Goal: Task Accomplishment & Management: Manage account settings

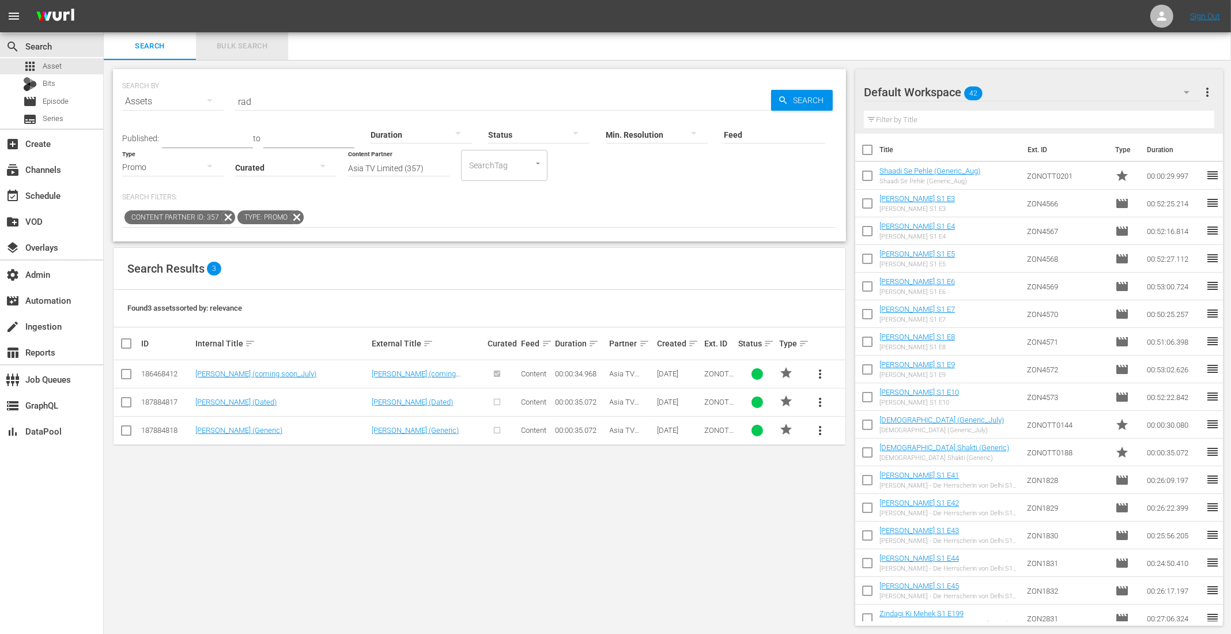
click at [229, 45] on span "Bulk Search" at bounding box center [242, 46] width 78 height 13
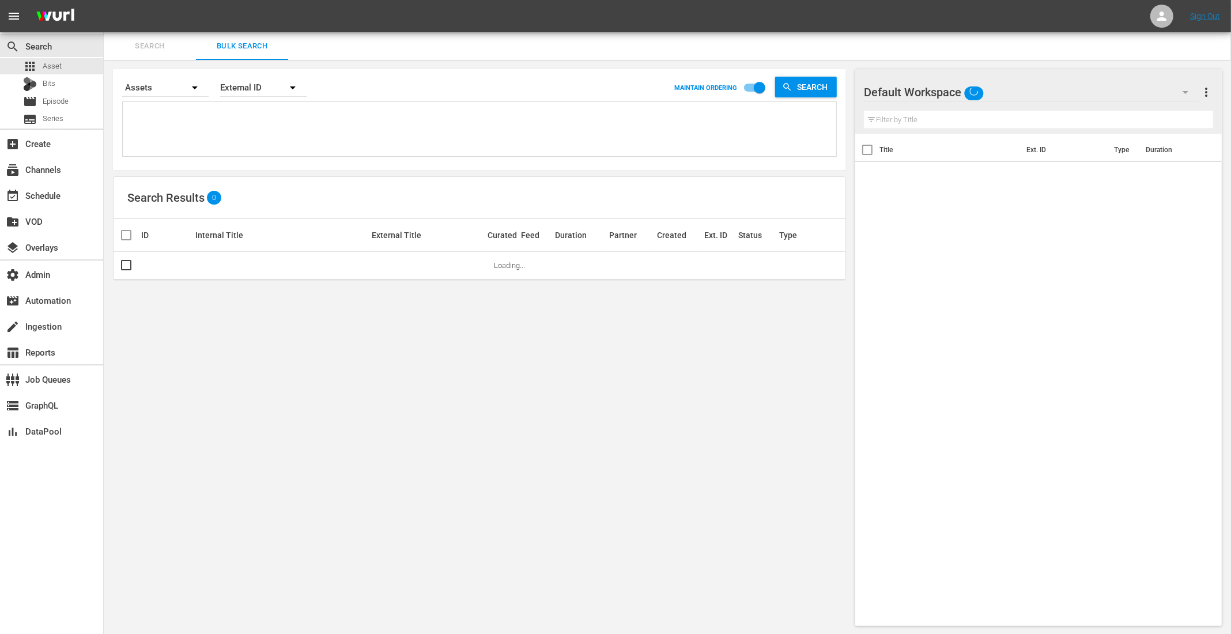
click at [168, 133] on textarea at bounding box center [481, 131] width 710 height 52
paste textarea "ZON5966 ZON5967"
type textarea "ZON5966 ZON5967"
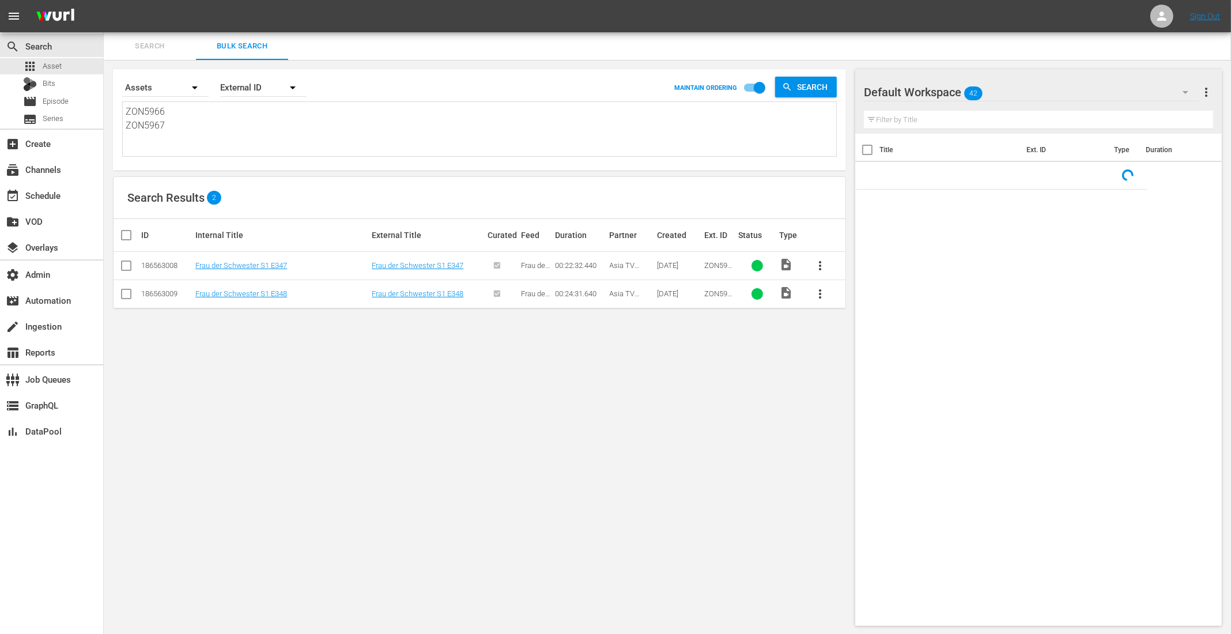
type textarea "ZON5966 ZON5967"
click at [123, 235] on input "checkbox" at bounding box center [130, 235] width 23 height 14
checkbox input "true"
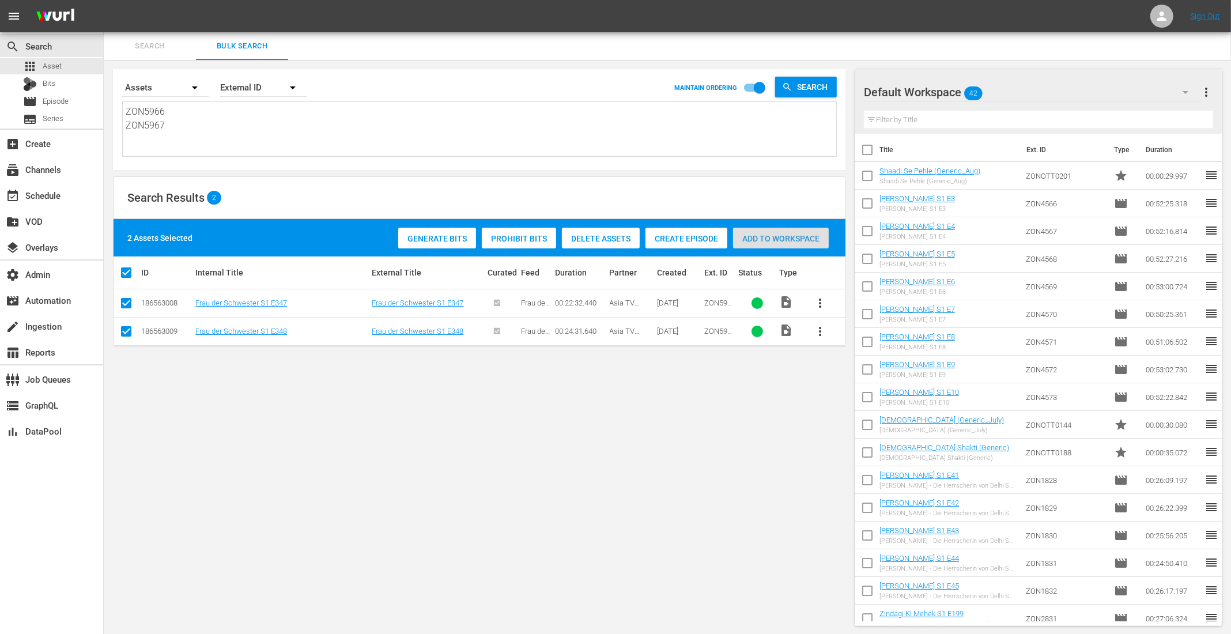
click at [794, 240] on span "Add to Workspace" at bounding box center [781, 238] width 96 height 9
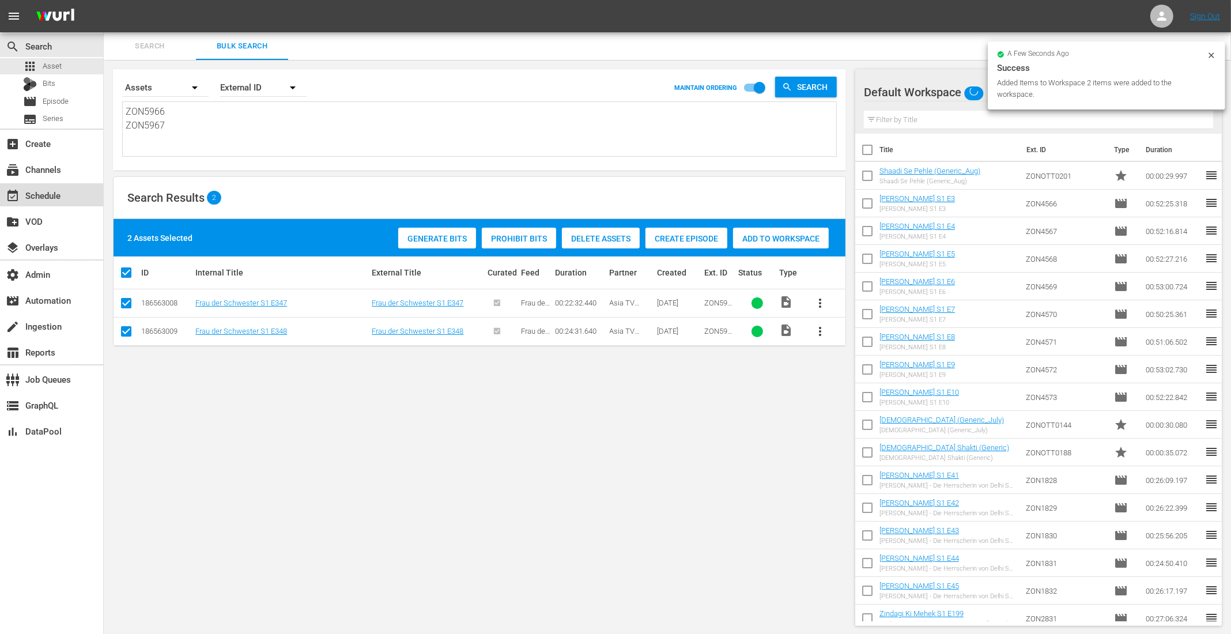
click at [68, 194] on div "event_available Schedule" at bounding box center [51, 194] width 103 height 23
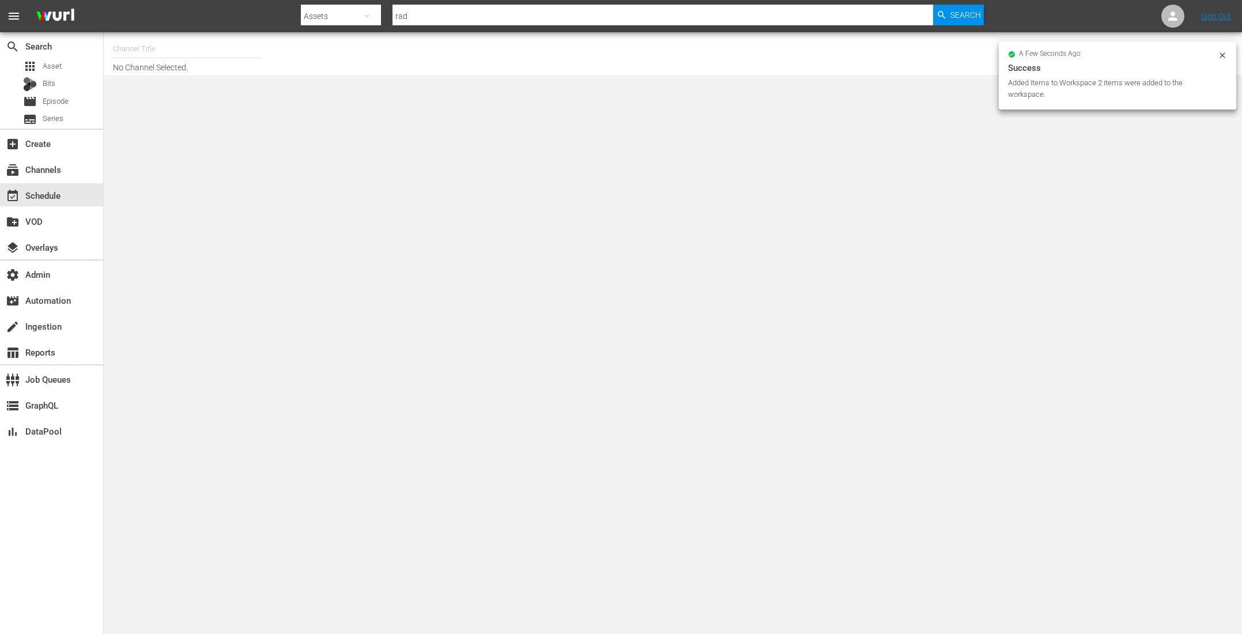
click at [187, 51] on input "text" at bounding box center [186, 49] width 147 height 28
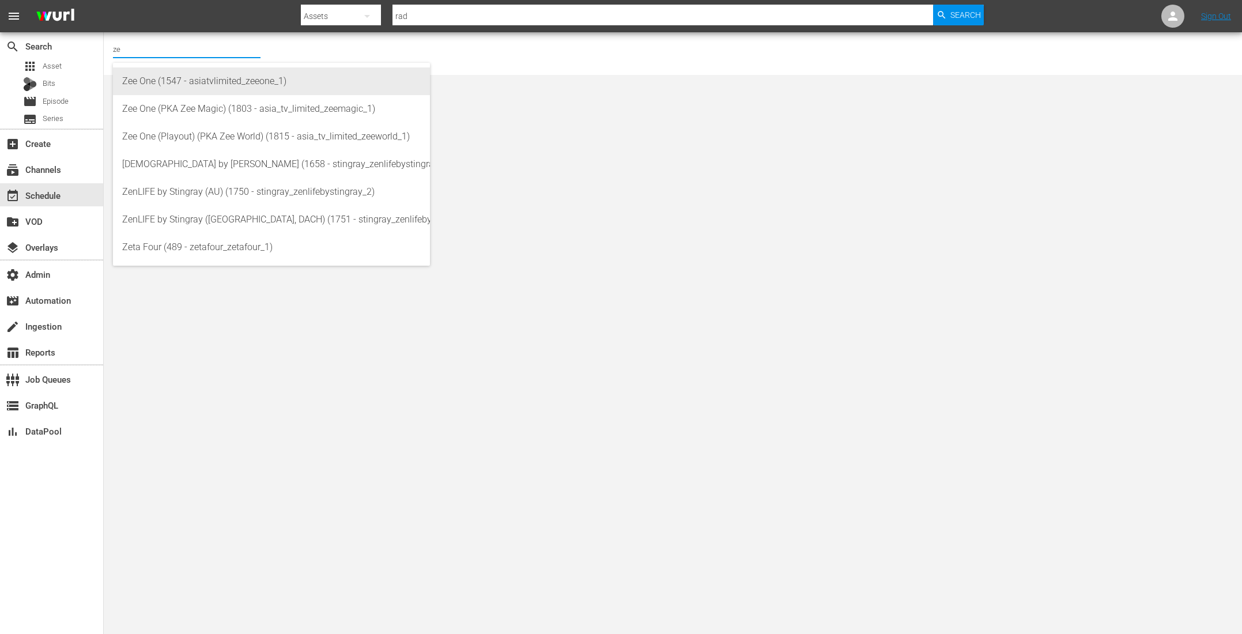
click at [180, 90] on div "Zee One (1547 - asiatvlimited_zeeone_1)" at bounding box center [271, 81] width 298 height 28
type input "Zee One (1547 - asiatvlimited_zeeone_1)"
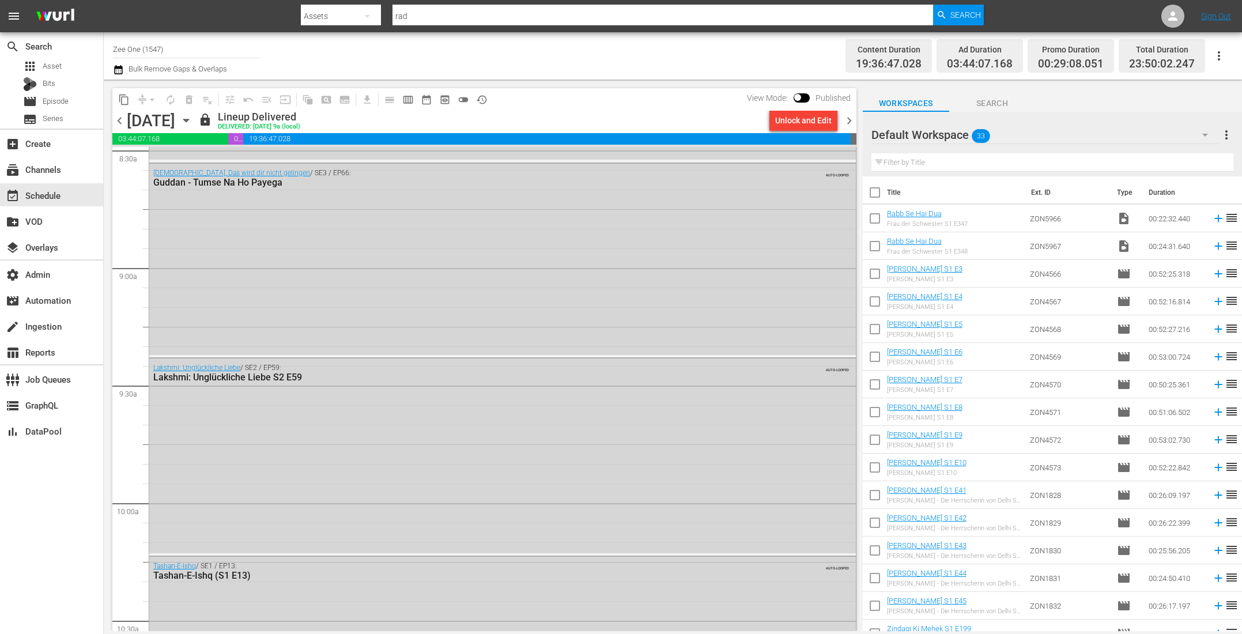
scroll to position [2004, 0]
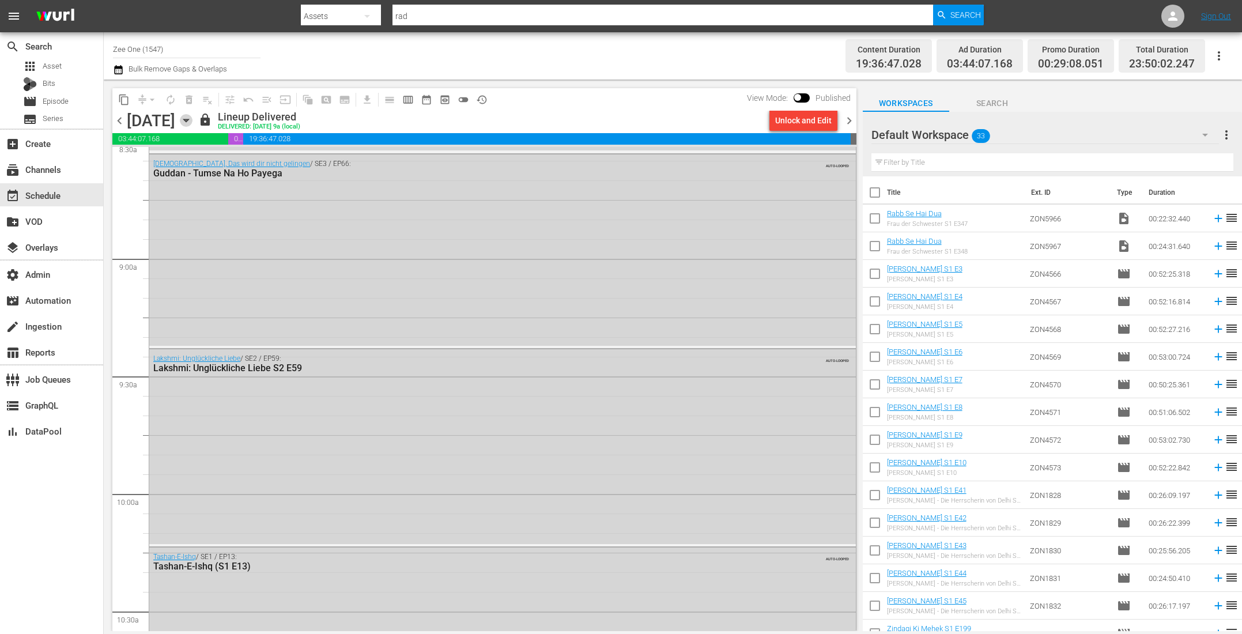
click at [192, 118] on icon "button" at bounding box center [186, 120] width 13 height 13
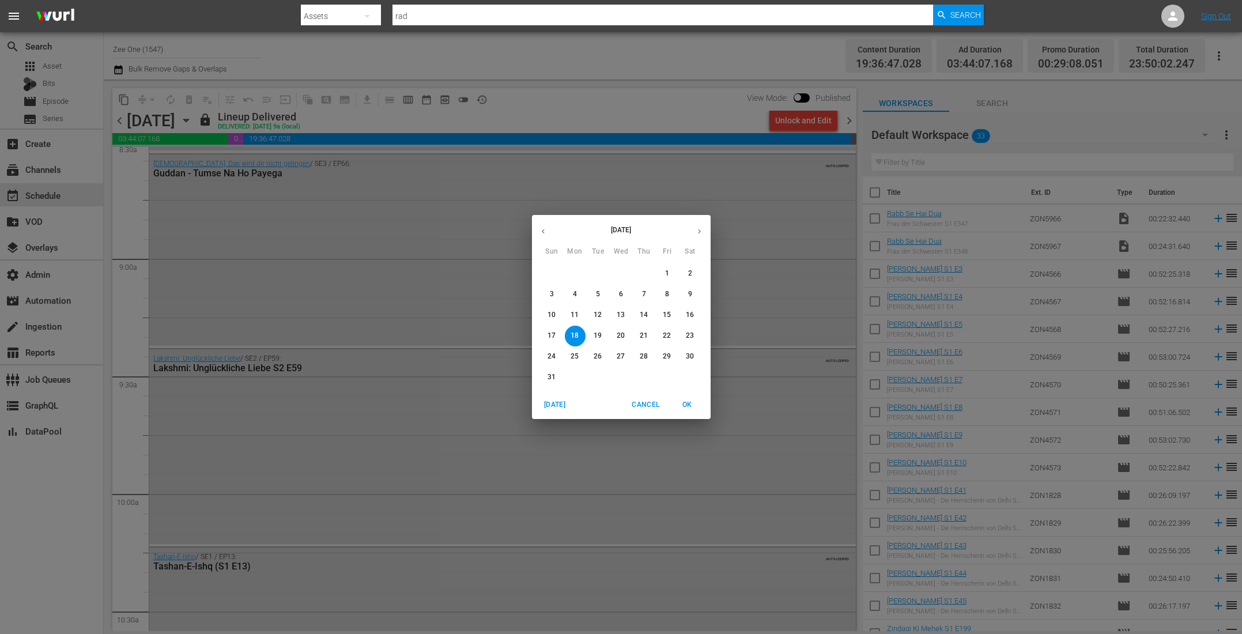
click at [701, 228] on icon "button" at bounding box center [699, 231] width 9 height 9
click at [572, 358] on p "29" at bounding box center [574, 356] width 8 height 10
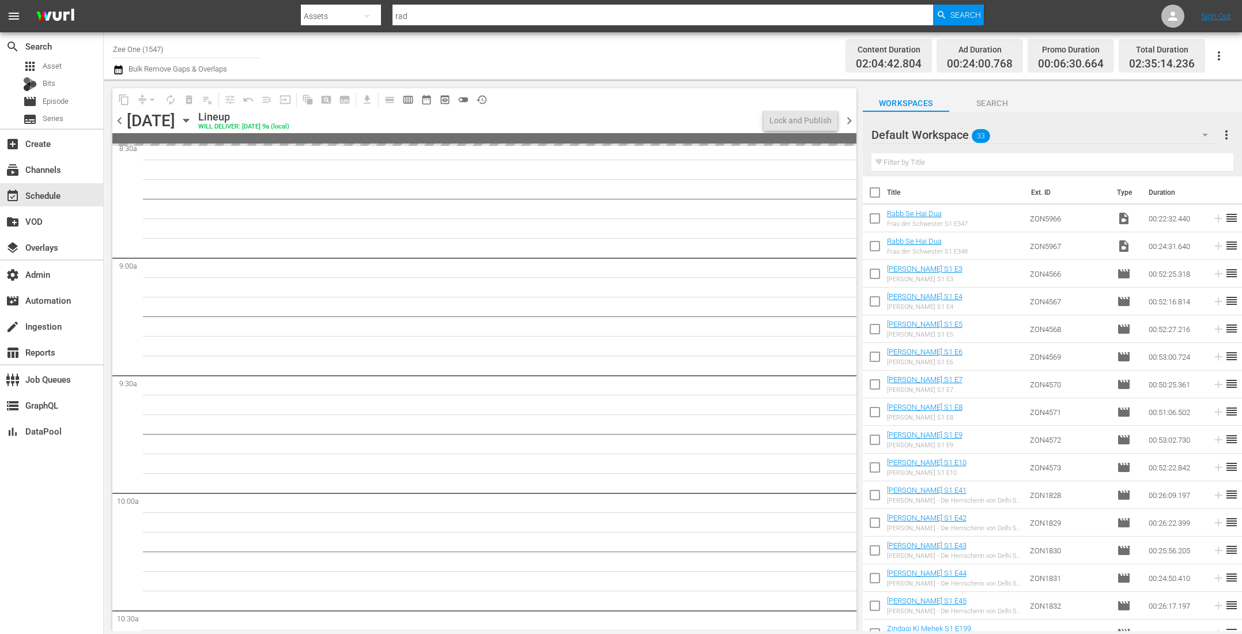
scroll to position [1945, 0]
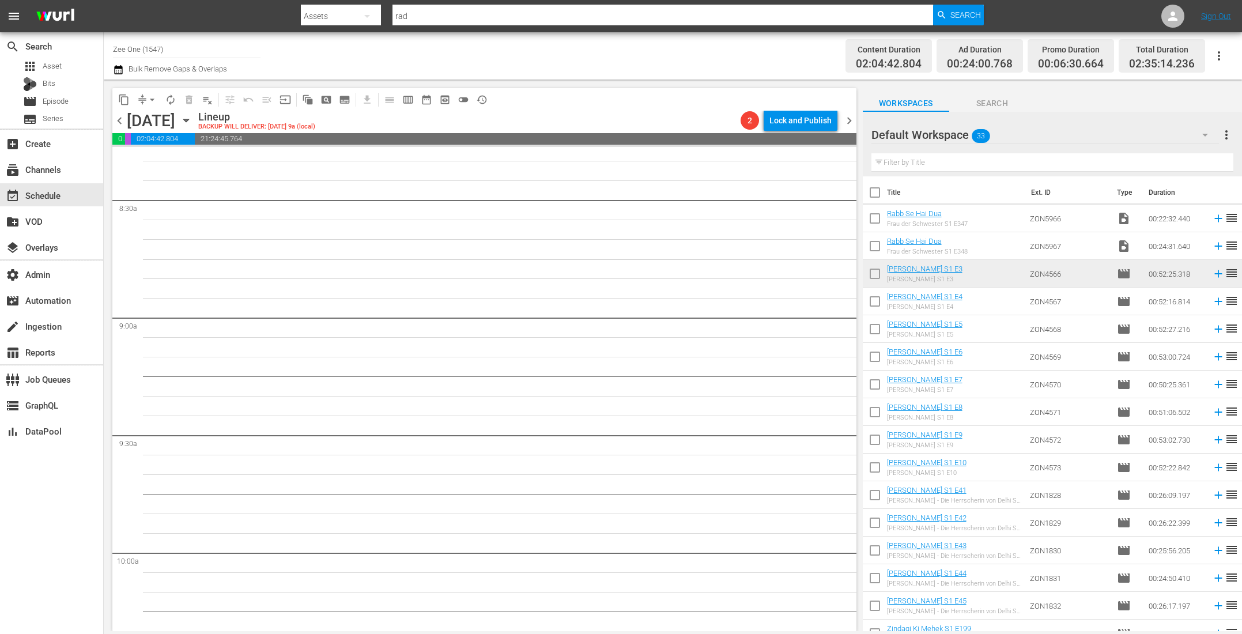
click at [122, 121] on span "chevron_left" at bounding box center [119, 120] width 14 height 14
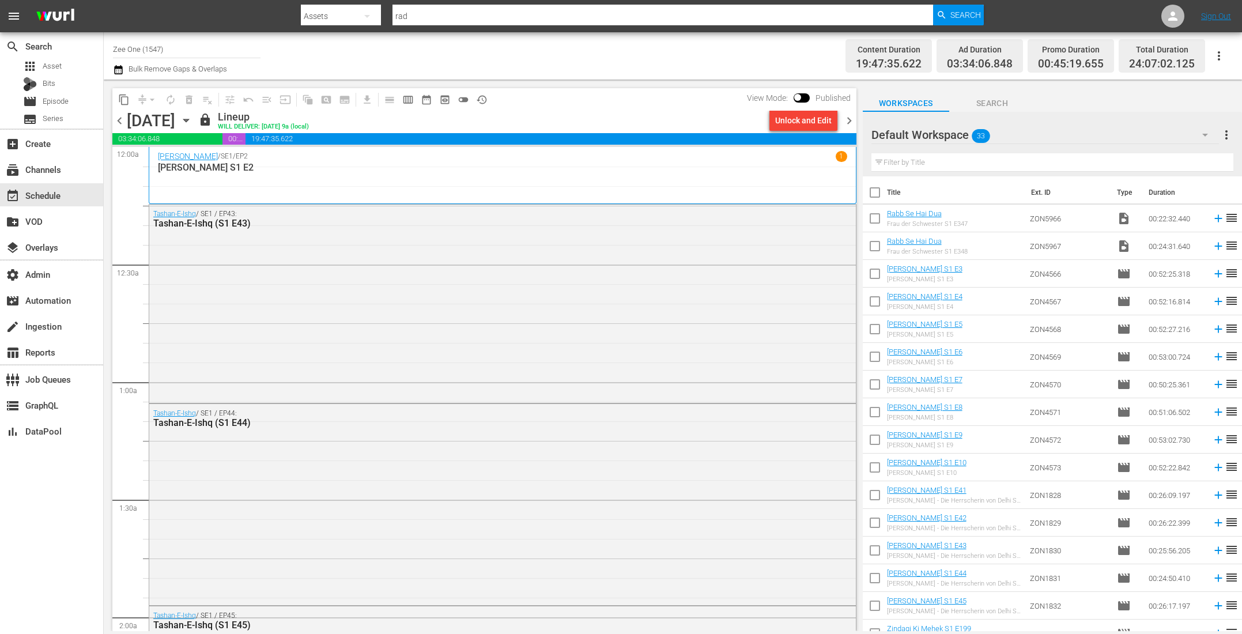
click at [119, 67] on icon "button" at bounding box center [118, 69] width 8 height 9
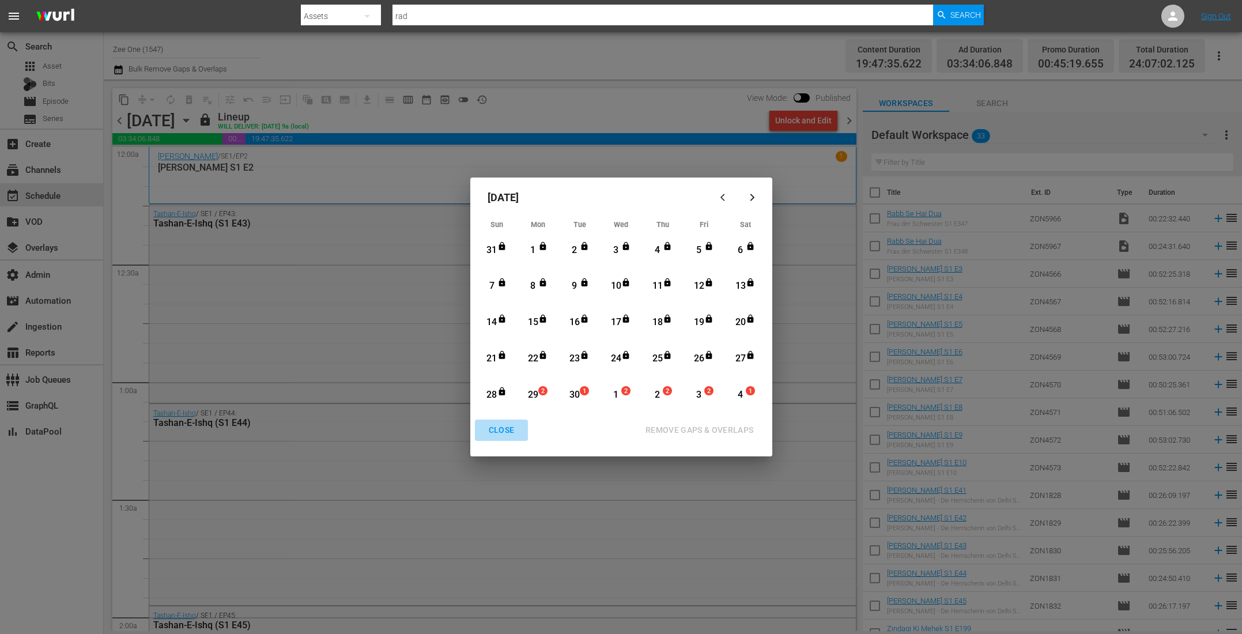
click at [507, 434] on div "CLOSE" at bounding box center [501, 430] width 44 height 14
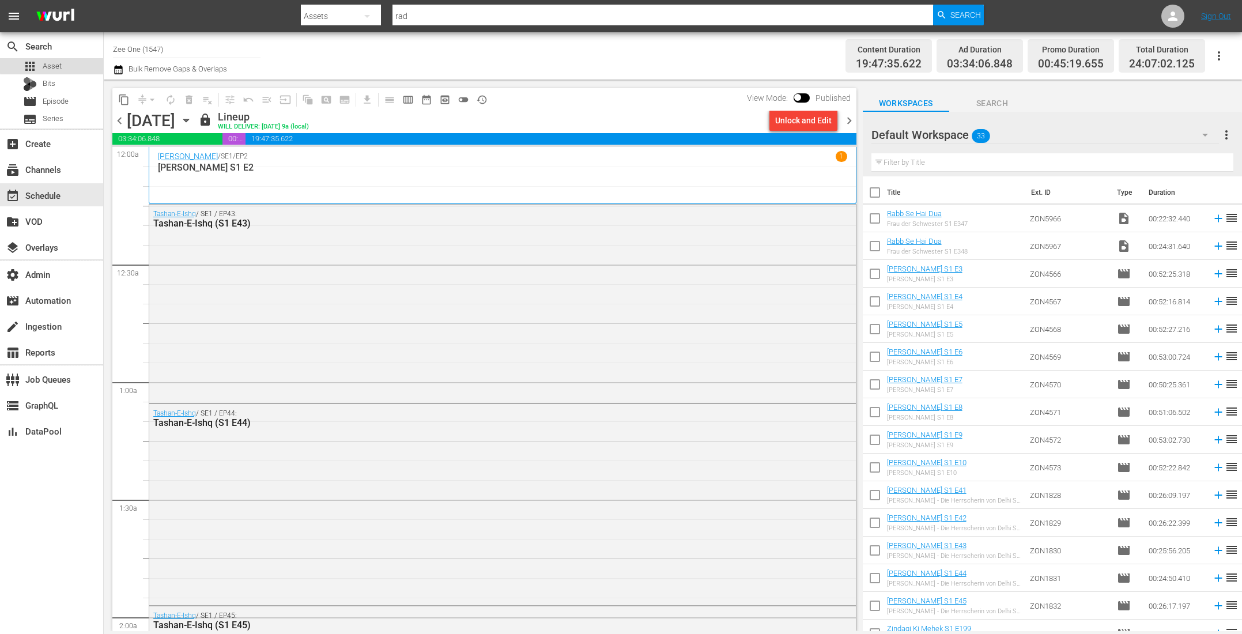
click at [65, 64] on div "apps Asset" at bounding box center [51, 66] width 103 height 16
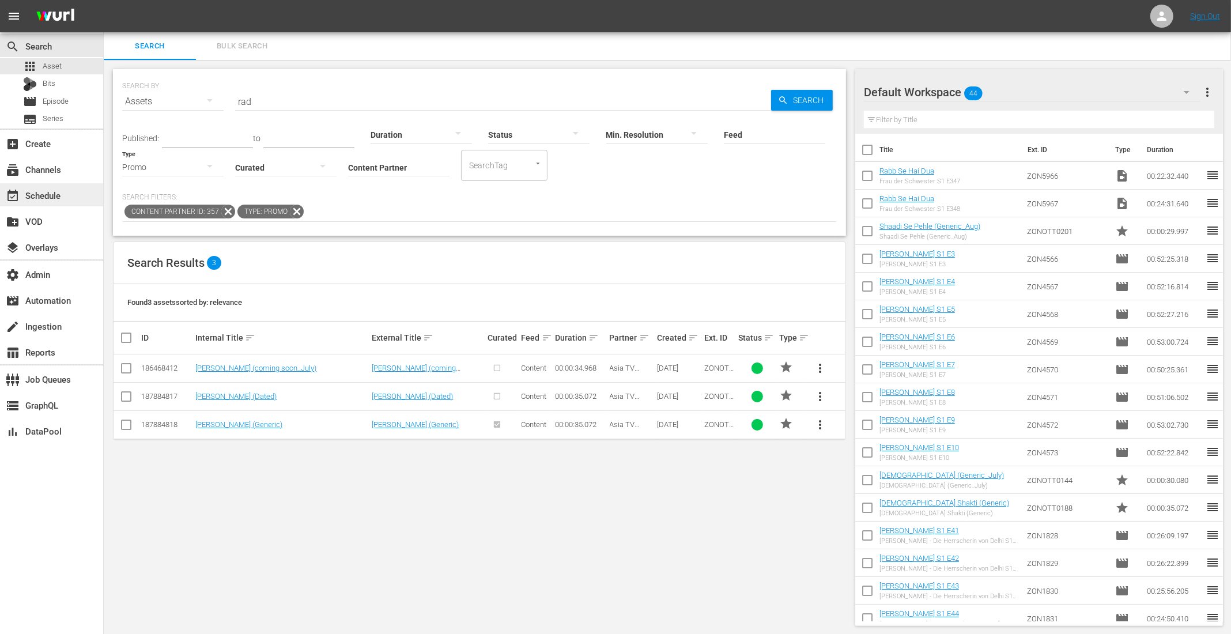
click at [66, 200] on div "event_available Schedule" at bounding box center [51, 194] width 103 height 23
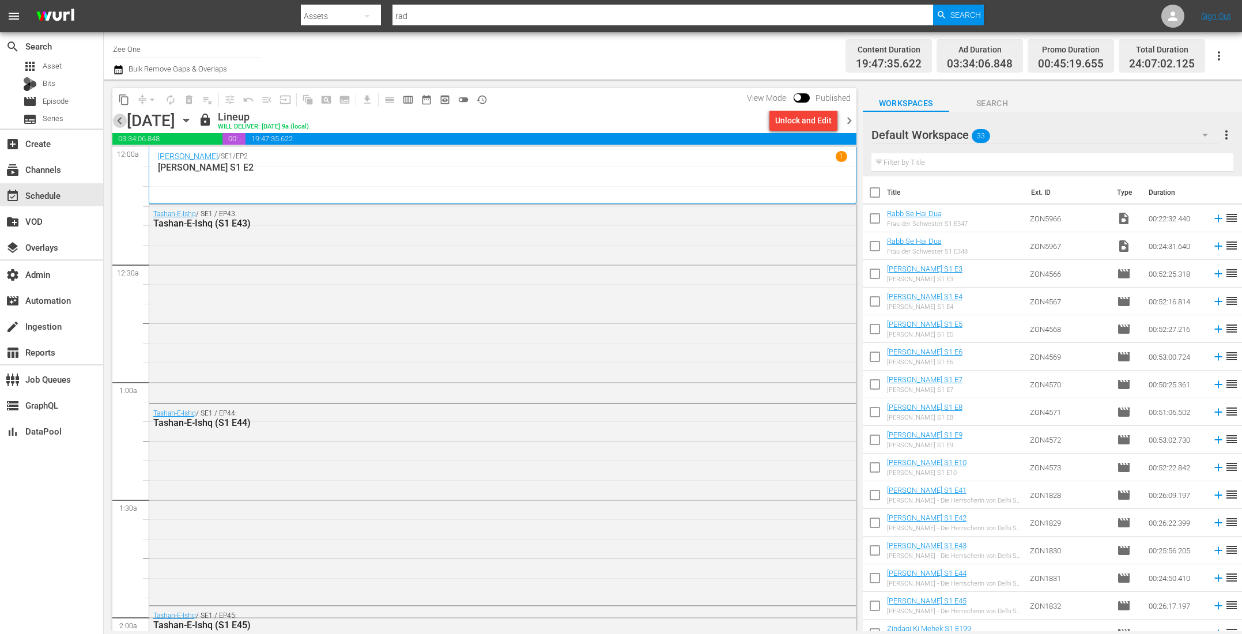
click at [120, 120] on span "chevron_left" at bounding box center [119, 120] width 14 height 14
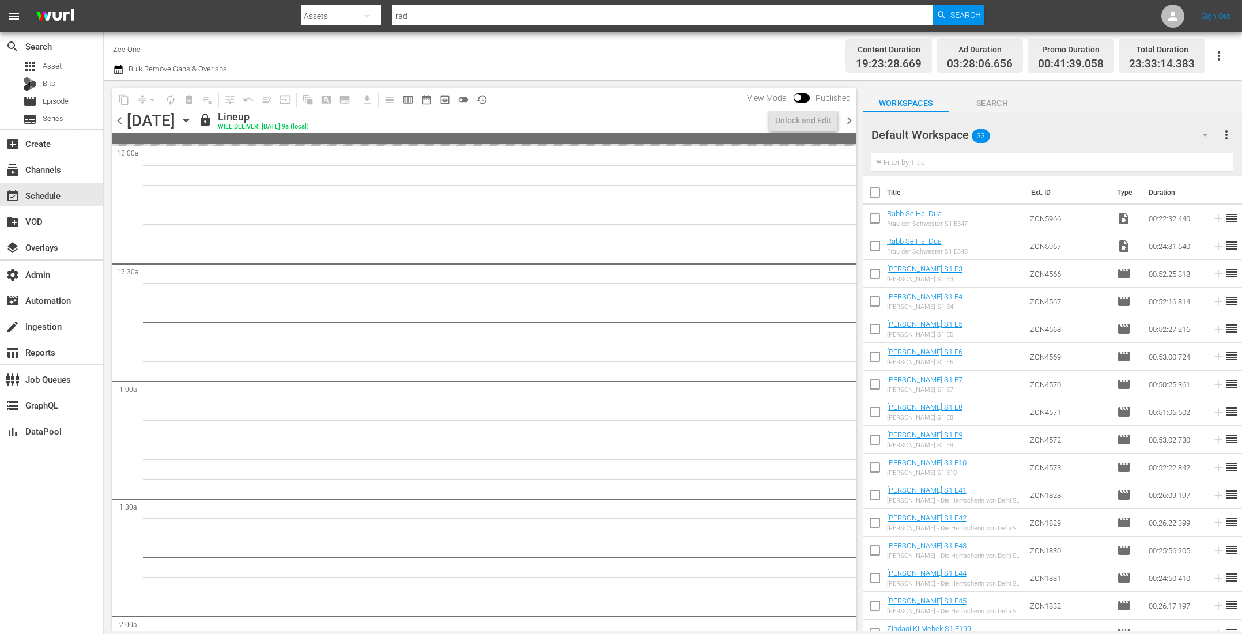
click at [120, 120] on span "chevron_left" at bounding box center [119, 120] width 14 height 14
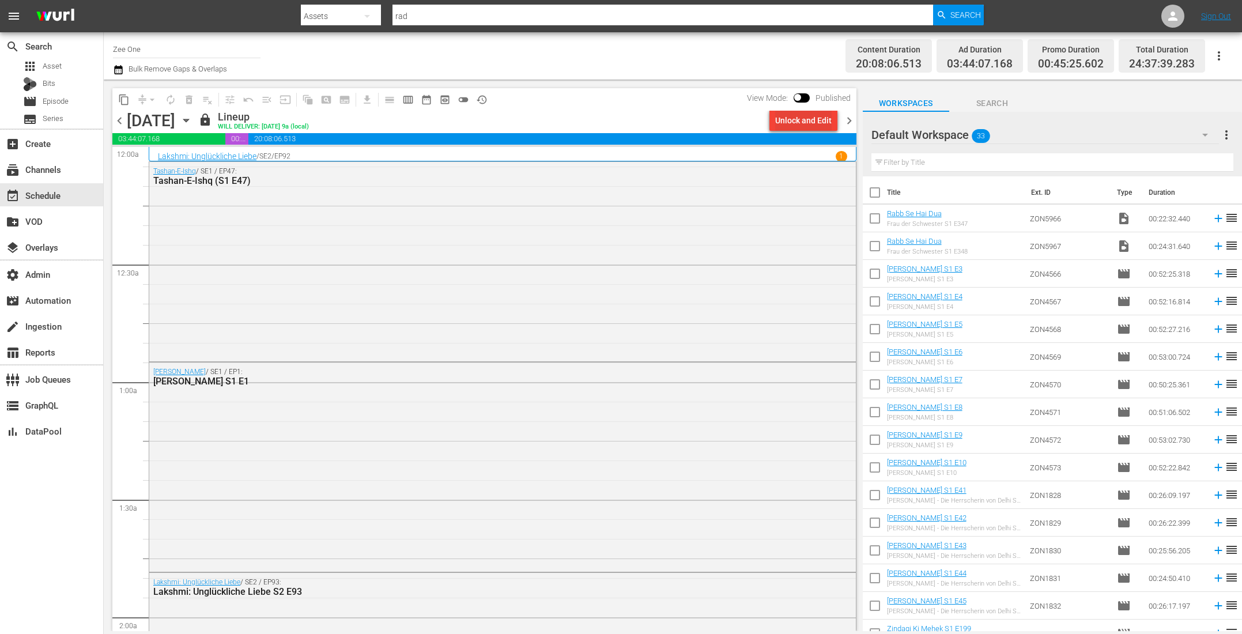
click at [793, 120] on div "Unlock and Edit" at bounding box center [803, 120] width 56 height 21
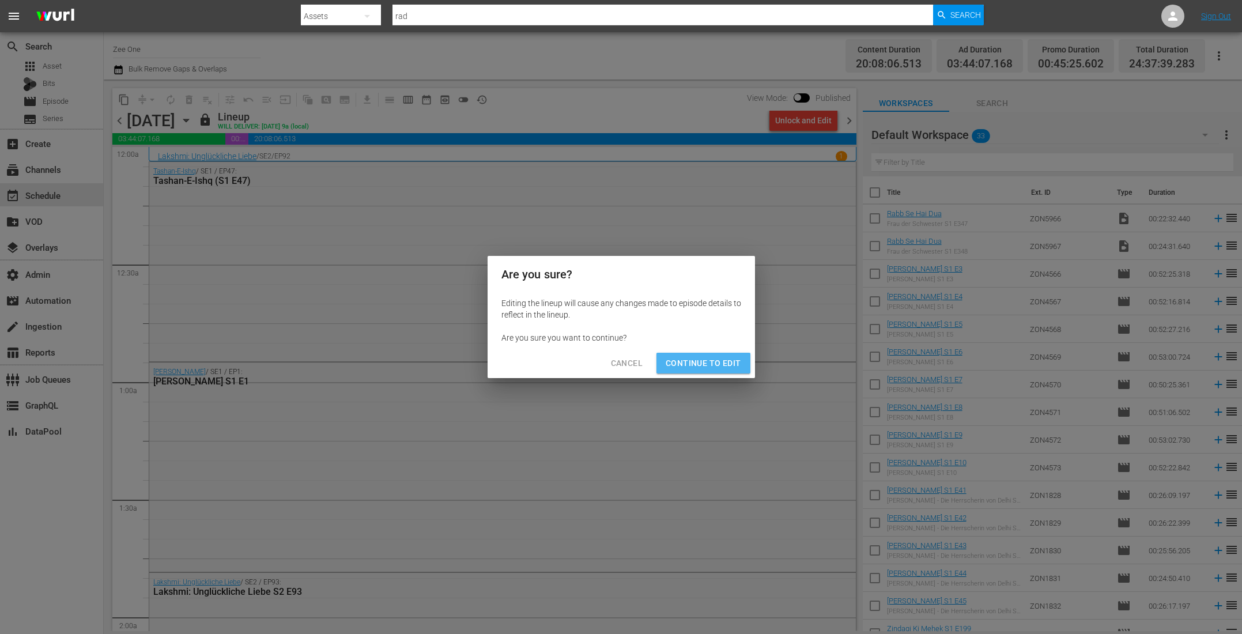
click at [732, 357] on span "Continue to Edit" at bounding box center [702, 363] width 75 height 14
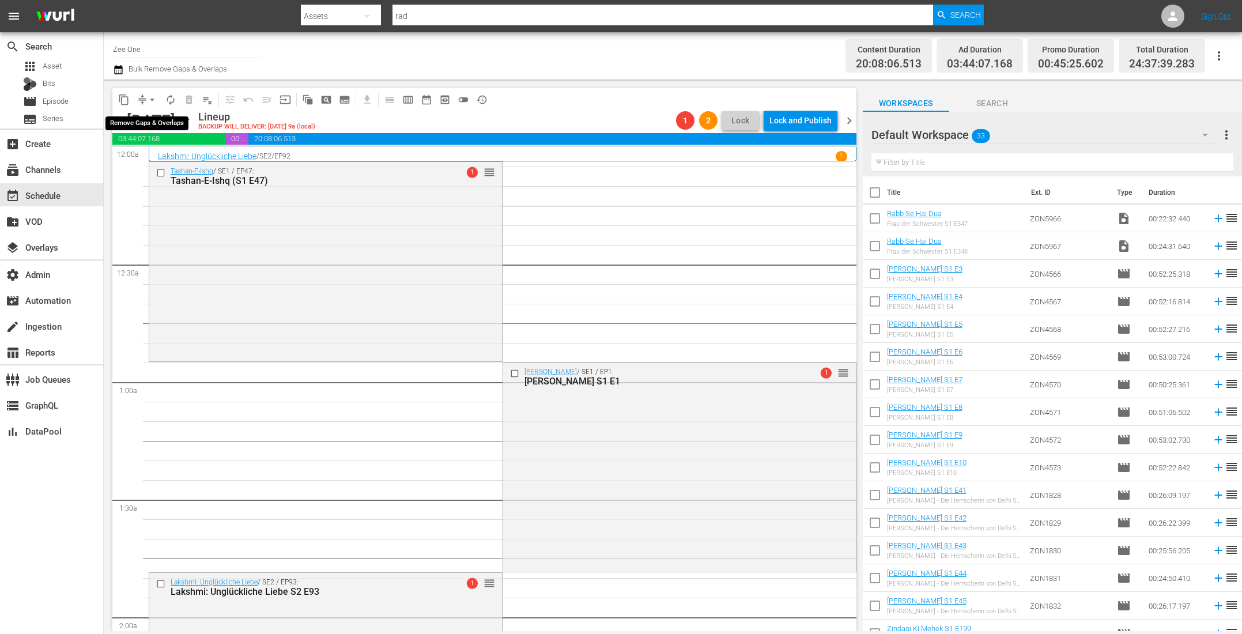
click at [151, 96] on span "arrow_drop_down" at bounding box center [152, 100] width 12 height 12
click at [157, 166] on li "Align to End of Previous Day" at bounding box center [152, 160] width 121 height 19
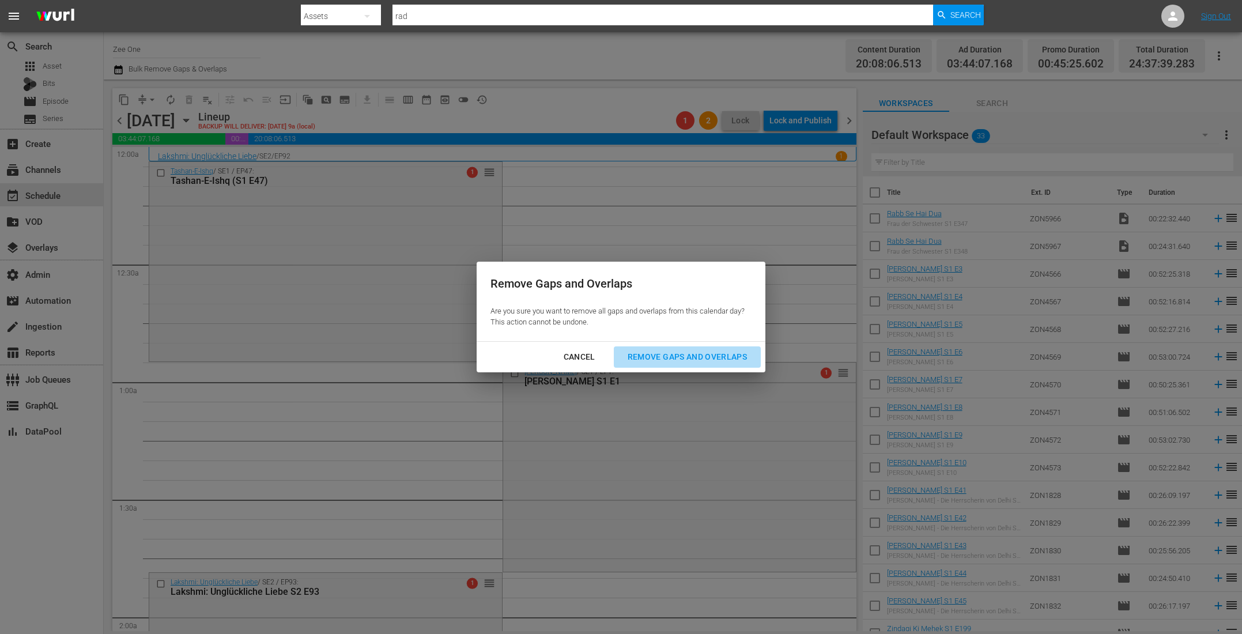
click at [668, 350] on div "Remove Gaps and Overlaps" at bounding box center [687, 357] width 138 height 14
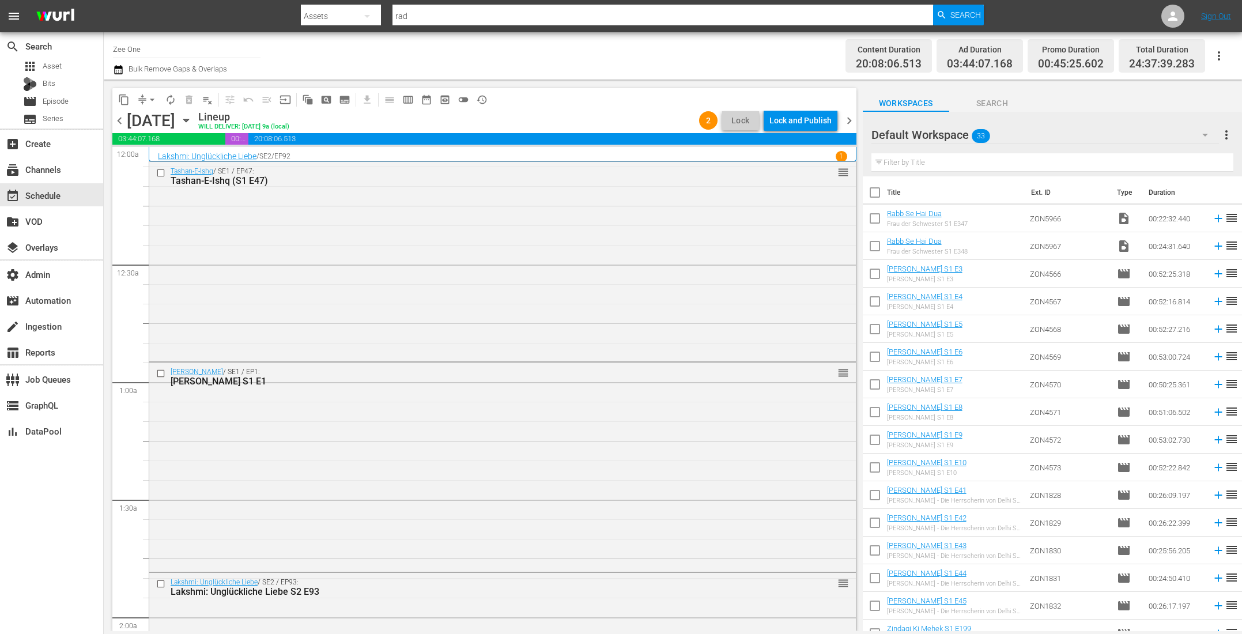
click at [791, 123] on div "Lock and Publish" at bounding box center [800, 120] width 62 height 21
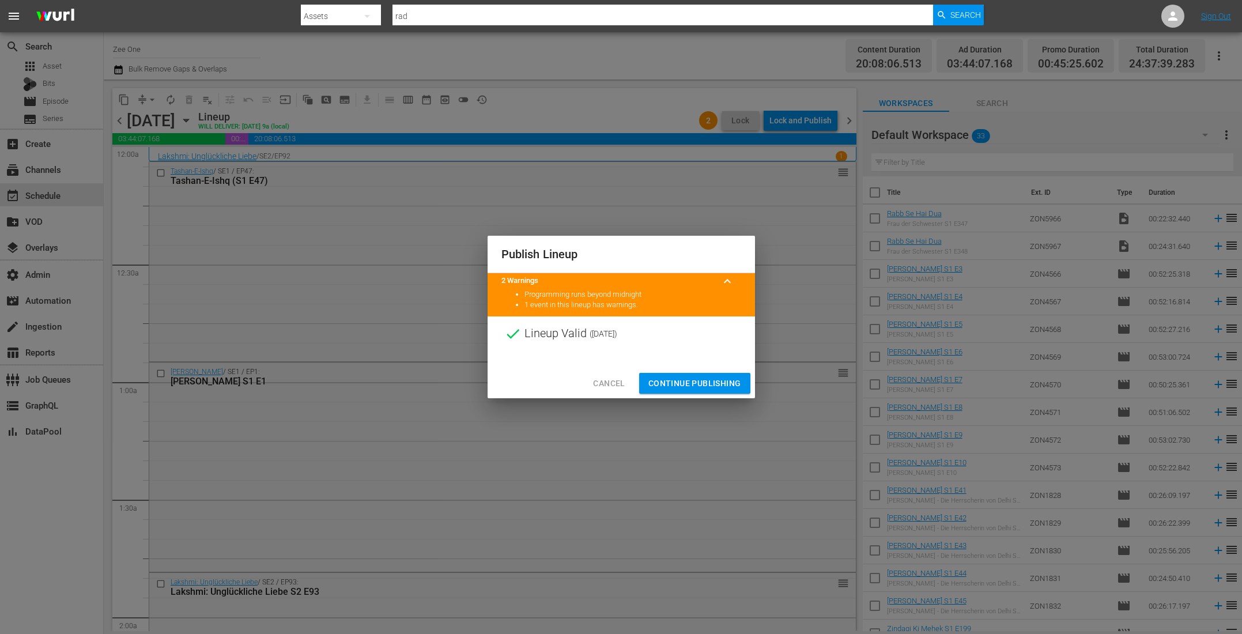
click at [707, 377] on span "Continue Publishing" at bounding box center [694, 383] width 93 height 14
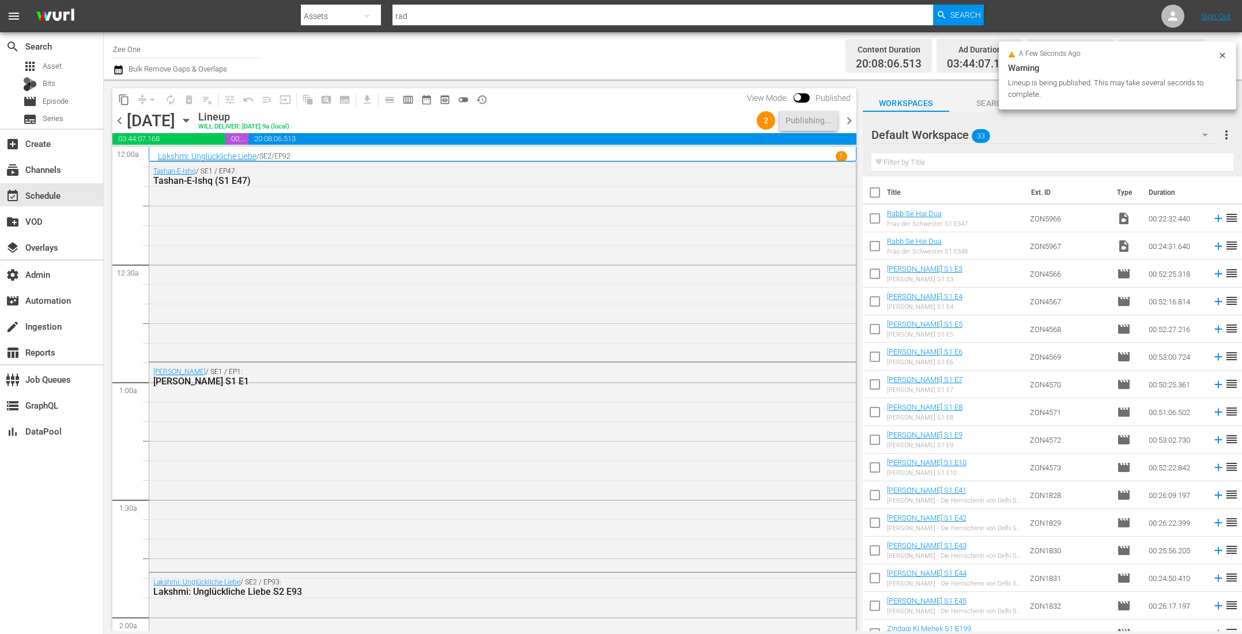
click at [848, 119] on span "chevron_right" at bounding box center [849, 120] width 14 height 14
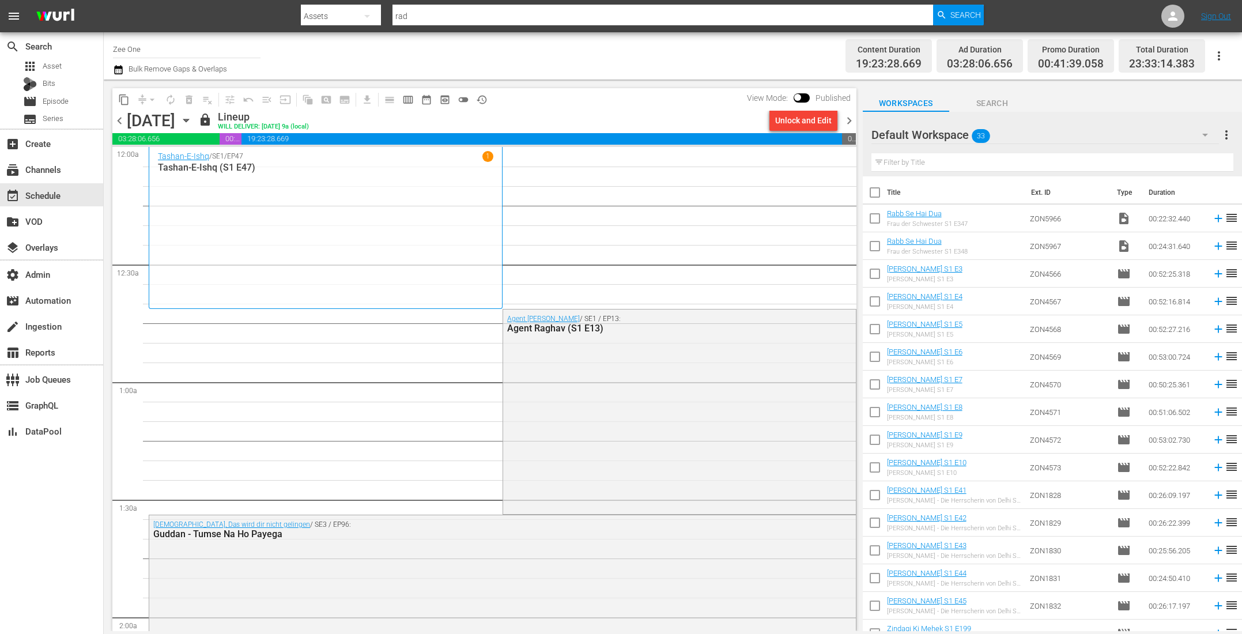
click at [796, 123] on div "Unlock and Edit" at bounding box center [803, 120] width 56 height 21
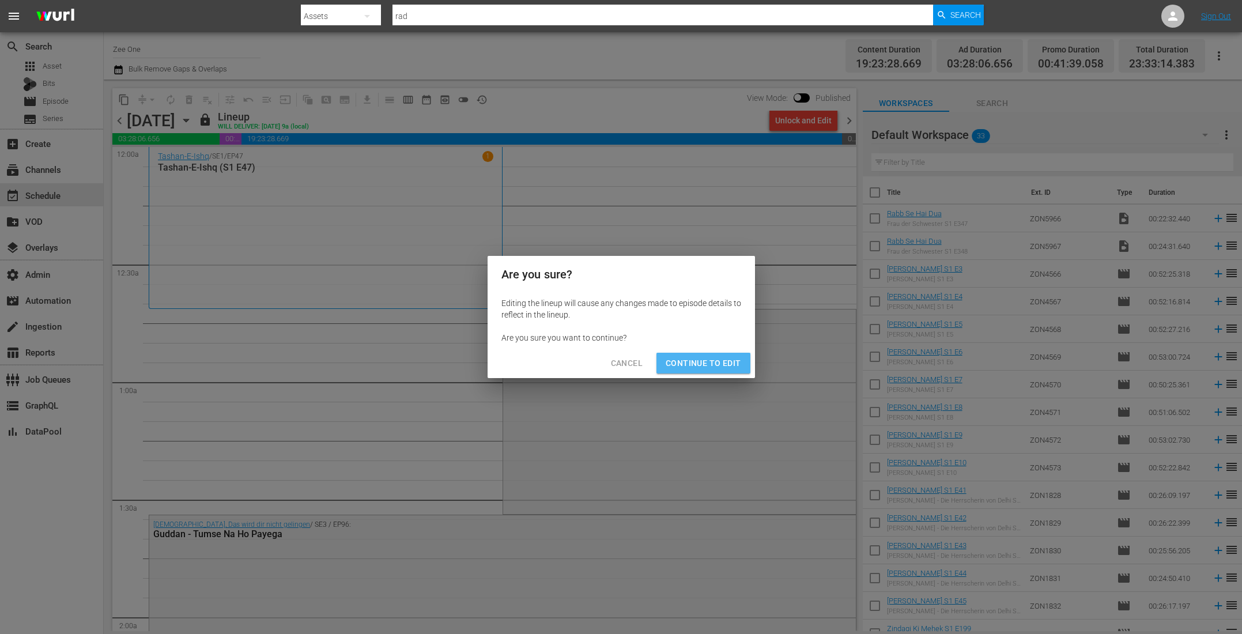
click at [709, 363] on span "Continue to Edit" at bounding box center [702, 363] width 75 height 14
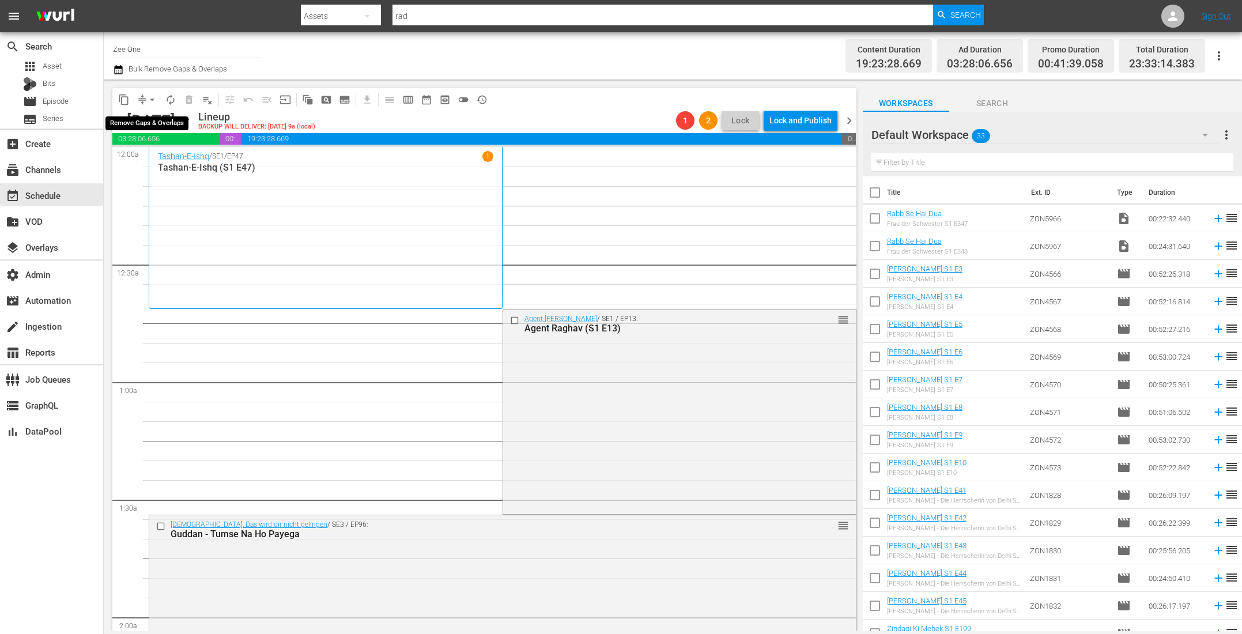
click at [146, 98] on span "arrow_drop_down" at bounding box center [152, 100] width 12 height 12
click at [147, 160] on li "Align to End of Previous Day" at bounding box center [152, 160] width 121 height 19
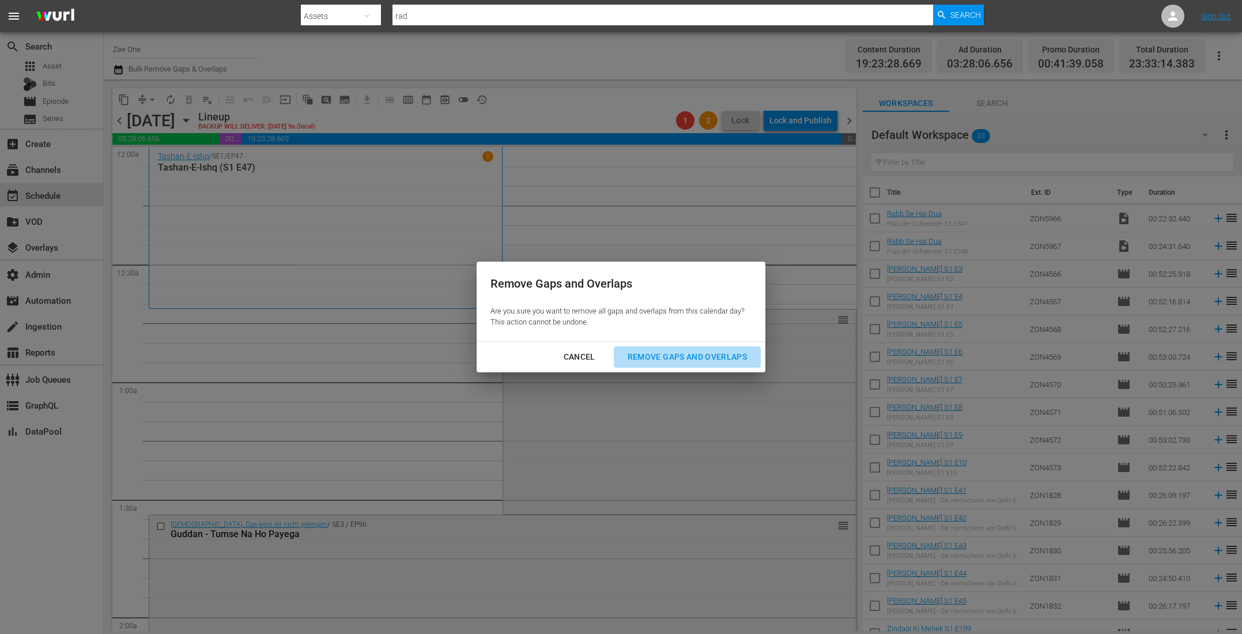
click at [671, 350] on div "Remove Gaps and Overlaps" at bounding box center [687, 357] width 138 height 14
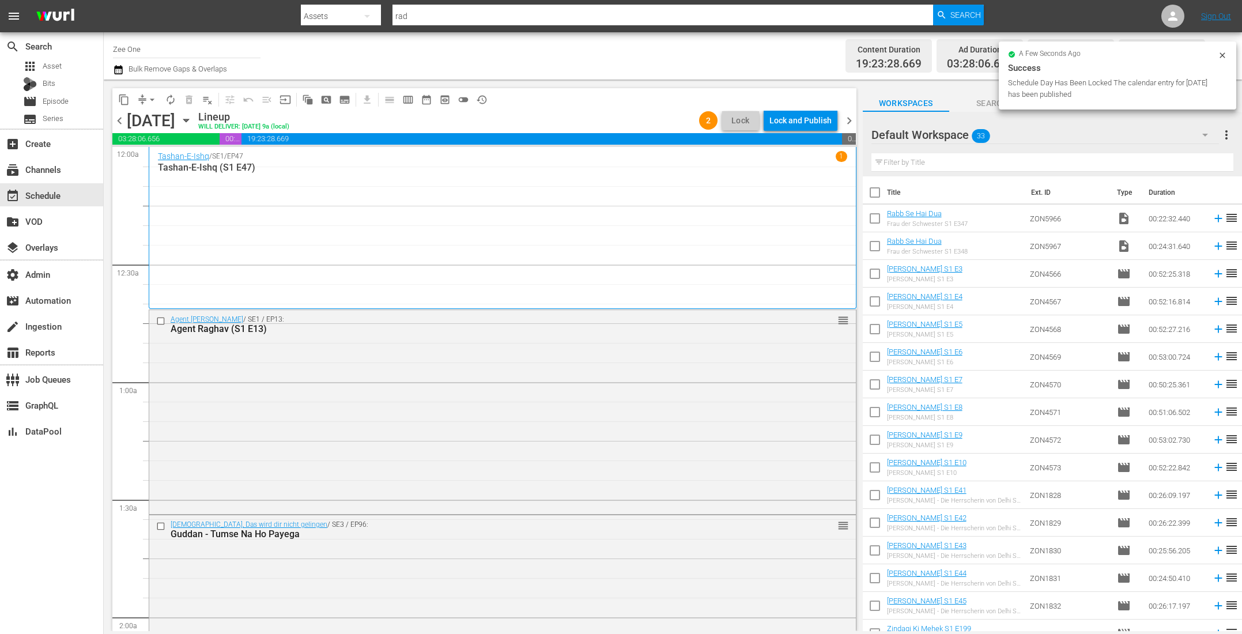
click at [788, 124] on div "Lock and Publish" at bounding box center [800, 120] width 62 height 21
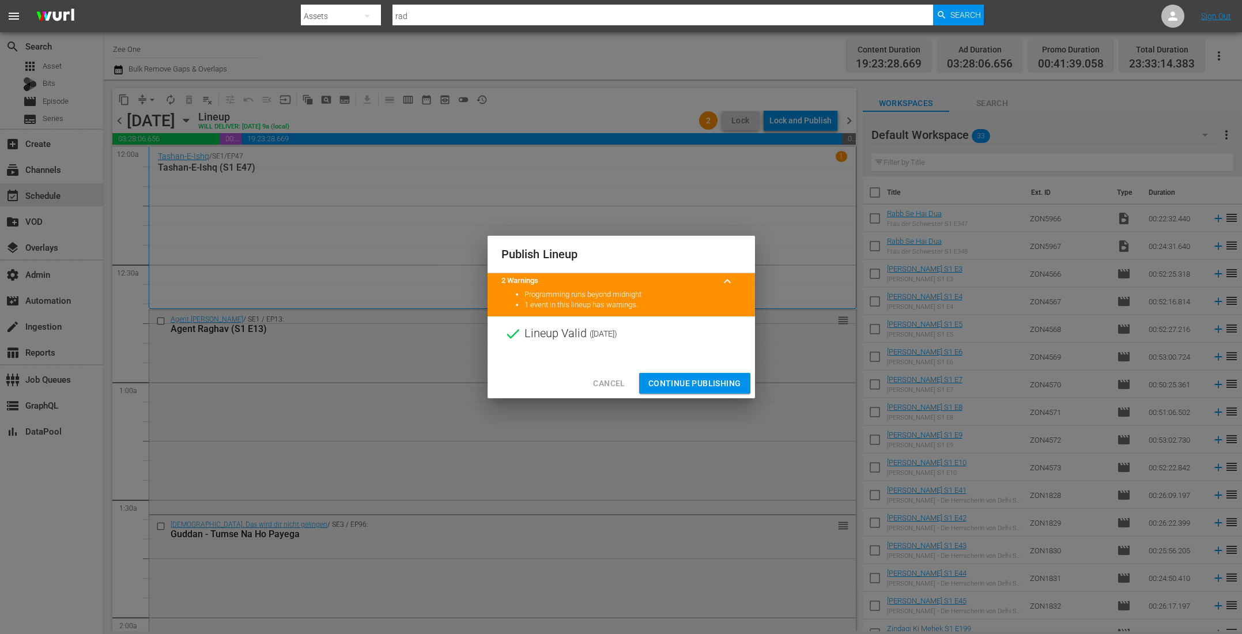
click at [707, 380] on span "Continue Publishing" at bounding box center [694, 383] width 93 height 14
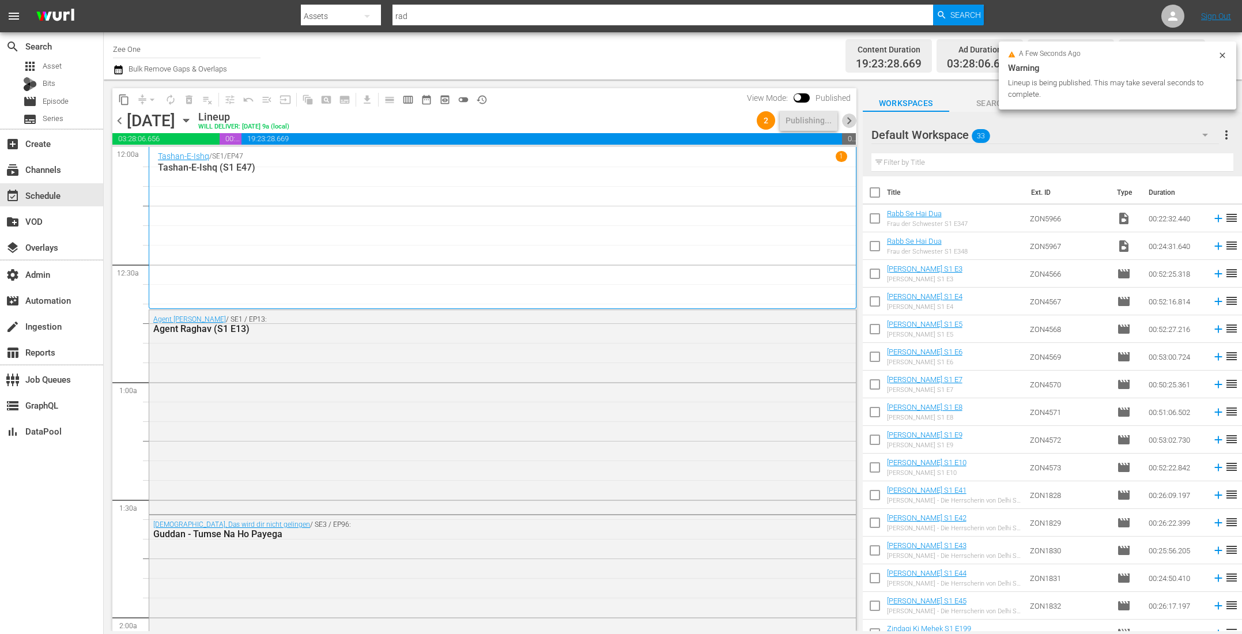
click at [847, 123] on span "chevron_right" at bounding box center [849, 120] width 14 height 14
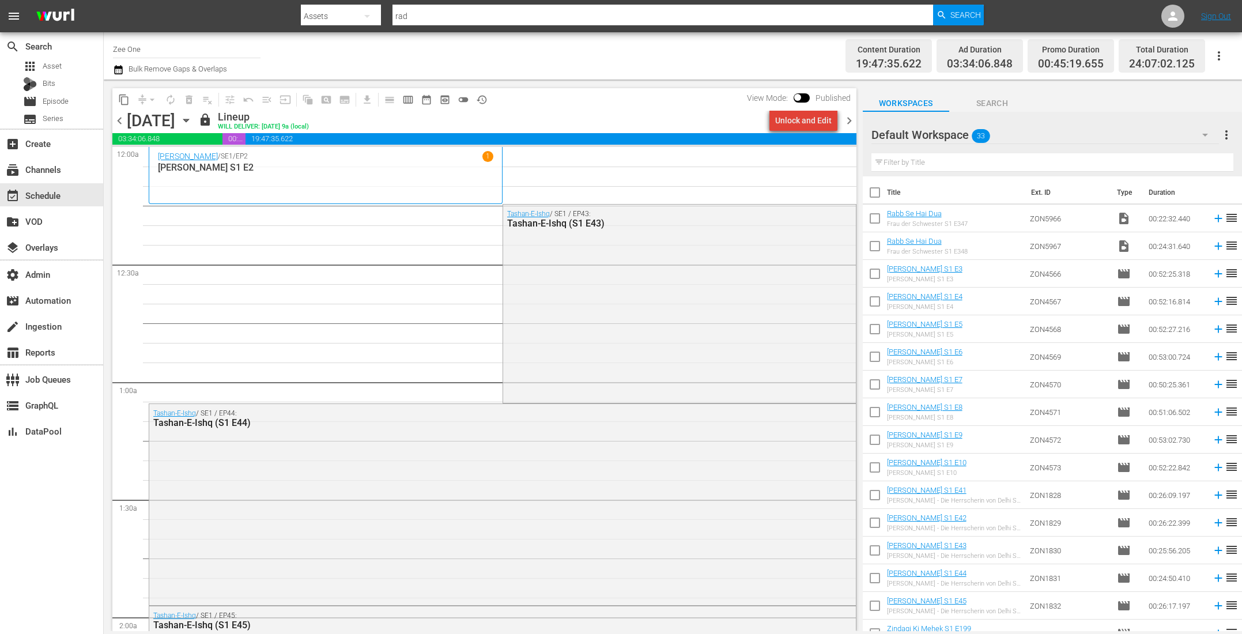
click at [811, 121] on div "Unlock and Edit" at bounding box center [803, 120] width 56 height 21
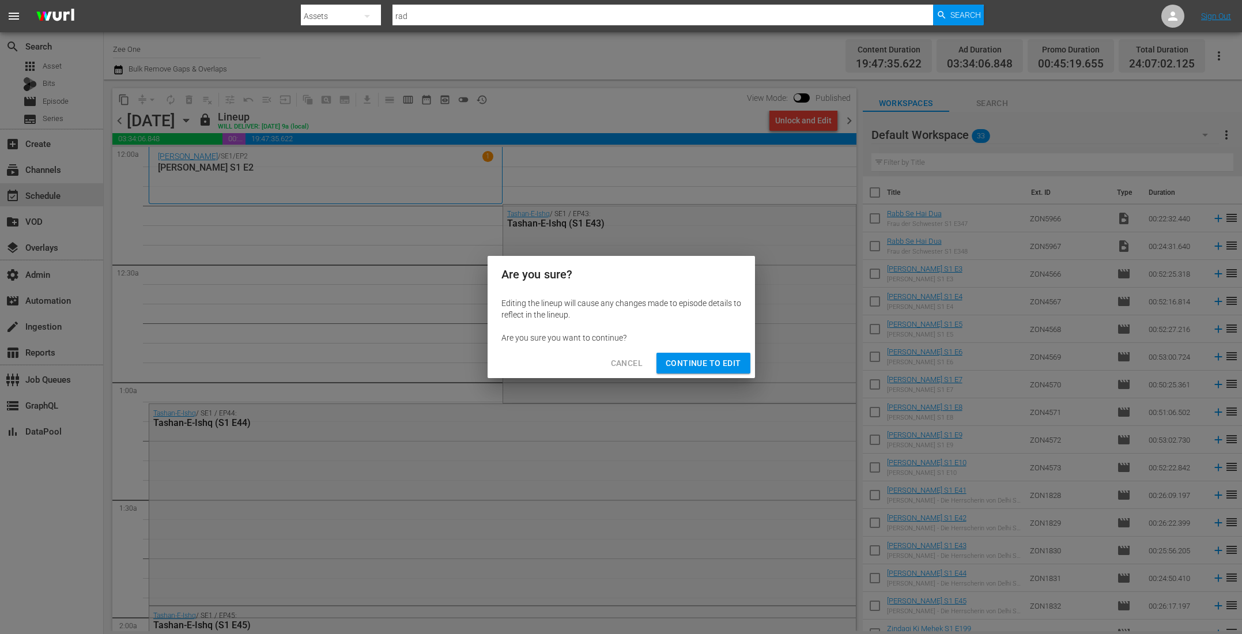
click at [703, 354] on button "Continue to Edit" at bounding box center [702, 363] width 93 height 21
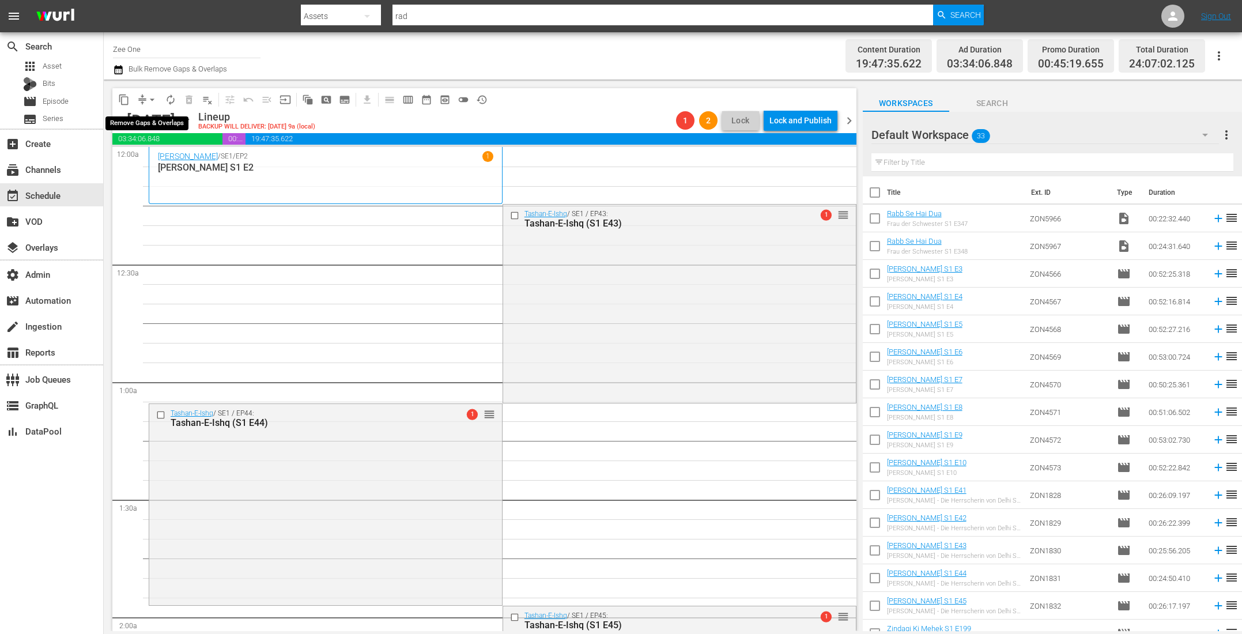
click at [148, 100] on span "arrow_drop_down" at bounding box center [152, 100] width 12 height 12
click at [154, 169] on li "Align to End of Previous Day" at bounding box center [152, 160] width 121 height 19
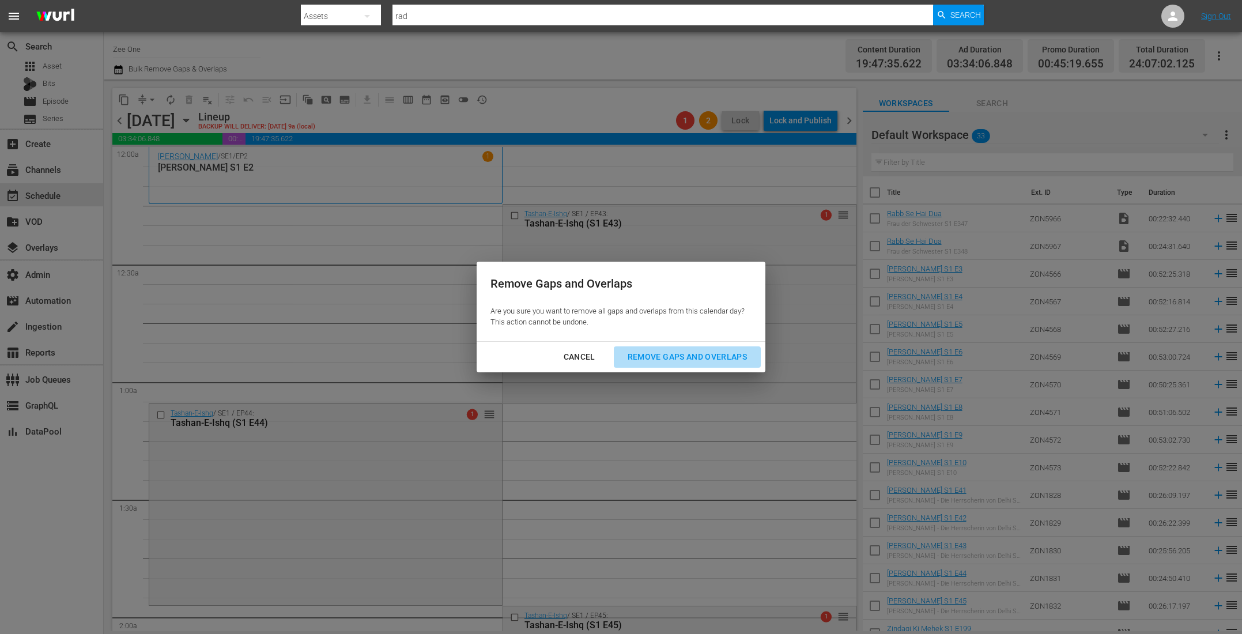
click at [697, 361] on div "Remove Gaps and Overlaps" at bounding box center [687, 357] width 138 height 14
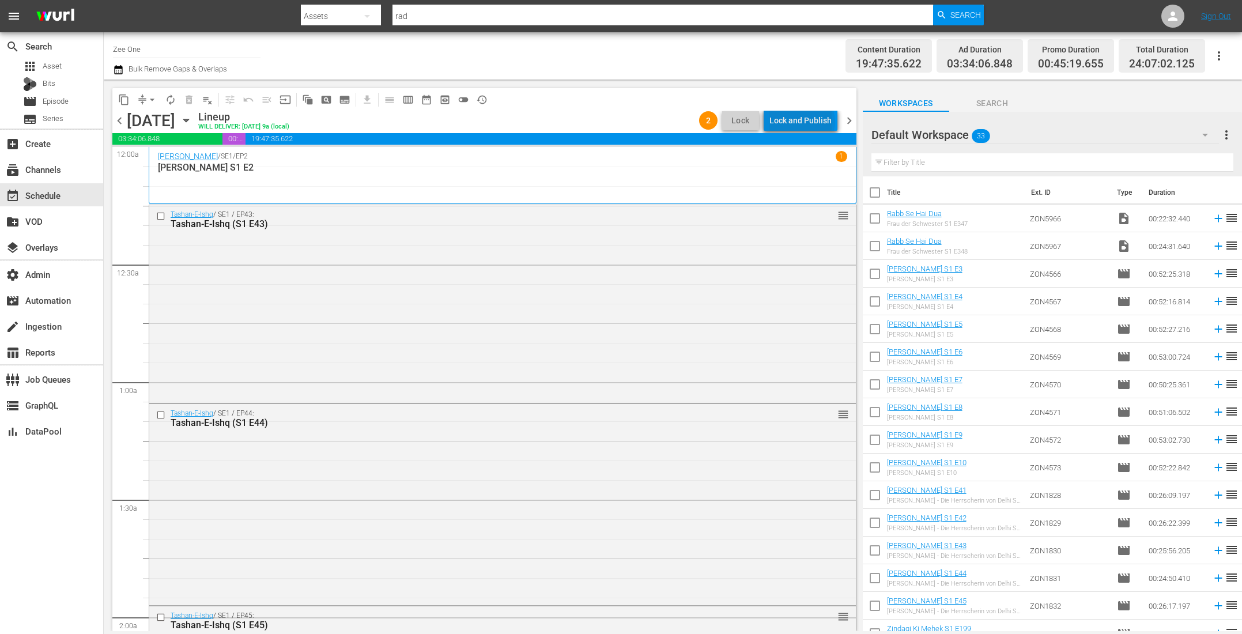
click at [804, 122] on div "Lock and Publish" at bounding box center [800, 120] width 62 height 21
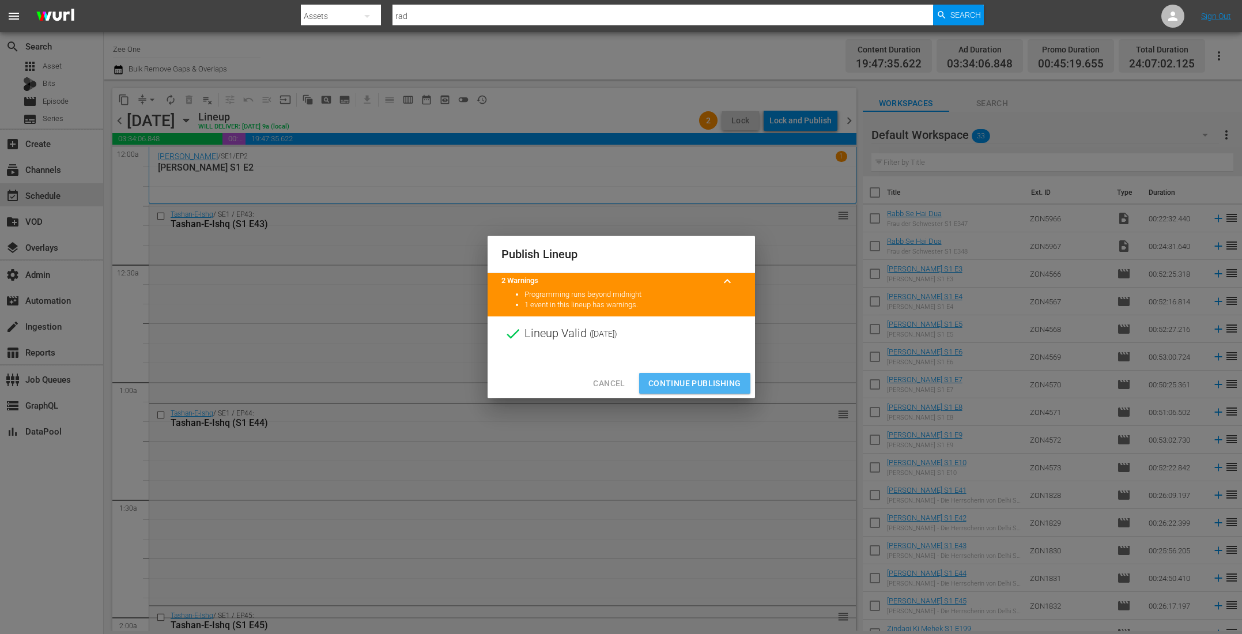
click at [712, 385] on span "Continue Publishing" at bounding box center [694, 383] width 93 height 14
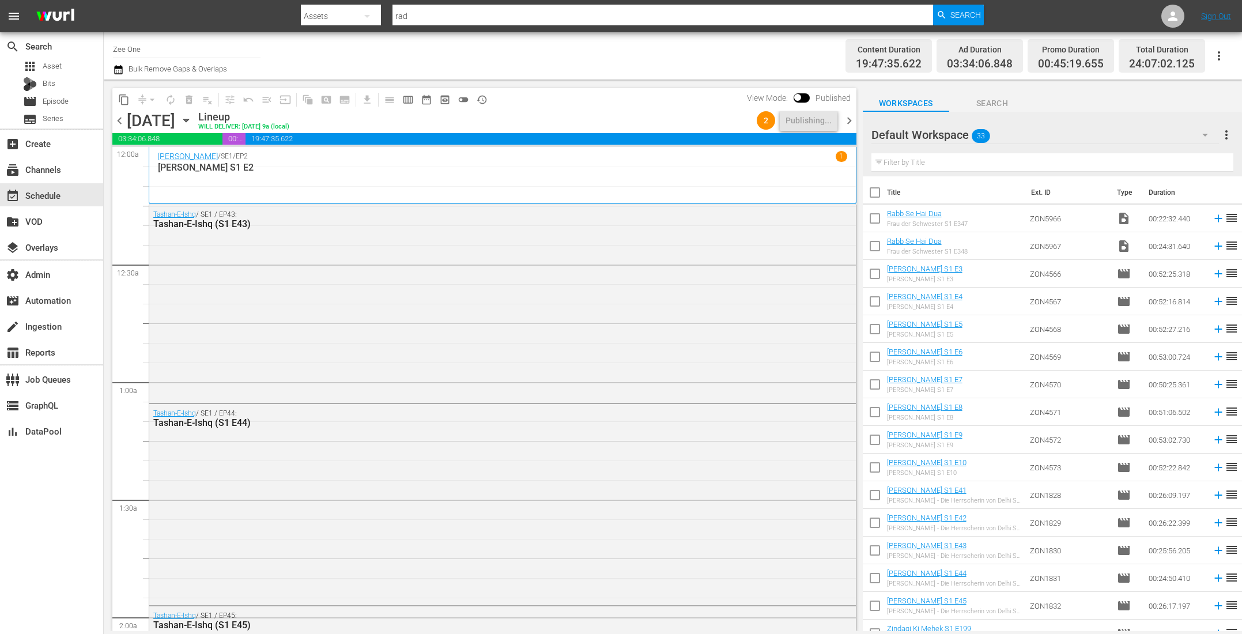
click at [851, 119] on span "chevron_right" at bounding box center [849, 120] width 14 height 14
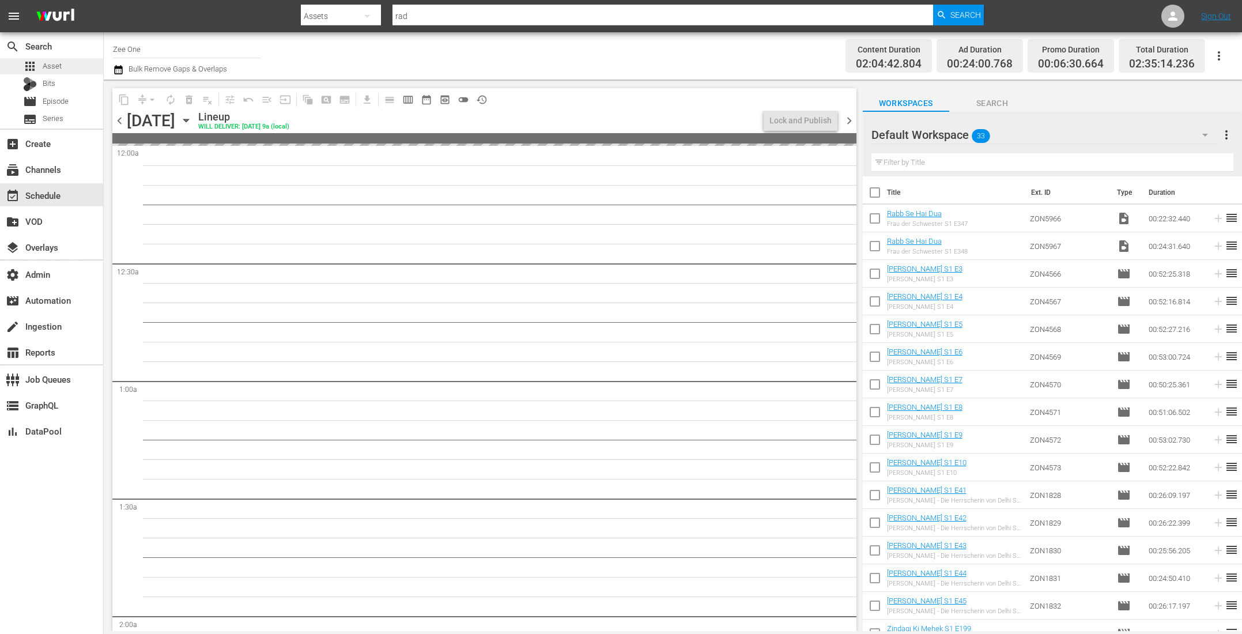
click at [49, 61] on span "Asset" at bounding box center [52, 66] width 19 height 12
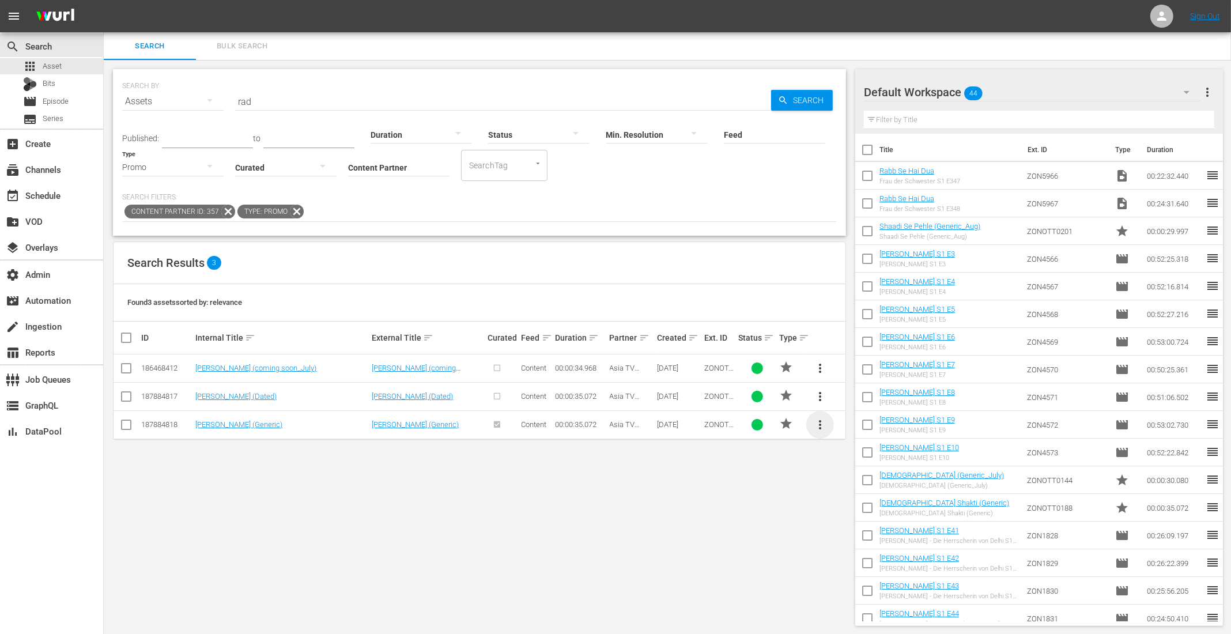
click at [818, 419] on span "more_vert" at bounding box center [820, 425] width 14 height 14
click at [872, 457] on div "Workspace" at bounding box center [898, 456] width 111 height 28
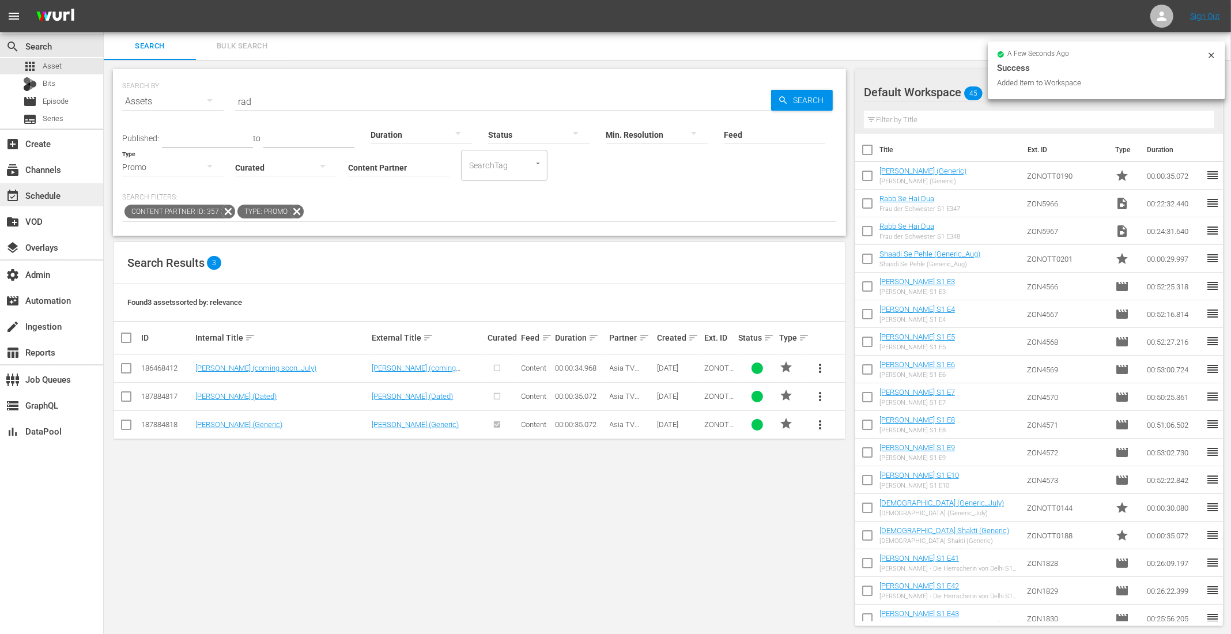
click at [86, 188] on div "event_available Schedule" at bounding box center [51, 194] width 103 height 23
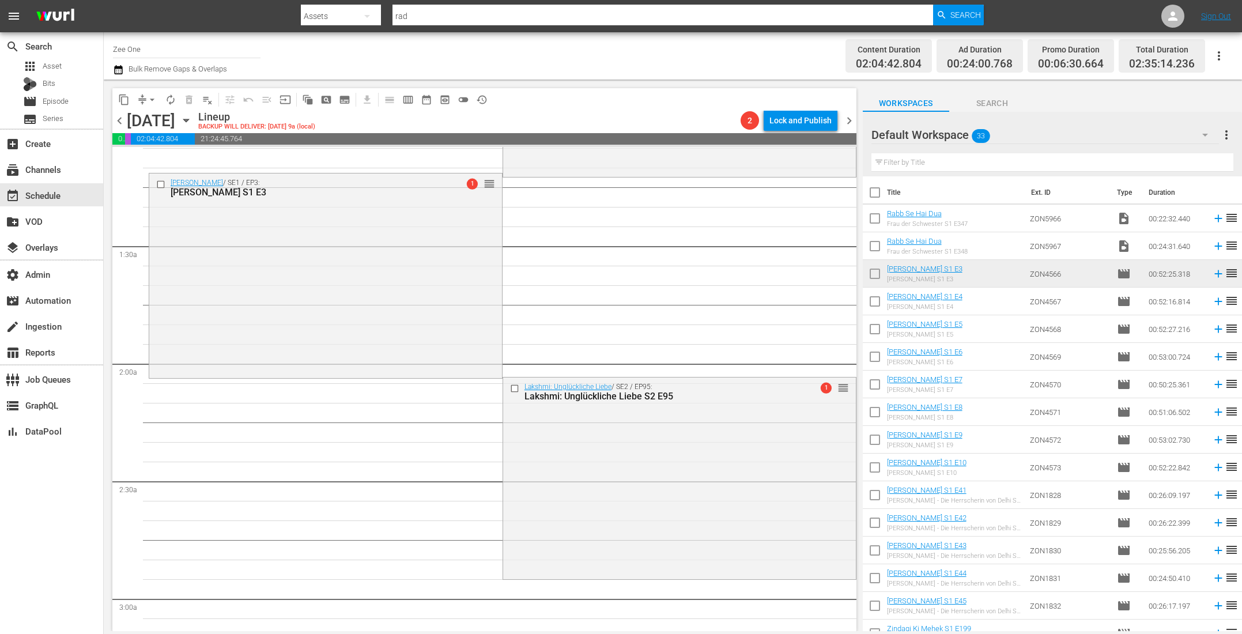
scroll to position [244, 0]
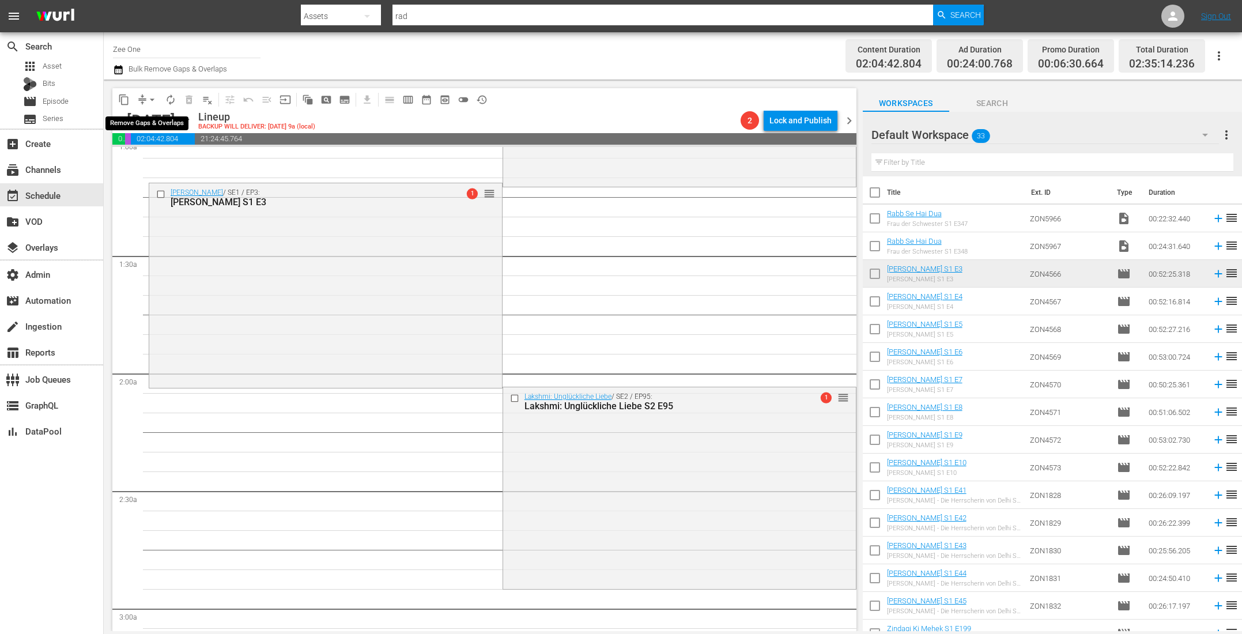
click at [151, 101] on span "arrow_drop_down" at bounding box center [152, 100] width 12 height 12
click at [150, 161] on li "Align to End of Previous Day" at bounding box center [152, 160] width 121 height 19
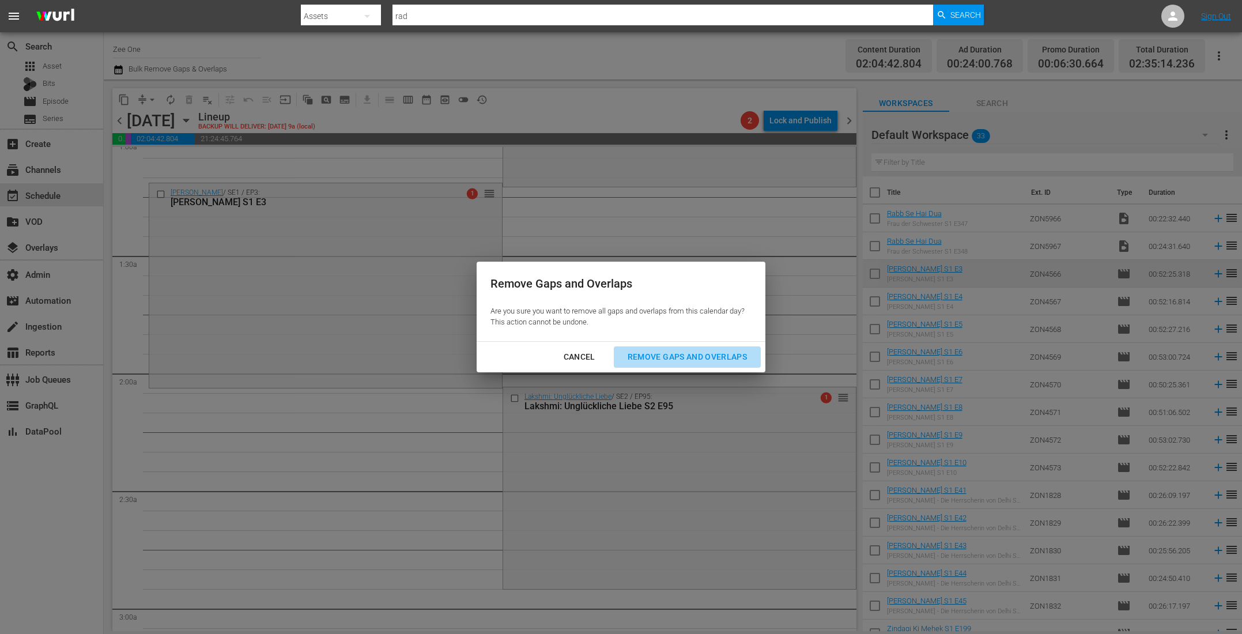
click at [718, 353] on div "Remove Gaps and Overlaps" at bounding box center [687, 357] width 138 height 14
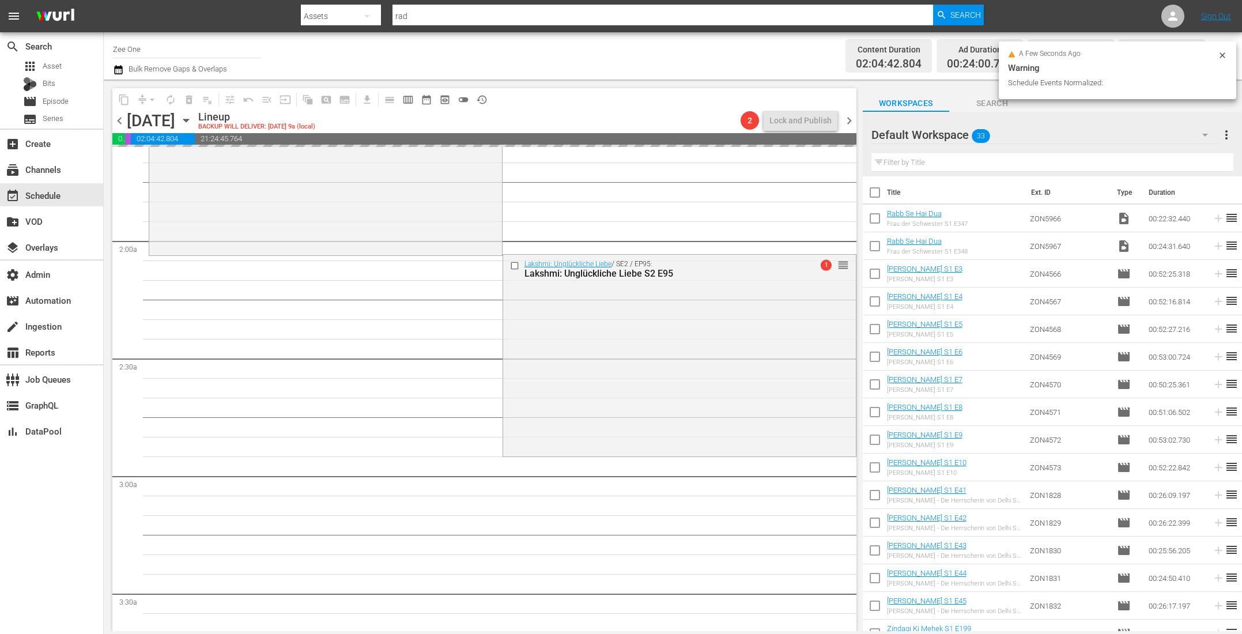
scroll to position [0, 0]
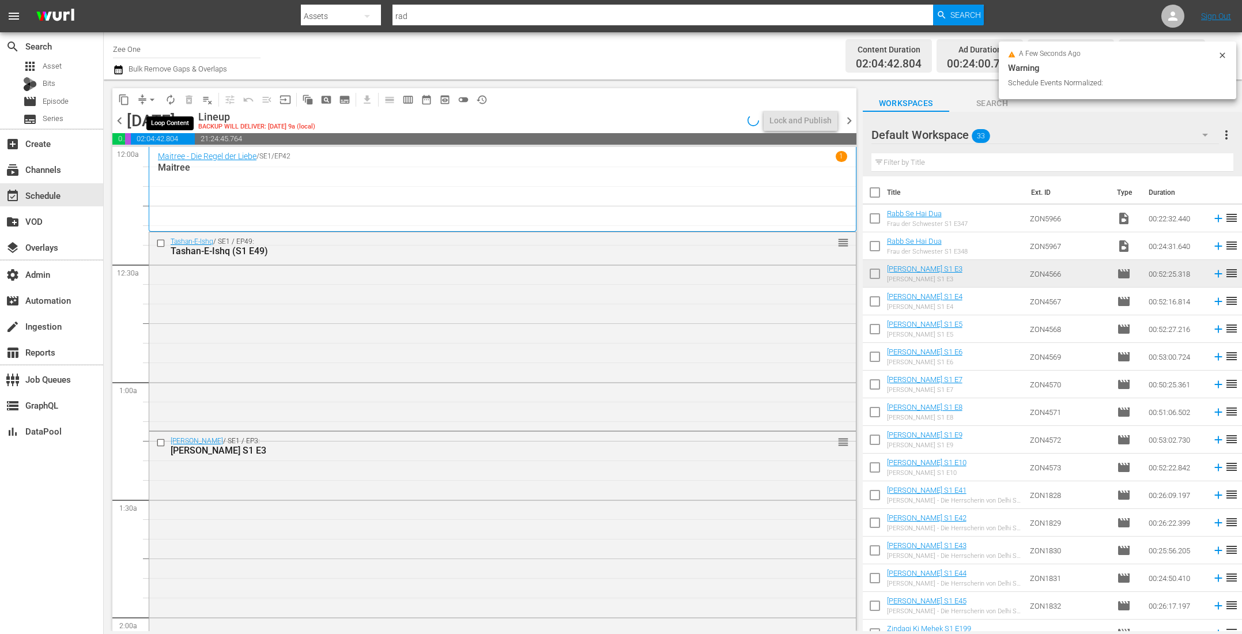
click at [167, 97] on span "autorenew_outlined" at bounding box center [171, 100] width 12 height 12
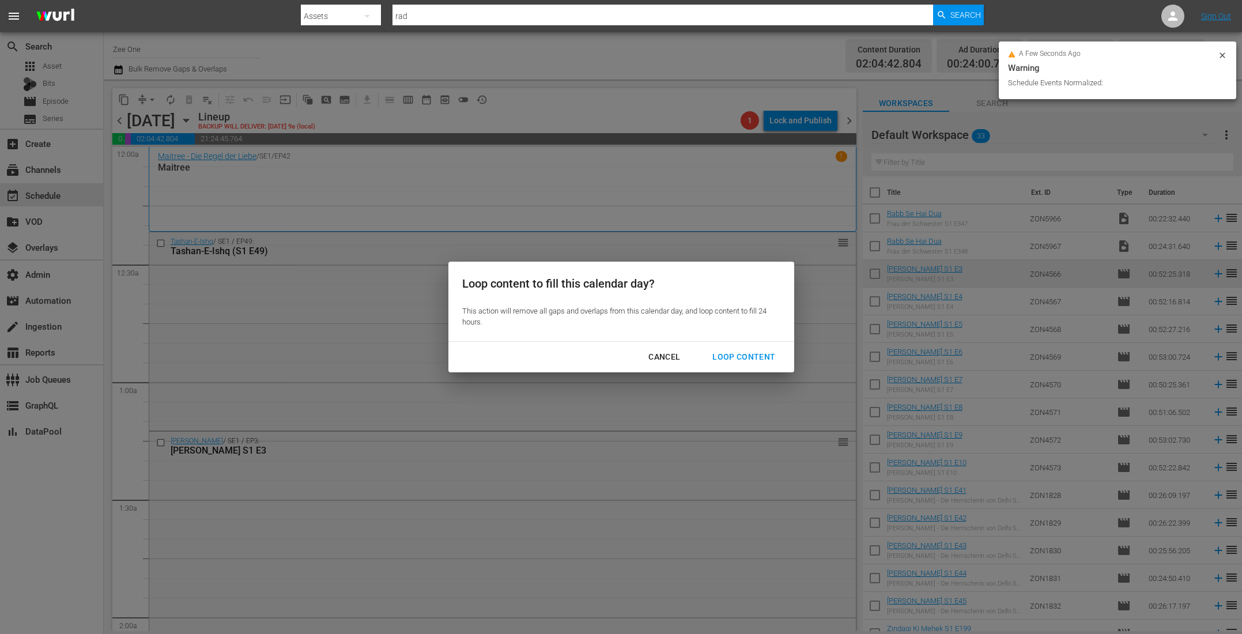
click at [725, 346] on button "Loop Content" at bounding box center [743, 356] width 90 height 21
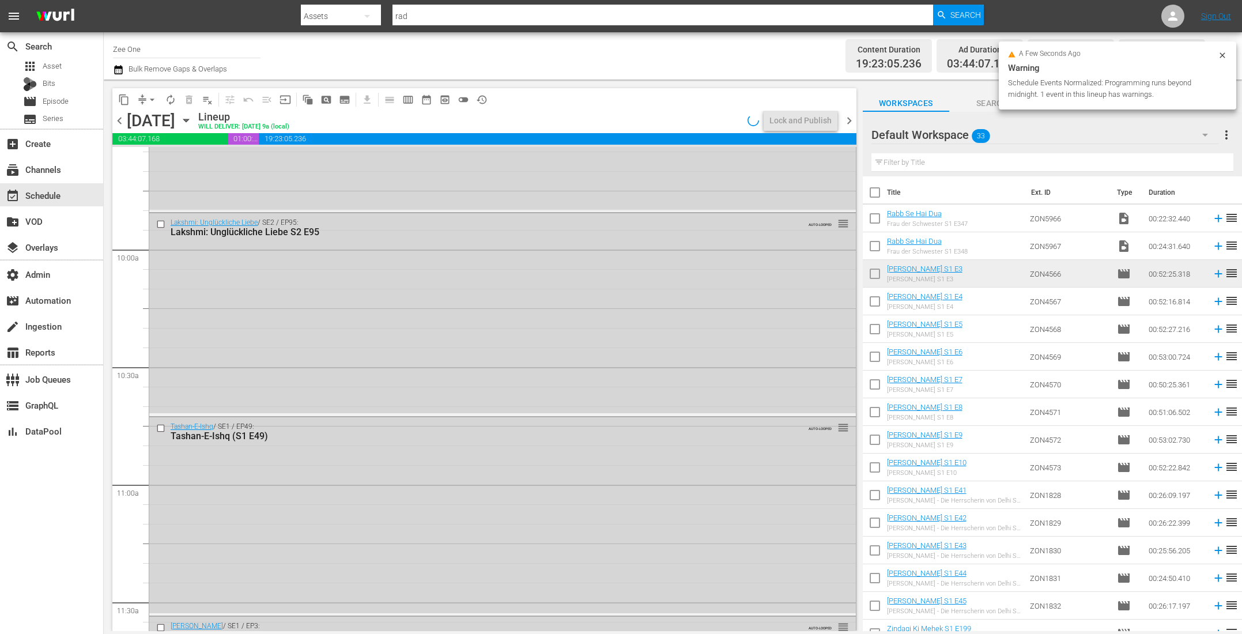
scroll to position [2394, 0]
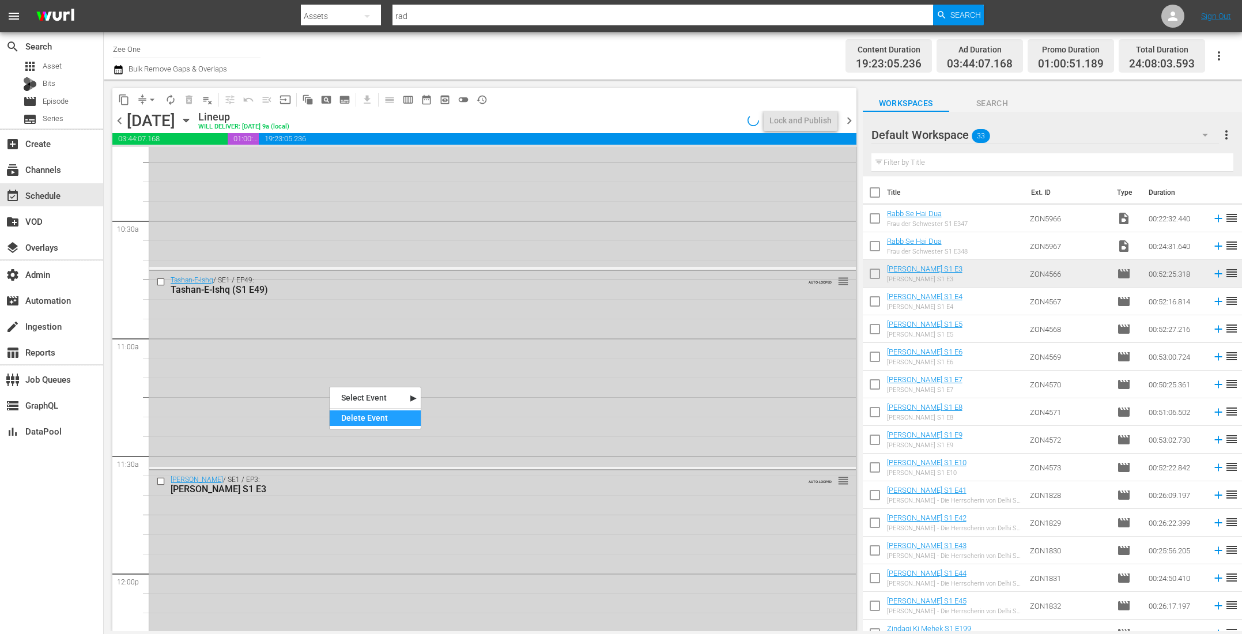
click at [342, 411] on div "Delete Event" at bounding box center [375, 418] width 91 height 16
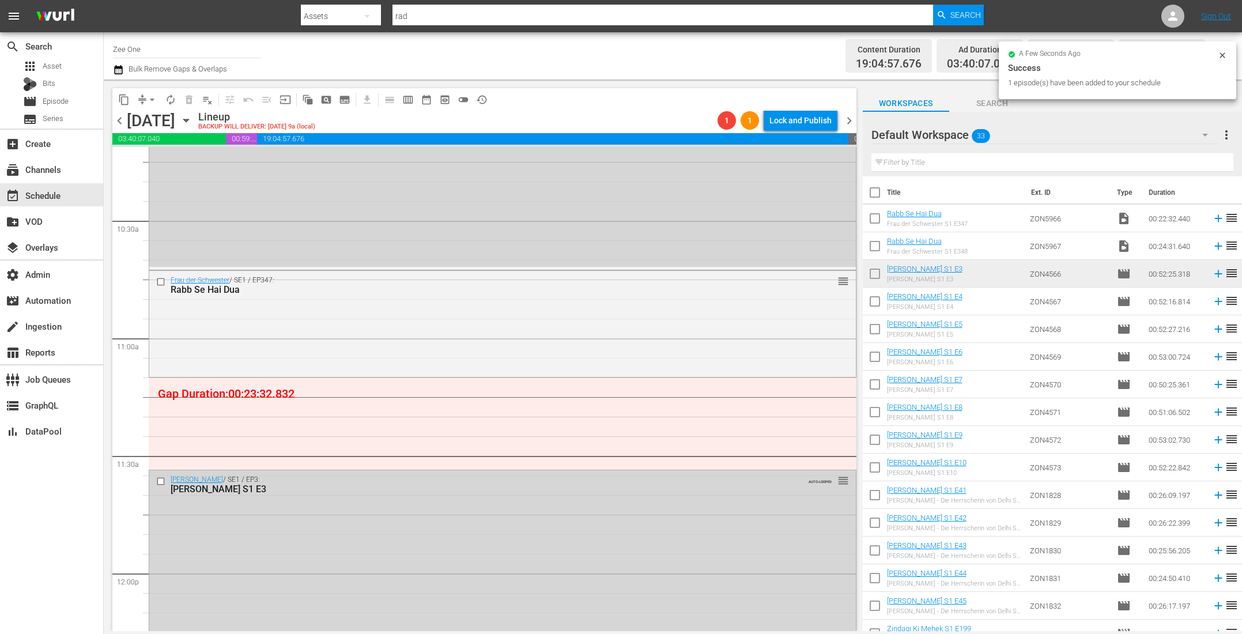
click at [119, 120] on span "chevron_left" at bounding box center [119, 120] width 14 height 14
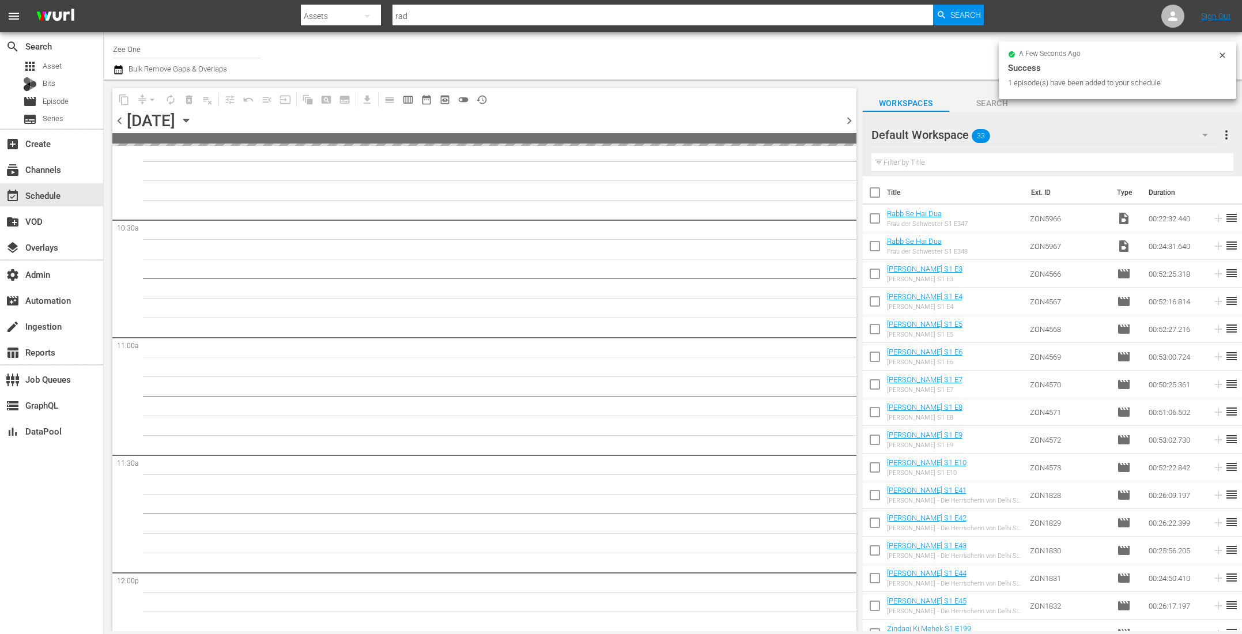
scroll to position [2551, 0]
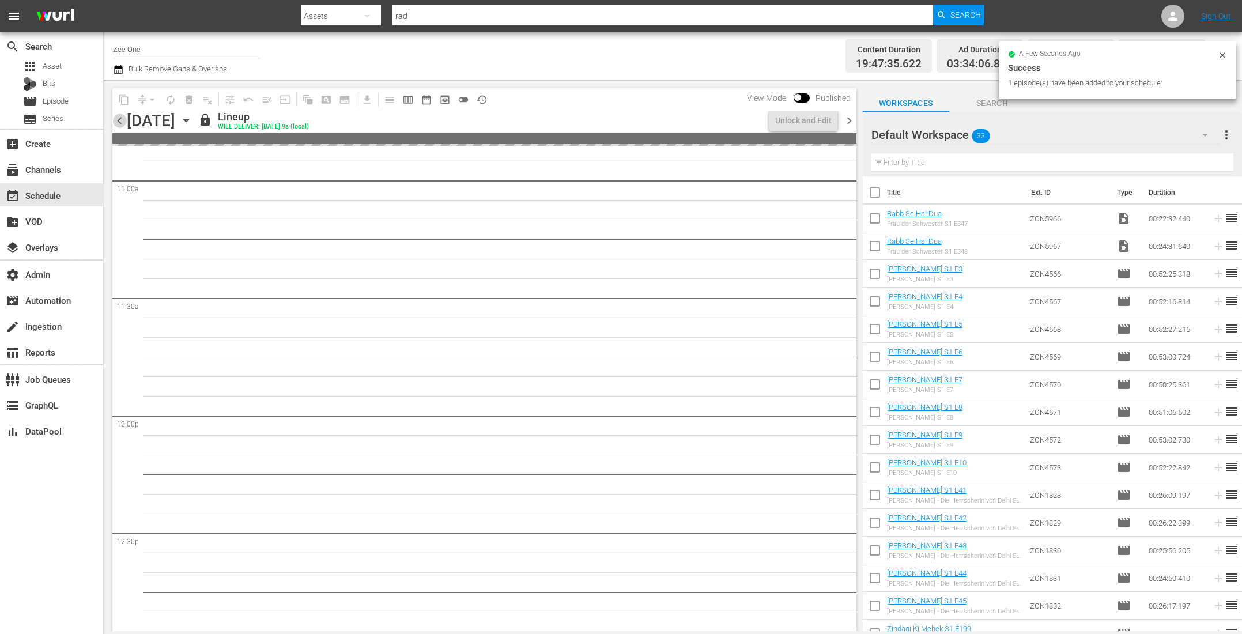
click at [119, 120] on span "chevron_left" at bounding box center [119, 120] width 14 height 14
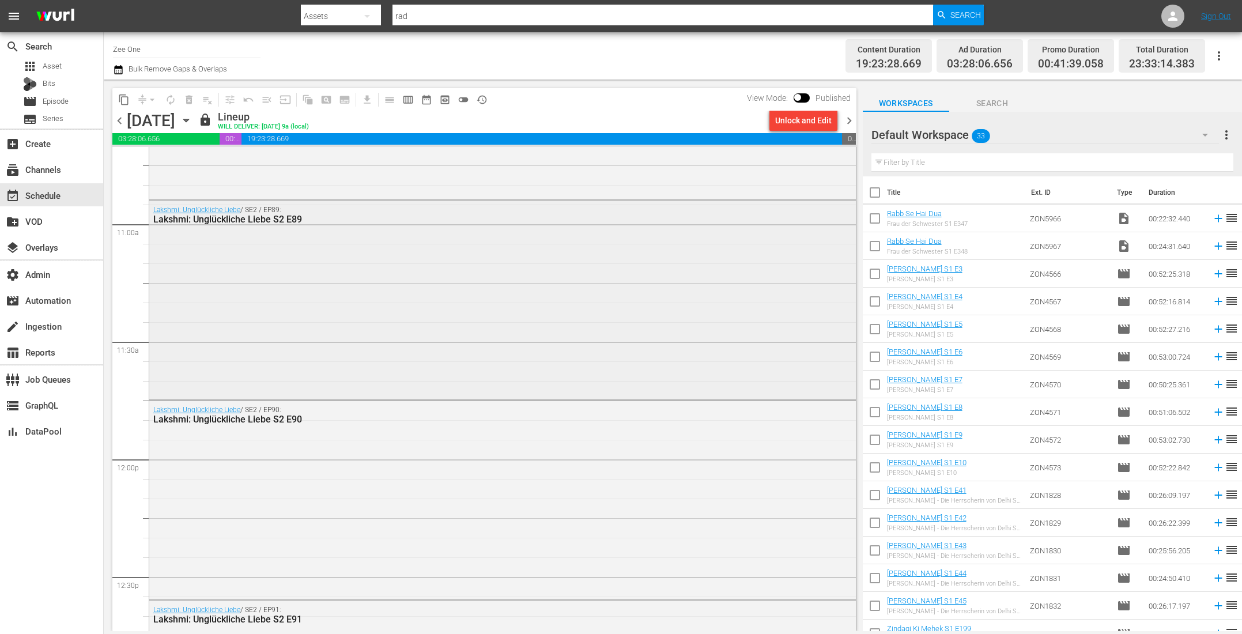
scroll to position [2518, 0]
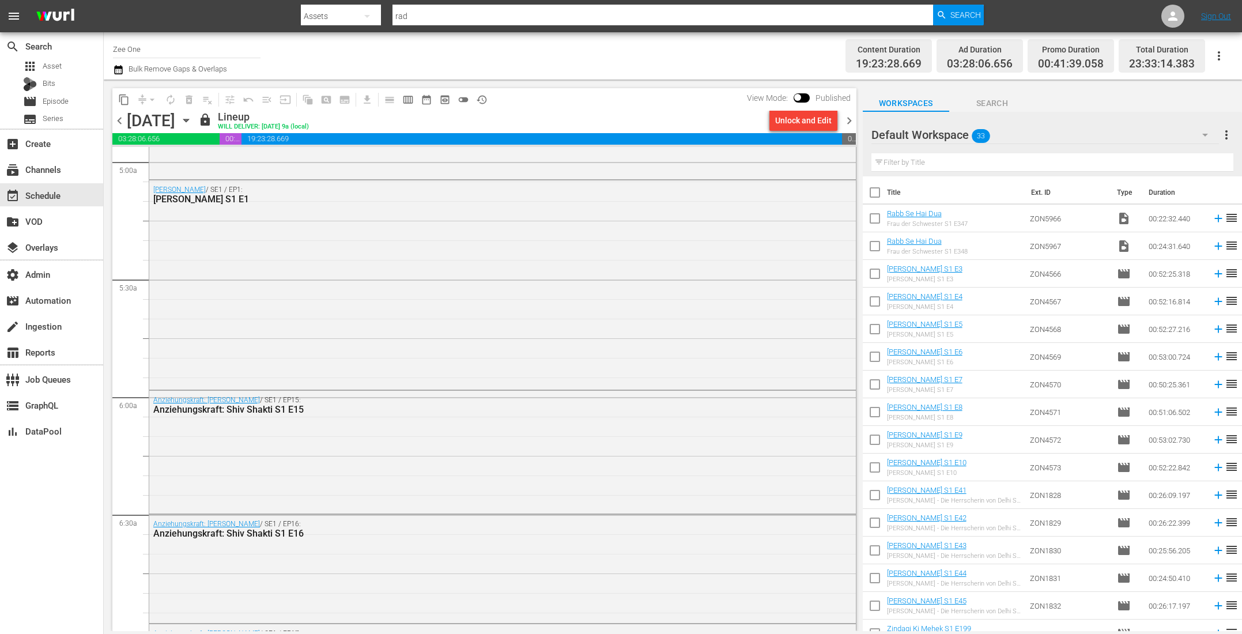
click at [118, 118] on span "chevron_left" at bounding box center [119, 120] width 14 height 14
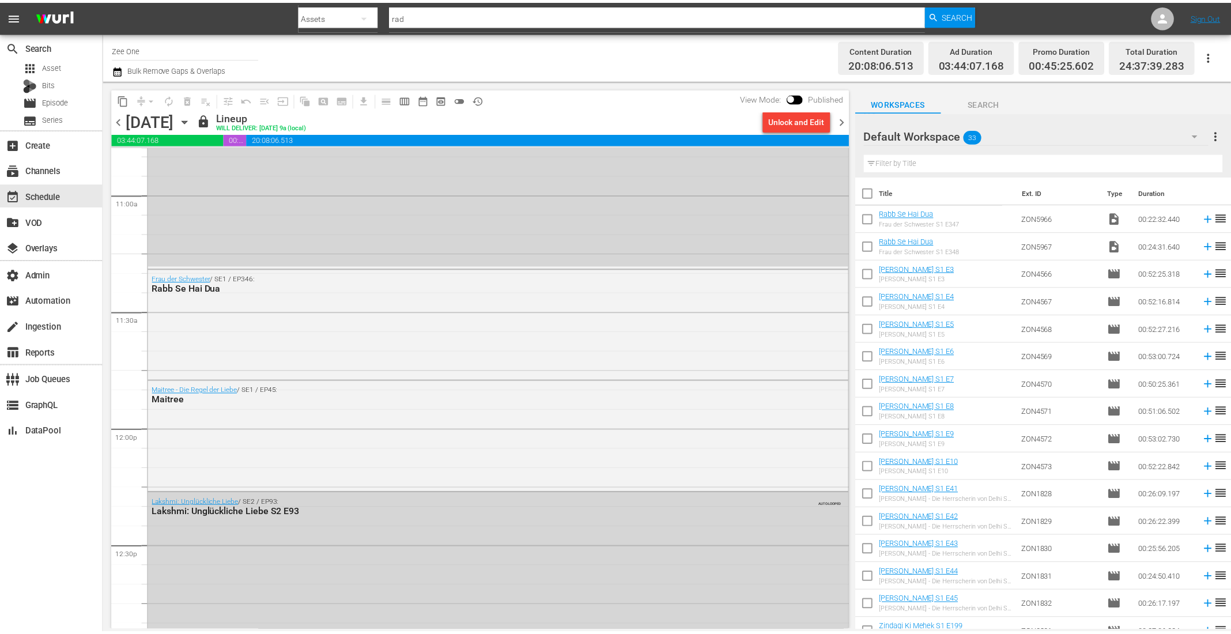
scroll to position [2599, 0]
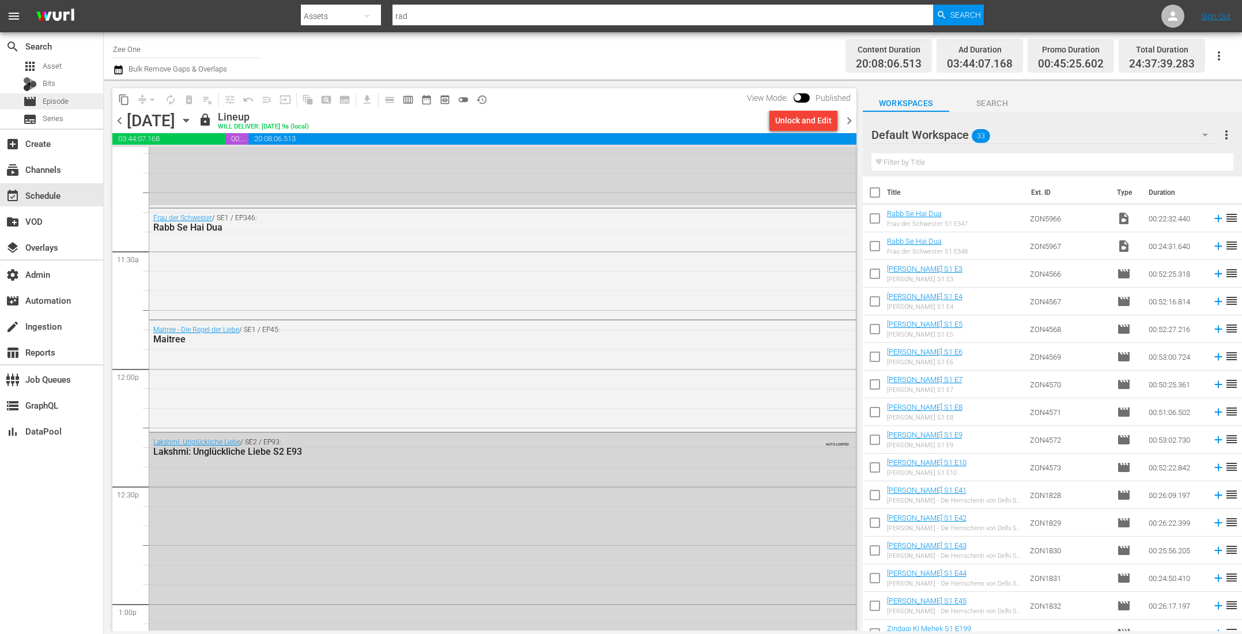
click at [34, 96] on span "movie" at bounding box center [30, 101] width 14 height 14
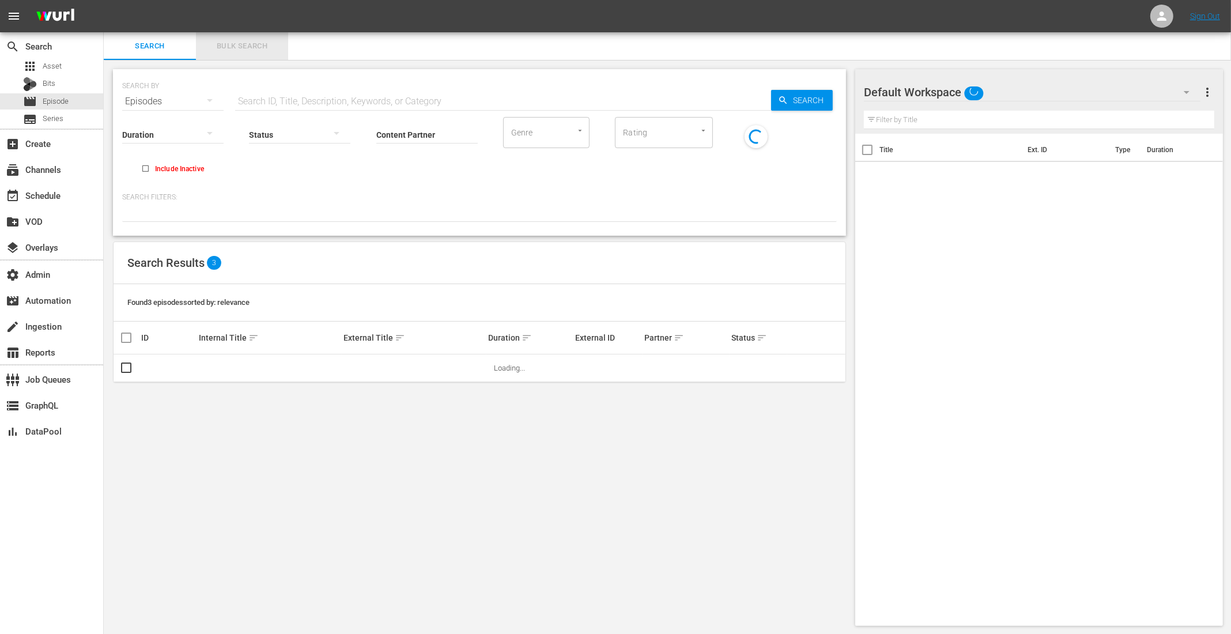
click at [246, 50] on span "Bulk Search" at bounding box center [242, 46] width 78 height 13
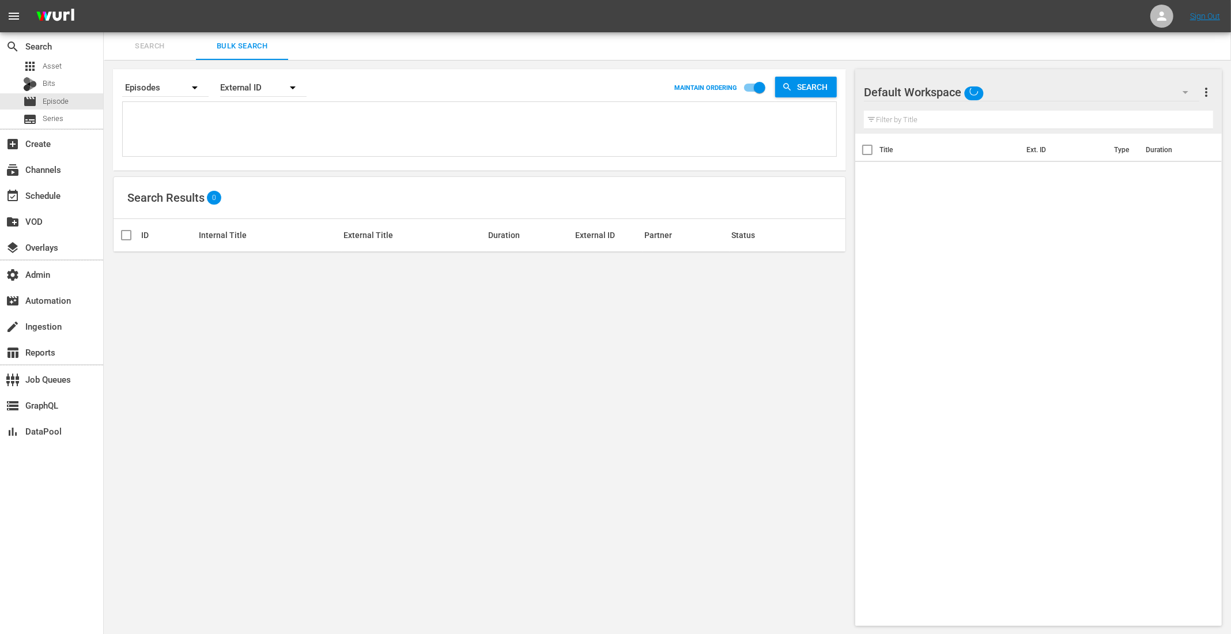
click at [190, 134] on textarea at bounding box center [481, 131] width 710 height 52
paste textarea "ZON5483 ZON5484 ZON5485 ZON5486 ZON5487"
type textarea "ZON5483 ZON5484 ZON5485 ZON5486 ZON5487"
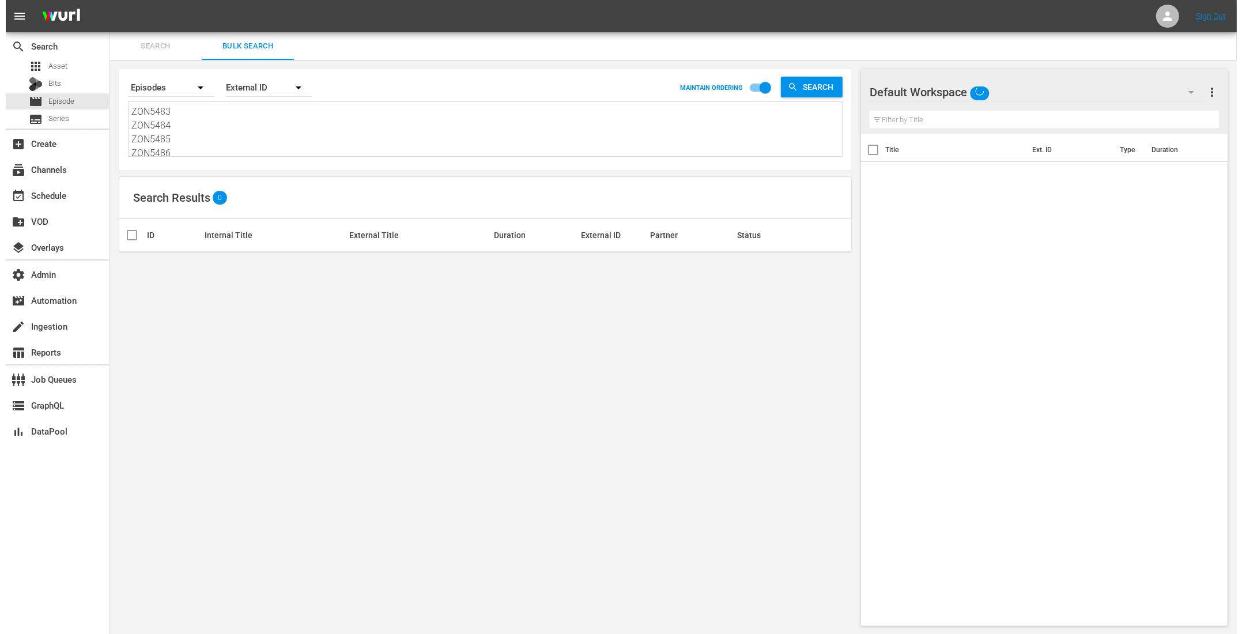
scroll to position [1, 0]
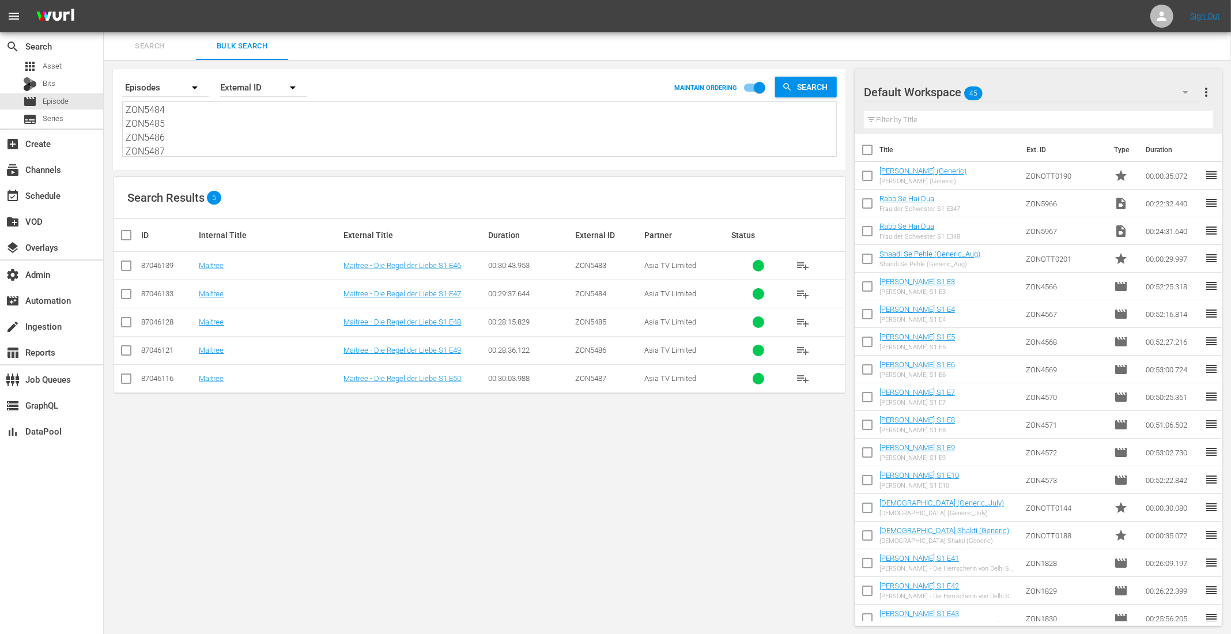
type textarea "ZON5483 ZON5484 ZON5485 ZON5486 ZON5487"
drag, startPoint x: 139, startPoint y: 232, endPoint x: 133, endPoint y: 228, distance: 6.7
click at [133, 228] on input "checkbox" at bounding box center [130, 235] width 23 height 14
checkbox input "true"
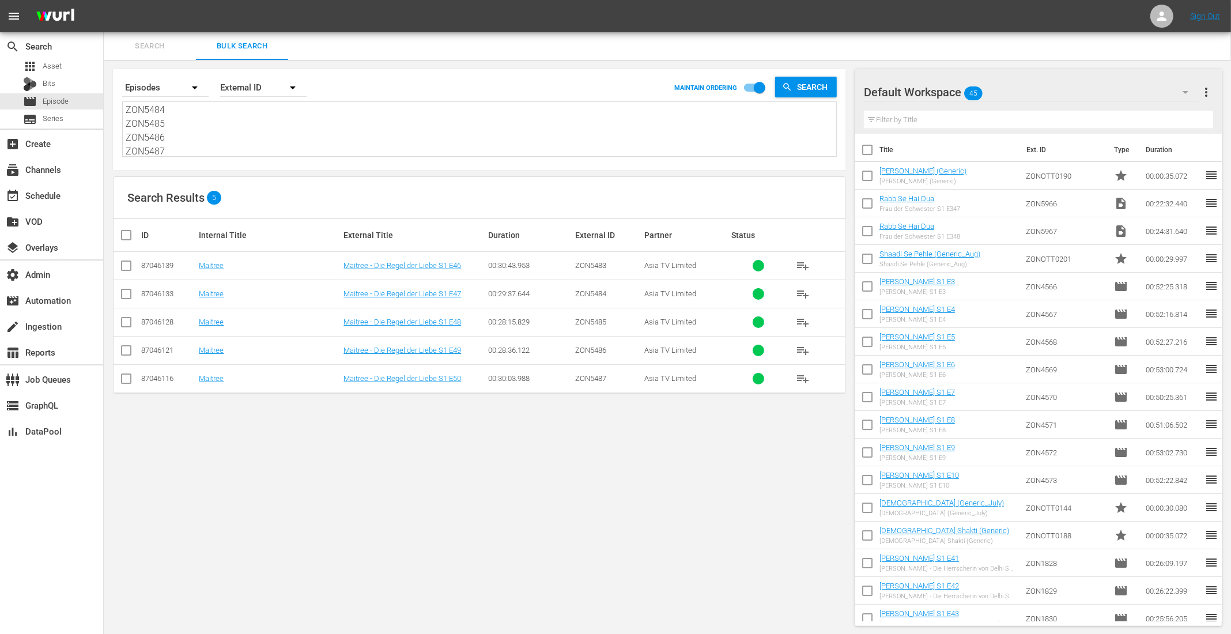
checkbox input "true"
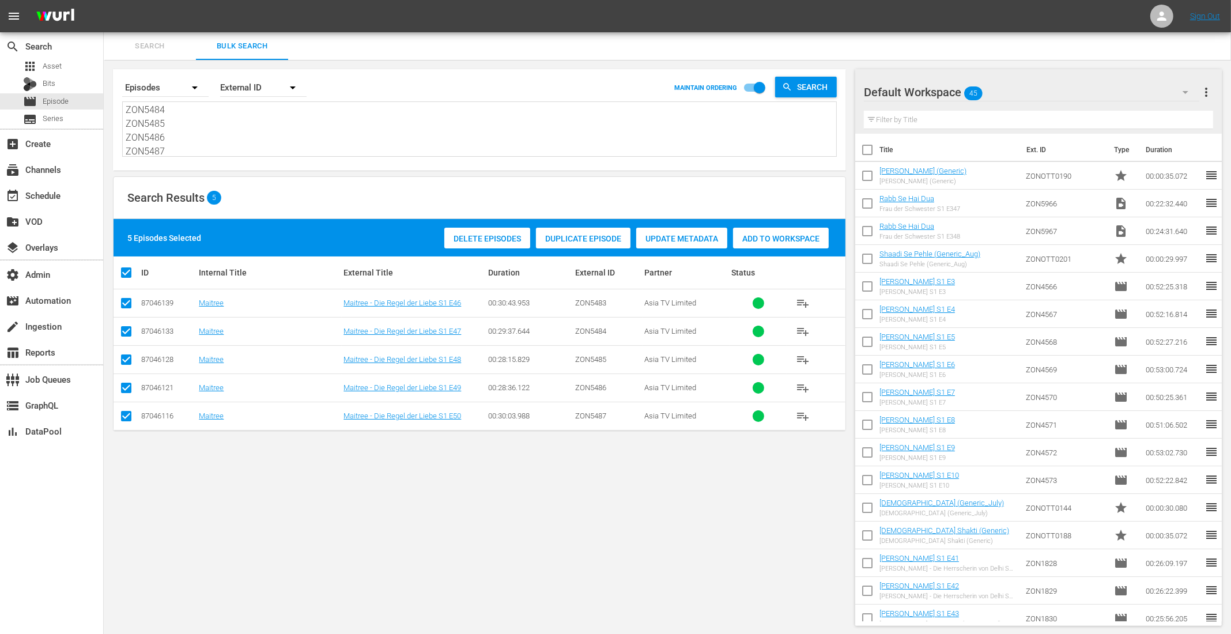
click at [782, 225] on div "Delete Episodes Duplicate Episode Update Metadata Add to Workspace" at bounding box center [636, 238] width 390 height 27
click at [776, 237] on span "Add to Workspace" at bounding box center [781, 238] width 96 height 9
click at [41, 195] on div "event_available Schedule" at bounding box center [32, 193] width 65 height 10
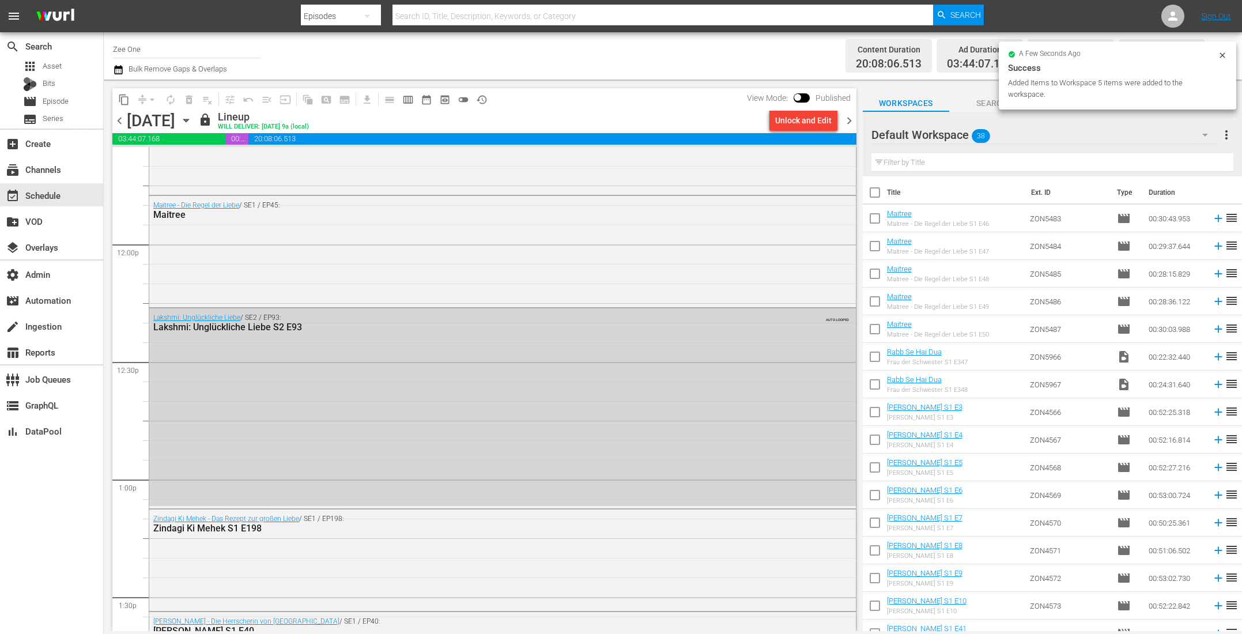
scroll to position [2968, 0]
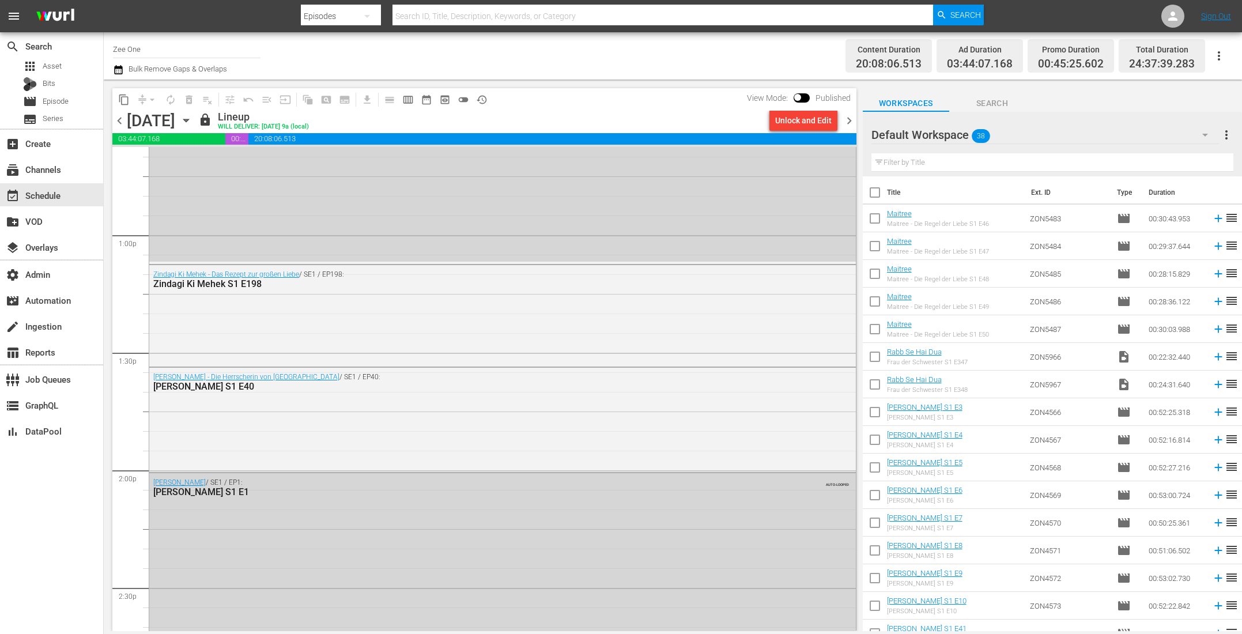
click at [851, 120] on span "chevron_right" at bounding box center [849, 120] width 14 height 14
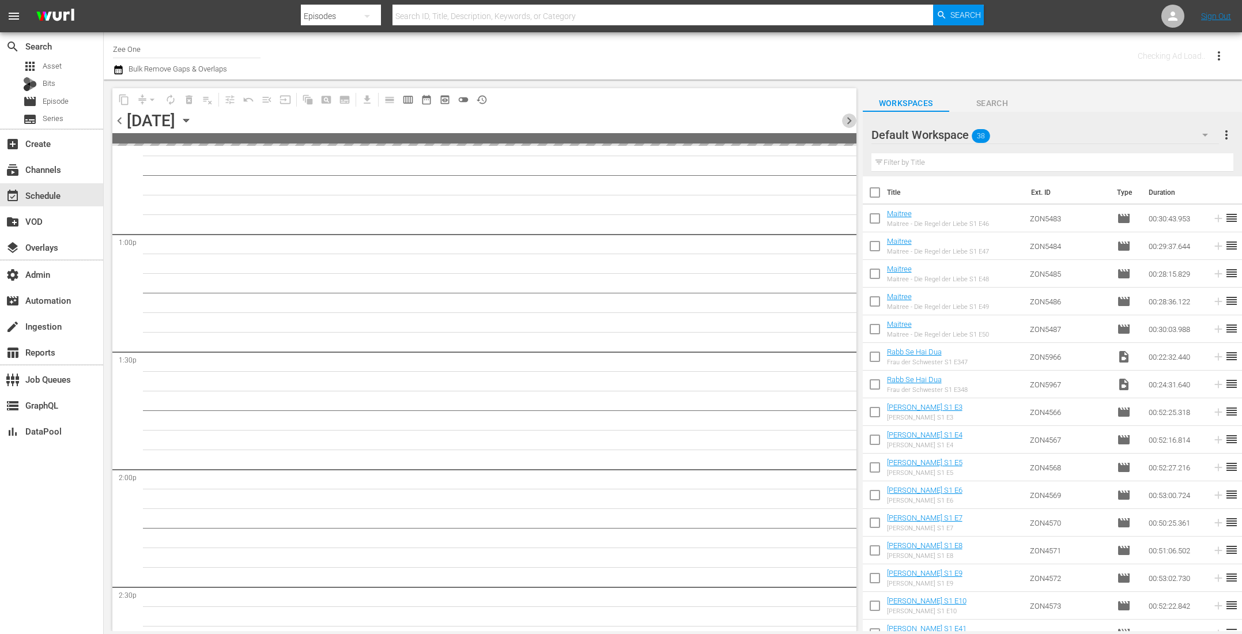
scroll to position [3163, 0]
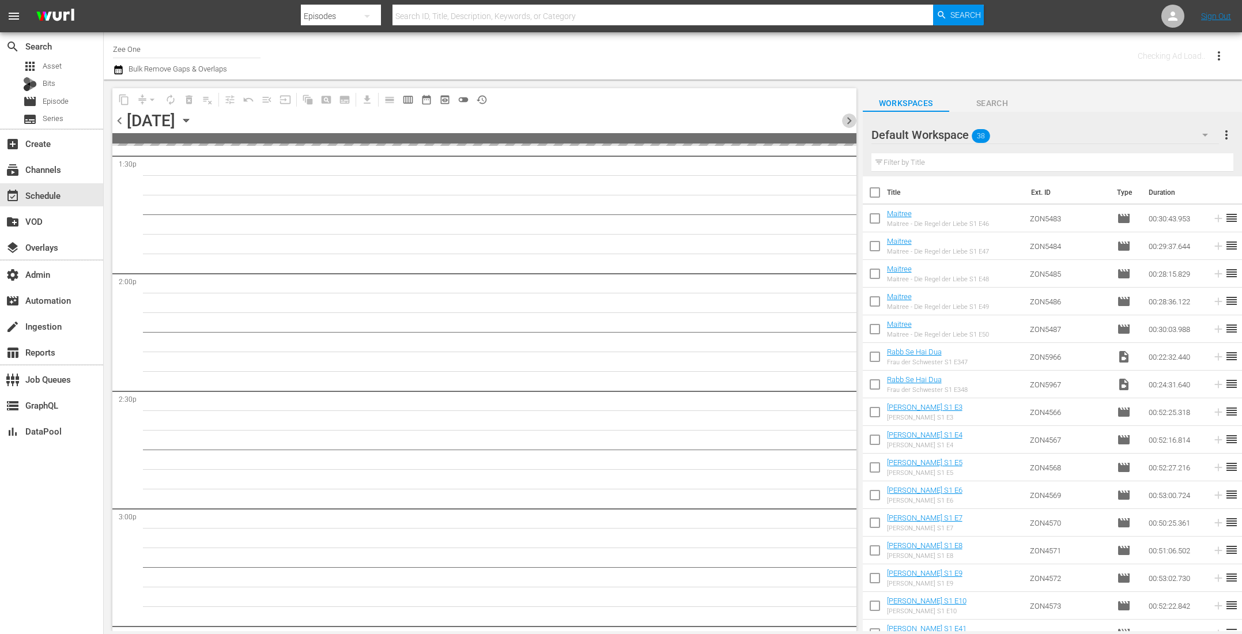
click at [851, 120] on span "chevron_right" at bounding box center [849, 120] width 14 height 14
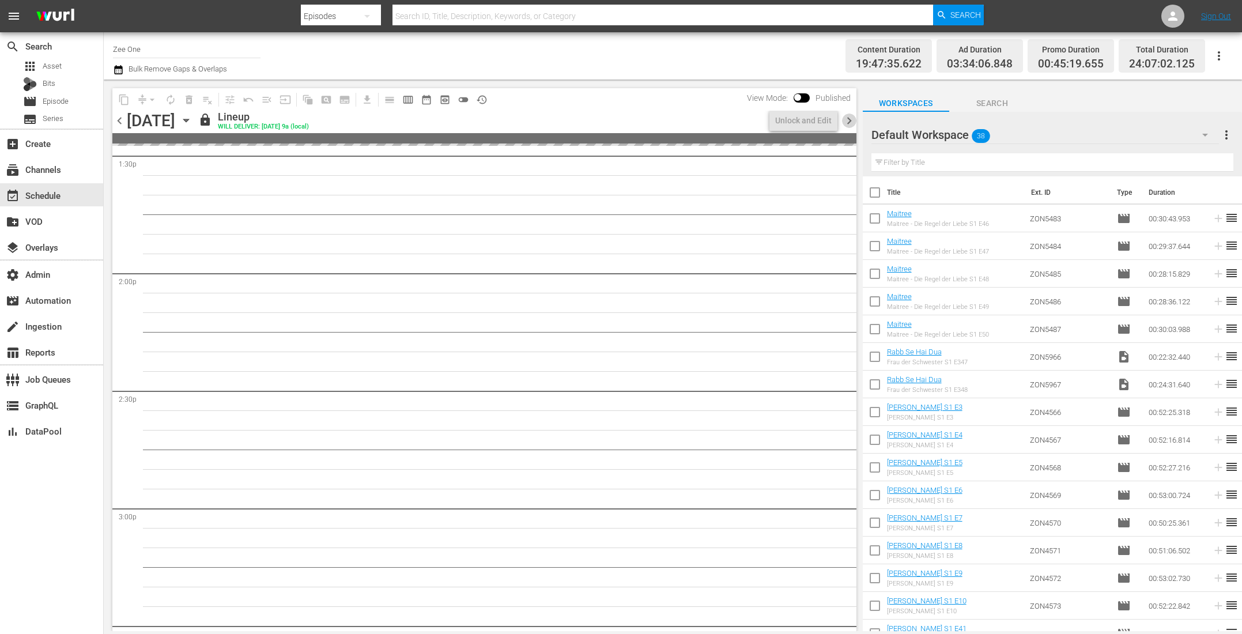
click at [851, 120] on span "chevron_right" at bounding box center [849, 120] width 14 height 14
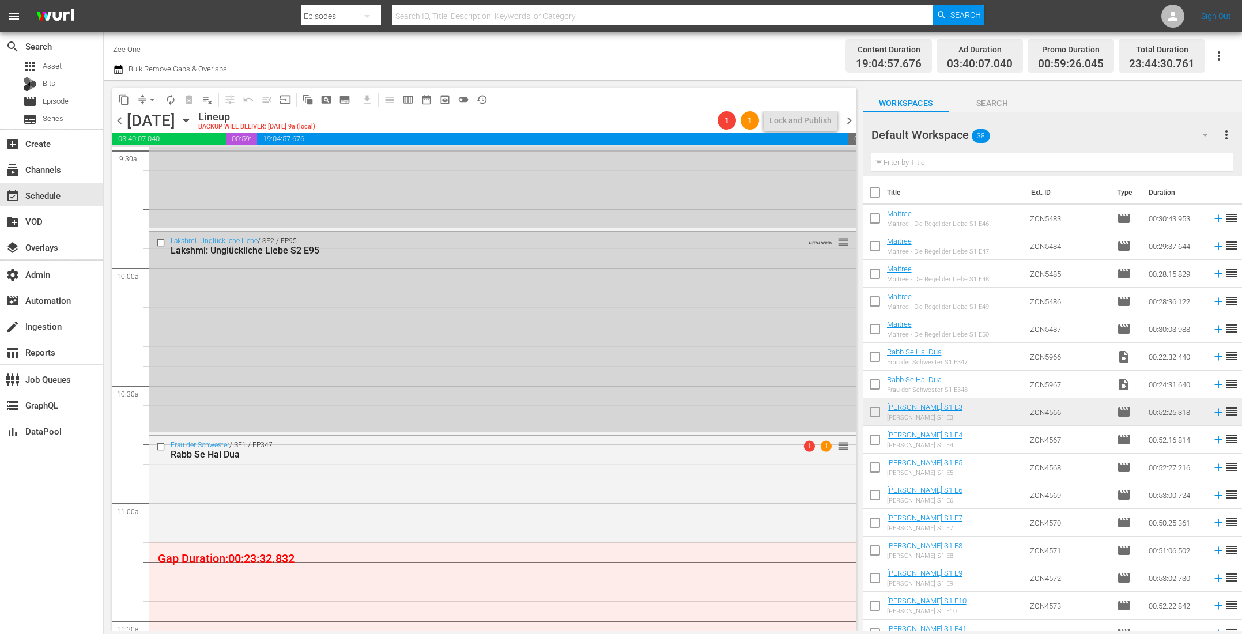
scroll to position [2488, 0]
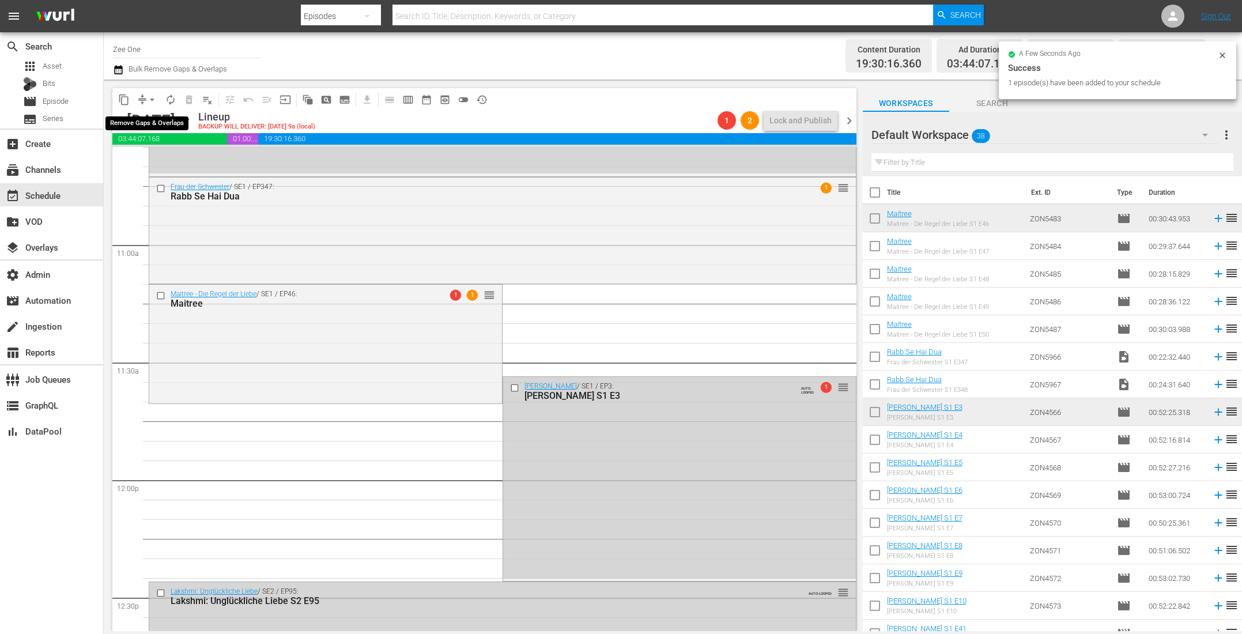
click at [145, 97] on button "arrow_drop_down" at bounding box center [152, 99] width 18 height 18
click at [150, 153] on li "Align to End of Previous Day" at bounding box center [152, 160] width 121 height 19
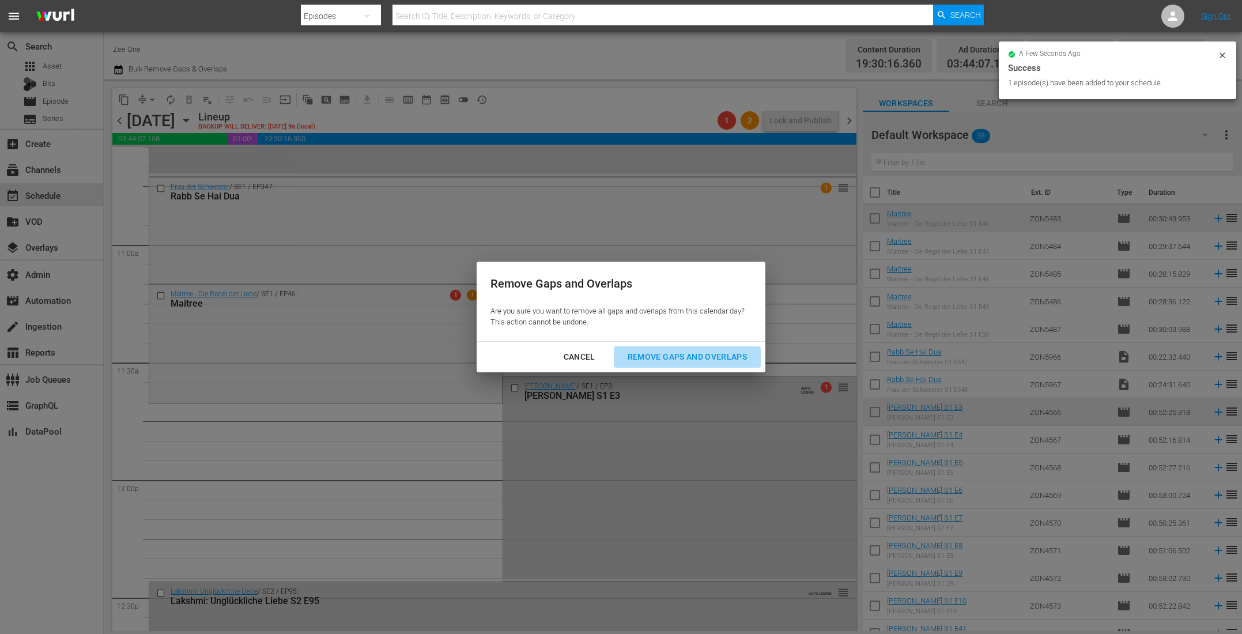
click at [689, 357] on div "Remove Gaps and Overlaps" at bounding box center [687, 357] width 138 height 14
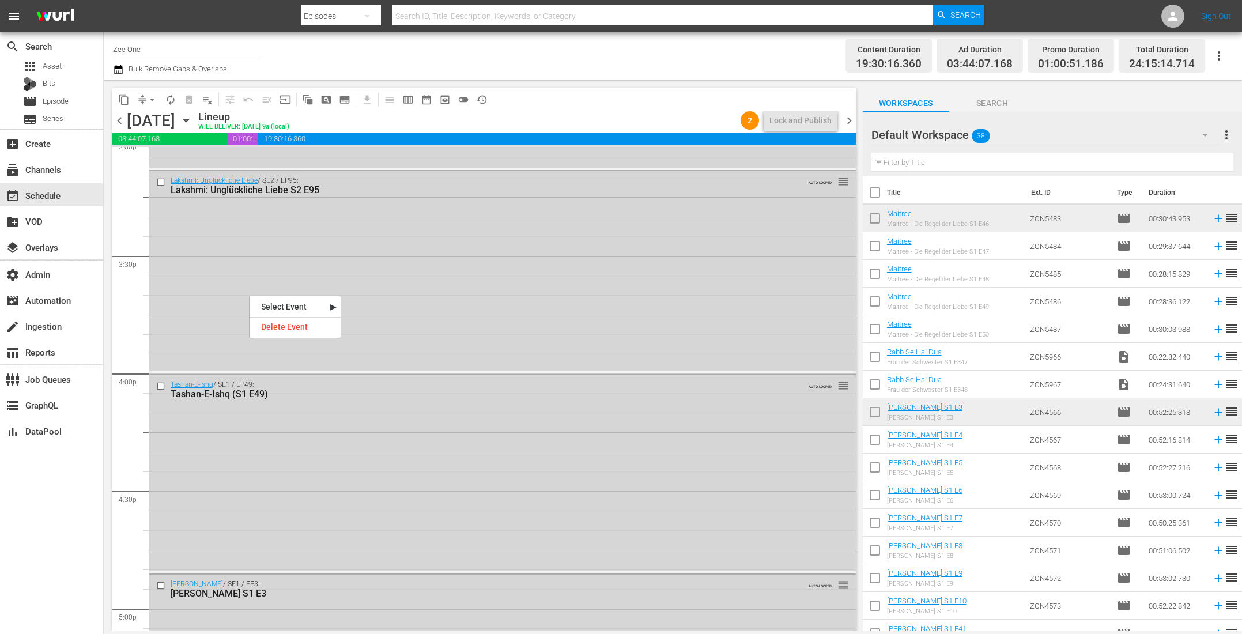
scroll to position [3560, 0]
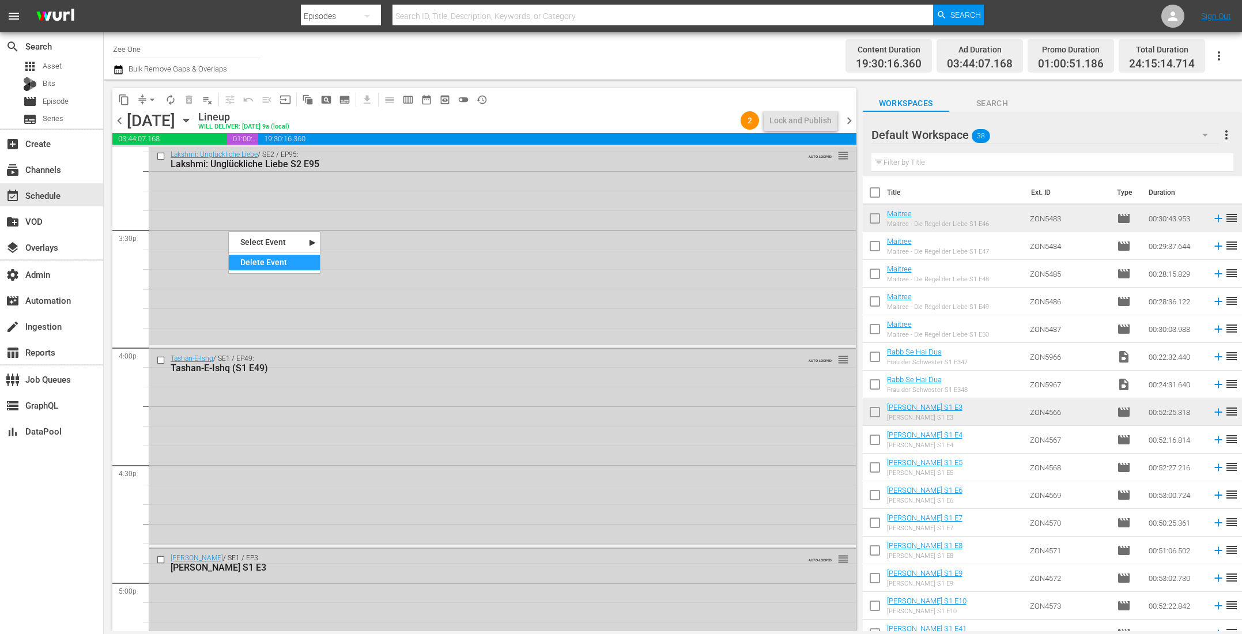
click at [251, 264] on div "Delete Event" at bounding box center [274, 263] width 91 height 16
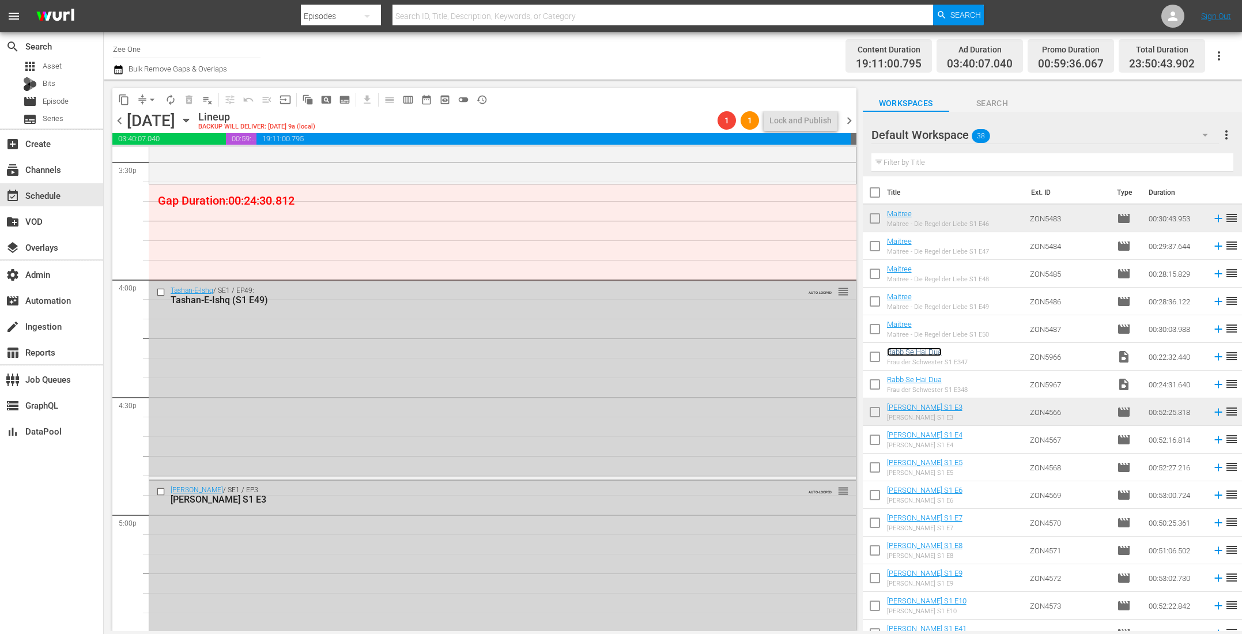
scroll to position [3611, 0]
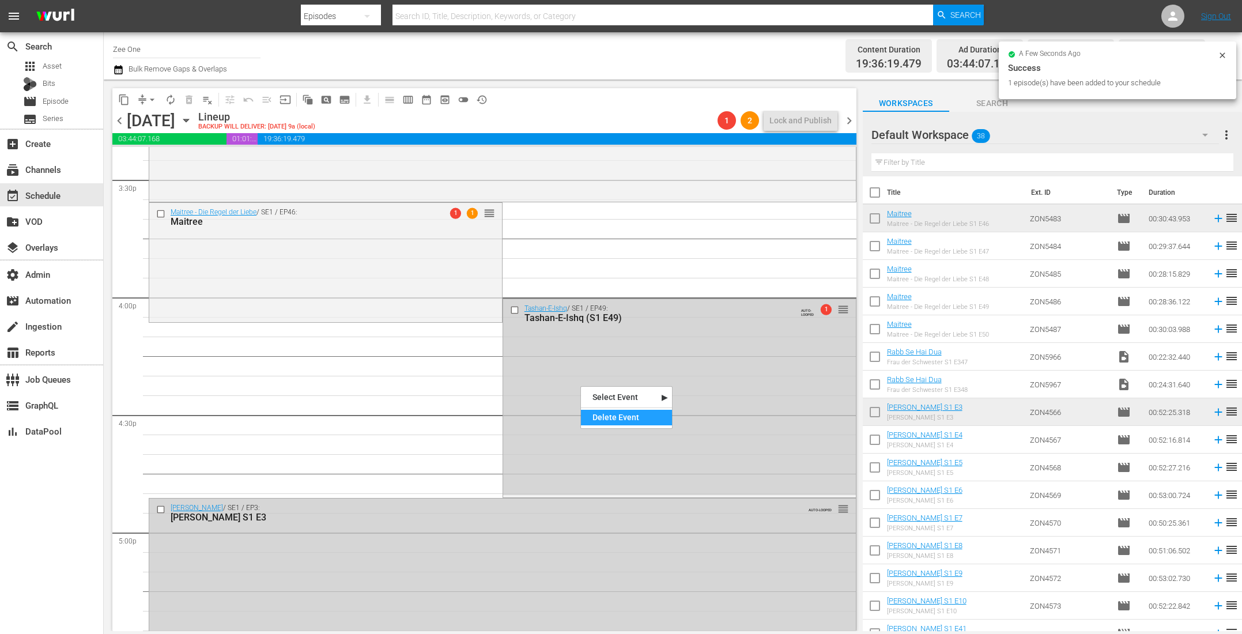
click at [607, 417] on div "Delete Event" at bounding box center [626, 418] width 91 height 16
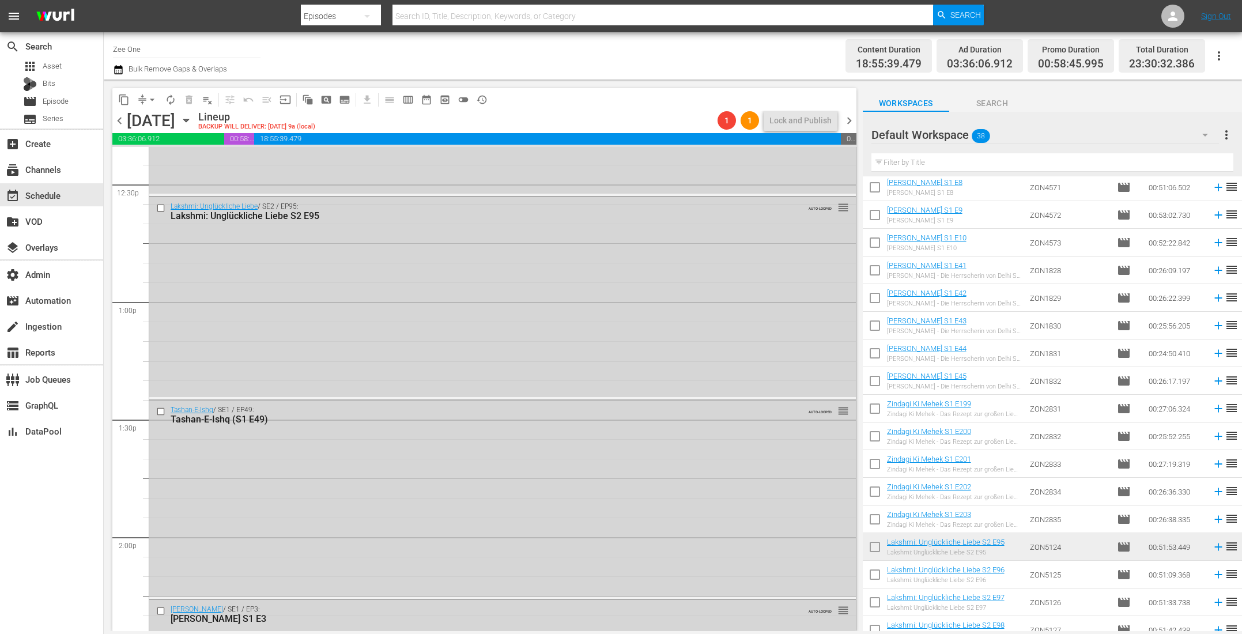
scroll to position [3040, 0]
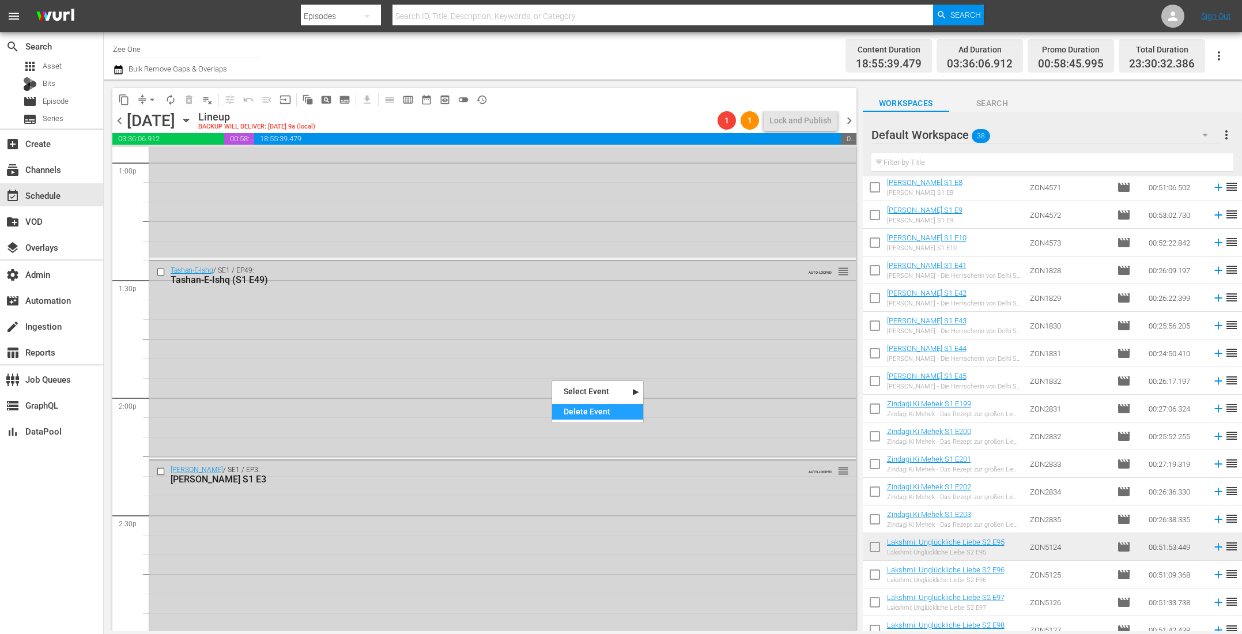
click at [610, 414] on div "Delete Event" at bounding box center [597, 412] width 91 height 16
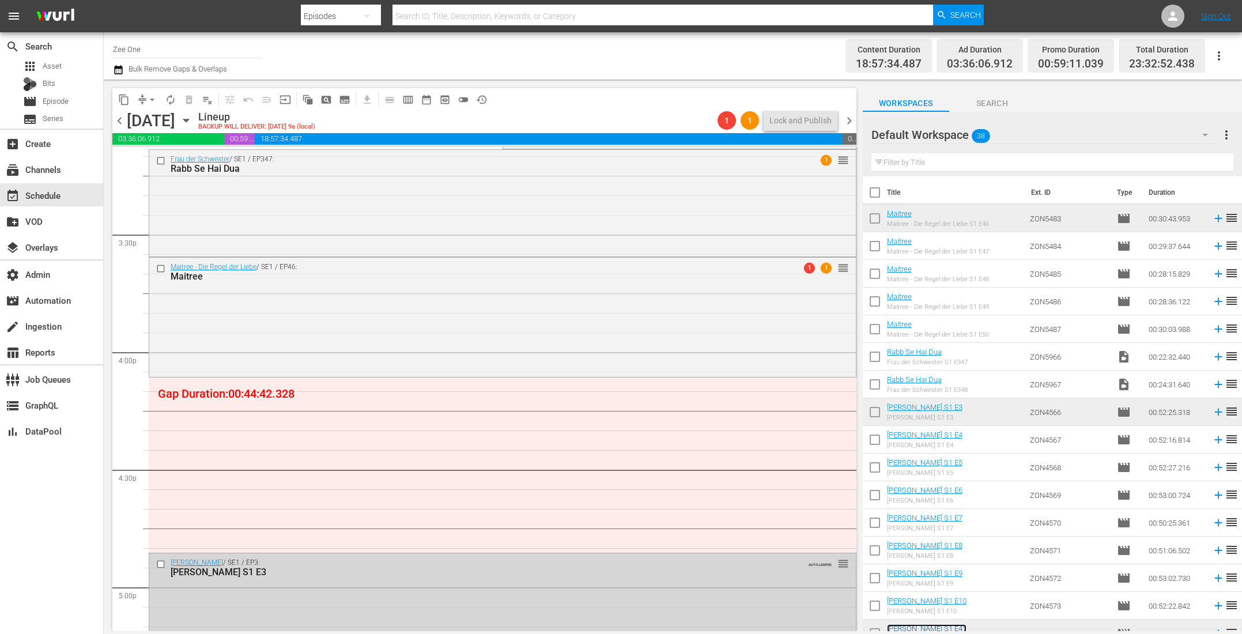
scroll to position [18, 0]
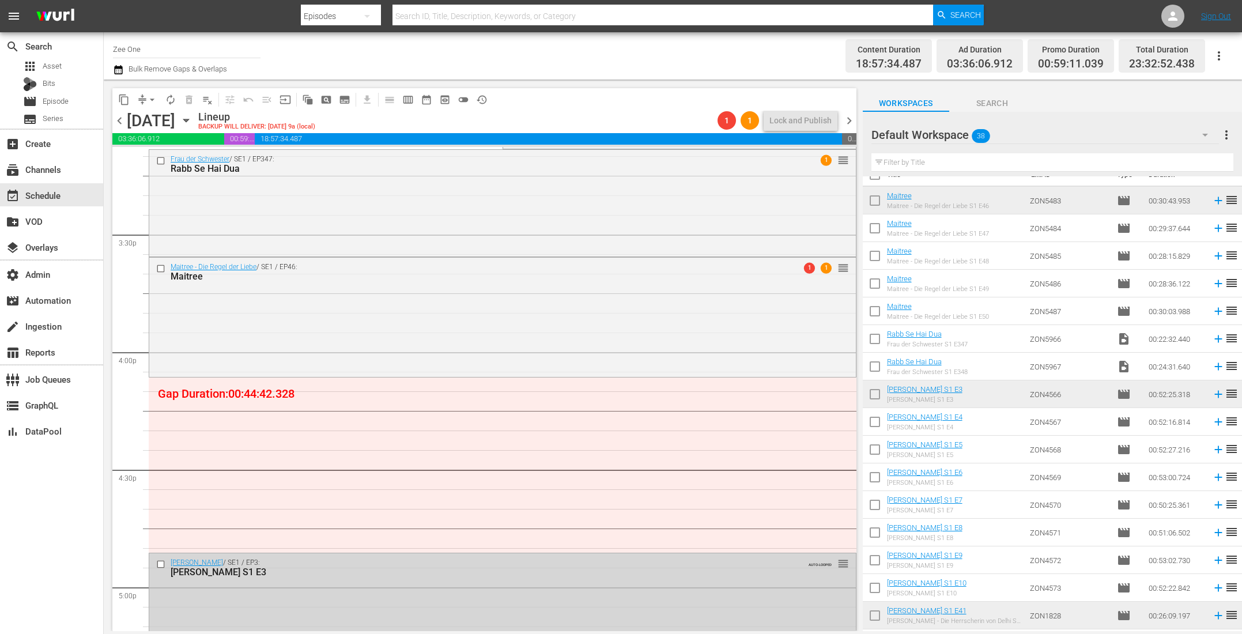
click at [119, 118] on span "chevron_left" at bounding box center [119, 120] width 14 height 14
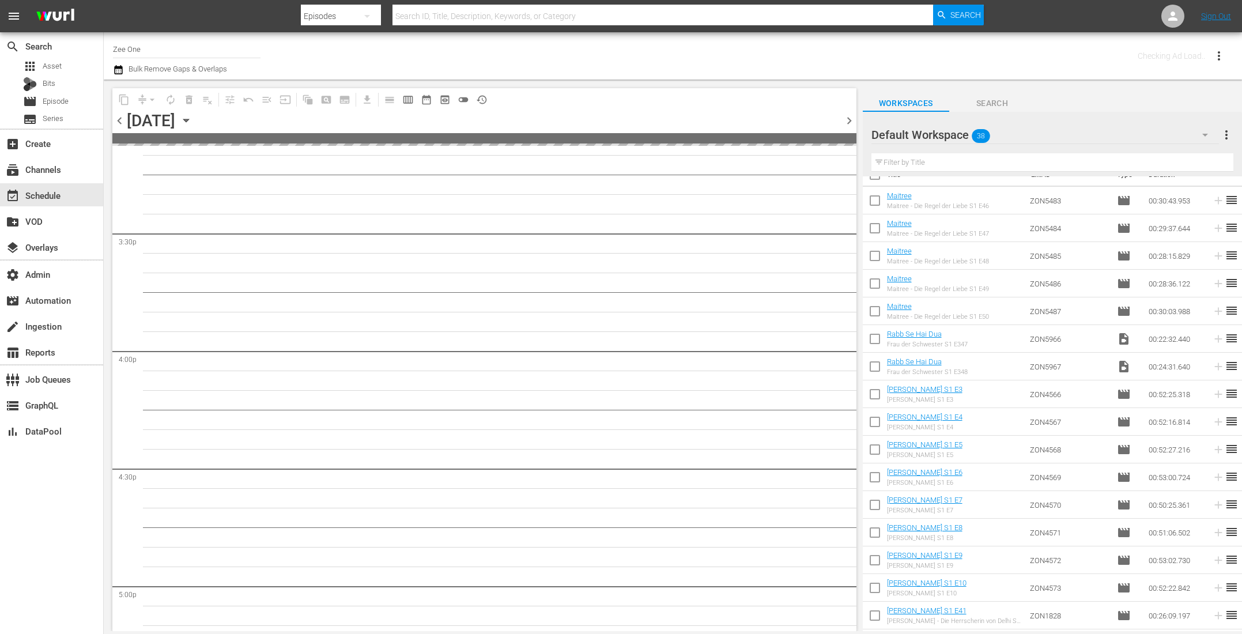
click at [119, 118] on span "chevron_left" at bounding box center [119, 120] width 14 height 14
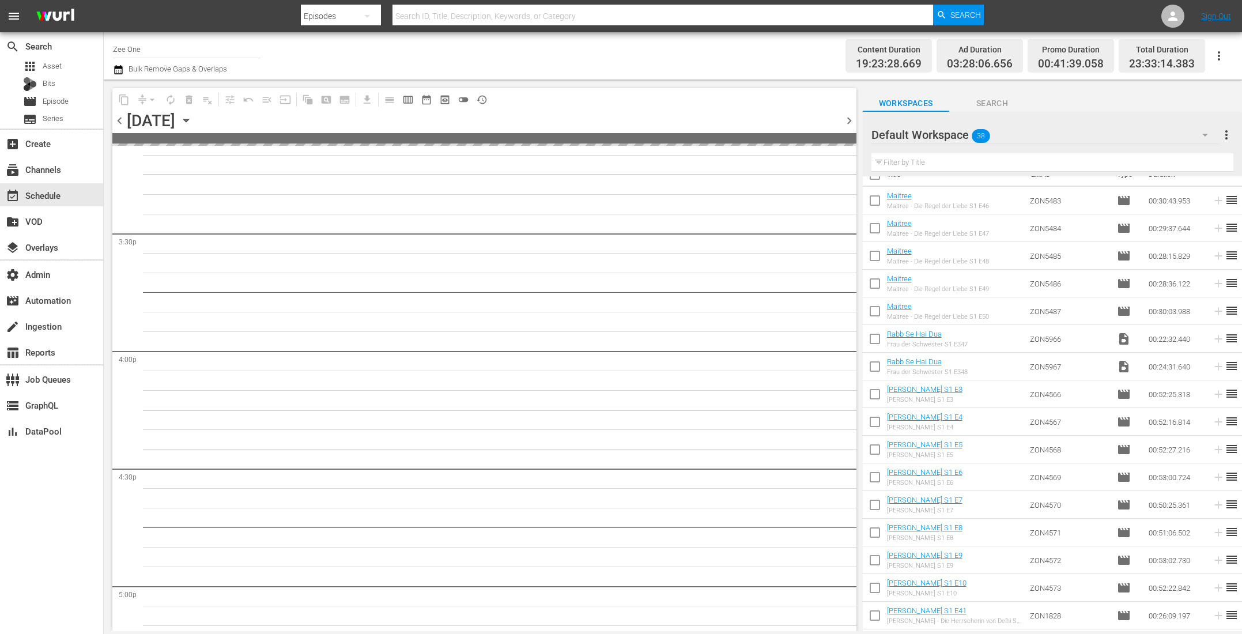
click at [119, 118] on span "chevron_left" at bounding box center [119, 120] width 14 height 14
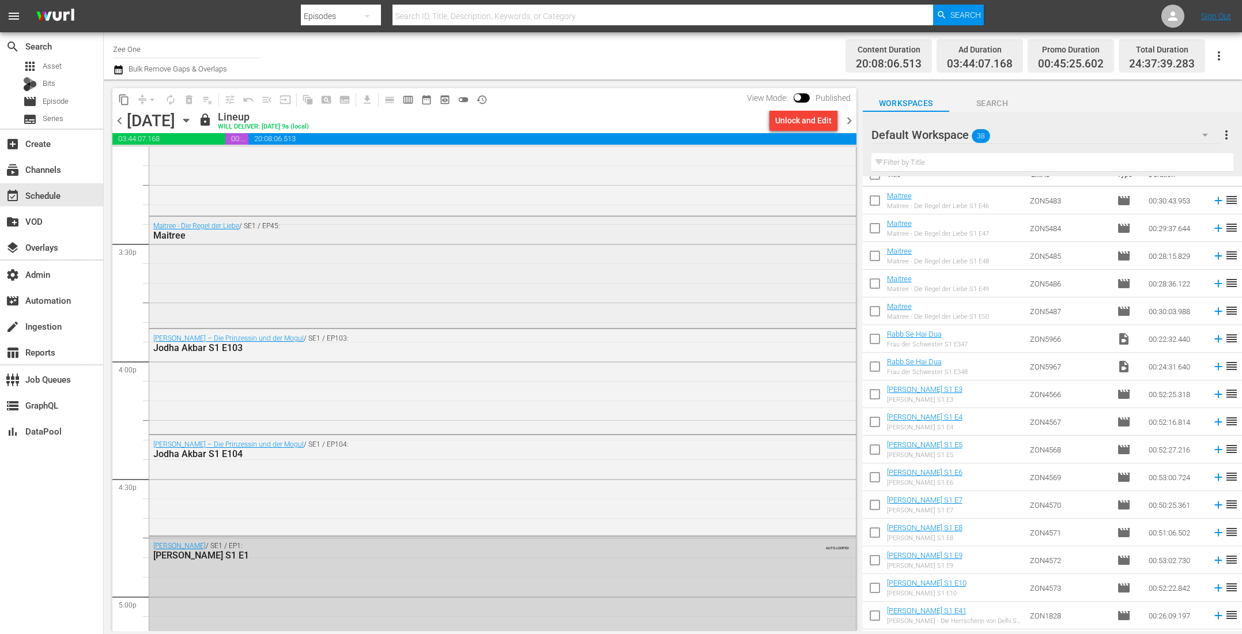
scroll to position [3707, 0]
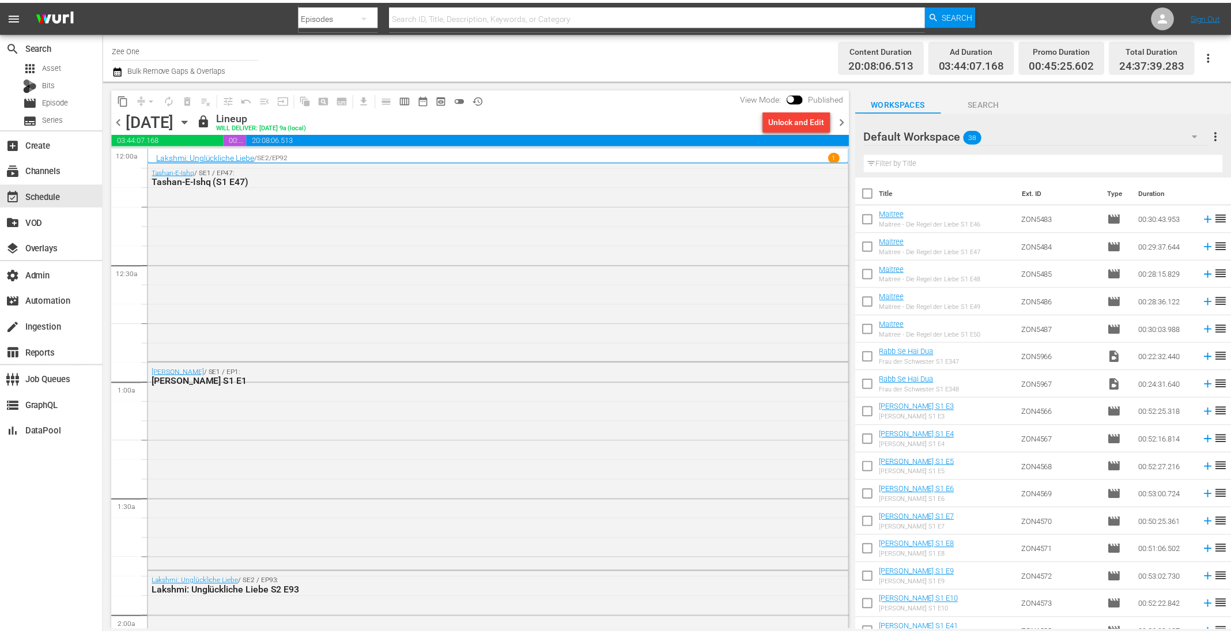
scroll to position [18, 0]
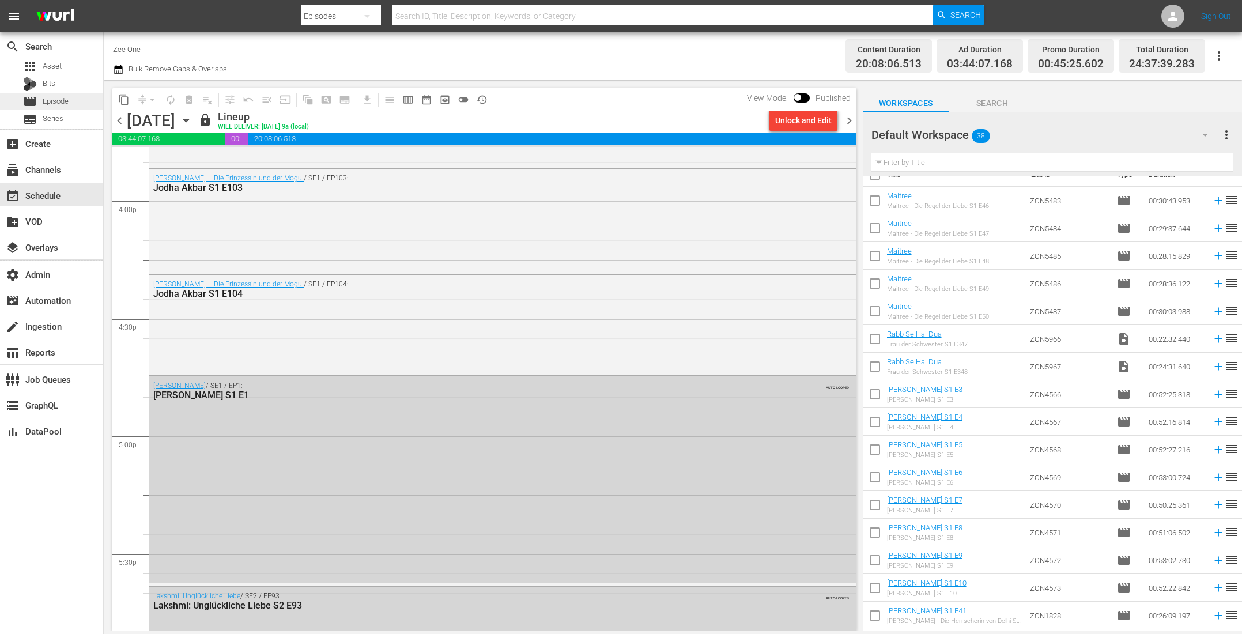
click at [56, 100] on span "Episode" at bounding box center [56, 102] width 26 height 12
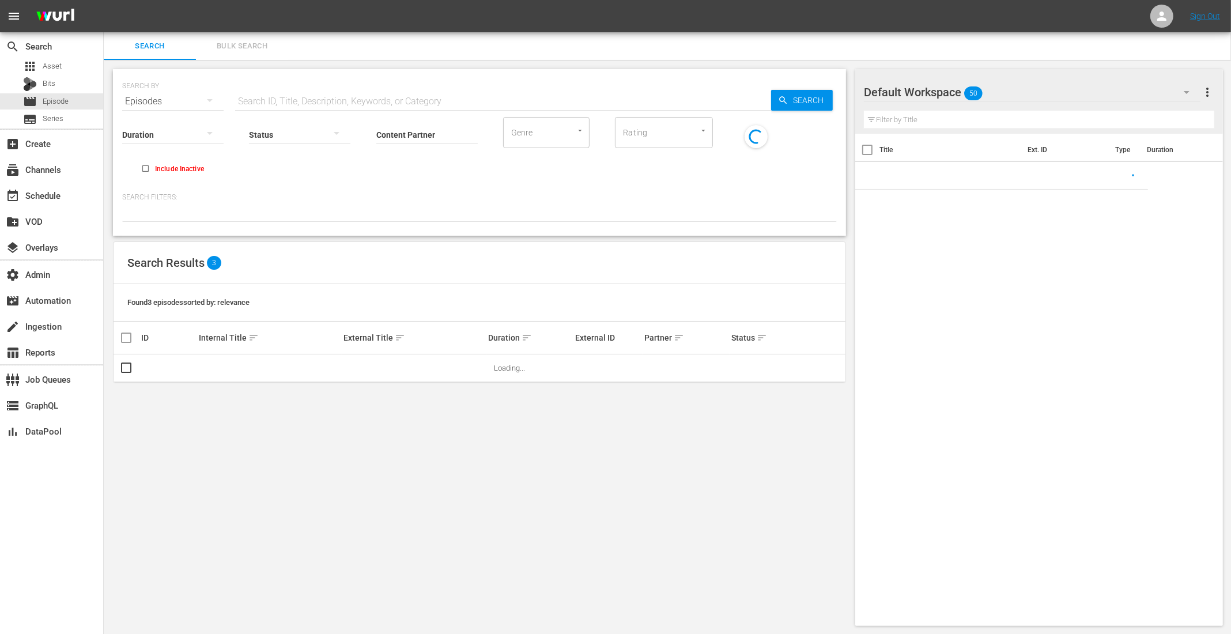
click at [259, 52] on span "Bulk Search" at bounding box center [242, 46] width 78 height 13
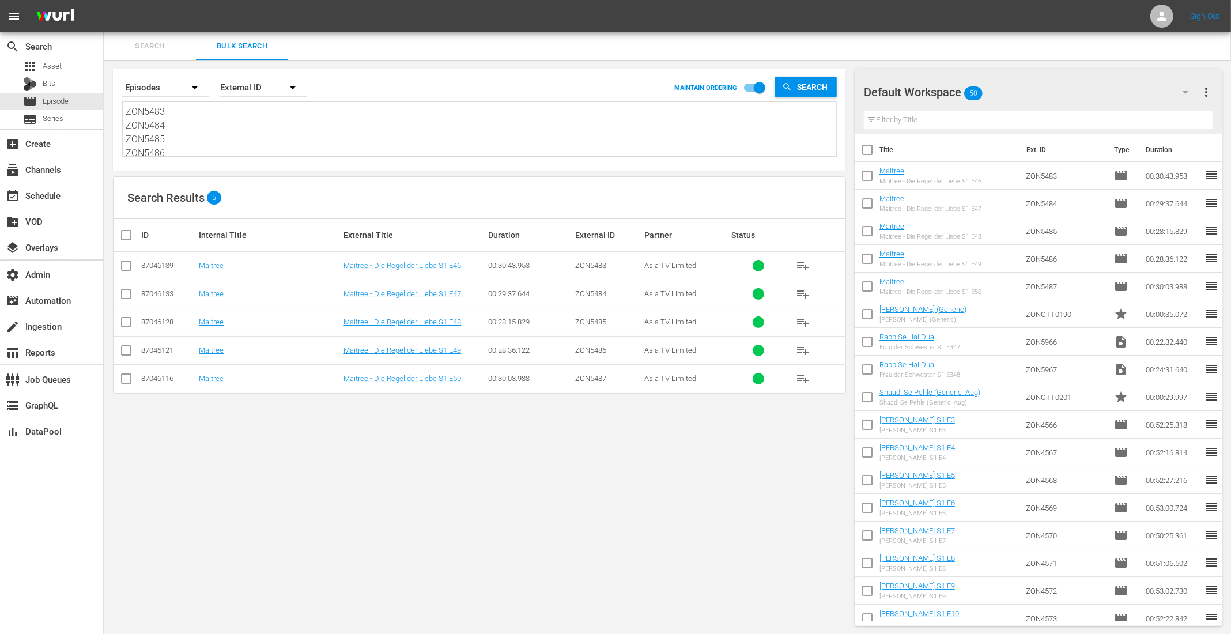
scroll to position [16, 0]
drag, startPoint x: 126, startPoint y: 108, endPoint x: 486, endPoint y: 239, distance: 382.9
click at [481, 238] on div "Search By Episodes Order By External ID MAINTAIN ORDERING Search ZON5483 ZON548…" at bounding box center [479, 347] width 751 height 575
paste textarea "ZON0685 ZON0686 ZON0687 ZON0688 ZON0689 ZON0690 ZON0691 ZON0692 ZON0693 ZON0694"
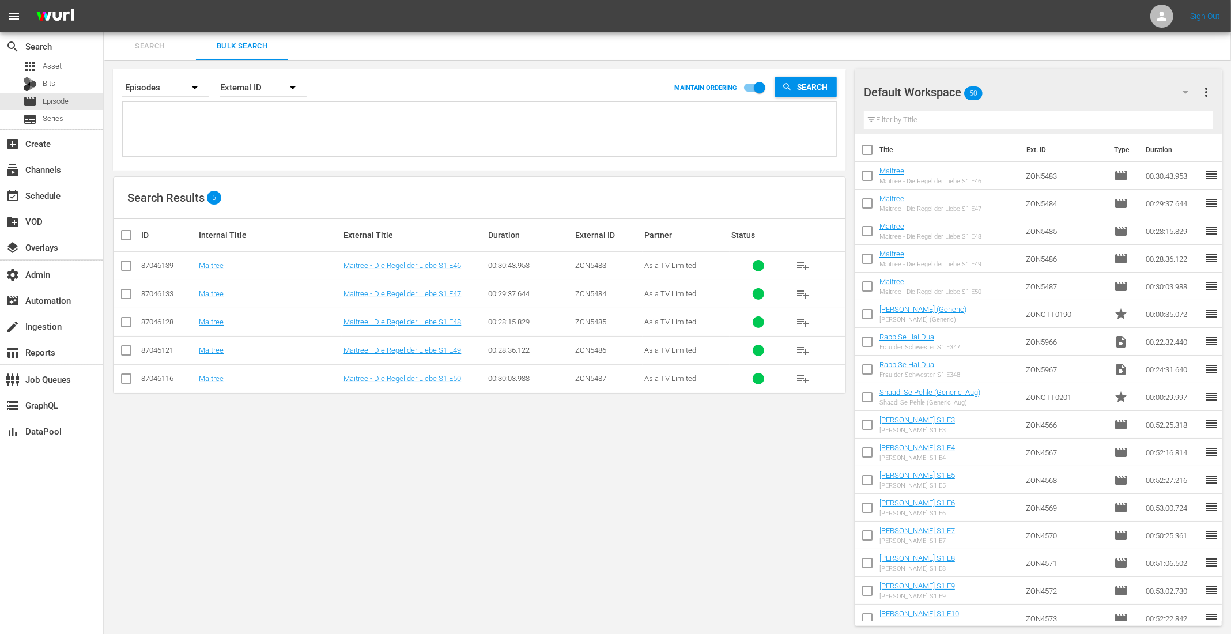
type textarea "ZON0685 ZON0686 ZON0687 ZON0688 ZON0689 ZON0690 ZON0691 ZON0692 ZON0693 ZON0694"
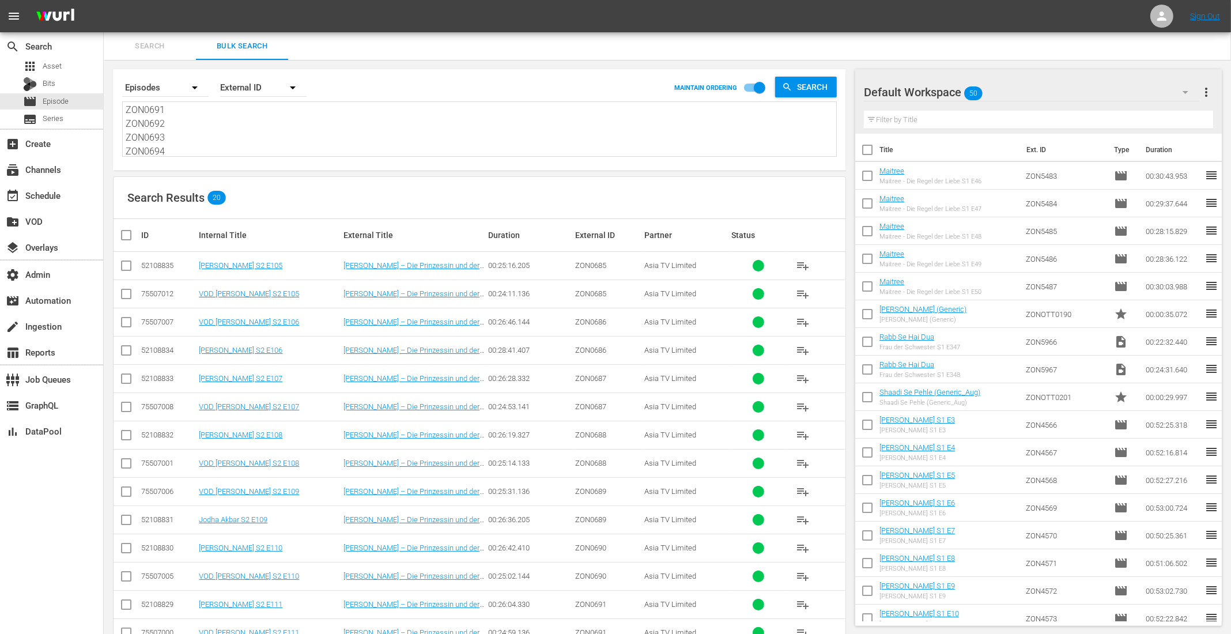
click at [124, 233] on input "checkbox" at bounding box center [130, 235] width 23 height 14
checkbox input "true"
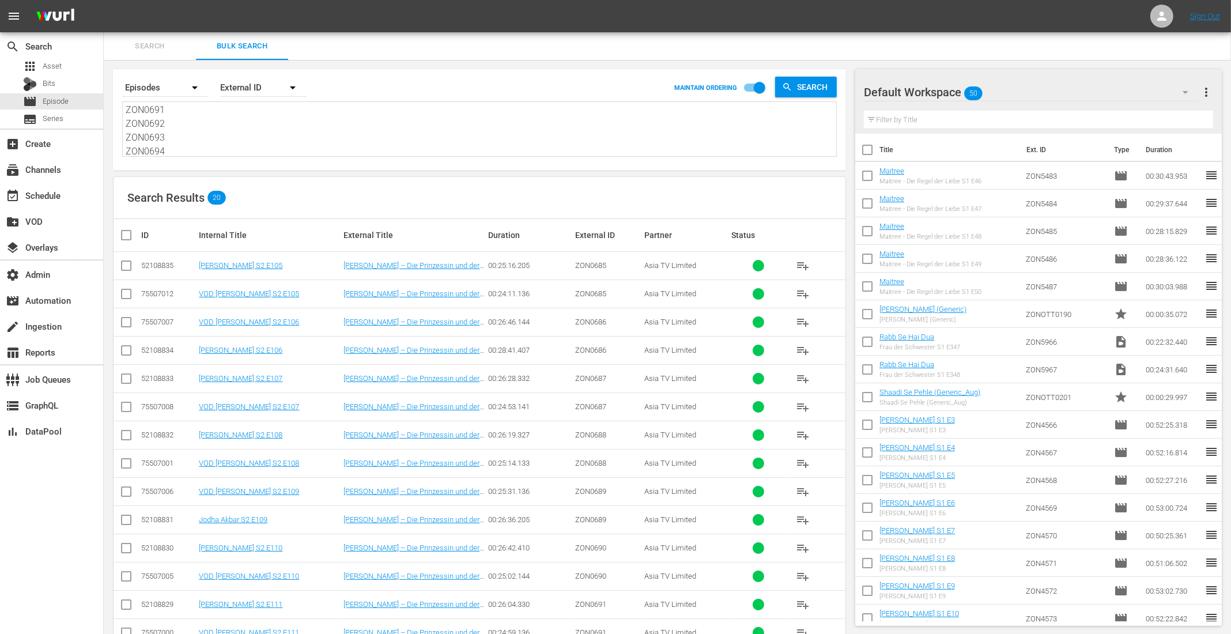
checkbox input "true"
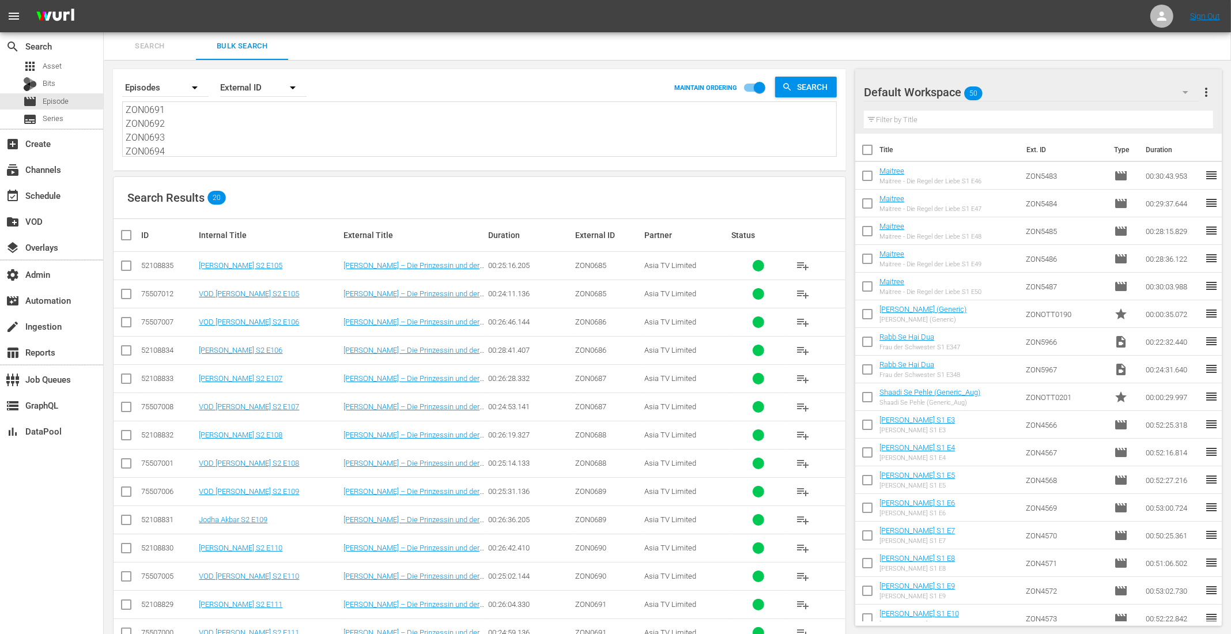
checkbox input "true"
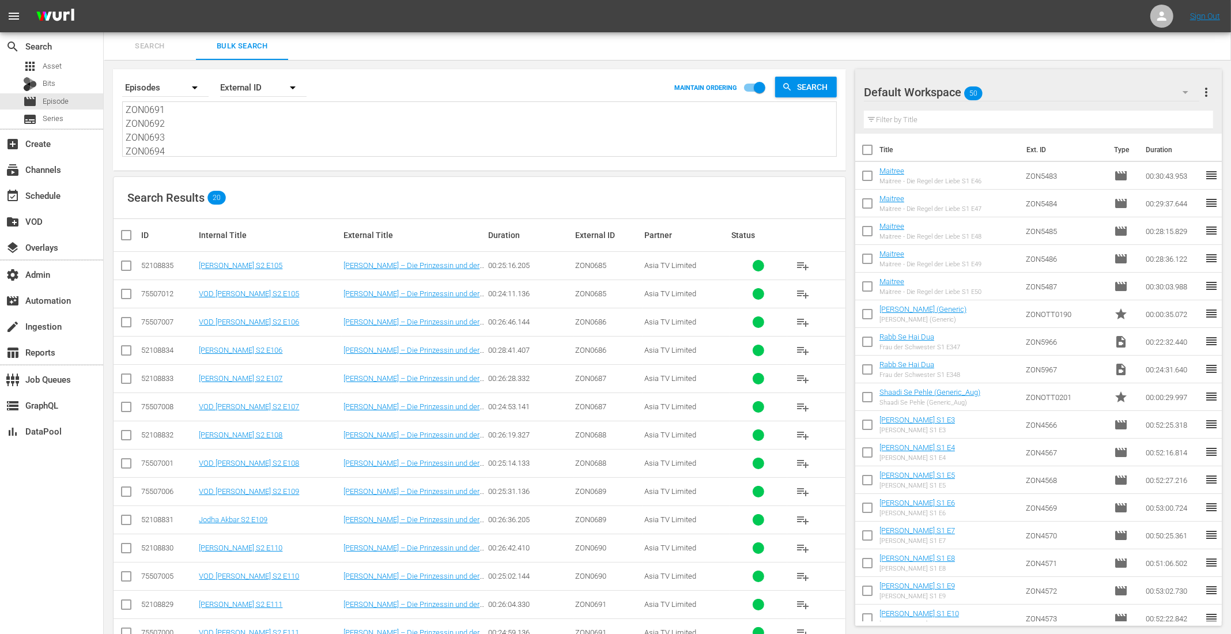
checkbox input "true"
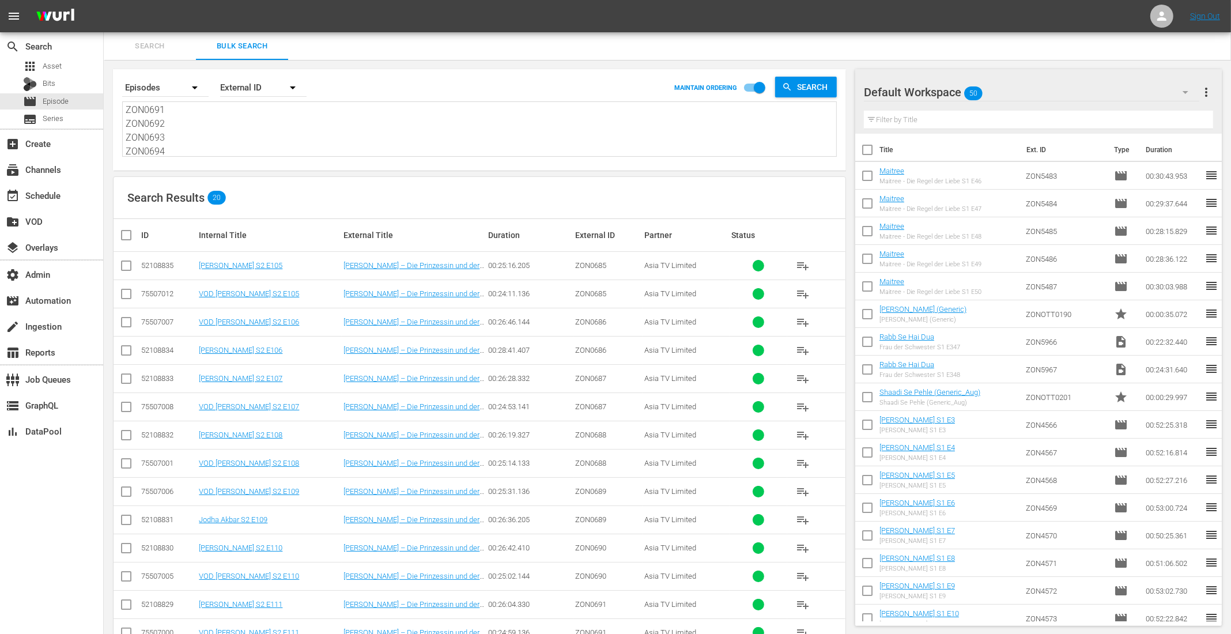
checkbox input "true"
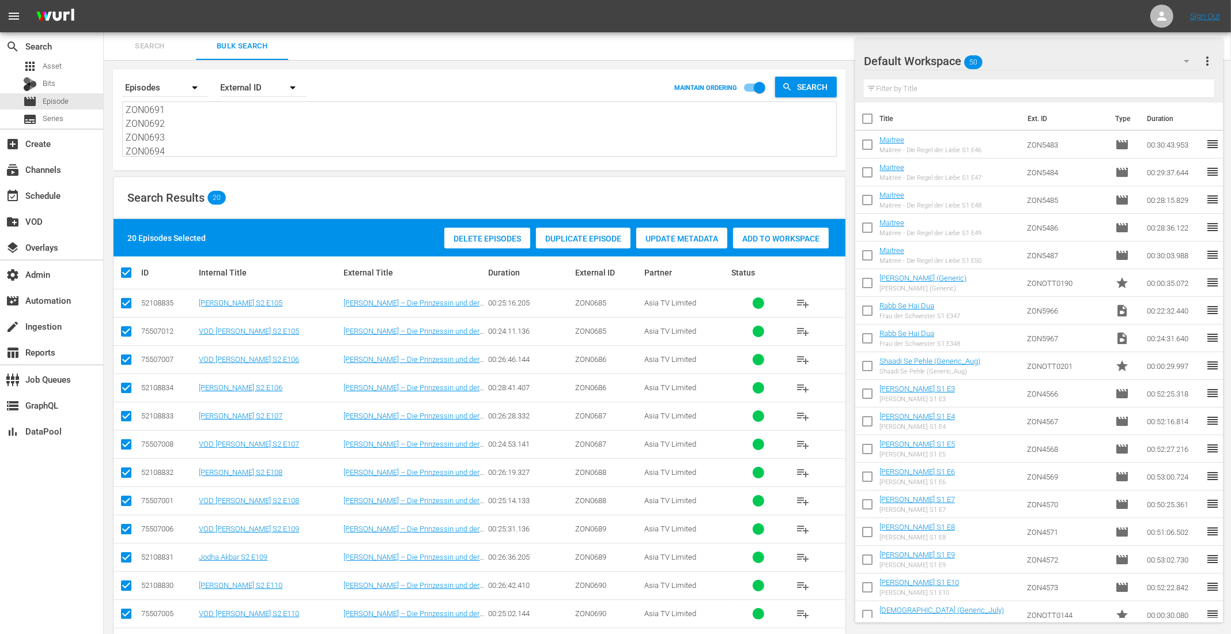
scroll to position [236, 0]
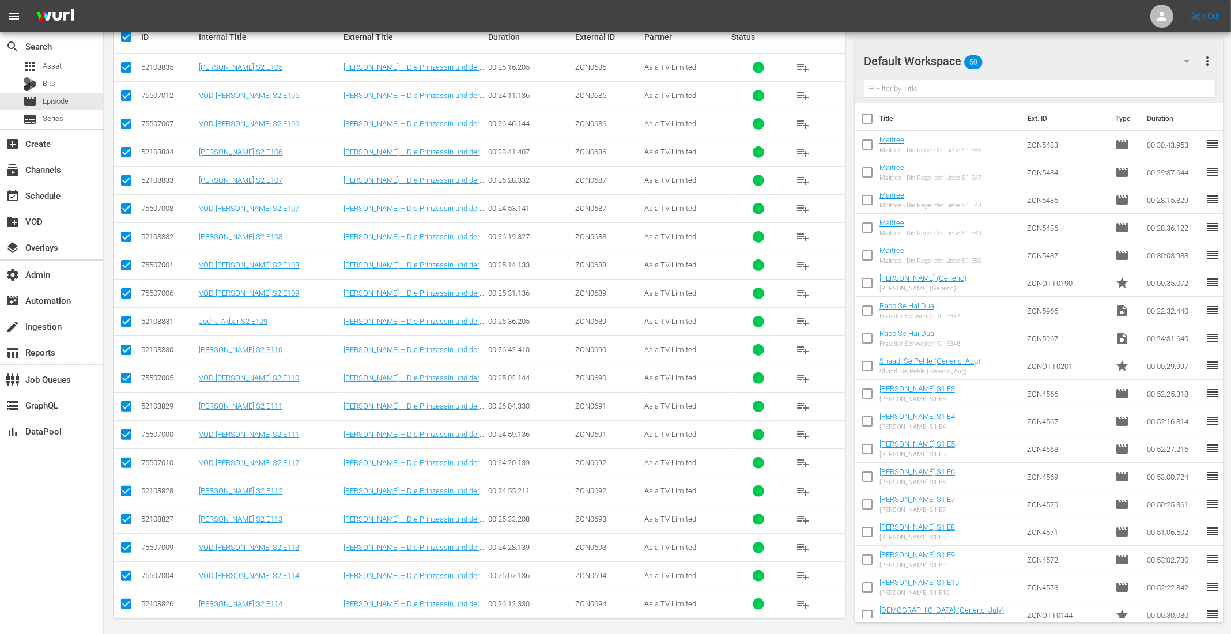
click at [124, 95] on input "checkbox" at bounding box center [126, 98] width 14 height 14
checkbox input "false"
click at [128, 128] on input "checkbox" at bounding box center [126, 126] width 14 height 14
checkbox input "false"
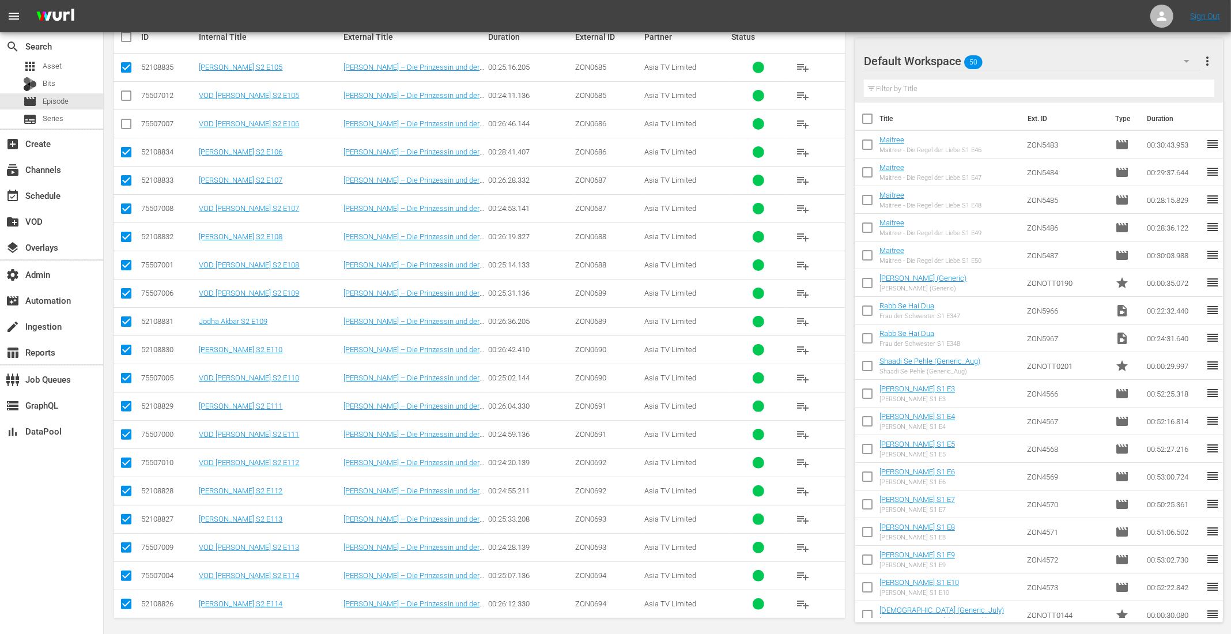
click at [127, 207] on input "checkbox" at bounding box center [126, 211] width 14 height 14
checkbox input "false"
click at [130, 263] on input "checkbox" at bounding box center [126, 267] width 14 height 14
checkbox input "false"
click at [126, 291] on input "checkbox" at bounding box center [126, 296] width 14 height 14
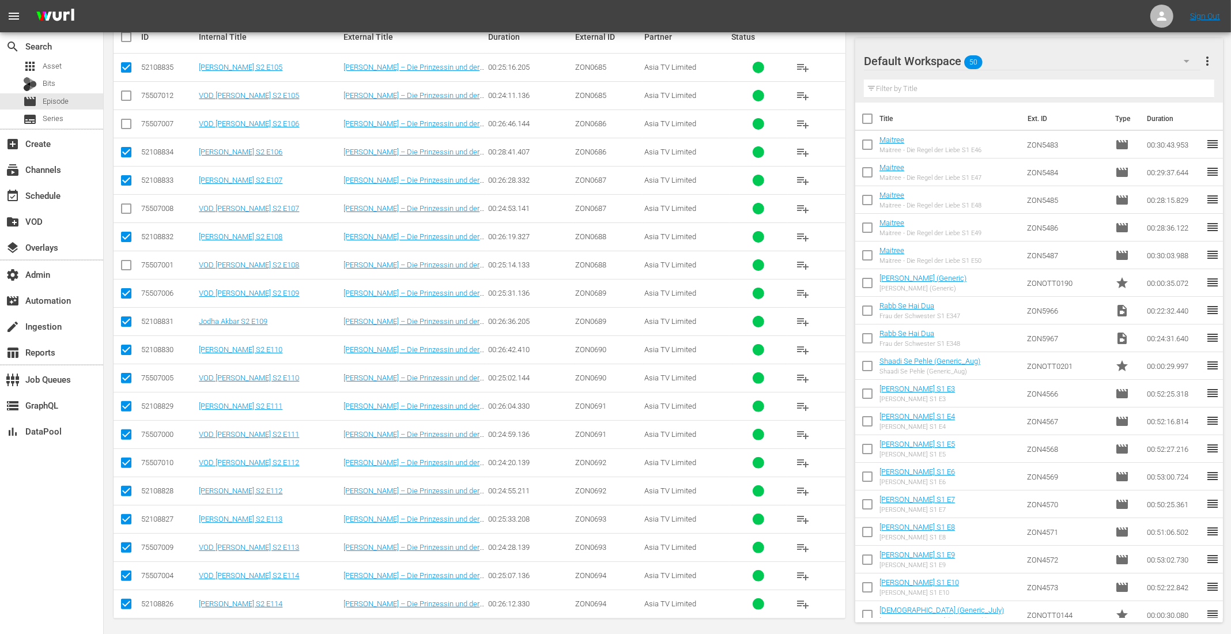
checkbox input "false"
click at [130, 374] on input "checkbox" at bounding box center [126, 380] width 14 height 14
checkbox input "false"
click at [127, 433] on input "checkbox" at bounding box center [126, 437] width 14 height 14
checkbox input "false"
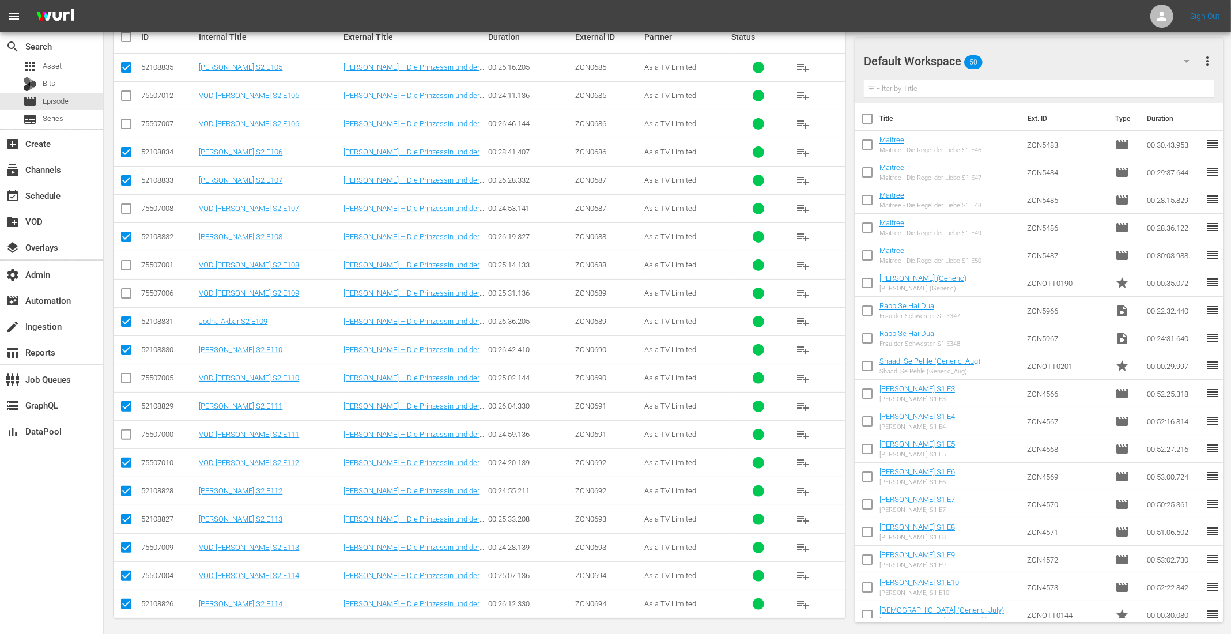
click at [124, 463] on input "checkbox" at bounding box center [126, 465] width 14 height 14
checkbox input "false"
click at [124, 543] on input "checkbox" at bounding box center [126, 550] width 14 height 14
checkbox input "false"
click at [133, 571] on input "checkbox" at bounding box center [126, 578] width 14 height 14
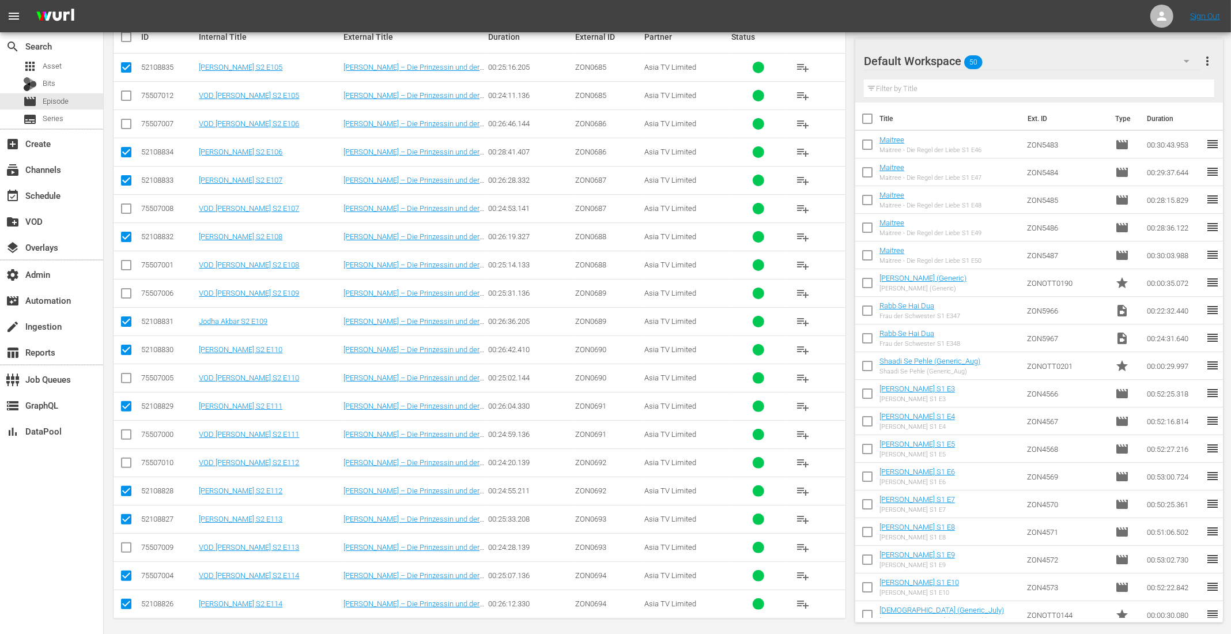
checkbox input "false"
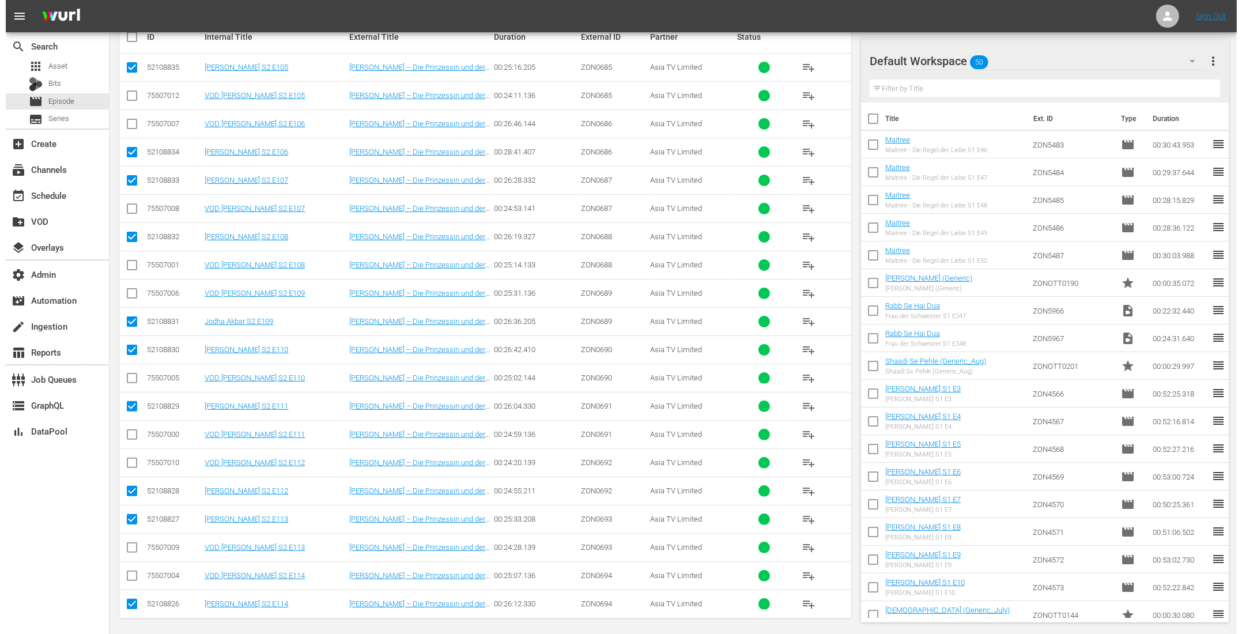
scroll to position [0, 0]
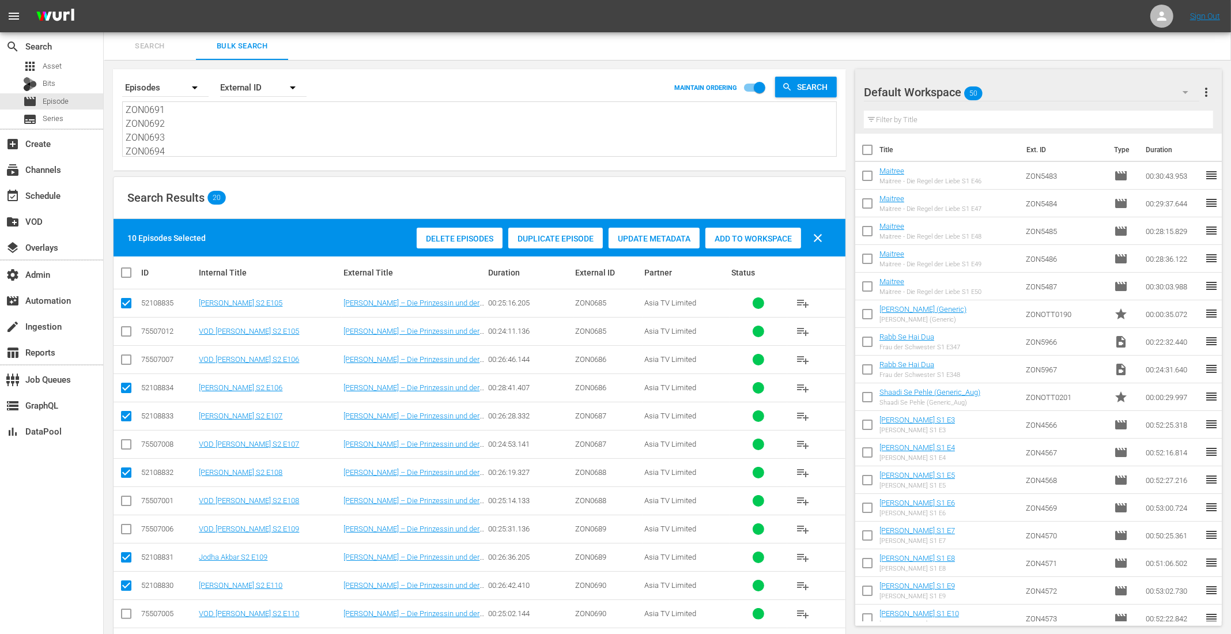
click at [773, 243] on div "Add to Workspace" at bounding box center [753, 239] width 96 height 22
click at [39, 195] on div "event_available Schedule" at bounding box center [32, 193] width 65 height 10
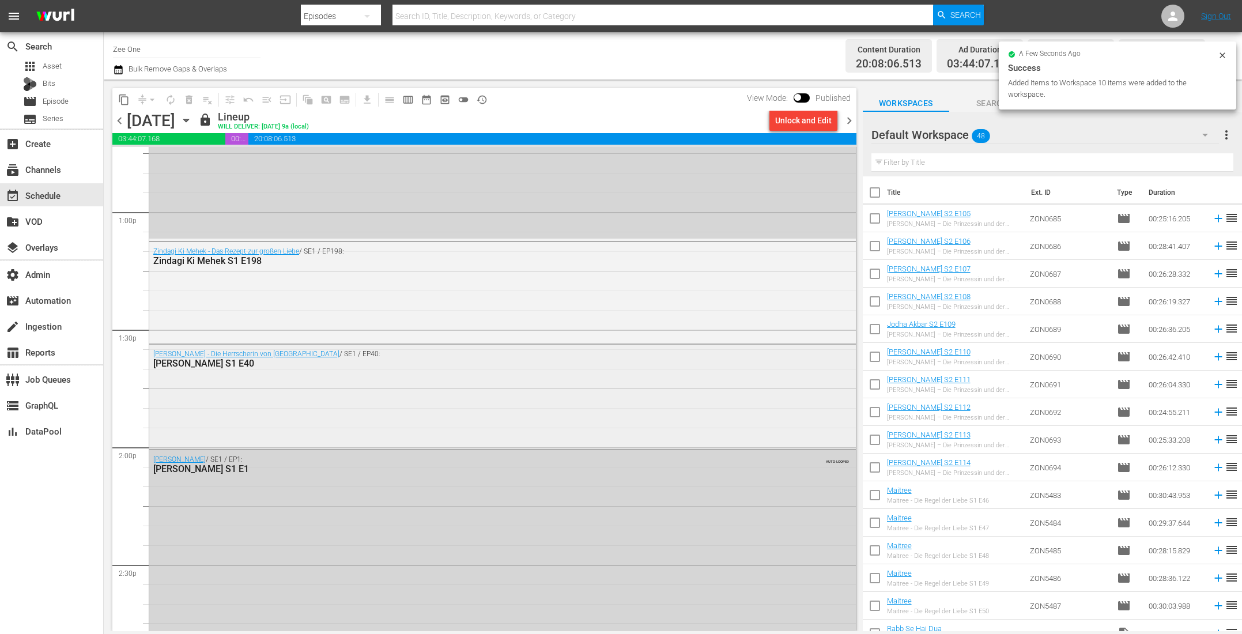
scroll to position [3181, 0]
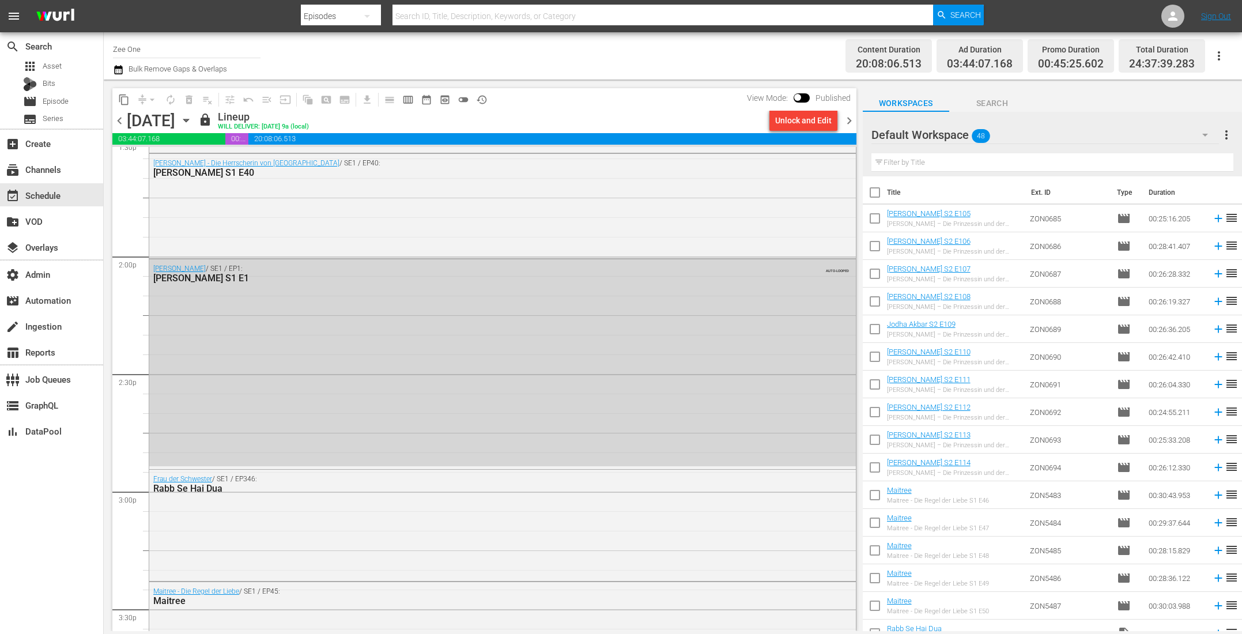
click at [849, 120] on span "chevron_right" at bounding box center [849, 120] width 14 height 14
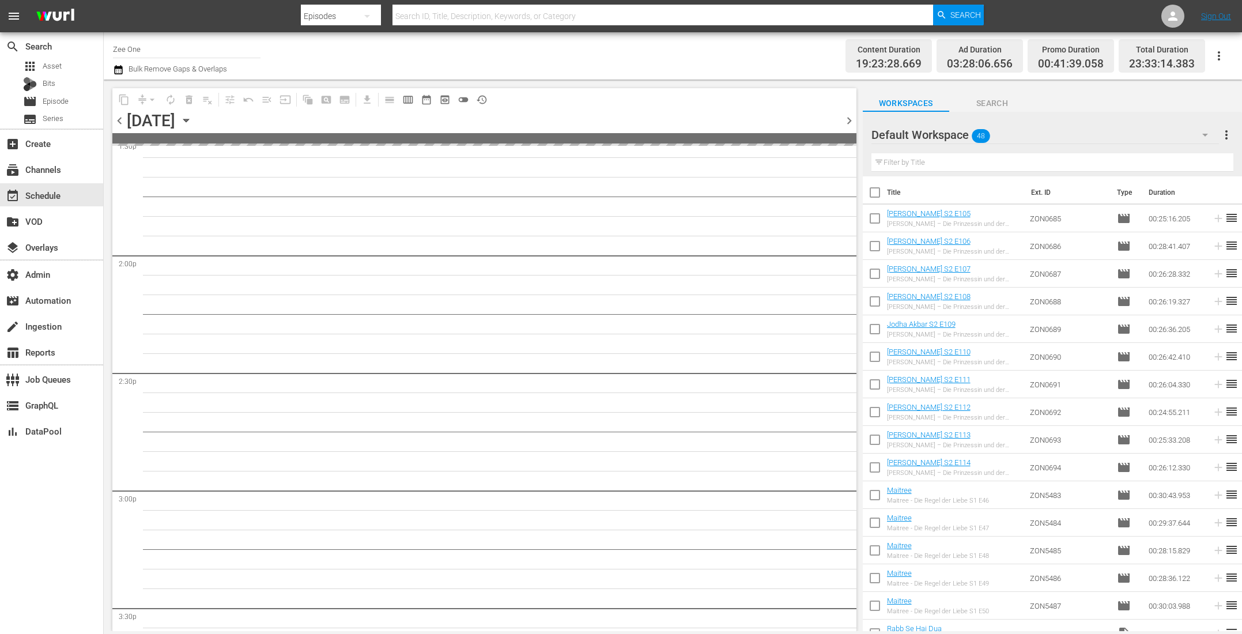
click at [849, 120] on span "chevron_right" at bounding box center [849, 120] width 14 height 14
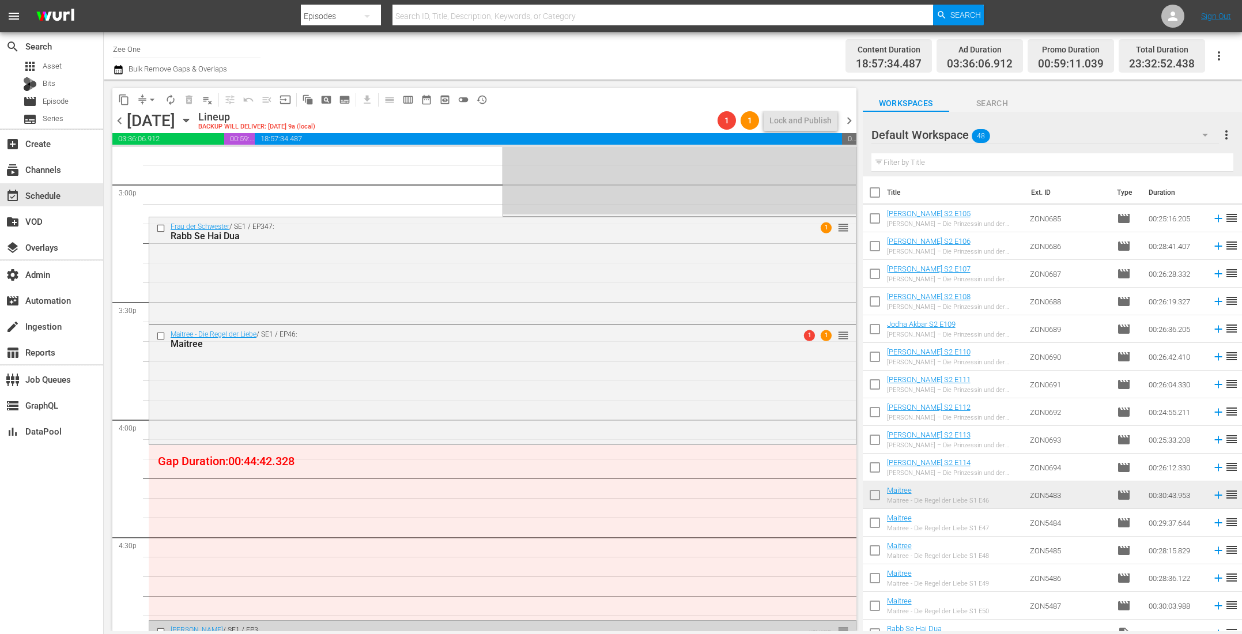
scroll to position [3562, 0]
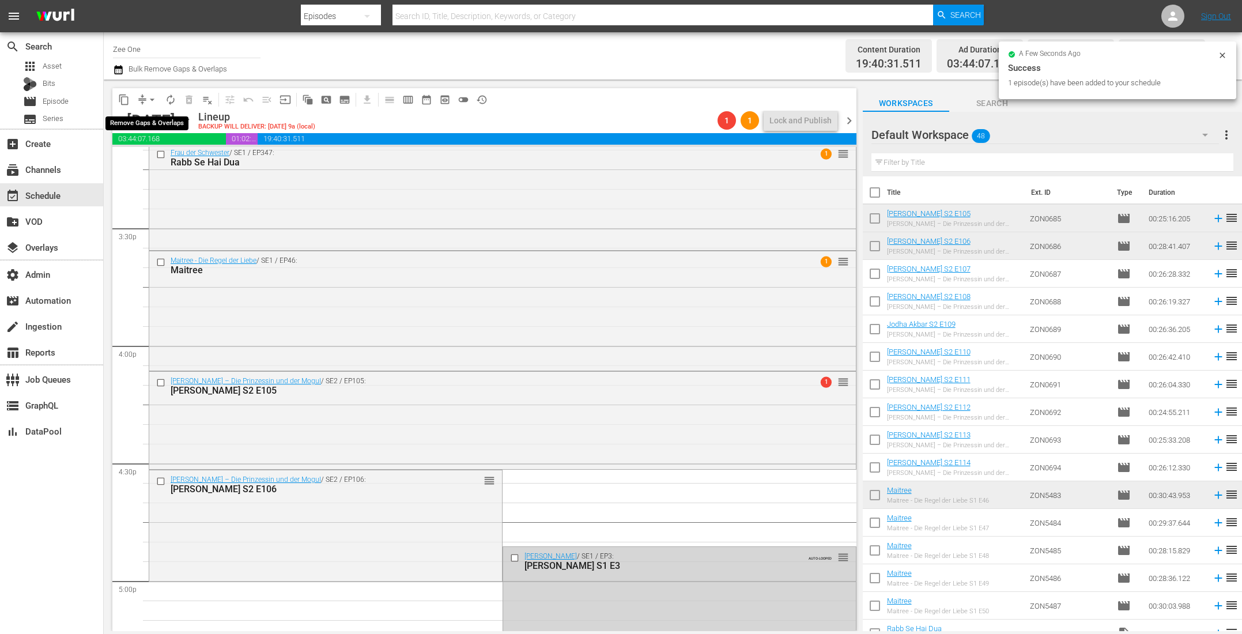
click at [147, 99] on span "arrow_drop_down" at bounding box center [152, 100] width 12 height 12
click at [150, 164] on li "Align to End of Previous Day" at bounding box center [152, 160] width 121 height 19
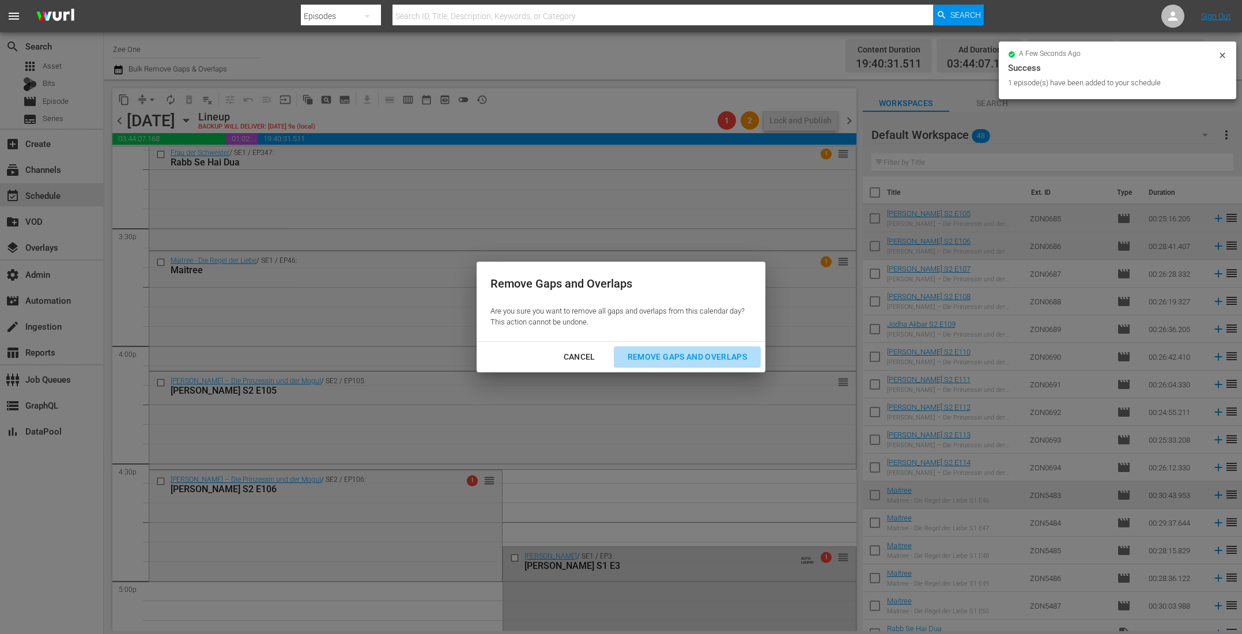
click at [648, 353] on div "Remove Gaps and Overlaps" at bounding box center [687, 357] width 138 height 14
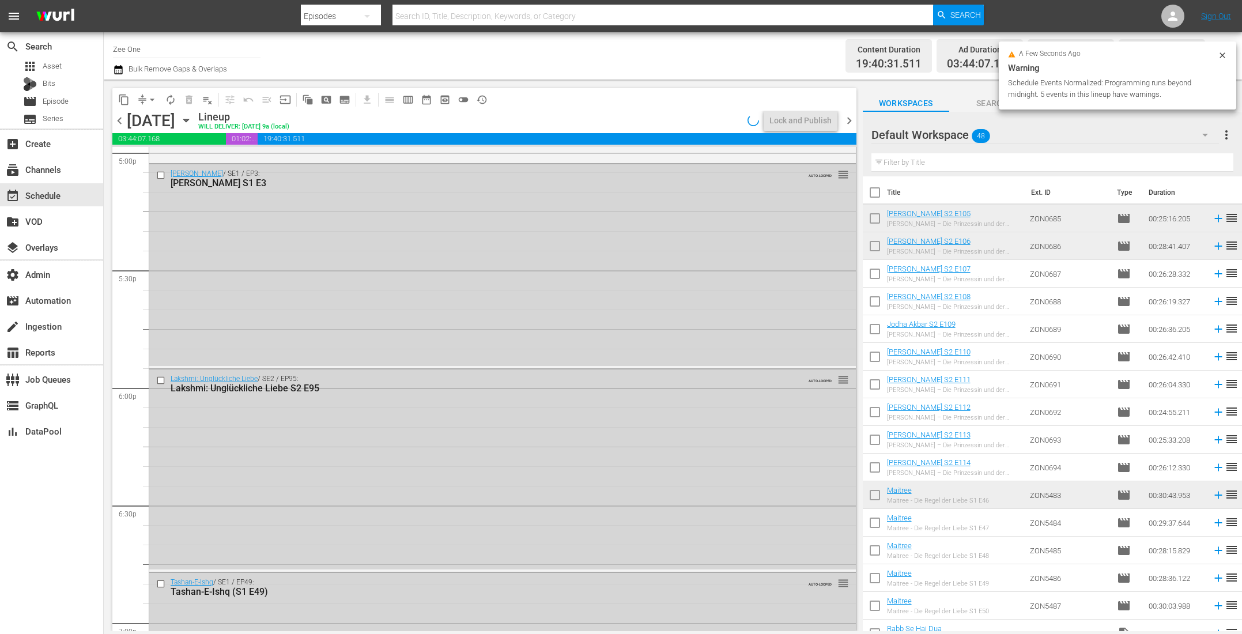
scroll to position [4109, 0]
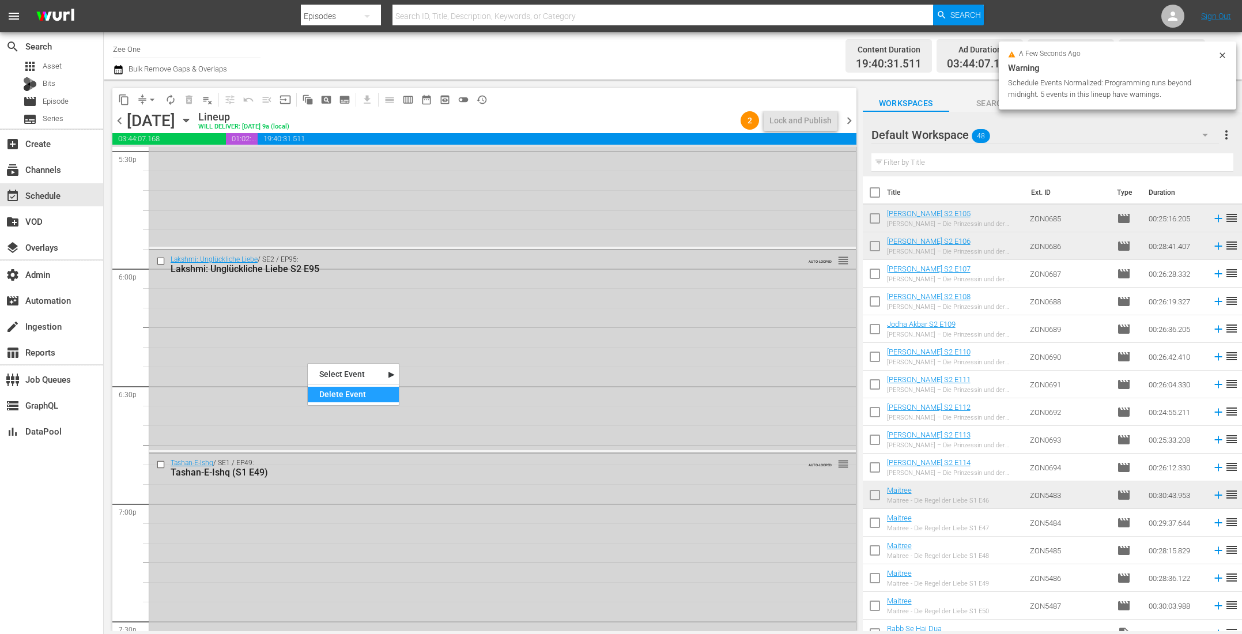
click at [334, 396] on div "Delete Event" at bounding box center [353, 395] width 91 height 16
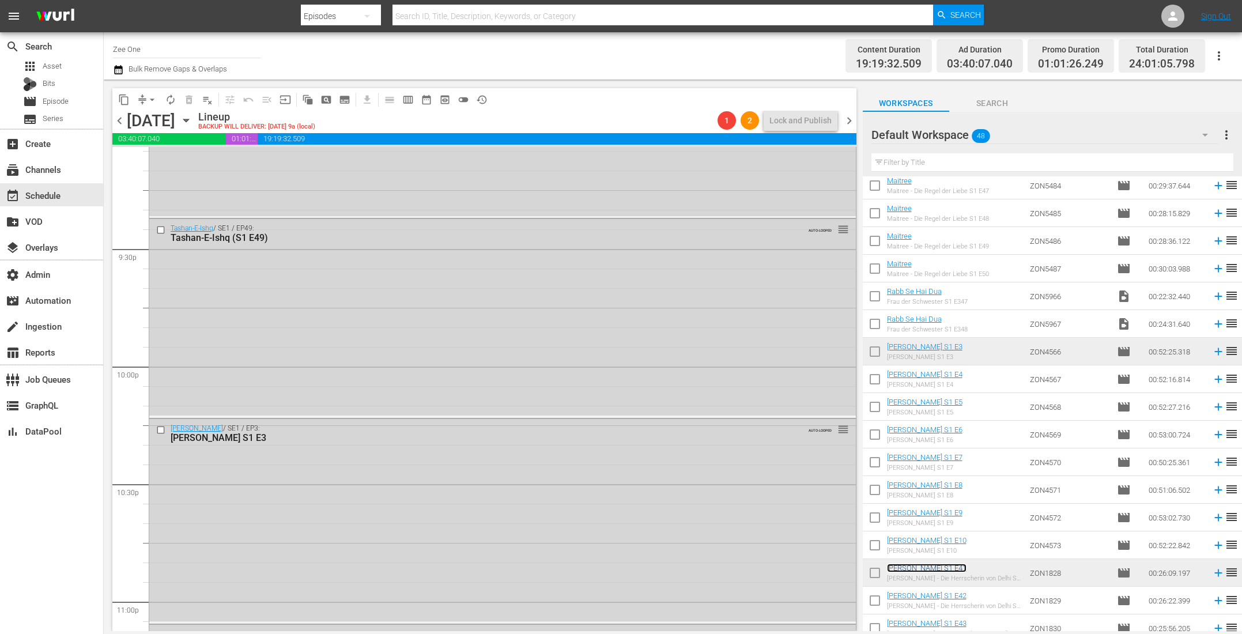
scroll to position [4995, 0]
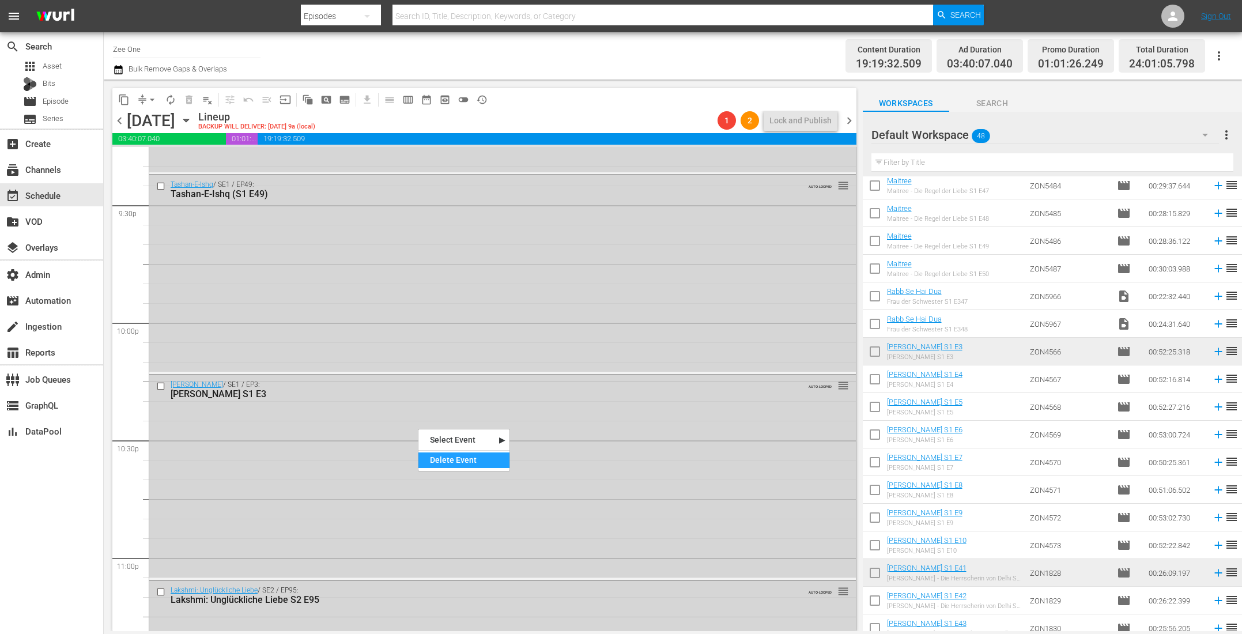
click at [467, 463] on div "Delete Event" at bounding box center [463, 460] width 91 height 16
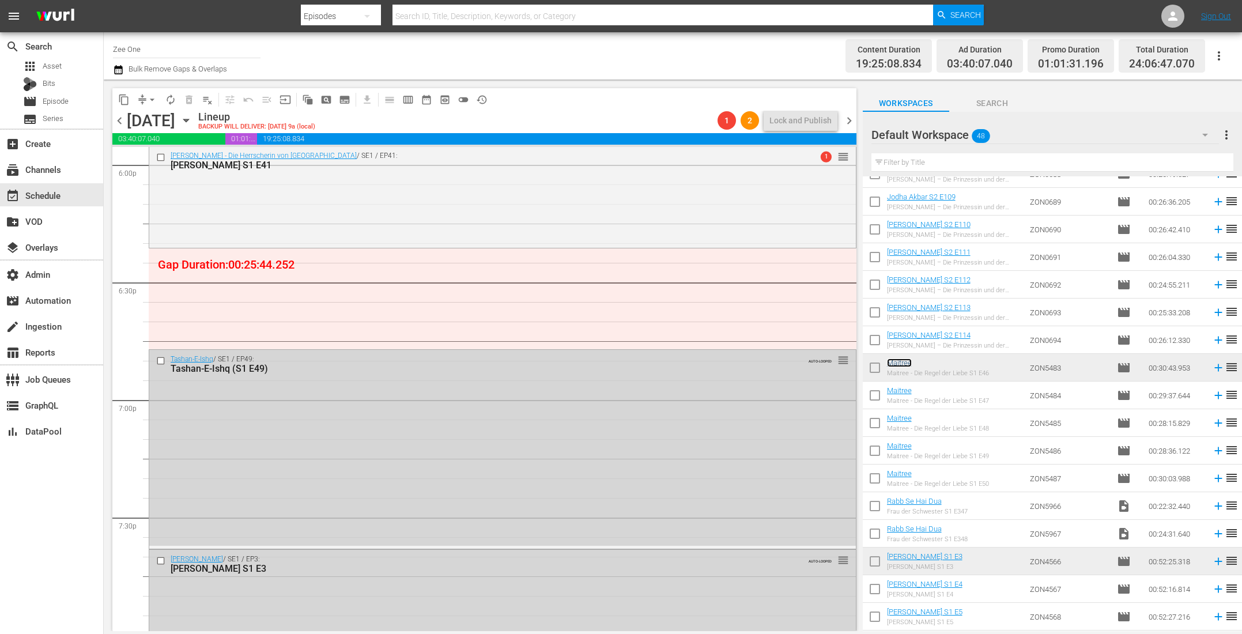
scroll to position [4184, 0]
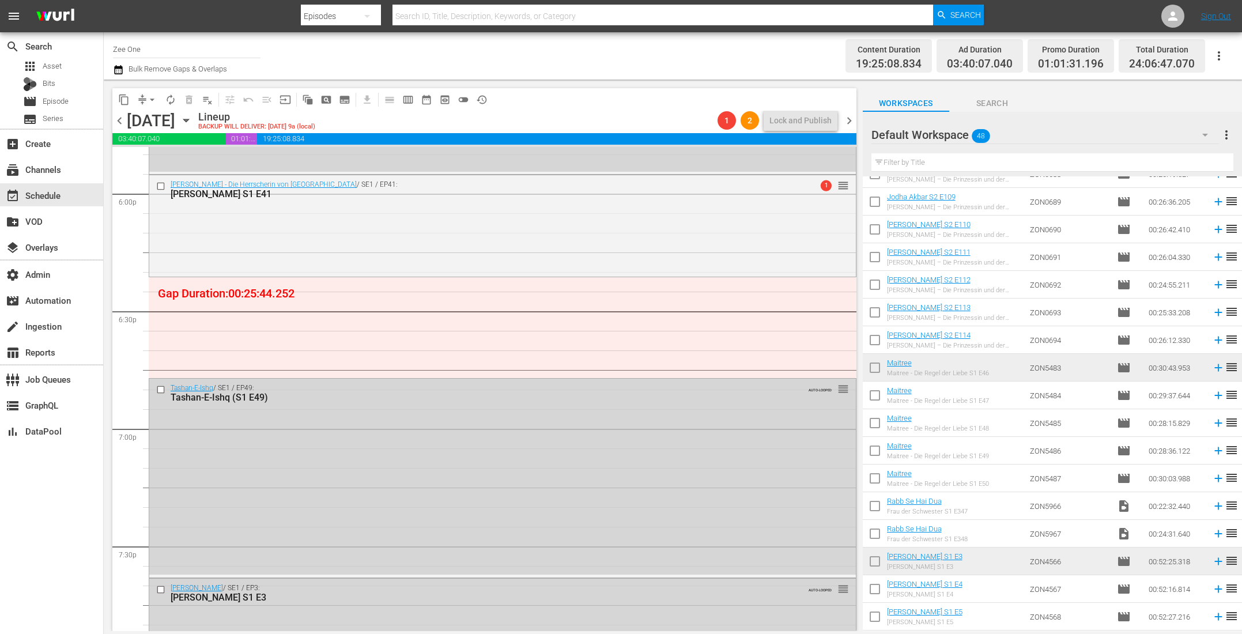
click at [115, 117] on span "chevron_left" at bounding box center [119, 120] width 14 height 14
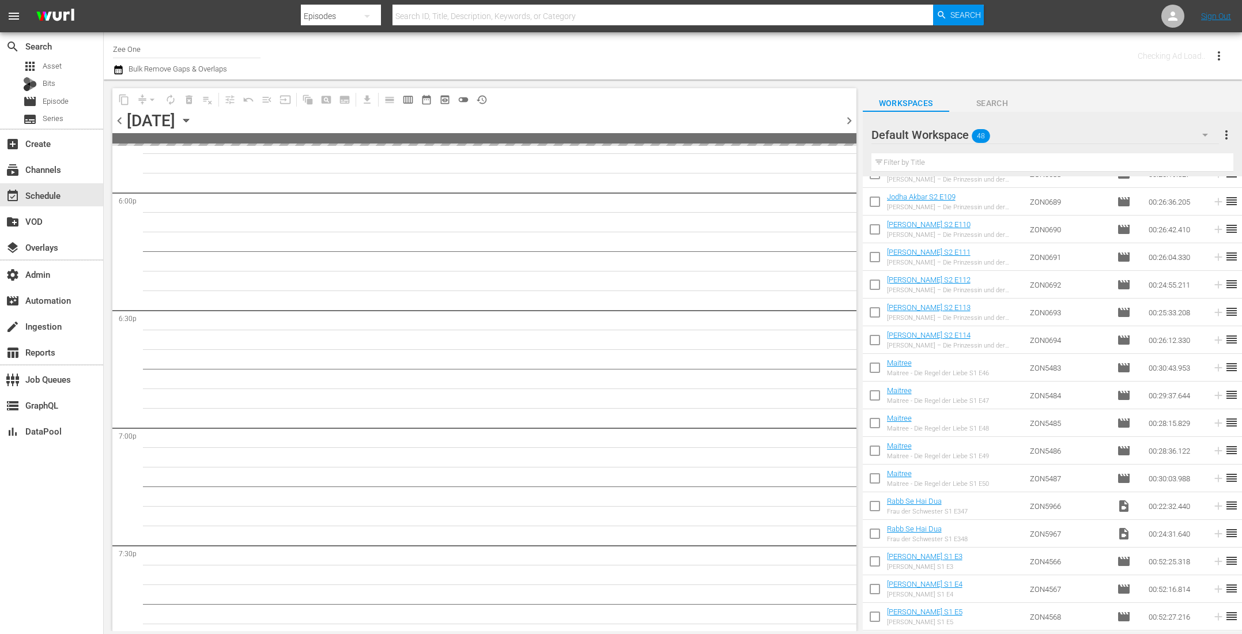
scroll to position [4478, 0]
click at [115, 117] on span "chevron_left" at bounding box center [119, 120] width 14 height 14
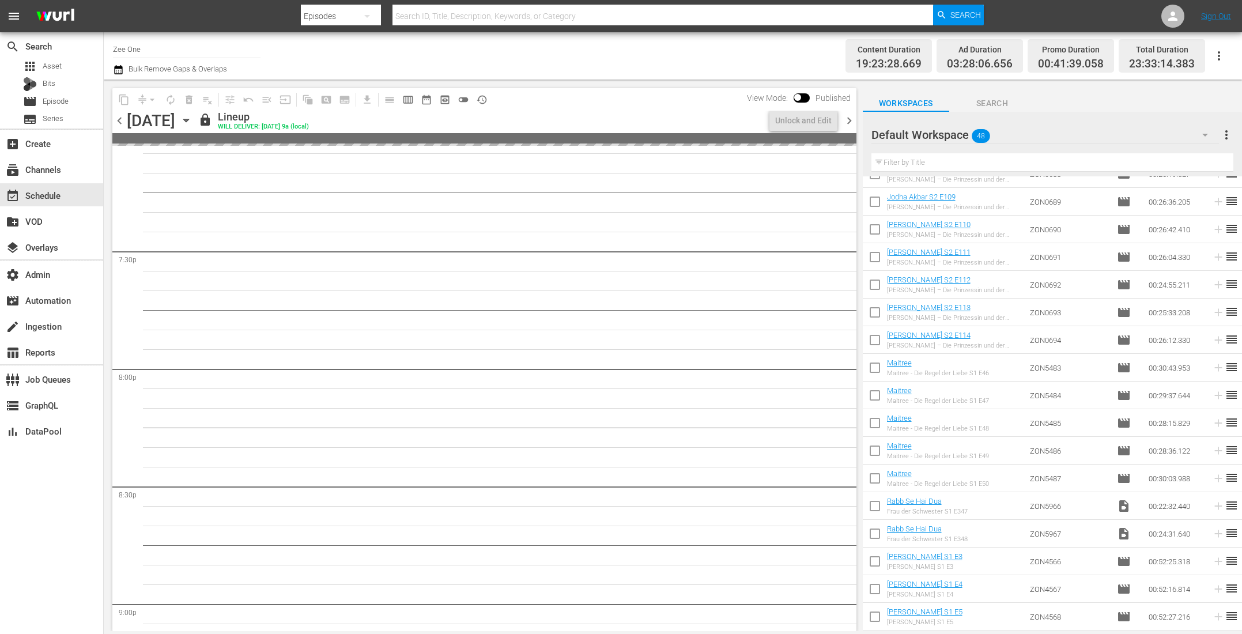
click at [115, 117] on span "chevron_left" at bounding box center [119, 120] width 14 height 14
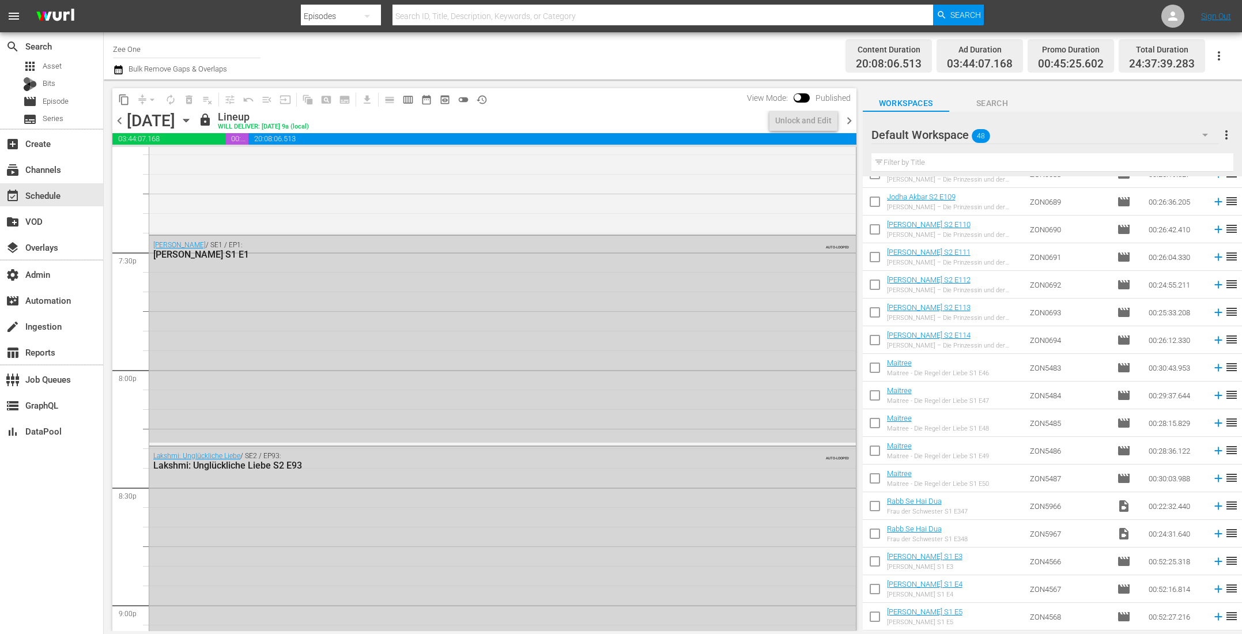
scroll to position [4165, 0]
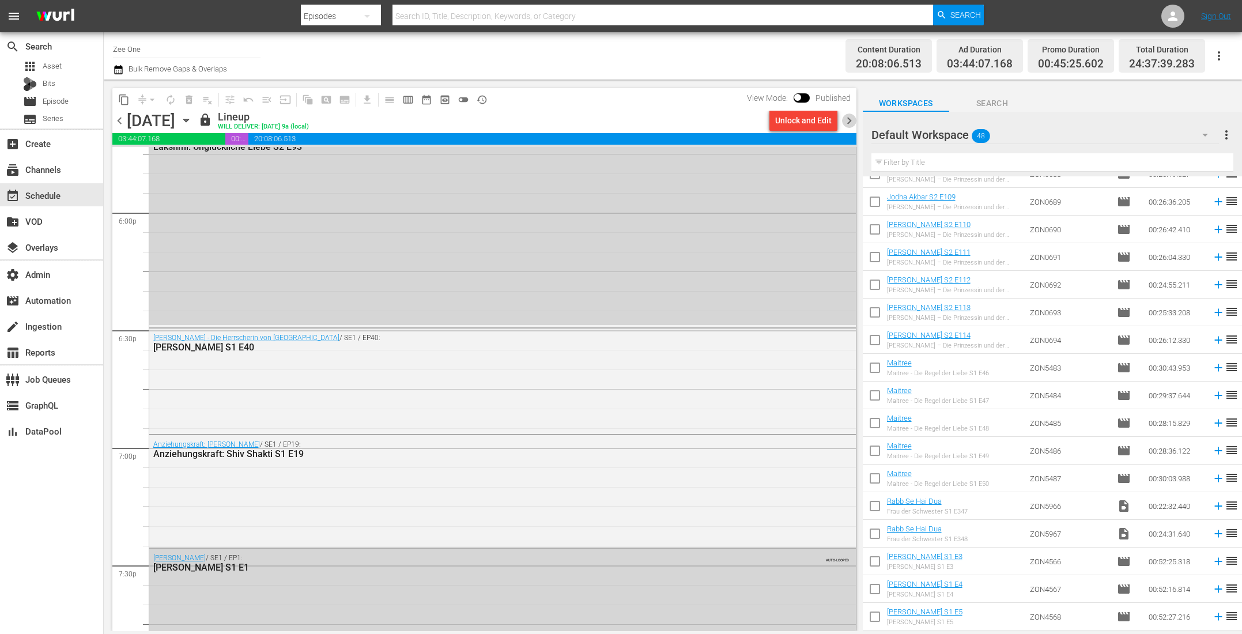
click at [850, 123] on span "chevron_right" at bounding box center [849, 120] width 14 height 14
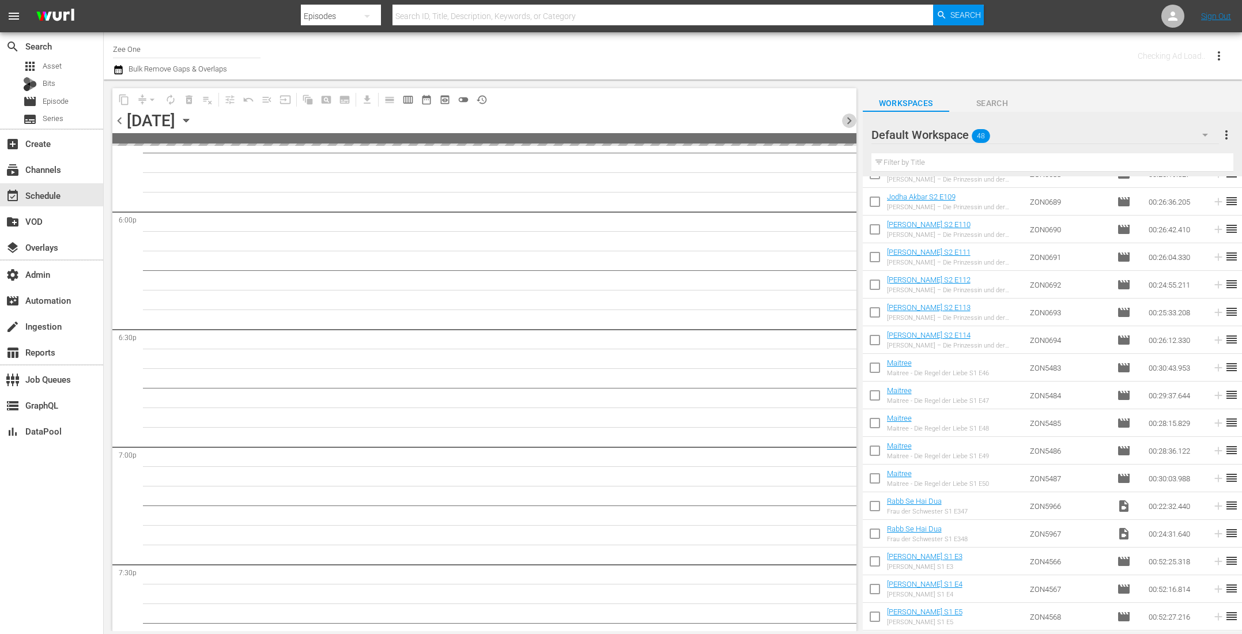
scroll to position [4478, 0]
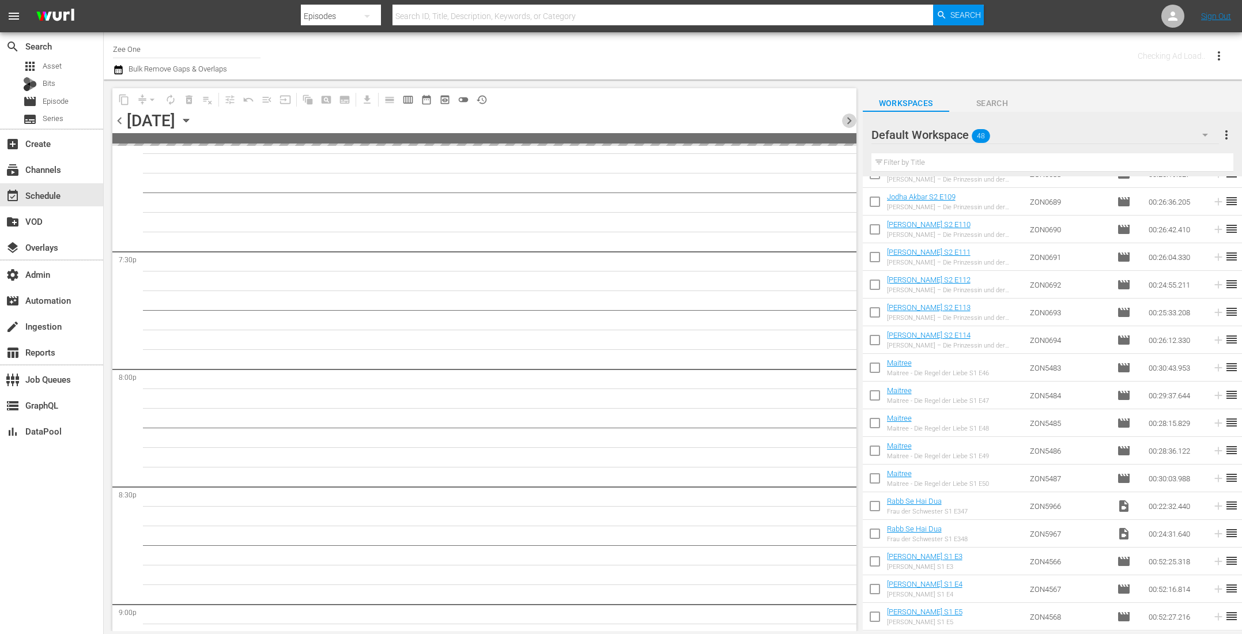
click at [850, 123] on span "chevron_right" at bounding box center [849, 120] width 14 height 14
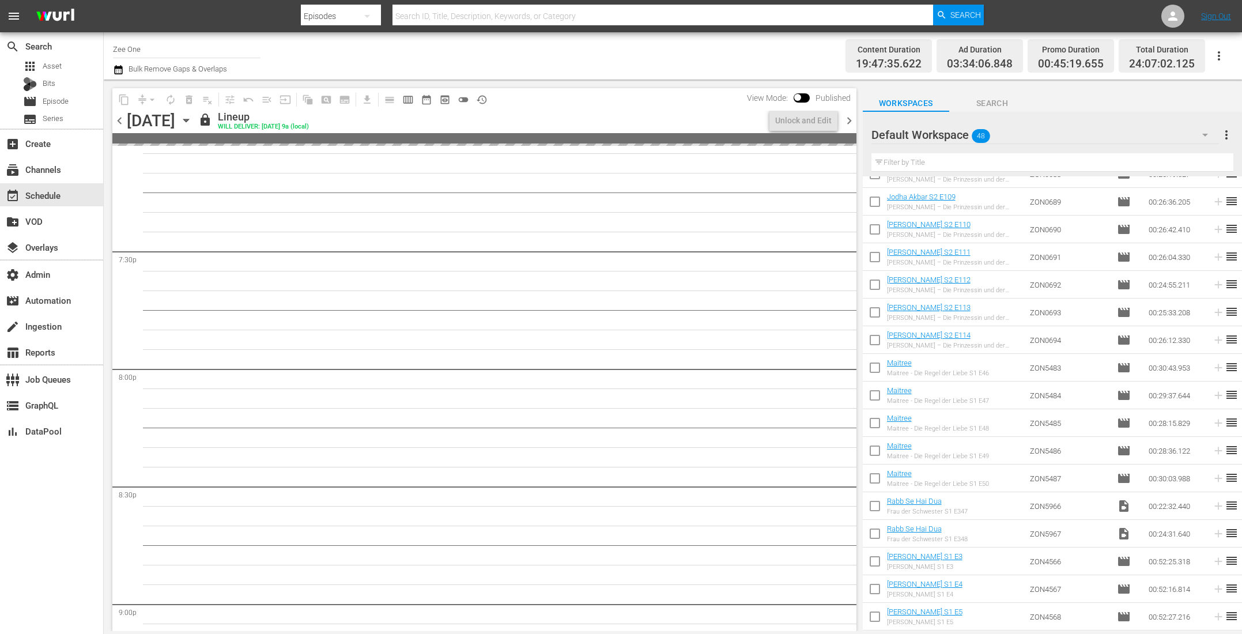
click at [850, 123] on span "chevron_right" at bounding box center [849, 120] width 14 height 14
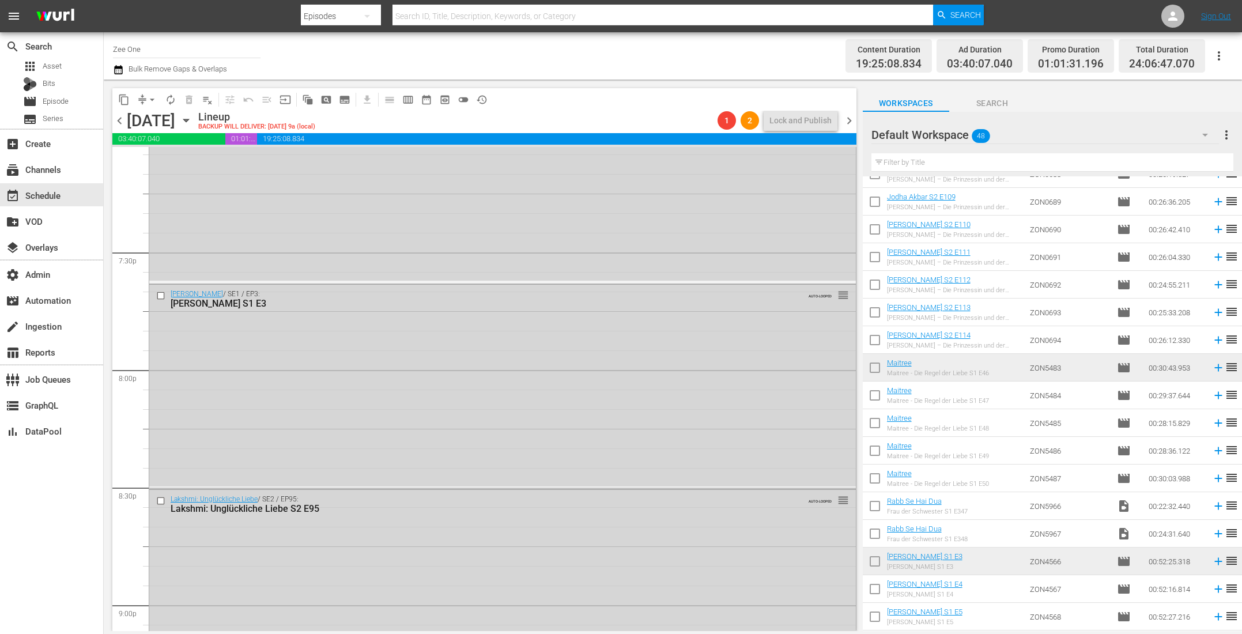
scroll to position [4184, 0]
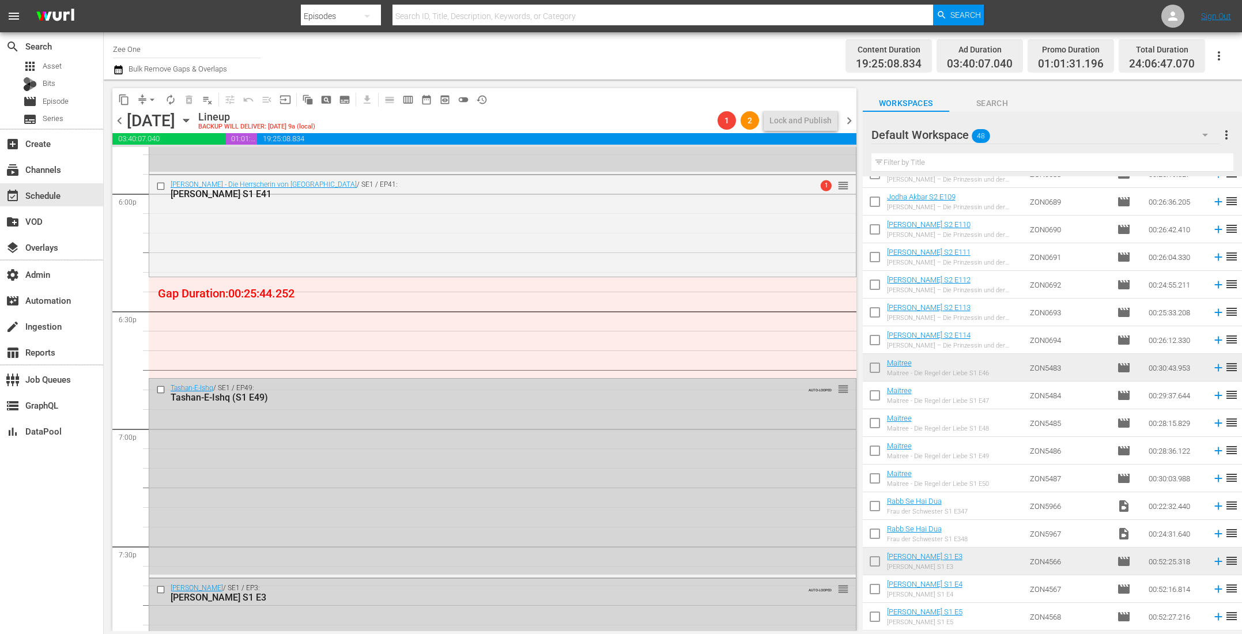
click at [124, 123] on span "chevron_left" at bounding box center [119, 120] width 14 height 14
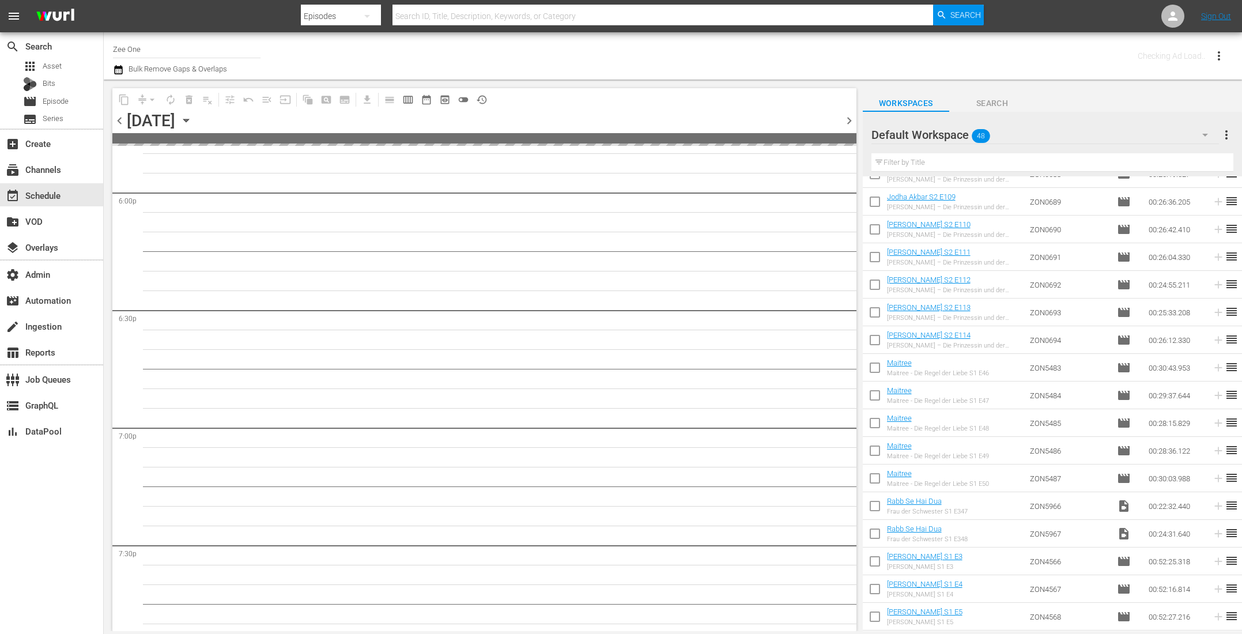
scroll to position [4478, 0]
click at [124, 123] on span "chevron_left" at bounding box center [119, 120] width 14 height 14
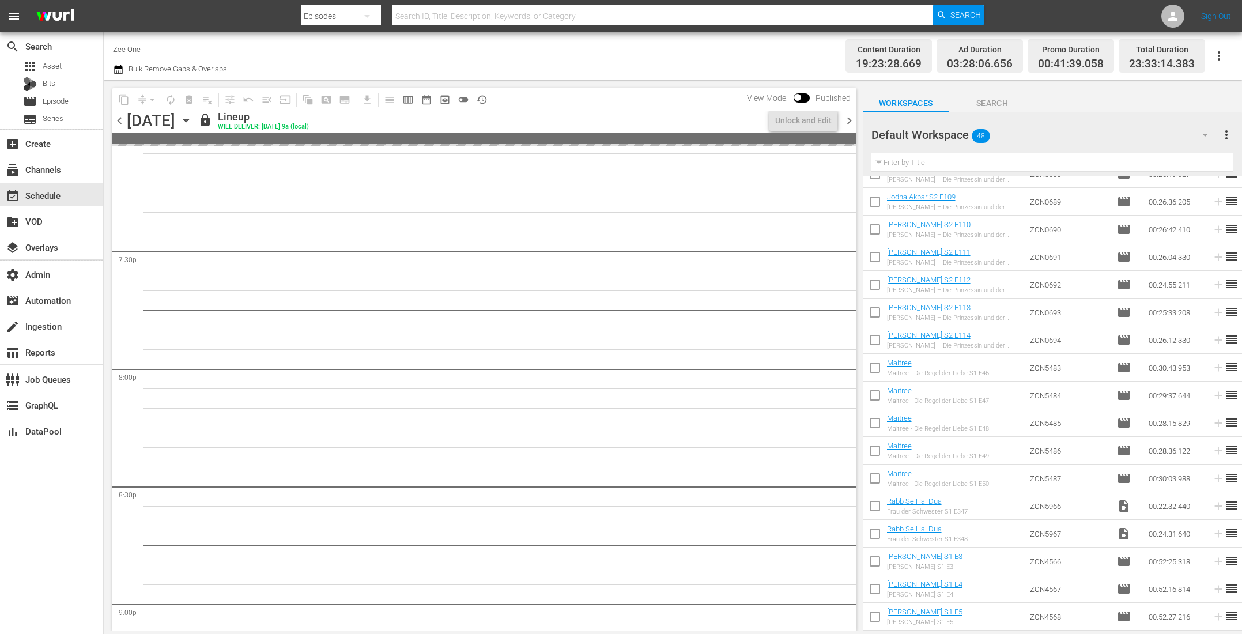
scroll to position [4243, 0]
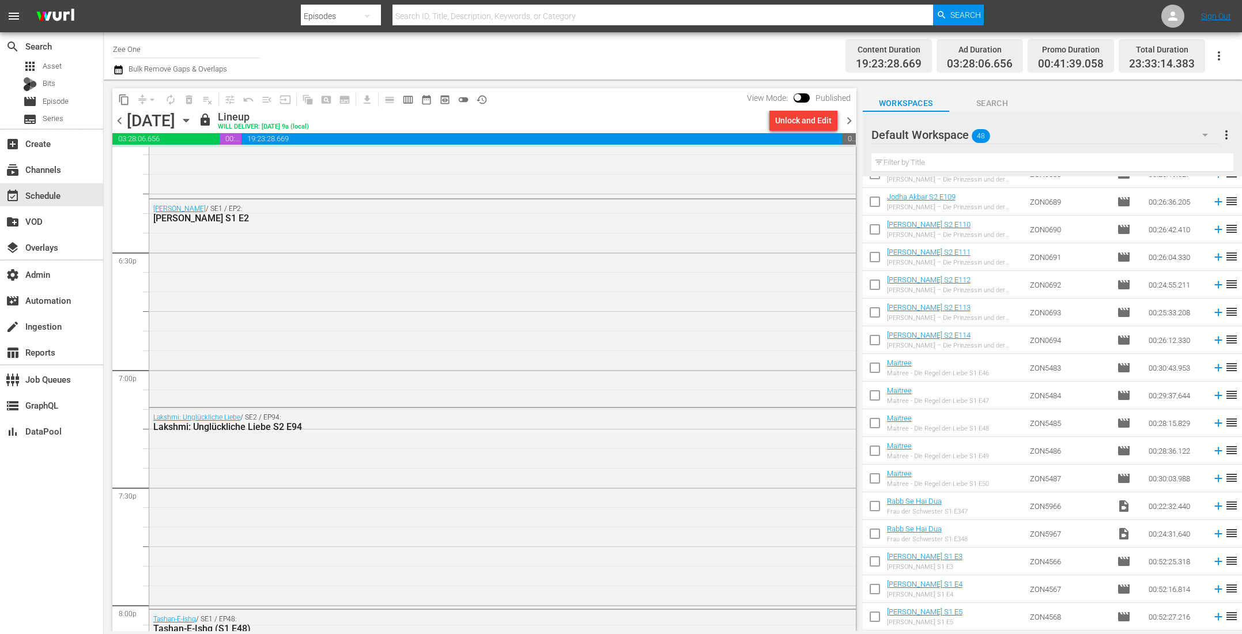
click at [853, 119] on span "chevron_right" at bounding box center [849, 120] width 14 height 14
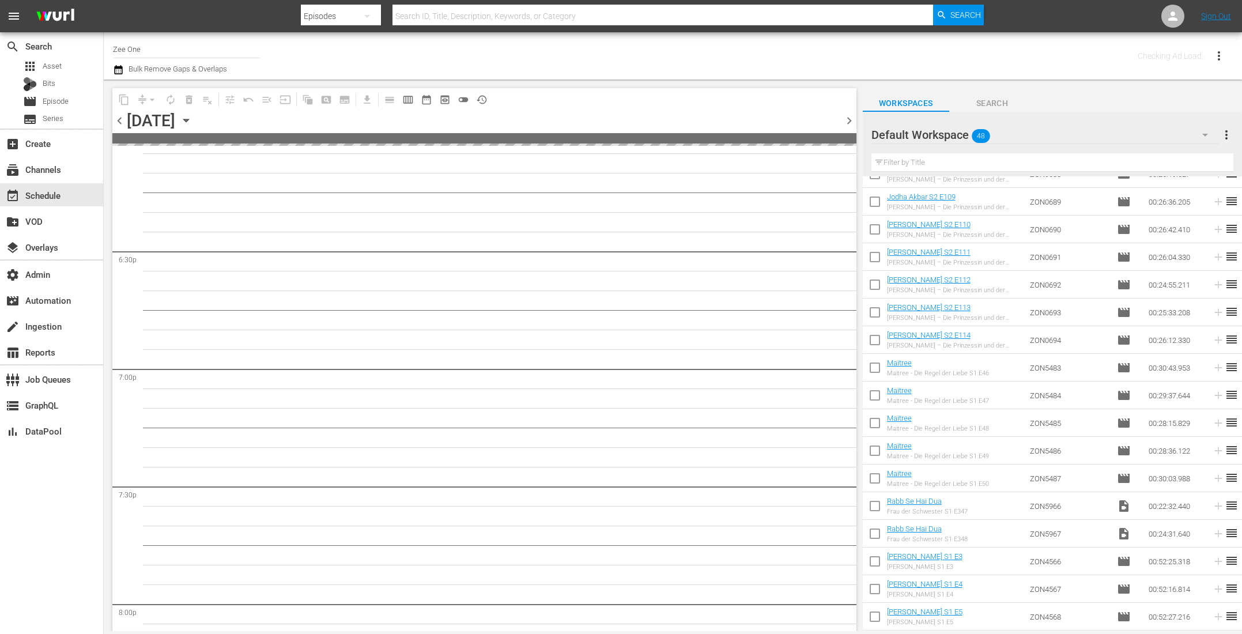
scroll to position [4478, 0]
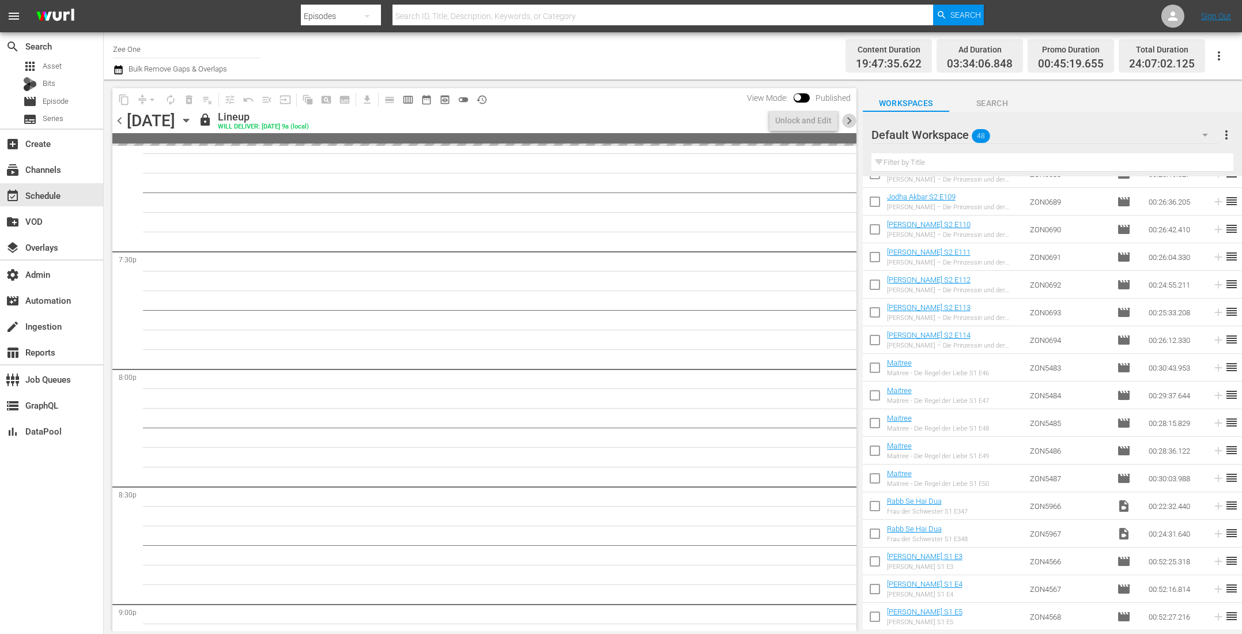
click at [853, 119] on span "chevron_right" at bounding box center [849, 120] width 14 height 14
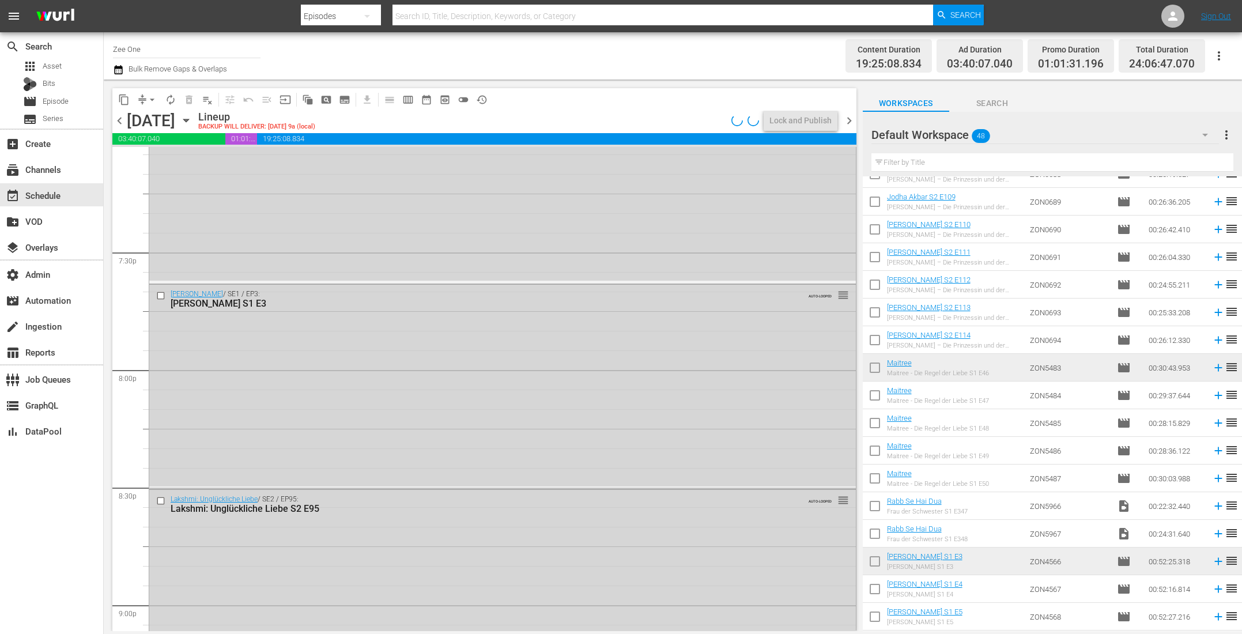
scroll to position [4184, 0]
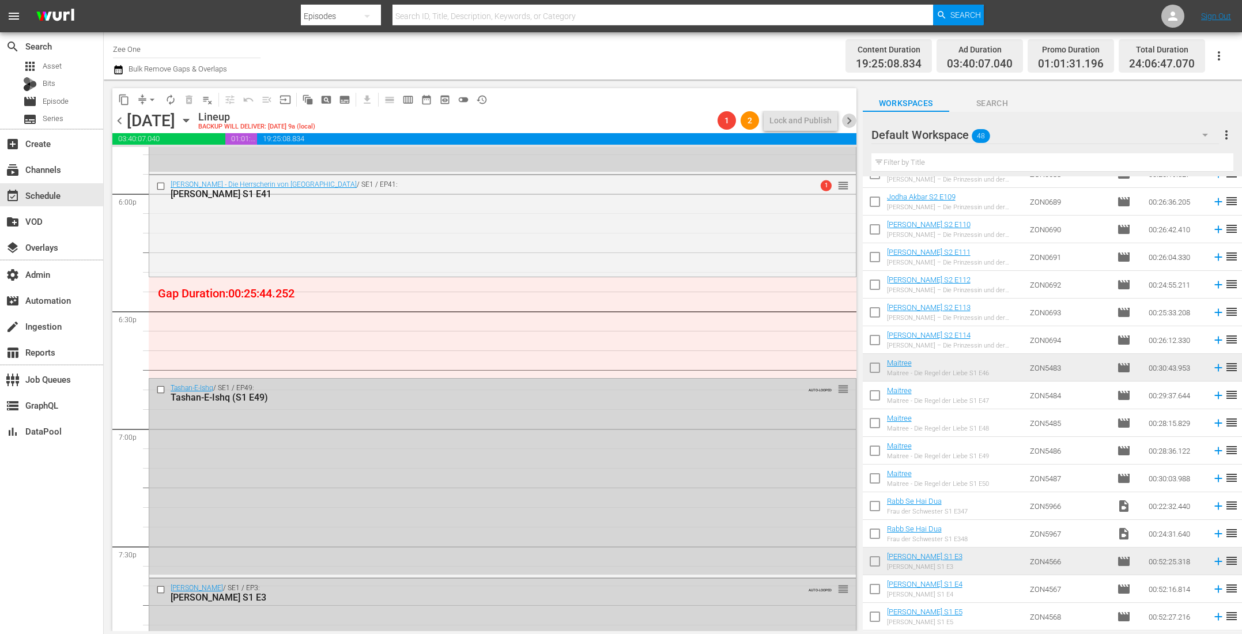
click at [848, 127] on span "chevron_right" at bounding box center [849, 120] width 14 height 14
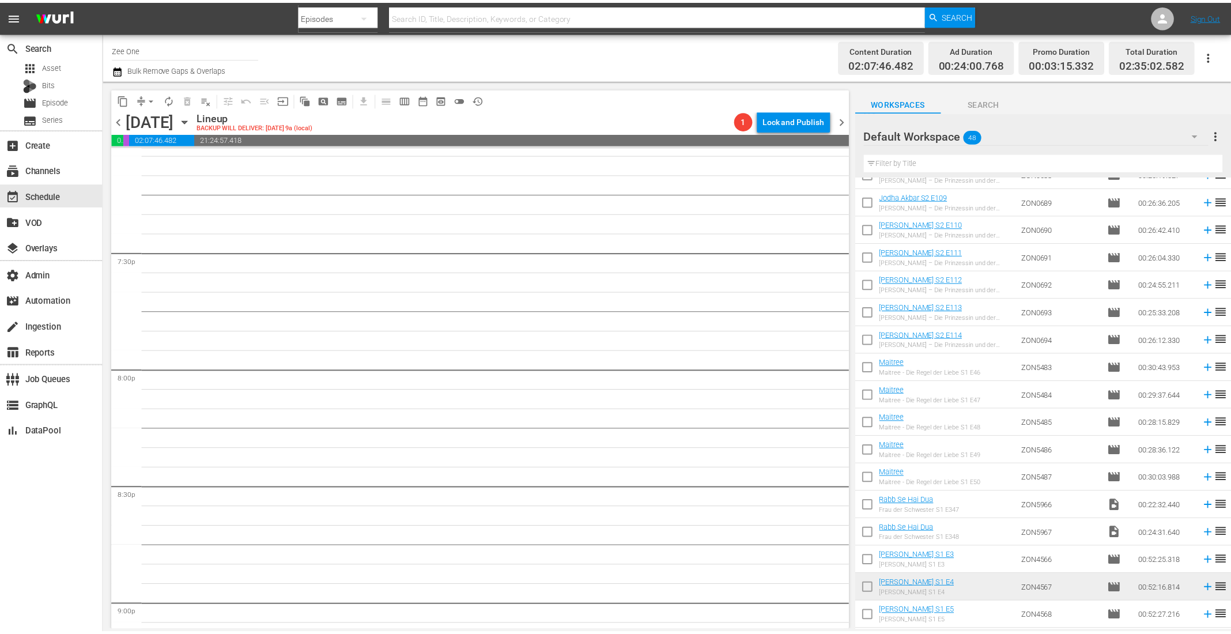
scroll to position [4419, 0]
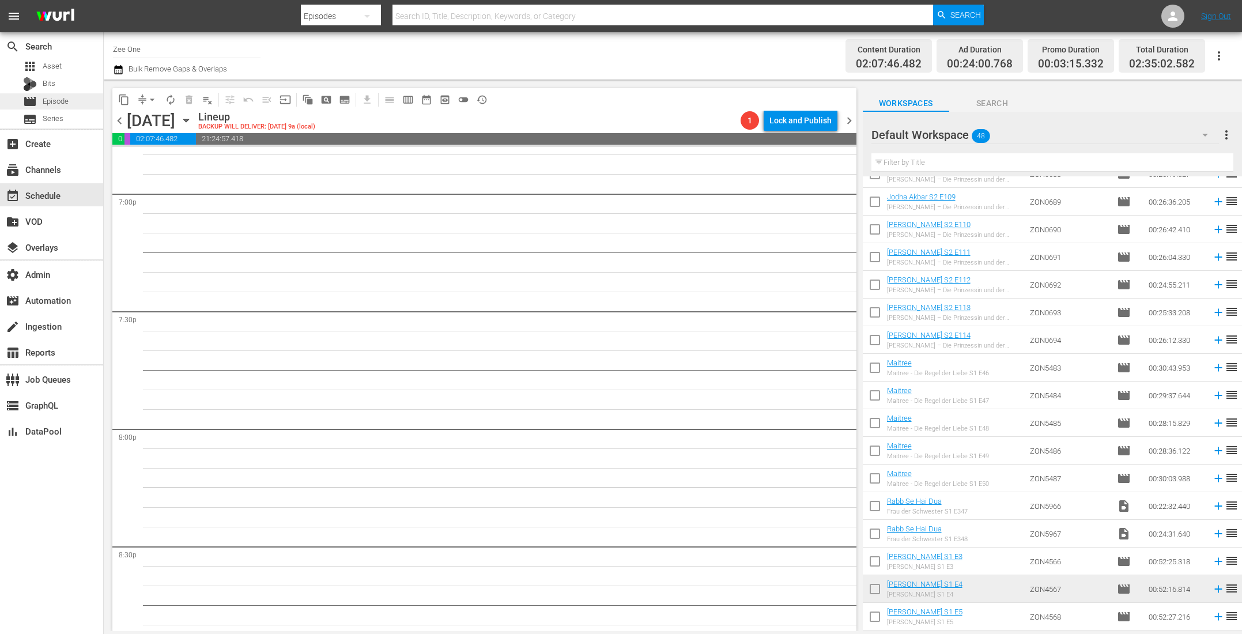
click at [65, 103] on span "Episode" at bounding box center [56, 102] width 26 height 12
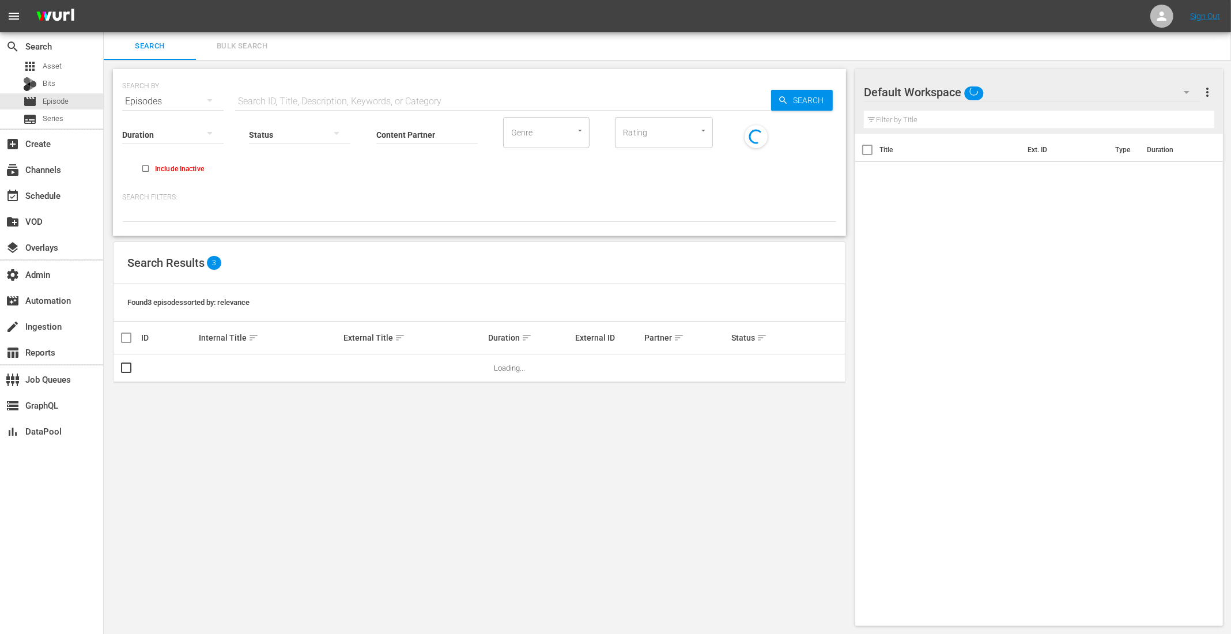
scroll to position [1, 0]
click at [218, 43] on span "Bulk Search" at bounding box center [242, 45] width 78 height 13
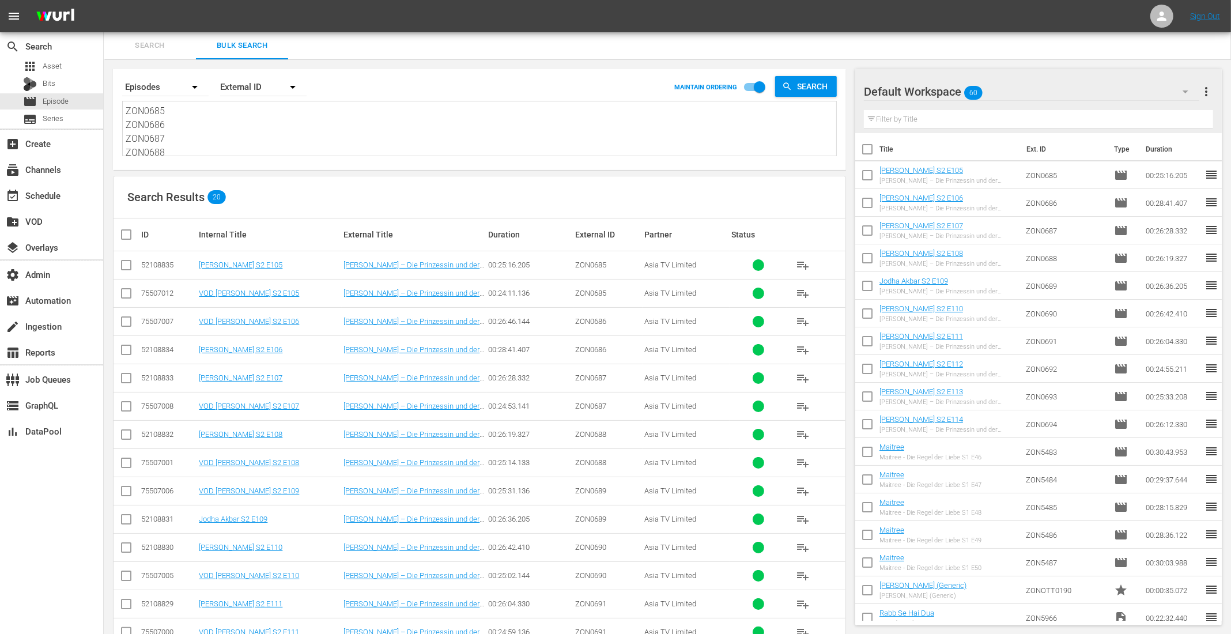
drag, startPoint x: 167, startPoint y: 141, endPoint x: 114, endPoint y: 66, distance: 92.2
click at [114, 66] on div "Search By Episodes Order By External ID MAINTAIN ORDERING Search ZON0685 ZON068…" at bounding box center [479, 448] width 751 height 778
type textarea "ZON0689 ZON0690 ZON0691 ZON0692 ZON0693 ZON0694"
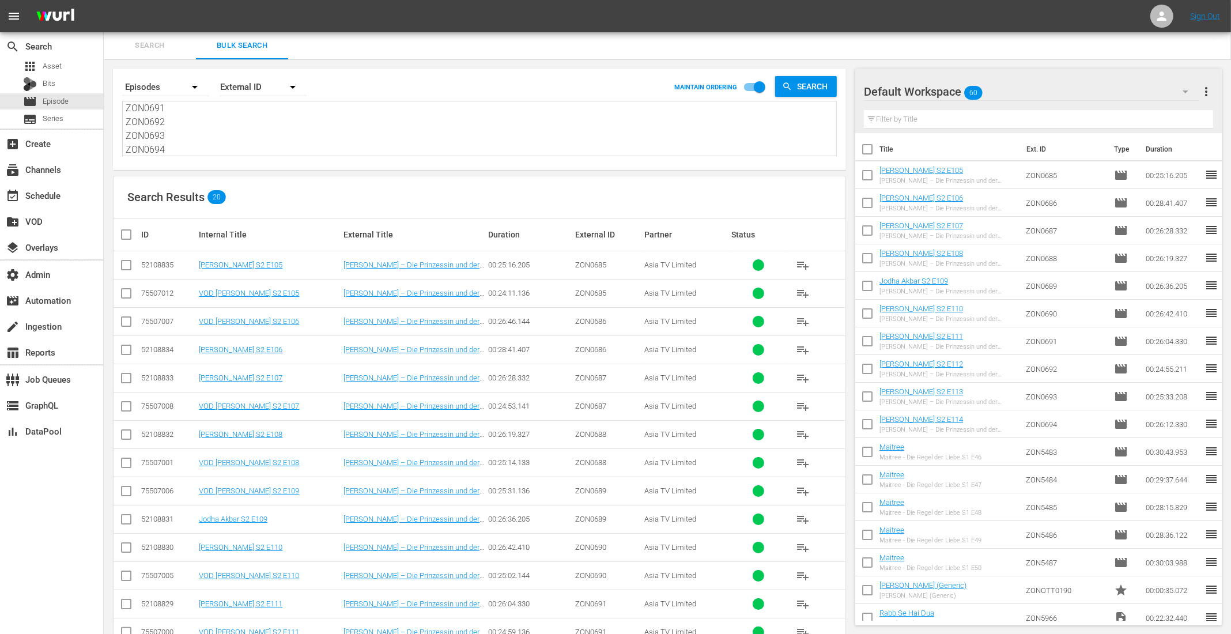
drag, startPoint x: 135, startPoint y: 112, endPoint x: 328, endPoint y: 266, distance: 247.3
click at [327, 266] on div "Search By Episodes Order By External ID MAINTAIN ORDERING Search ZON0689 ZON069…" at bounding box center [479, 448] width 751 height 778
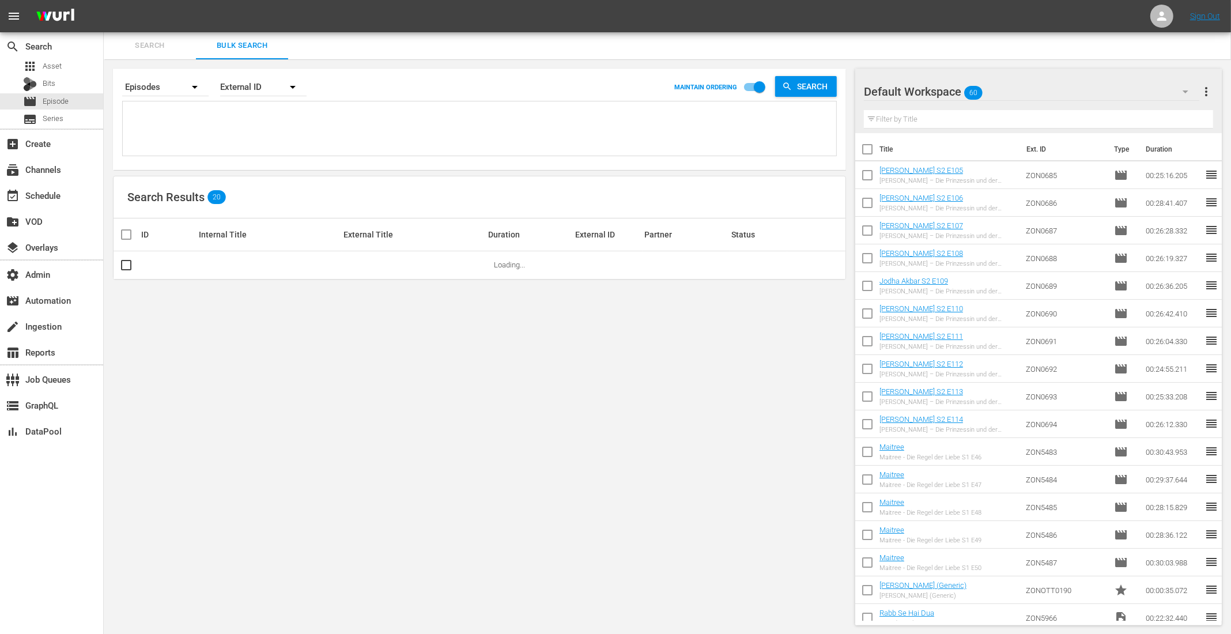
scroll to position [0, 0]
paste textarea "ZON5125 ZON5126 ZON5127 ZON5128 ZON5129"
type textarea "ZON5125 ZON5126 ZON5127 ZON5128 ZON5129"
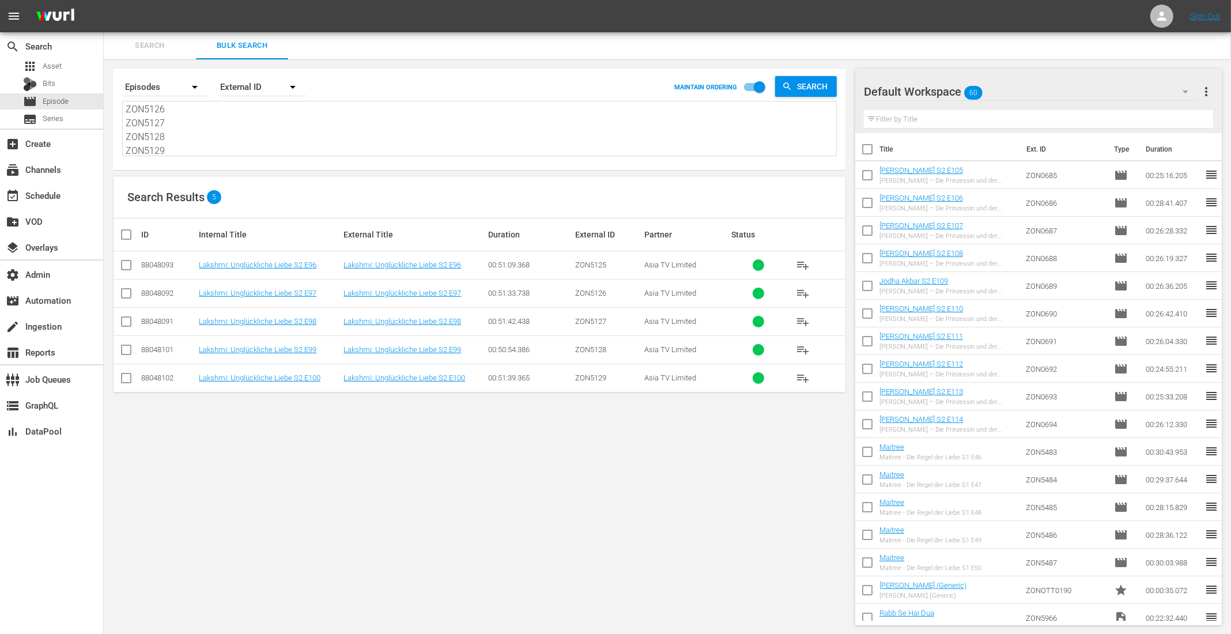
type textarea "ZON5125 ZON5126 ZON5127 ZON5128 ZON5129"
click at [122, 233] on input "checkbox" at bounding box center [130, 235] width 23 height 14
checkbox input "true"
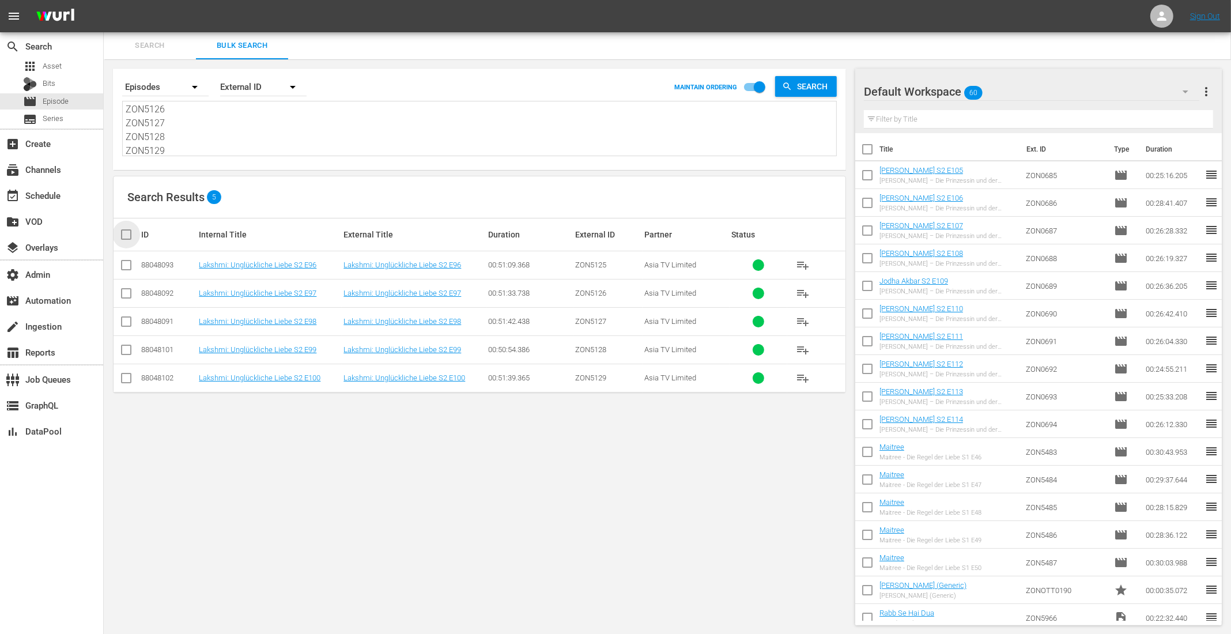
checkbox input "true"
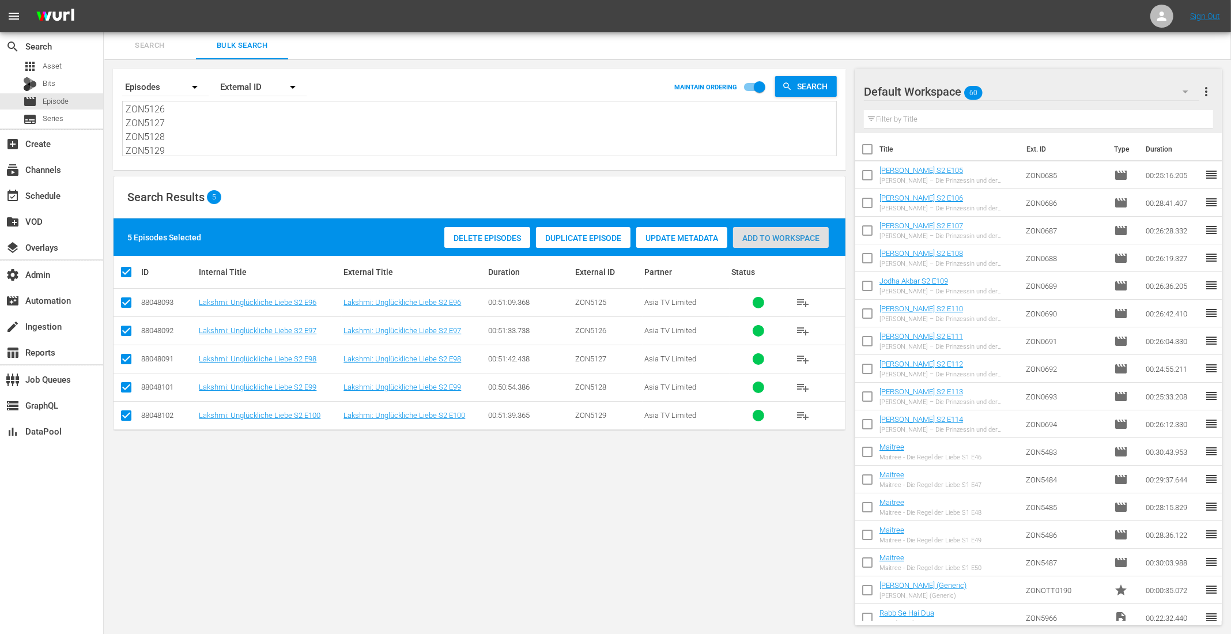
click at [818, 239] on span "Add to Workspace" at bounding box center [781, 237] width 96 height 9
click at [67, 198] on div "event_available Schedule" at bounding box center [51, 194] width 103 height 23
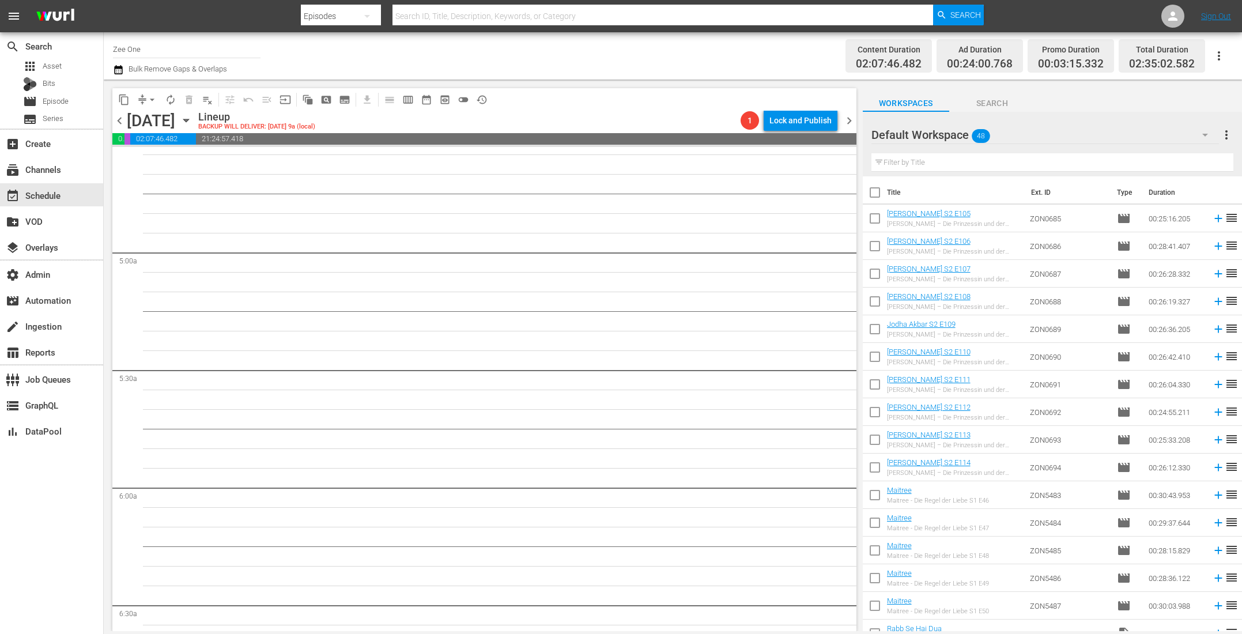
scroll to position [1078, 0]
click at [122, 120] on span "chevron_left" at bounding box center [119, 120] width 14 height 14
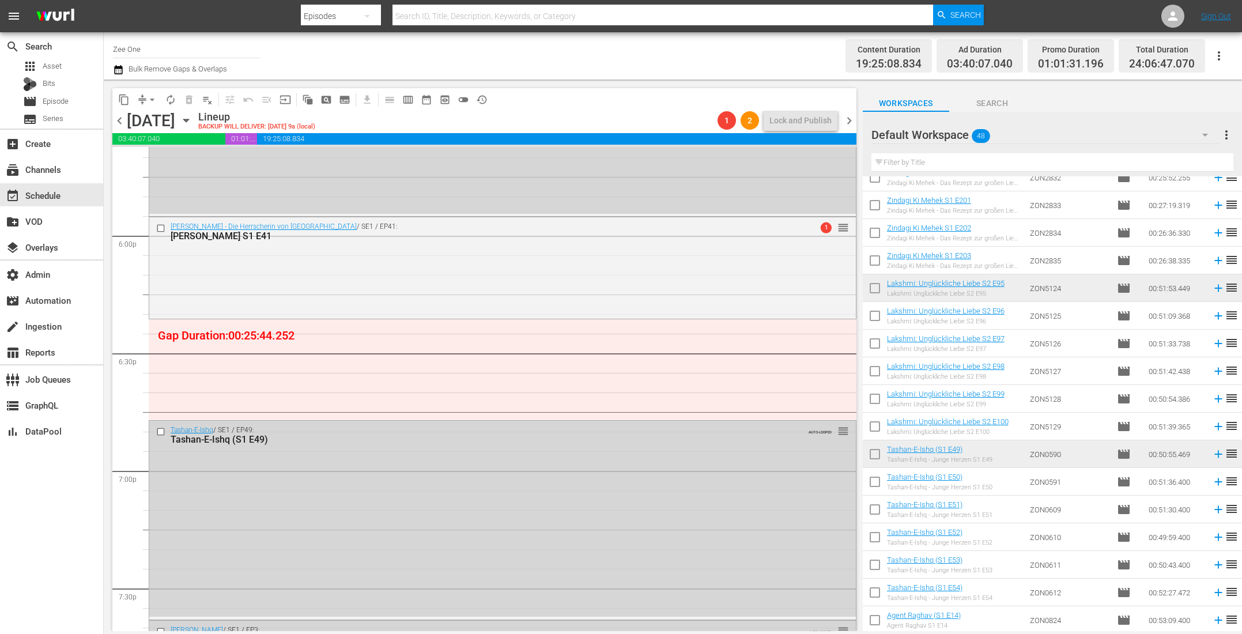
scroll to position [899, 0]
click at [85, 107] on div "movie Episode" at bounding box center [51, 101] width 103 height 16
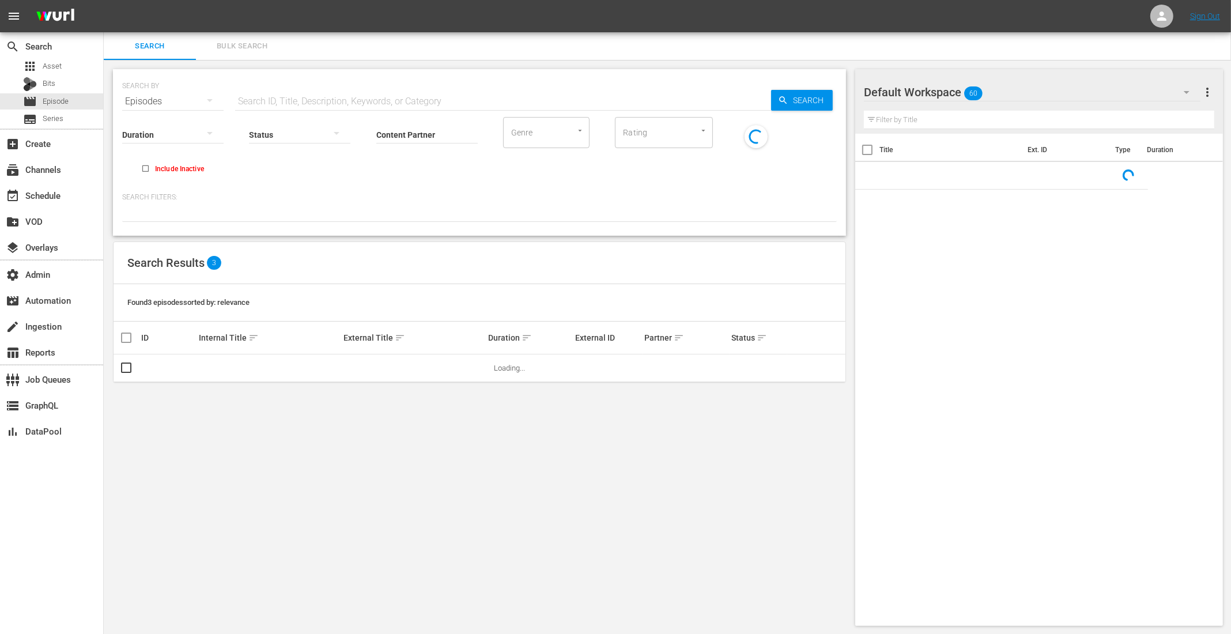
click at [262, 94] on input "text" at bounding box center [503, 102] width 536 height 28
paste input "ZON4807"
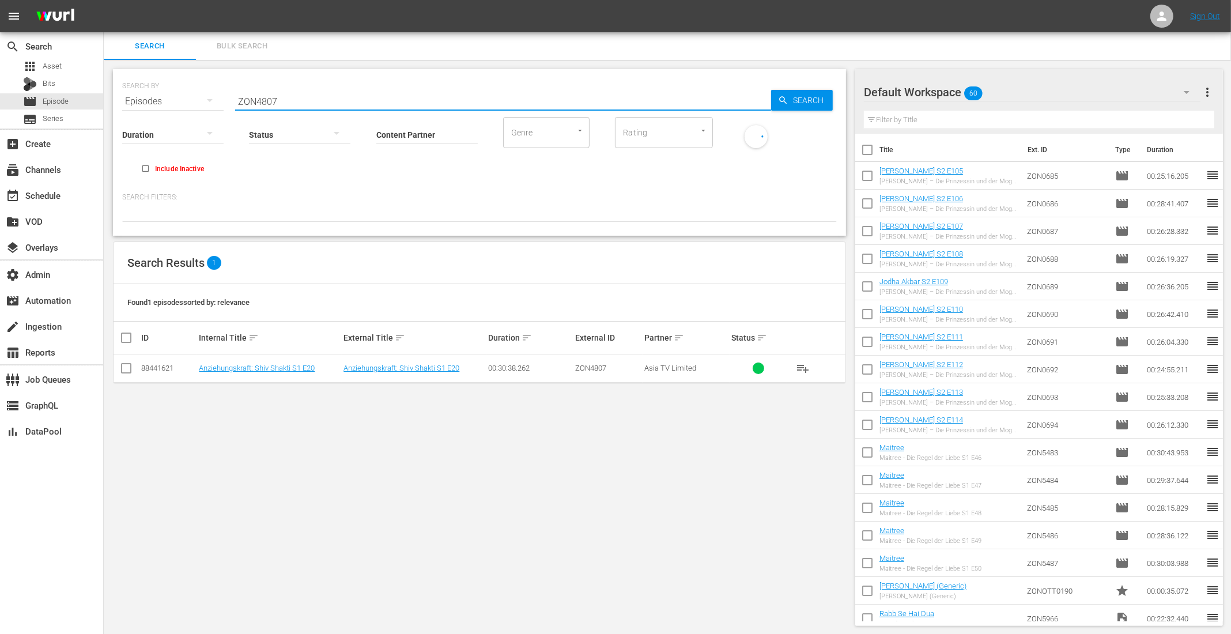
type input "ZON4807"
click at [798, 365] on span "playlist_add" at bounding box center [803, 368] width 14 height 14
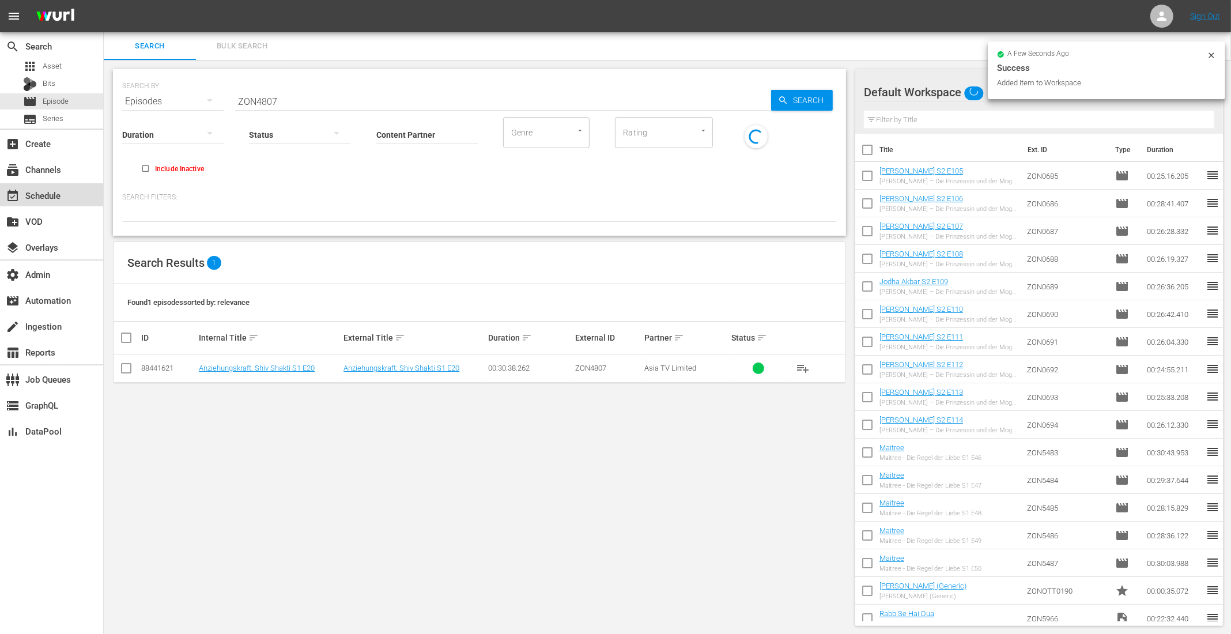
click at [45, 194] on div "event_available Schedule" at bounding box center [32, 193] width 65 height 10
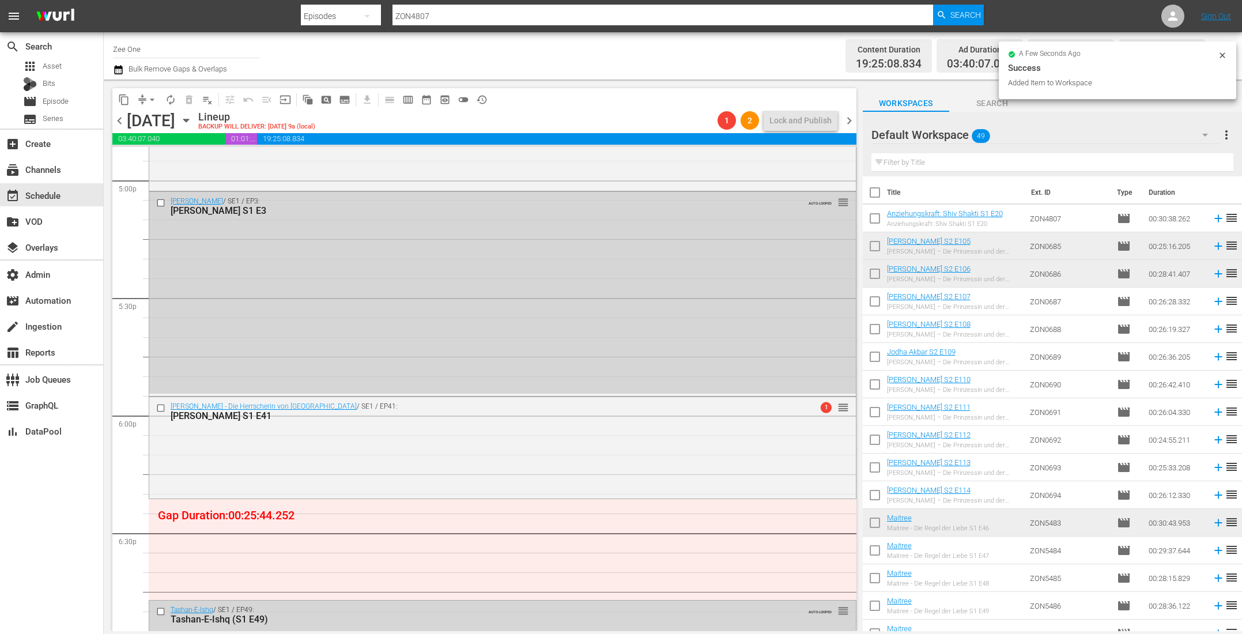
scroll to position [4131, 0]
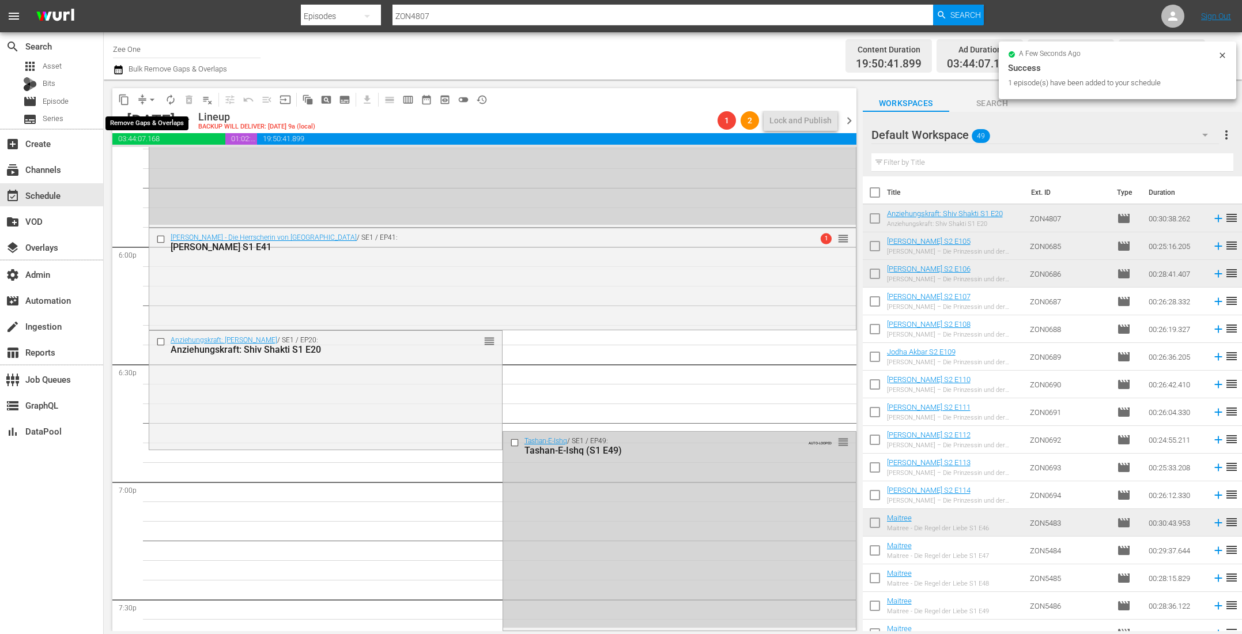
click at [147, 99] on span "arrow_drop_down" at bounding box center [152, 100] width 12 height 12
click at [156, 166] on li "Align to End of Previous Day" at bounding box center [152, 160] width 121 height 19
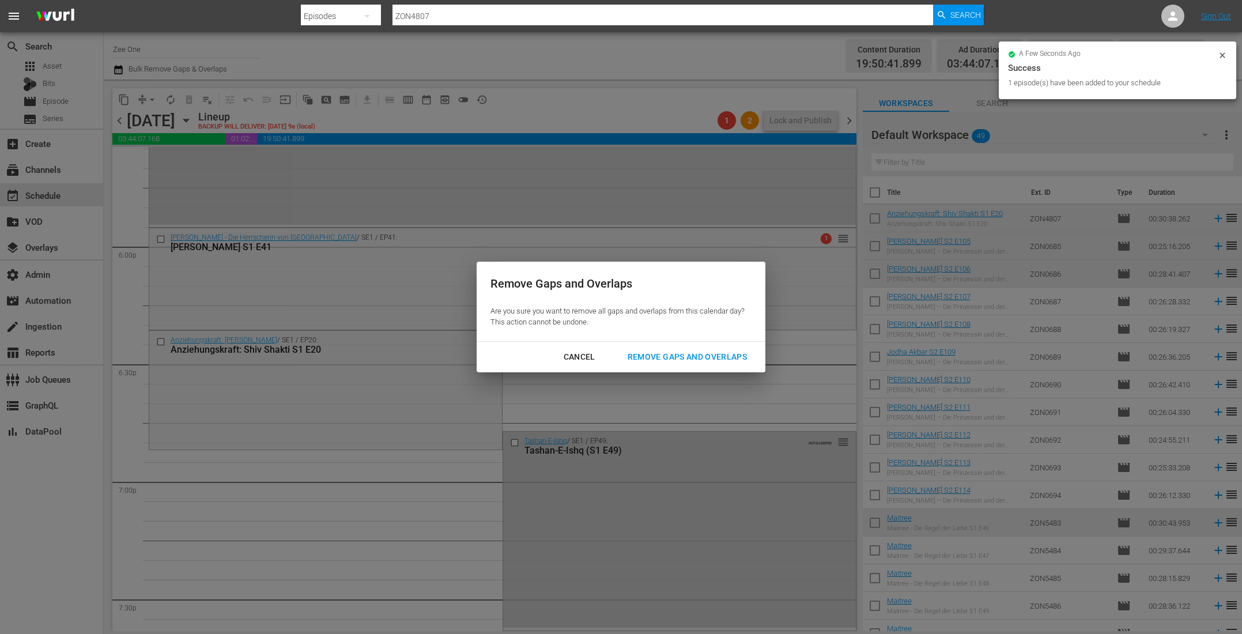
click at [663, 358] on div "Remove Gaps and Overlaps" at bounding box center [687, 357] width 138 height 14
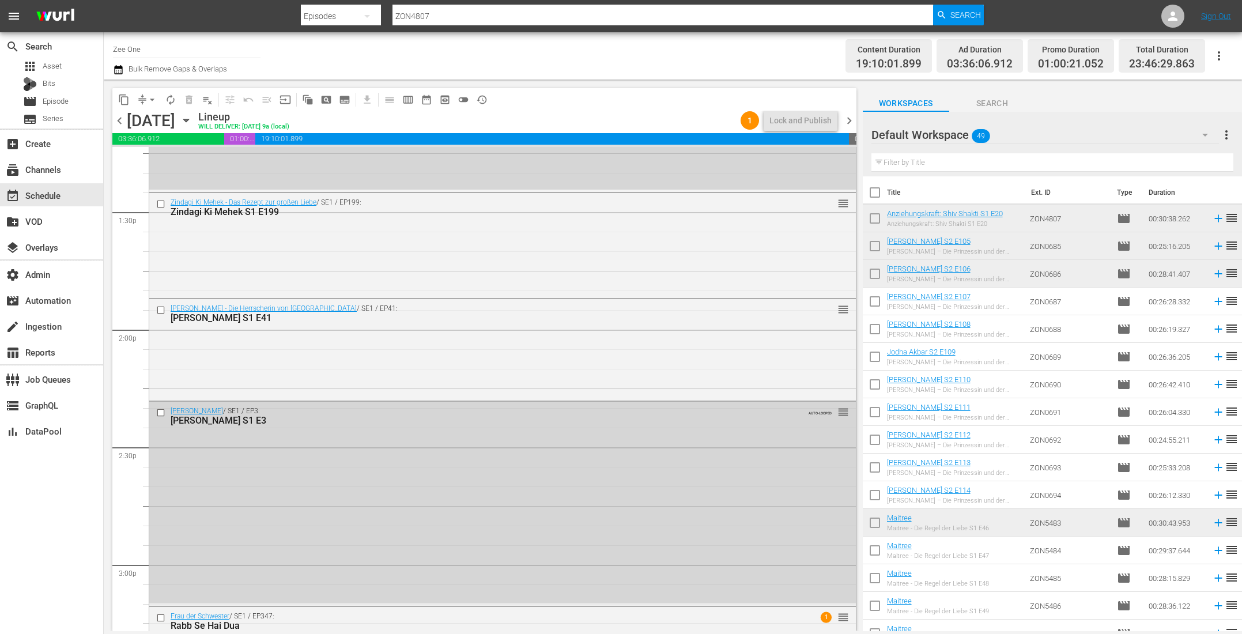
scroll to position [3098, 0]
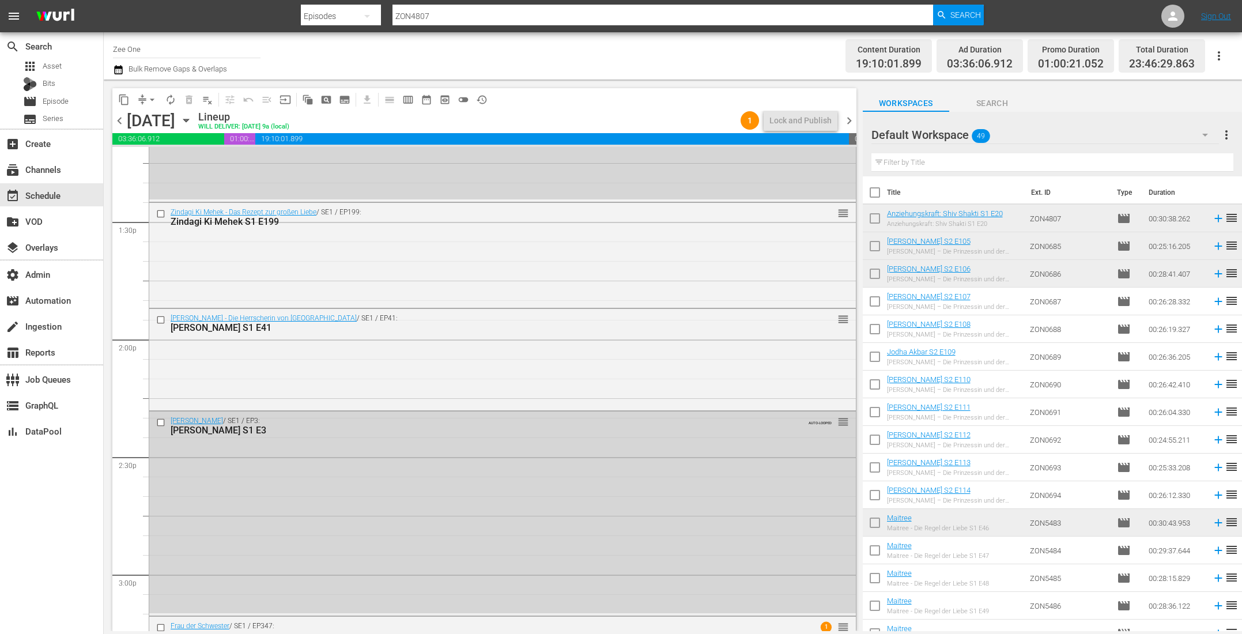
click at [118, 70] on icon "button" at bounding box center [118, 70] width 11 height 14
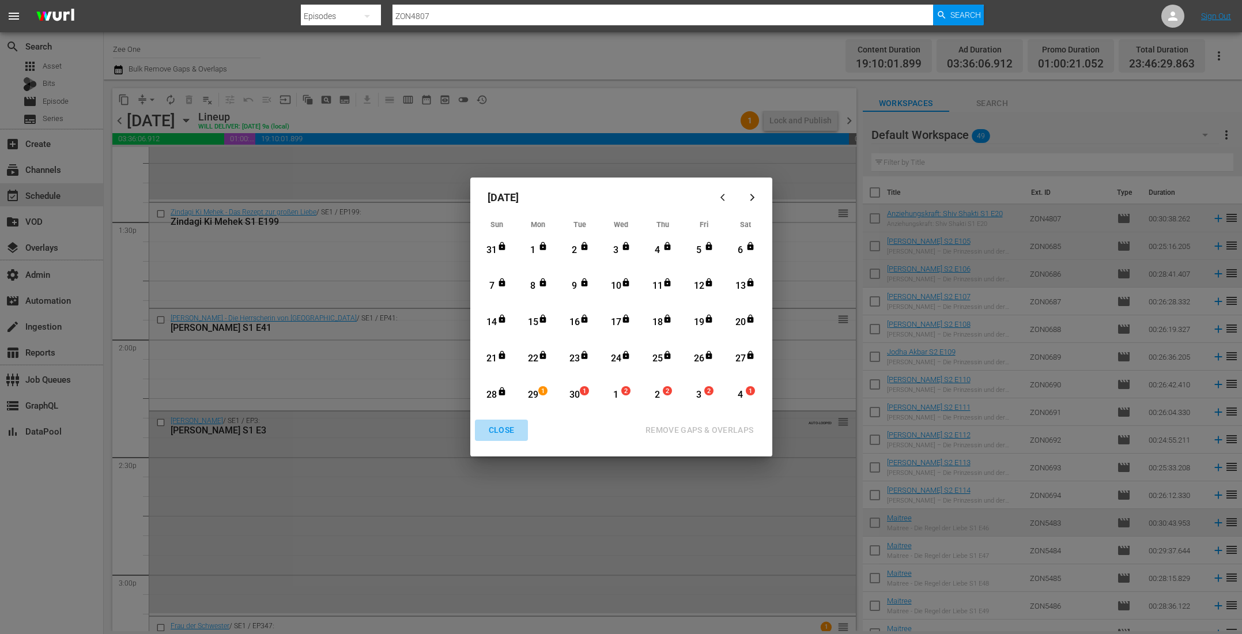
click at [490, 435] on div "CLOSE" at bounding box center [501, 430] width 44 height 14
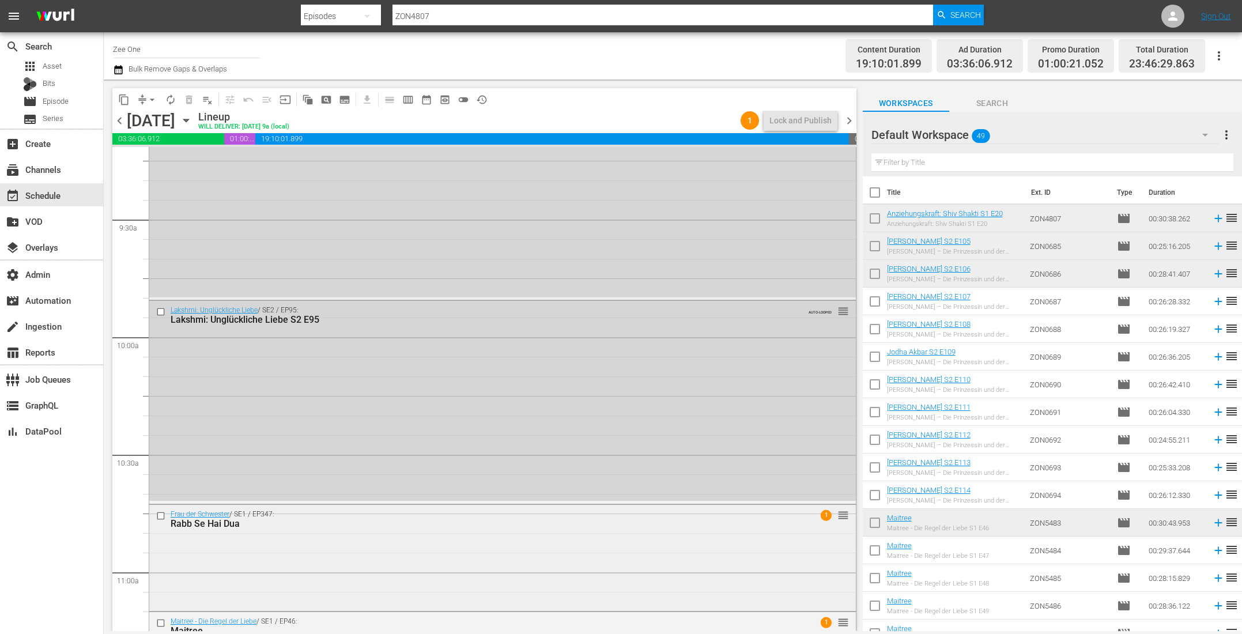
scroll to position [2376, 0]
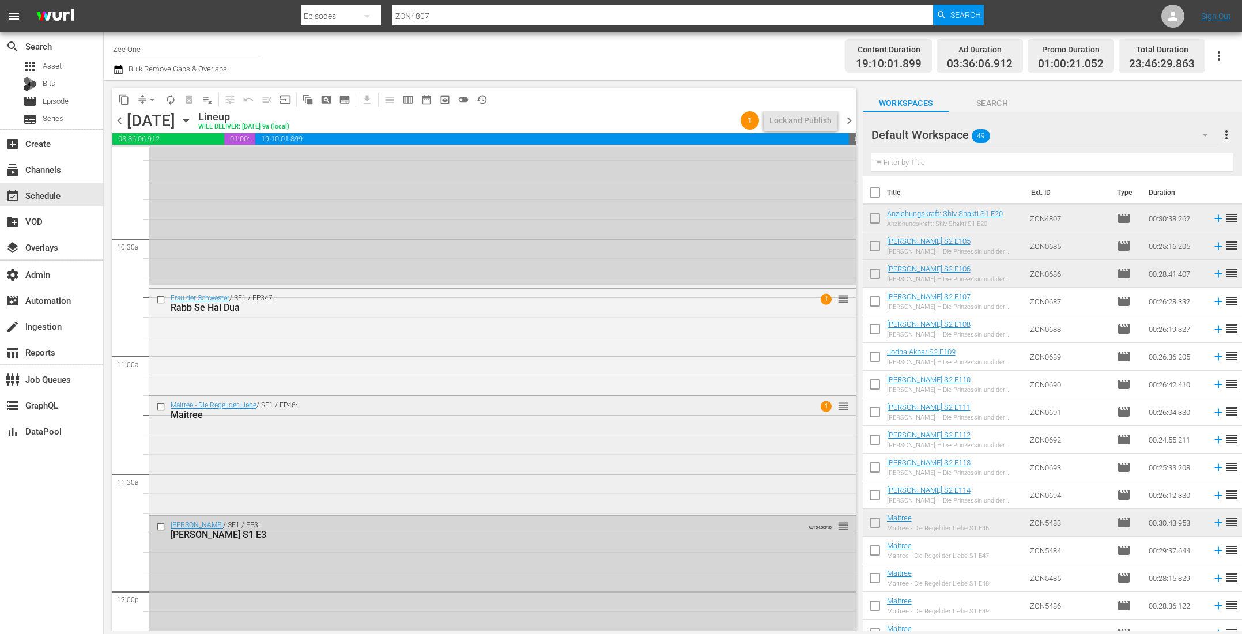
click at [382, 453] on div "Maitree - Die Regel der Liebe / SE1 / EP46: Maitree 1 reorder" at bounding box center [502, 454] width 706 height 117
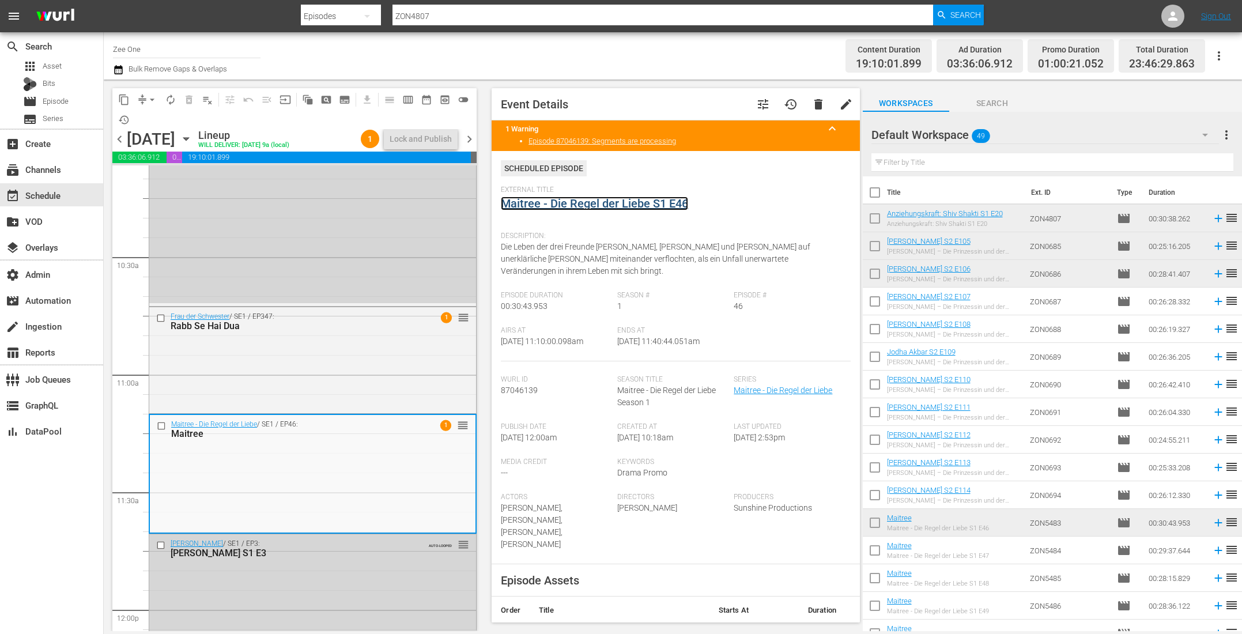
click at [564, 200] on link "Maitree - Die Regel der Liebe S1 E46" at bounding box center [594, 203] width 187 height 14
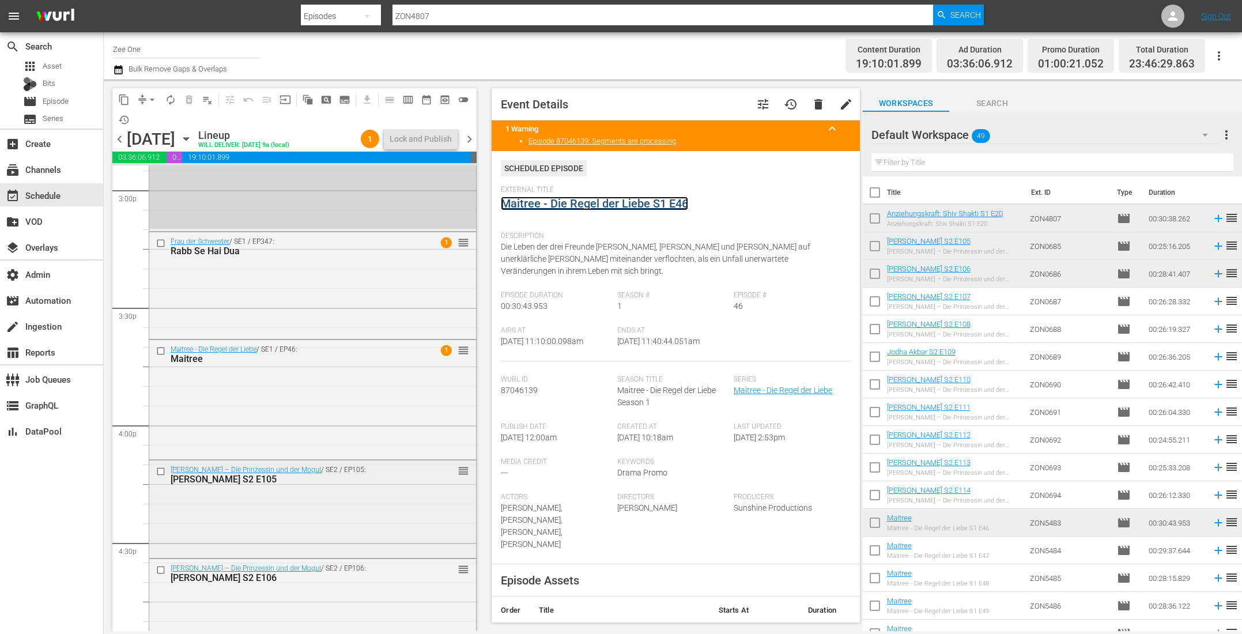
scroll to position [3751, 0]
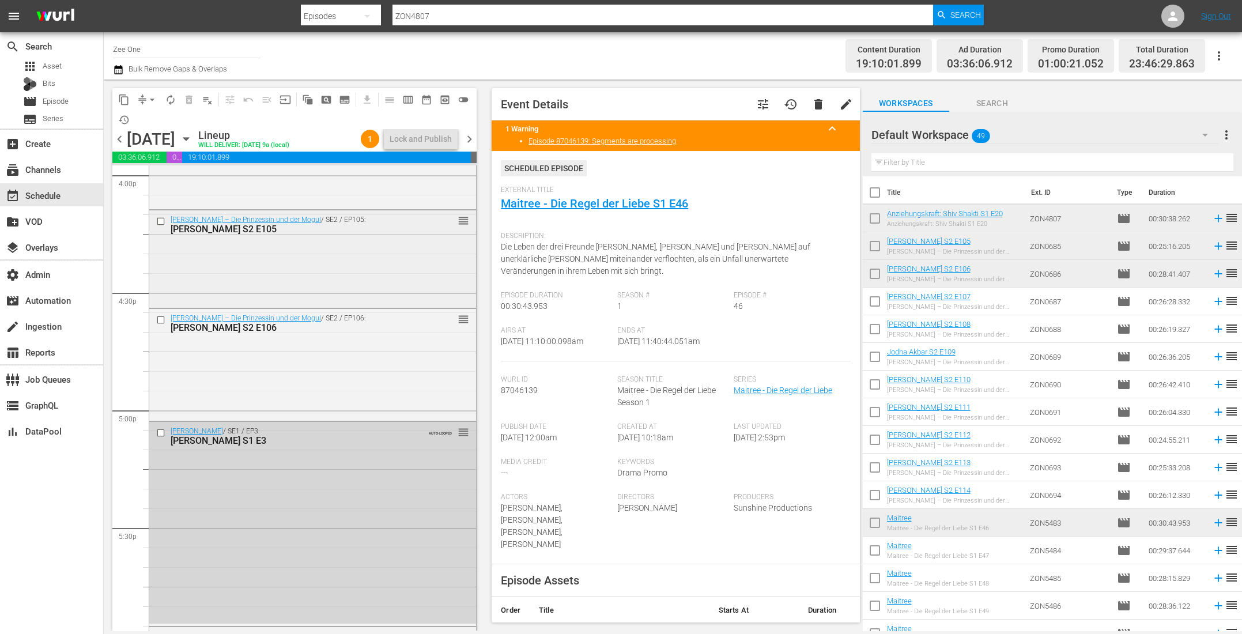
click at [370, 271] on div "Jodha Akbar – Die Prinzessin und der Mogul / SE2 / EP105: Jodha Akbar S2 E105 r…" at bounding box center [312, 258] width 327 height 96
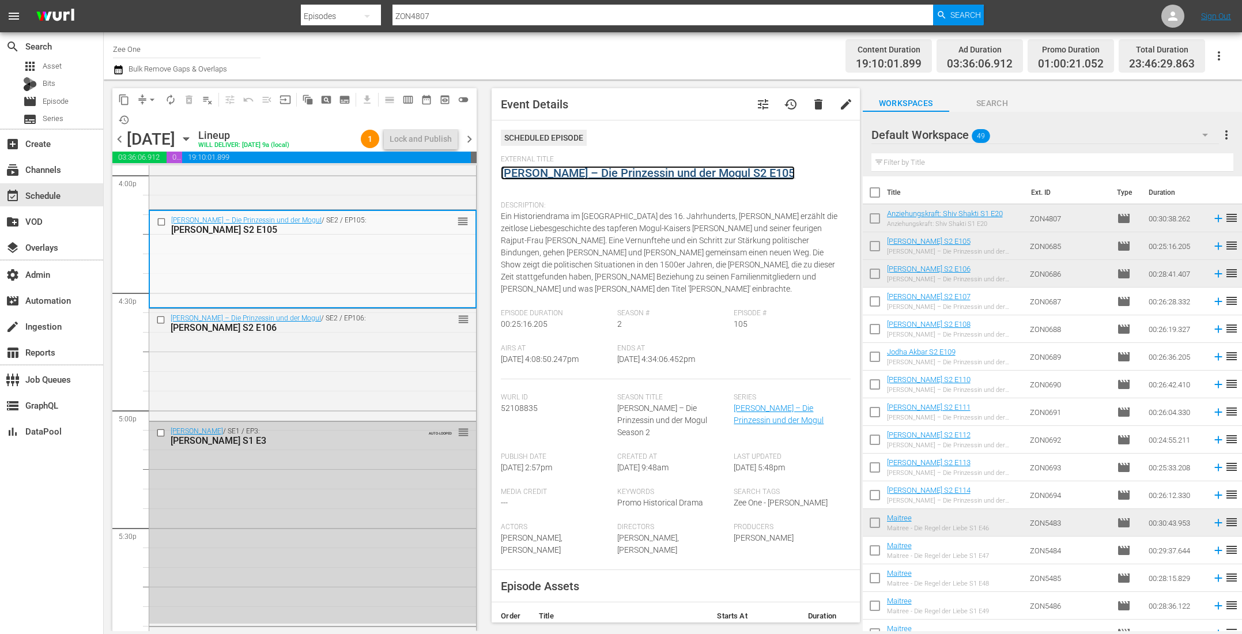
click at [539, 177] on link "Jodha Akbar – Die Prinzessin und der Mogul S2 E105" at bounding box center [648, 173] width 294 height 14
click at [372, 374] on div "Jodha Akbar – Die Prinzessin und der Mogul / SE2 / EP106: Jodha Akbar S2 E106 r…" at bounding box center [312, 363] width 327 height 109
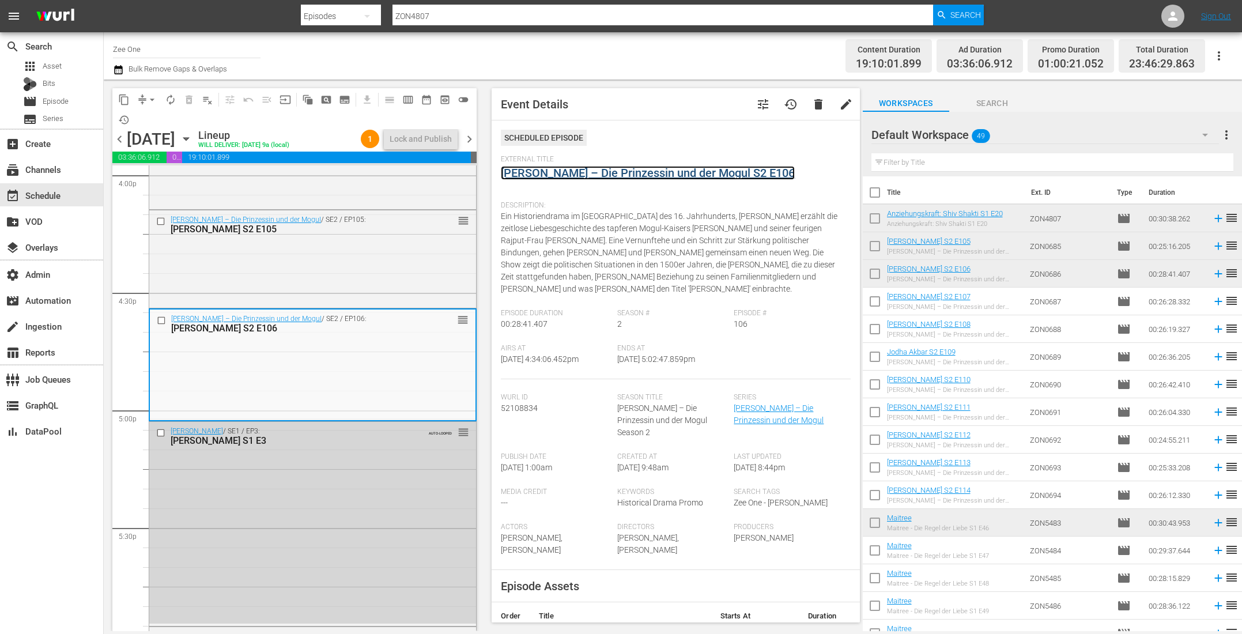
click at [555, 171] on link "Jodha Akbar – Die Prinzessin und der Mogul S2 E106" at bounding box center [648, 173] width 294 height 14
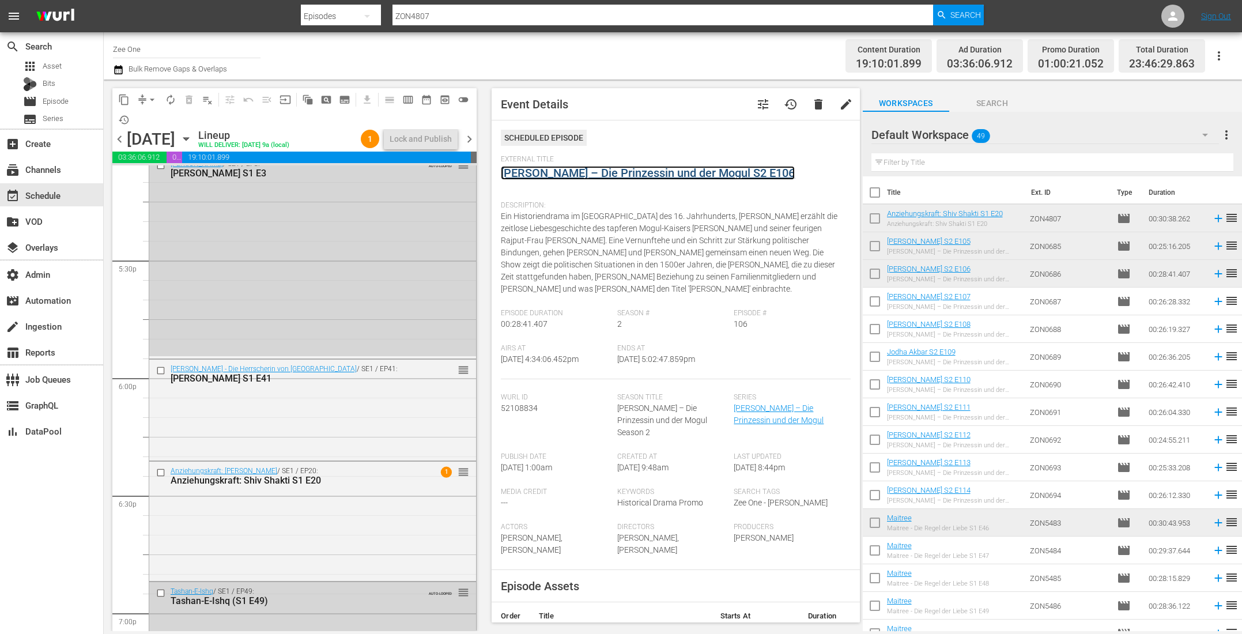
scroll to position [4118, 0]
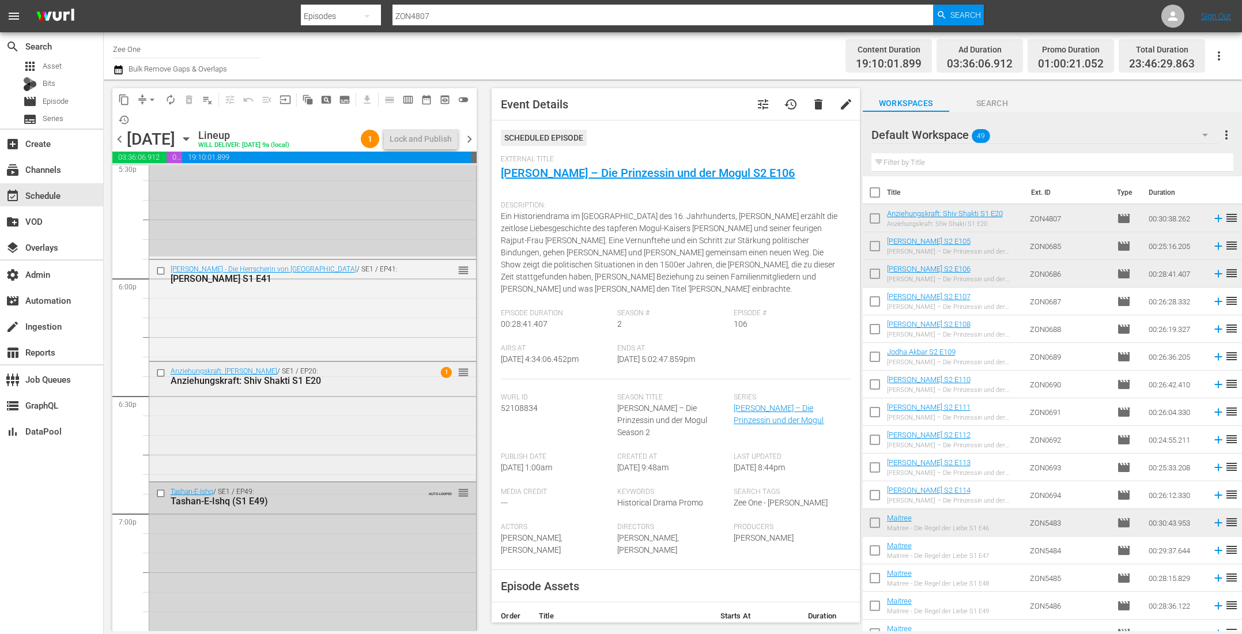
click at [334, 410] on div "Anziehungskraft: Shiv Shakti / SE1 / EP20: Anziehungskraft: Shiv Shakti S1 E20 …" at bounding box center [312, 420] width 327 height 116
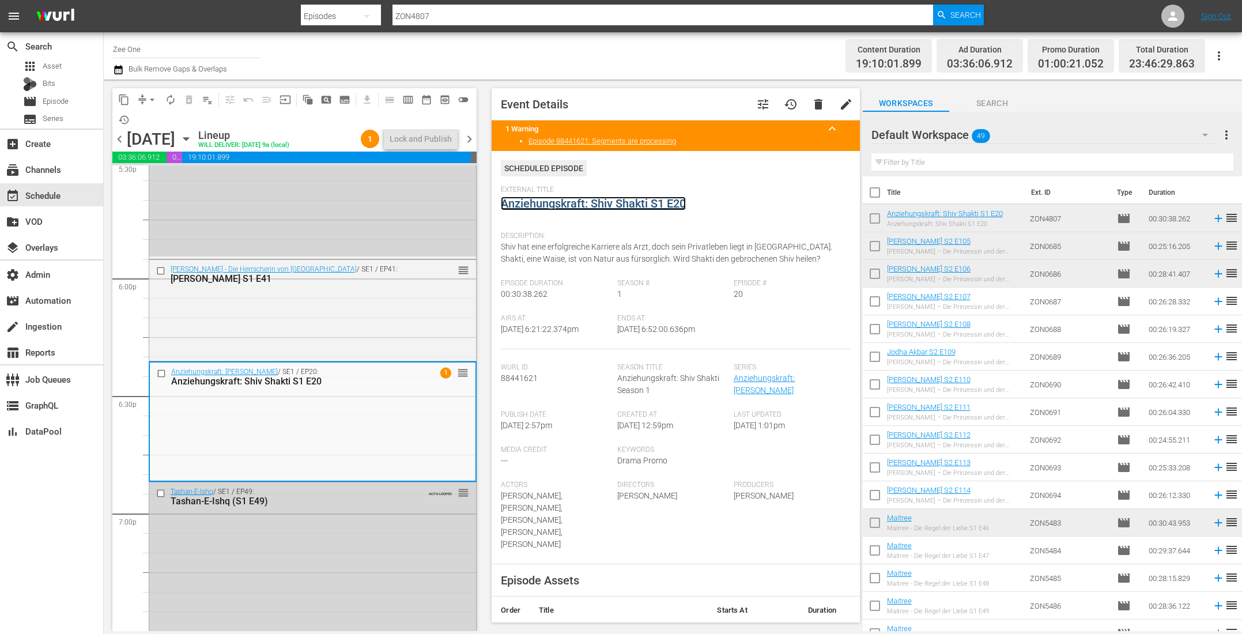
click at [541, 206] on link "Anziehungskraft: Shiv Shakti S1 E20" at bounding box center [593, 203] width 185 height 14
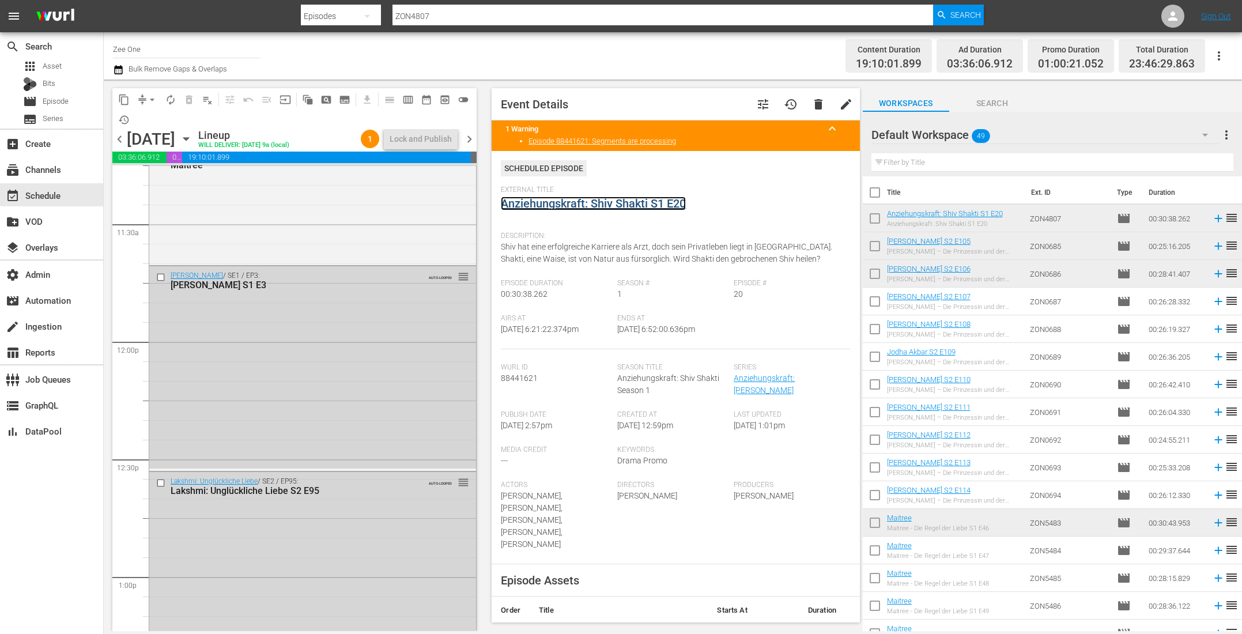
scroll to position [2380, 0]
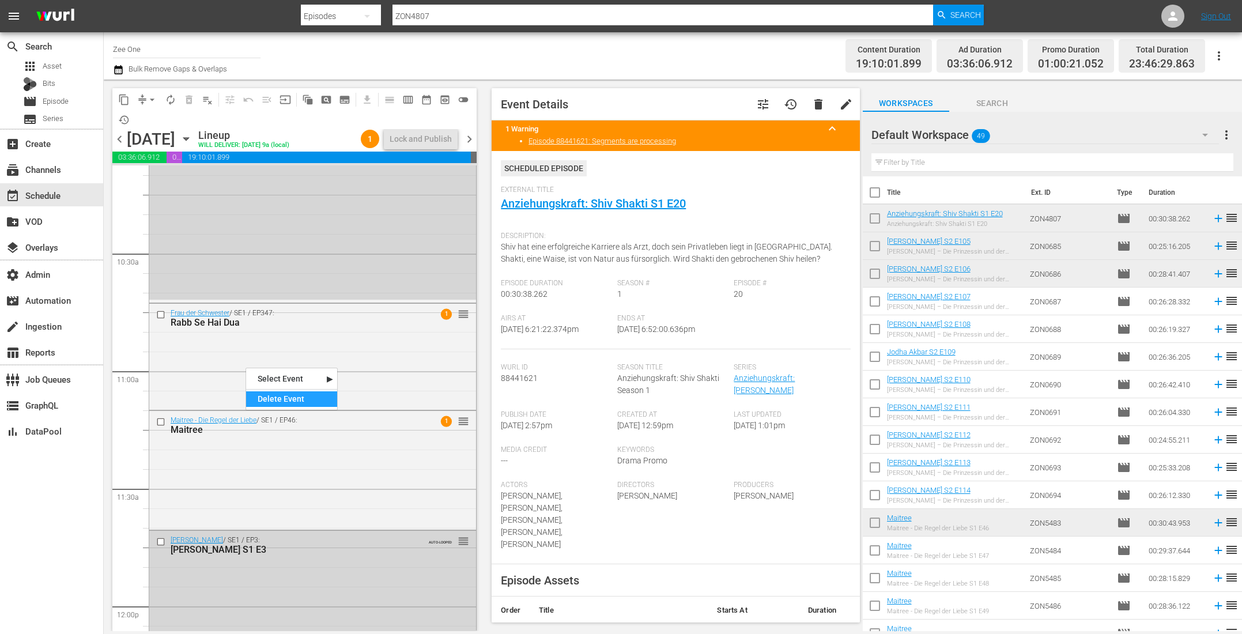
click at [281, 398] on div "Delete Event" at bounding box center [291, 399] width 91 height 16
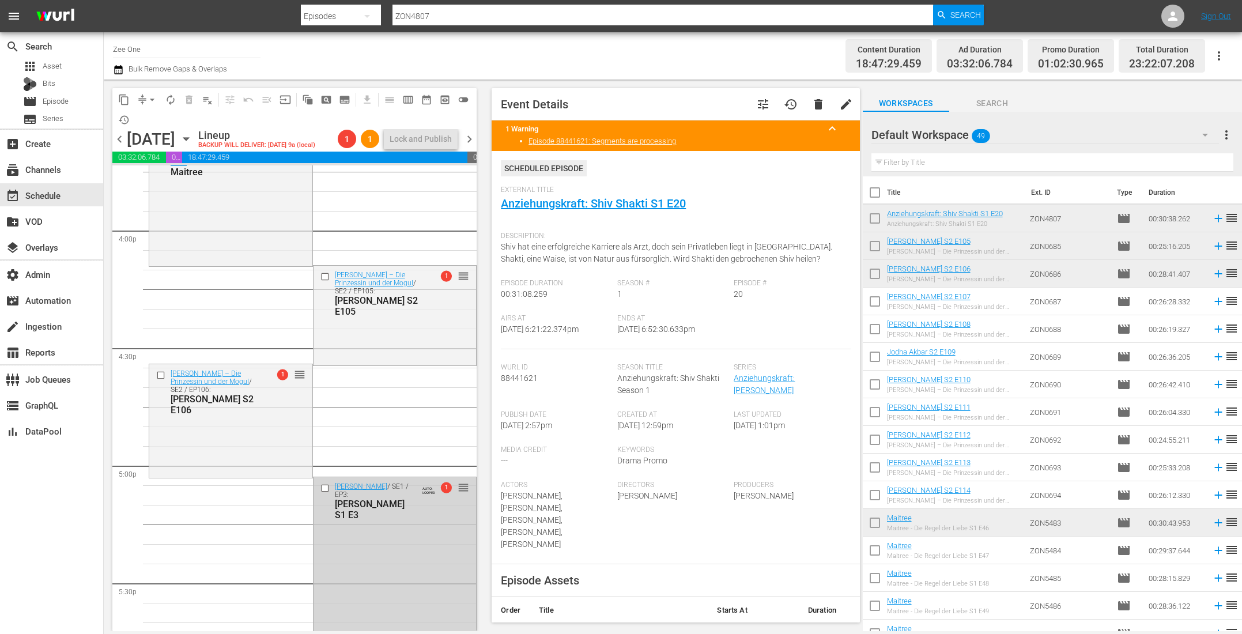
scroll to position [3368, 0]
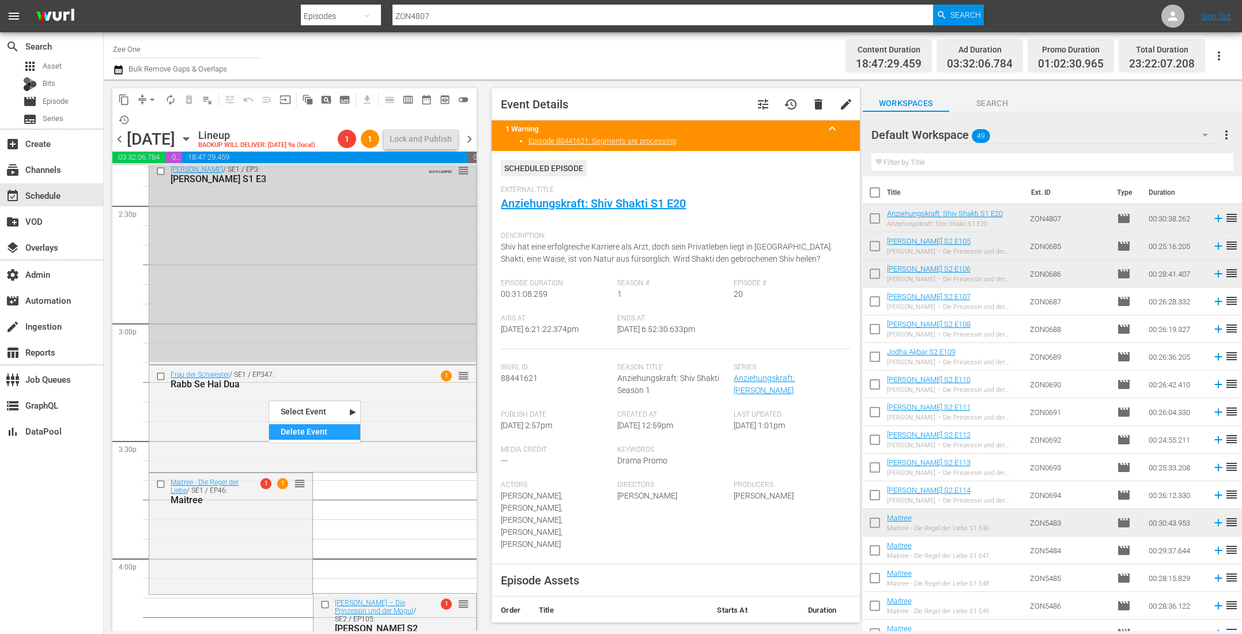
click at [292, 425] on div "Delete Event" at bounding box center [314, 432] width 91 height 16
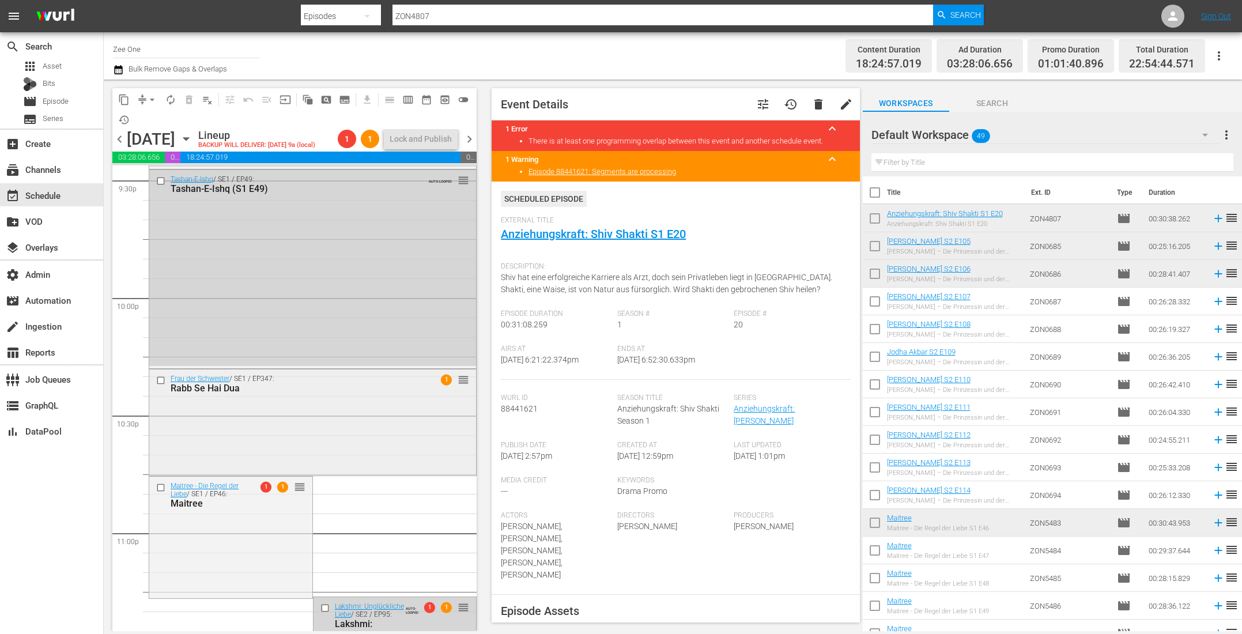
scroll to position [5029, 0]
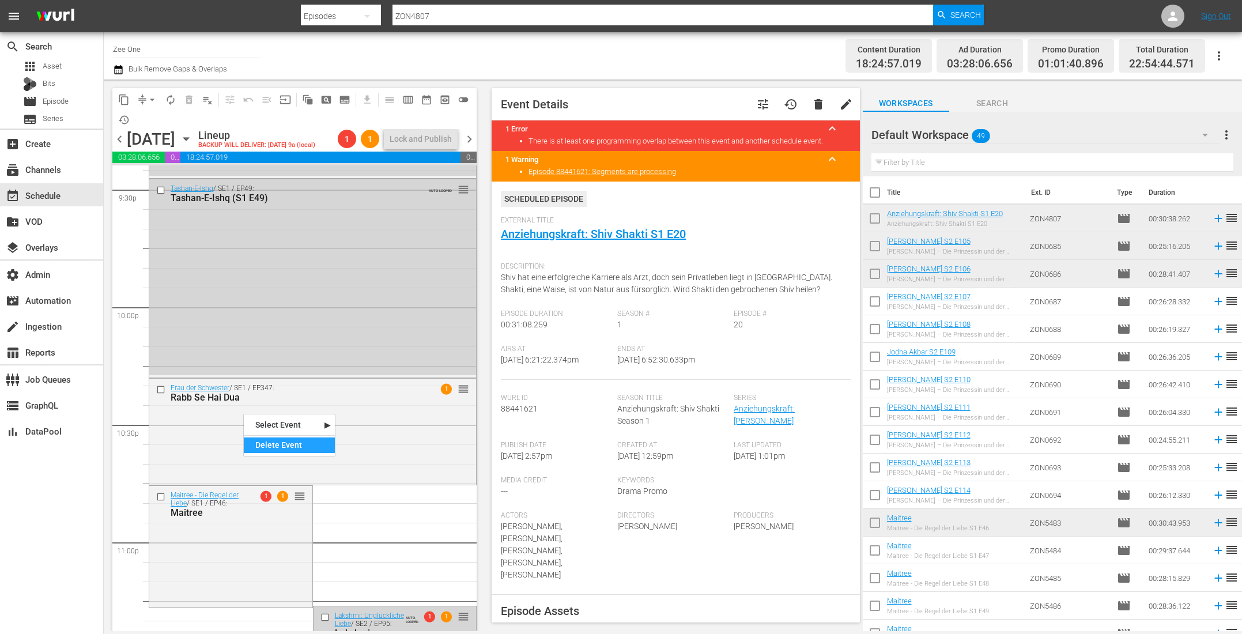
click at [288, 443] on div "Delete Event" at bounding box center [289, 445] width 91 height 16
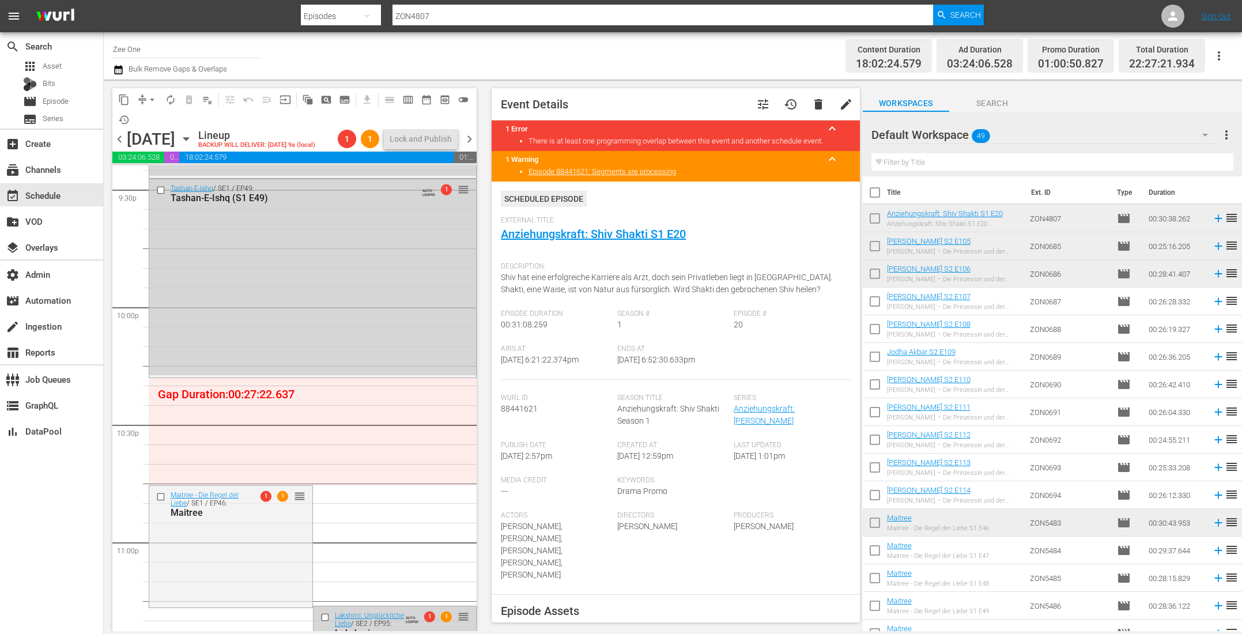
click at [55, 109] on div "apps Asset Bits movie Episode subtitles Series" at bounding box center [51, 92] width 103 height 69
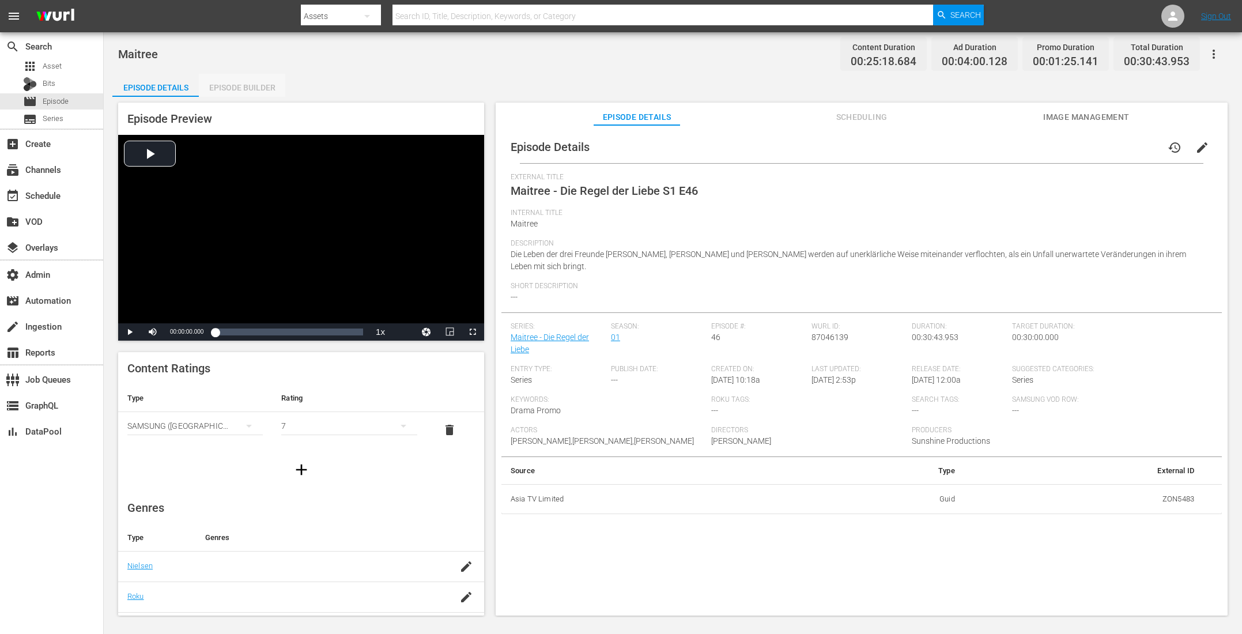
click at [253, 82] on div "Episode Builder" at bounding box center [242, 88] width 86 height 28
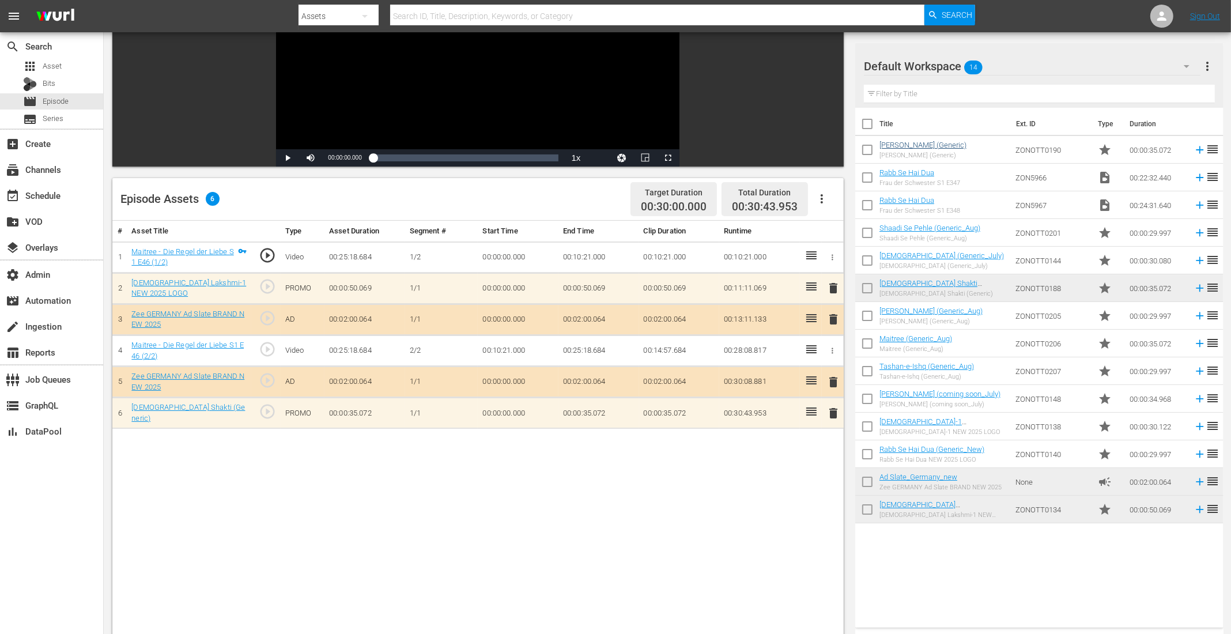
scroll to position [148, 0]
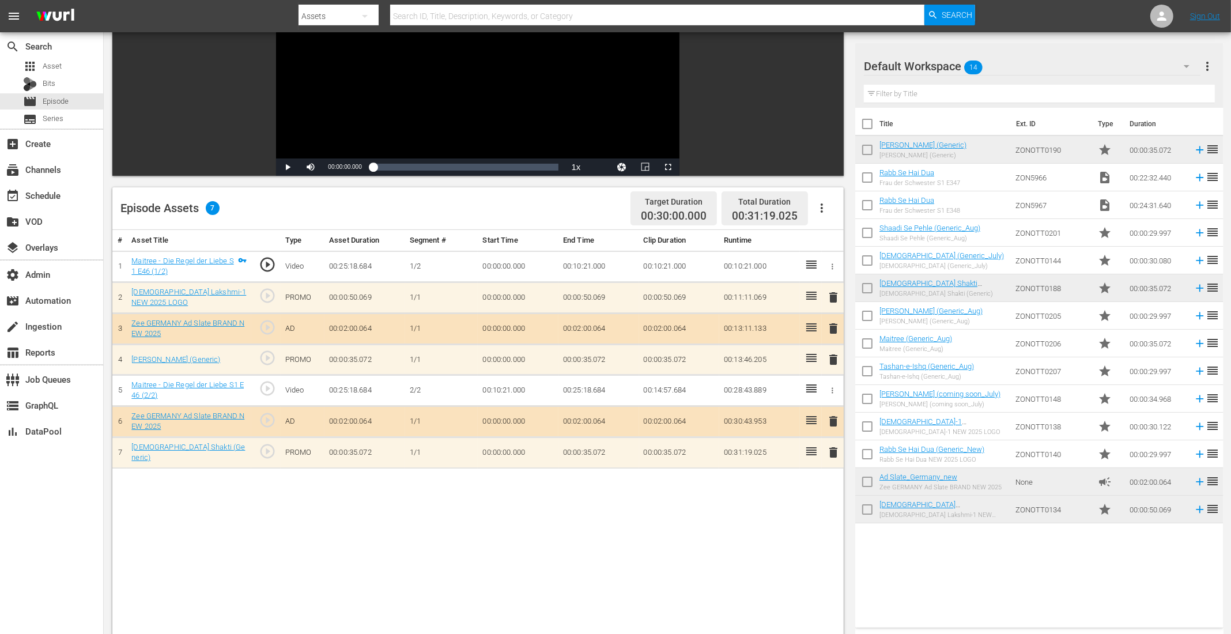
click at [829, 357] on span "delete" at bounding box center [833, 360] width 14 height 14
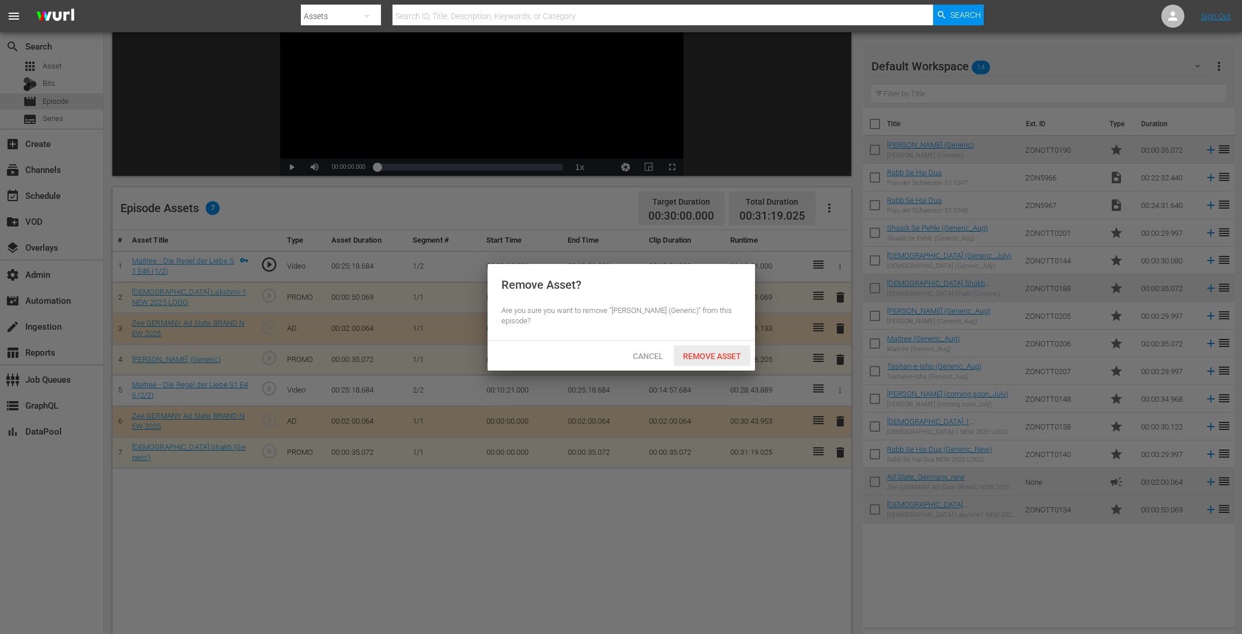
click at [692, 353] on span "Remove Asset" at bounding box center [711, 355] width 77 height 9
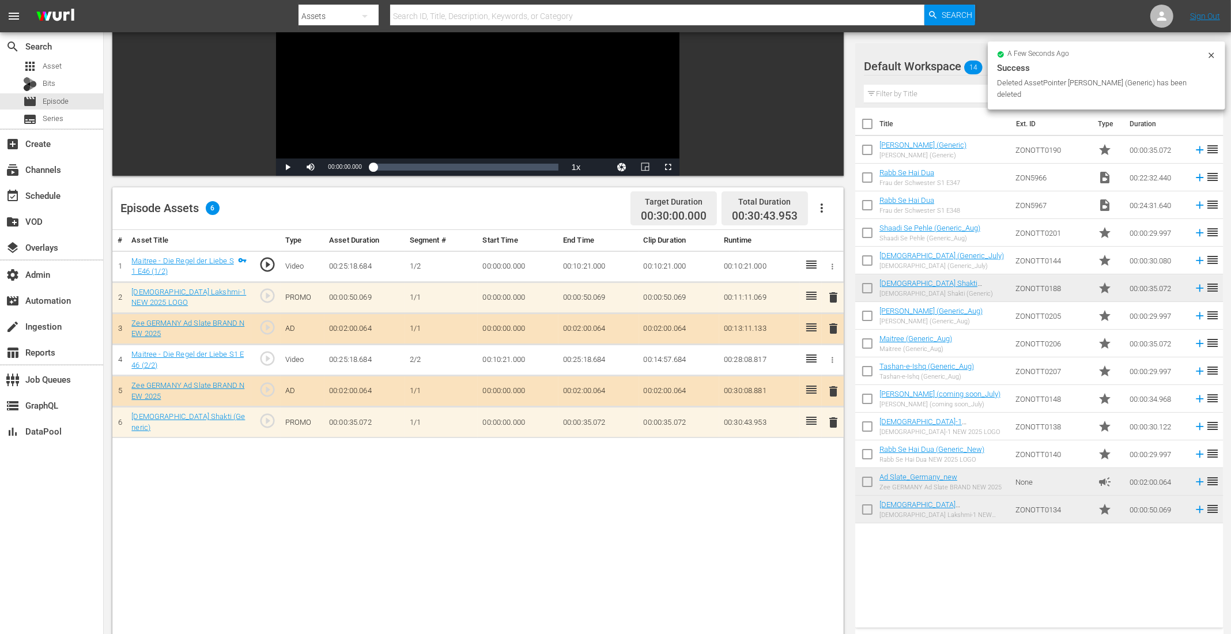
click at [864, 175] on input "checkbox" at bounding box center [867, 180] width 24 height 24
checkbox input "true"
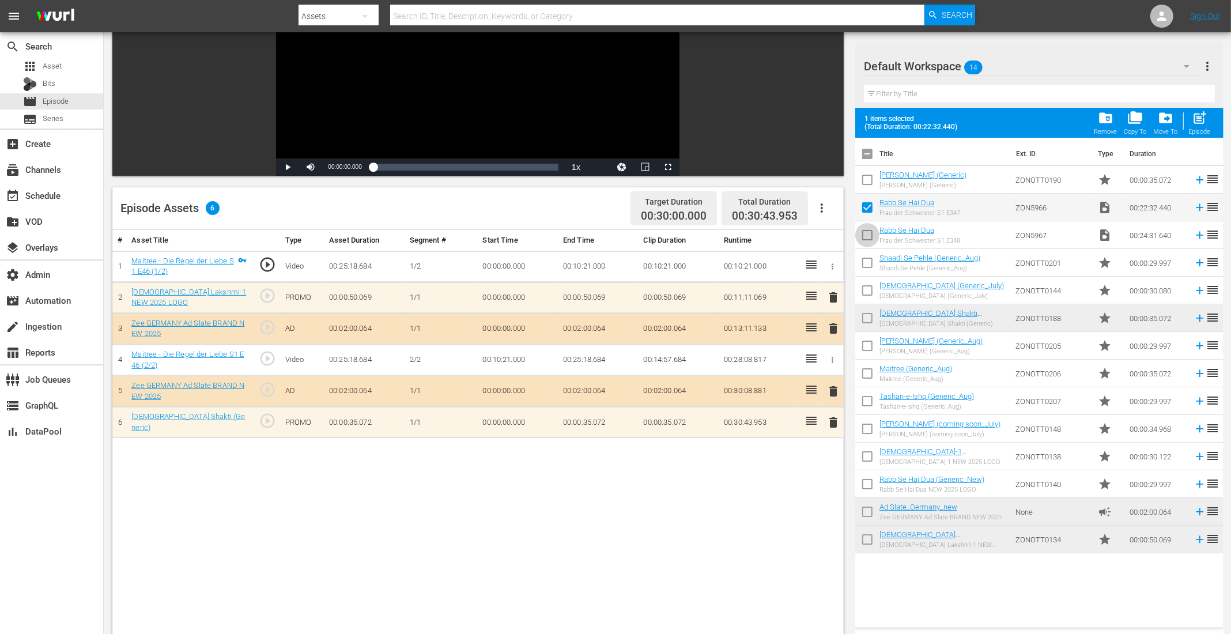
click at [868, 234] on input "checkbox" at bounding box center [867, 237] width 24 height 24
checkbox input "true"
click at [993, 122] on span "folder_delete" at bounding box center [1106, 118] width 16 height 16
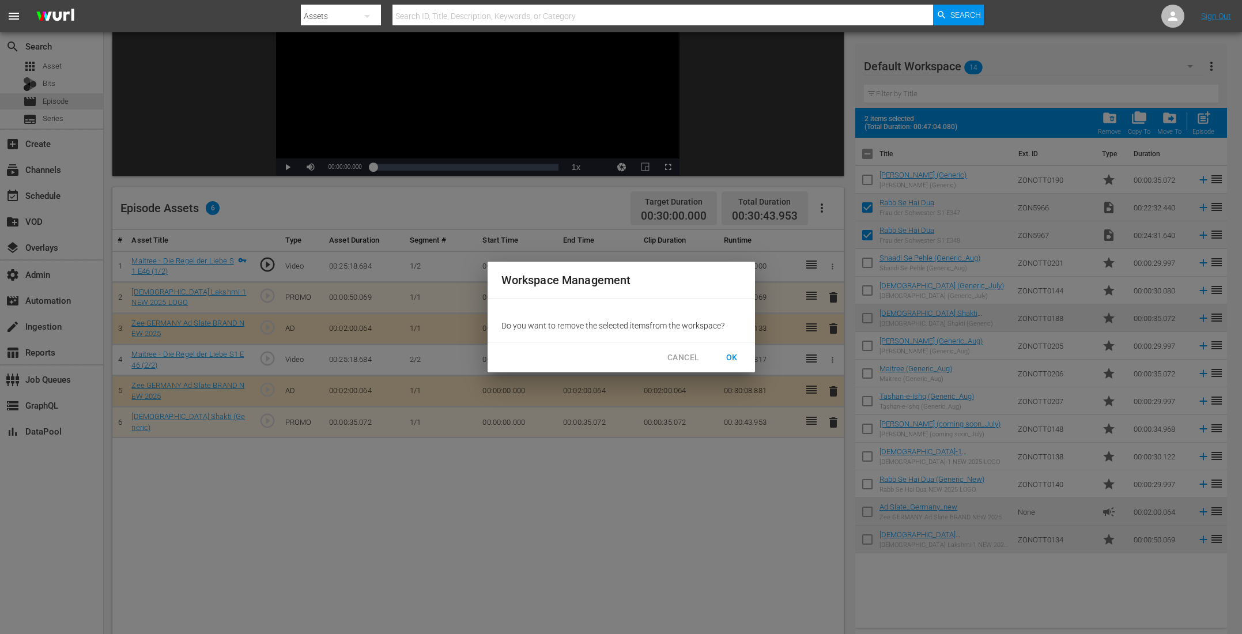
click at [725, 353] on span "OK" at bounding box center [731, 357] width 18 height 14
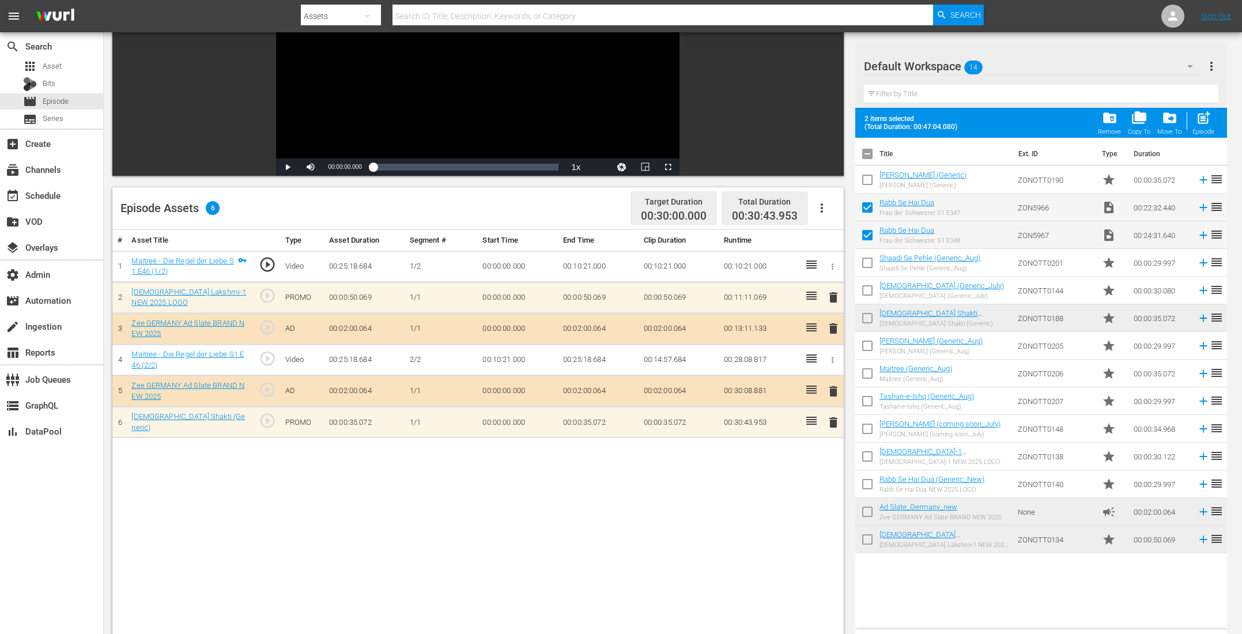
checkbox input "false"
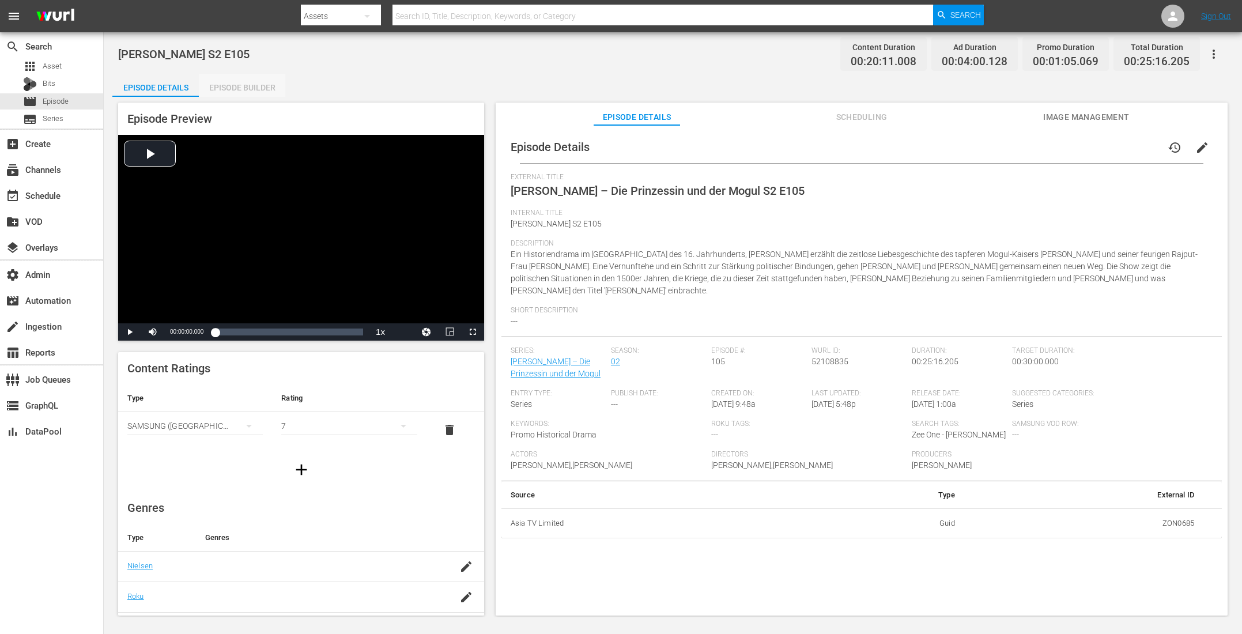
drag, startPoint x: 263, startPoint y: 80, endPoint x: 440, endPoint y: 1, distance: 194.4
click at [263, 80] on div "Episode Builder" at bounding box center [242, 88] width 86 height 28
click at [249, 88] on div "Episode Builder" at bounding box center [242, 88] width 86 height 28
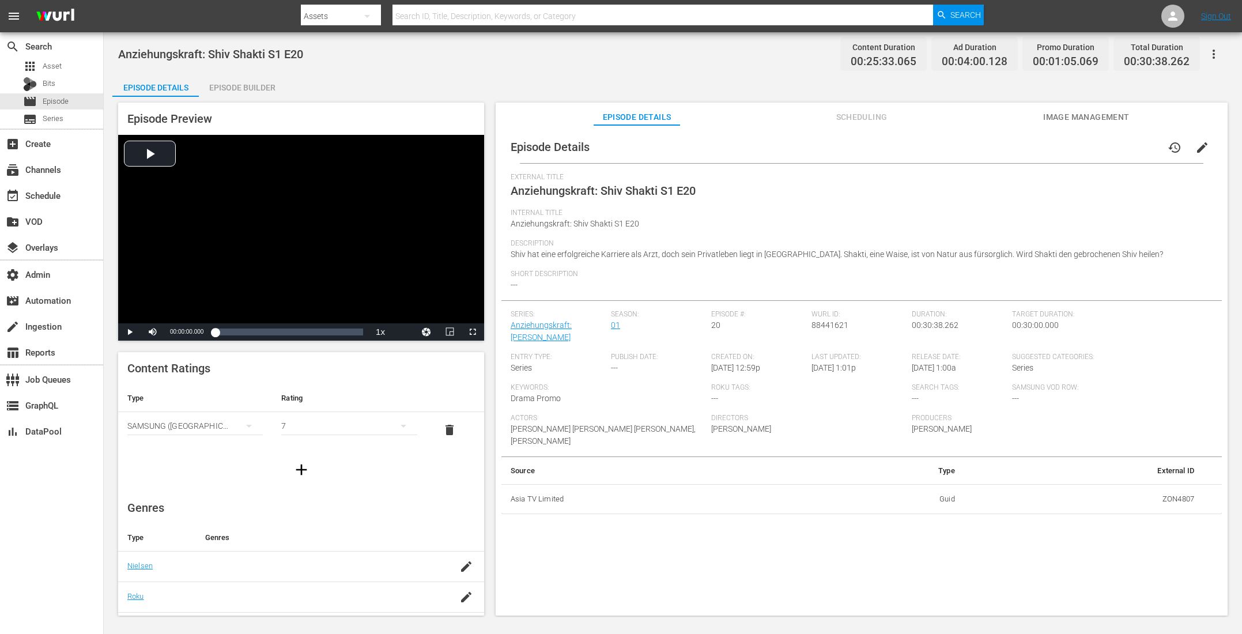
click at [243, 85] on div "Episode Builder" at bounding box center [242, 88] width 86 height 28
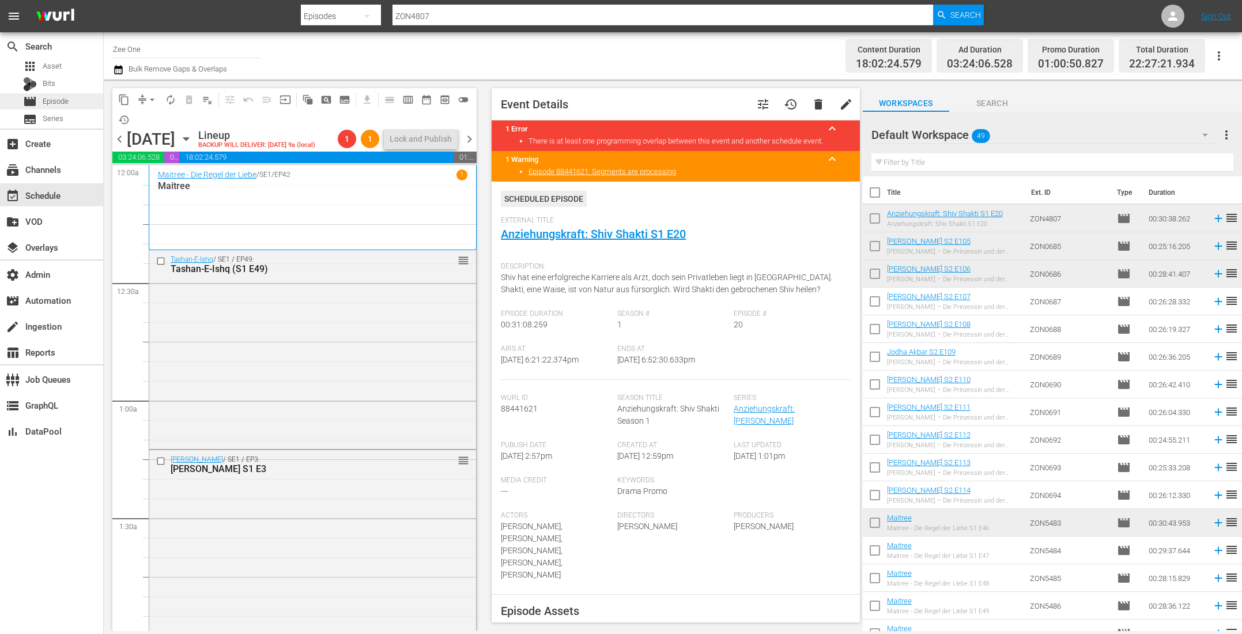
scroll to position [5029, 0]
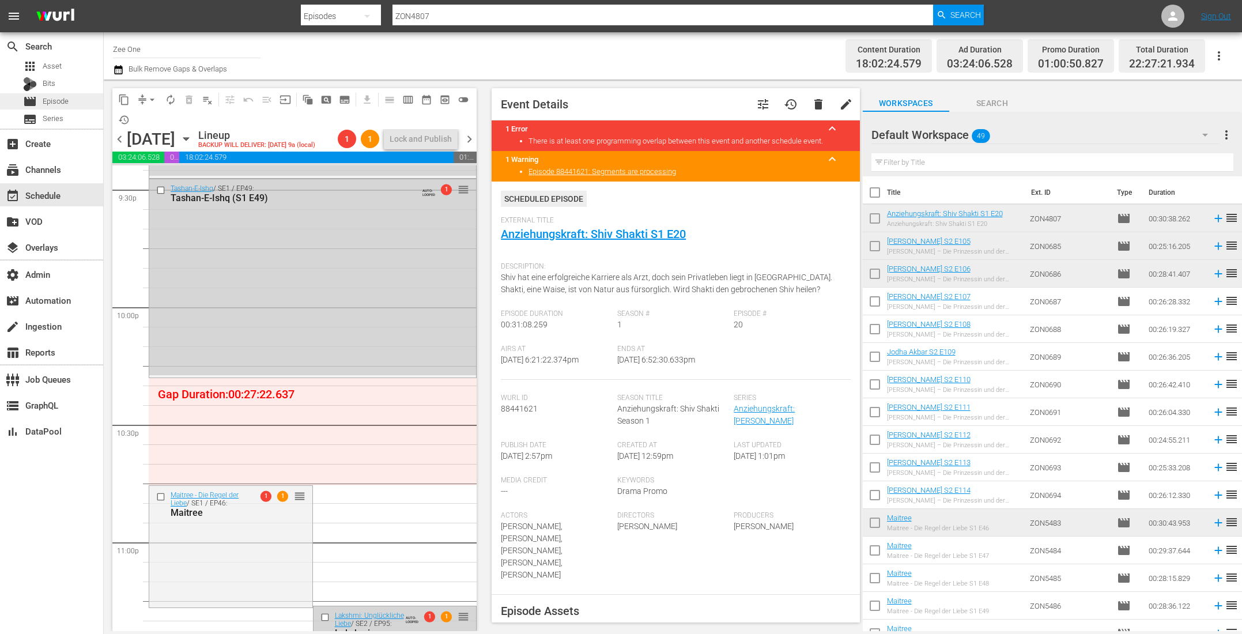
click at [56, 103] on span "Episode" at bounding box center [56, 102] width 26 height 12
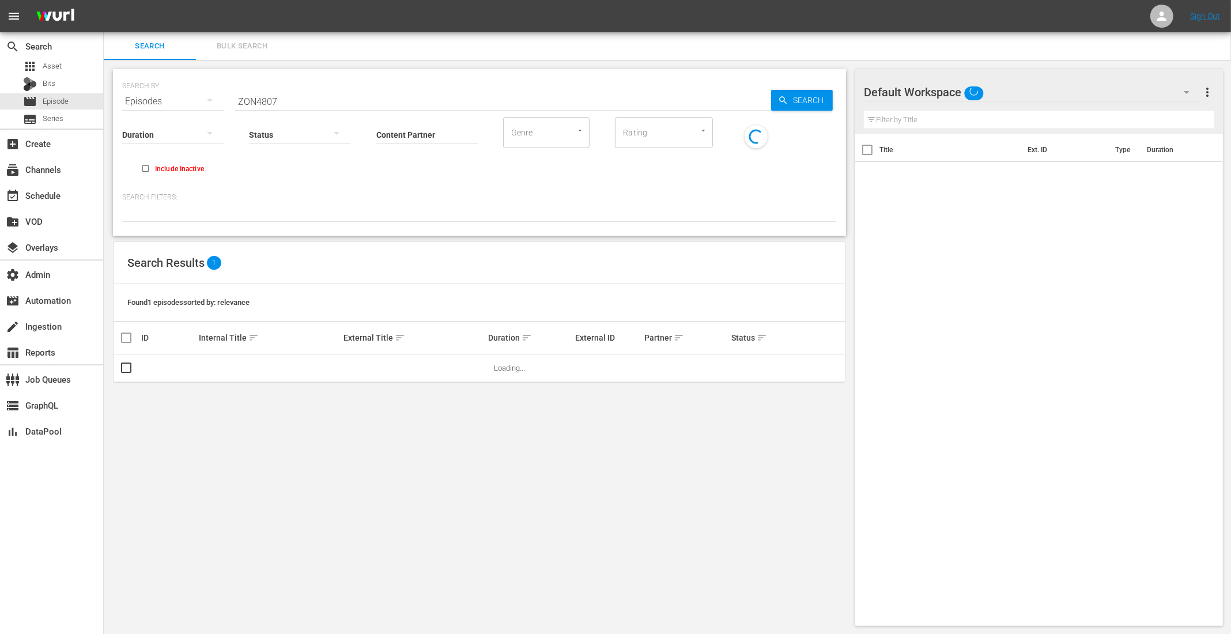
click at [234, 40] on span "Bulk Search" at bounding box center [242, 46] width 78 height 13
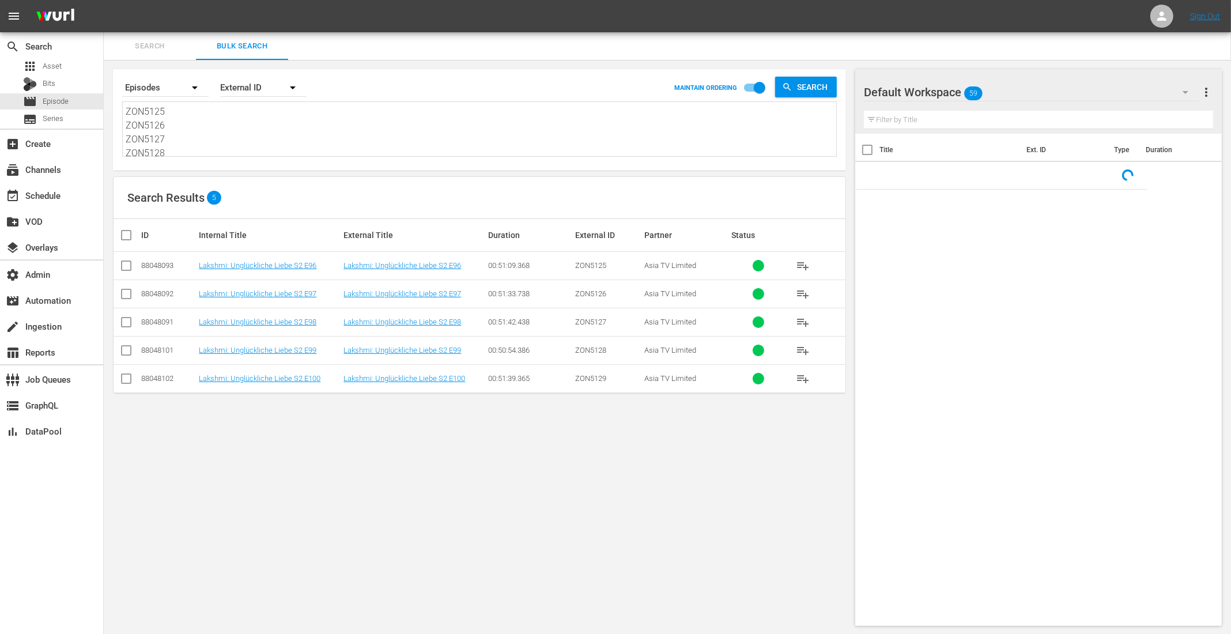
drag, startPoint x: 163, startPoint y: 150, endPoint x: 105, endPoint y: 89, distance: 84.4
click at [105, 89] on div "Search By Episodes Order By External ID MAINTAIN ORDERING Search ZON5125 ZON512…" at bounding box center [479, 347] width 751 height 575
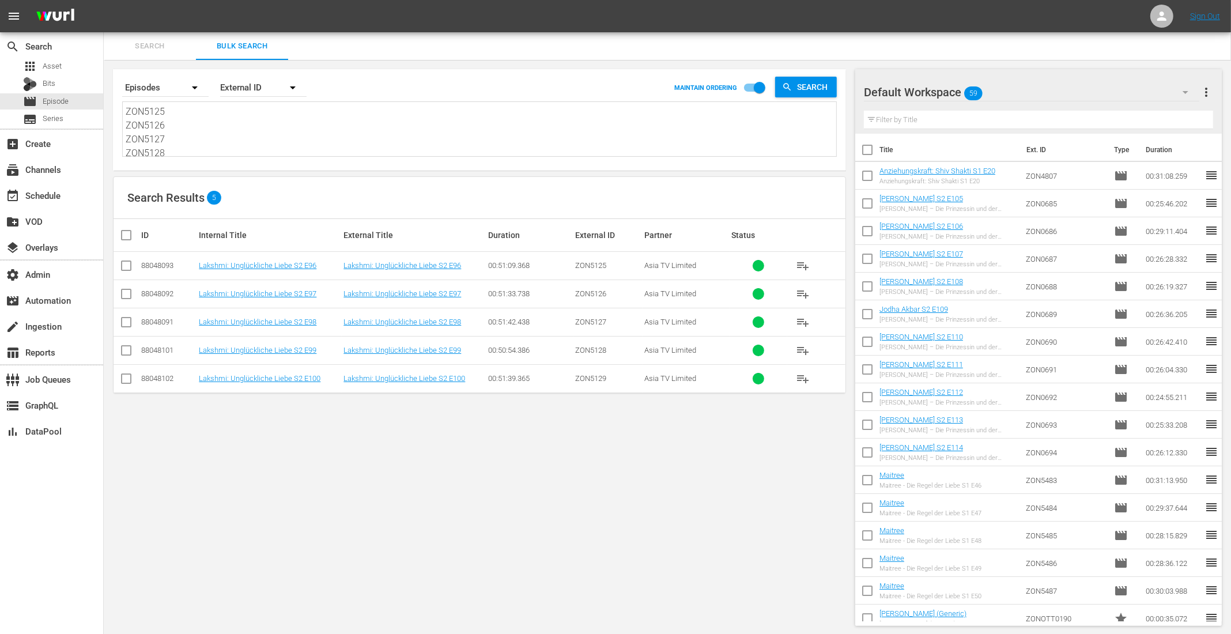
type textarea "ZON5129"
drag, startPoint x: 178, startPoint y: 137, endPoint x: 86, endPoint y: 76, distance: 110.3
click at [104, 0] on div "search Search apps Asset Bits movie Episode subtitles Series add_box Create sub…" at bounding box center [667, 0] width 1127 height 0
paste textarea "ZON5966 ZON5967"
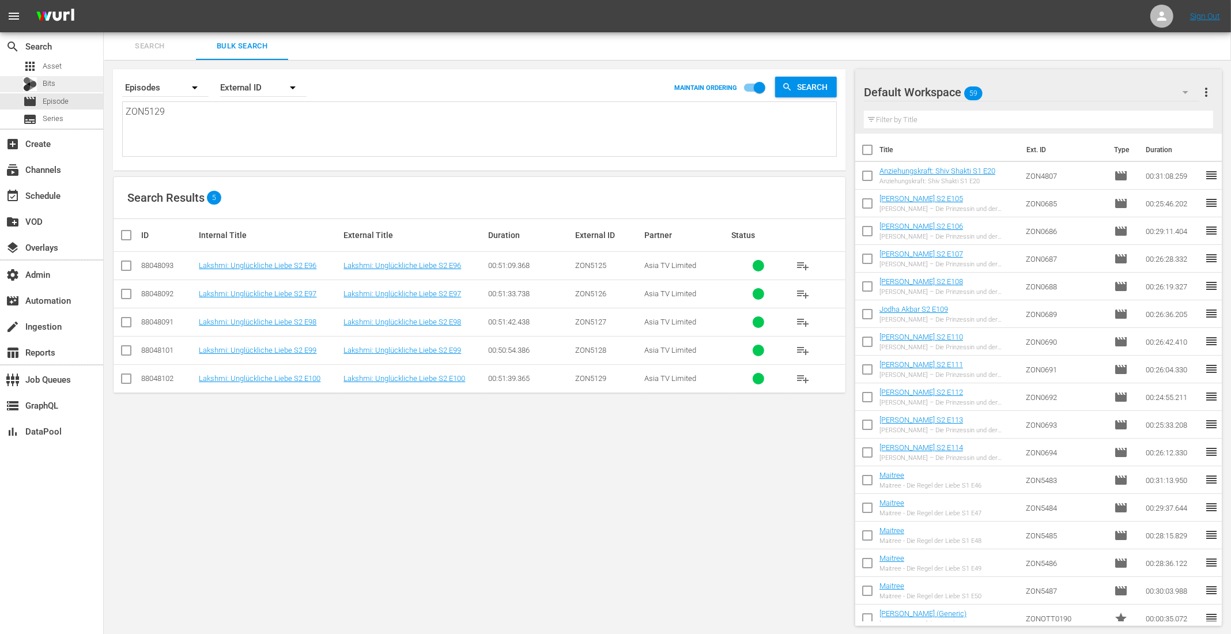
type textarea "ZON5966 ZON5967"
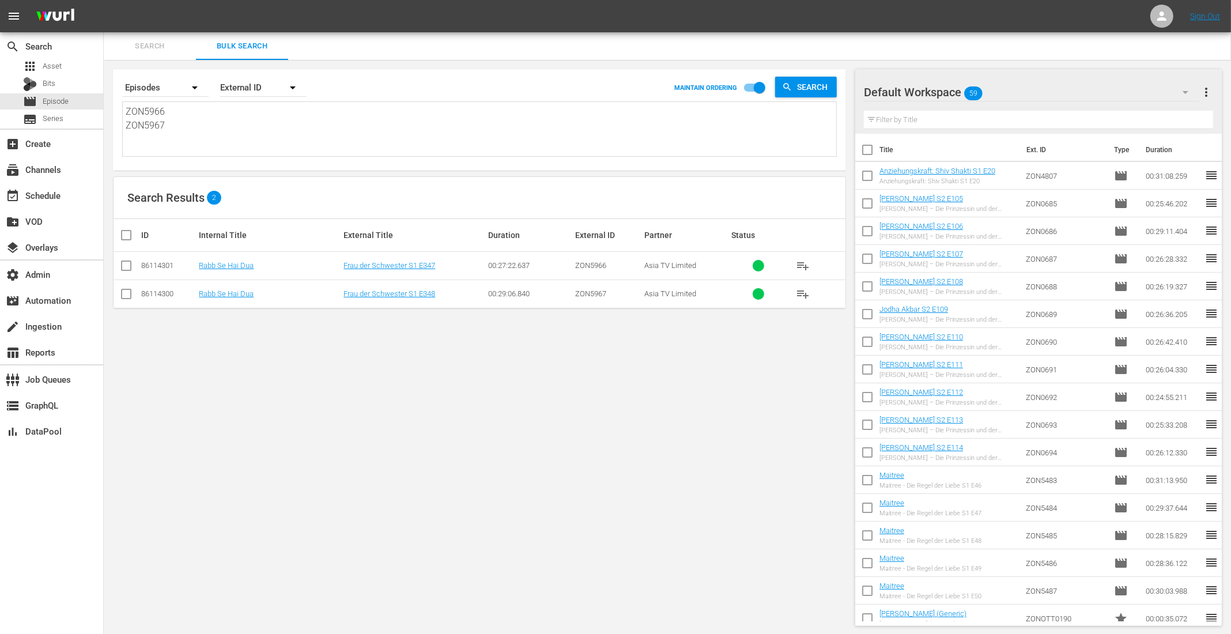
type textarea "ZON5966 ZON5967"
click at [126, 233] on input "checkbox" at bounding box center [130, 235] width 23 height 14
checkbox input "true"
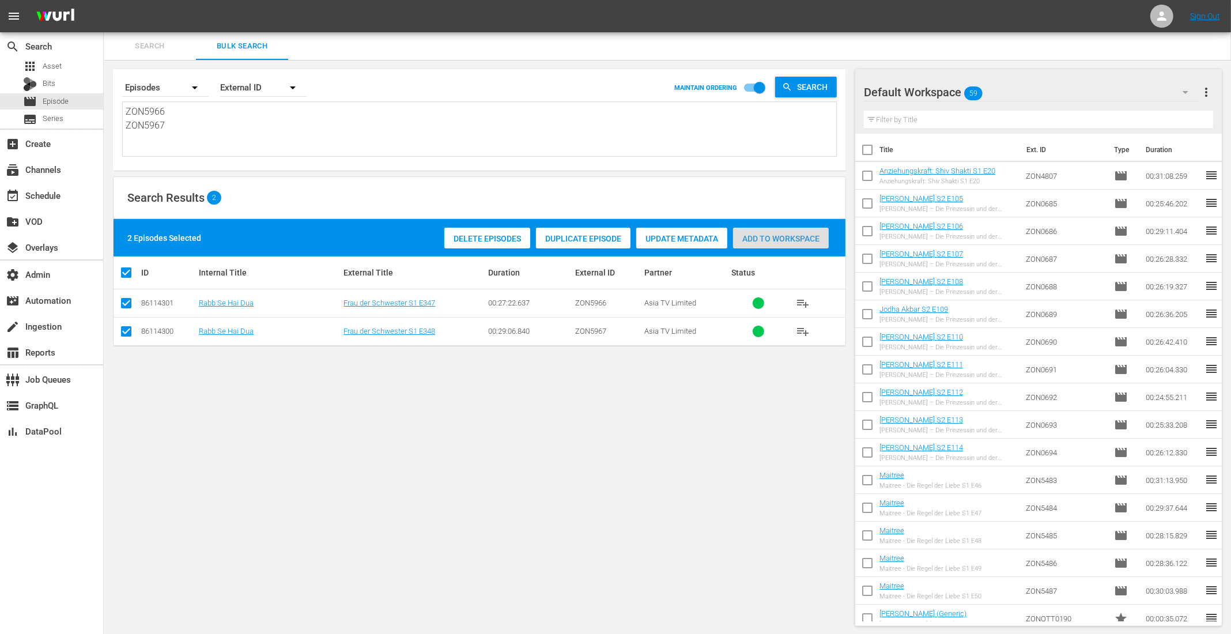
click at [794, 234] on span "Add to Workspace" at bounding box center [781, 238] width 96 height 9
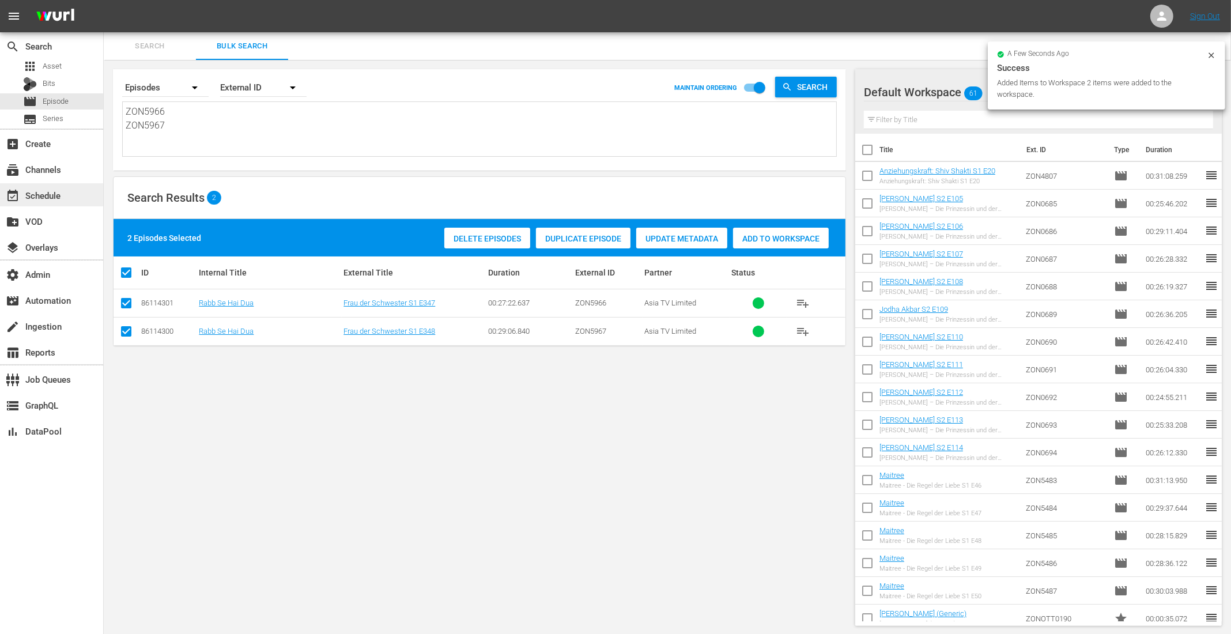
click at [51, 194] on div "event_available Schedule" at bounding box center [32, 193] width 65 height 10
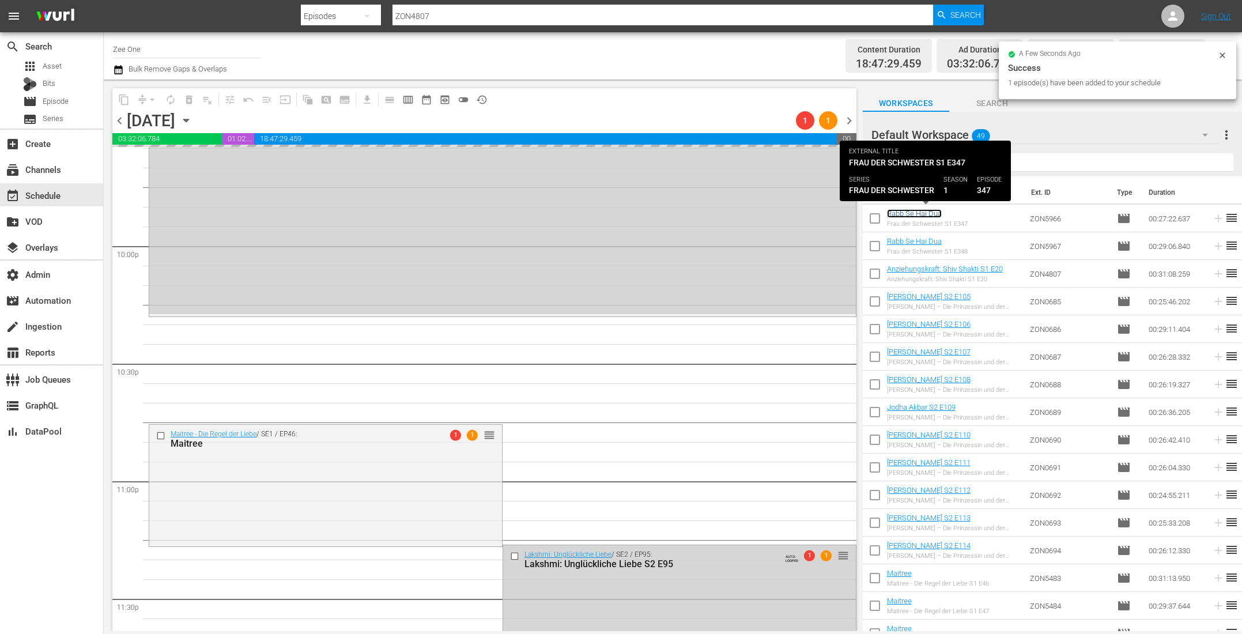
scroll to position [5188, 0]
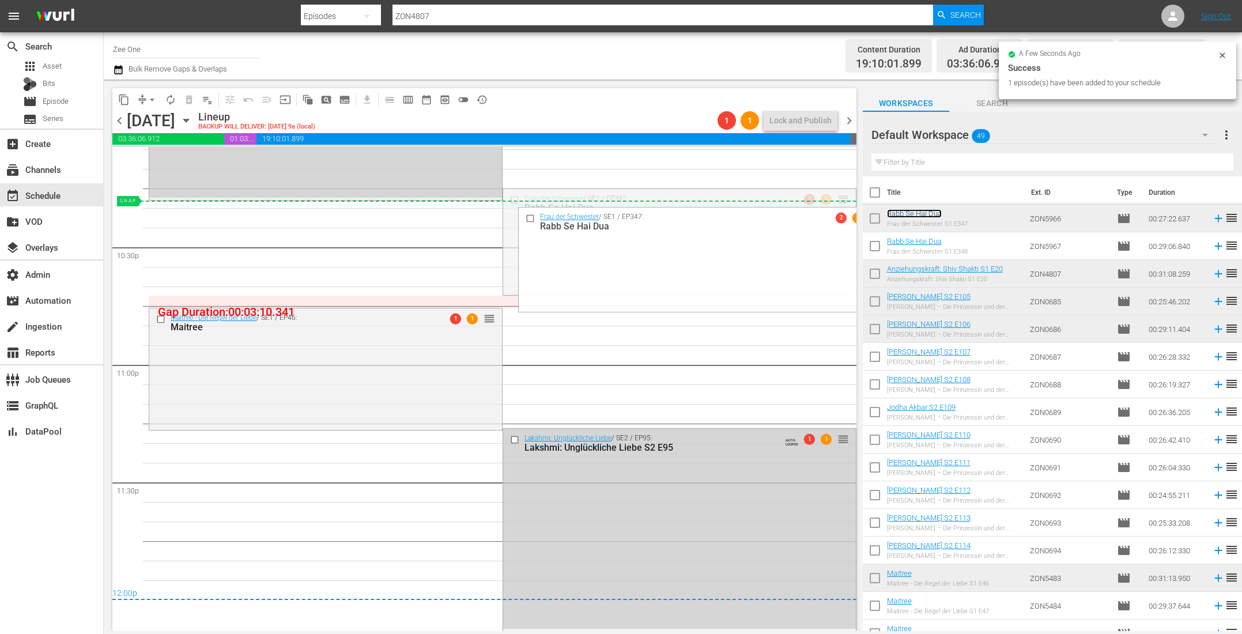
drag, startPoint x: 824, startPoint y: 211, endPoint x: 826, endPoint y: 205, distance: 6.4
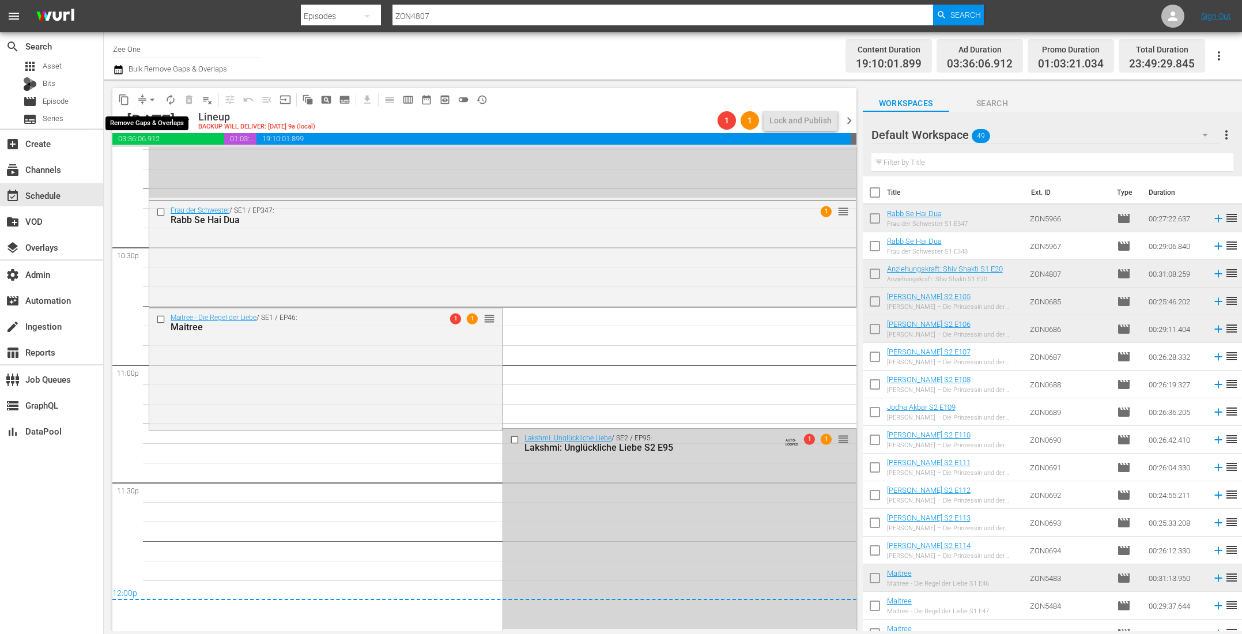
click at [148, 97] on span "arrow_drop_down" at bounding box center [152, 100] width 12 height 12
click at [146, 157] on li "Align to End of Previous Day" at bounding box center [152, 160] width 121 height 19
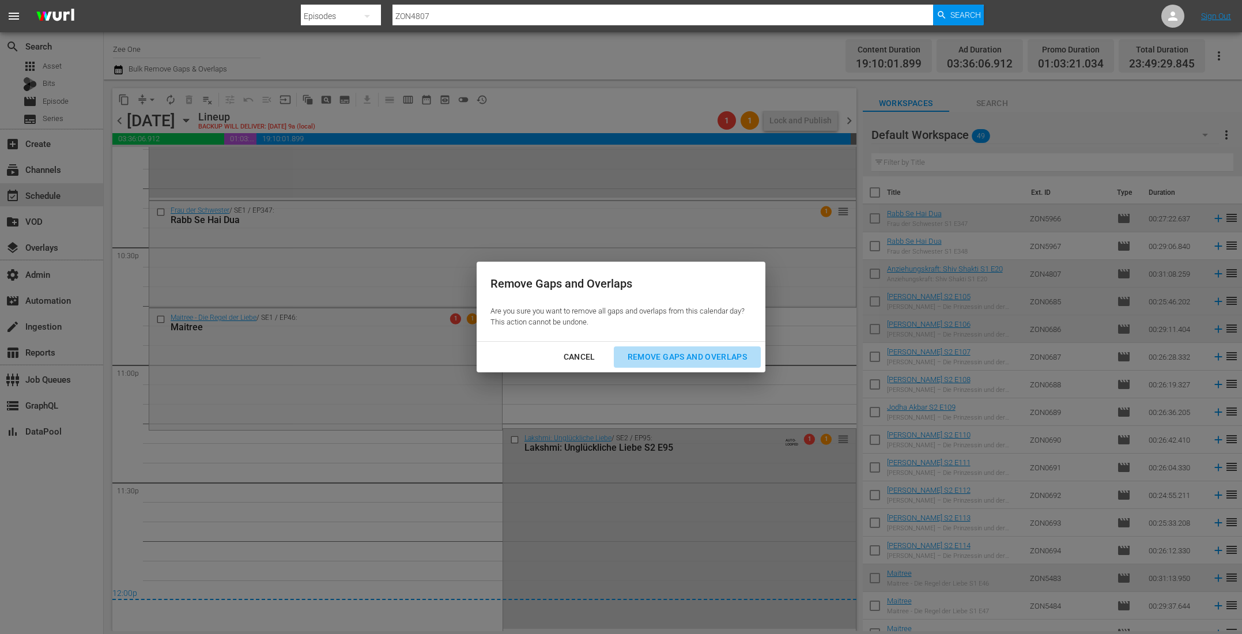
click at [660, 353] on div "Remove Gaps and Overlaps" at bounding box center [687, 357] width 138 height 14
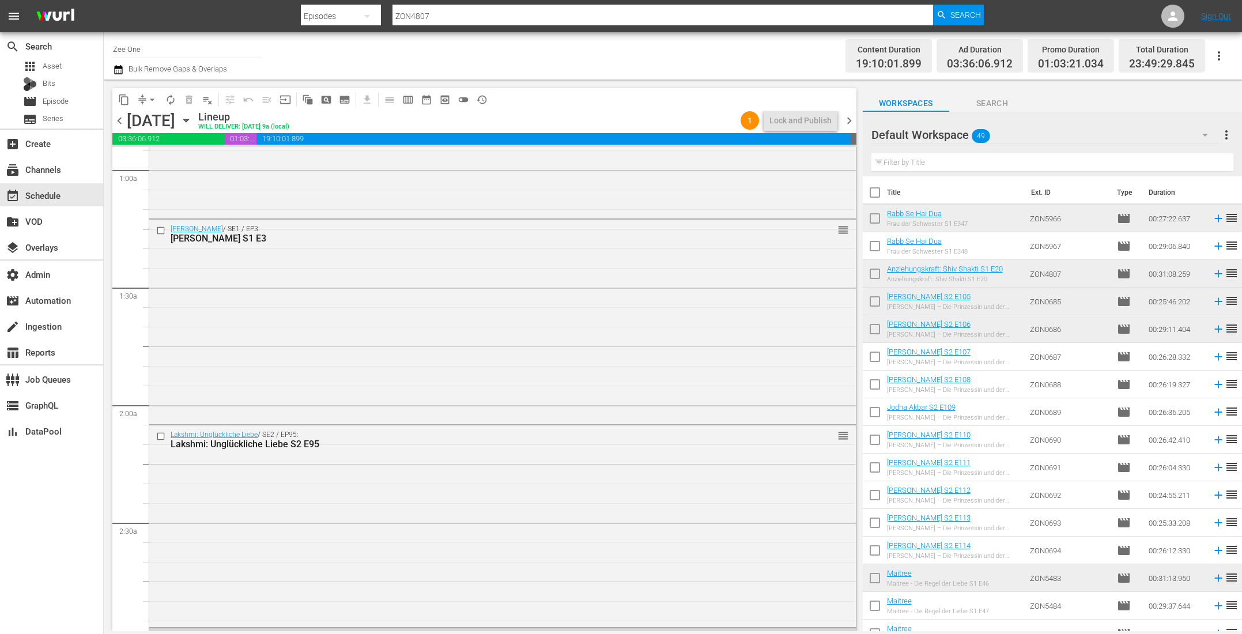
scroll to position [0, 0]
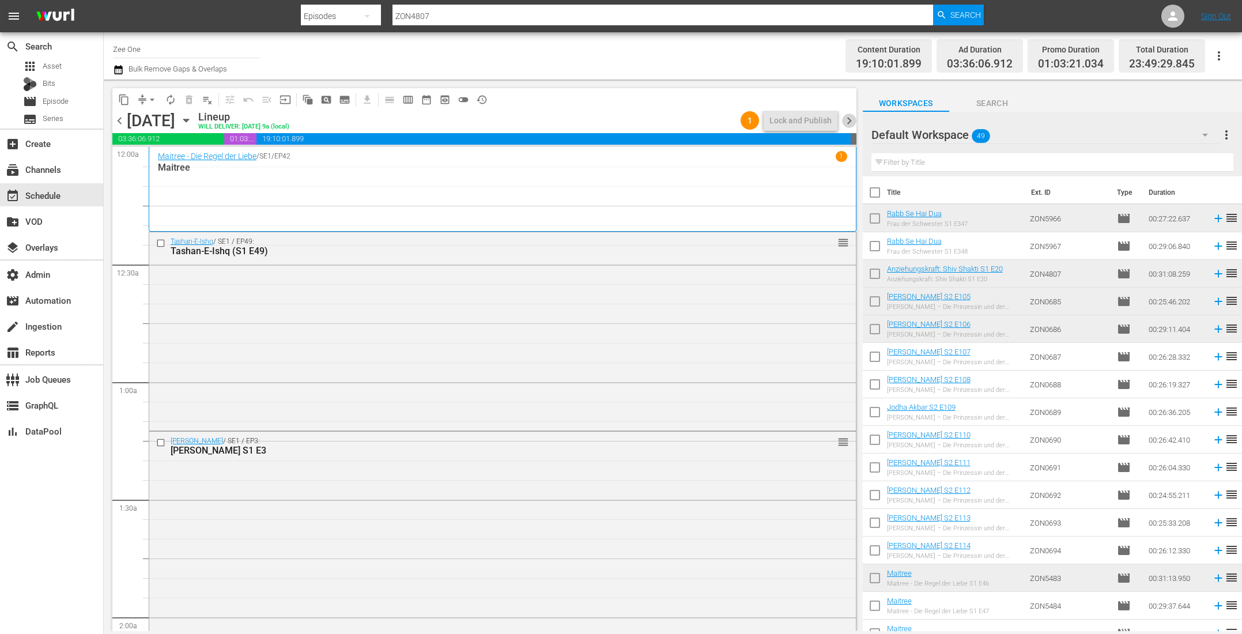
click at [851, 122] on span "chevron_right" at bounding box center [849, 120] width 14 height 14
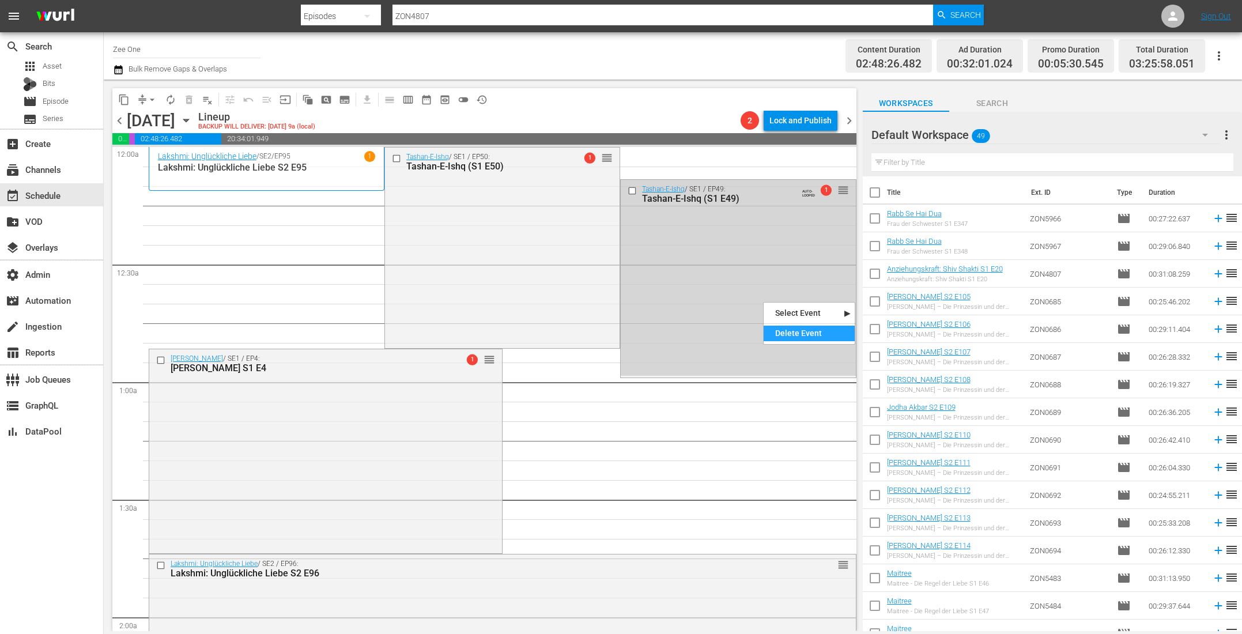
click at [780, 332] on div "Delete Event" at bounding box center [808, 334] width 91 height 16
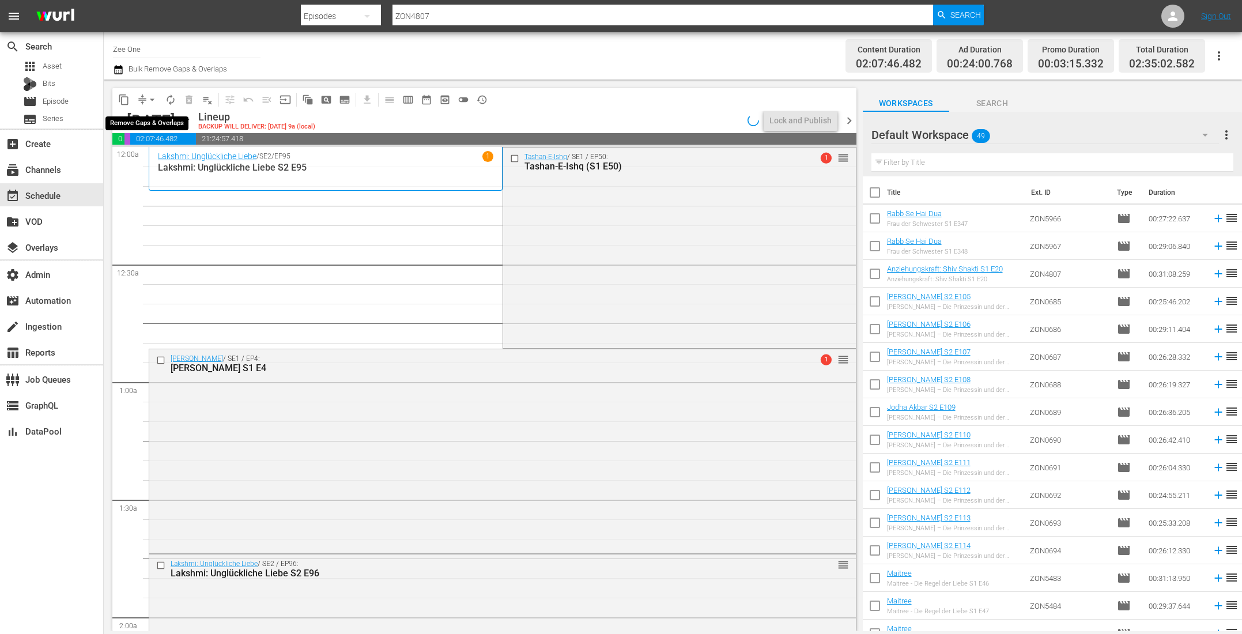
click at [149, 99] on span "arrow_drop_down" at bounding box center [152, 100] width 12 height 12
click at [149, 160] on li "Align to End of Previous Day" at bounding box center [152, 160] width 121 height 19
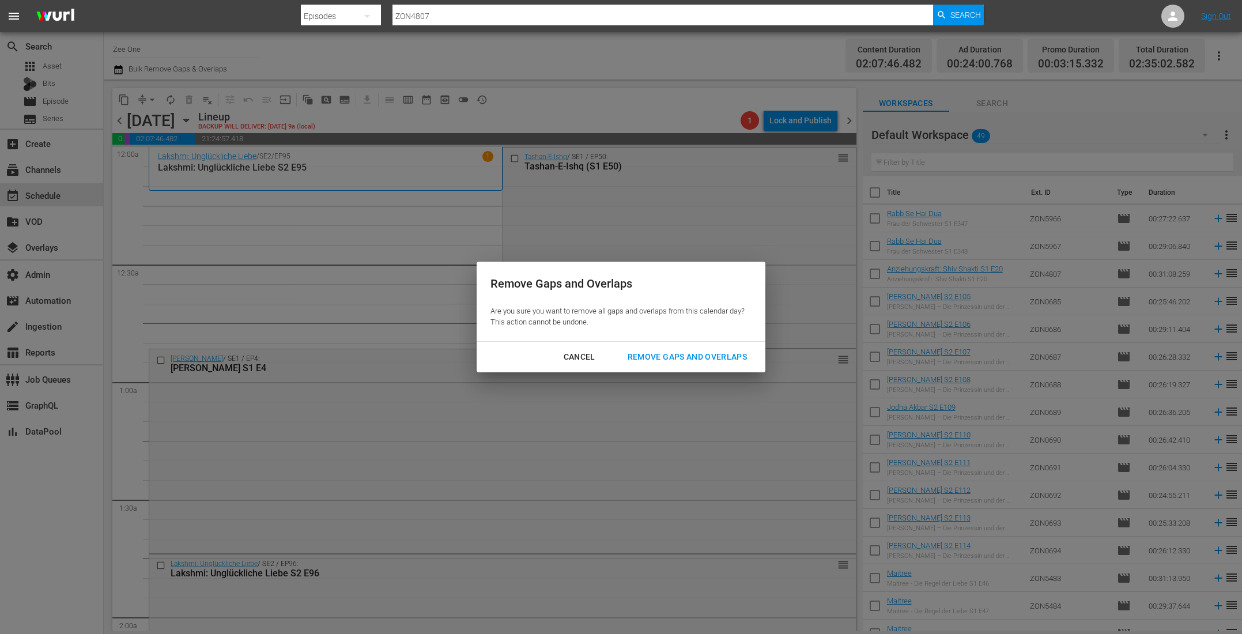
click at [660, 354] on div "Remove Gaps and Overlaps" at bounding box center [687, 357] width 138 height 14
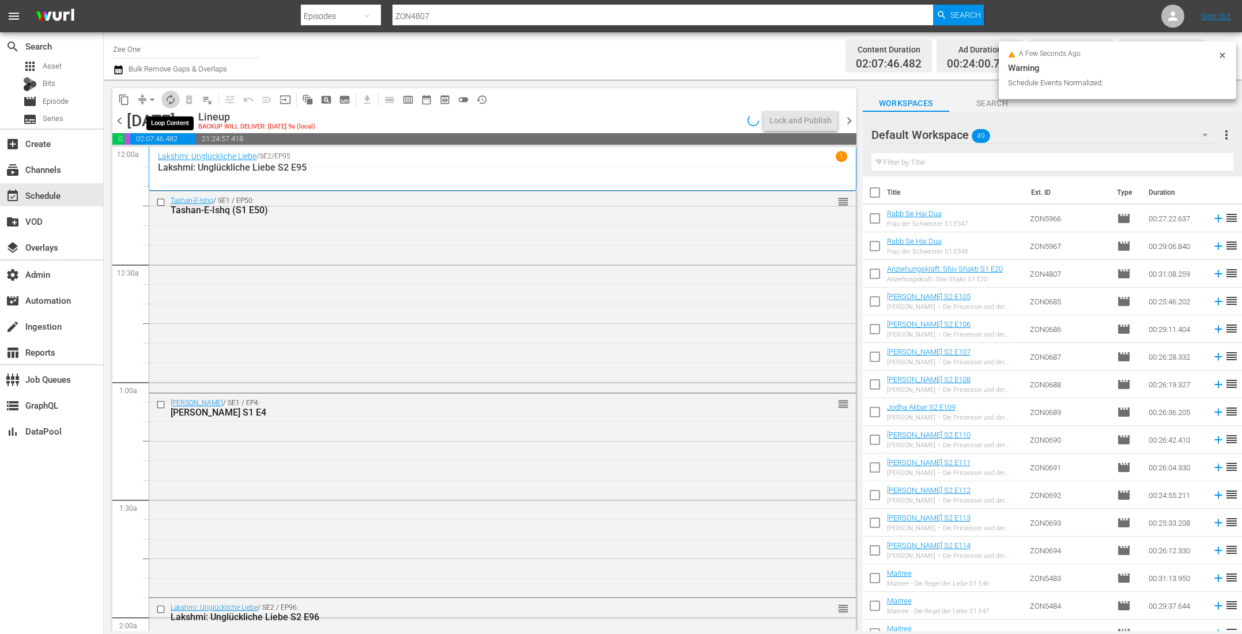
click at [174, 101] on span "autorenew_outlined" at bounding box center [171, 100] width 12 height 12
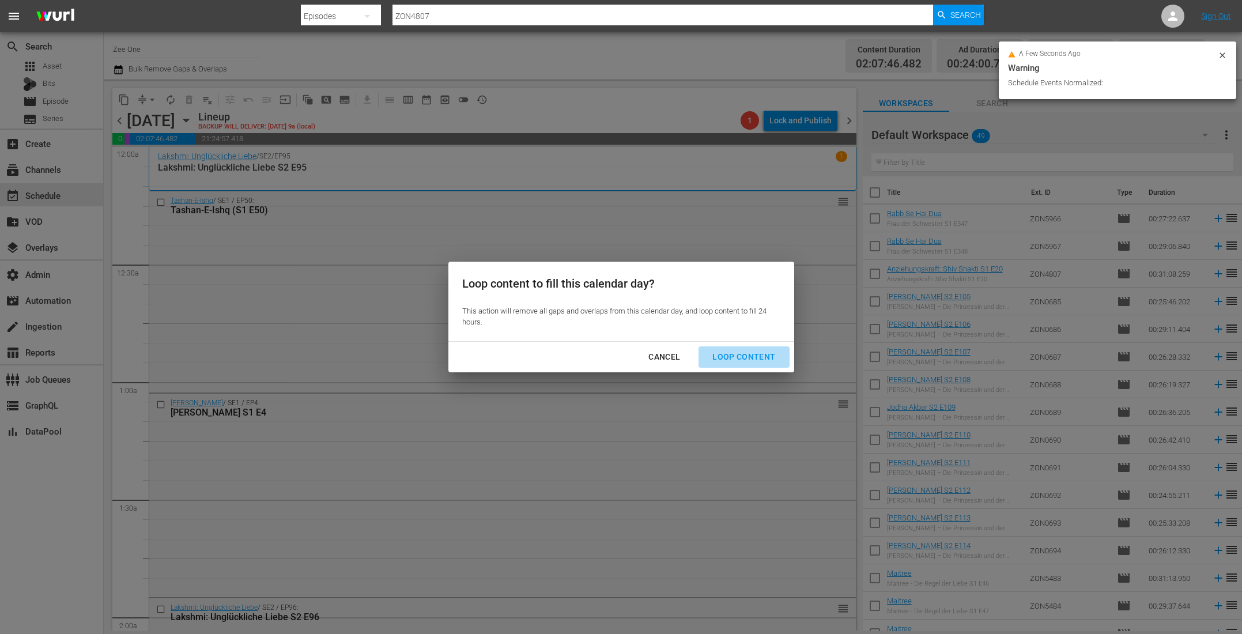
click at [745, 353] on div "Loop Content" at bounding box center [743, 357] width 81 height 14
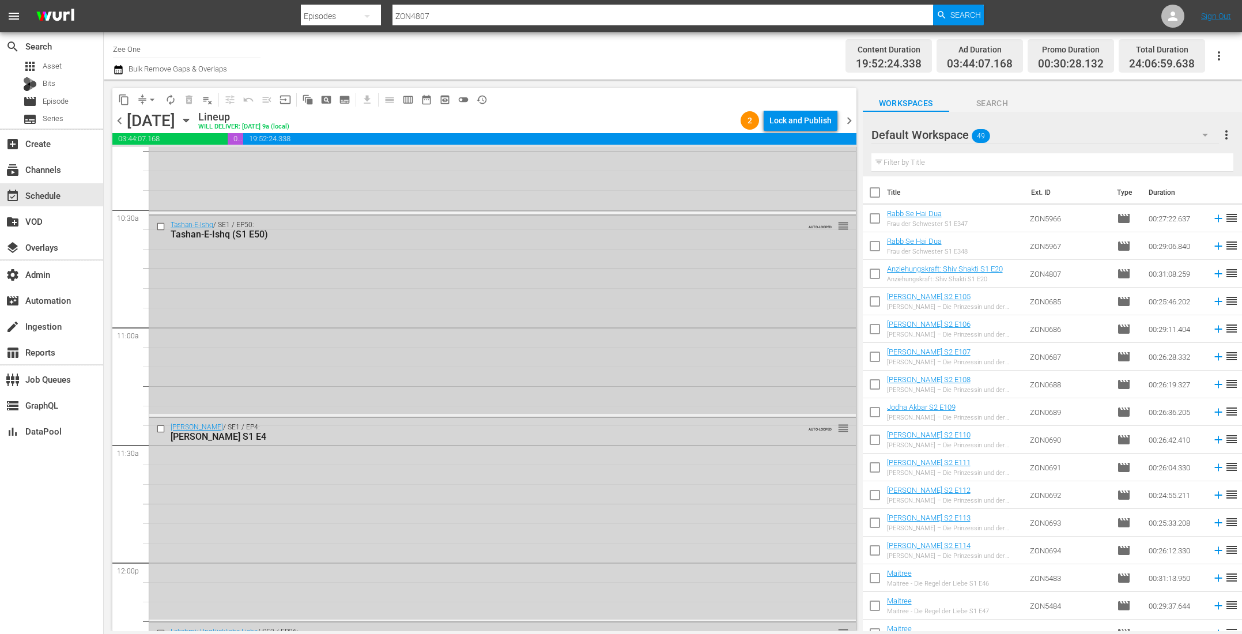
scroll to position [2468, 0]
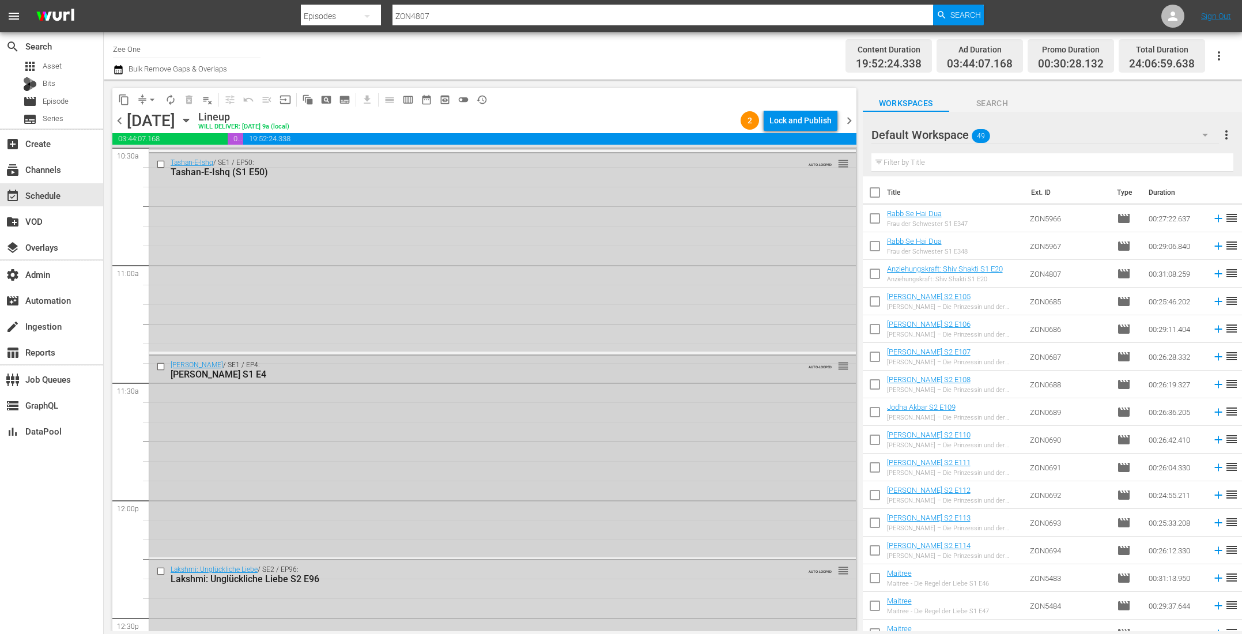
drag, startPoint x: 231, startPoint y: 442, endPoint x: 237, endPoint y: 442, distance: 5.8
click at [273, 470] on div "Delete Event" at bounding box center [277, 475] width 91 height 16
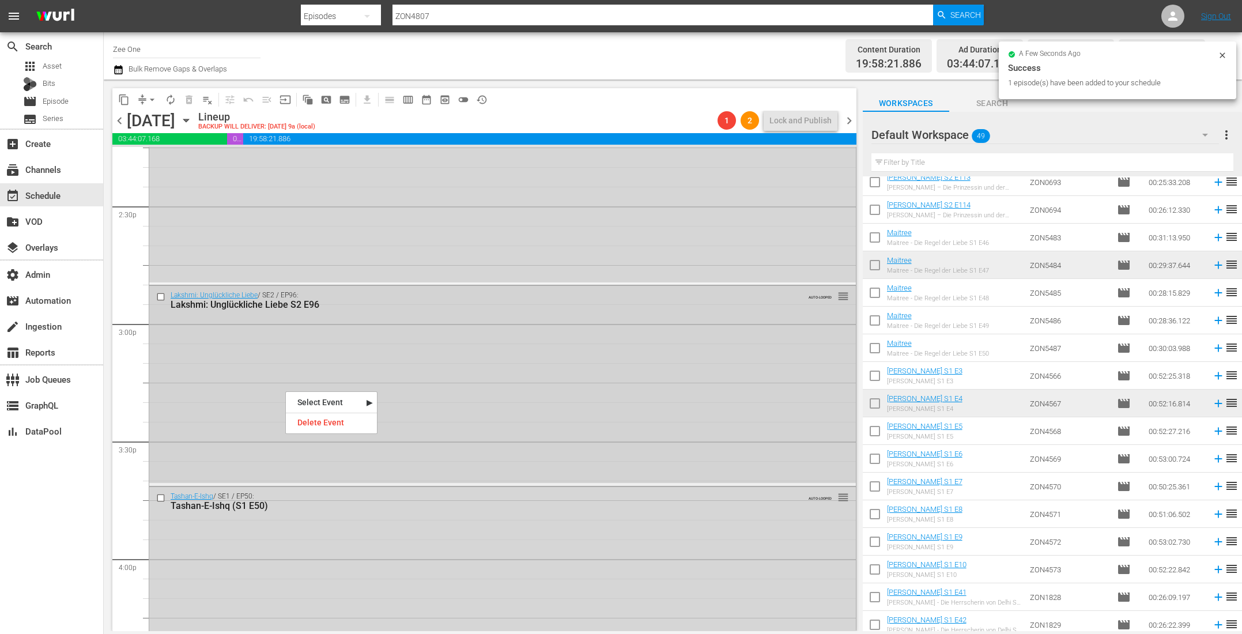
scroll to position [3340, 0]
drag, startPoint x: 285, startPoint y: 390, endPoint x: 328, endPoint y: 429, distance: 57.9
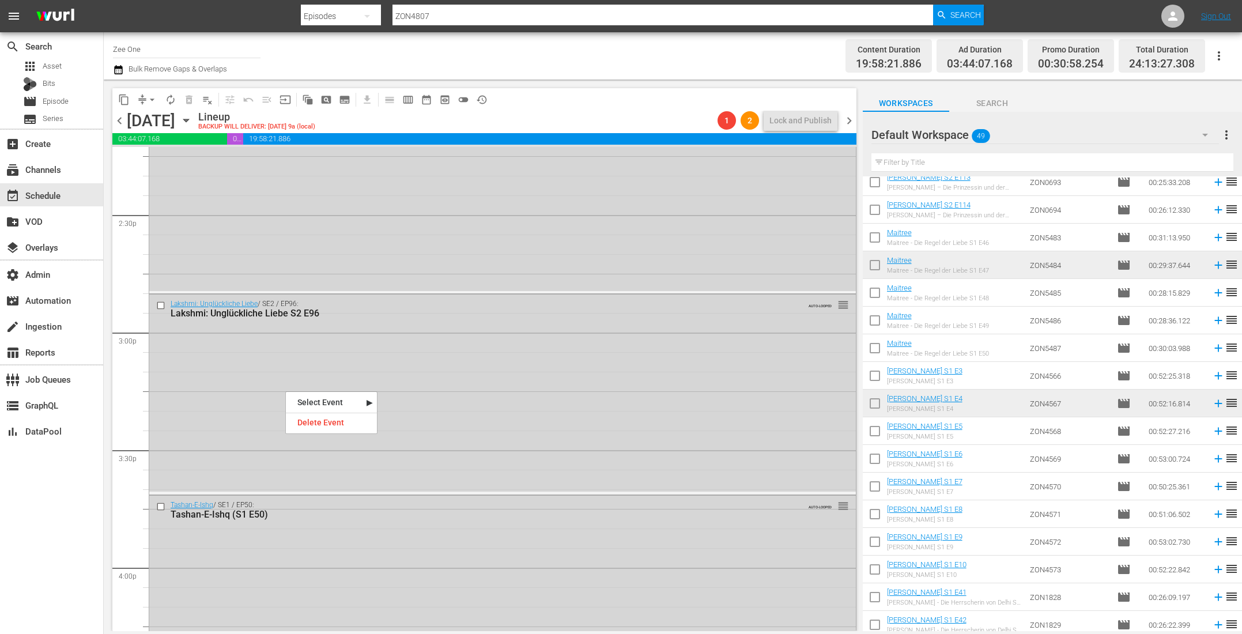
click at [337, 422] on div "Delete Event" at bounding box center [331, 423] width 91 height 16
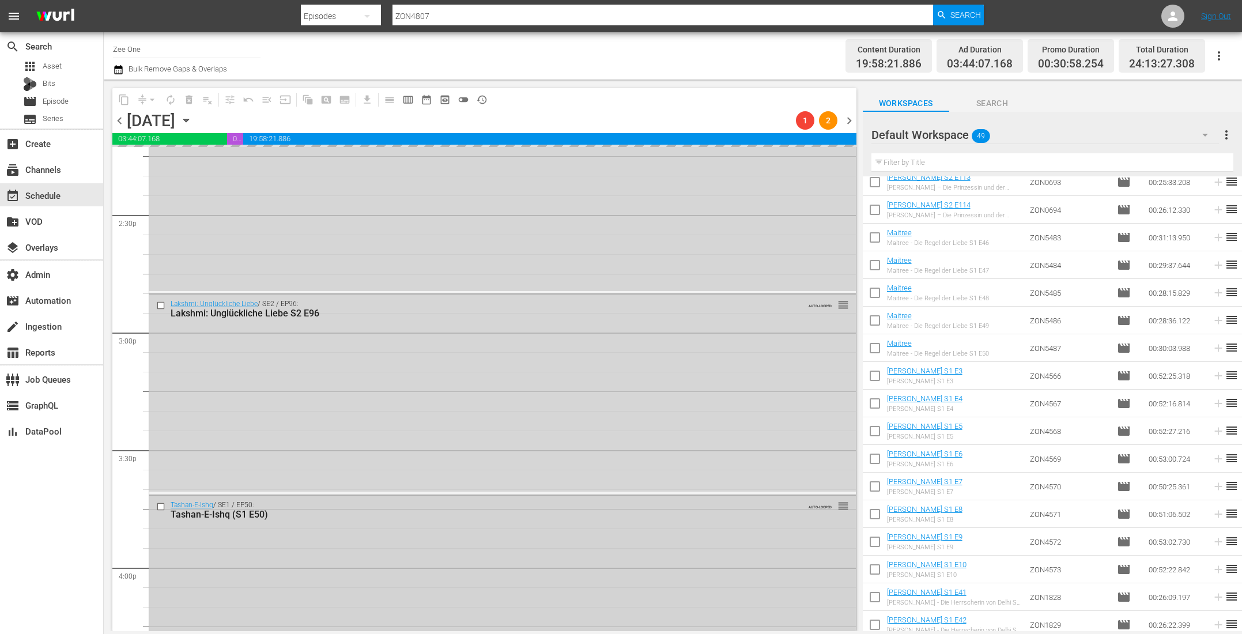
scroll to position [3349, 0]
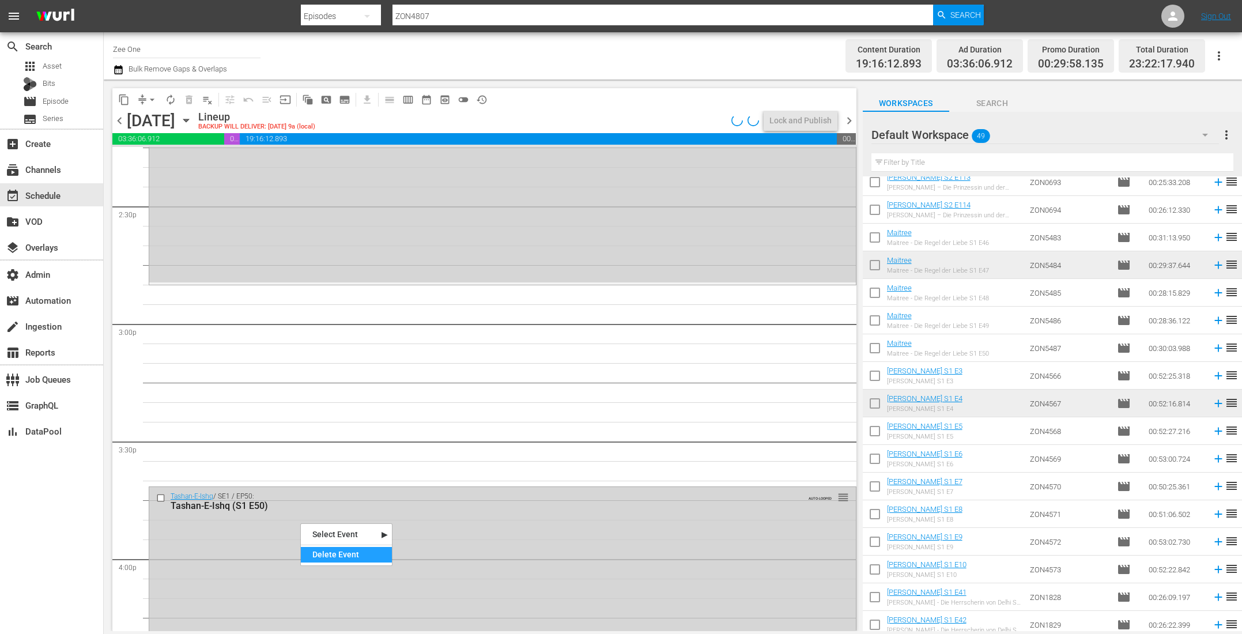
click at [332, 555] on div "Delete Event" at bounding box center [346, 555] width 91 height 16
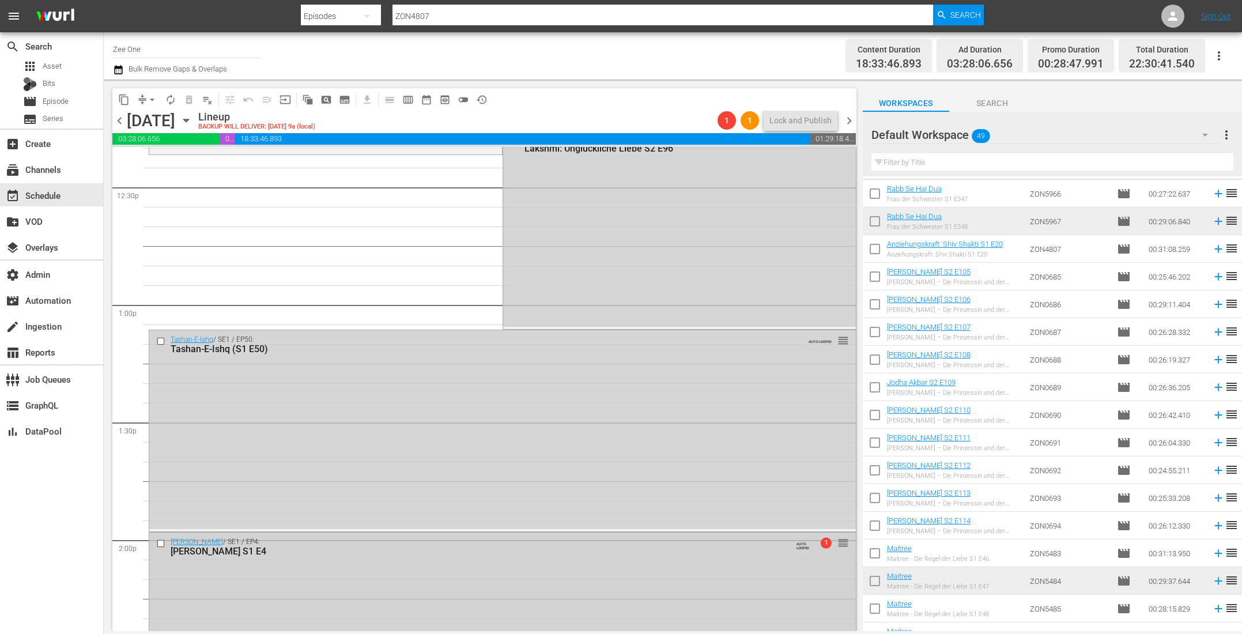
scroll to position [3085, 0]
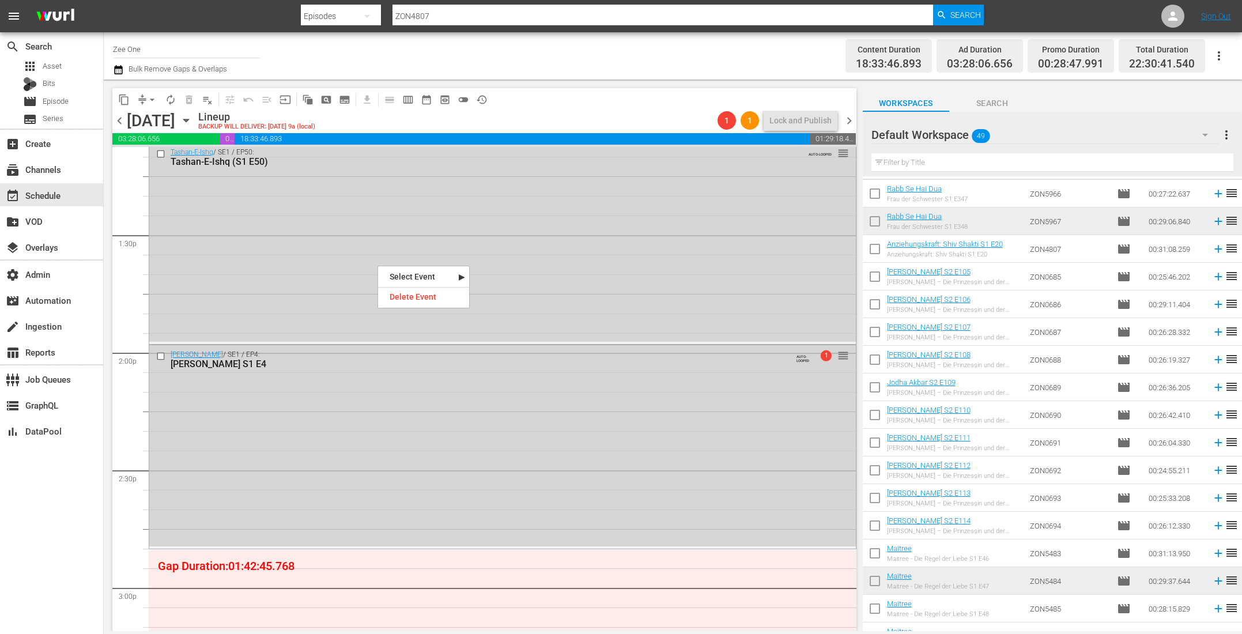
click at [435, 295] on div "Delete Event" at bounding box center [423, 297] width 91 height 16
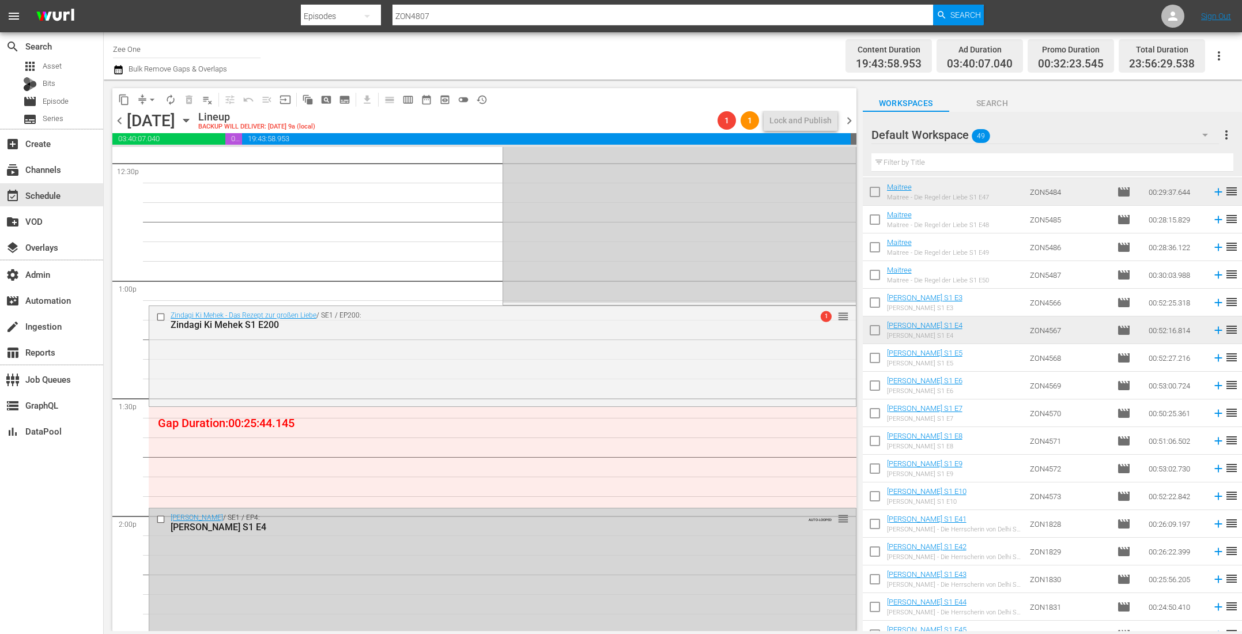
scroll to position [592, 0]
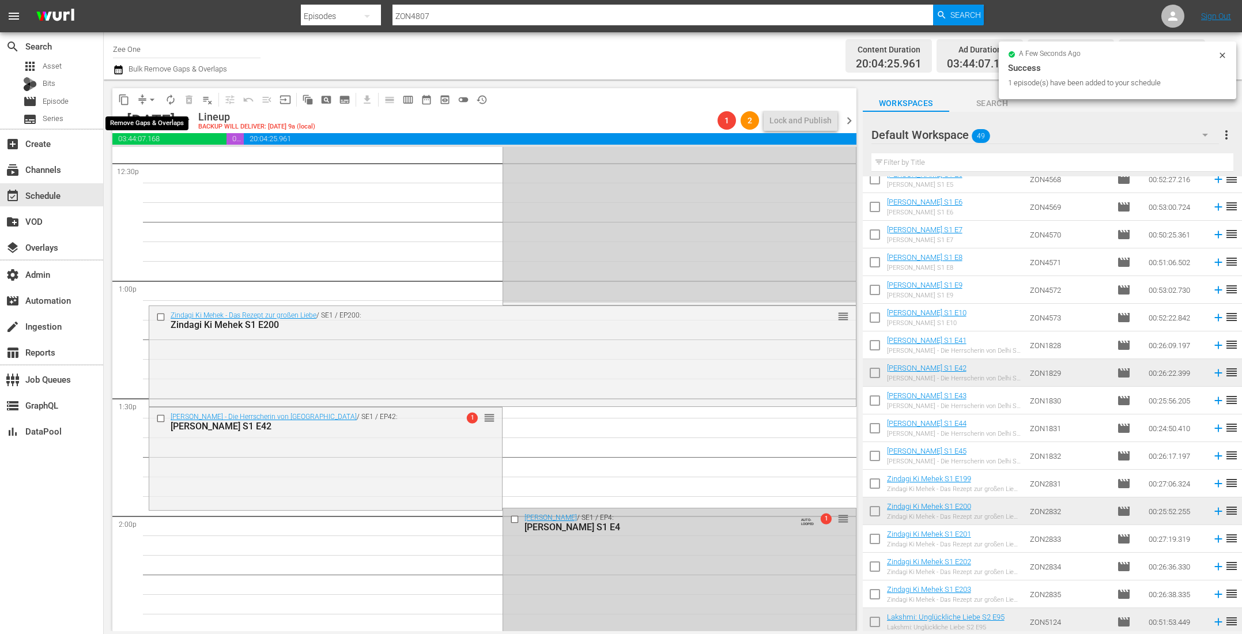
click at [148, 96] on span "arrow_drop_down" at bounding box center [152, 100] width 12 height 12
click at [160, 164] on li "Align to End of Previous Day" at bounding box center [152, 160] width 121 height 19
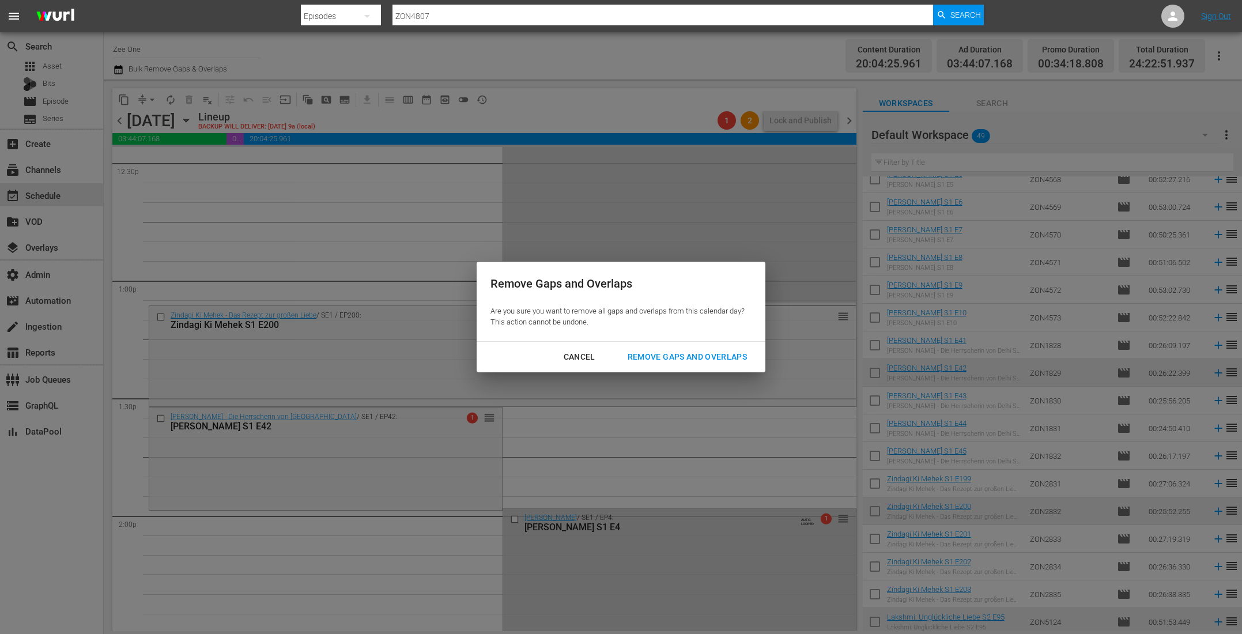
click at [725, 353] on div "Remove Gaps and Overlaps" at bounding box center [687, 357] width 138 height 14
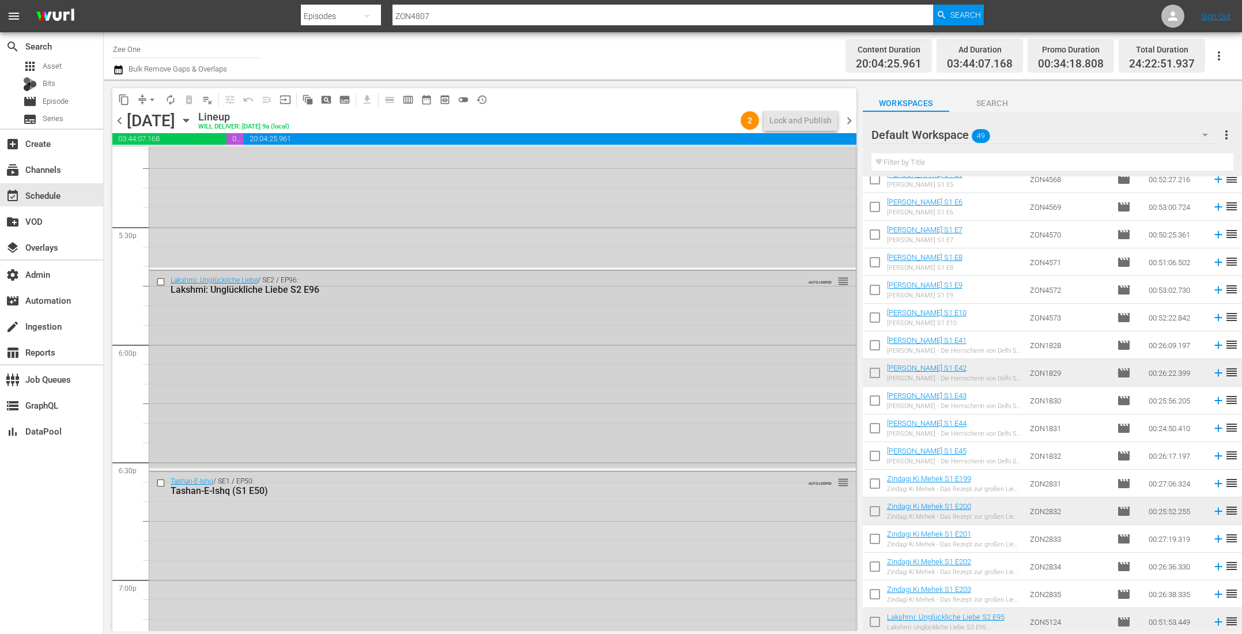
scroll to position [4113, 0]
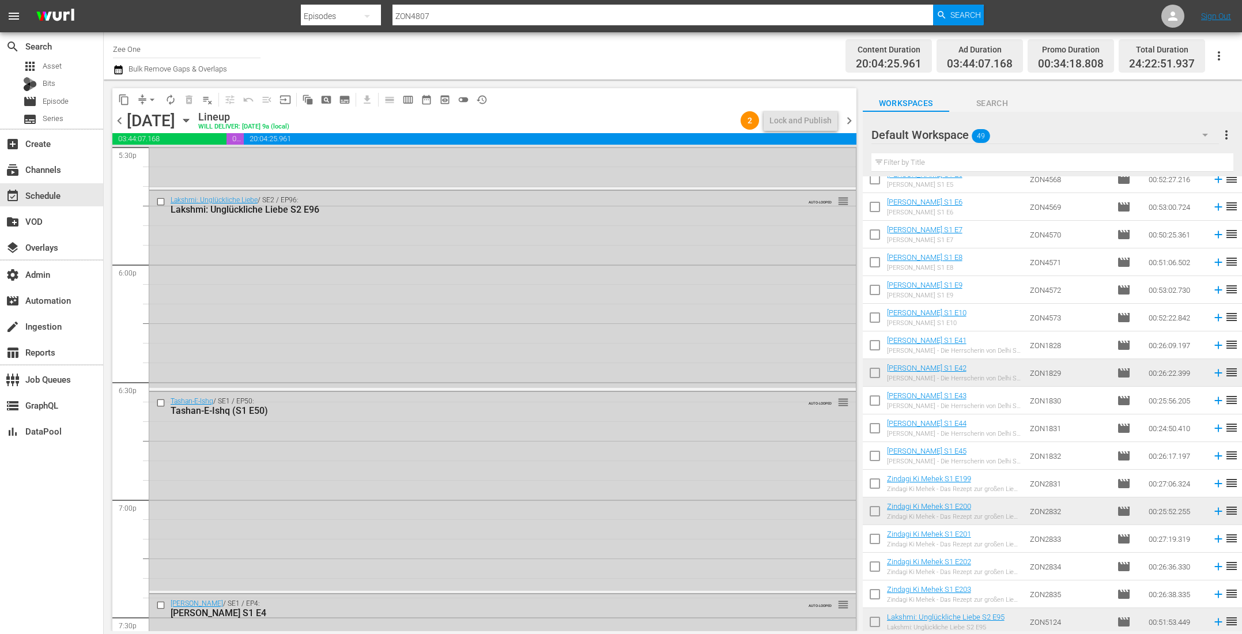
drag, startPoint x: 340, startPoint y: 324, endPoint x: 383, endPoint y: 352, distance: 51.1
click at [388, 361] on div "Delete Event" at bounding box center [385, 357] width 91 height 16
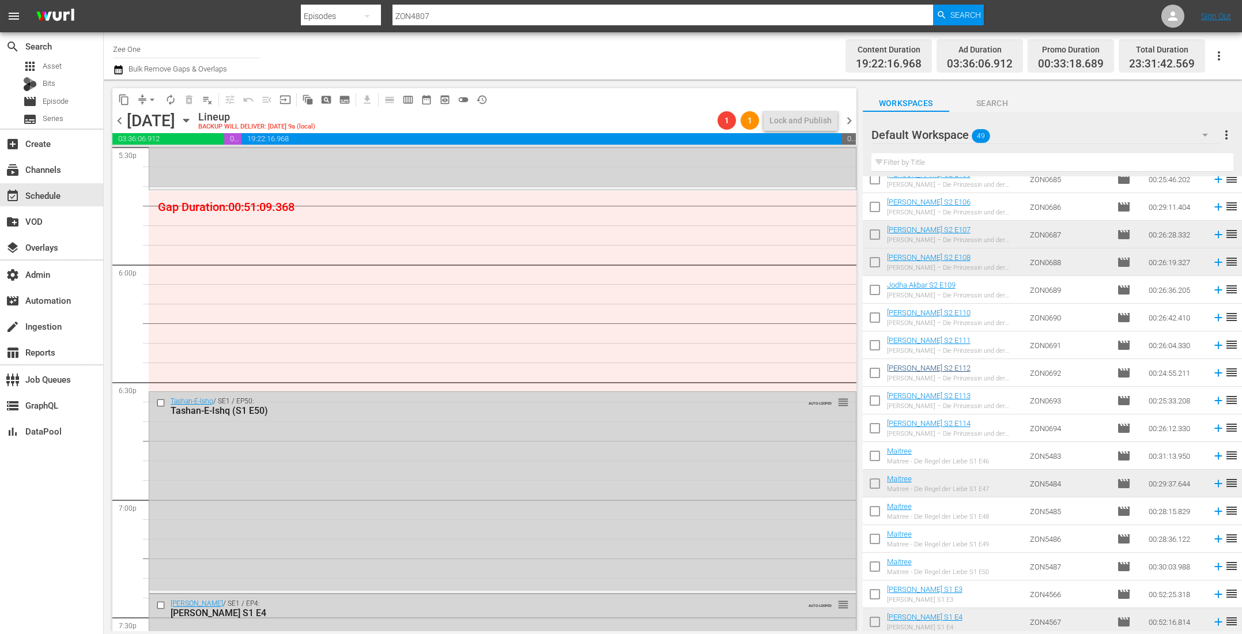
scroll to position [0, 0]
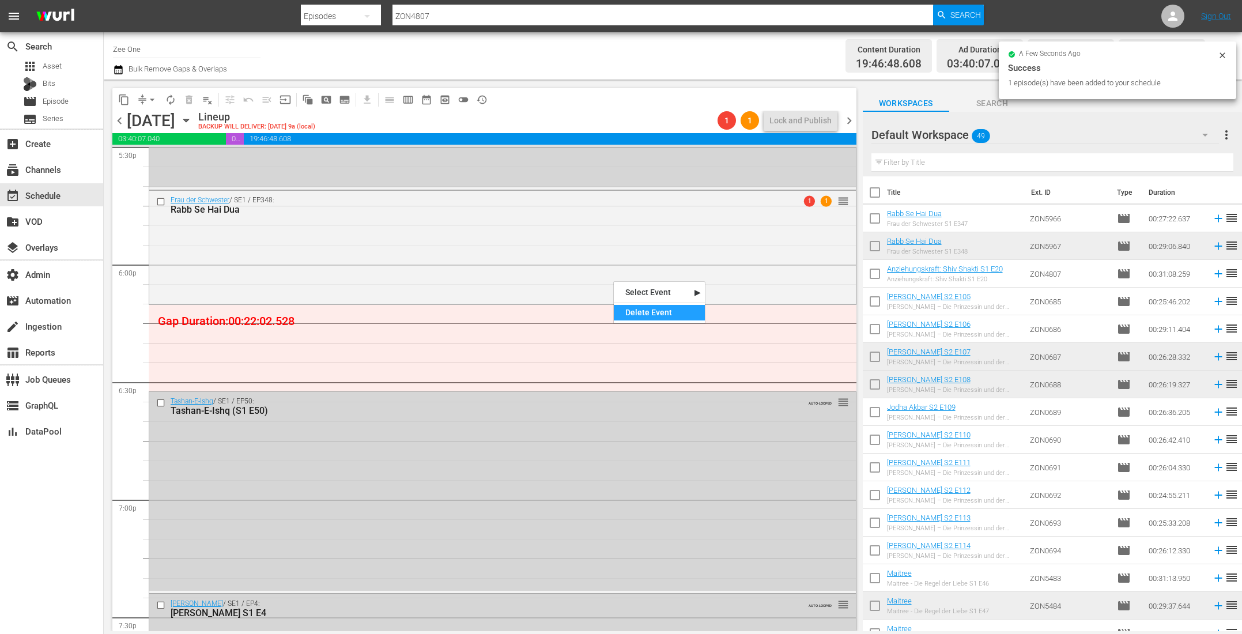
click at [668, 312] on div "Delete Event" at bounding box center [659, 313] width 91 height 16
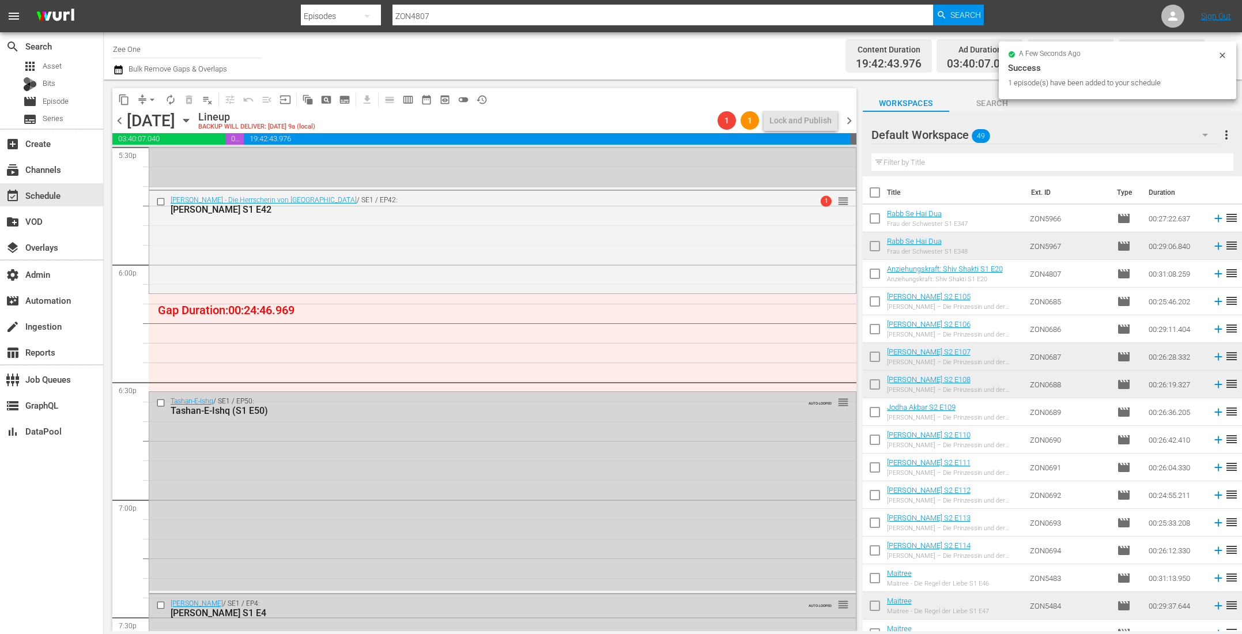
click at [877, 275] on input "checkbox" at bounding box center [874, 276] width 24 height 24
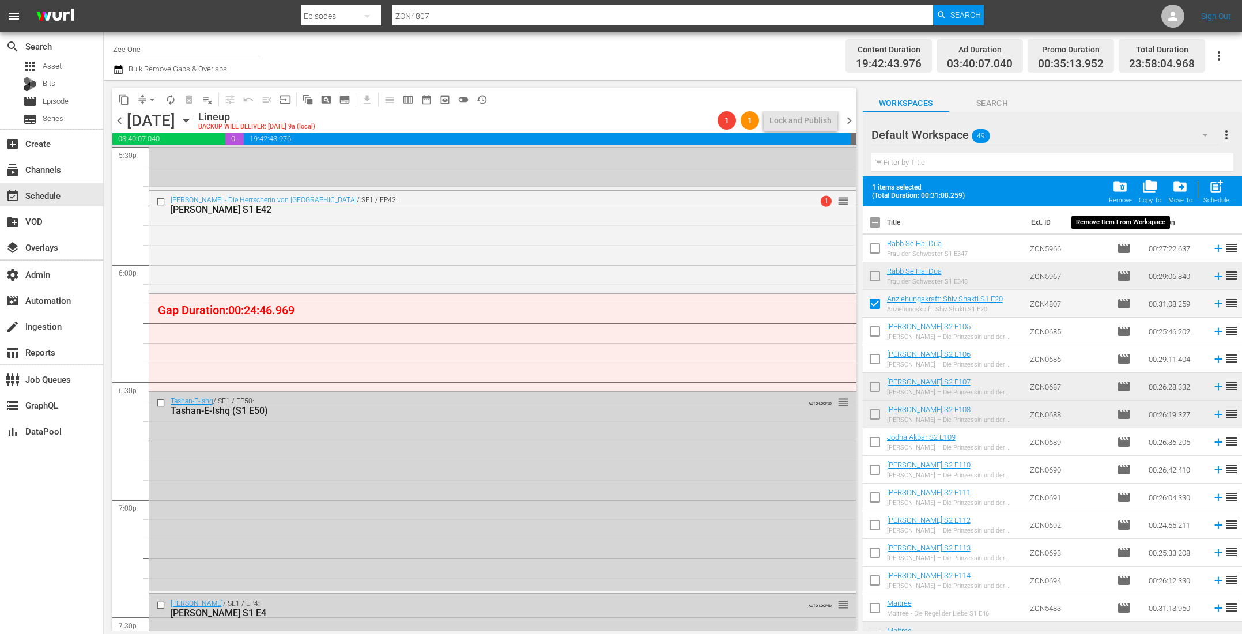
click at [1118, 190] on span "folder_delete" at bounding box center [1120, 187] width 16 height 16
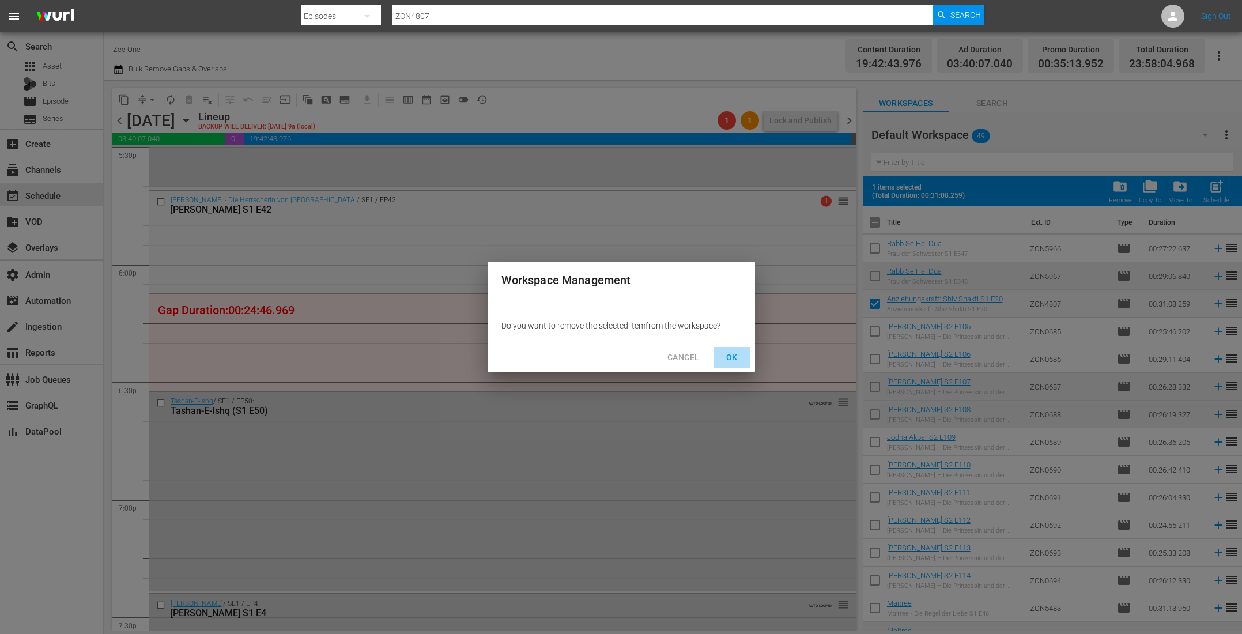
click at [737, 358] on span "OK" at bounding box center [731, 357] width 18 height 14
checkbox input "false"
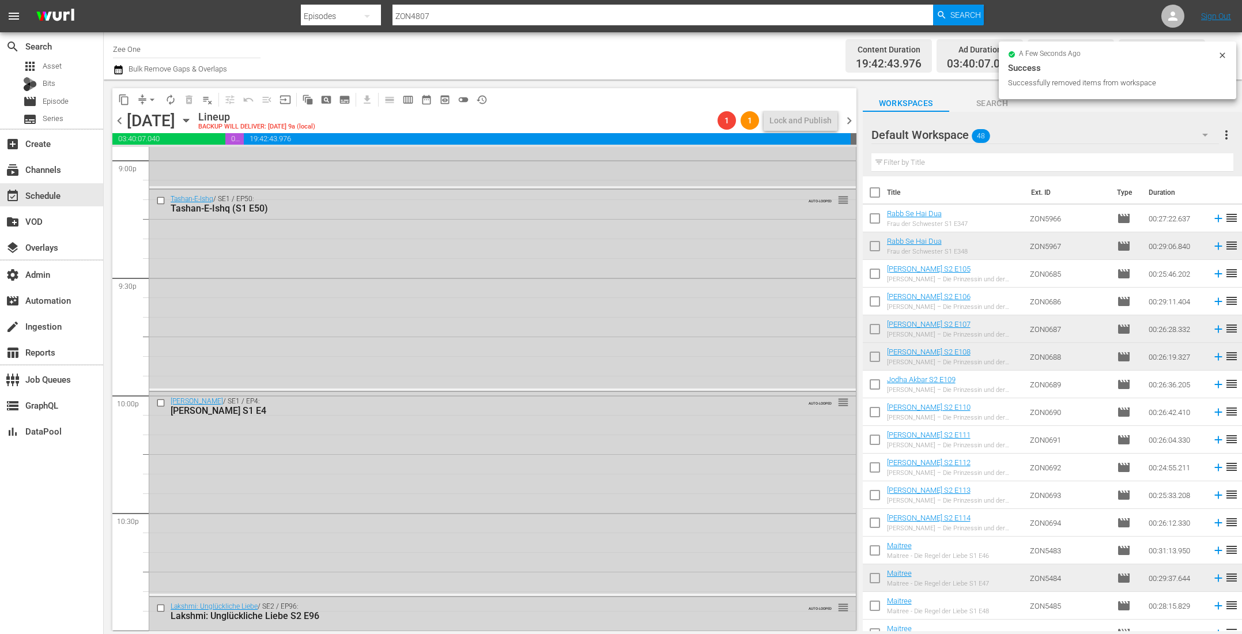
scroll to position [5002, 0]
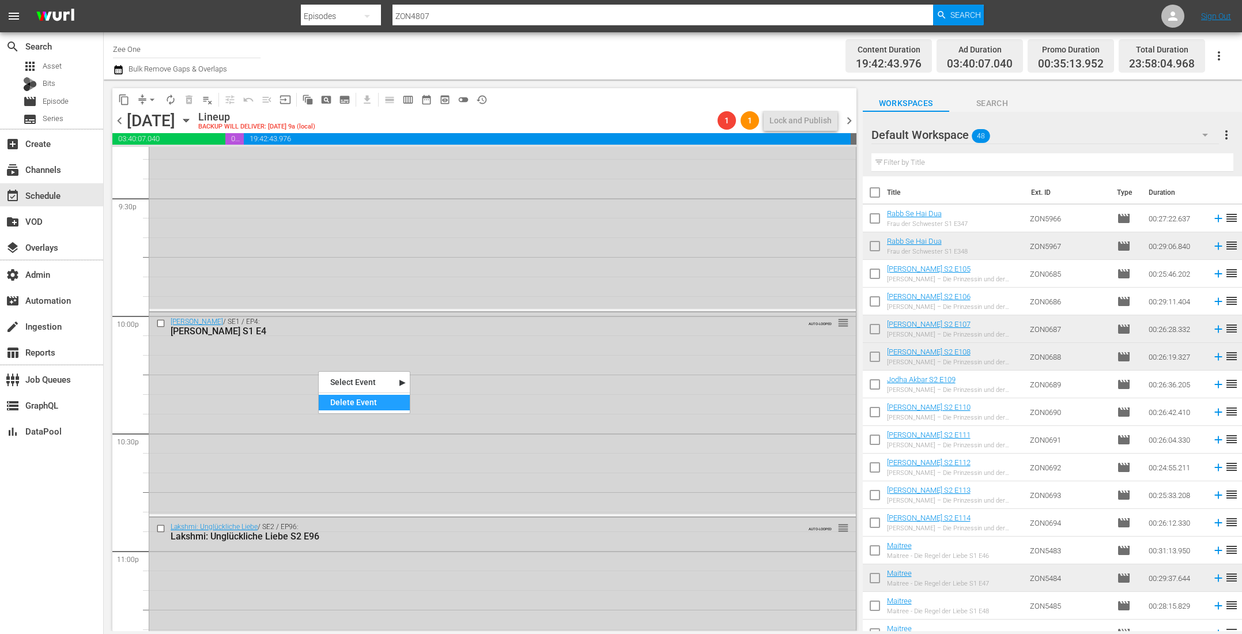
click at [384, 404] on div "Delete Event" at bounding box center [364, 403] width 91 height 16
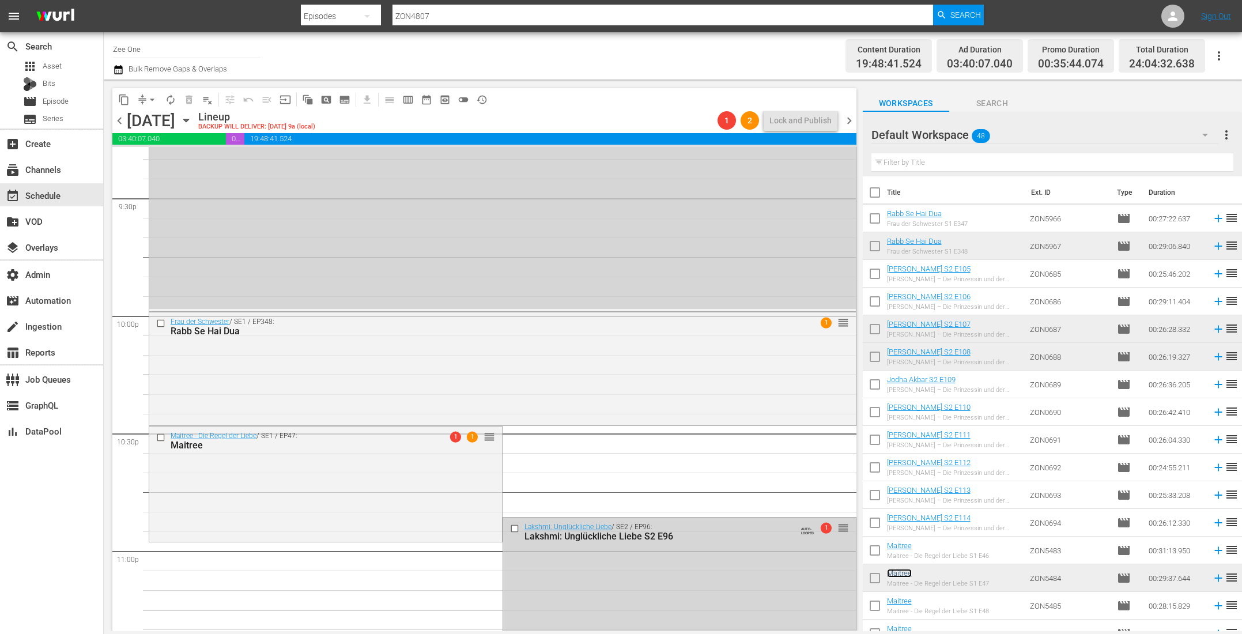
scroll to position [5290, 0]
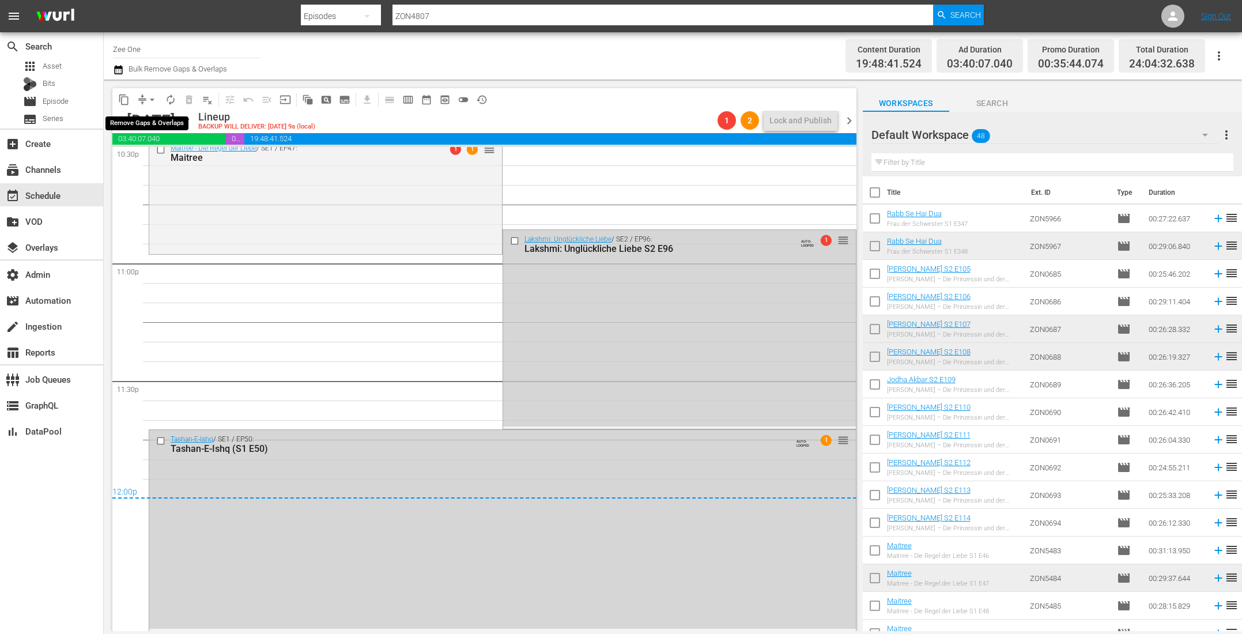
click at [150, 97] on span "arrow_drop_down" at bounding box center [152, 100] width 12 height 12
click at [162, 161] on li "Align to End of Previous Day" at bounding box center [152, 160] width 121 height 19
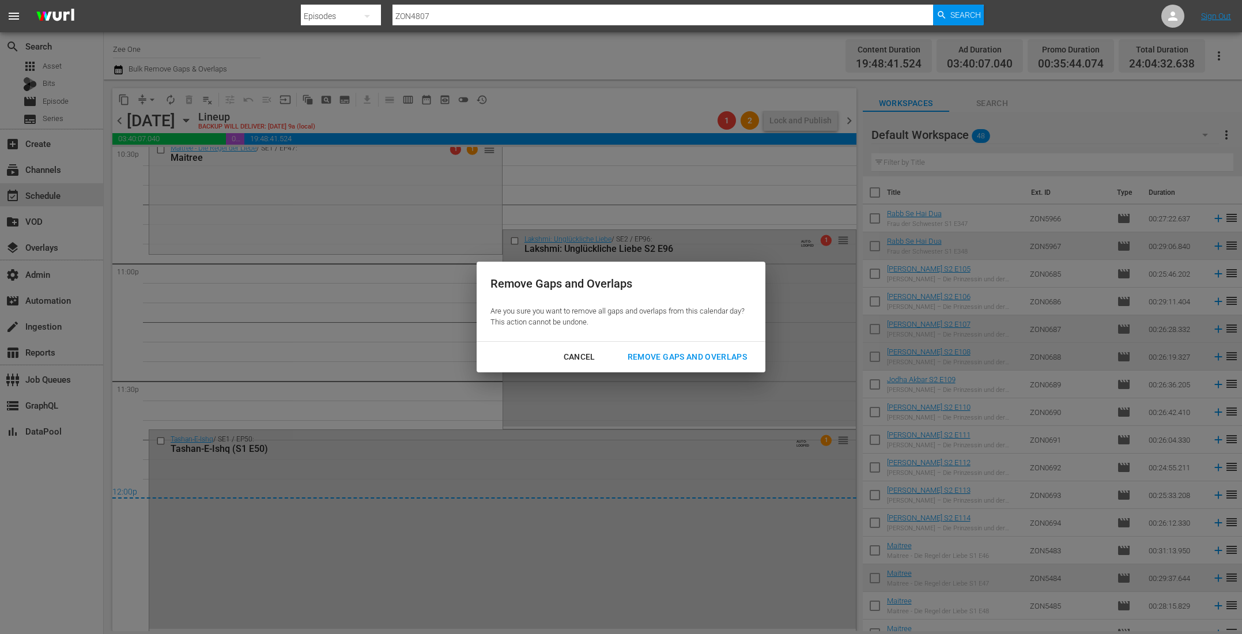
click at [684, 361] on div "Remove Gaps and Overlaps" at bounding box center [687, 357] width 138 height 14
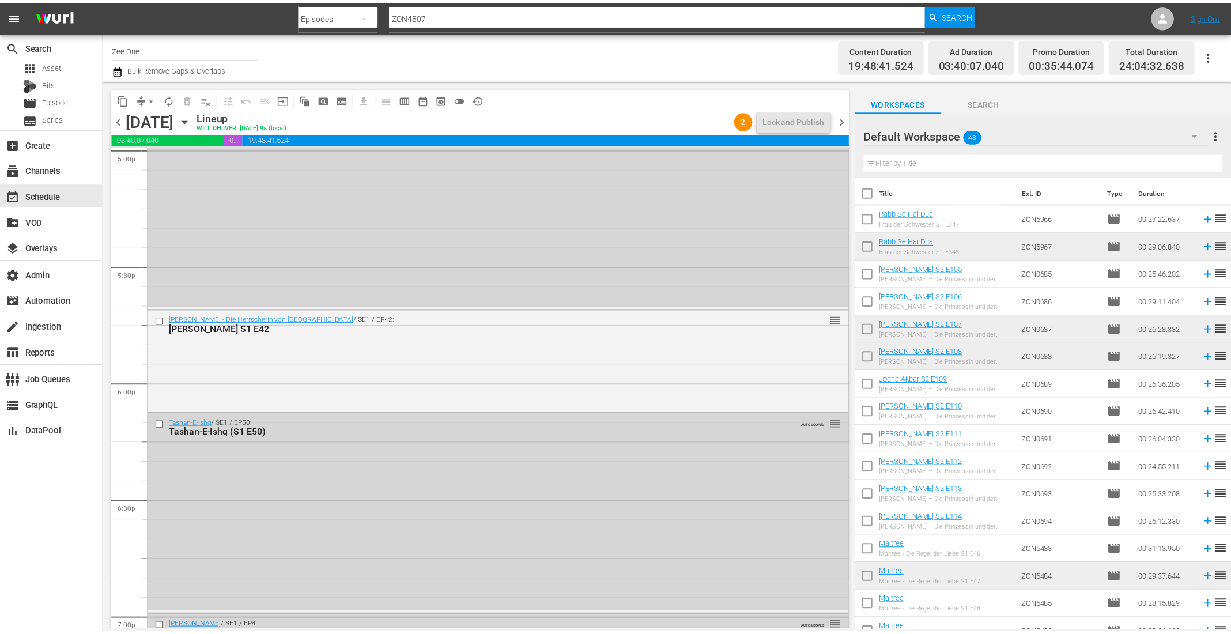
scroll to position [3914, 0]
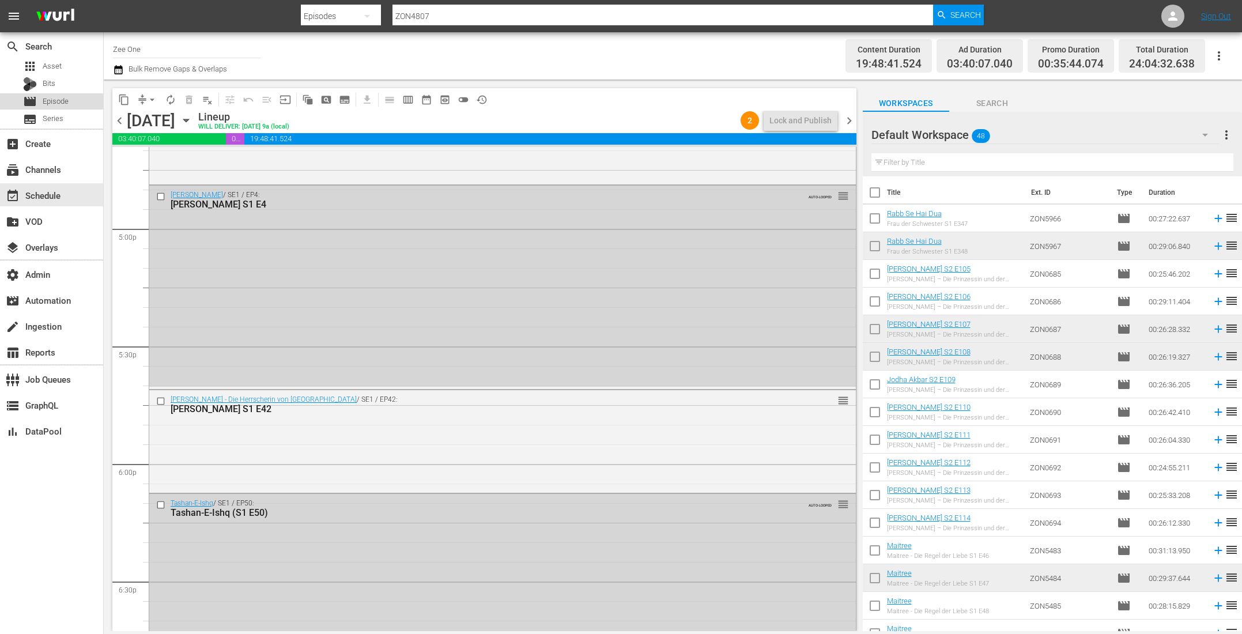
click at [71, 99] on div "movie Episode" at bounding box center [51, 101] width 103 height 16
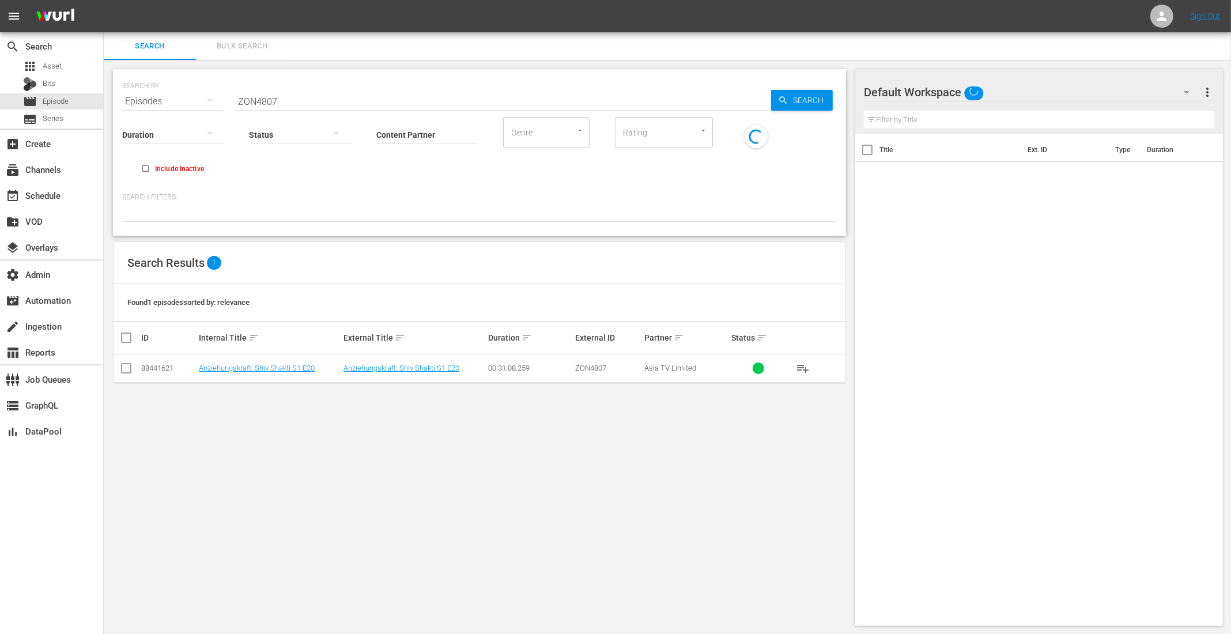
click at [233, 46] on span "Bulk Search" at bounding box center [242, 46] width 78 height 13
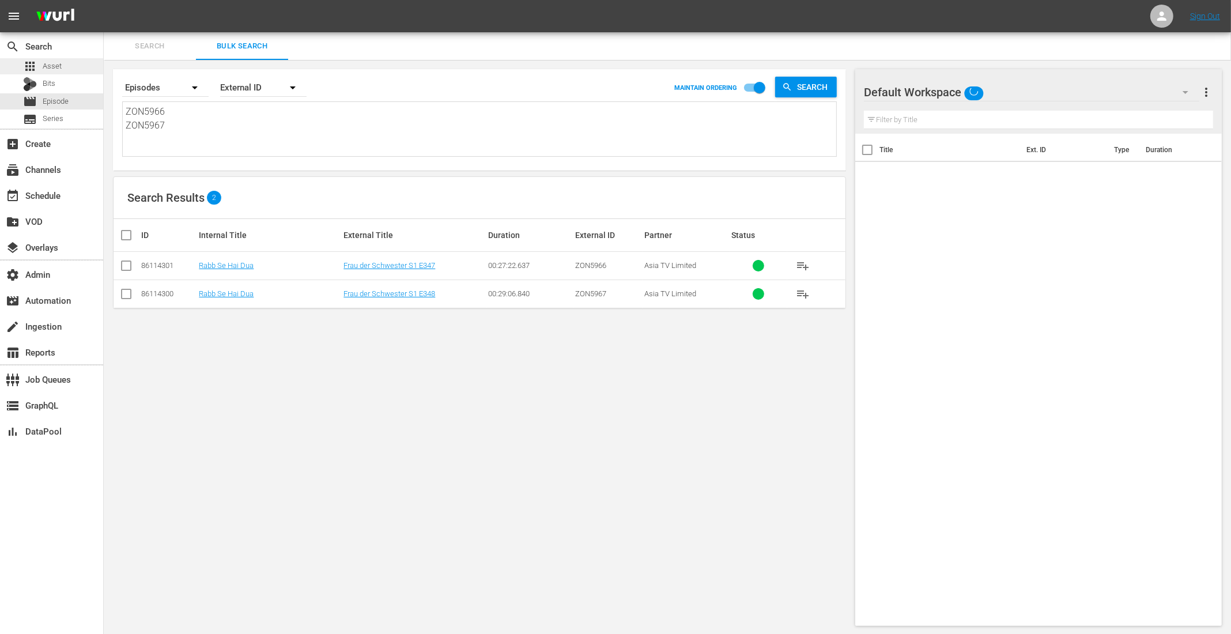
click at [58, 62] on span "Asset" at bounding box center [52, 66] width 19 height 12
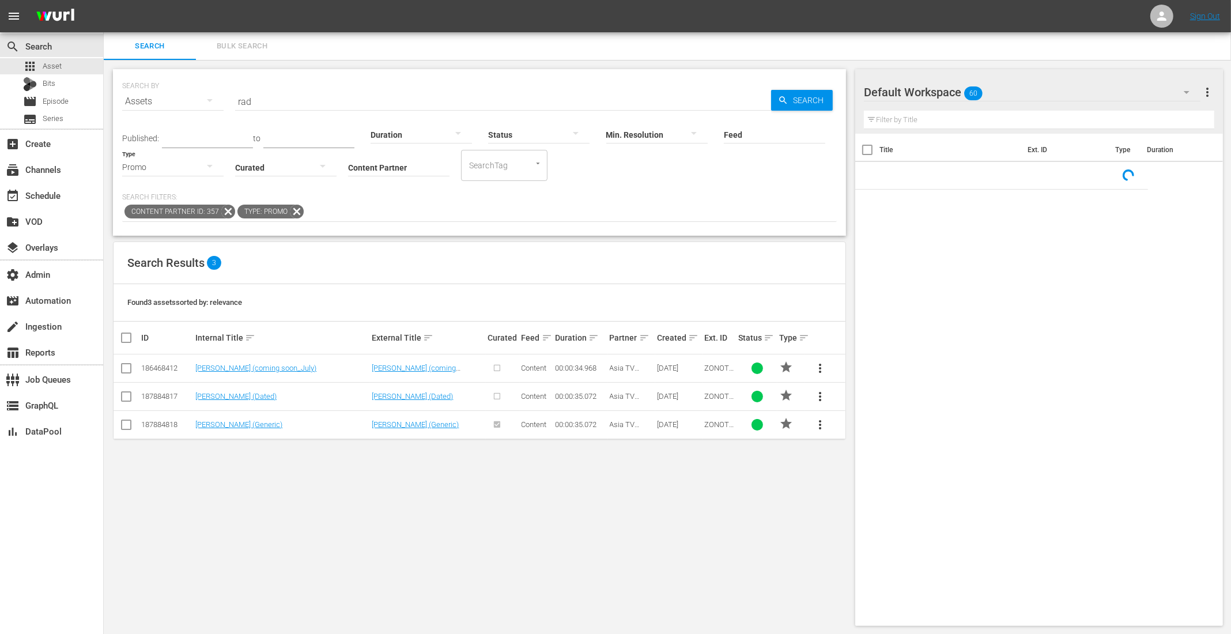
click at [253, 39] on button "Bulk Search" at bounding box center [242, 46] width 92 height 28
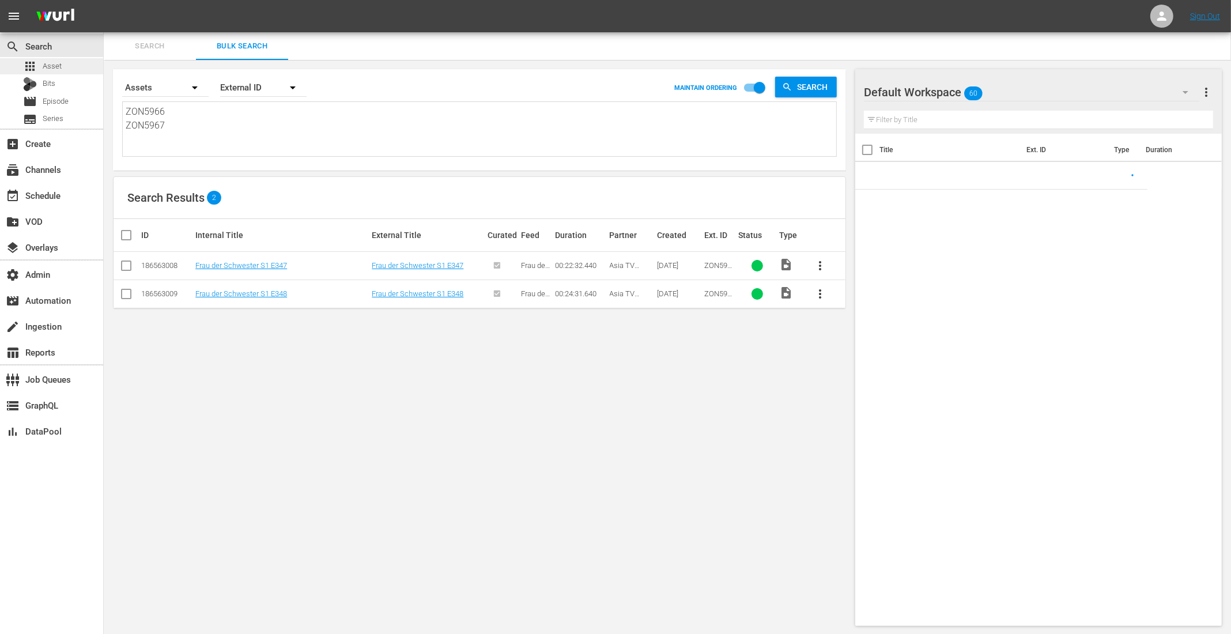
drag, startPoint x: 166, startPoint y: 130, endPoint x: 93, endPoint y: 71, distance: 93.9
click at [104, 0] on div "search Search apps Asset Bits movie Episode subtitles Series add_box Create sub…" at bounding box center [667, 0] width 1127 height 0
paste textarea "4808 ZON4809 ZON4810 ZON4811"
type textarea "ZON4808 ZON4809 ZON4810 ZON4811"
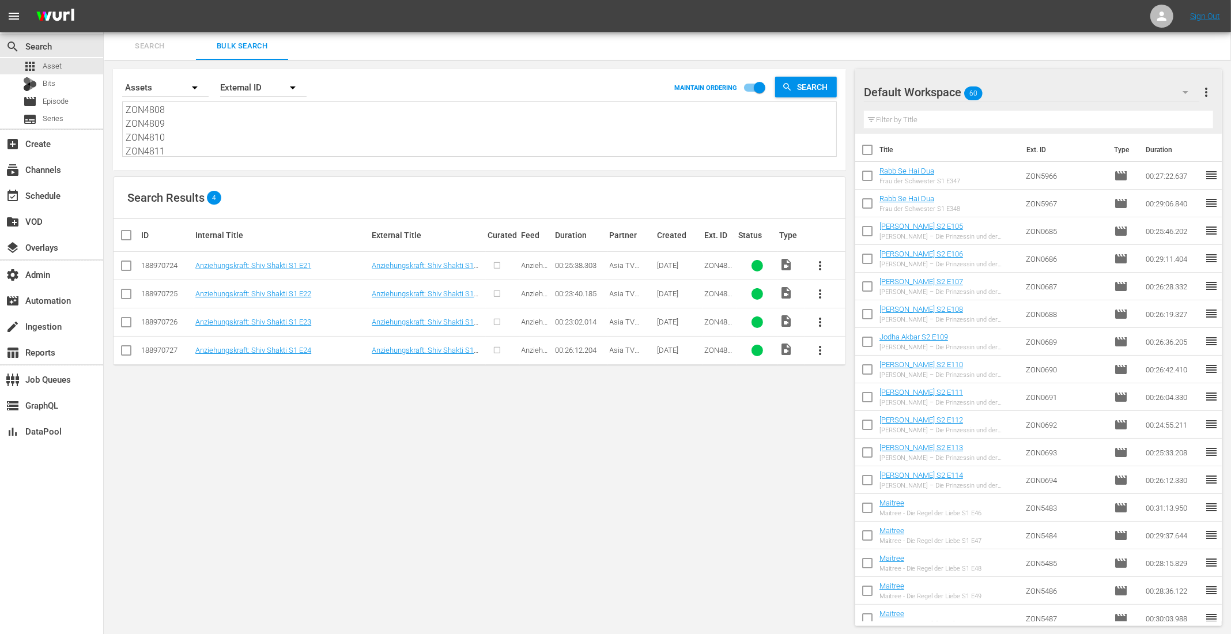
type textarea "ZON4808 ZON4809 ZON4810 ZON4811"
click at [127, 231] on input "checkbox" at bounding box center [130, 235] width 23 height 14
checkbox input "true"
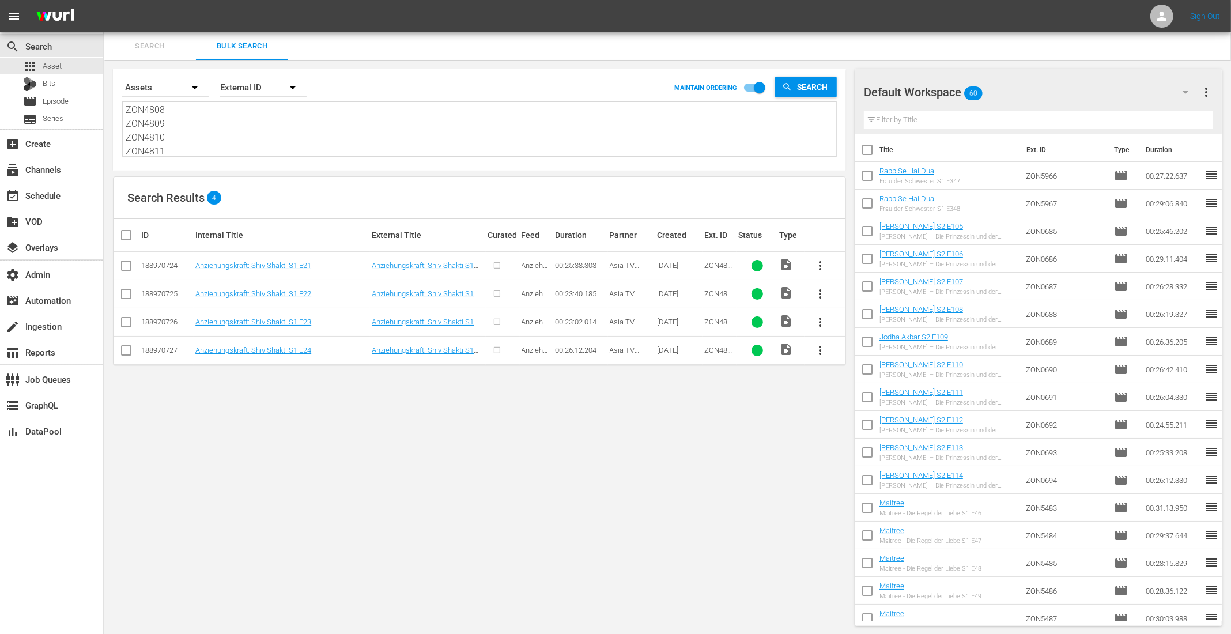
checkbox input "true"
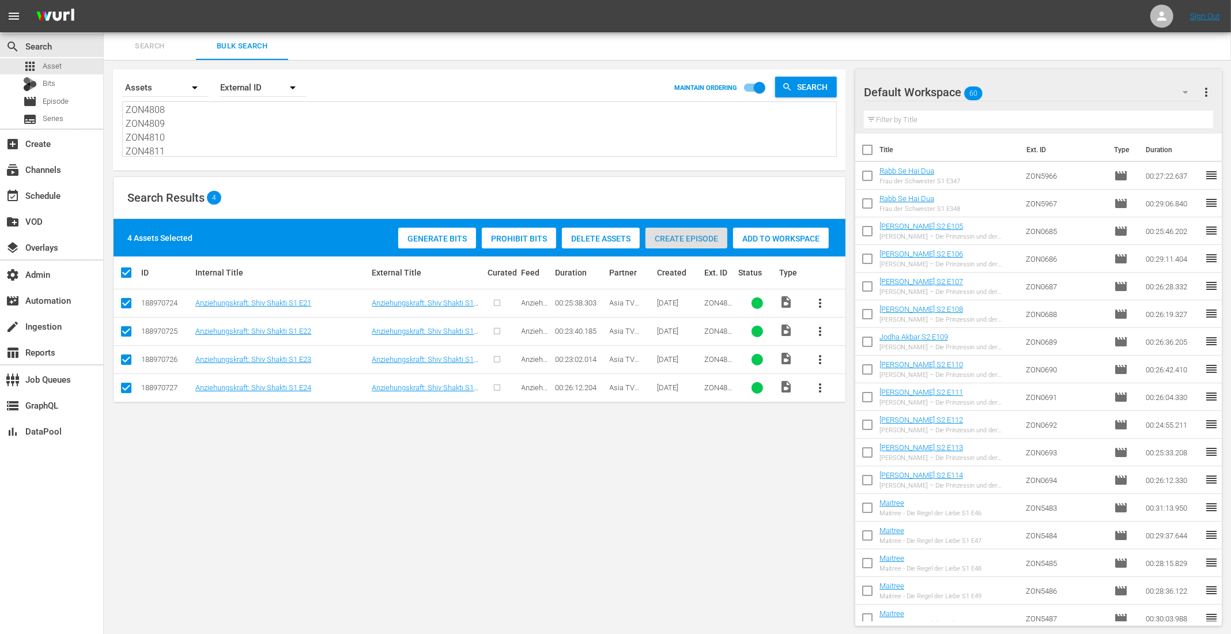
click at [694, 237] on span "Create Episode" at bounding box center [686, 238] width 82 height 9
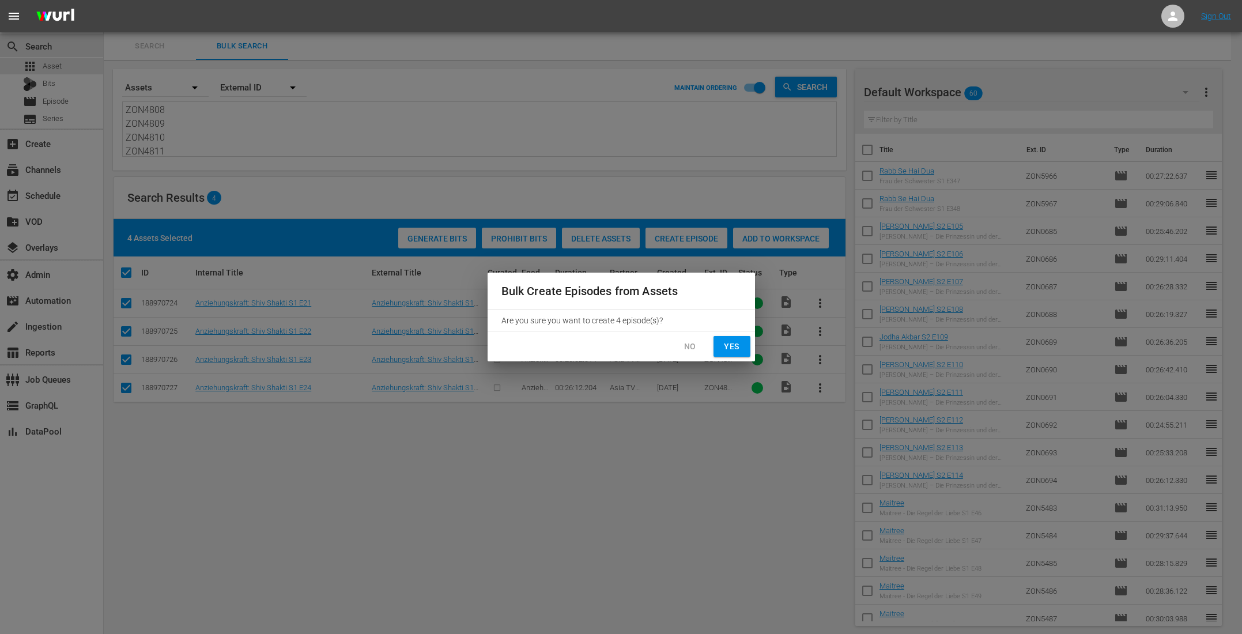
click at [734, 343] on span "Yes" at bounding box center [731, 346] width 18 height 14
checkbox input "false"
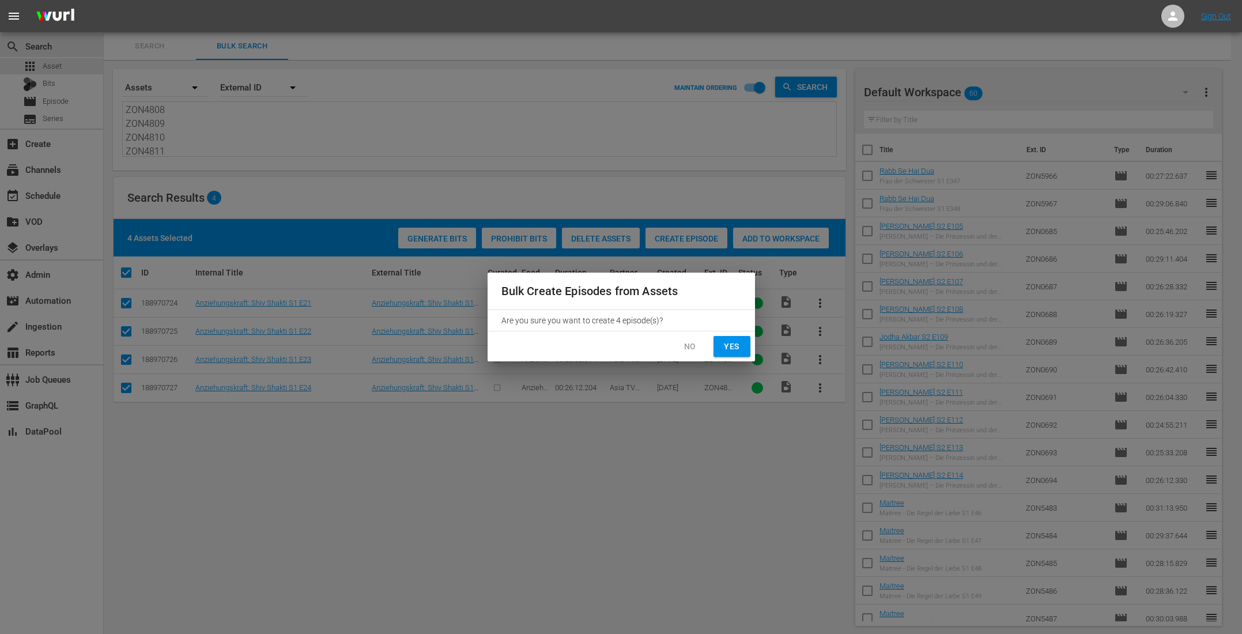
checkbox input "false"
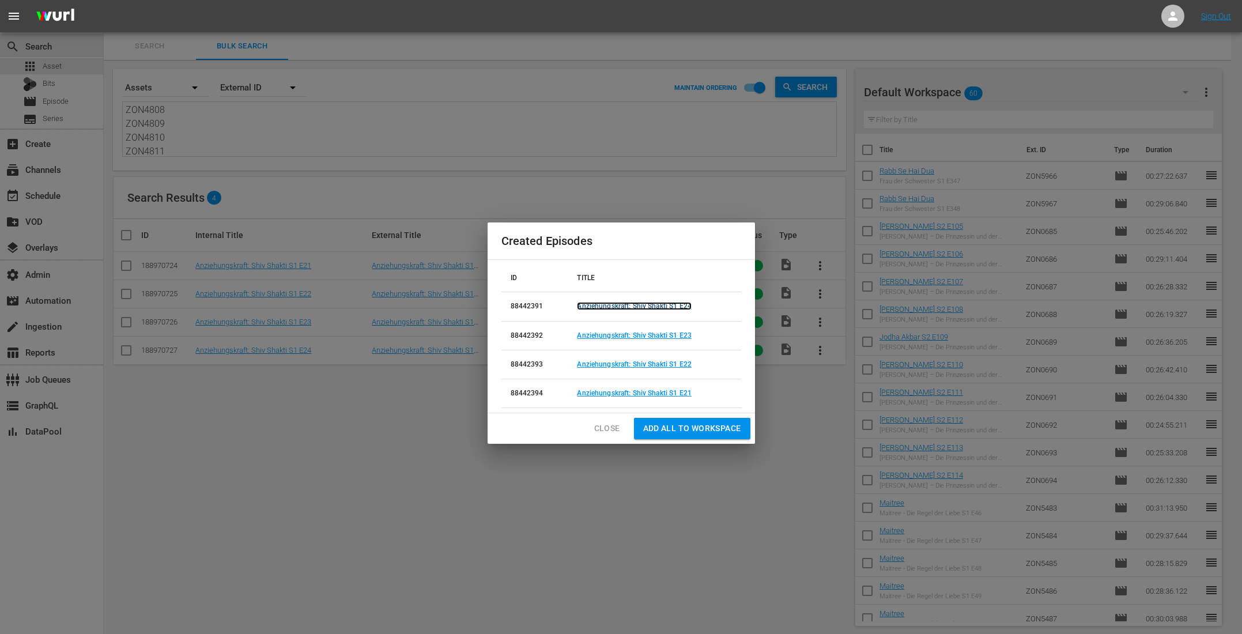
click at [634, 307] on link "Anziehungskraft: Shiv Shakti S1 E24" at bounding box center [634, 306] width 115 height 8
click at [633, 334] on link "Anziehungskraft: Shiv Shakti S1 E23" at bounding box center [634, 335] width 115 height 8
click at [630, 360] on link "Anziehungskraft: Shiv Shakti S1 E22" at bounding box center [634, 364] width 115 height 8
click at [619, 393] on link "Anziehungskraft: Shiv Shakti S1 E21" at bounding box center [634, 393] width 115 height 8
click at [610, 432] on span "Close" at bounding box center [607, 428] width 26 height 14
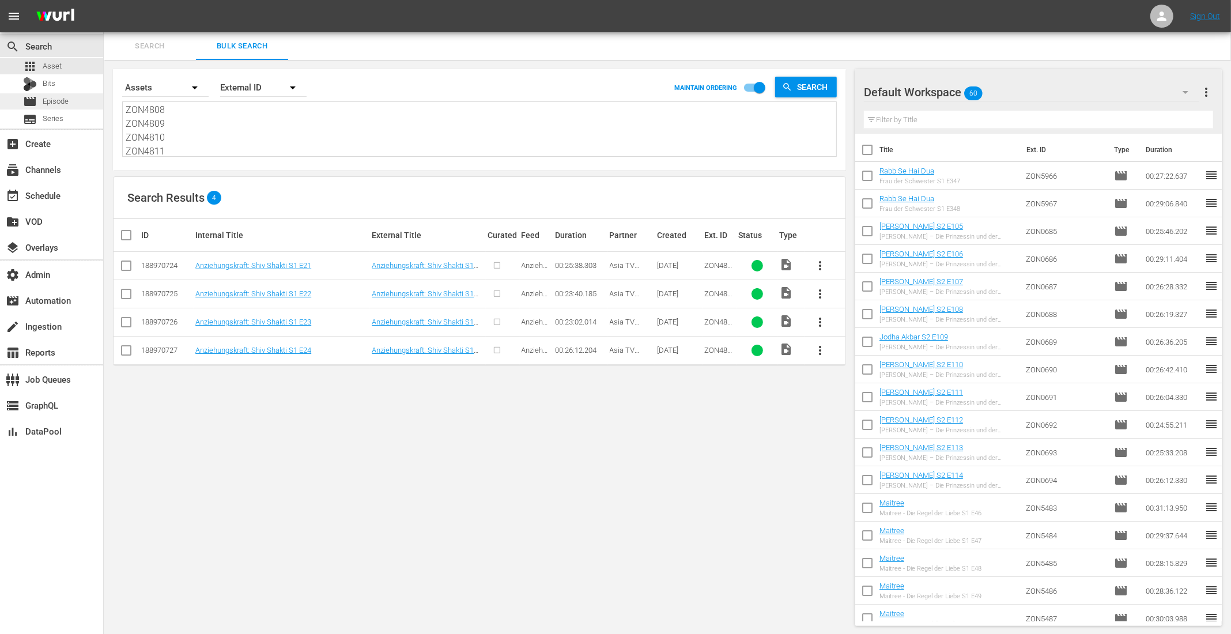
click at [73, 97] on div "movie Episode" at bounding box center [51, 101] width 103 height 16
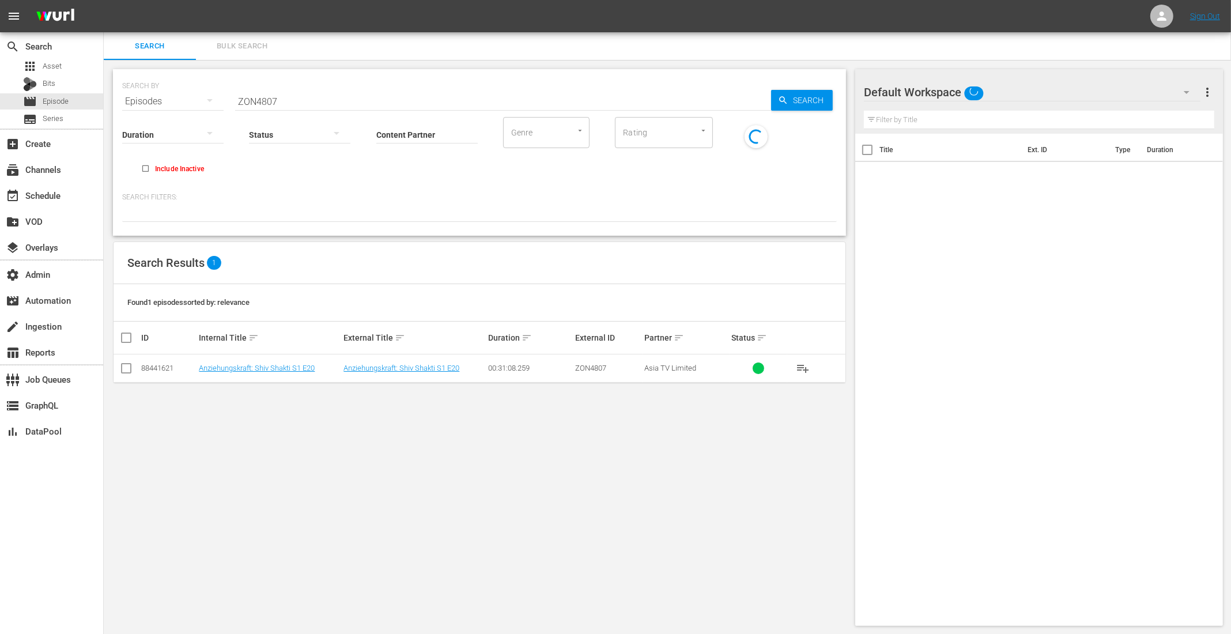
click at [248, 55] on button "Bulk Search" at bounding box center [242, 46] width 92 height 28
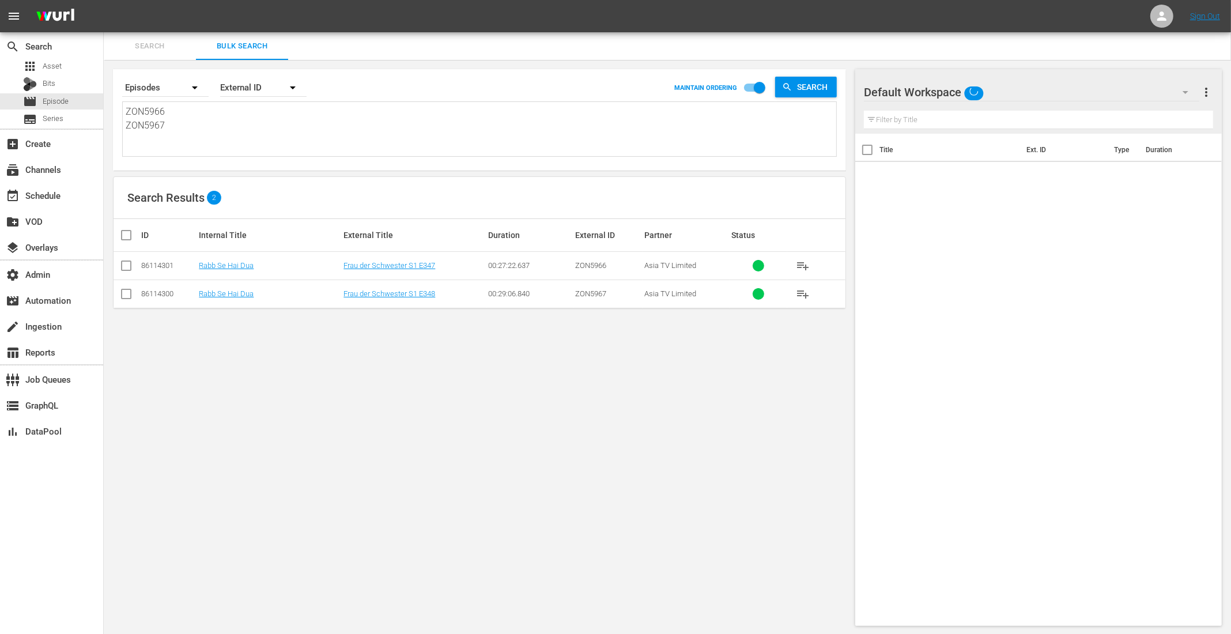
drag, startPoint x: 199, startPoint y: 133, endPoint x: 104, endPoint y: 62, distance: 118.6
click at [104, 62] on div "Search By Episodes Order By External ID MAINTAIN ORDERING Search ZON5966 ZON596…" at bounding box center [479, 347] width 751 height 575
paste textarea
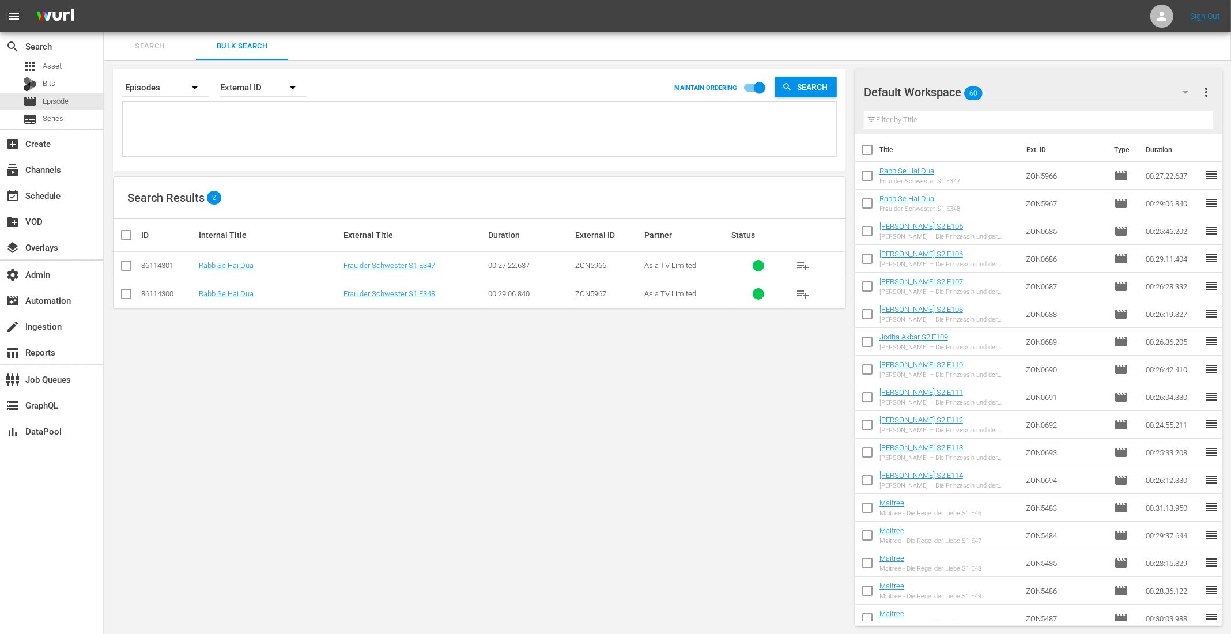
paste textarea
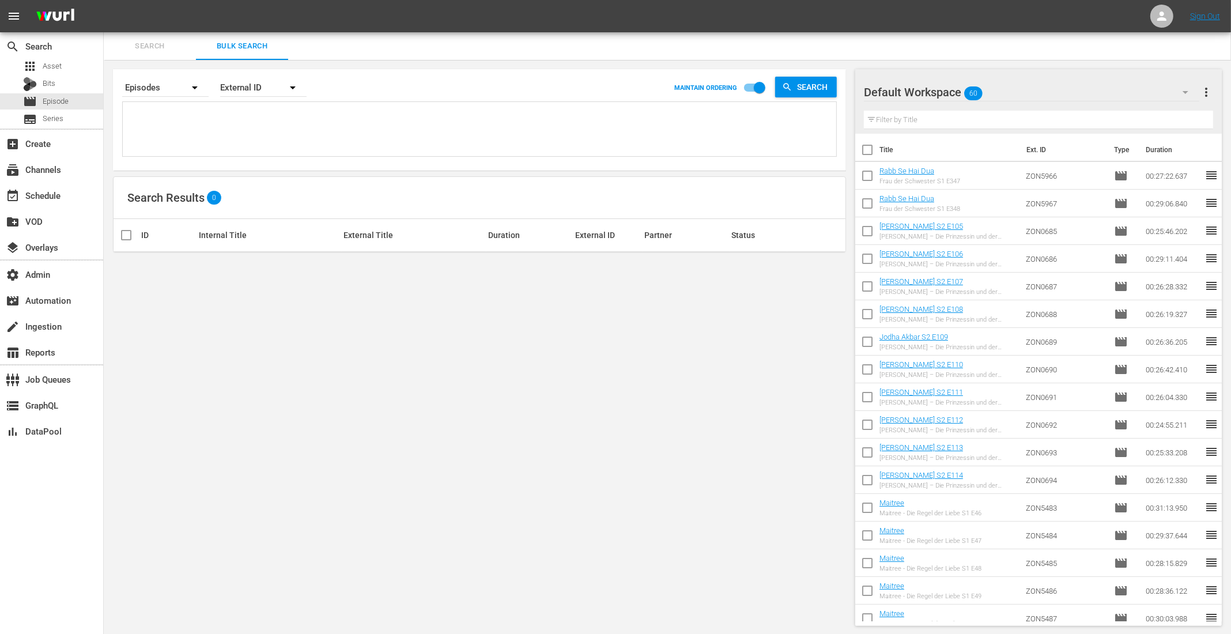
click at [168, 134] on textarea at bounding box center [481, 131] width 710 height 52
paste textarea "ZON4808 ZON4809 ZON4810 ZON4811"
type textarea "ZON4808 ZON4809 ZON4810 ZON4811"
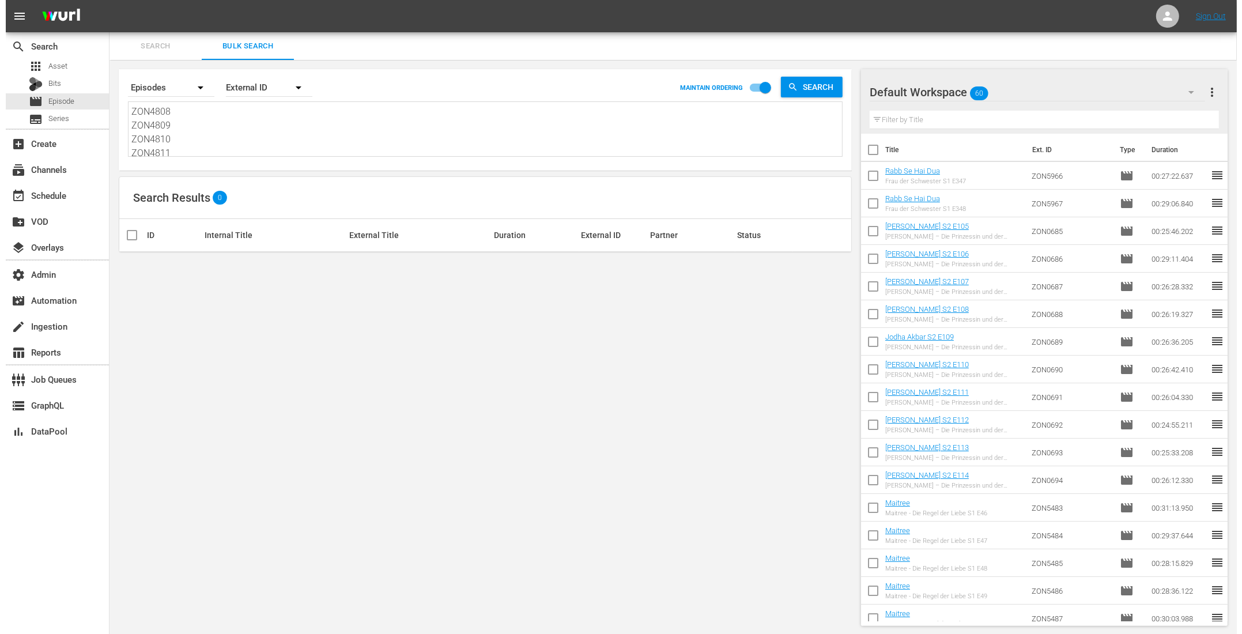
scroll to position [1, 0]
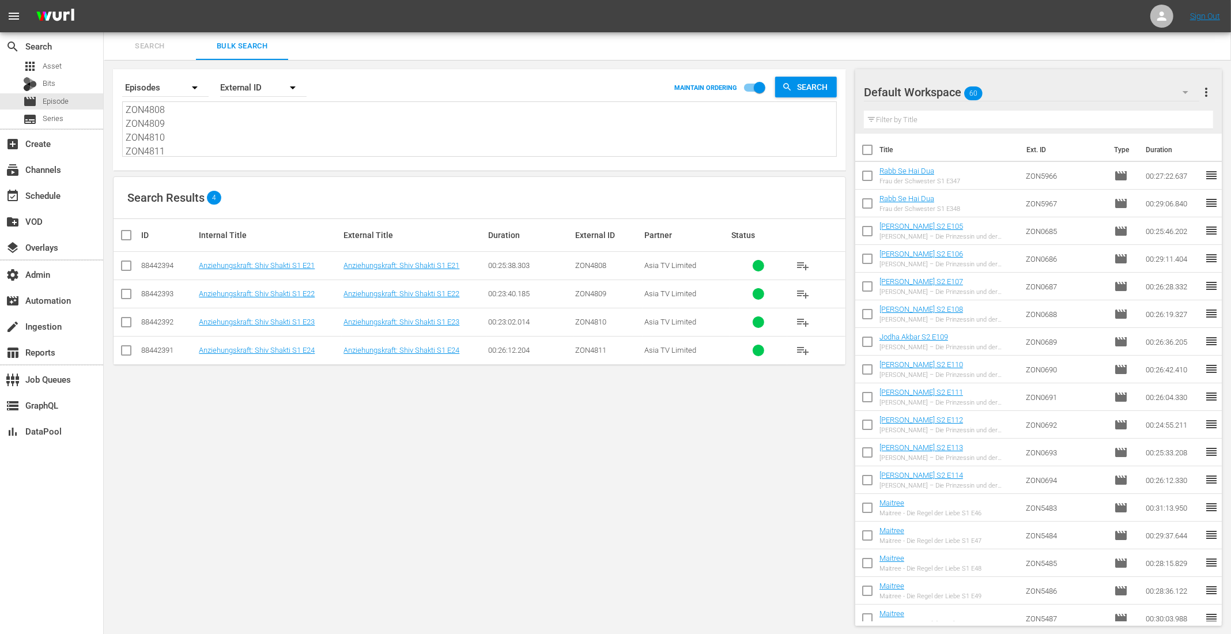
type textarea "ZON4808 ZON4809 ZON4810 ZON4811"
click at [126, 234] on input "checkbox" at bounding box center [130, 235] width 23 height 14
checkbox input "true"
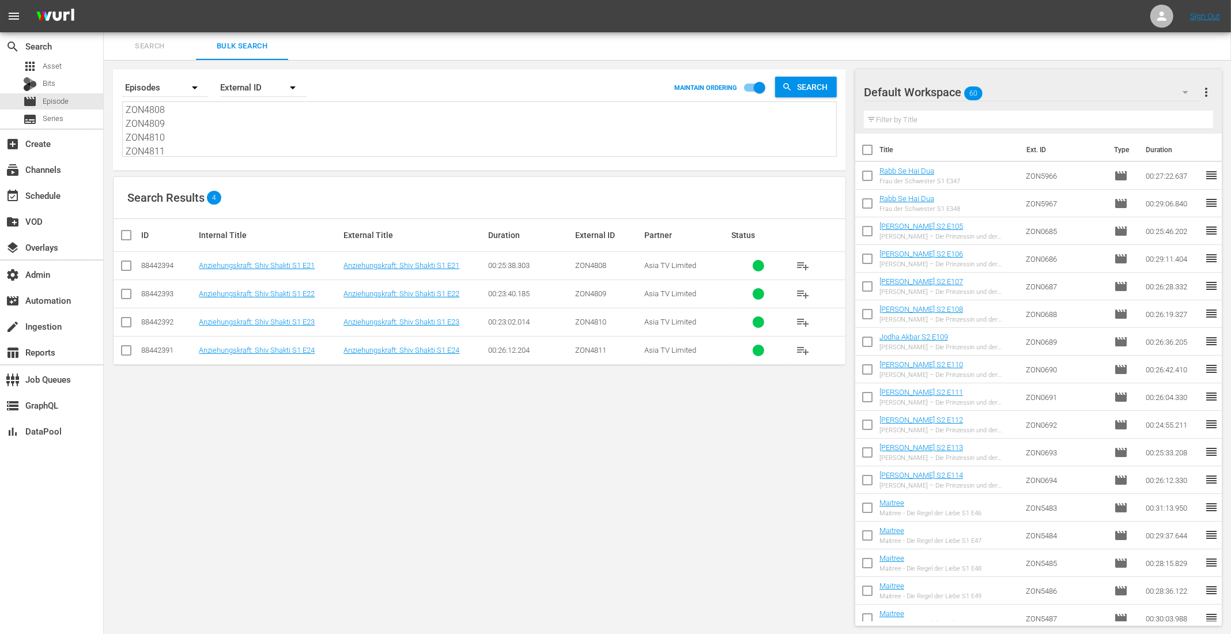
checkbox input "true"
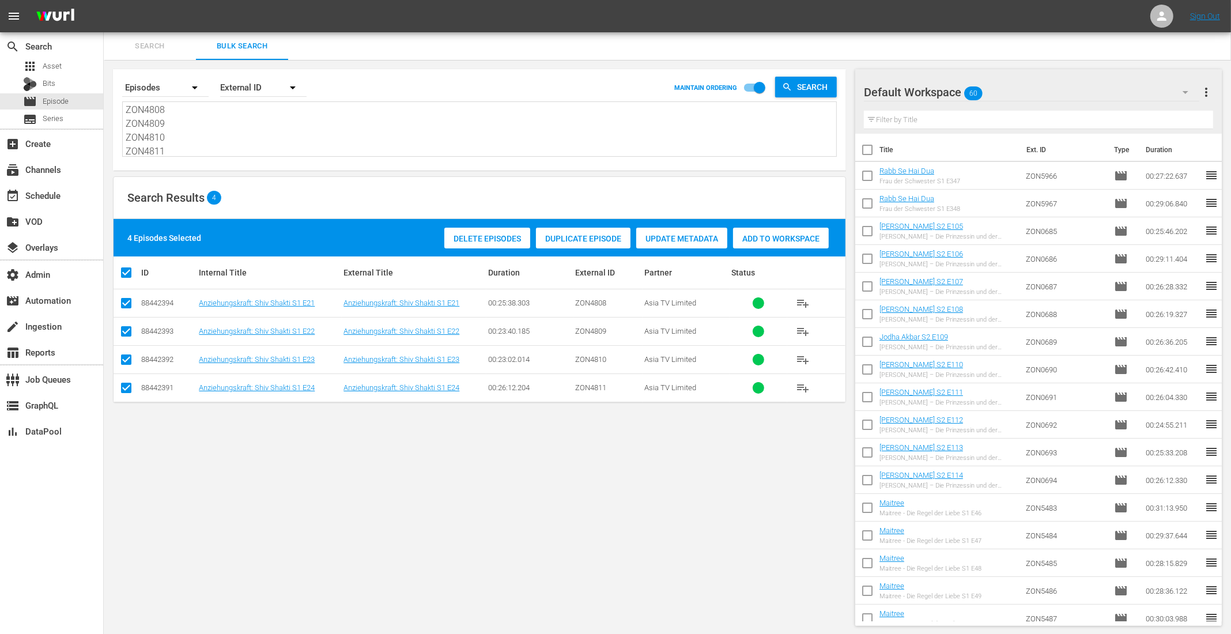
click at [769, 235] on span "Add to Workspace" at bounding box center [781, 238] width 96 height 9
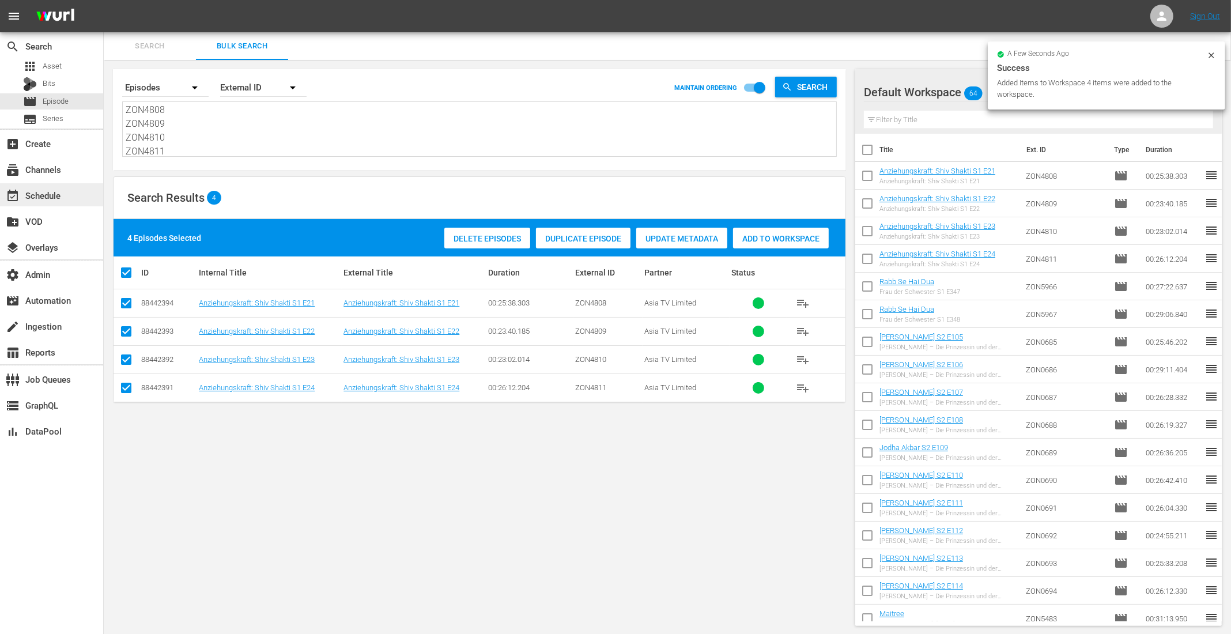
click at [32, 198] on div "event_available Schedule" at bounding box center [32, 193] width 65 height 10
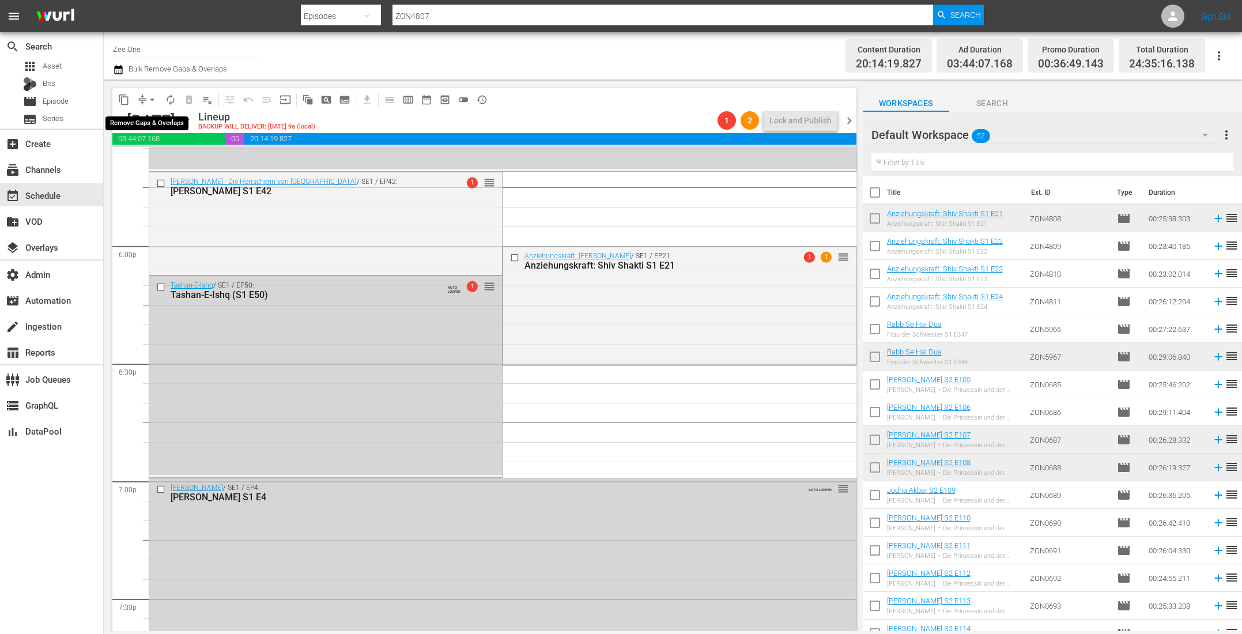
click at [150, 96] on span "arrow_drop_down" at bounding box center [152, 100] width 12 height 12
click at [150, 167] on li "Align to End of Previous Day" at bounding box center [152, 160] width 121 height 19
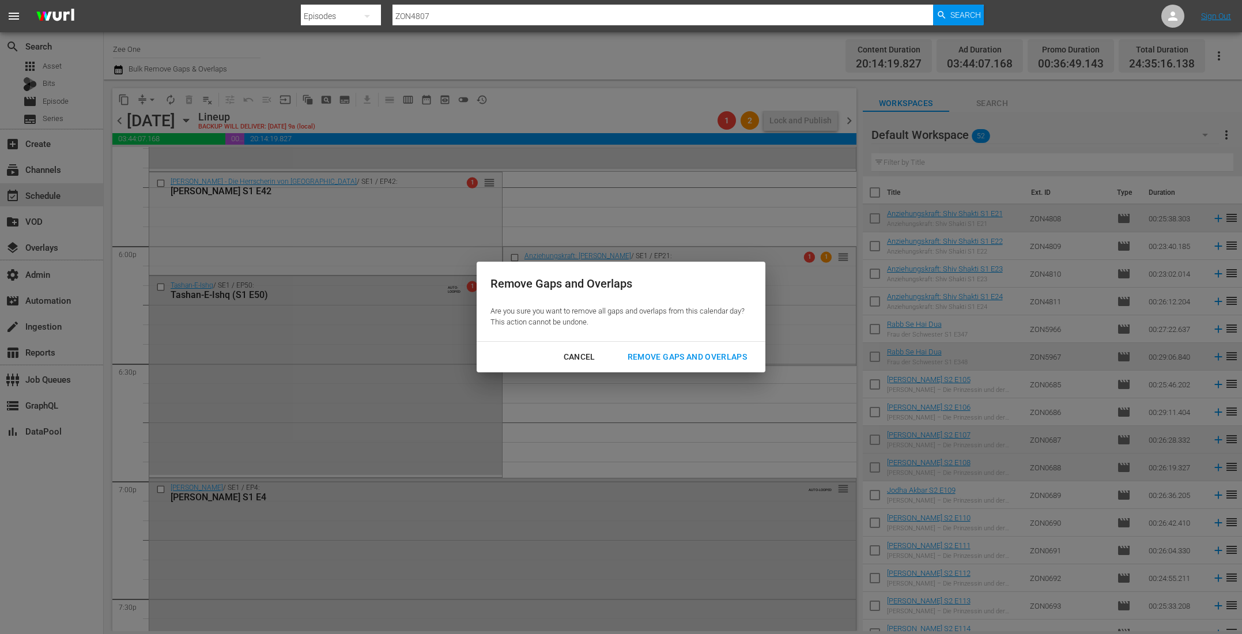
click at [692, 346] on button "Remove Gaps and Overlaps" at bounding box center [687, 356] width 147 height 21
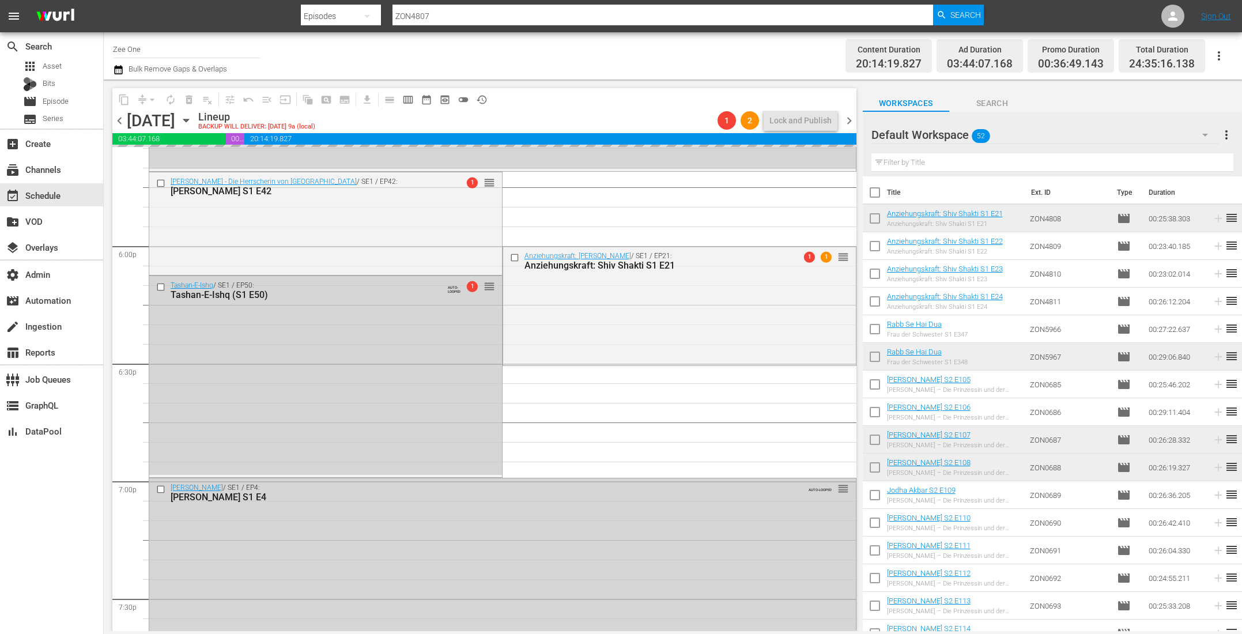
click at [691, 350] on div "Anziehungskraft: Shiv Shakti / SE1 / EP21: Anziehungskraft: Shiv Shakti S1 E21 …" at bounding box center [679, 305] width 353 height 117
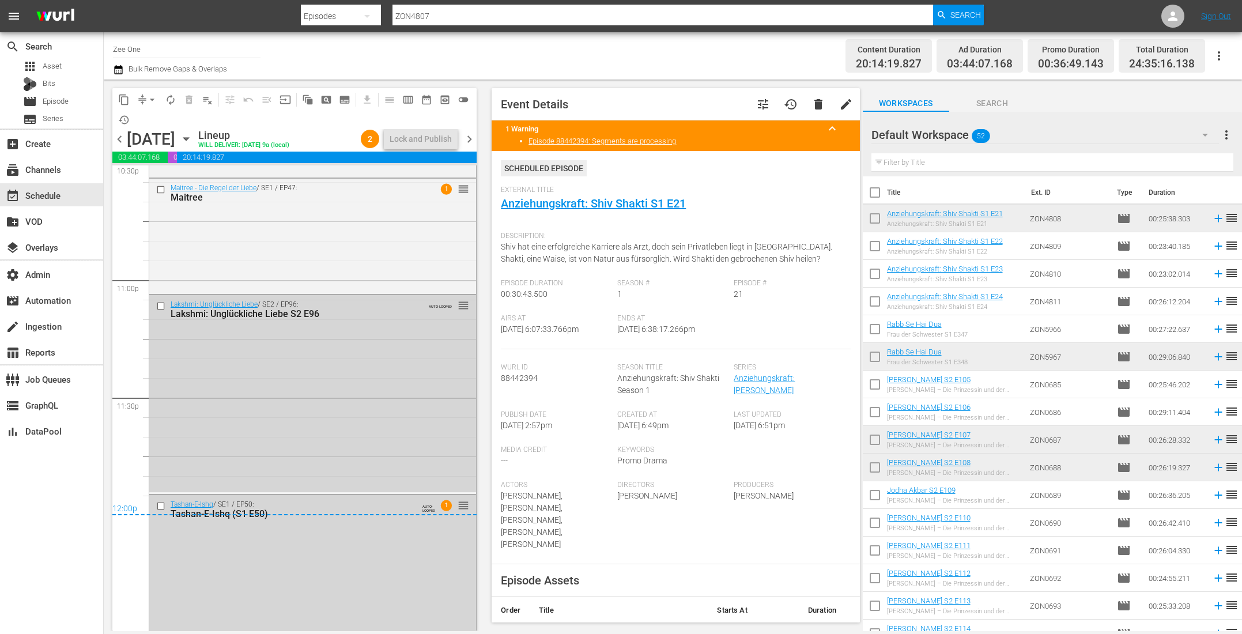
scroll to position [5357, 0]
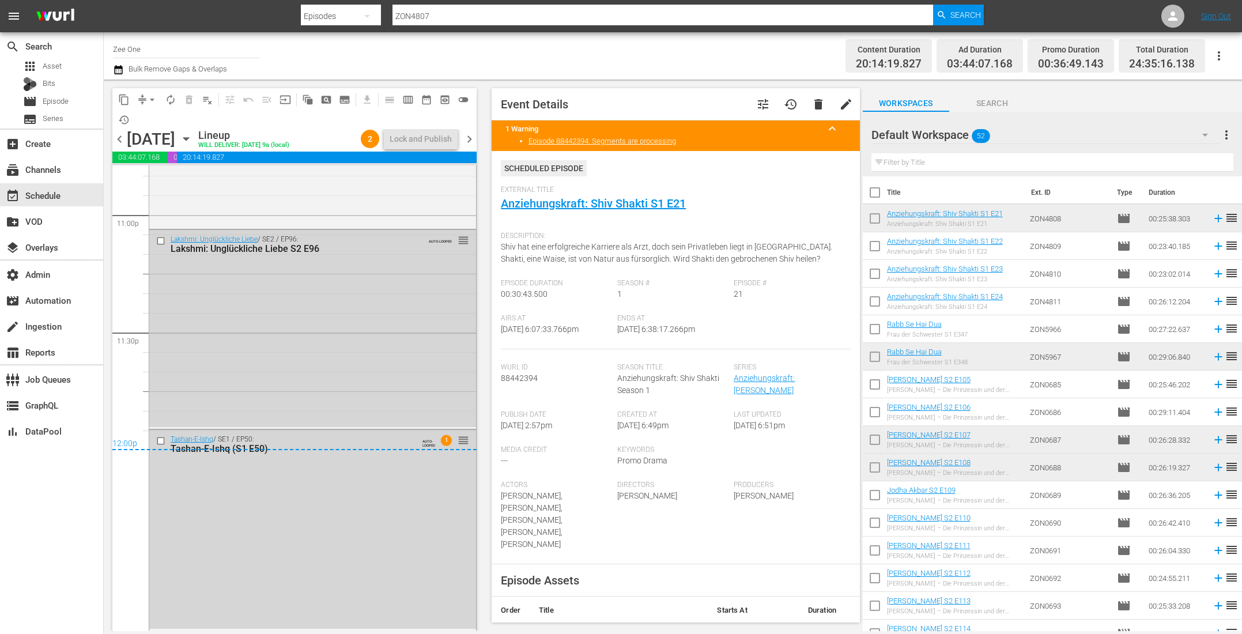
click at [118, 139] on span "chevron_left" at bounding box center [119, 139] width 14 height 14
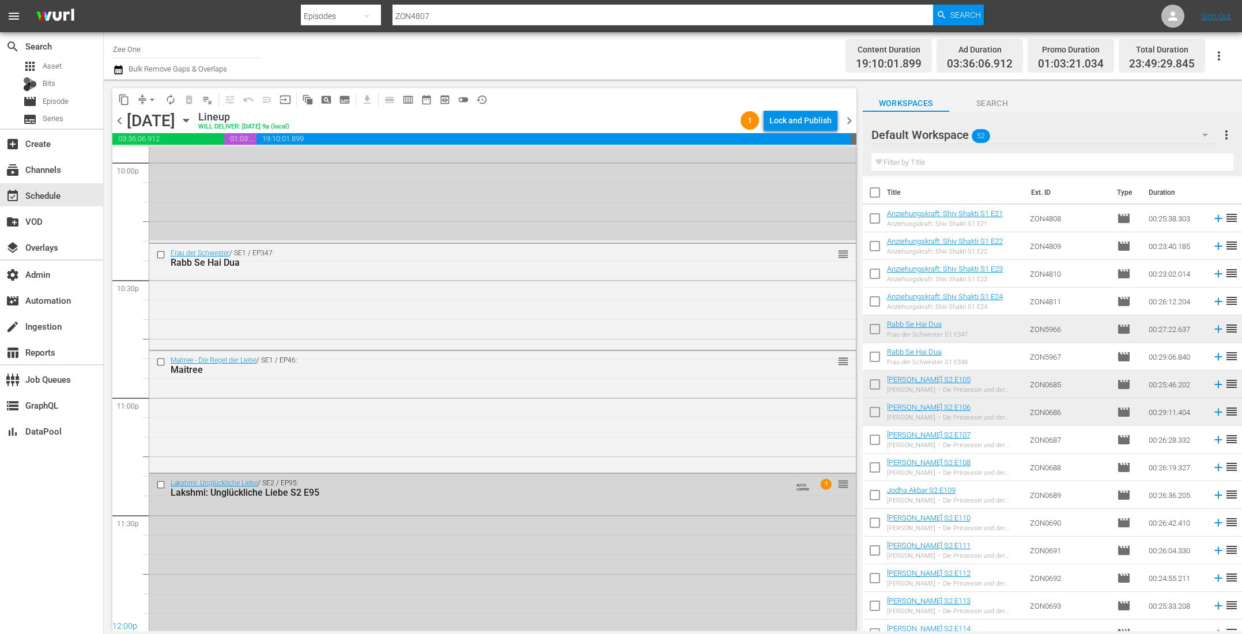
scroll to position [5201, 0]
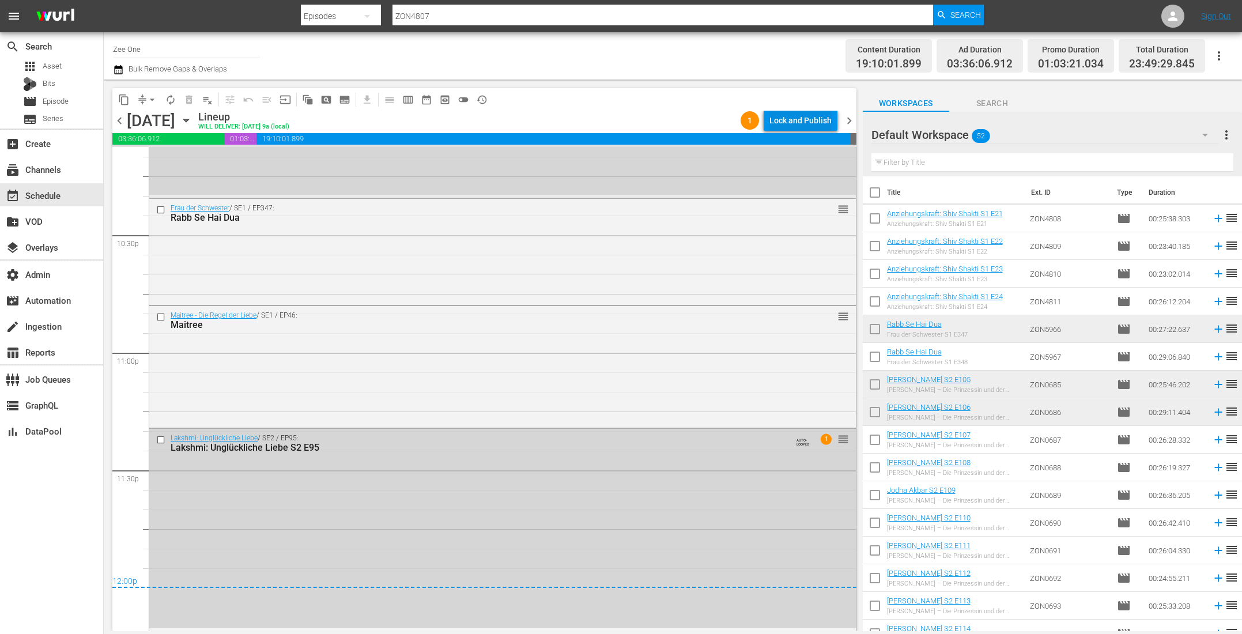
click at [805, 118] on div "Lock and Publish" at bounding box center [800, 120] width 62 height 21
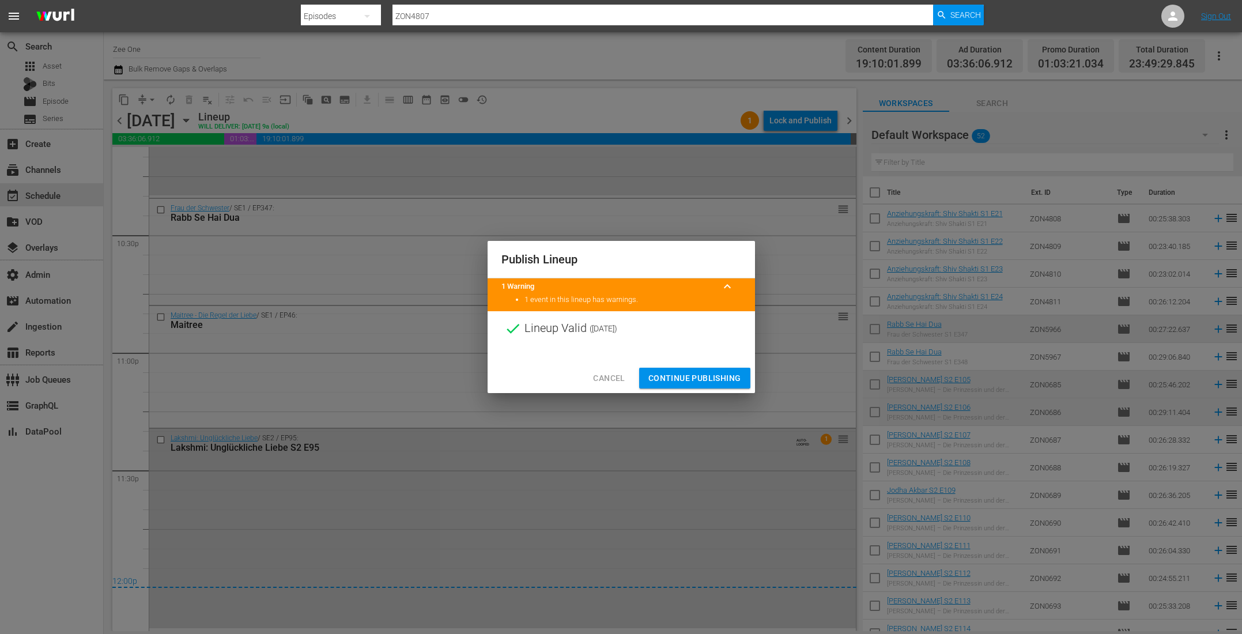
click at [680, 383] on span "Continue Publishing" at bounding box center [694, 378] width 93 height 14
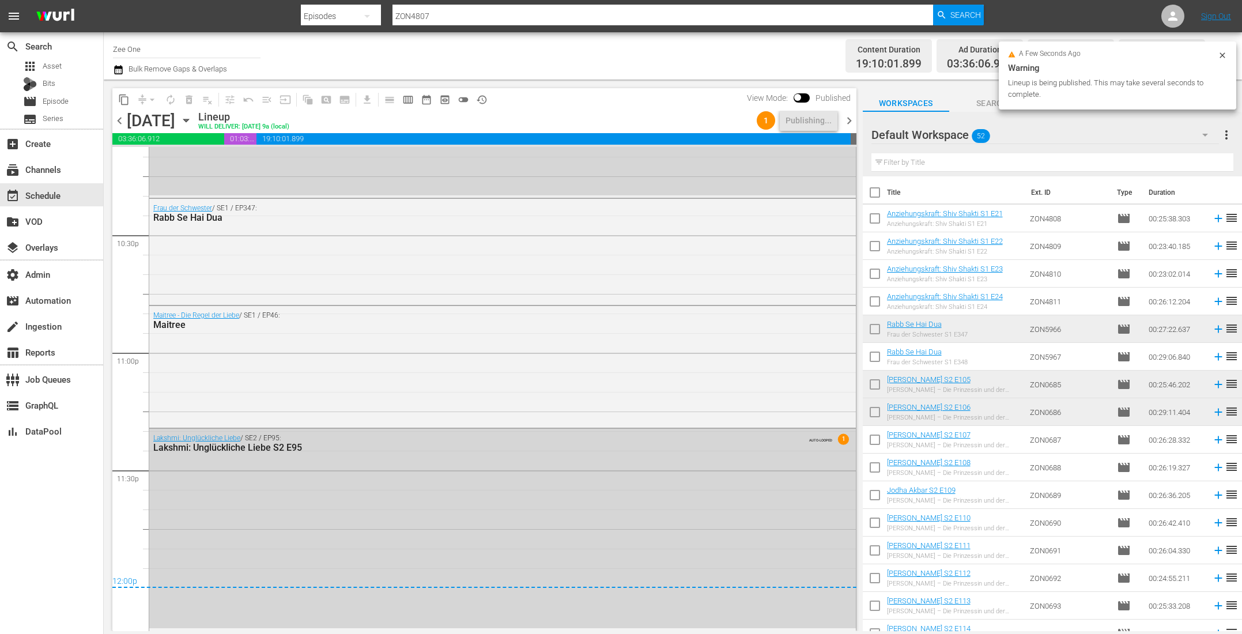
click at [846, 122] on span "chevron_right" at bounding box center [849, 120] width 14 height 14
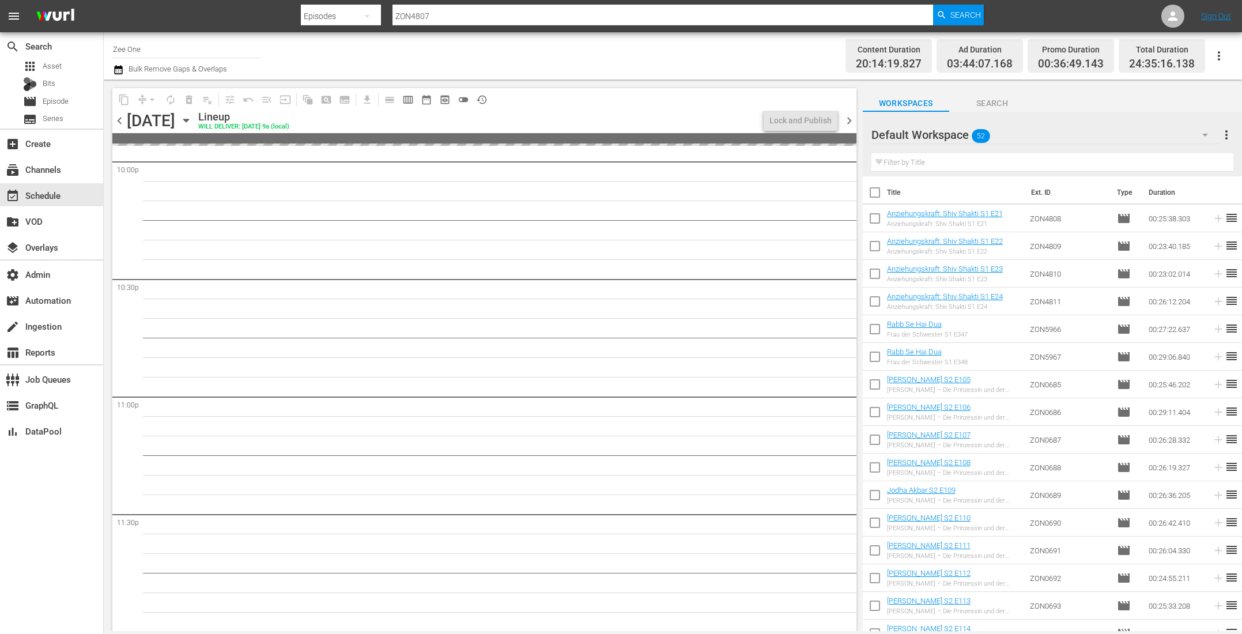
scroll to position [5338, 0]
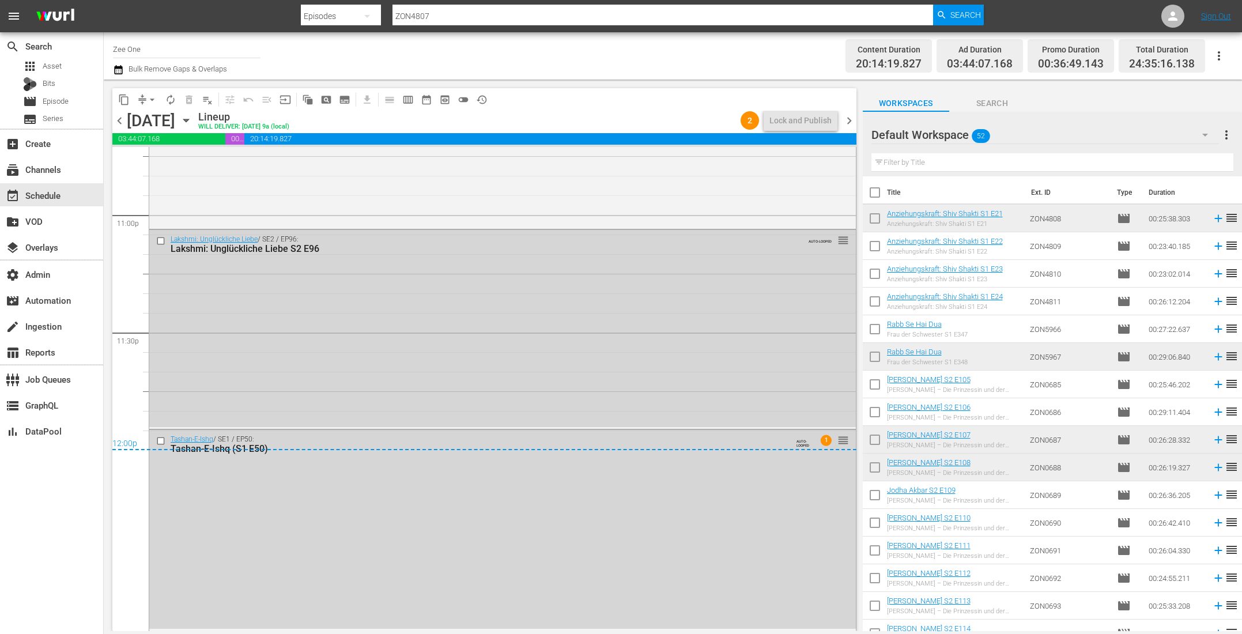
click at [121, 122] on span "chevron_left" at bounding box center [119, 120] width 14 height 14
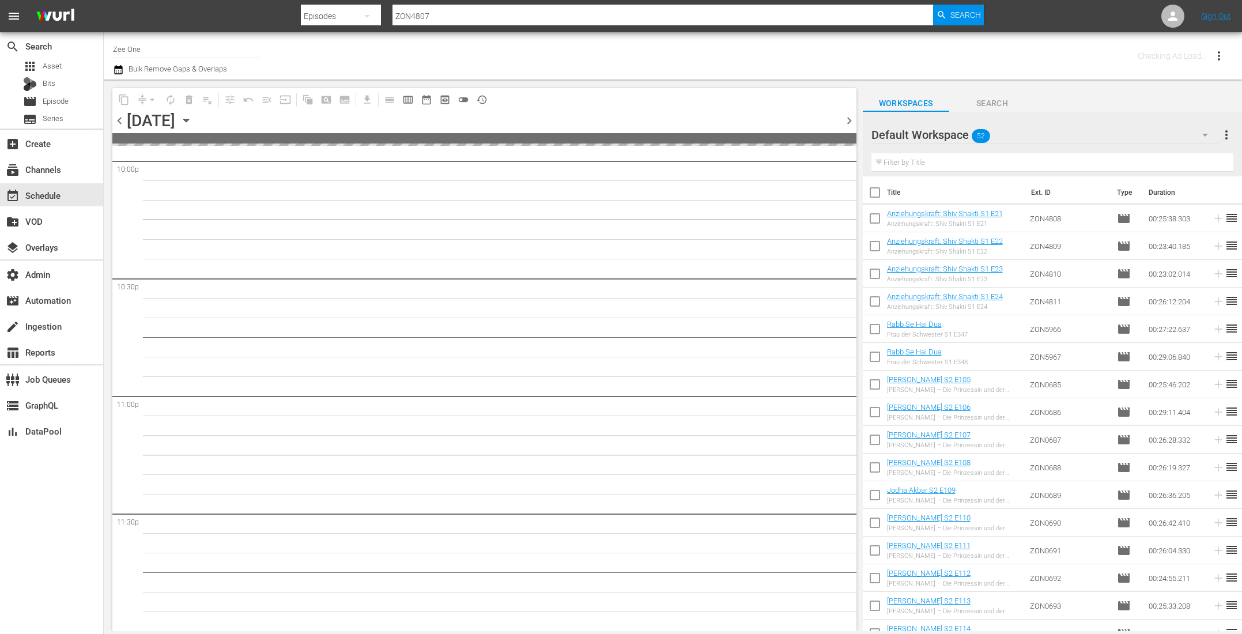
scroll to position [5156, 0]
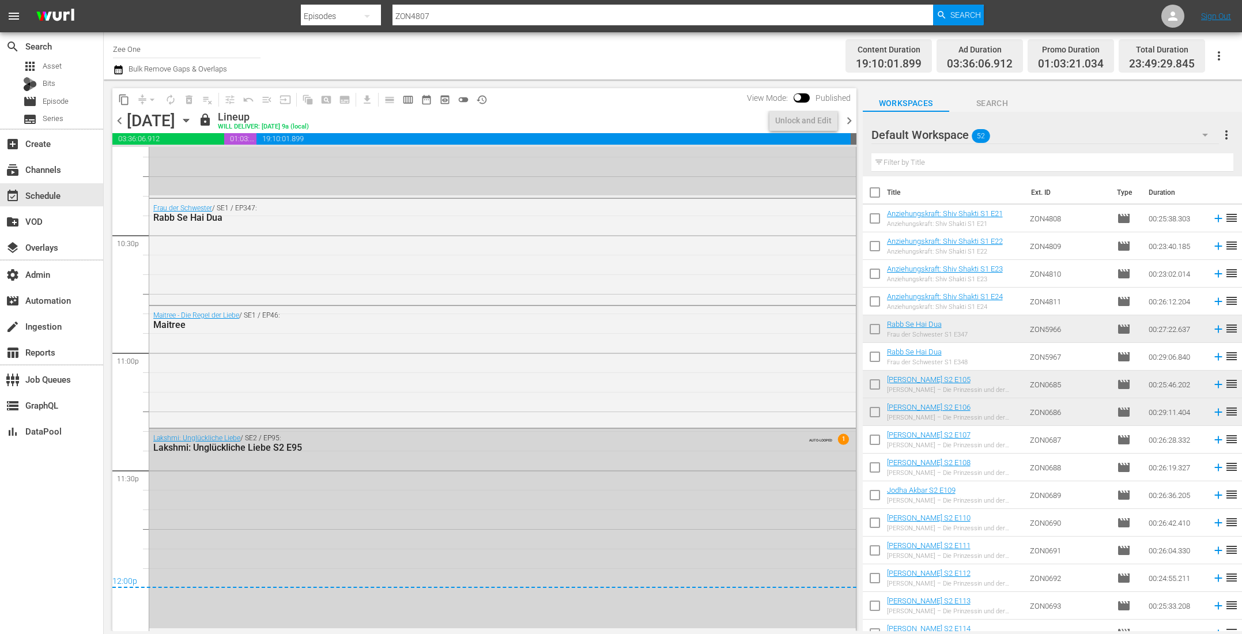
click at [850, 123] on span "chevron_right" at bounding box center [849, 120] width 14 height 14
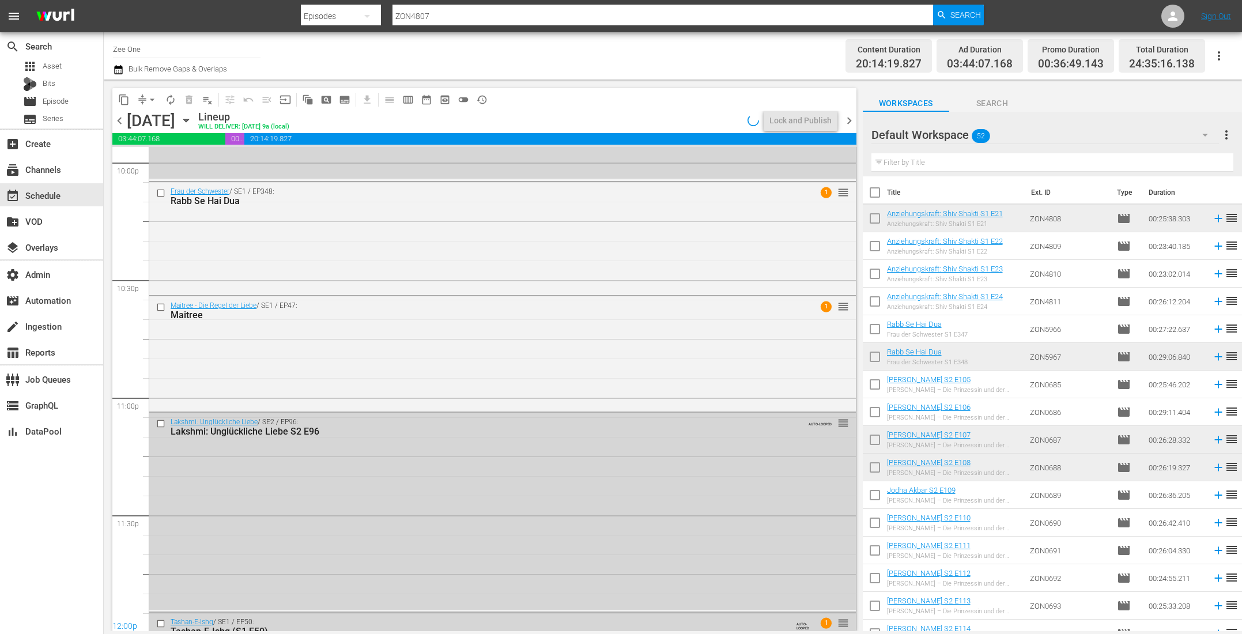
scroll to position [5338, 0]
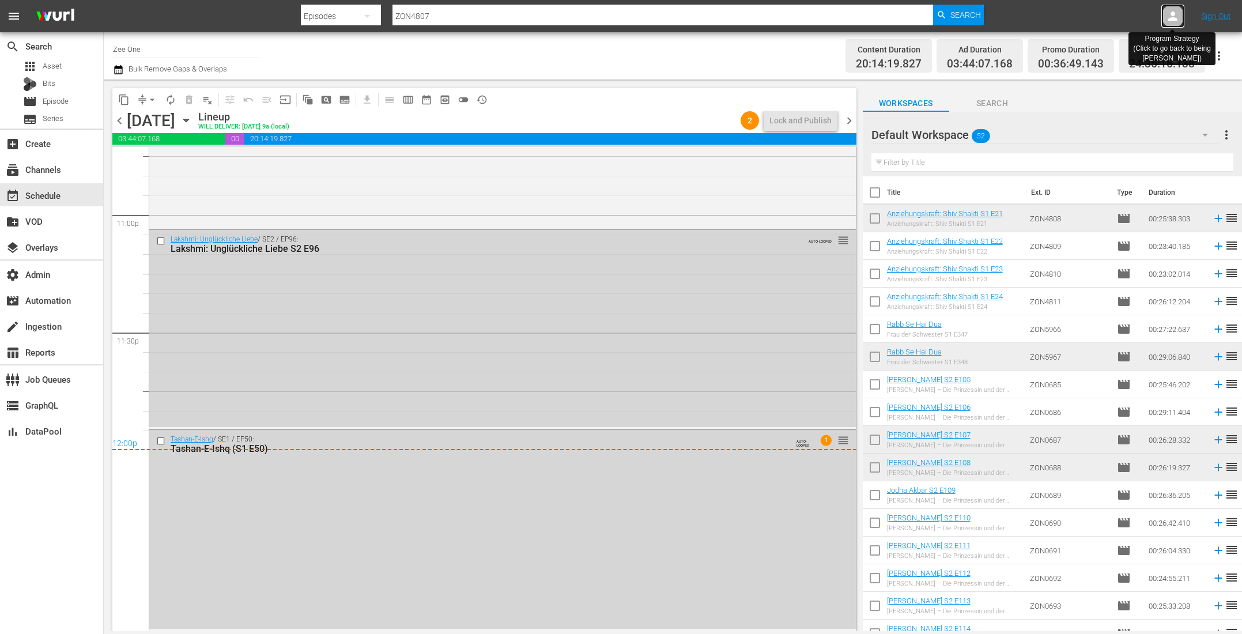
click at [1174, 19] on icon at bounding box center [1172, 16] width 9 height 9
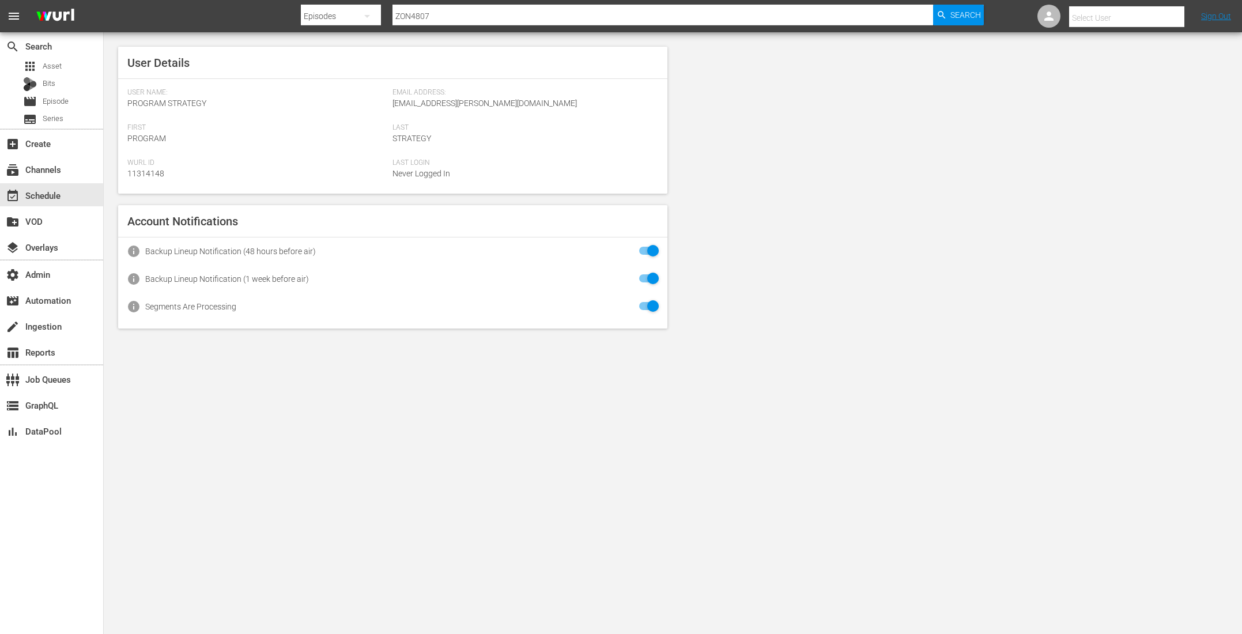
click at [1082, 20] on input "text" at bounding box center [1142, 18] width 147 height 28
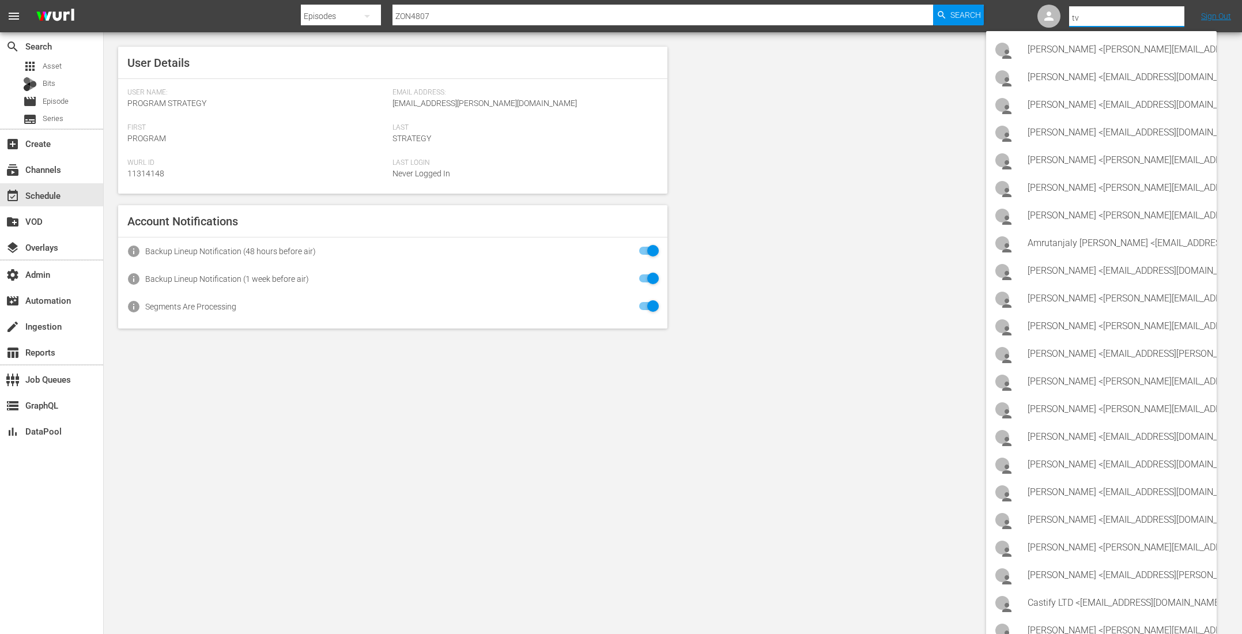
type input "tvb"
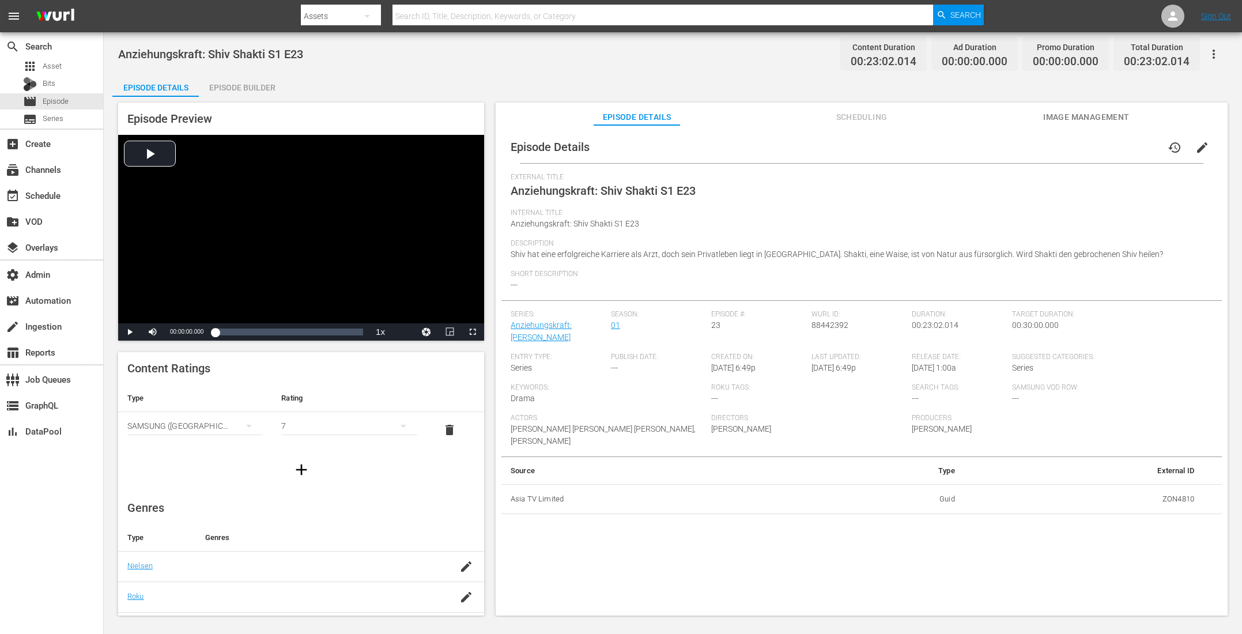
drag, startPoint x: 253, startPoint y: 88, endPoint x: 286, endPoint y: 71, distance: 36.3
click at [254, 88] on div "Episode Builder" at bounding box center [242, 88] width 86 height 28
click at [234, 86] on div "Episode Builder" at bounding box center [242, 88] width 86 height 28
click at [270, 86] on div "Episode Builder" at bounding box center [242, 88] width 86 height 28
click at [247, 90] on div "Episode Builder" at bounding box center [242, 88] width 86 height 28
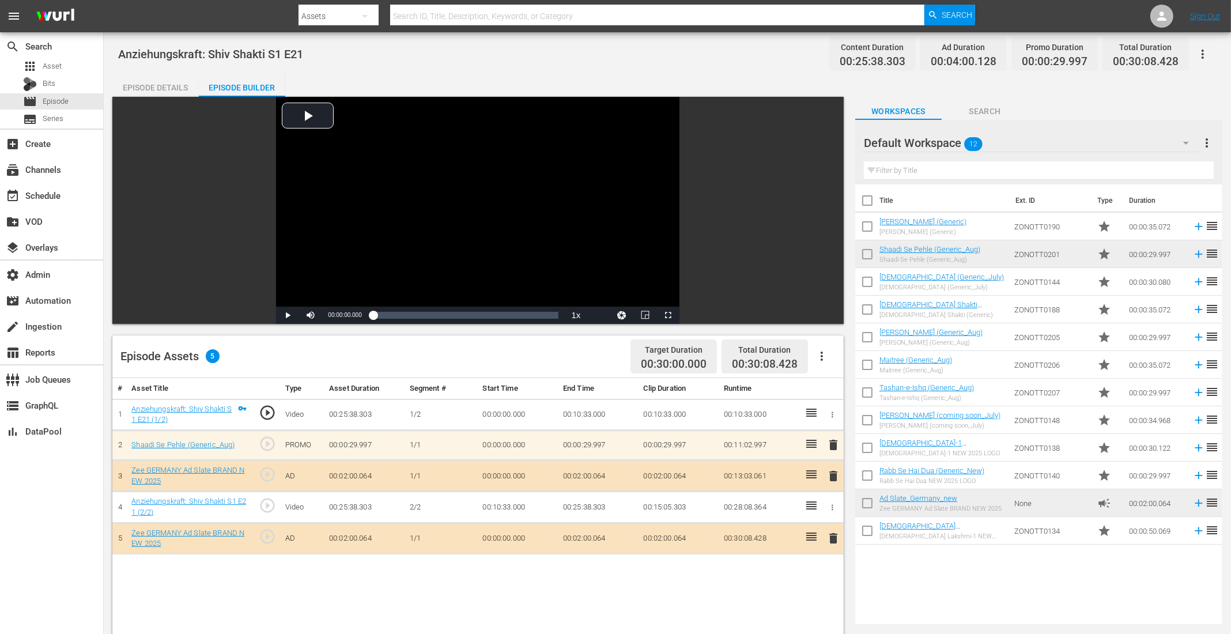
drag, startPoint x: 905, startPoint y: 252, endPoint x: 461, endPoint y: 1, distance: 509.5
click at [865, 281] on input "checkbox" at bounding box center [867, 284] width 24 height 24
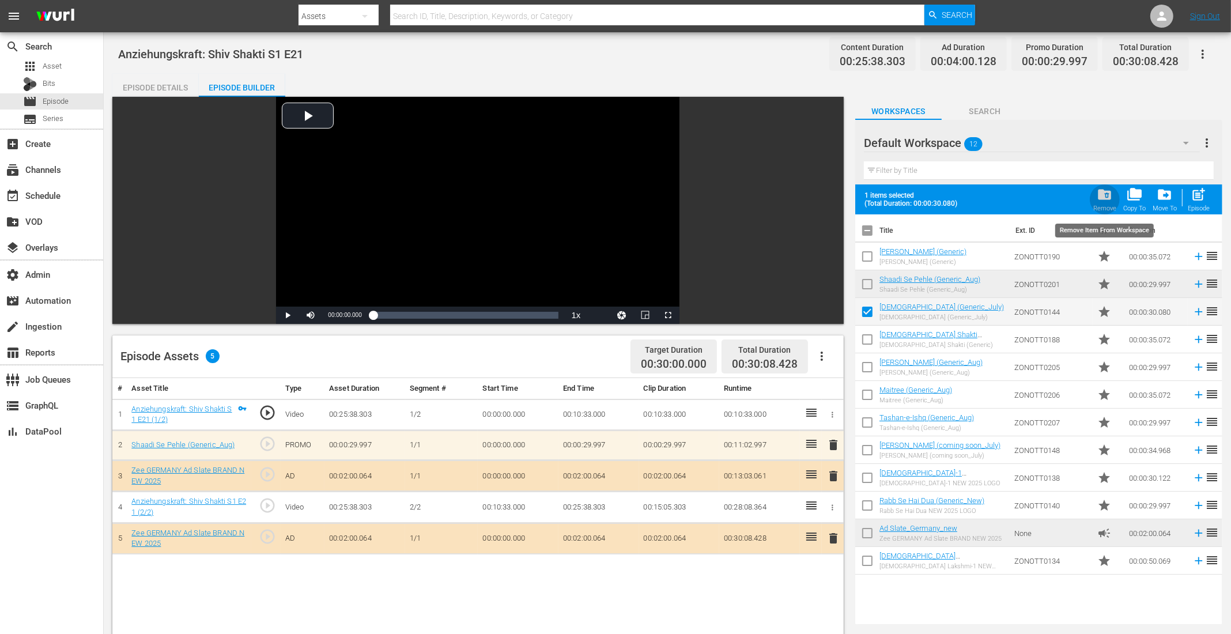
click at [993, 198] on span "folder_delete" at bounding box center [1105, 195] width 16 height 16
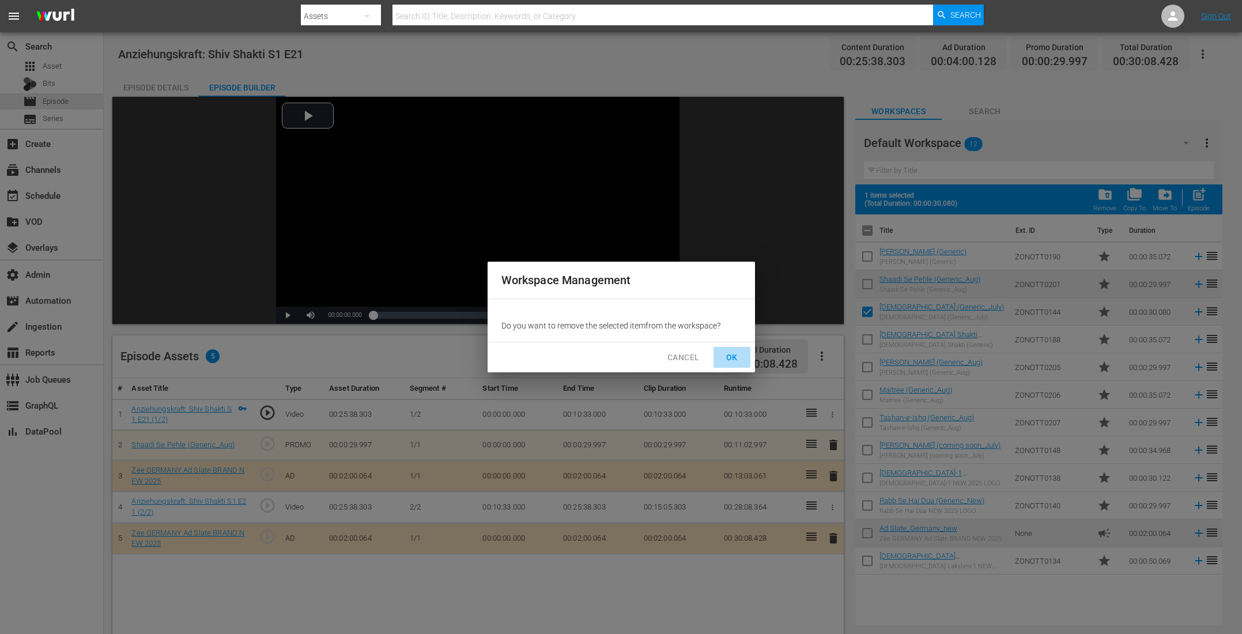
click at [726, 353] on span "OK" at bounding box center [731, 357] width 18 height 14
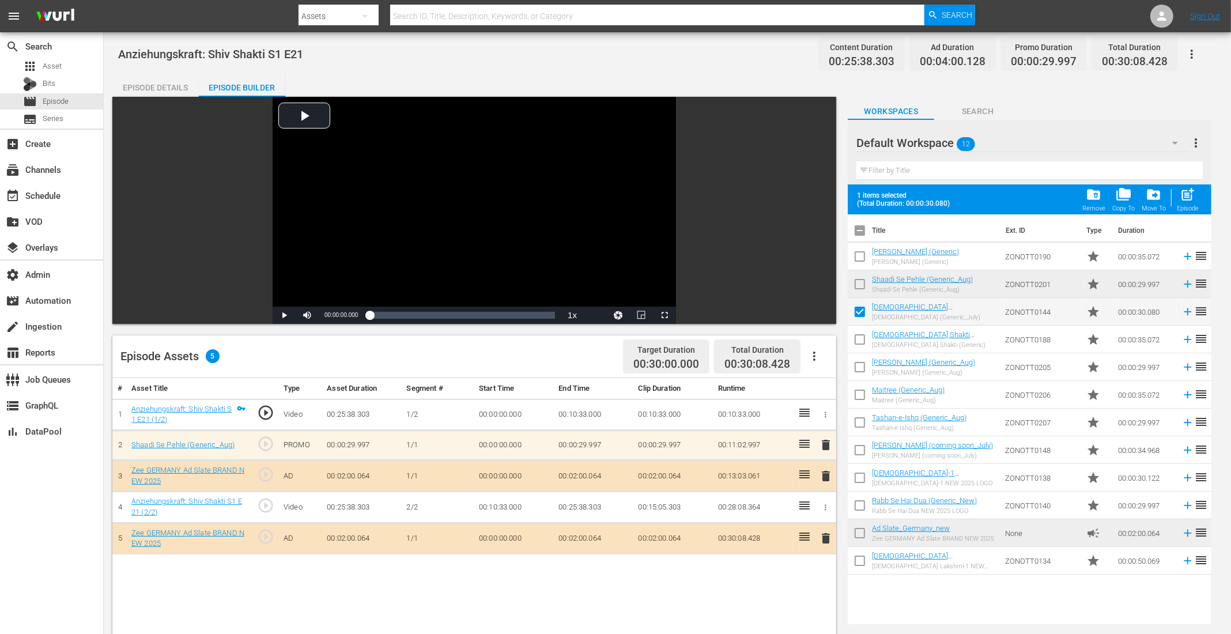
checkbox input "false"
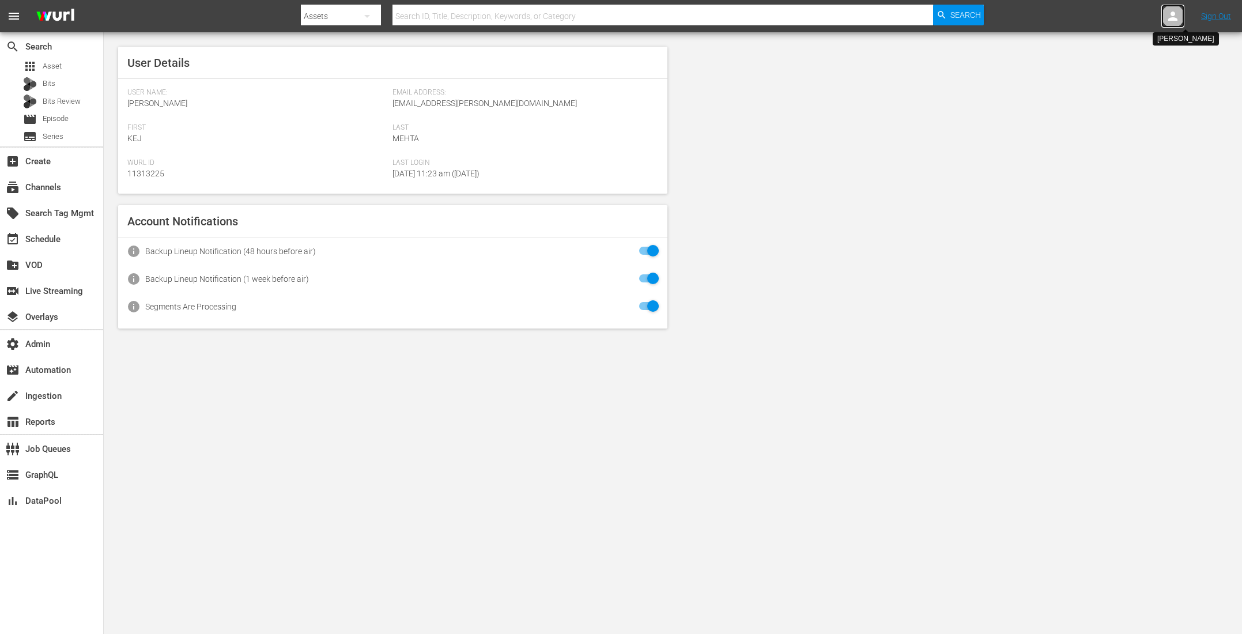
click at [1162, 18] on div at bounding box center [1172, 16] width 23 height 23
click at [1084, 18] on input "text" at bounding box center [1142, 18] width 147 height 28
drag, startPoint x: 1095, startPoint y: 20, endPoint x: 1025, endPoint y: 14, distance: 70.5
click at [1025, 14] on nav "menu Search By Assets Search ID, Title, Description, Keywords, or Category Sear…" at bounding box center [621, 16] width 1242 height 32
drag, startPoint x: 1098, startPoint y: 16, endPoint x: 1041, endPoint y: 12, distance: 56.6
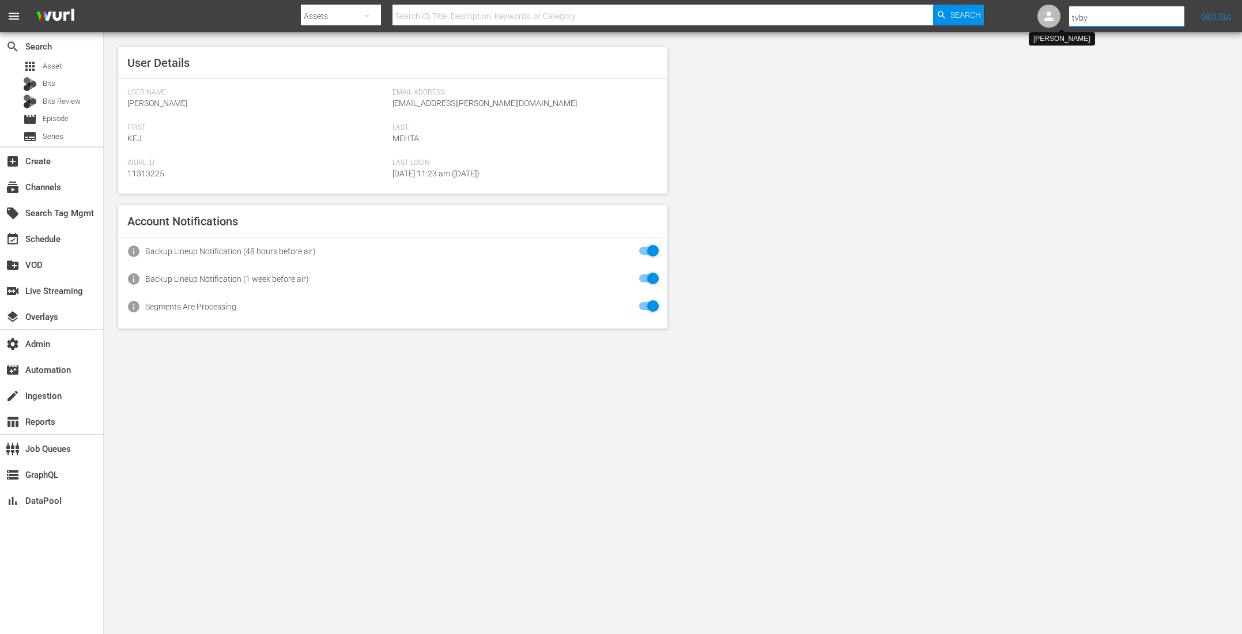
click at [1041, 12] on div "Select User tvby" at bounding box center [1110, 16] width 147 height 29
drag, startPoint x: 1098, startPoint y: 16, endPoint x: 979, endPoint y: 5, distance: 119.7
click at [979, 5] on nav "menu Search By Assets Search ID, Title, Description, Keywords, or Category Sear…" at bounding box center [621, 16] width 1242 height 32
click at [1043, 48] on div "[EMAIL_ADDRESS][PERSON_NAME][DOMAIN_NAME] [EMAIL_ADDRESS][PERSON_NAME][DOMAIN_N…" at bounding box center [1106, 50] width 180 height 28
type input "[EMAIL_ADDRESS][PERSON_NAME][DOMAIN_NAME] [EMAIL_ADDRESS][PERSON_NAME][DOMAIN_N…"
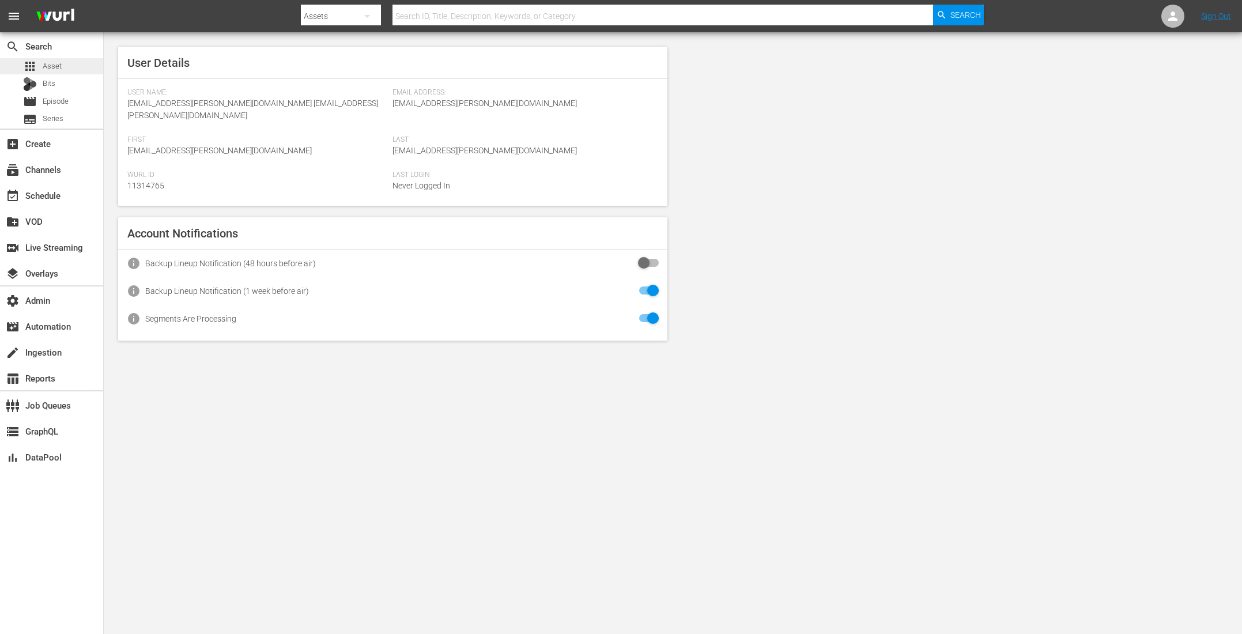
click at [68, 66] on div "apps Asset" at bounding box center [51, 66] width 103 height 16
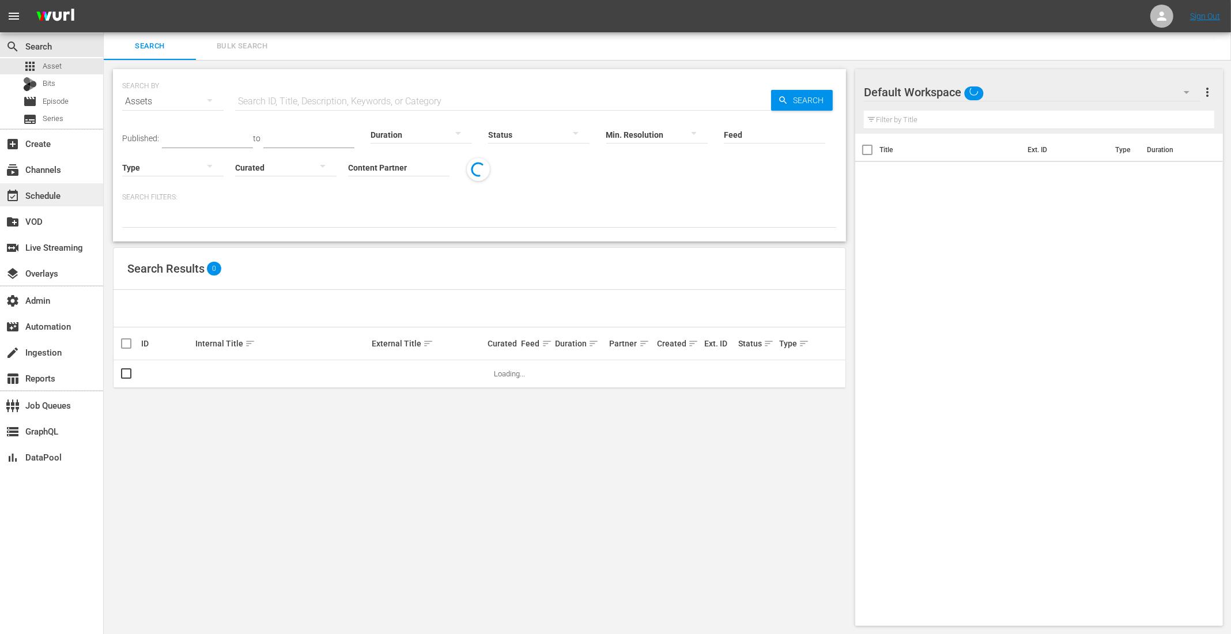
click at [65, 196] on div "event_available Schedule" at bounding box center [51, 194] width 103 height 23
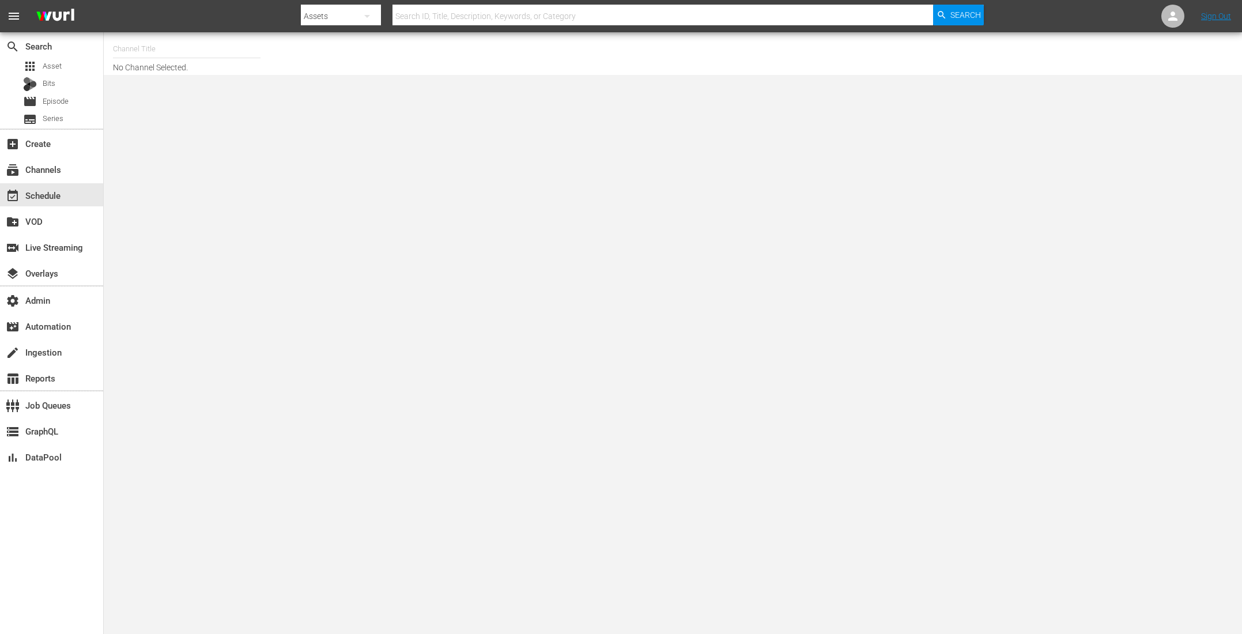
click at [173, 42] on input "text" at bounding box center [186, 49] width 147 height 28
click at [177, 83] on div "TV by Prime (1990 - amazon_de_tvbyprime_1)" at bounding box center [271, 81] width 298 height 28
type input "TV by Prime (1990 - amazon_de_tvbyprime_1)"
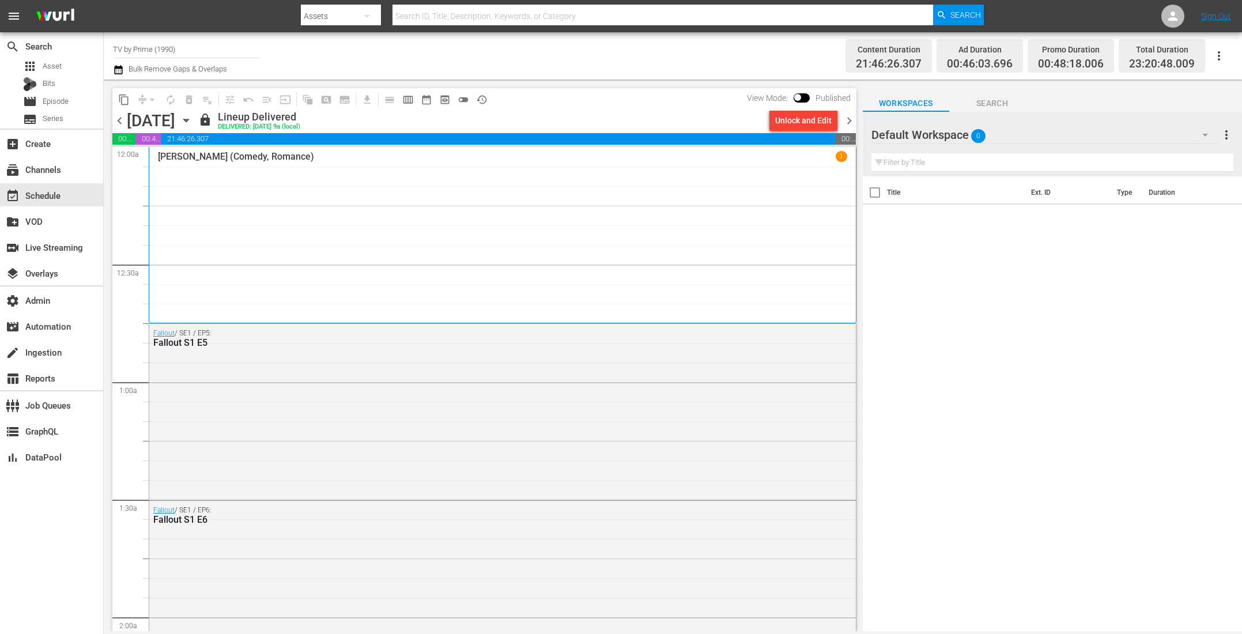
click at [116, 67] on icon "button" at bounding box center [118, 69] width 8 height 9
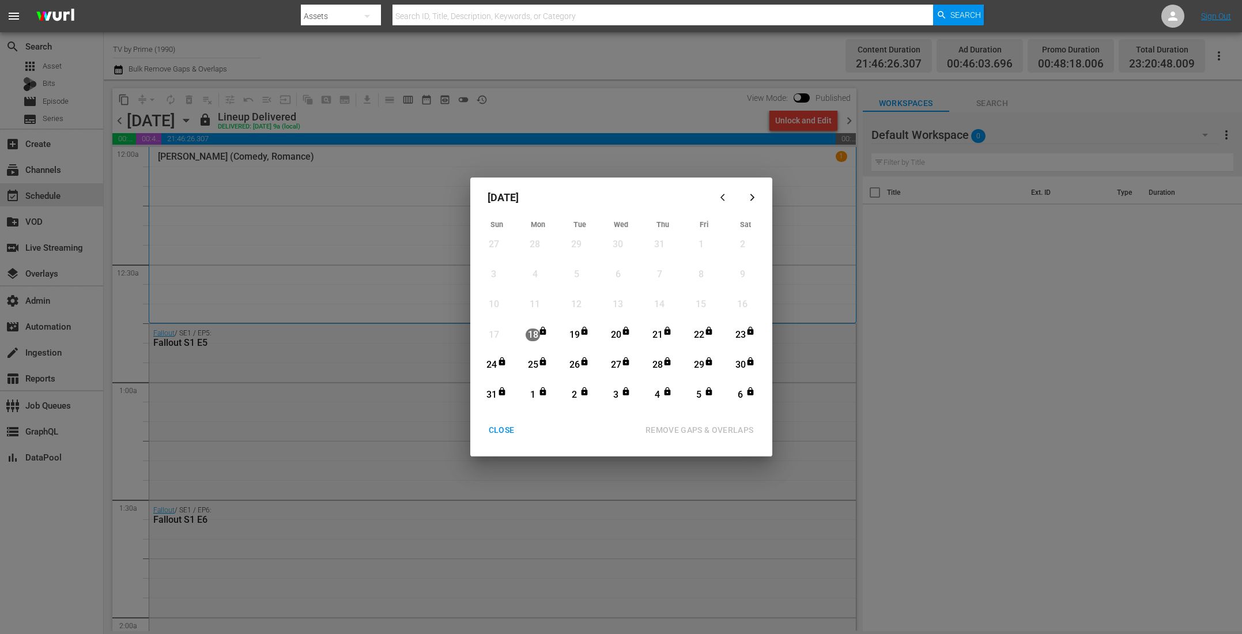
click at [757, 196] on div "button" at bounding box center [752, 197] width 14 height 9
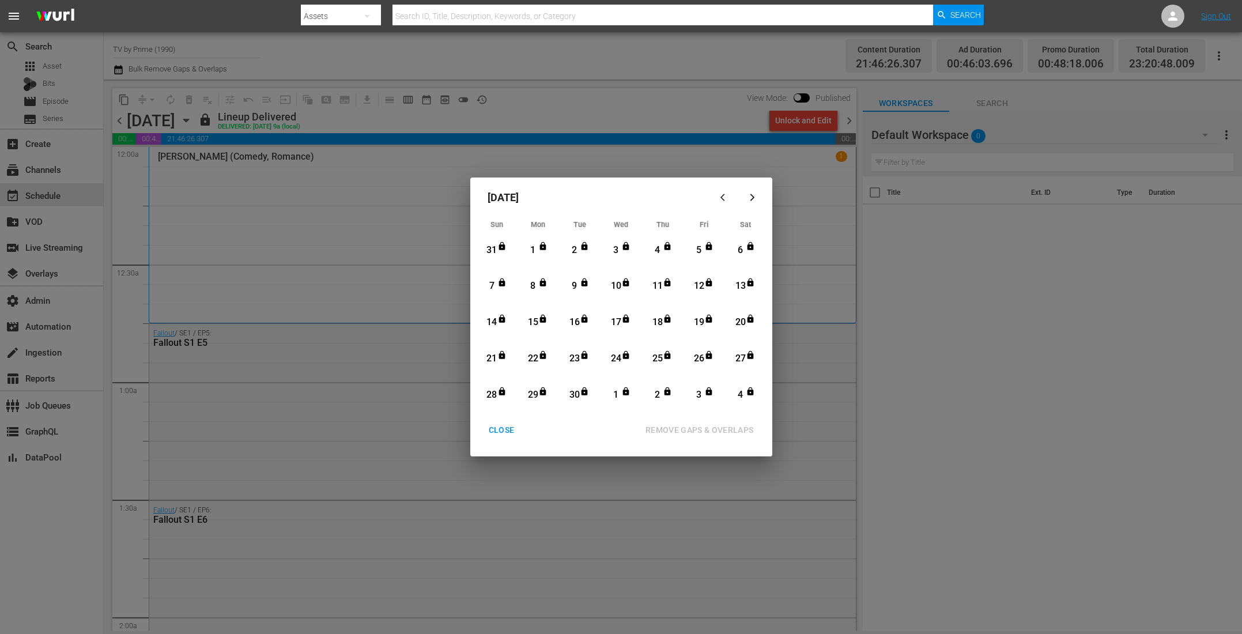
click at [757, 196] on div "button" at bounding box center [752, 197] width 14 height 9
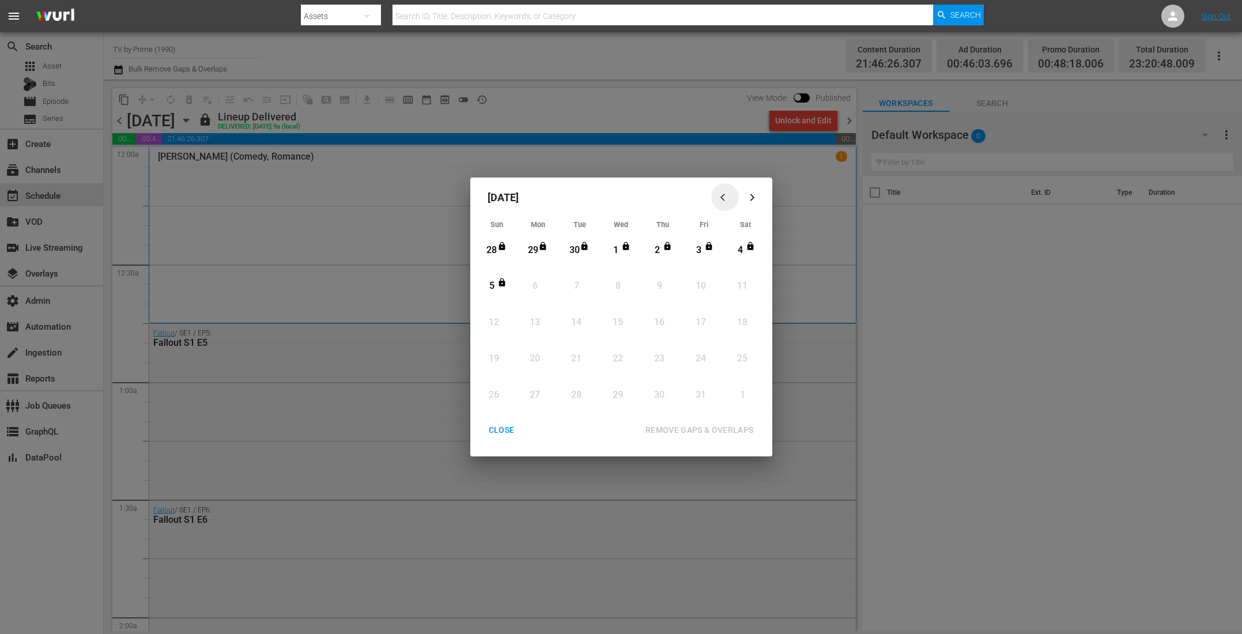
click at [726, 197] on icon "button" at bounding box center [724, 197] width 9 height 9
click at [748, 197] on icon "button" at bounding box center [752, 197] width 9 height 9
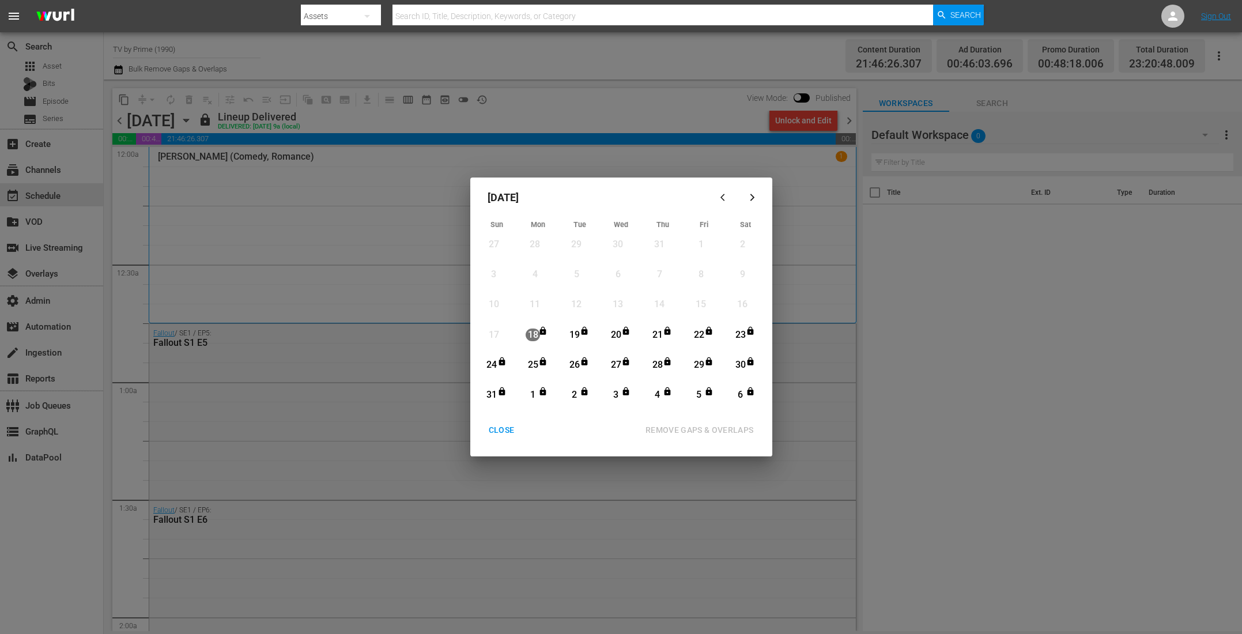
click at [509, 432] on div "CLOSE" at bounding box center [501, 430] width 44 height 14
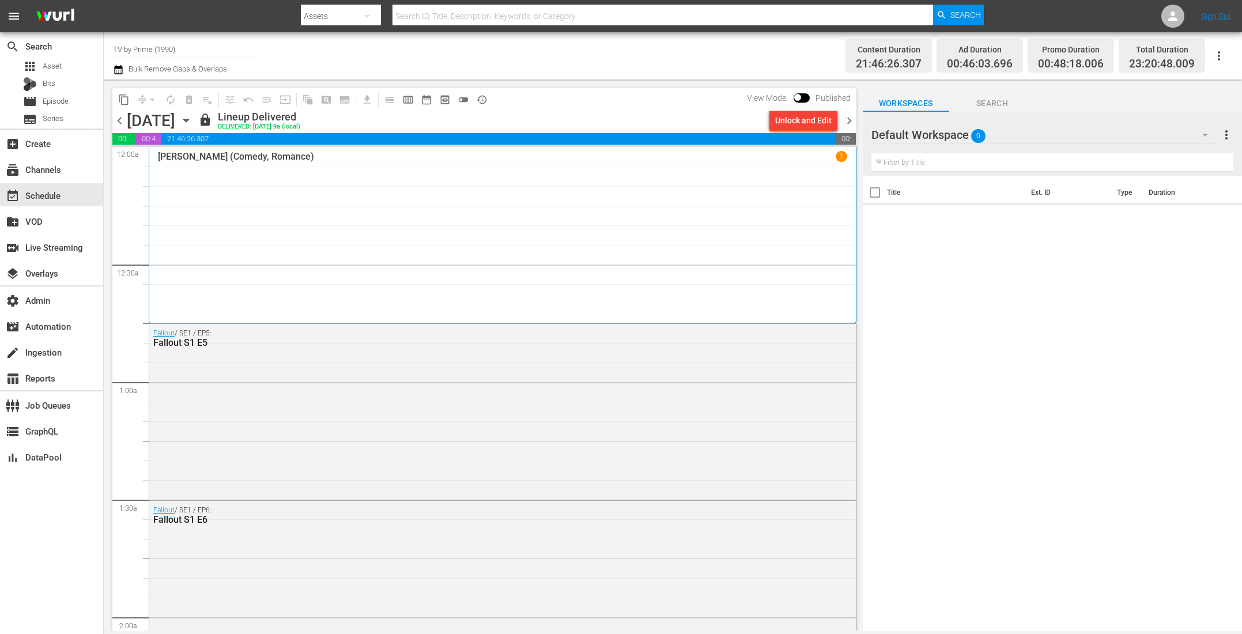
click at [1202, 131] on icon "button" at bounding box center [1205, 135] width 14 height 14
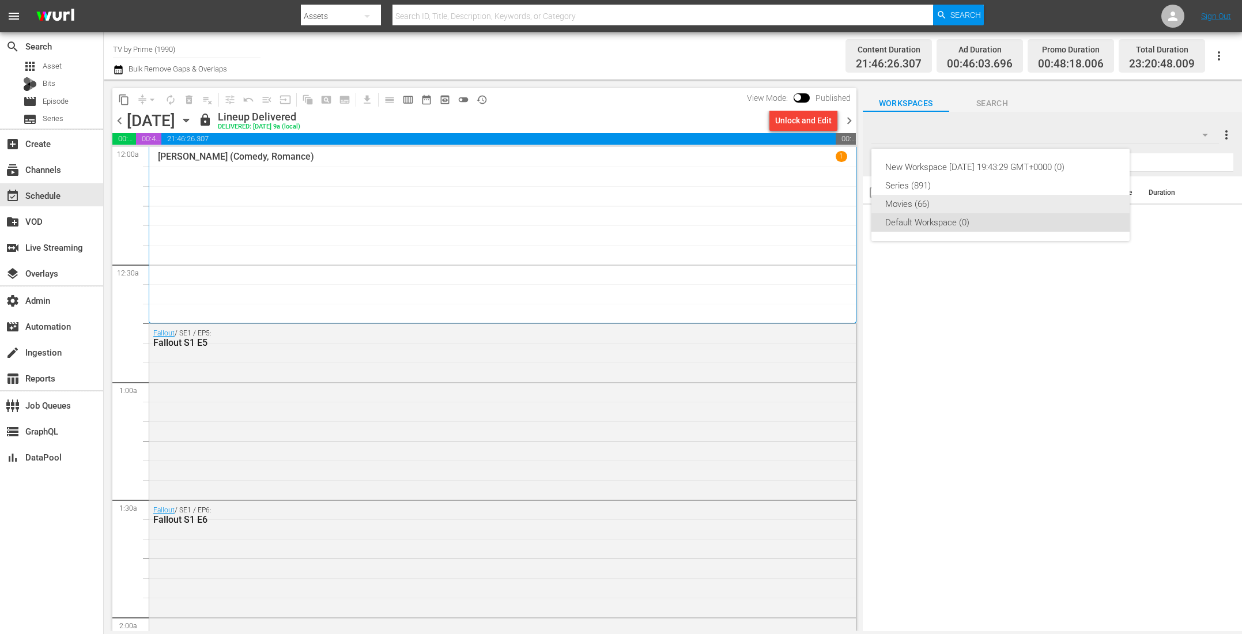
click at [955, 202] on div "Movies (66)" at bounding box center [1000, 204] width 230 height 18
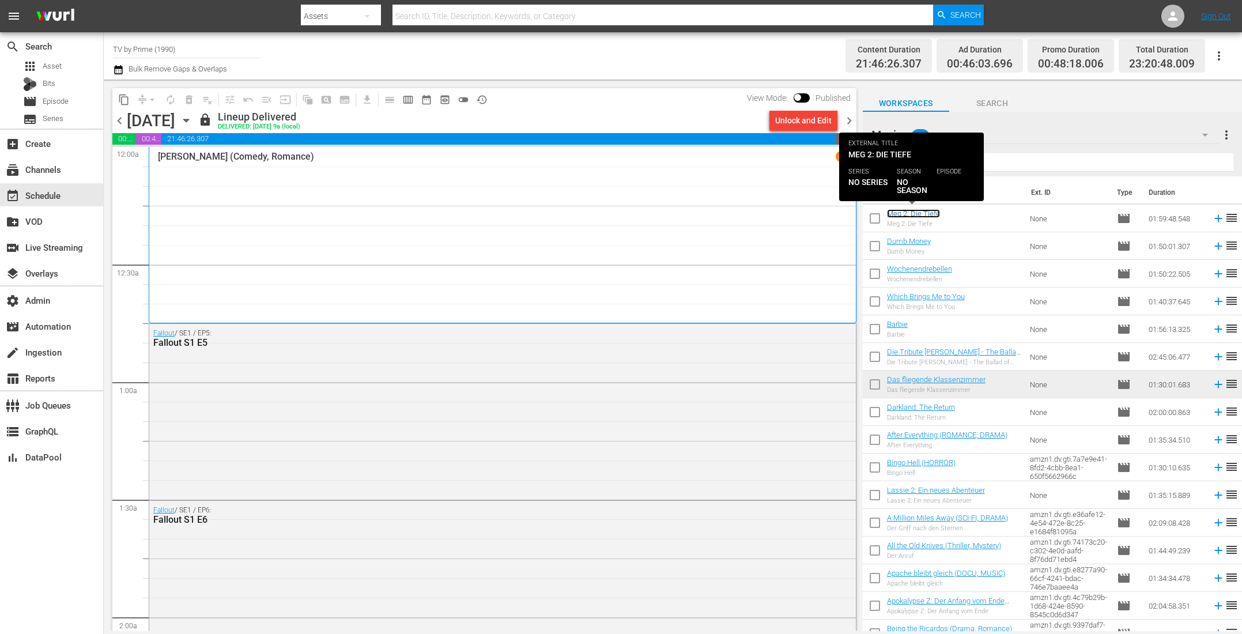
click at [900, 213] on link "Meg 2: Die Tiefe" at bounding box center [913, 213] width 53 height 9
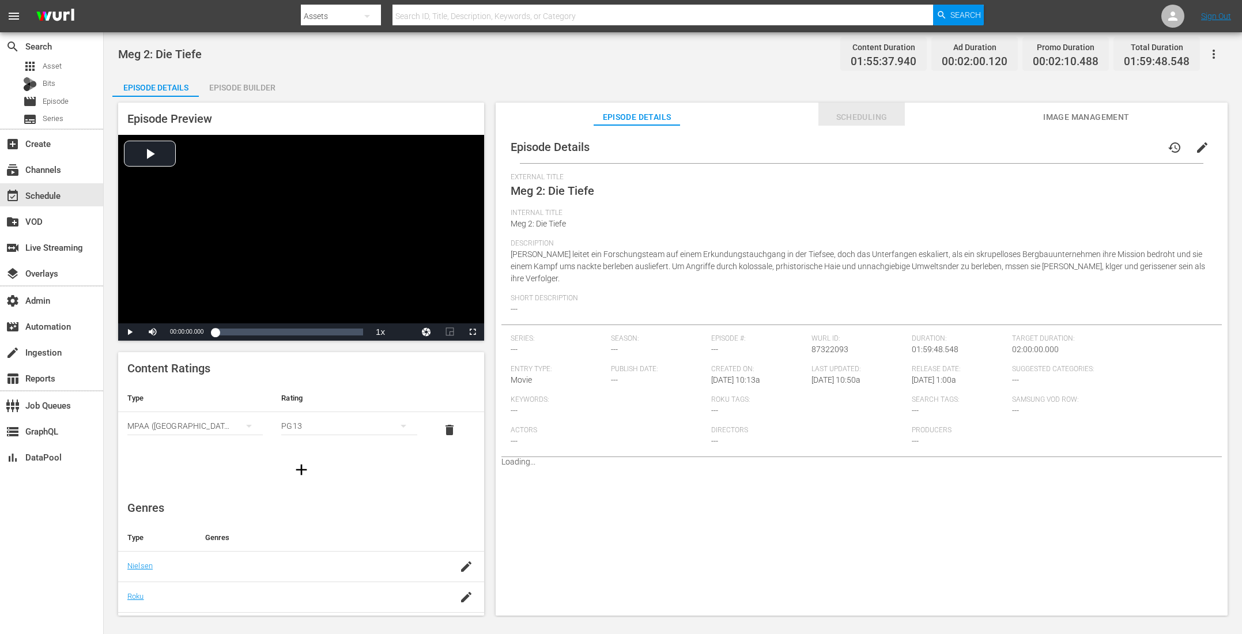
click at [839, 115] on span "Scheduling" at bounding box center [861, 117] width 86 height 14
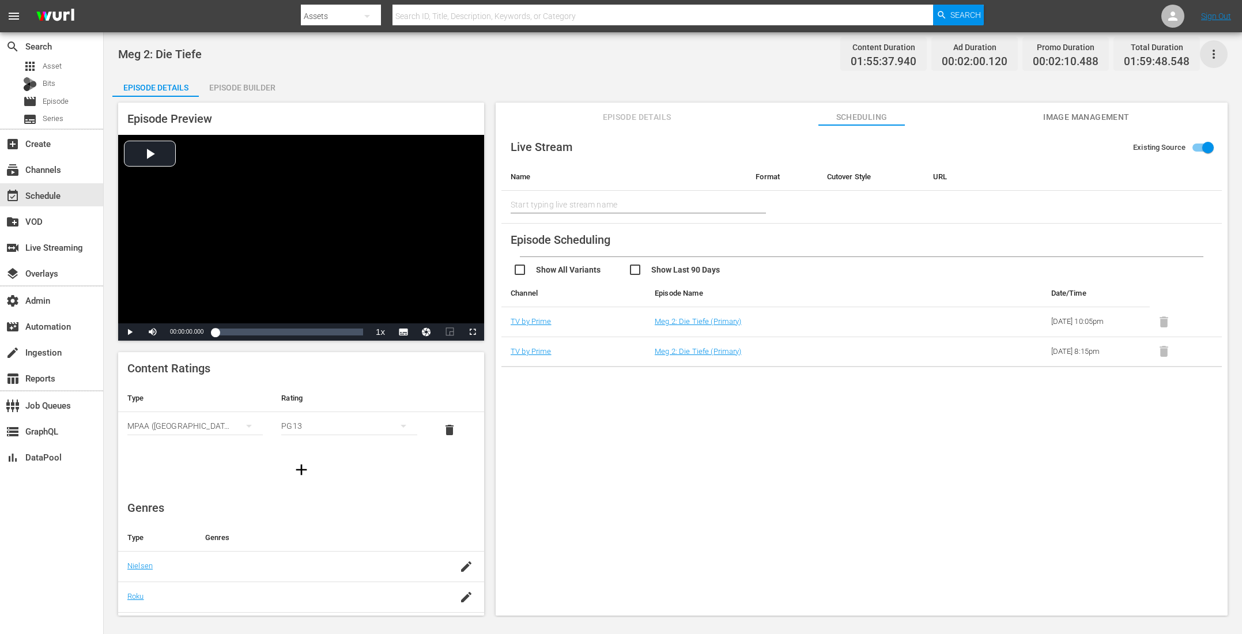
click at [1216, 48] on icon "button" at bounding box center [1213, 54] width 14 height 14
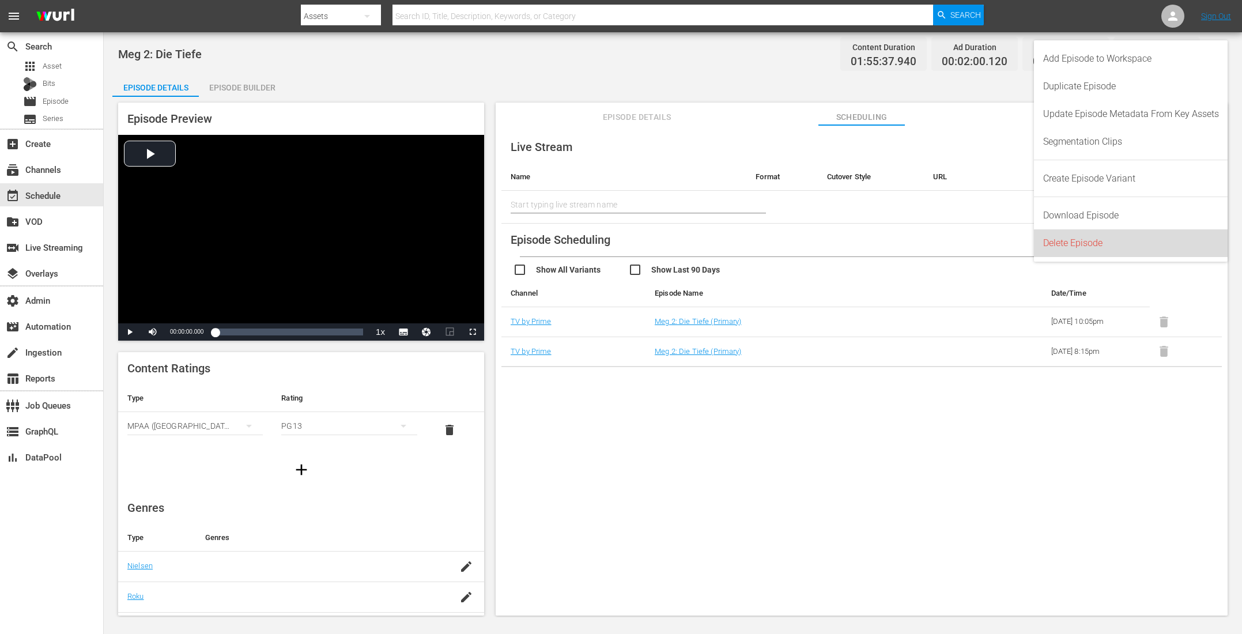
click at [1080, 246] on div "Delete Episode" at bounding box center [1131, 243] width 176 height 28
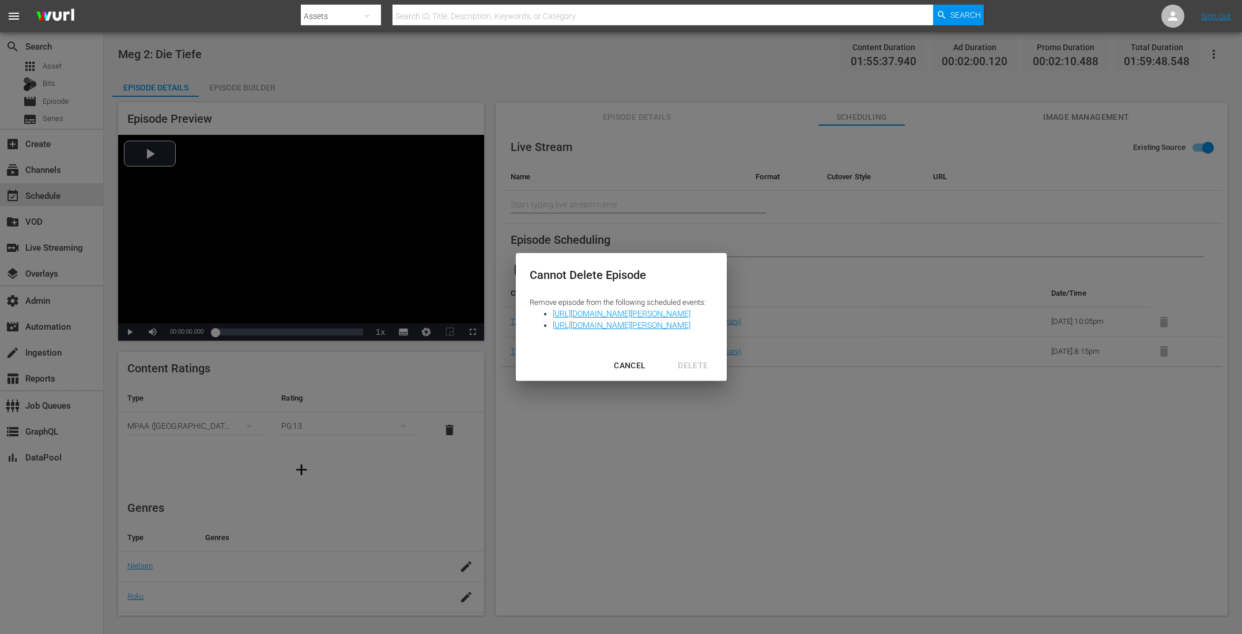
click at [651, 367] on div "CANCEL" at bounding box center [629, 365] width 50 height 14
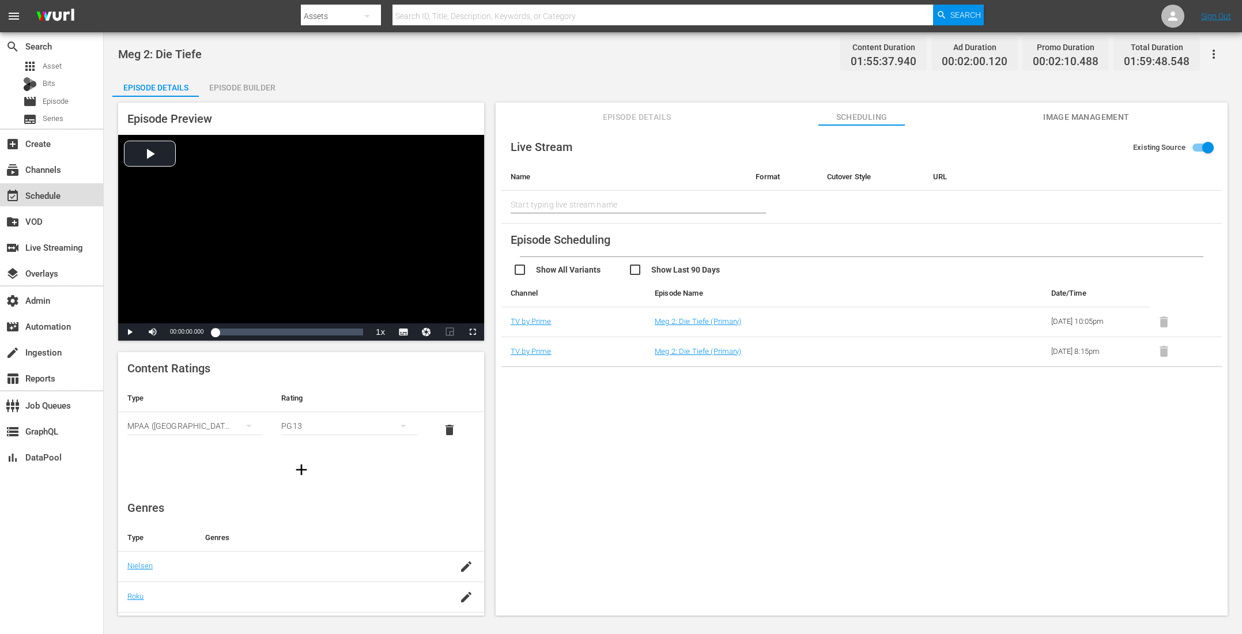
click at [69, 197] on div "event_available Schedule" at bounding box center [51, 194] width 103 height 23
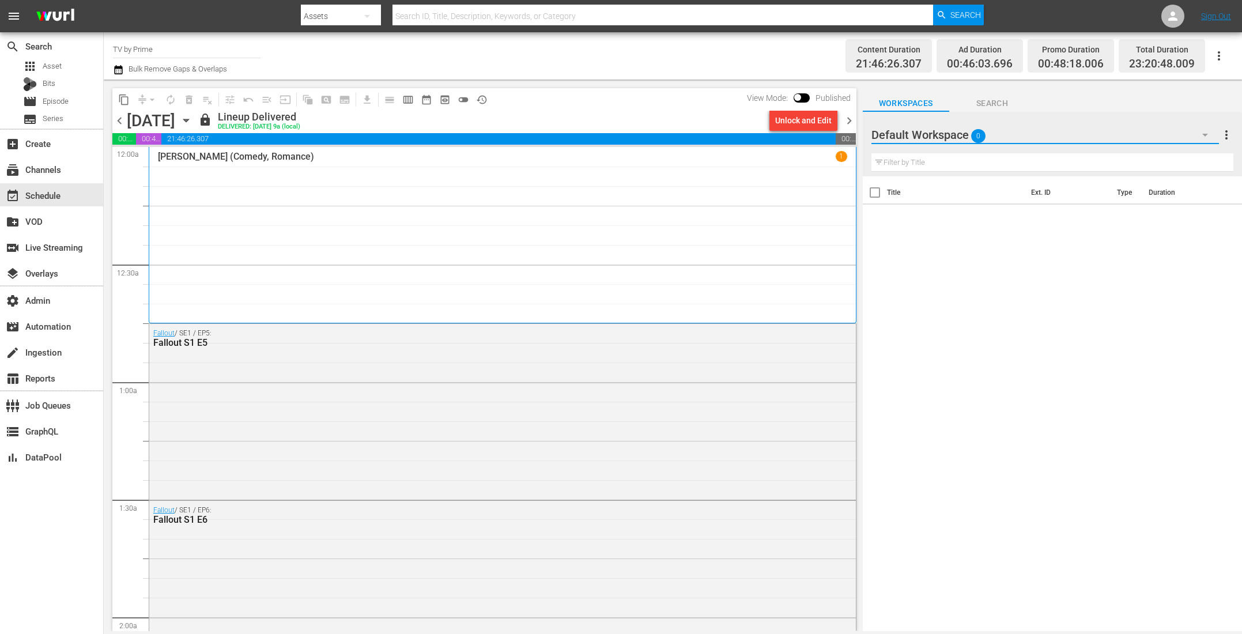
click at [1206, 126] on button "button" at bounding box center [1205, 135] width 28 height 28
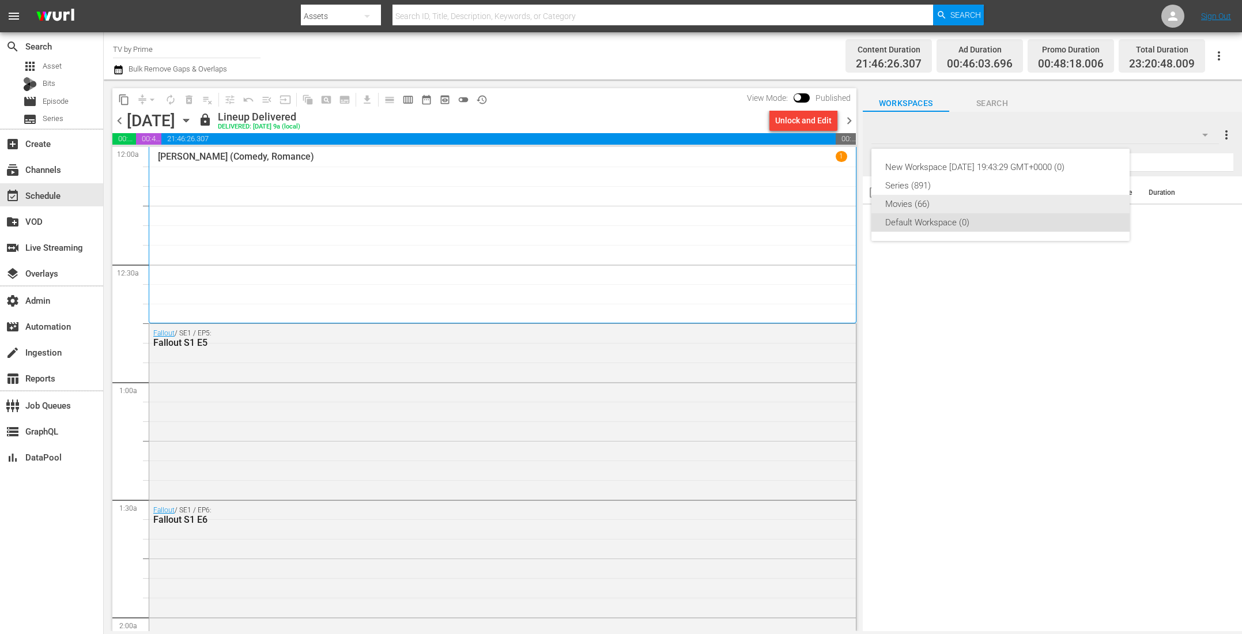
drag, startPoint x: 991, startPoint y: 186, endPoint x: 978, endPoint y: 205, distance: 23.2
click at [978, 205] on div "New Workspace [DATE] 19:43:29 GMT+0000 (0) Series (891) Movies (66) Default Wor…" at bounding box center [1000, 195] width 258 height 92
click at [978, 205] on div "Movies (66)" at bounding box center [1000, 204] width 230 height 18
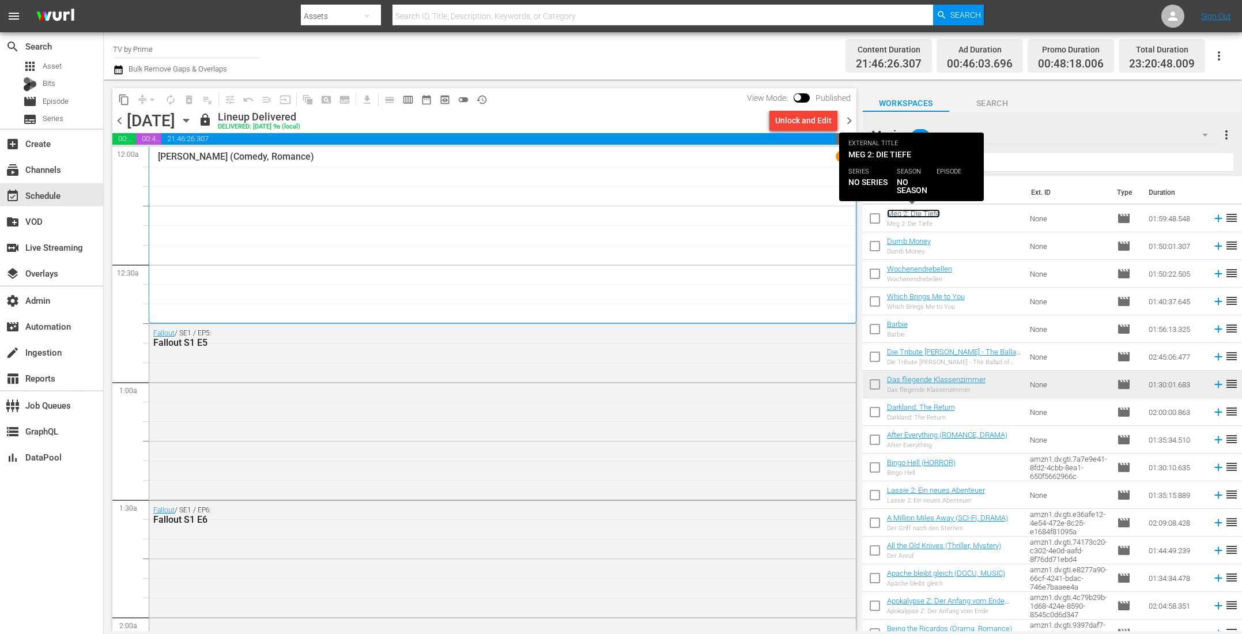
click at [920, 211] on link "Meg 2: Die Tiefe" at bounding box center [913, 213] width 53 height 9
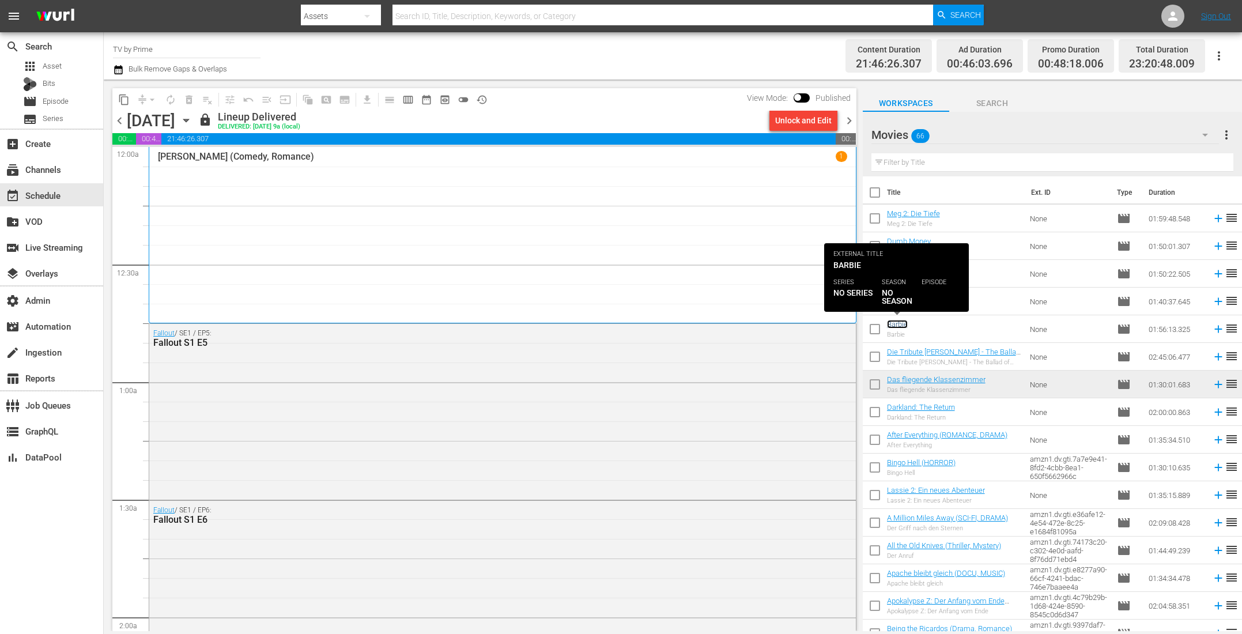
click at [900, 323] on link "Barbie" at bounding box center [897, 324] width 21 height 9
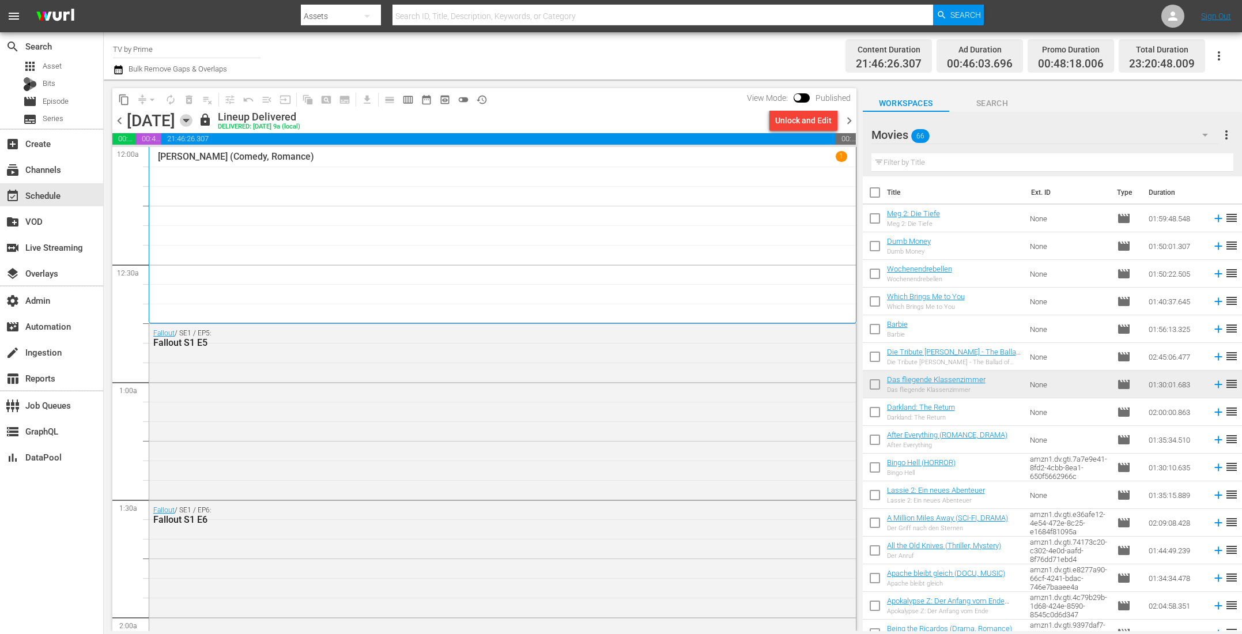
click at [192, 117] on icon "button" at bounding box center [186, 120] width 13 height 13
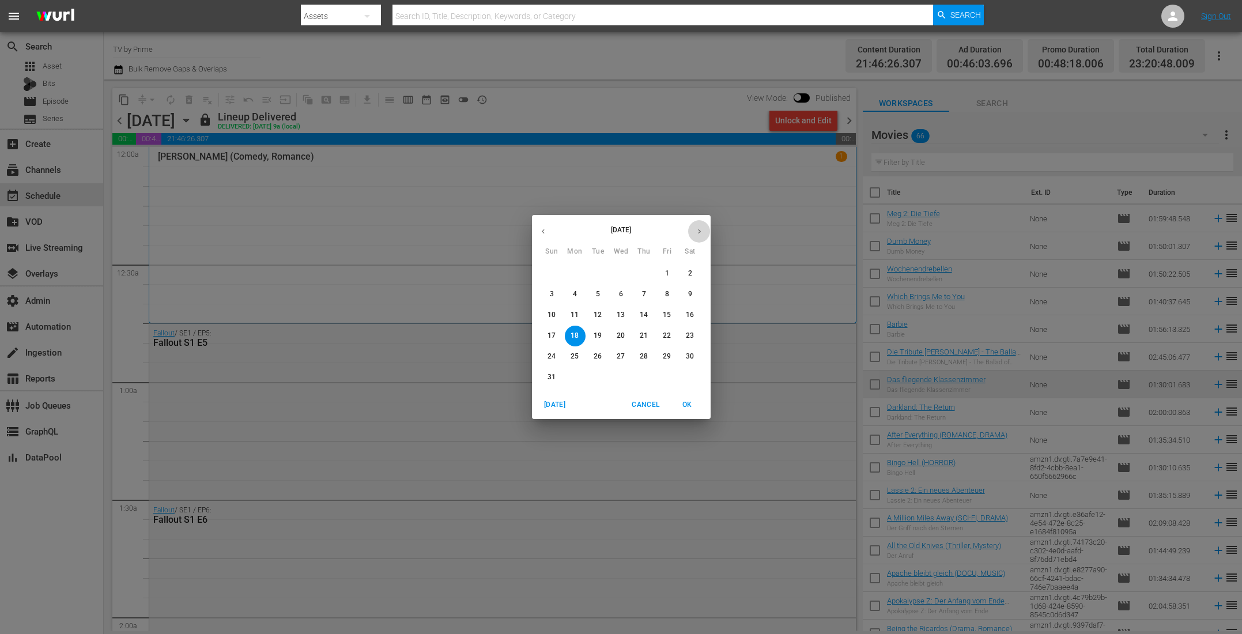
click at [702, 230] on icon "button" at bounding box center [699, 231] width 9 height 9
click at [701, 228] on icon "button" at bounding box center [699, 231] width 9 height 9
click at [687, 269] on span "4" at bounding box center [690, 273] width 21 height 10
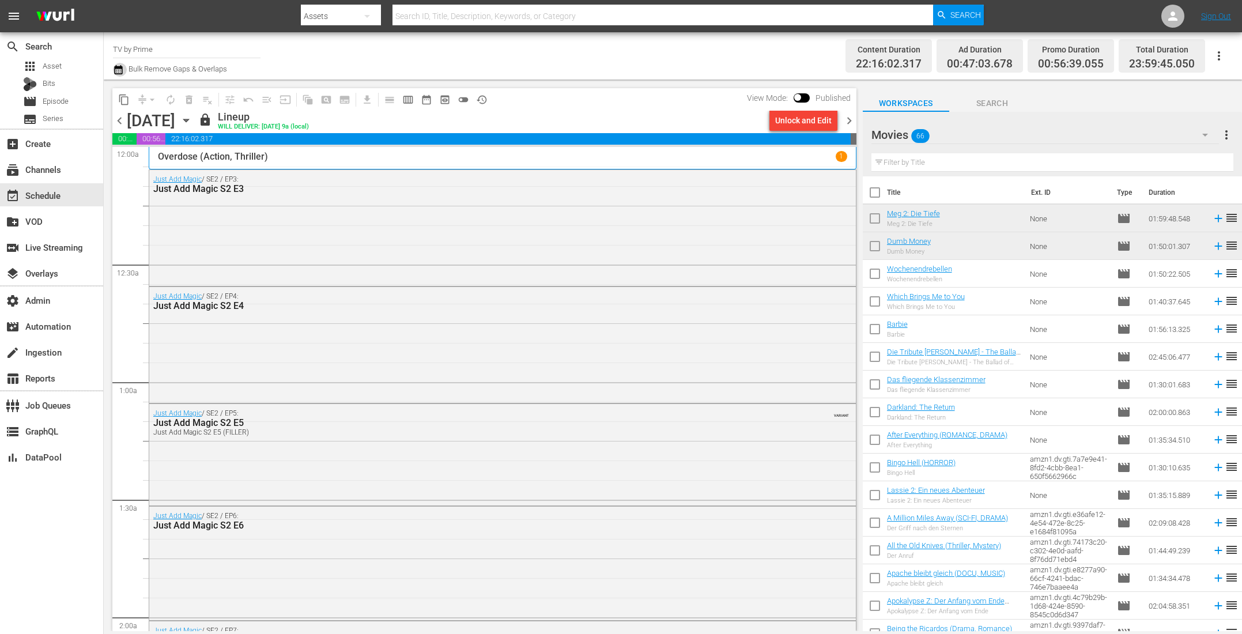
click at [116, 73] on icon "button" at bounding box center [118, 70] width 11 height 14
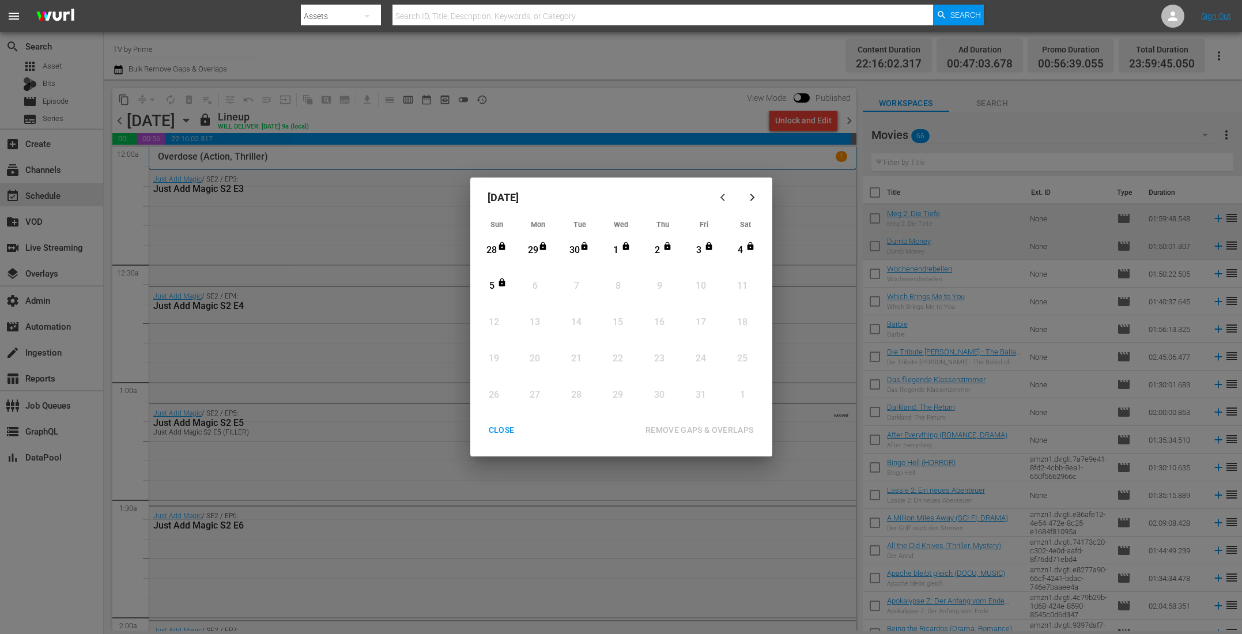
click at [505, 432] on div "CLOSE" at bounding box center [501, 430] width 44 height 14
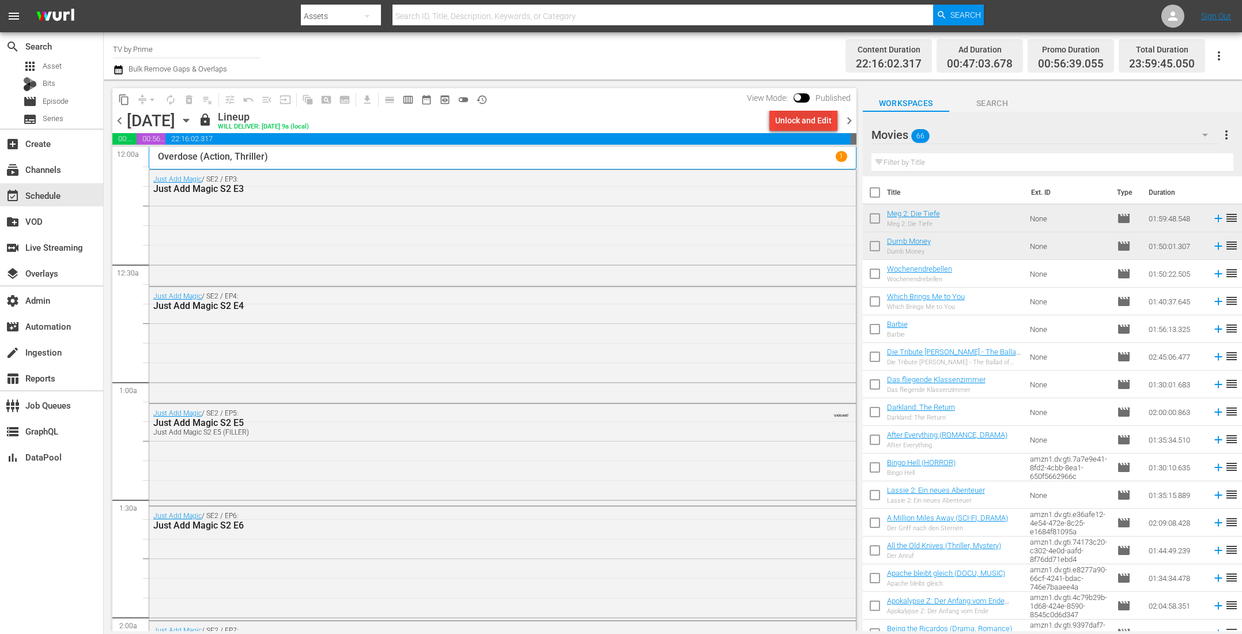
click at [786, 123] on div "Unlock and Edit" at bounding box center [803, 120] width 56 height 21
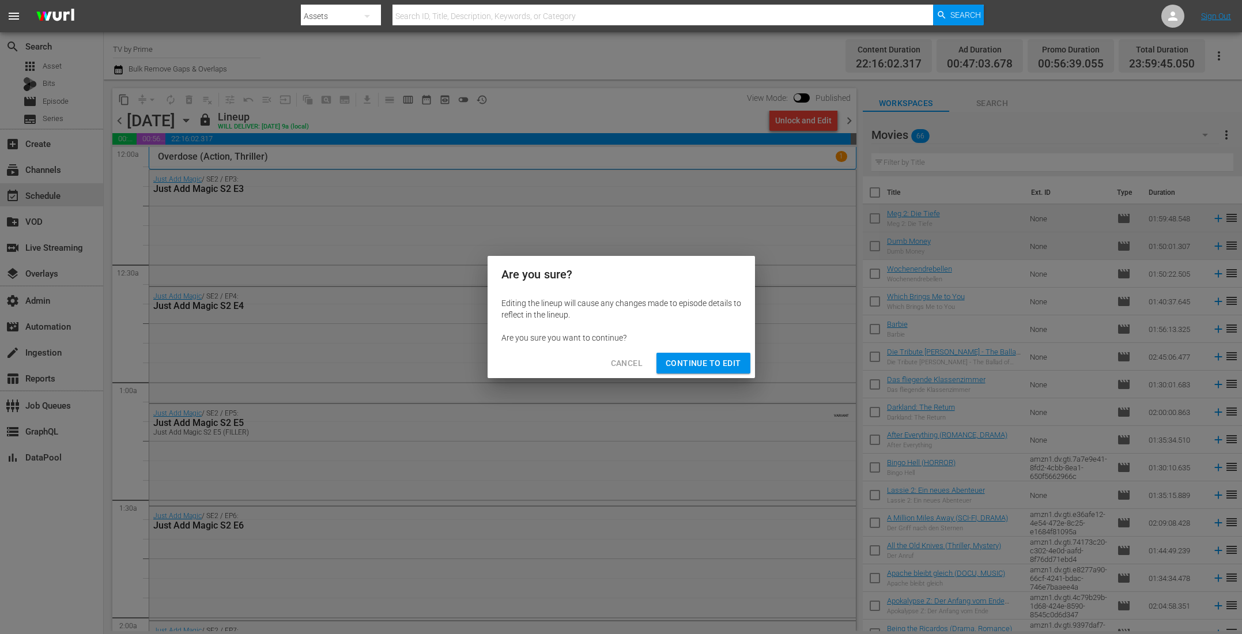
click at [703, 352] on div "Cancel Continue to Edit" at bounding box center [620, 363] width 267 height 31
click at [703, 354] on button "Continue to Edit" at bounding box center [702, 363] width 93 height 21
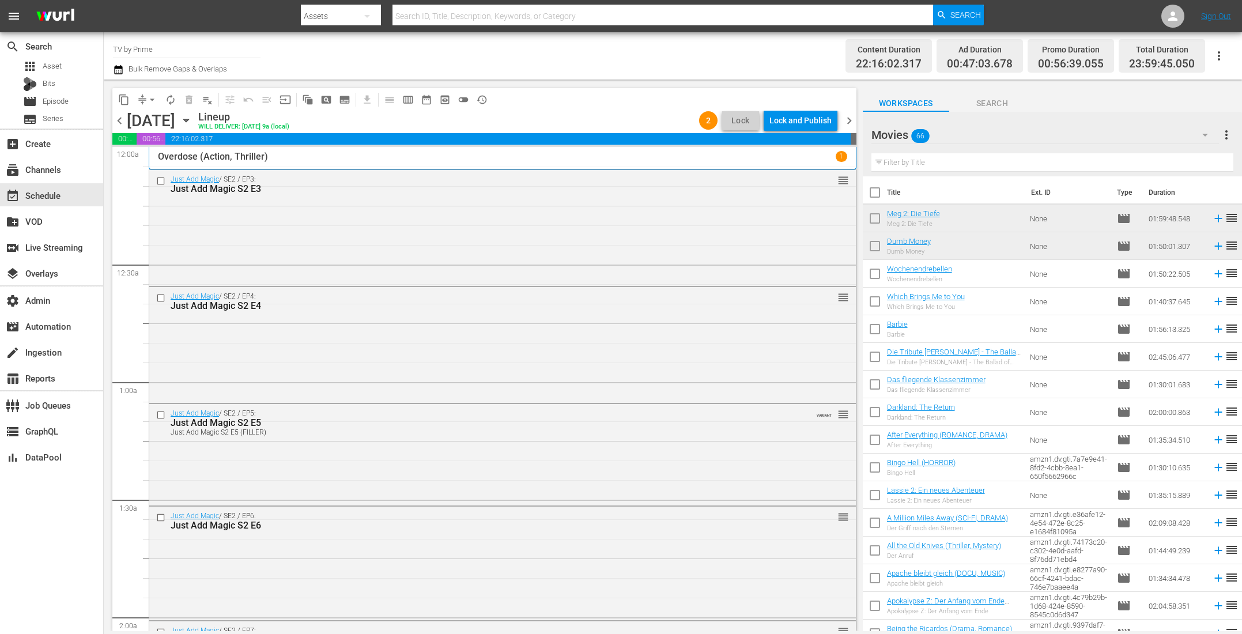
click at [851, 120] on span "chevron_right" at bounding box center [849, 120] width 14 height 14
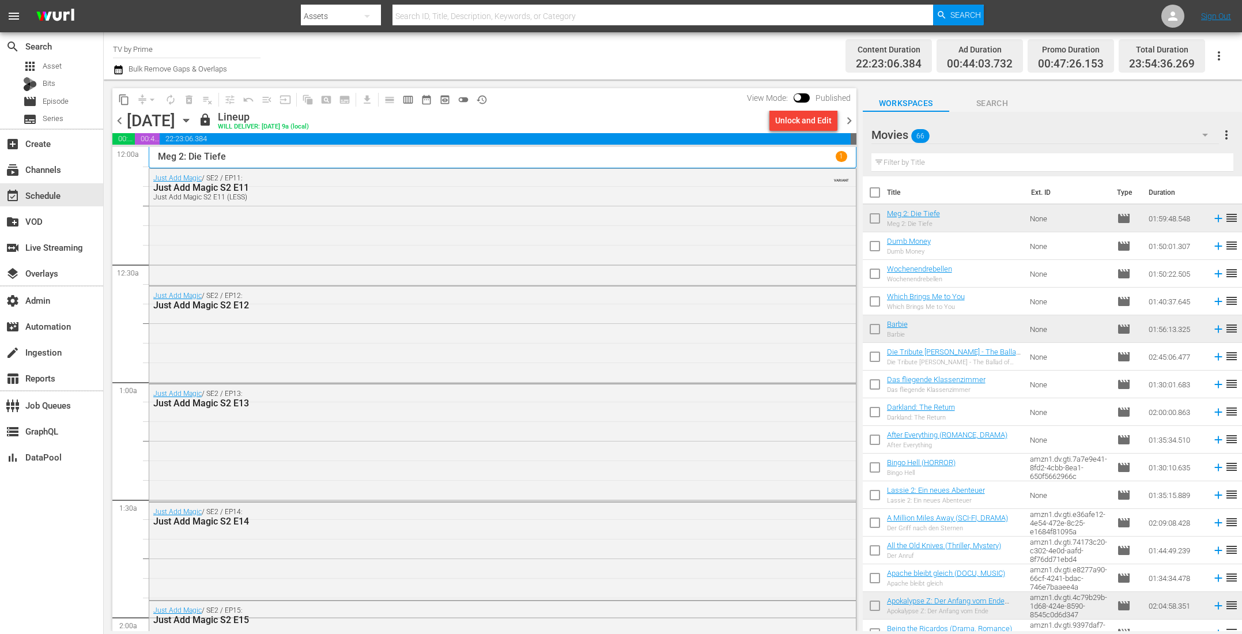
click at [791, 122] on div "Unlock and Edit" at bounding box center [803, 120] width 56 height 21
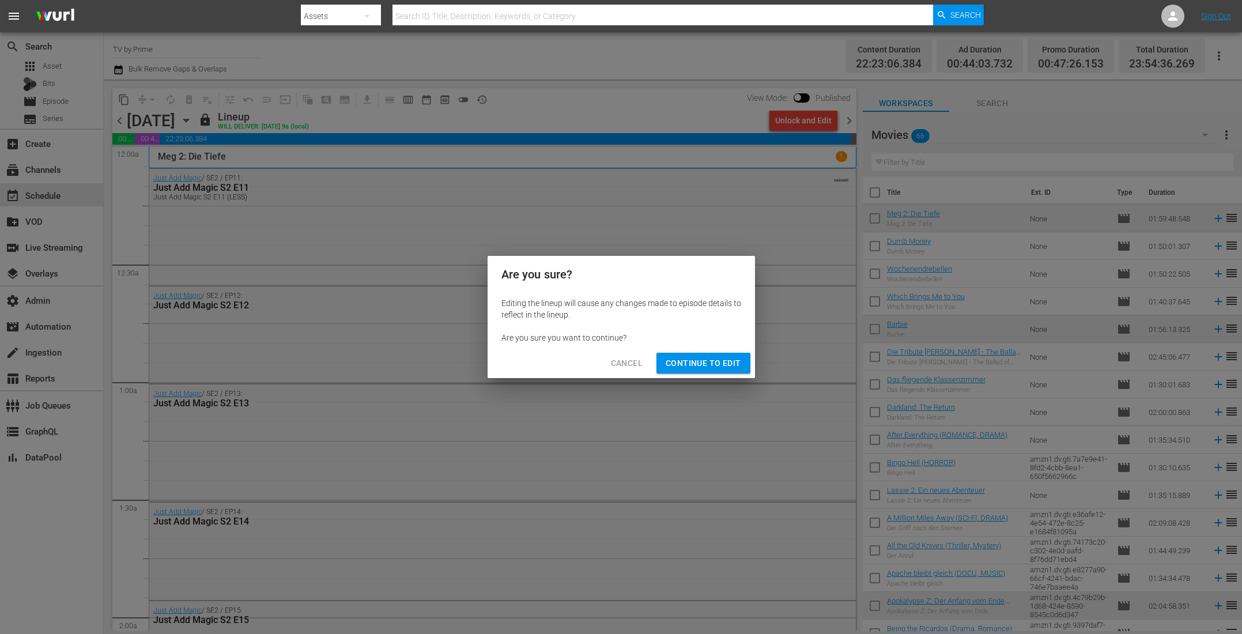
click at [732, 362] on span "Continue to Edit" at bounding box center [702, 363] width 75 height 14
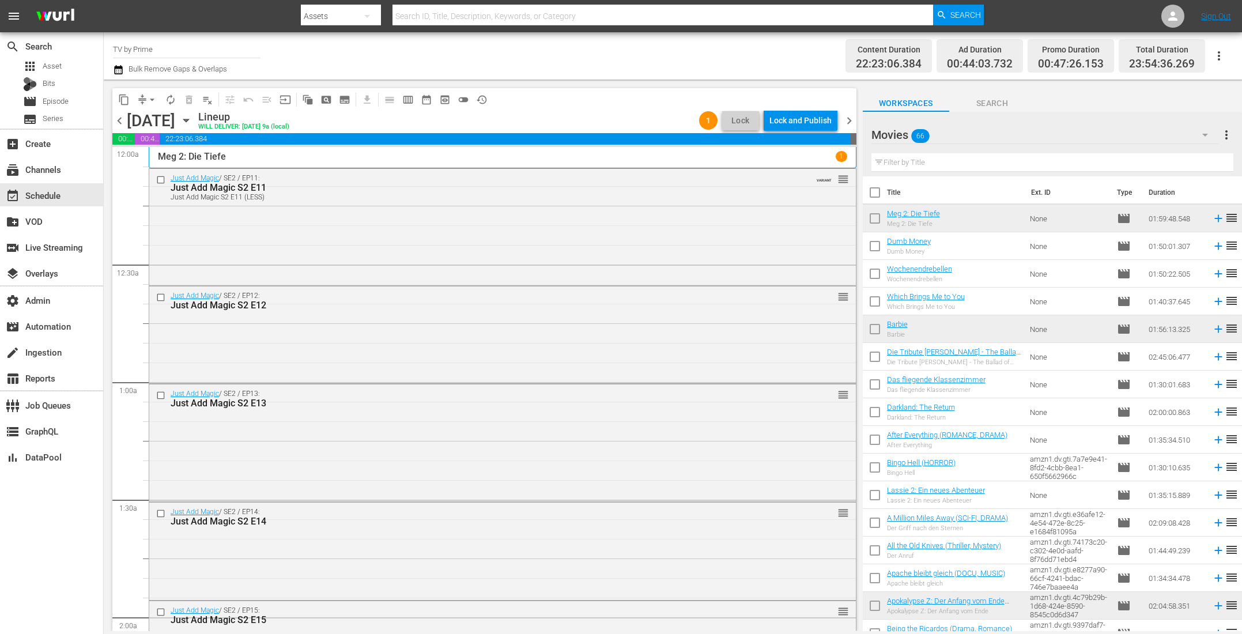
click at [120, 123] on span "chevron_left" at bounding box center [119, 120] width 14 height 14
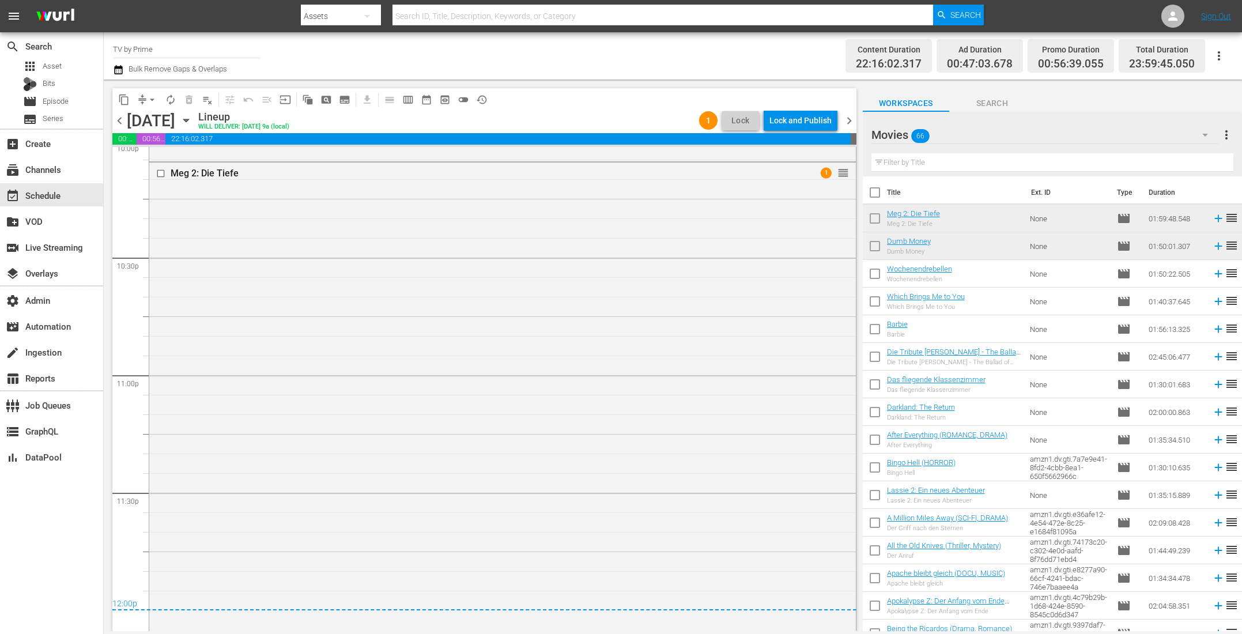
scroll to position [5088, 0]
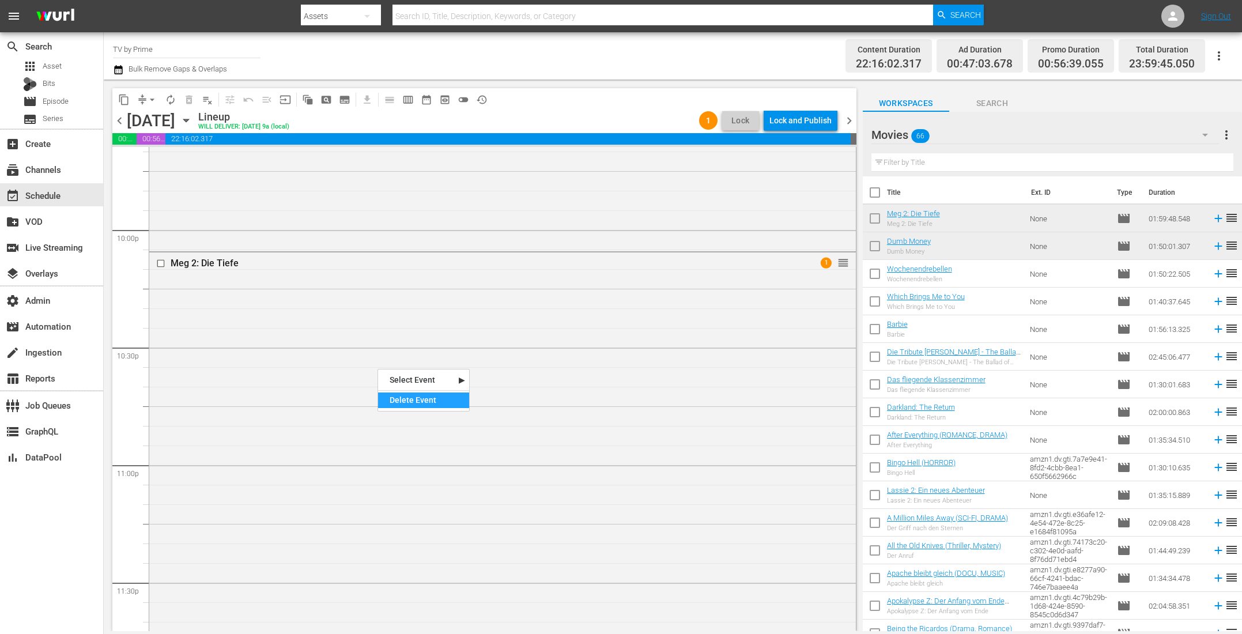
click at [433, 406] on div "Delete Event" at bounding box center [423, 400] width 91 height 16
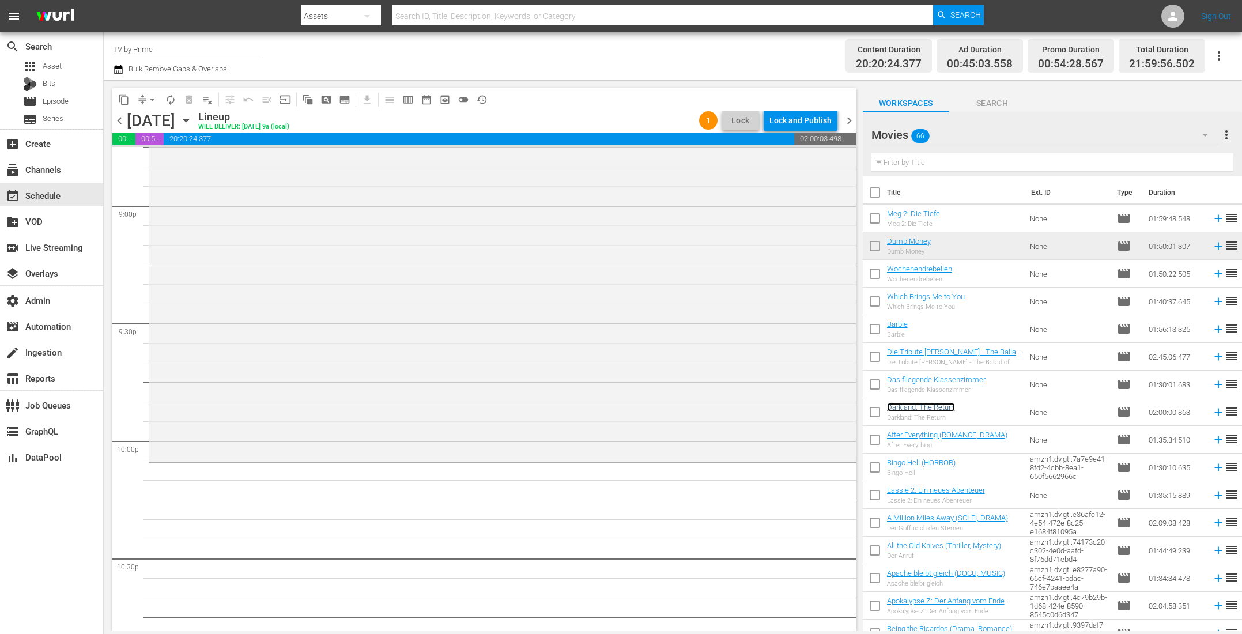
scroll to position [5099, 0]
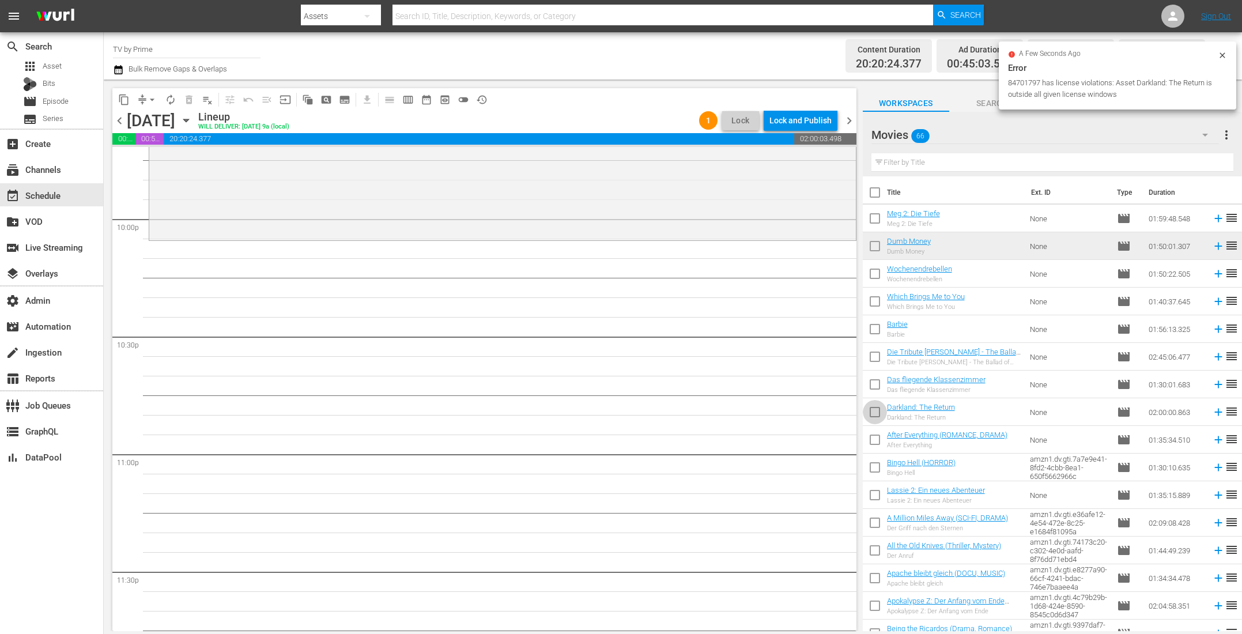
click at [876, 413] on input "checkbox" at bounding box center [874, 414] width 24 height 24
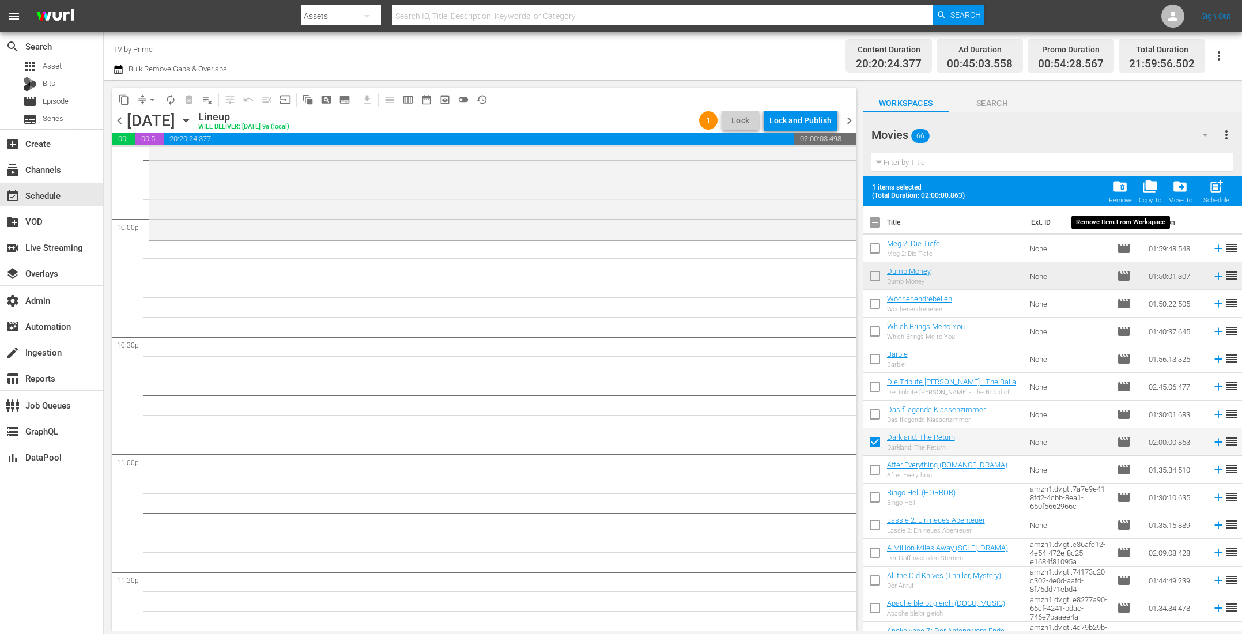
click at [1125, 187] on span "folder_delete" at bounding box center [1120, 187] width 16 height 16
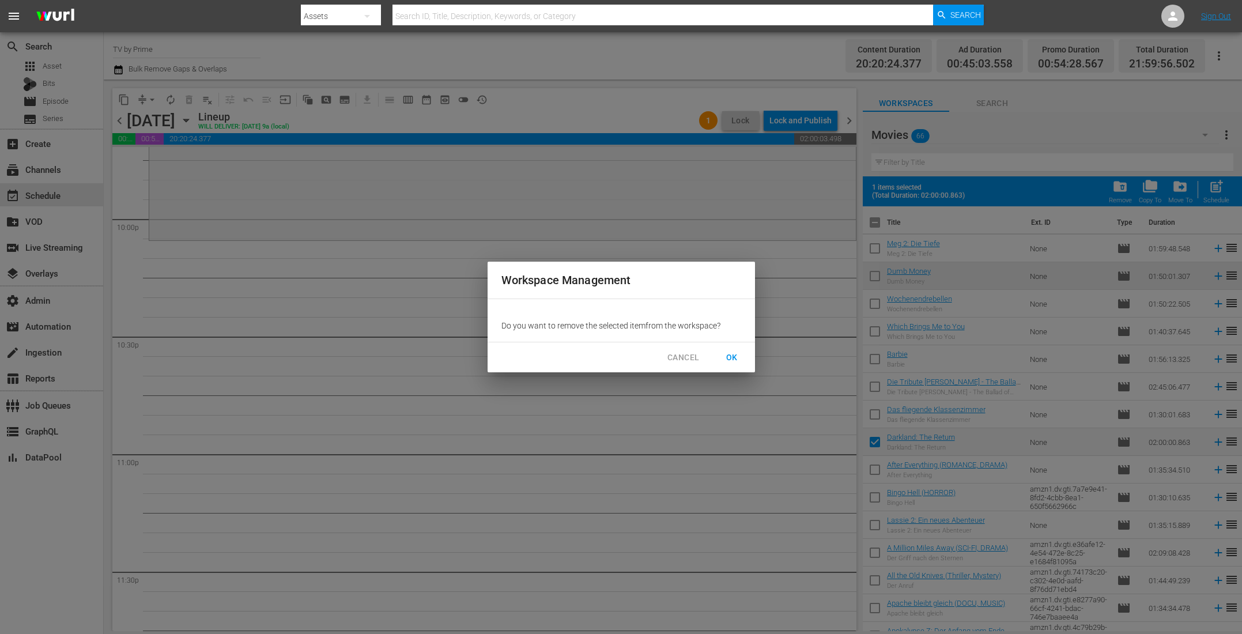
click at [738, 353] on span "OK" at bounding box center [731, 357] width 18 height 14
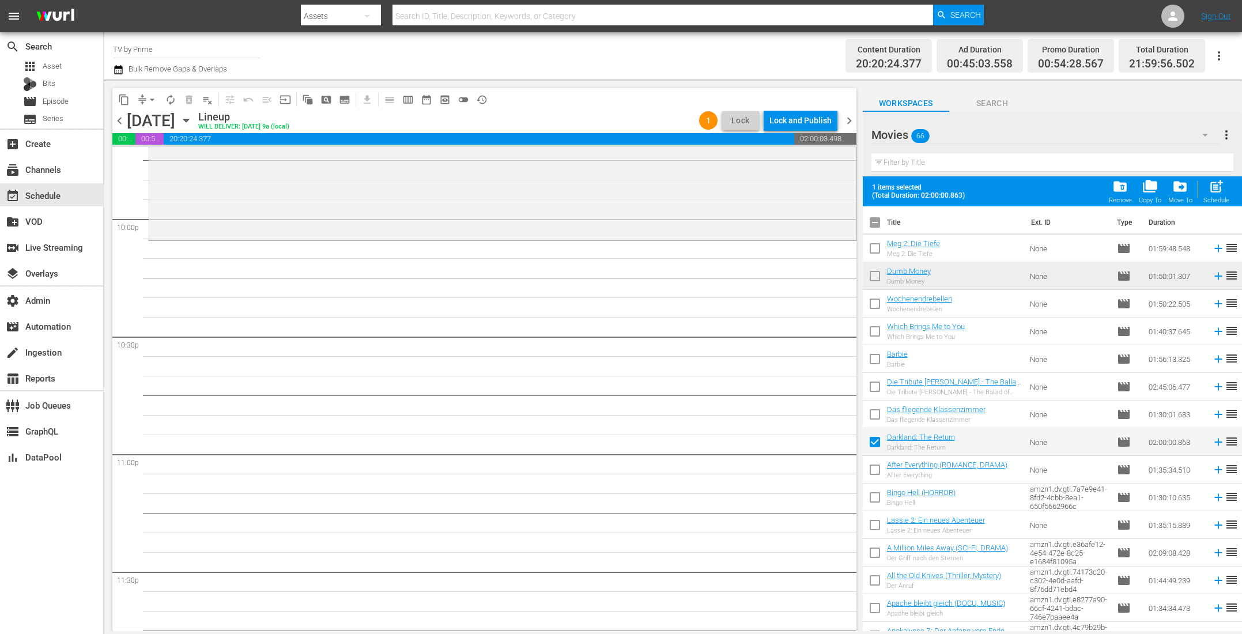
checkbox input "false"
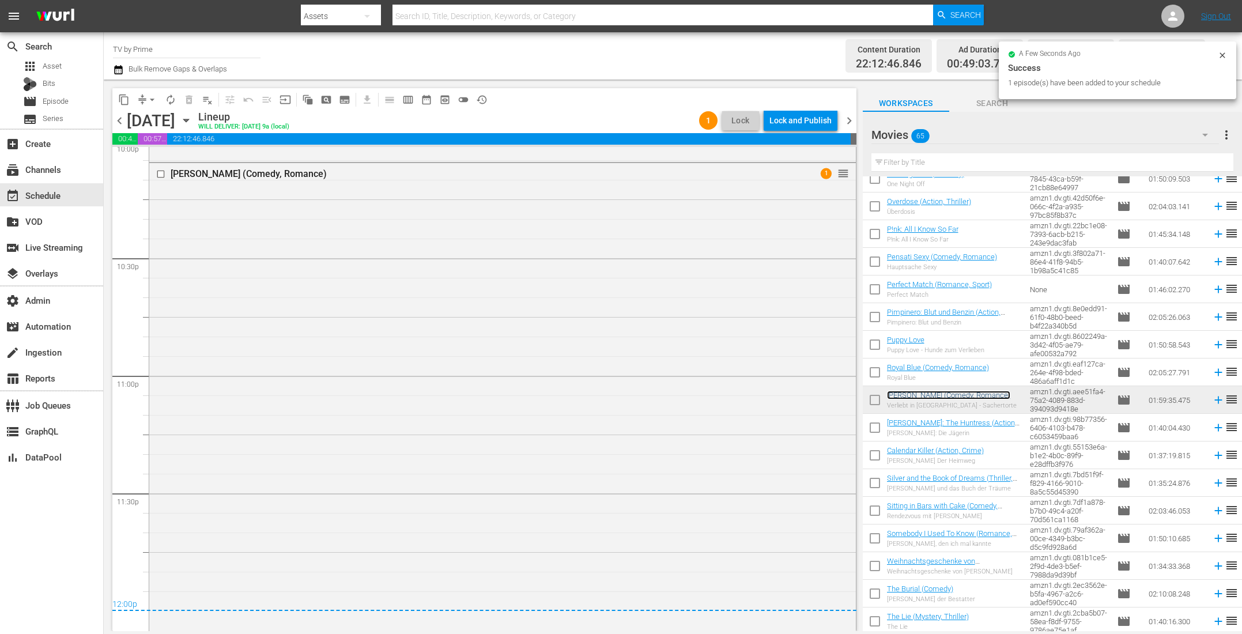
scroll to position [5099, 0]
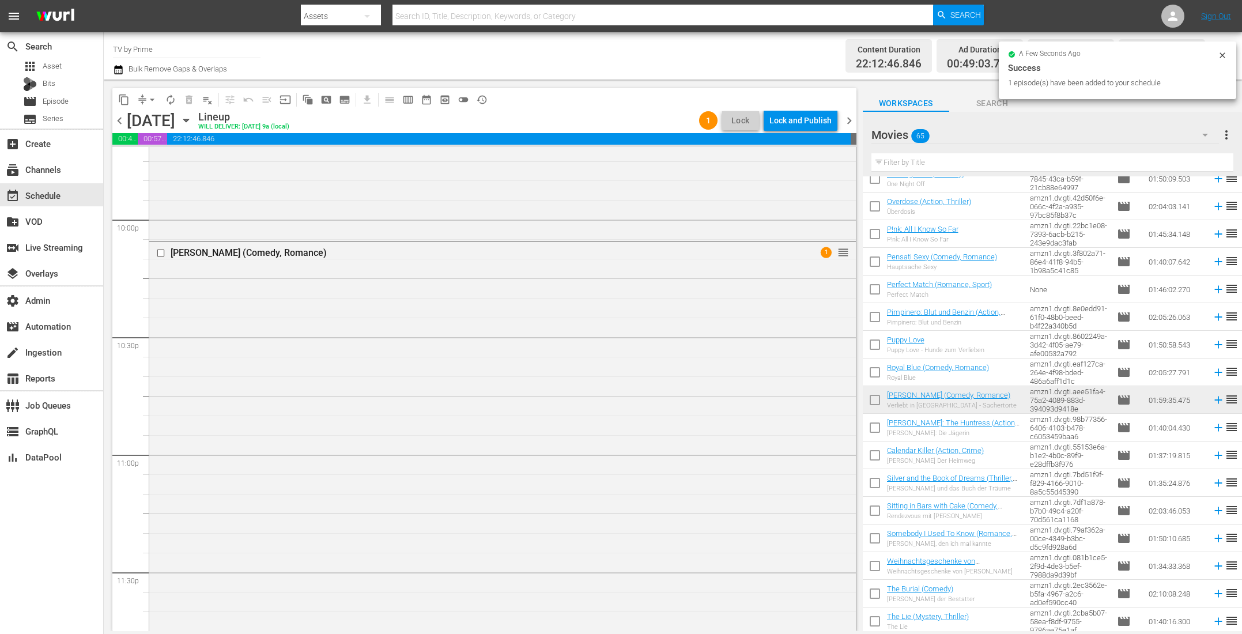
click at [475, 439] on div "Sachertorte (Comedy, Romance) 1 reorder" at bounding box center [502, 474] width 706 height 465
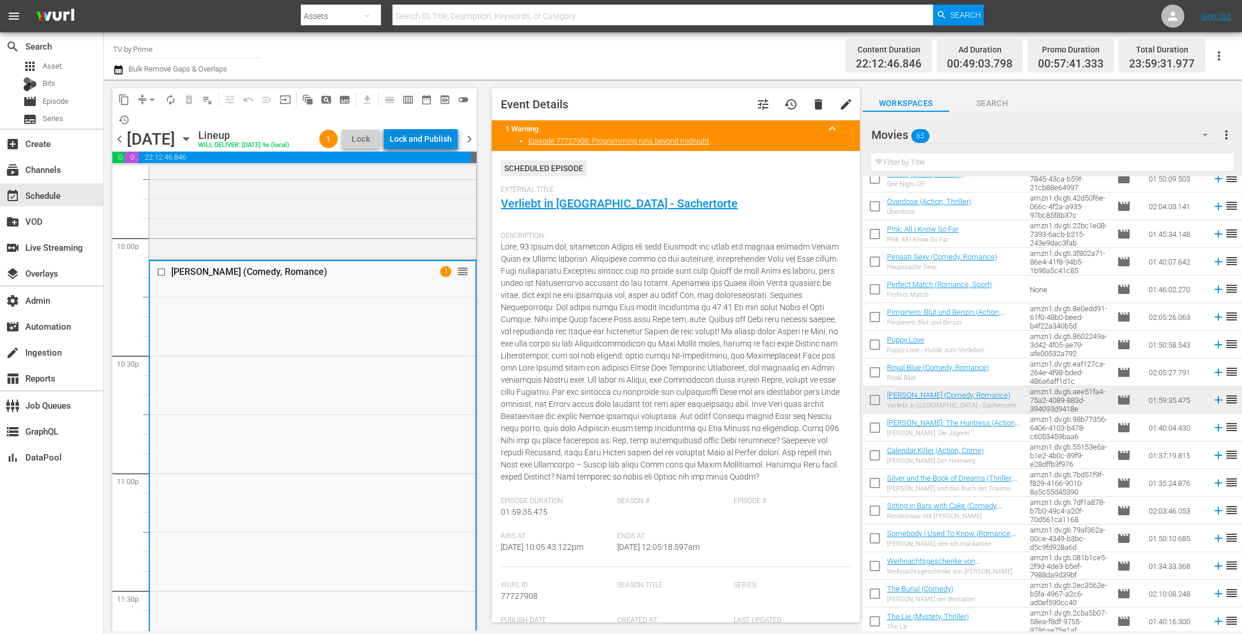
click at [429, 140] on div "Lock and Publish" at bounding box center [420, 138] width 62 height 21
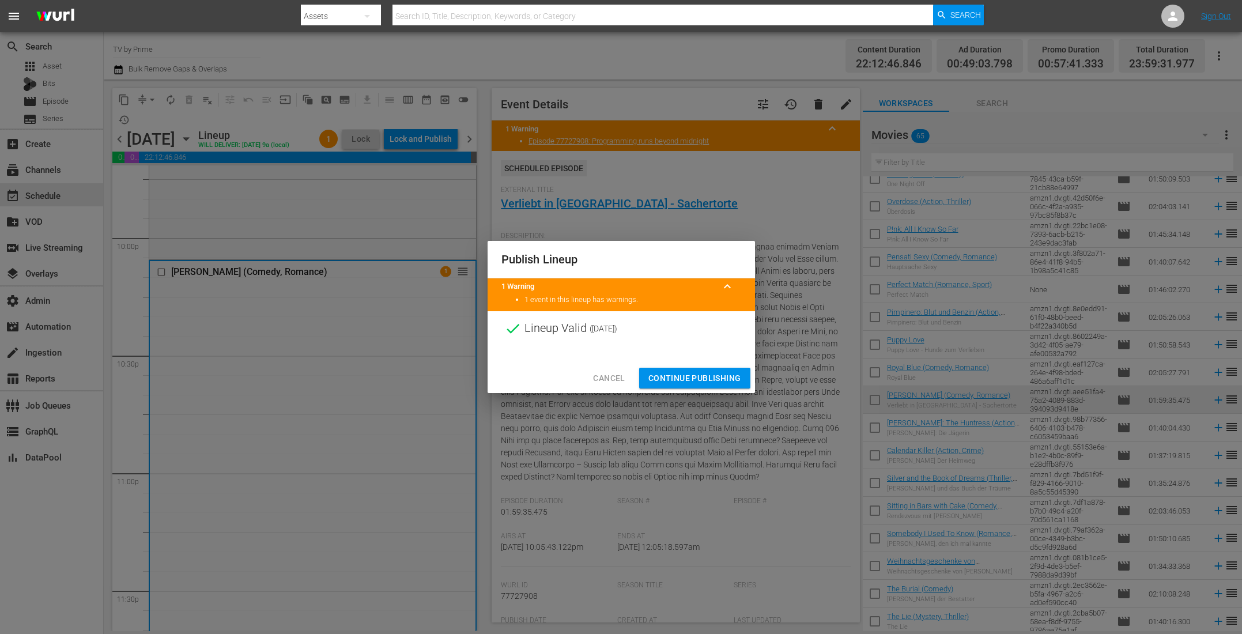
click at [666, 379] on span "Continue Publishing" at bounding box center [694, 378] width 93 height 14
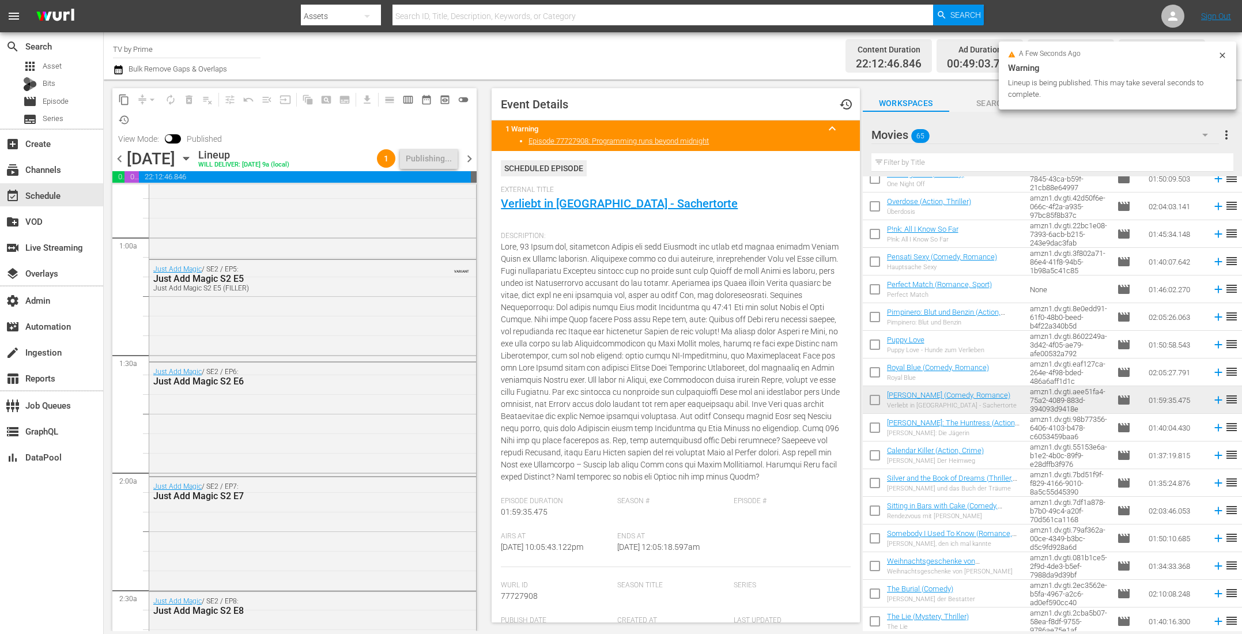
scroll to position [0, 0]
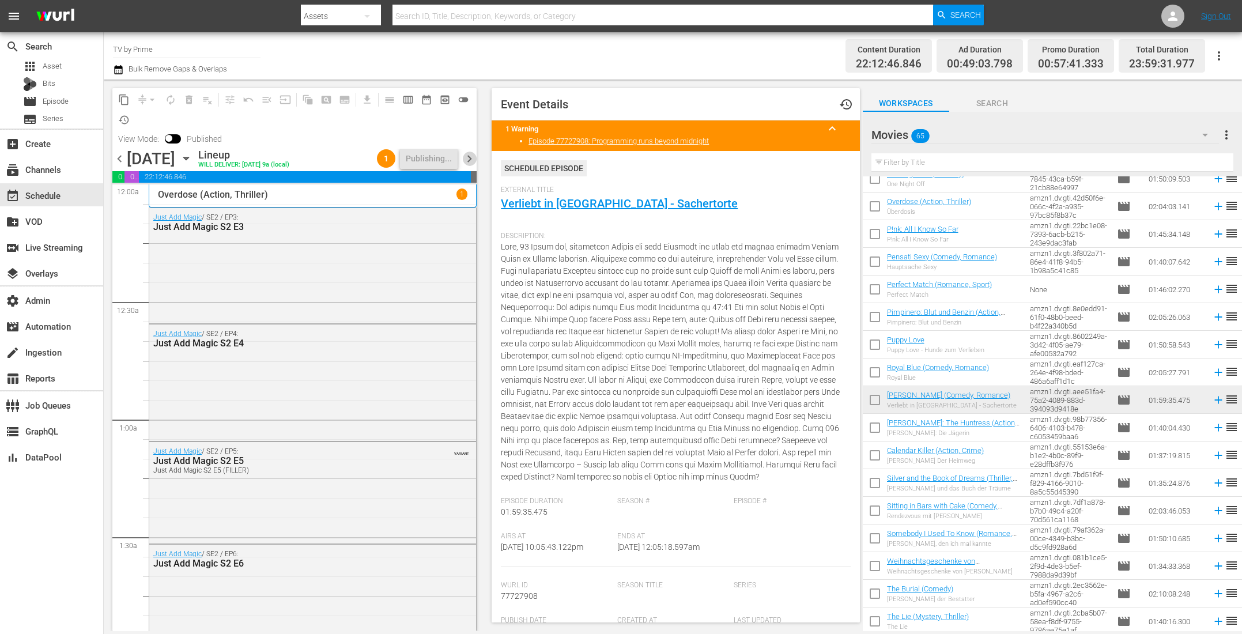
click at [468, 162] on span "chevron_right" at bounding box center [469, 159] width 14 height 14
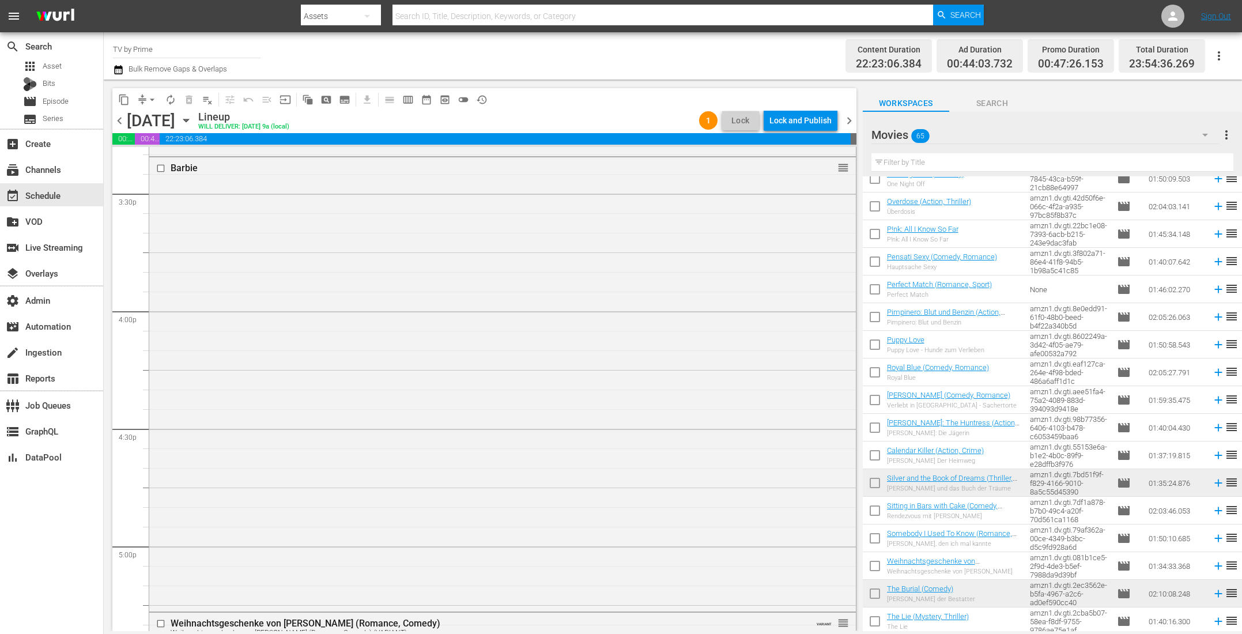
scroll to position [3615, 0]
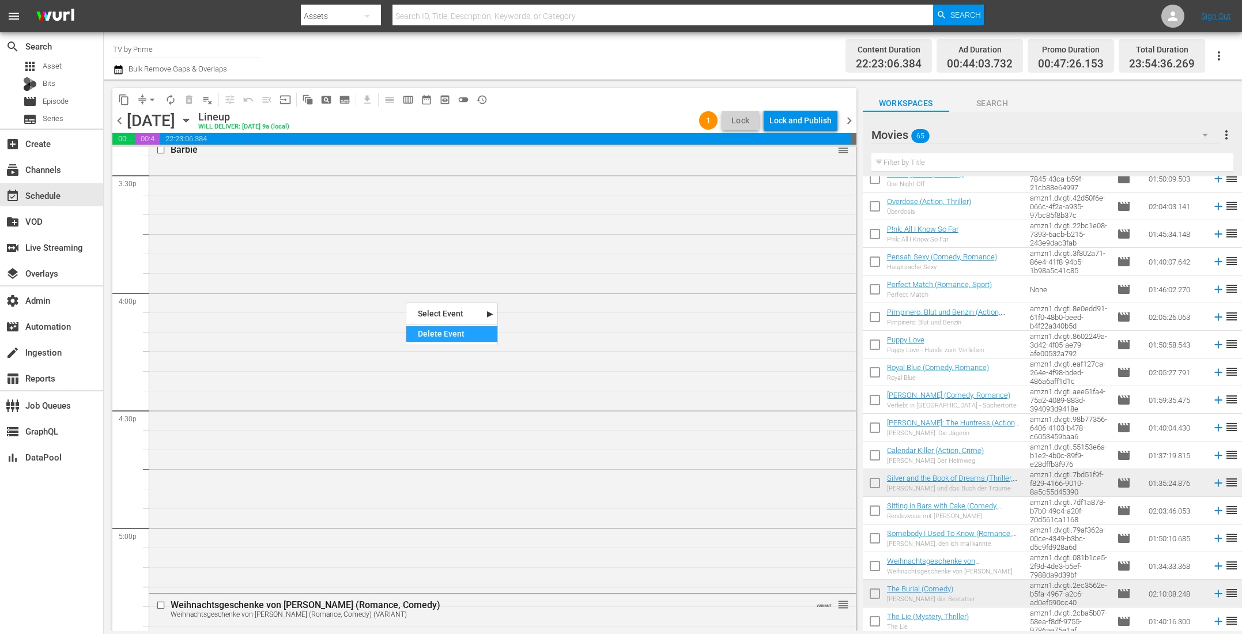
click at [446, 338] on div "Delete Event" at bounding box center [451, 334] width 91 height 16
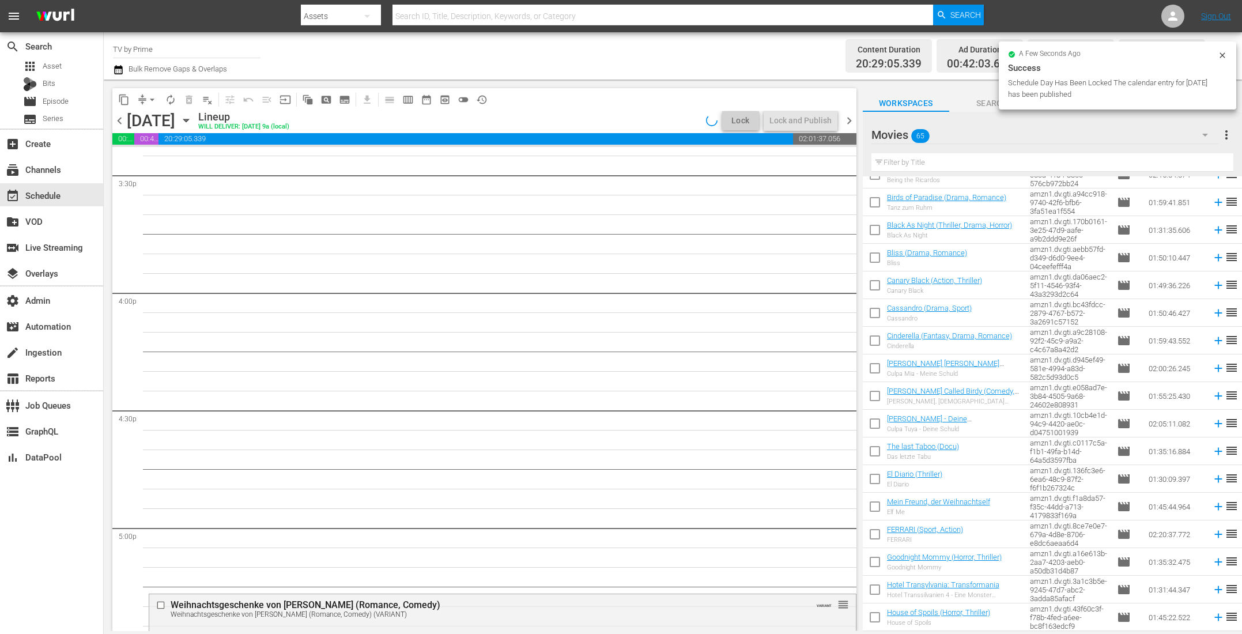
scroll to position [0, 0]
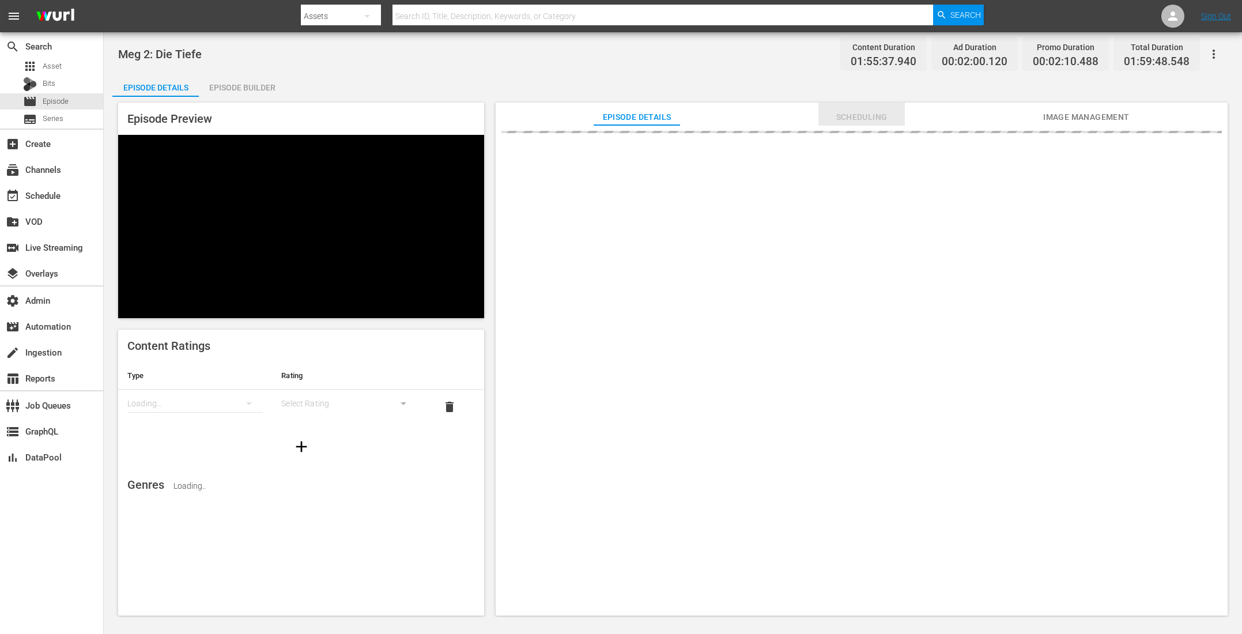
click at [847, 108] on button "Scheduling" at bounding box center [861, 114] width 86 height 23
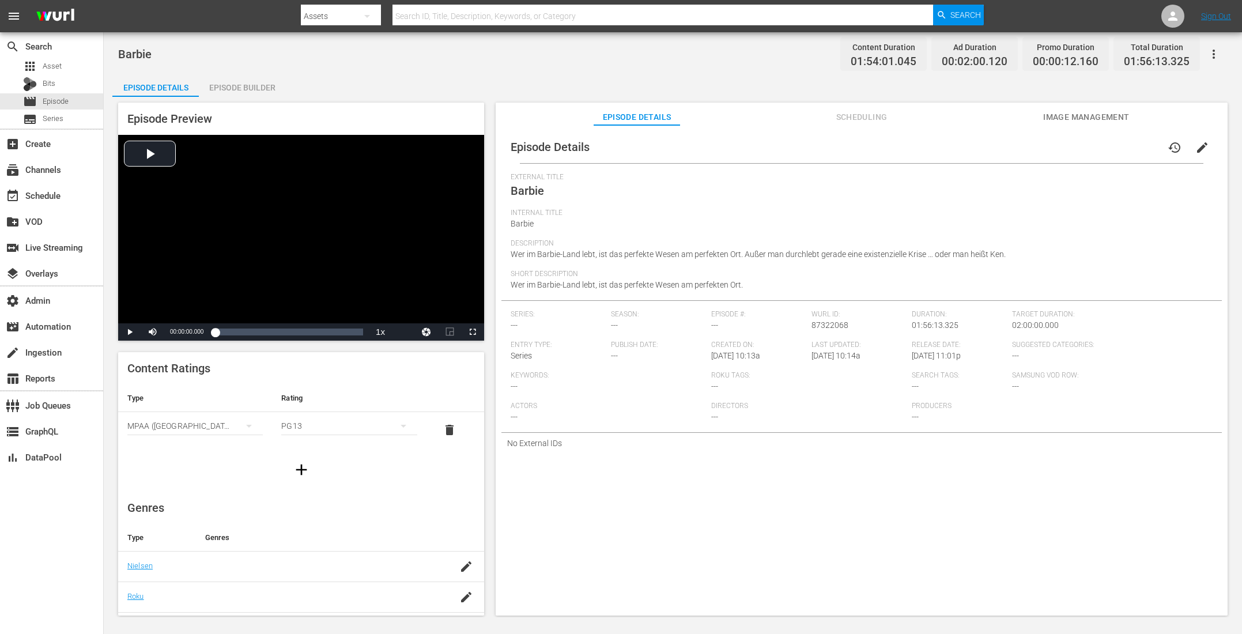
click at [841, 133] on div "Episode Details history edit" at bounding box center [861, 147] width 720 height 32
drag, startPoint x: 841, startPoint y: 130, endPoint x: 841, endPoint y: 123, distance: 6.3
click at [841, 128] on div "Episode Details history edit External Title Barbie Internal Title Barbie Descri…" at bounding box center [861, 375] width 732 height 501
click at [845, 113] on span "Scheduling" at bounding box center [861, 117] width 86 height 14
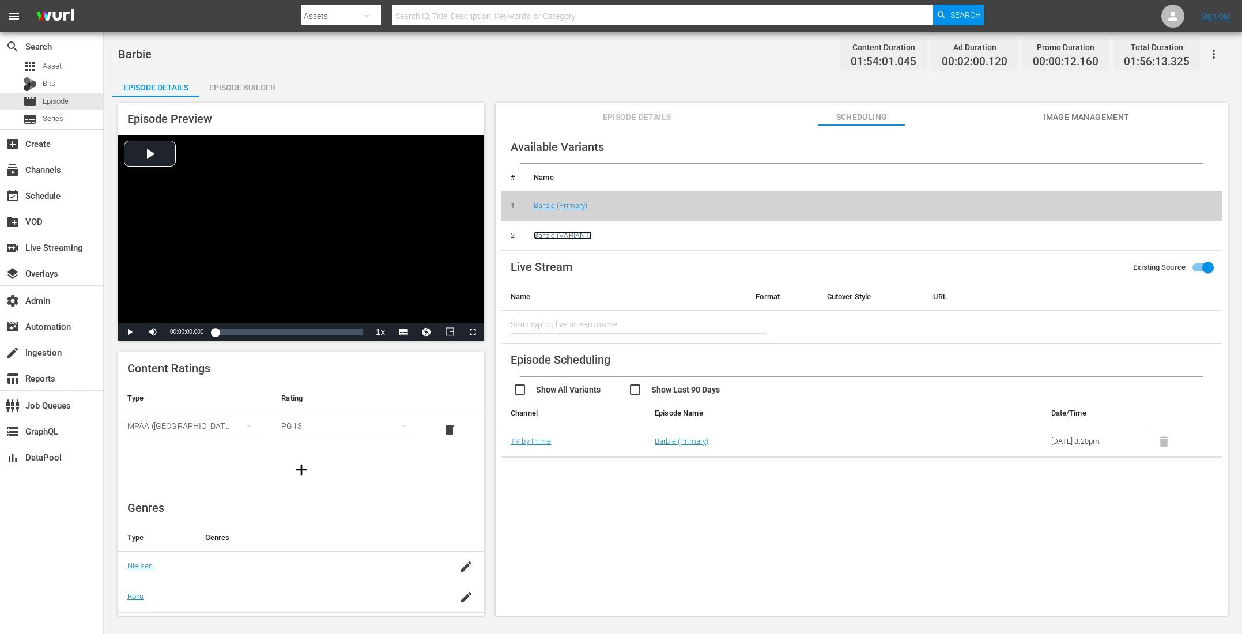
click at [546, 233] on link "Barbie (VARIANT)" at bounding box center [562, 235] width 58 height 9
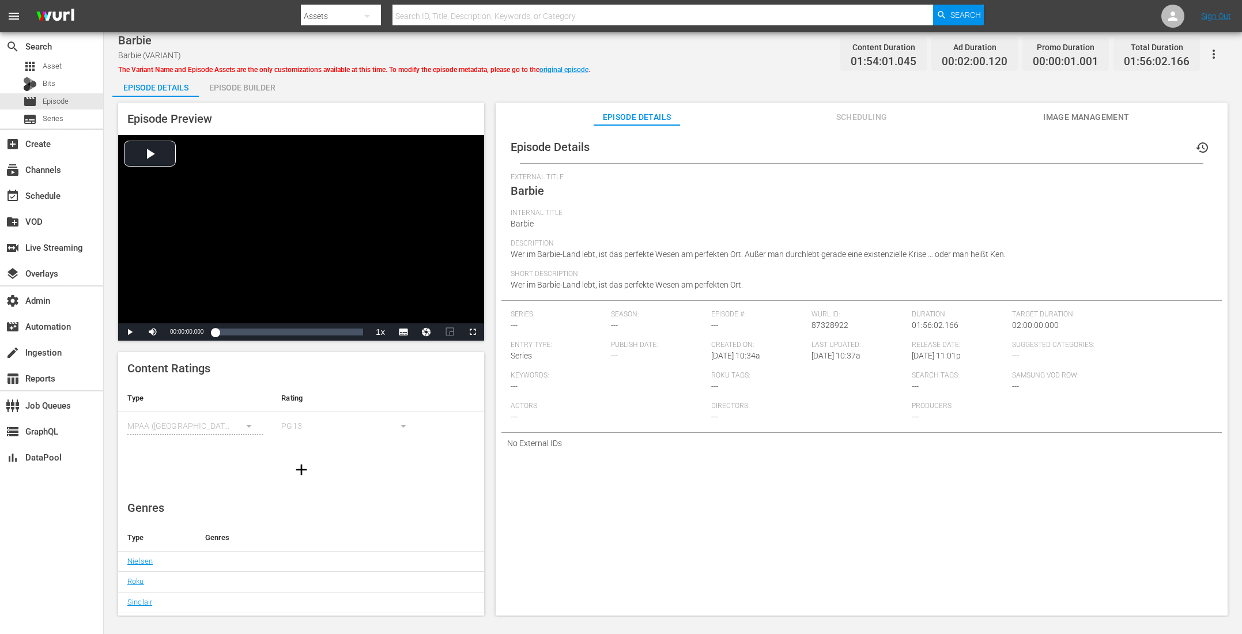
click at [883, 119] on span "Scheduling" at bounding box center [861, 117] width 86 height 14
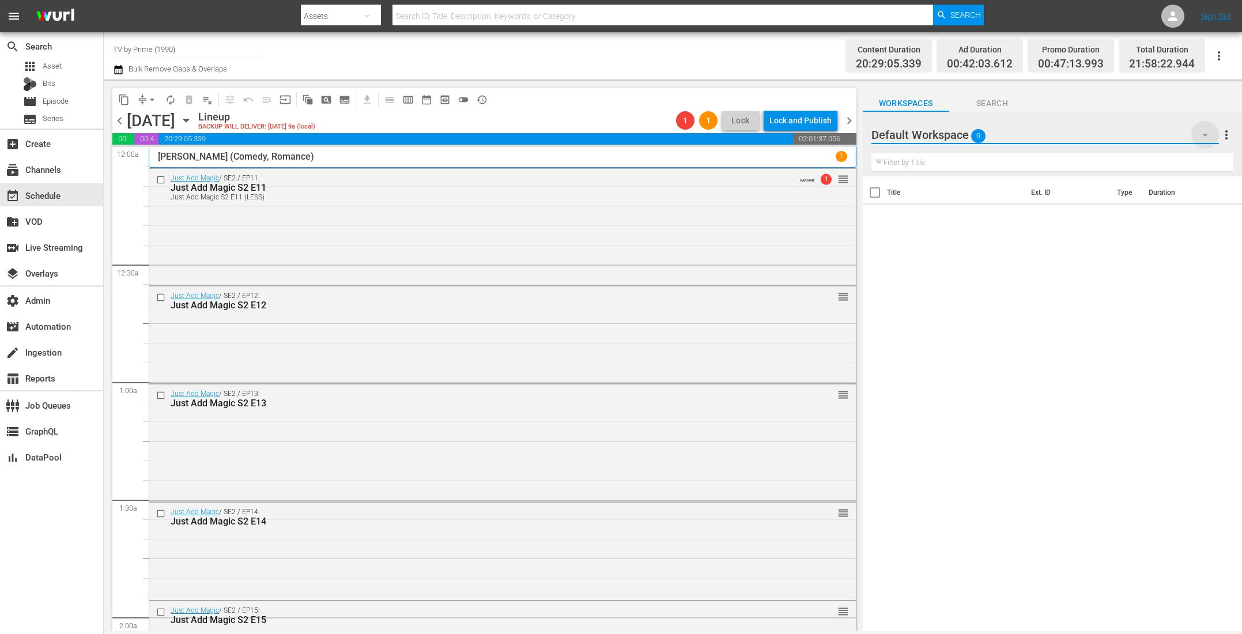
click at [1204, 129] on icon "button" at bounding box center [1205, 135] width 14 height 14
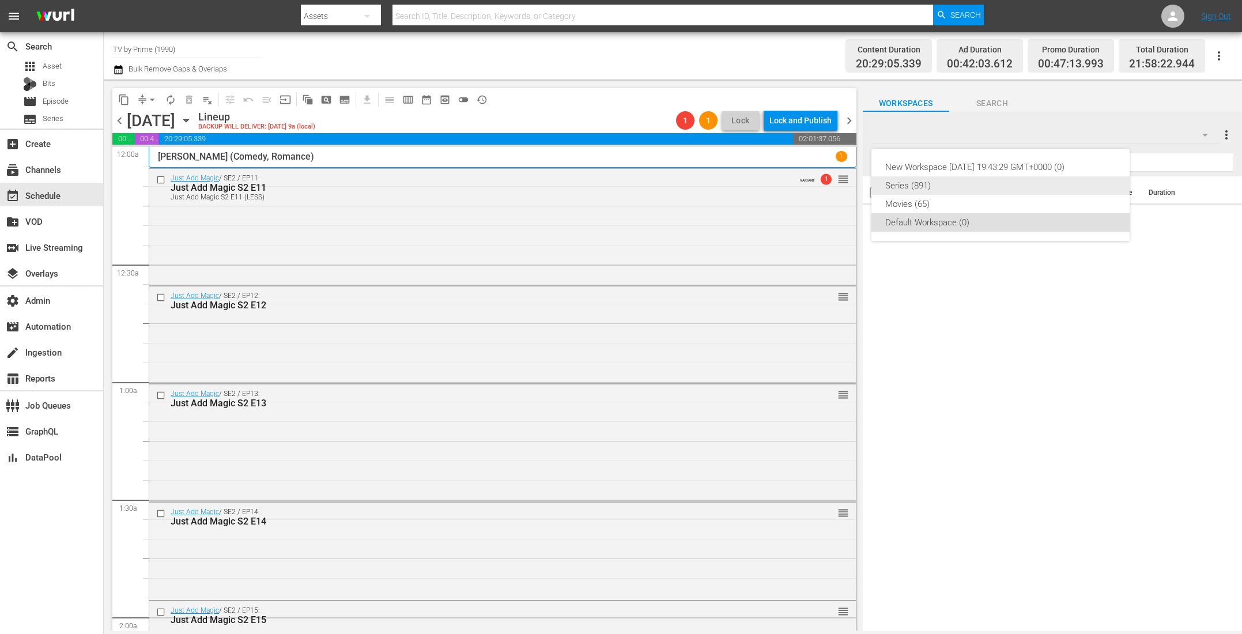
click at [961, 191] on div "Series (891)" at bounding box center [1000, 185] width 230 height 18
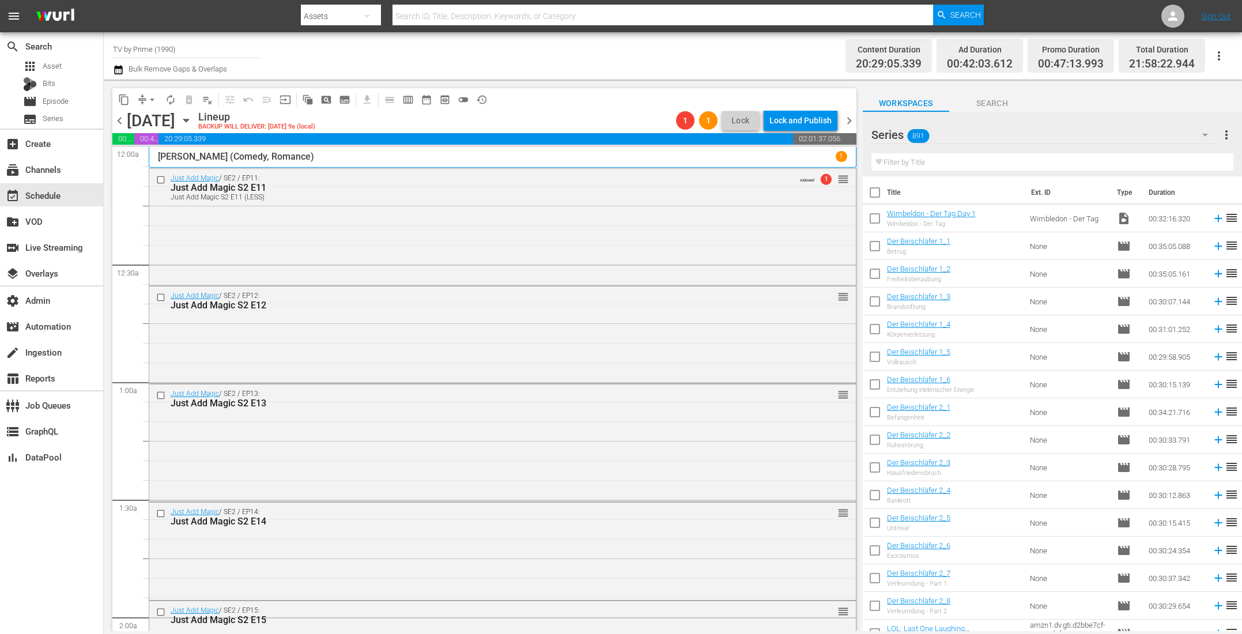
click at [1206, 135] on icon "button" at bounding box center [1205, 135] width 14 height 14
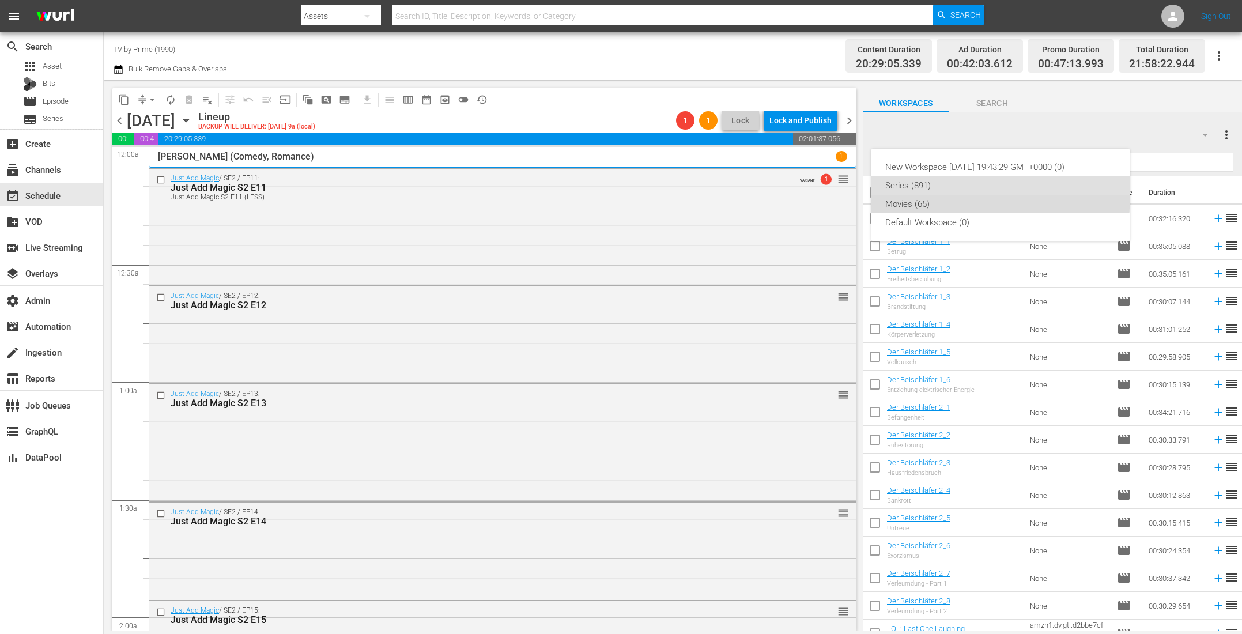
click at [984, 195] on div "Movies (65)" at bounding box center [1000, 204] width 230 height 18
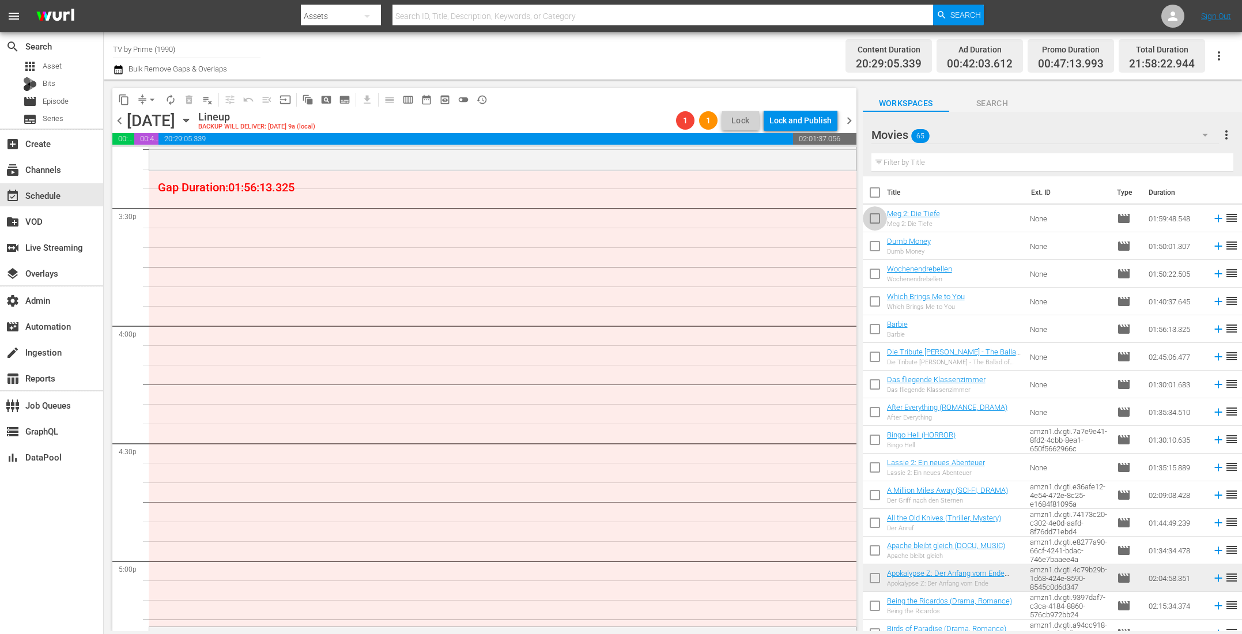
click at [873, 217] on input "checkbox" at bounding box center [874, 221] width 24 height 24
checkbox input "true"
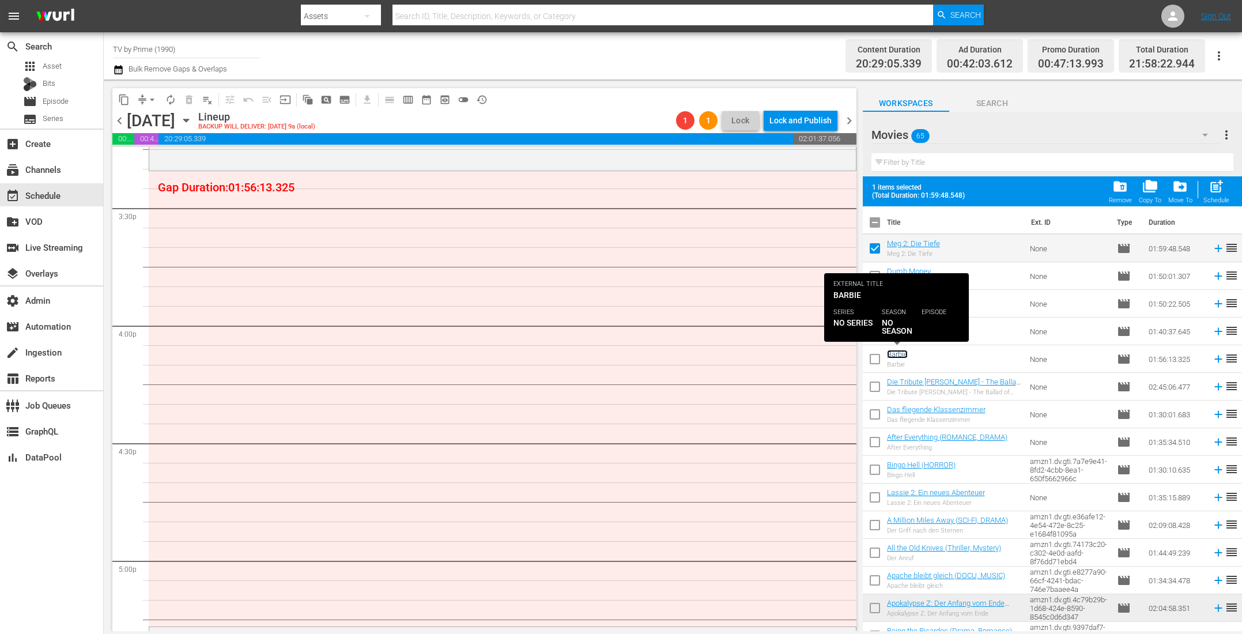
click at [890, 353] on link "Barbie" at bounding box center [897, 354] width 21 height 9
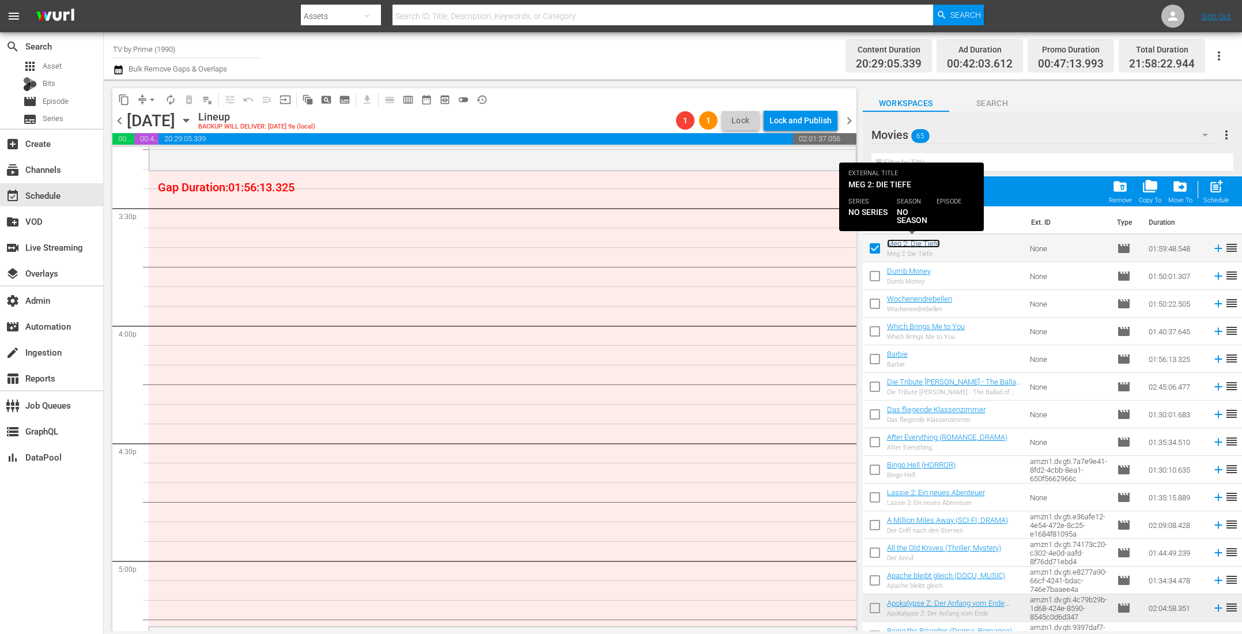
click at [898, 243] on link "Meg 2: Die Tiefe" at bounding box center [913, 243] width 53 height 9
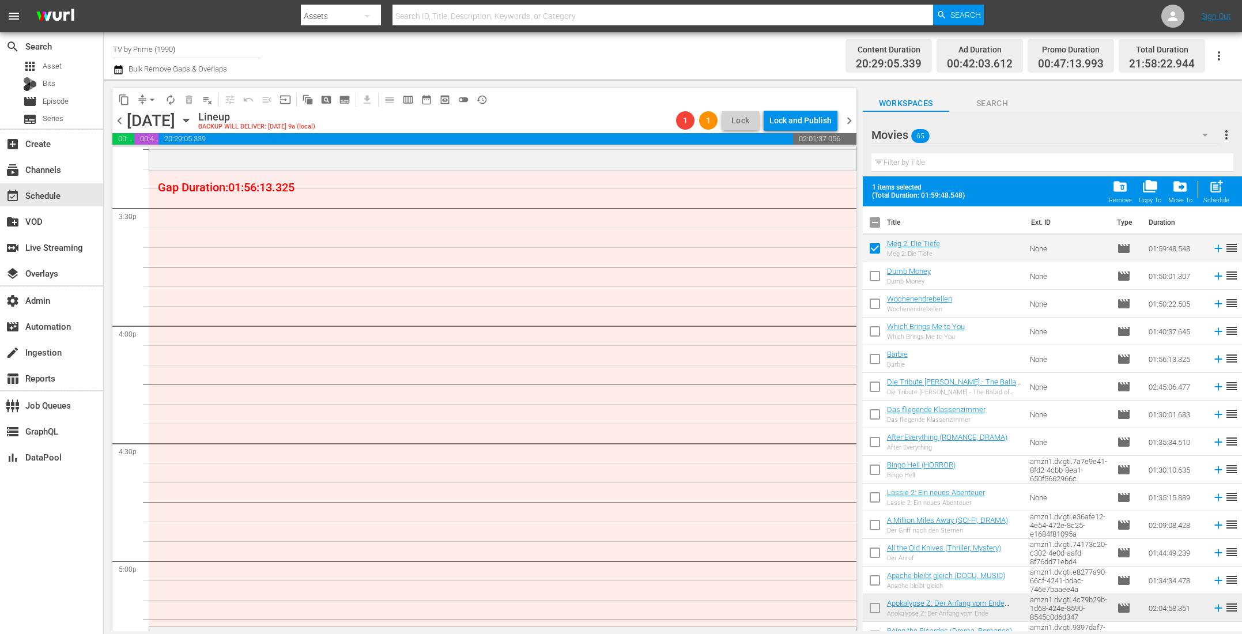
click at [879, 359] on input "checkbox" at bounding box center [874, 361] width 24 height 24
checkbox input "true"
click at [1115, 188] on span "folder_delete" at bounding box center [1120, 187] width 16 height 16
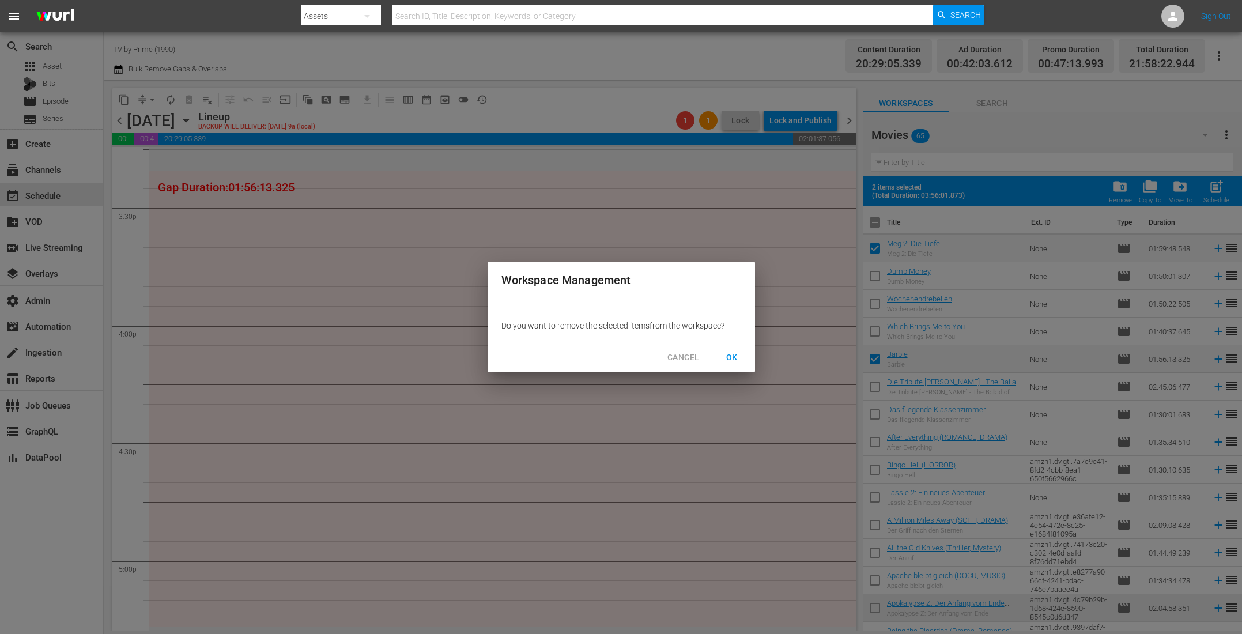
click at [731, 357] on span "OK" at bounding box center [731, 357] width 18 height 14
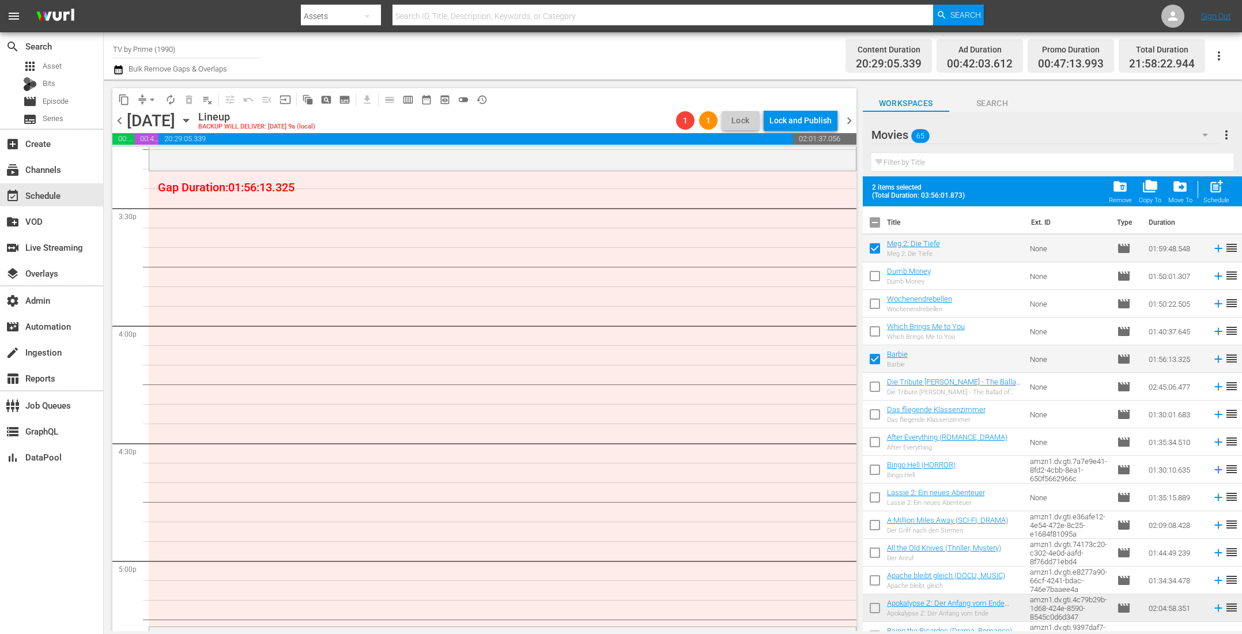
checkbox input "false"
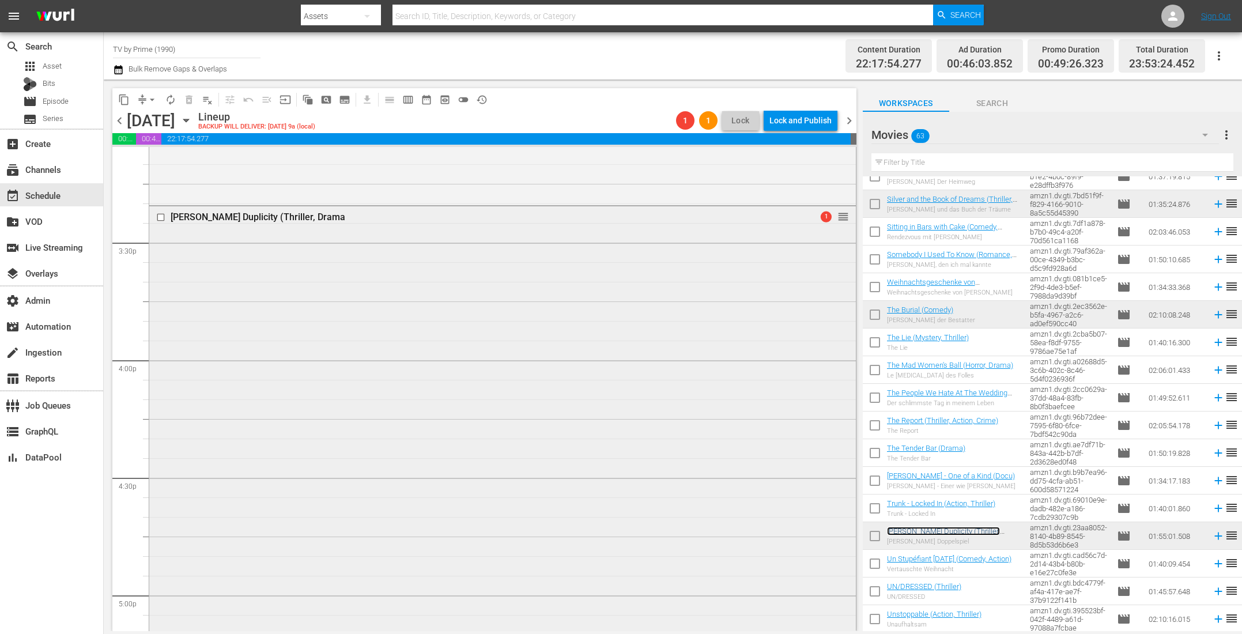
scroll to position [3791, 0]
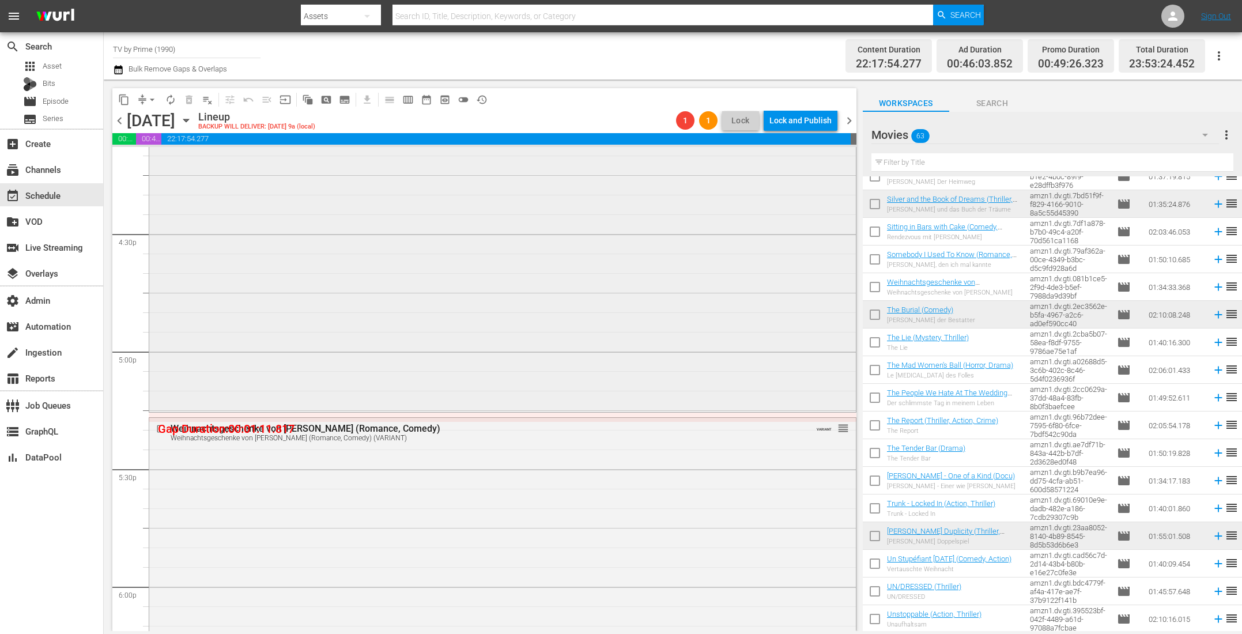
click at [591, 335] on div "[PERSON_NAME] Duplicity (Thriller, Drama 1 reorder" at bounding box center [502, 186] width 706 height 447
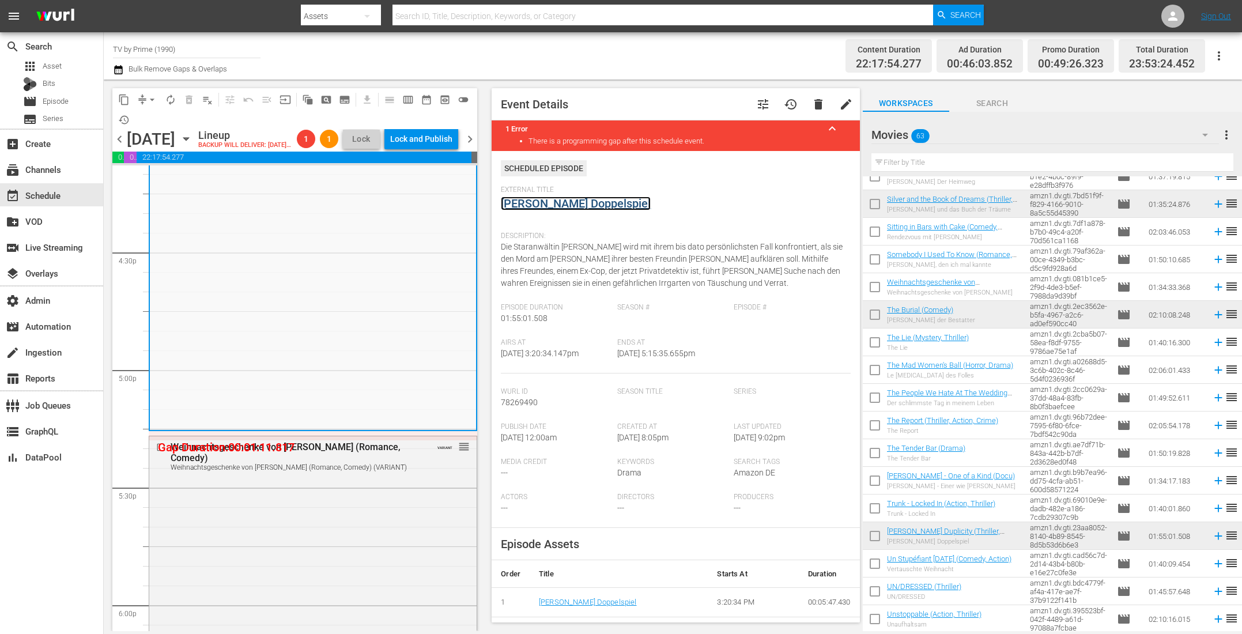
click at [566, 205] on link "Tyler Perry's Doppelspiel" at bounding box center [576, 203] width 150 height 14
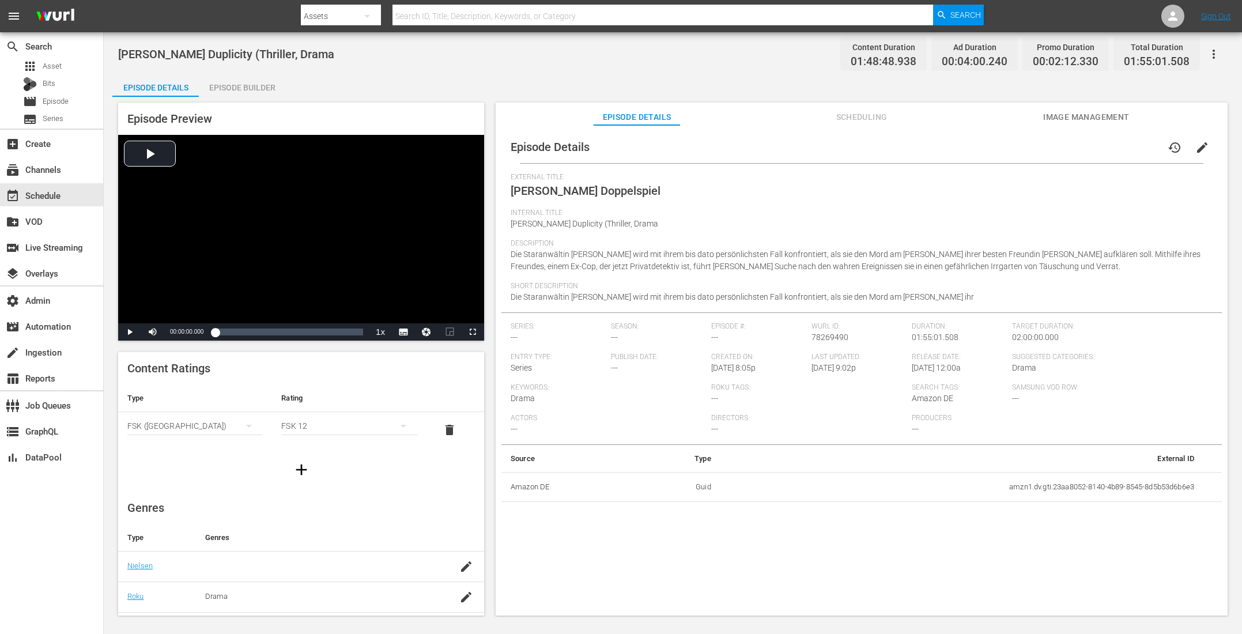
click at [853, 118] on span "Scheduling" at bounding box center [861, 117] width 86 height 14
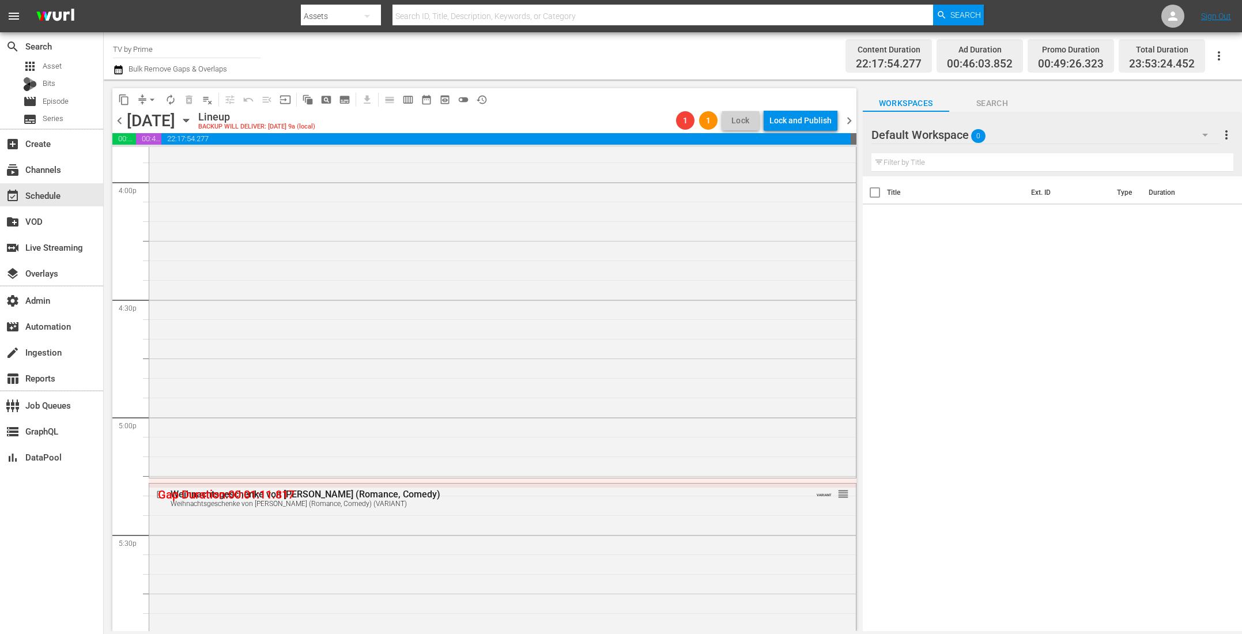
scroll to position [3786, 0]
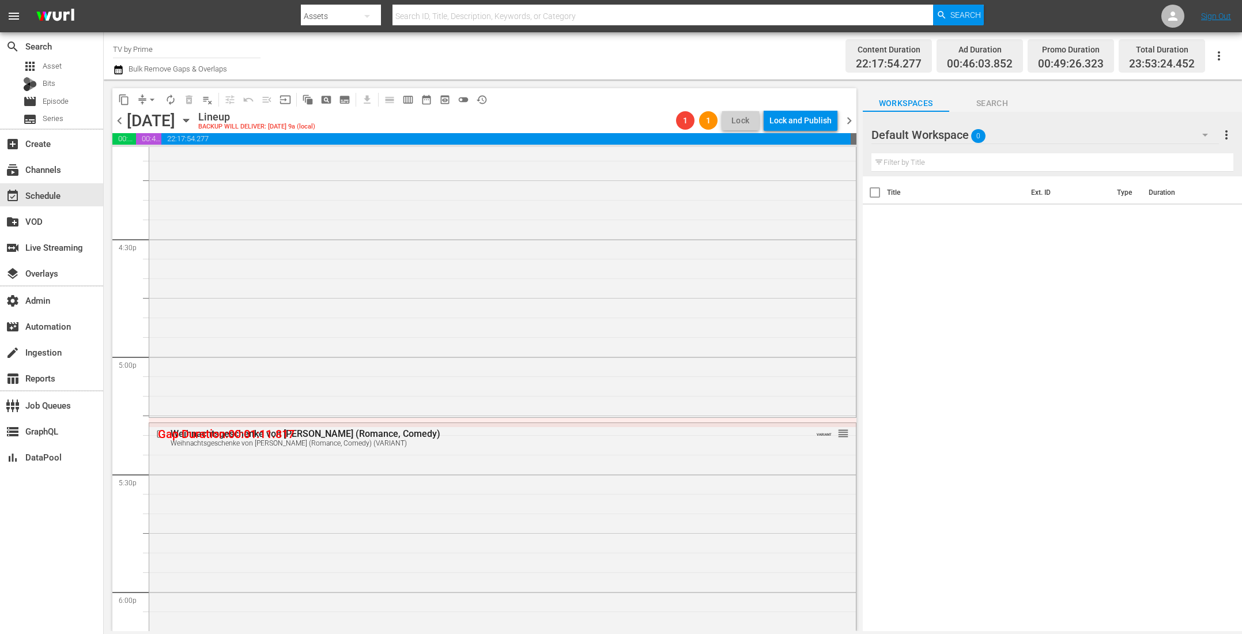
click at [389, 335] on div "Tyler Perry's Duplicity (Thriller, Drama 1 reorder" at bounding box center [502, 191] width 706 height 447
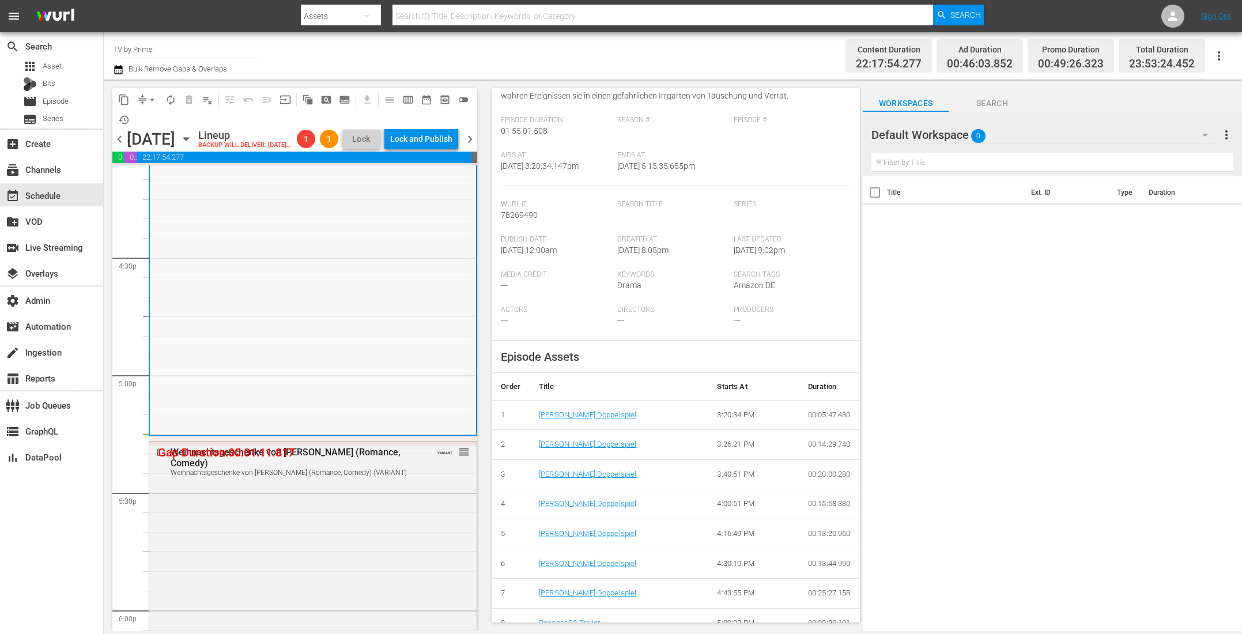
scroll to position [10, 0]
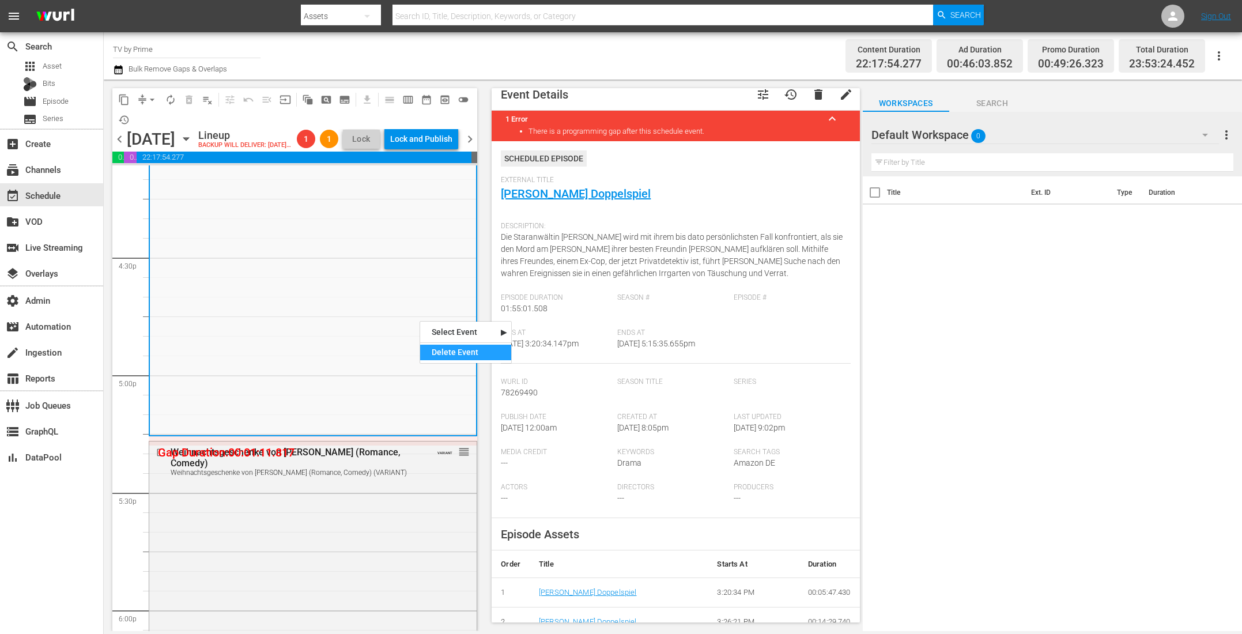
click at [470, 357] on div "Delete Event" at bounding box center [465, 353] width 91 height 16
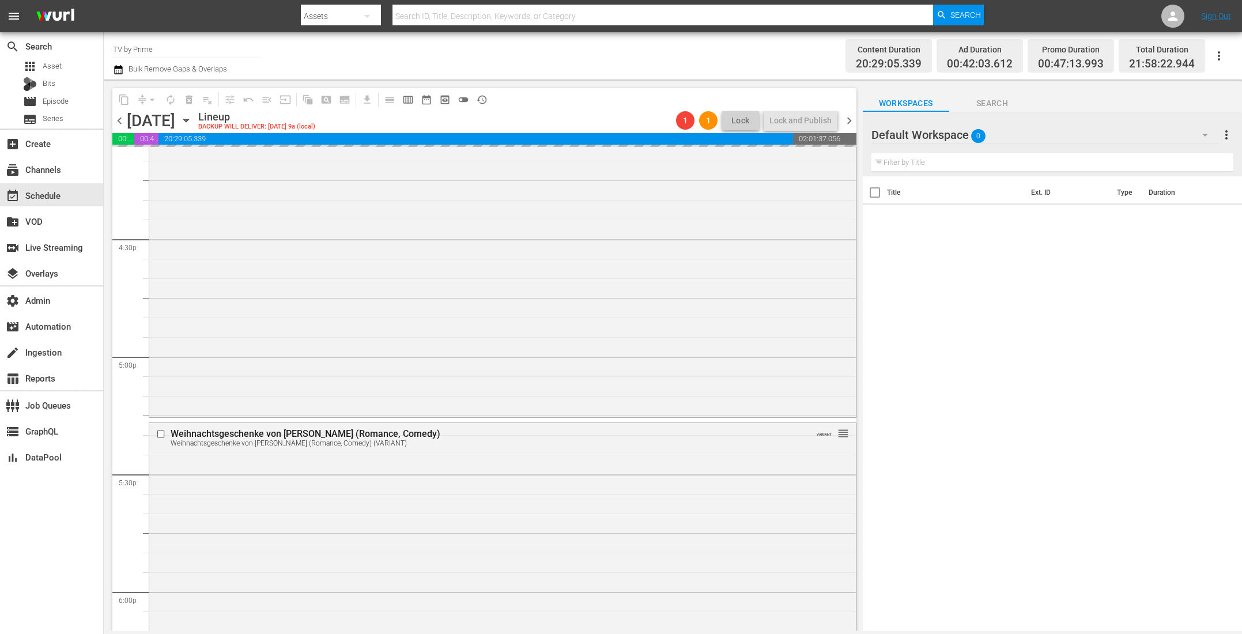
click at [1206, 135] on icon "button" at bounding box center [1205, 135] width 14 height 14
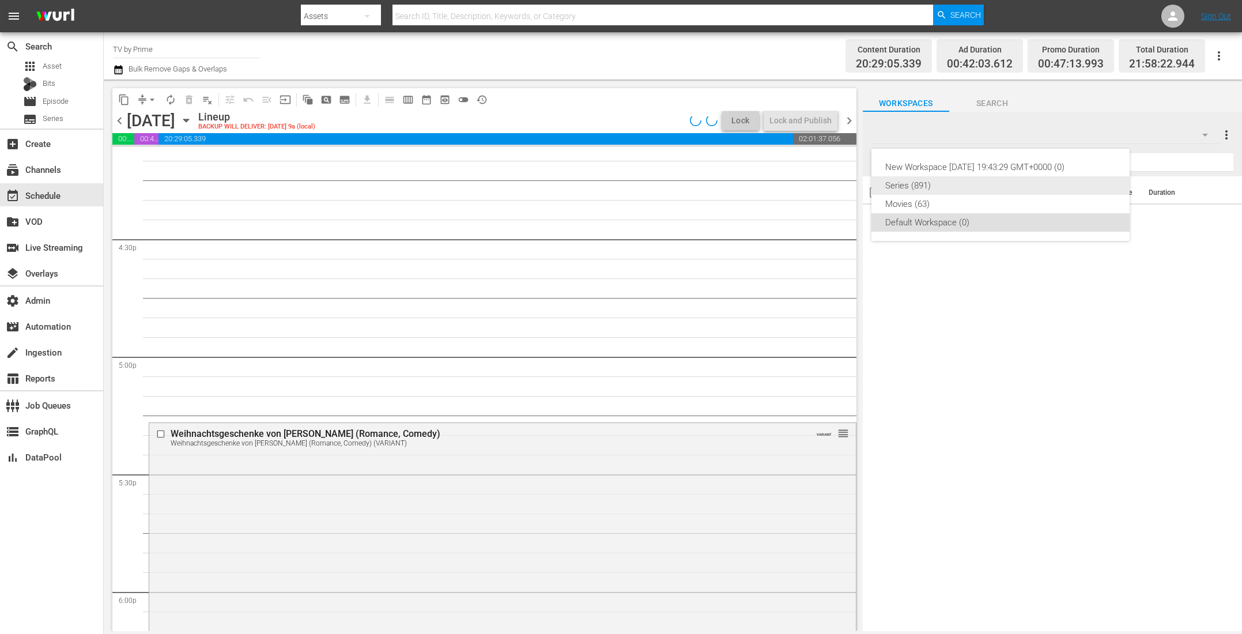
click at [998, 204] on div "Movies (63)" at bounding box center [1000, 204] width 230 height 18
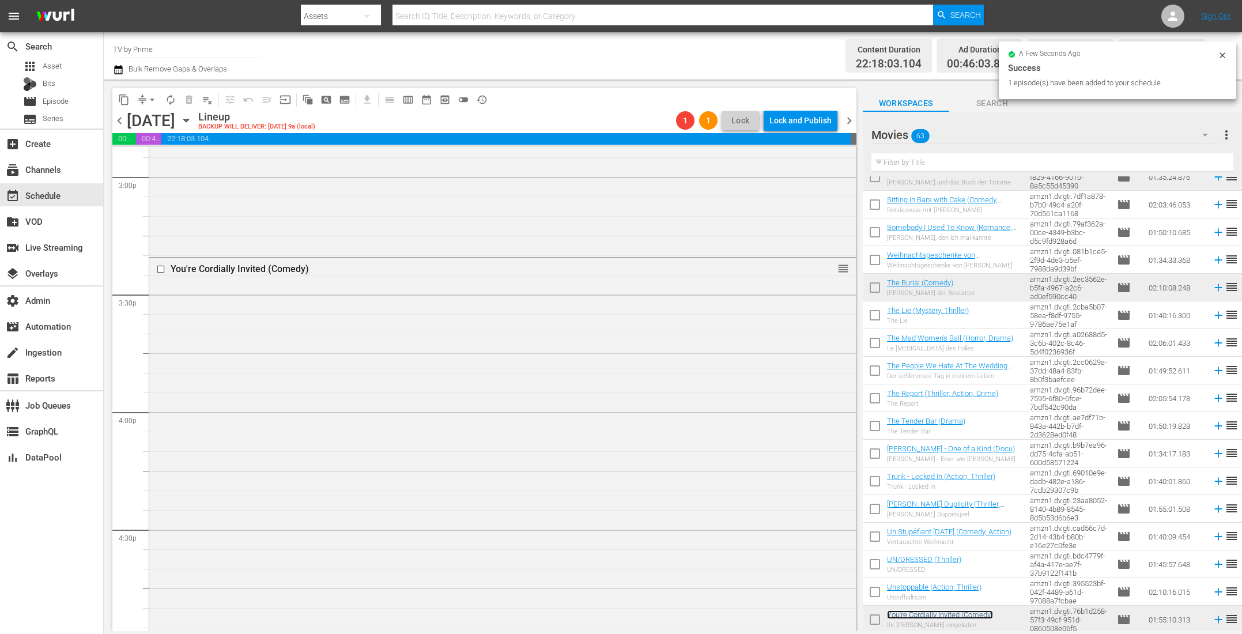
scroll to position [3875, 0]
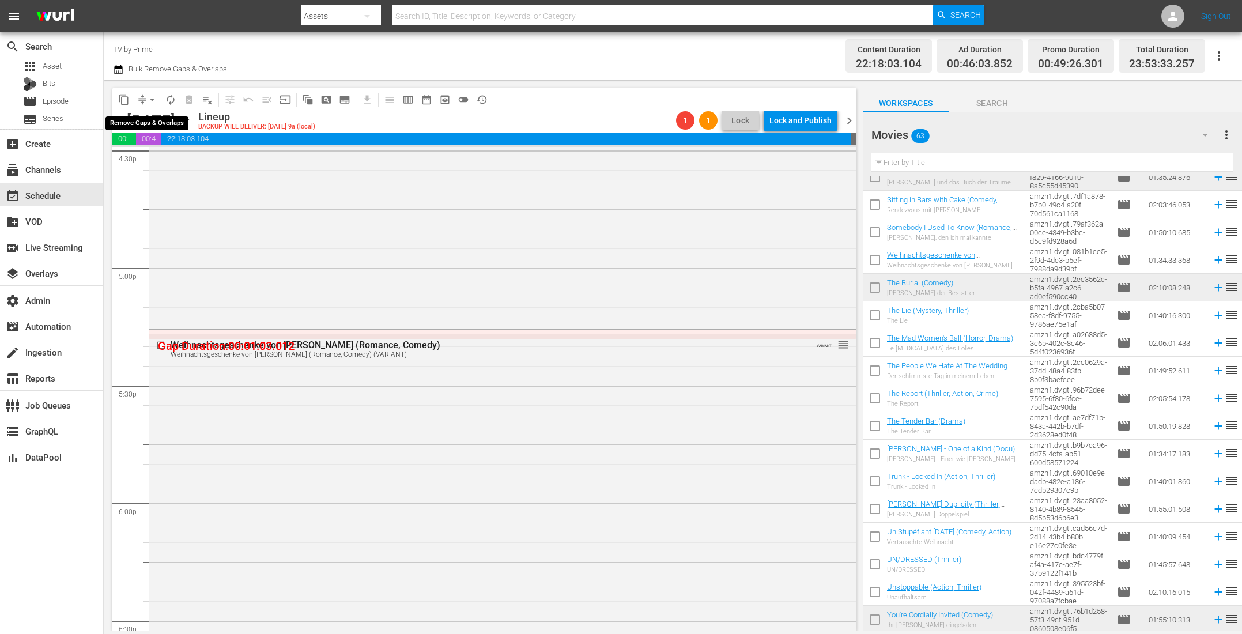
click at [150, 101] on span "arrow_drop_down" at bounding box center [152, 100] width 12 height 12
click at [157, 160] on li "Align to End of Previous Day" at bounding box center [152, 160] width 121 height 19
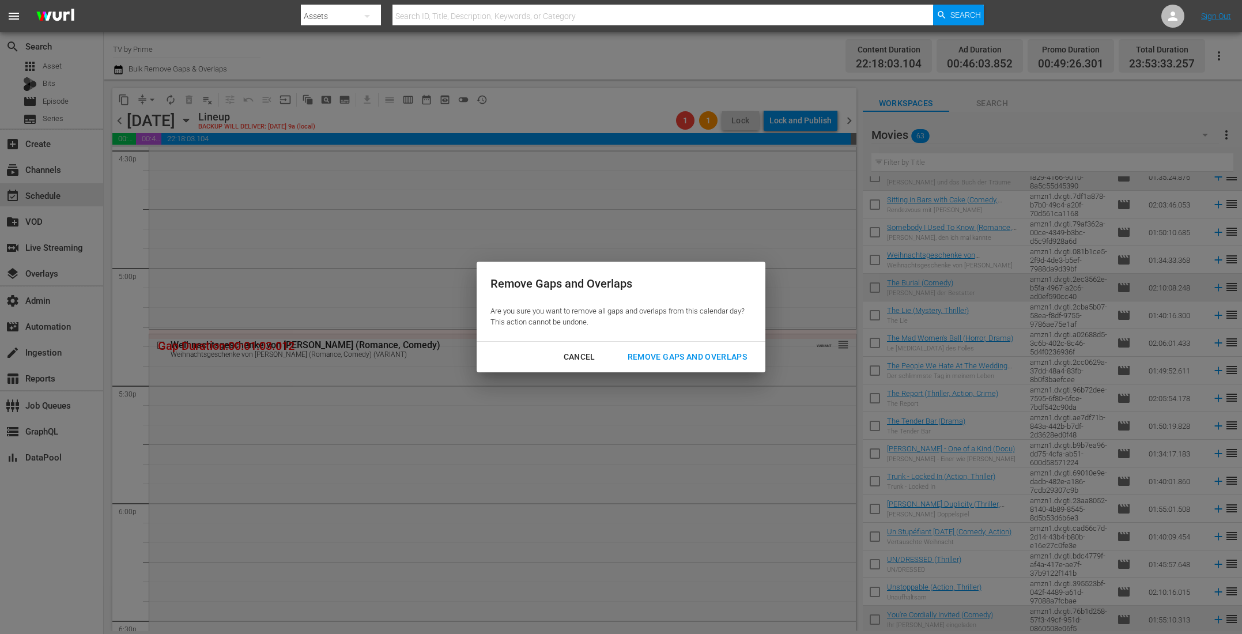
click at [654, 354] on div "Remove Gaps and Overlaps" at bounding box center [687, 357] width 138 height 14
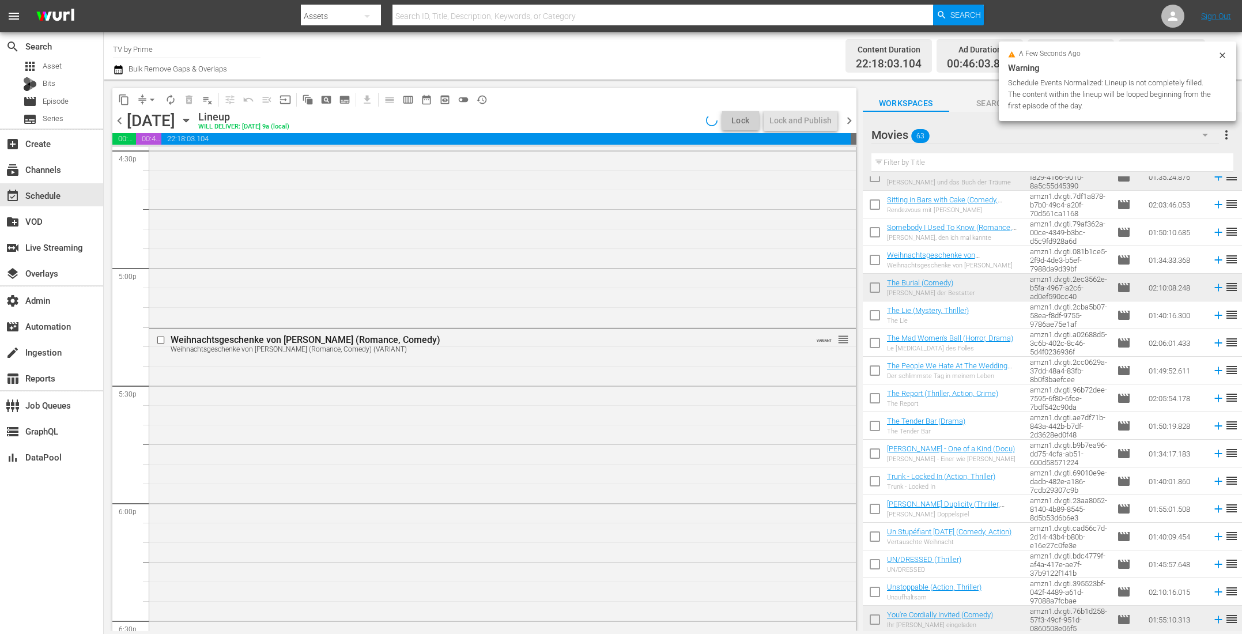
click at [392, 387] on div "Weihnachtsgeschenke von Tiffany (Romance, Comedy) Weihnachtsgeschenke von Tiffa…" at bounding box center [502, 510] width 706 height 363
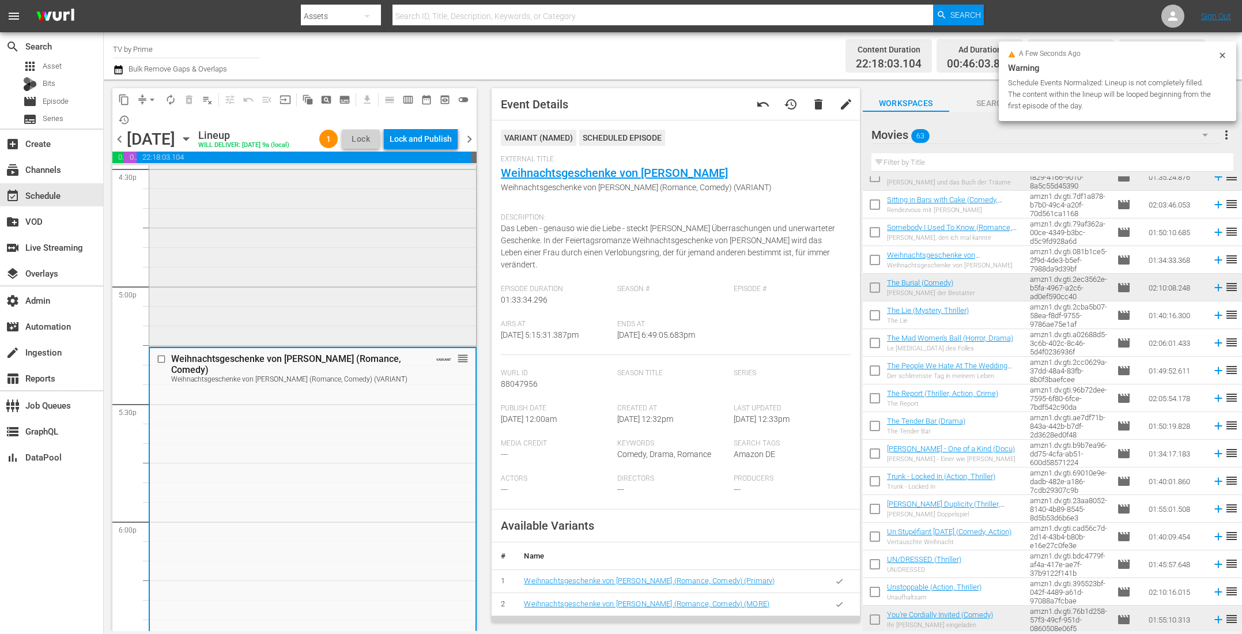
click at [375, 309] on div "You're Cordially Invited (Comedy) reorder" at bounding box center [312, 120] width 327 height 448
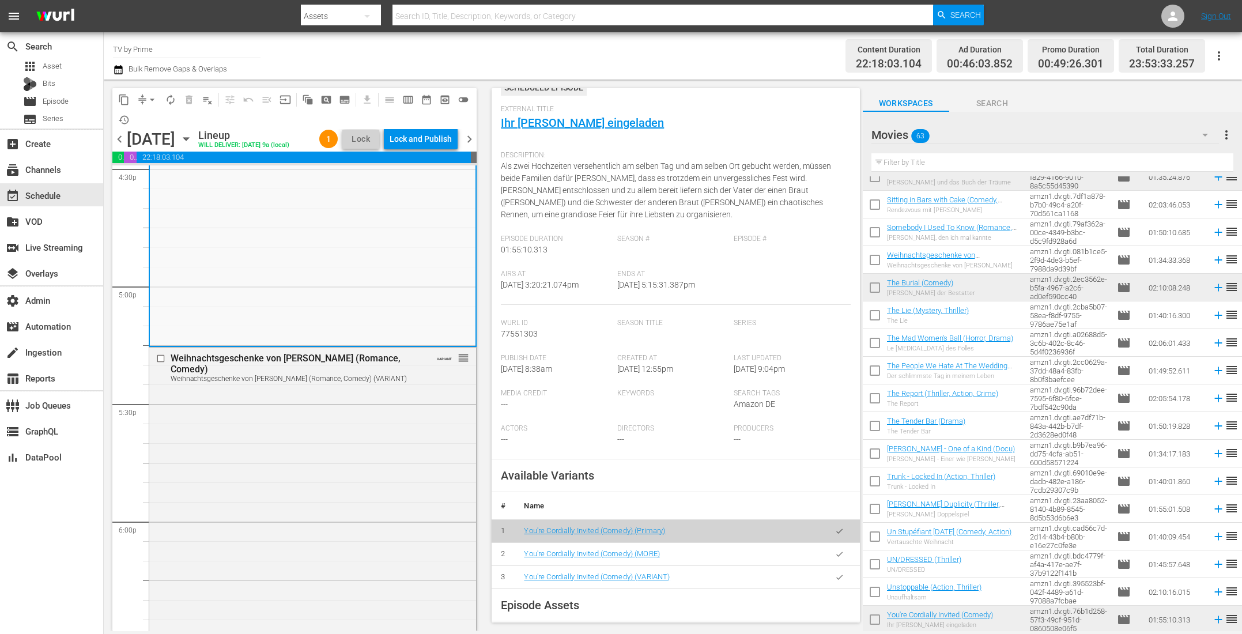
scroll to position [107, 0]
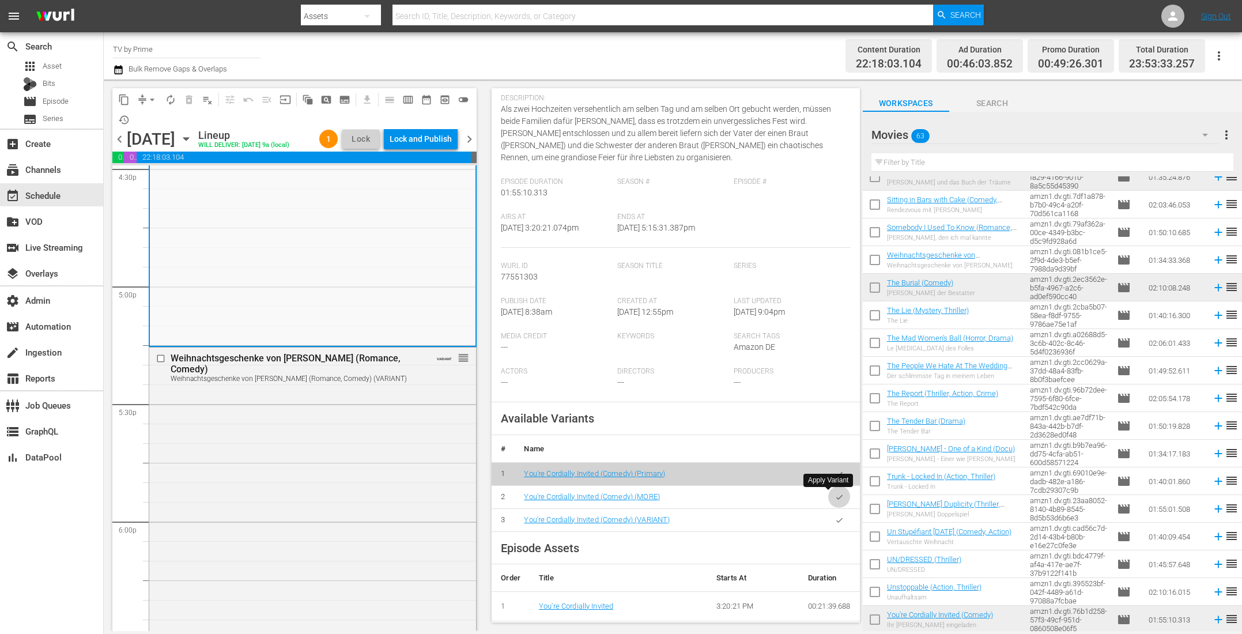
click at [835, 494] on icon "button" at bounding box center [839, 497] width 9 height 9
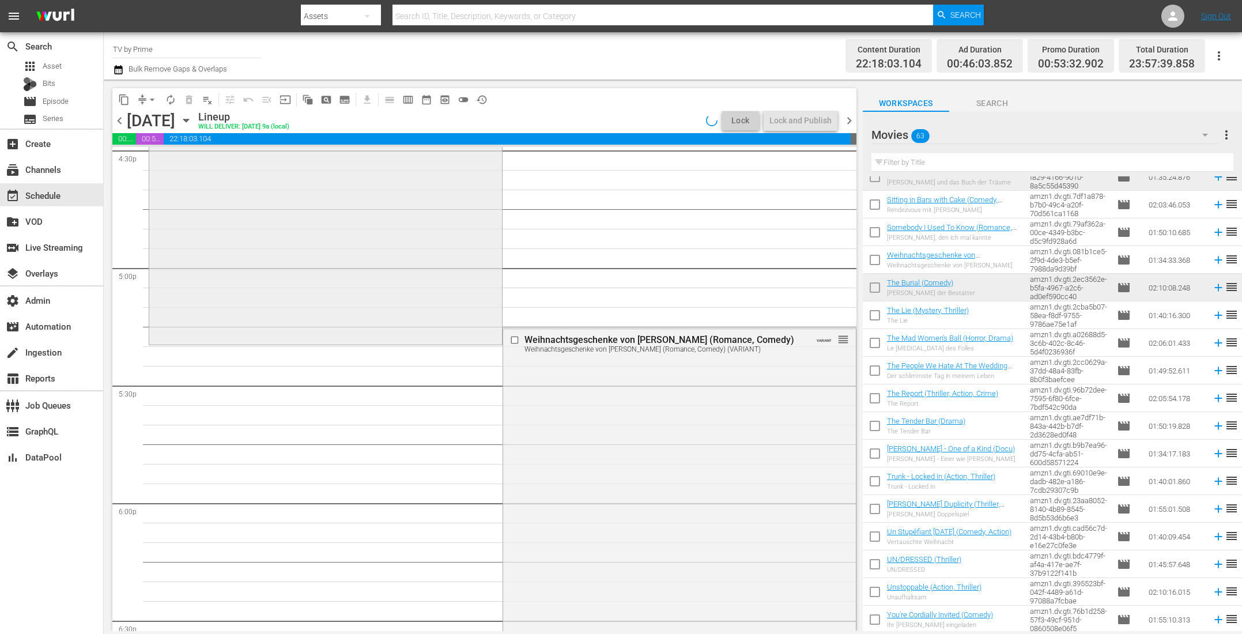
click at [358, 306] on div "You're Cordially Invited (Comedy) You're Cordially Invited (Comedy) (MORE) VARI…" at bounding box center [325, 110] width 353 height 464
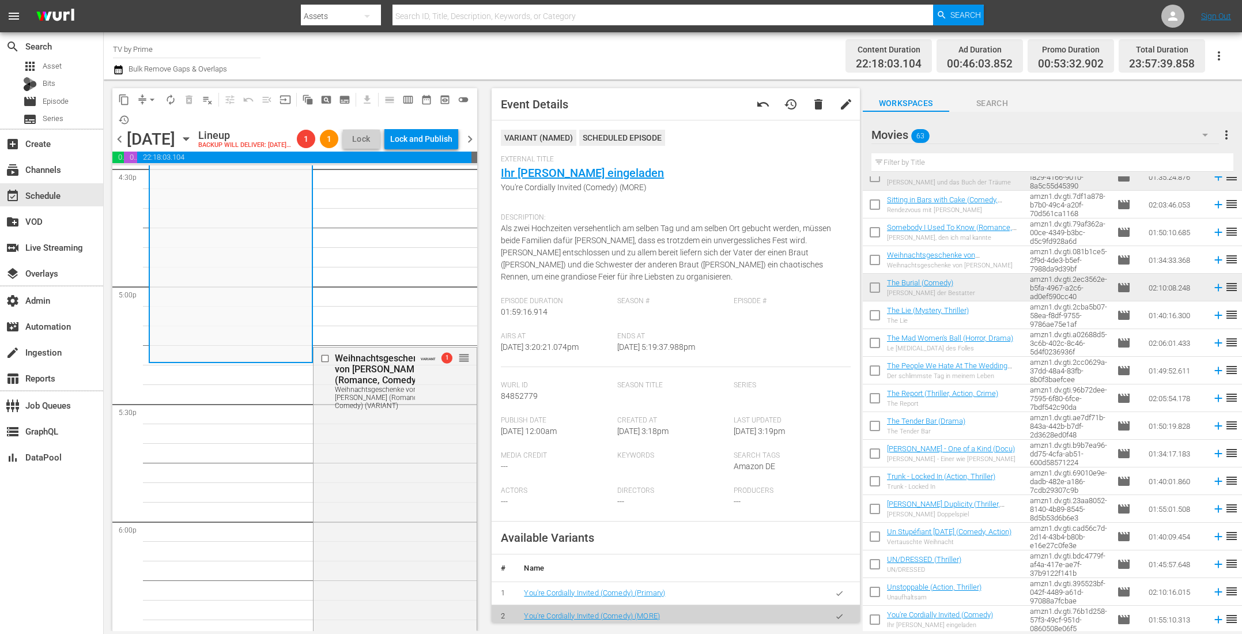
scroll to position [153, 0]
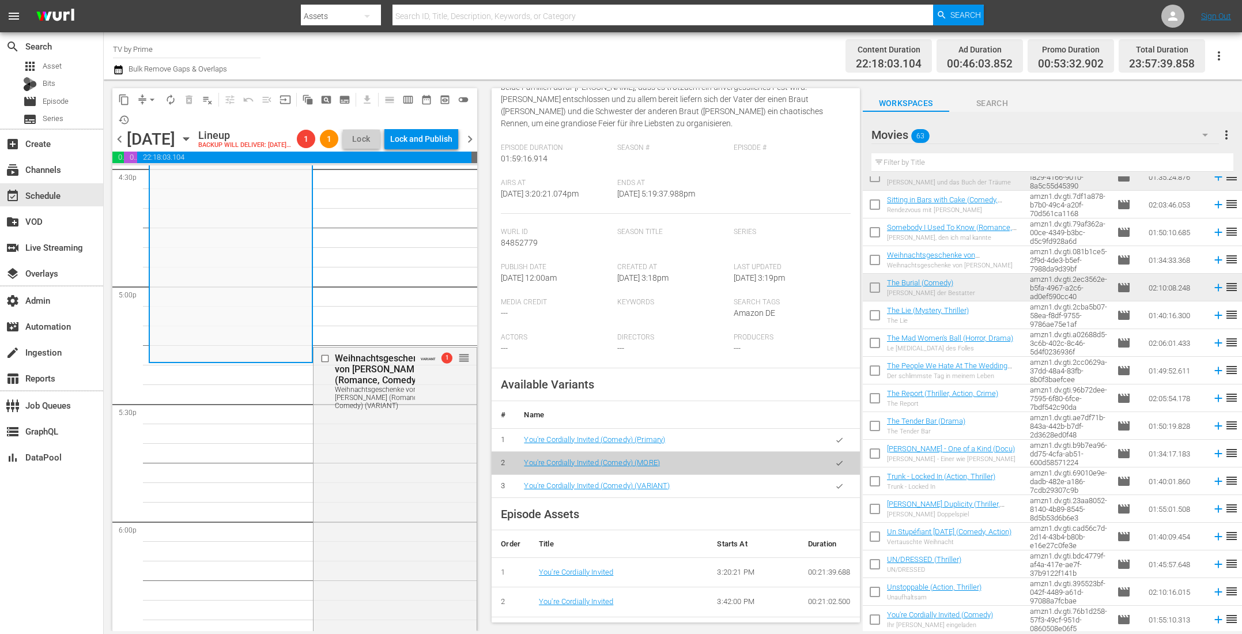
click at [835, 484] on icon "button" at bounding box center [839, 486] width 9 height 9
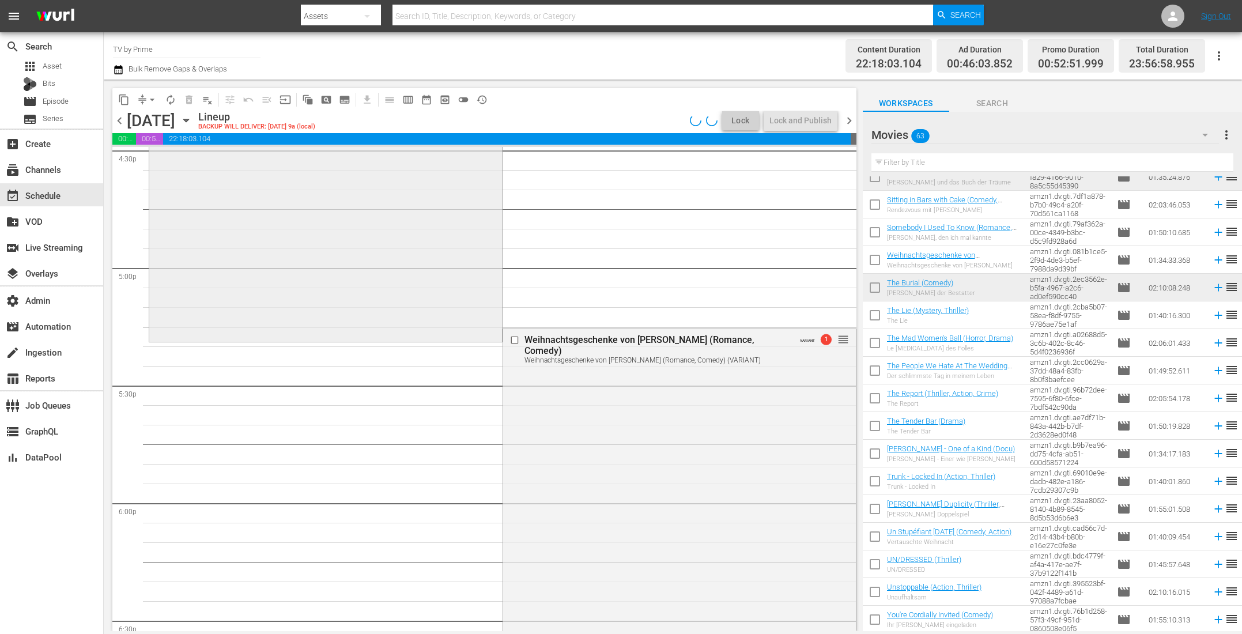
click at [266, 327] on div "You're Cordially Invited (Comedy) You're Cordially Invited (Comedy) (VARIANT) V…" at bounding box center [325, 108] width 353 height 461
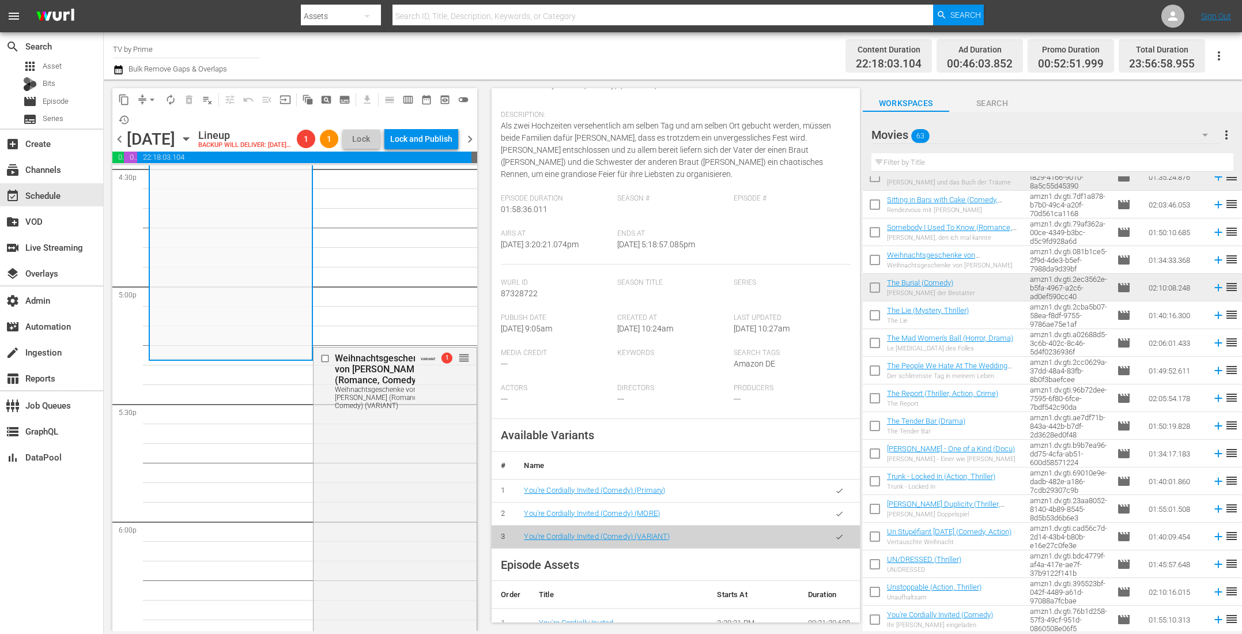
scroll to position [182, 0]
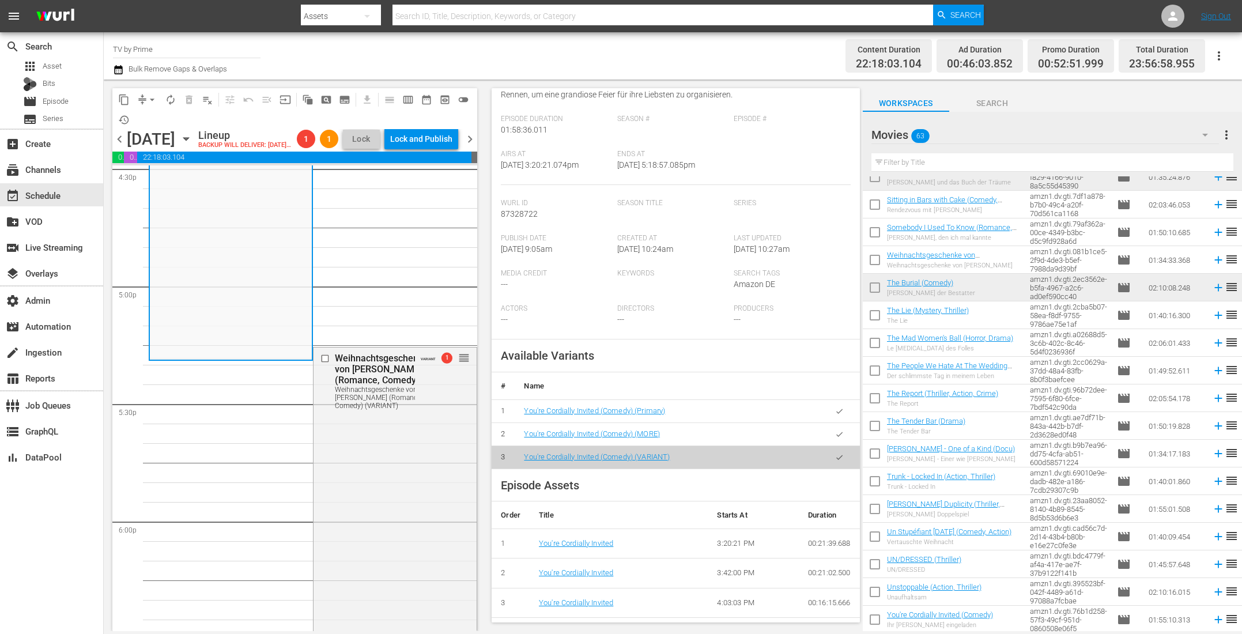
click at [835, 410] on icon "button" at bounding box center [839, 411] width 9 height 9
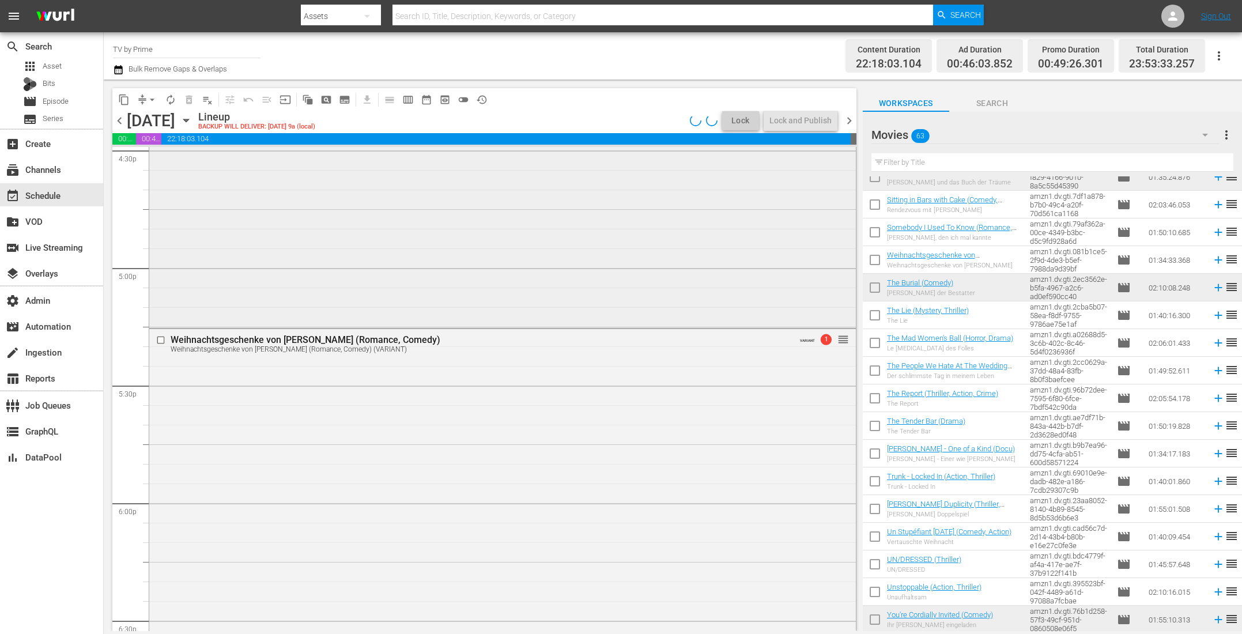
click at [265, 319] on div "You're Cordially Invited (Comedy) reorder" at bounding box center [502, 102] width 706 height 448
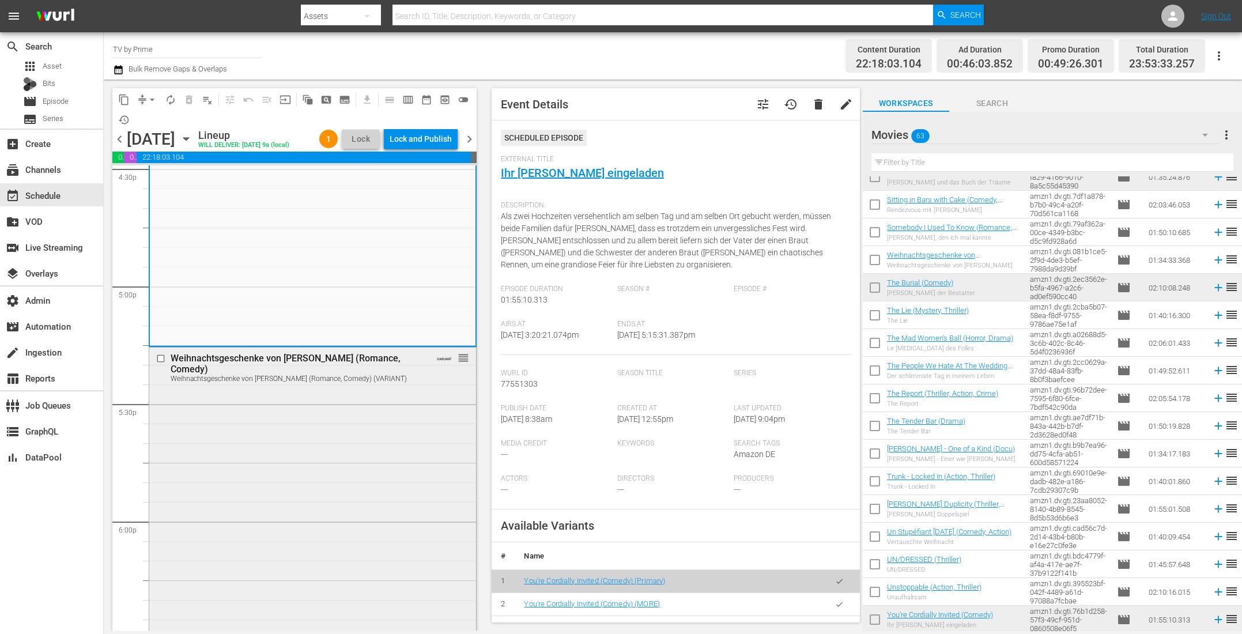
click at [271, 440] on div "Weihnachtsgeschenke von Tiffany (Romance, Comedy) Weihnachtsgeschenke von Tiffa…" at bounding box center [312, 528] width 327 height 363
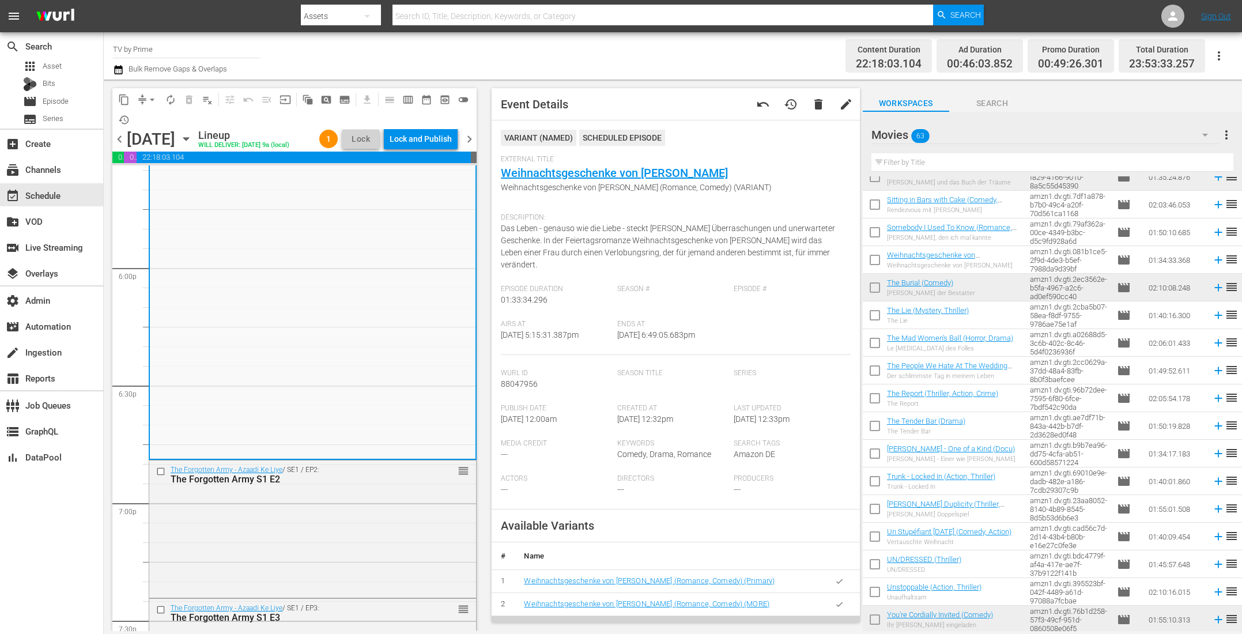
scroll to position [75, 0]
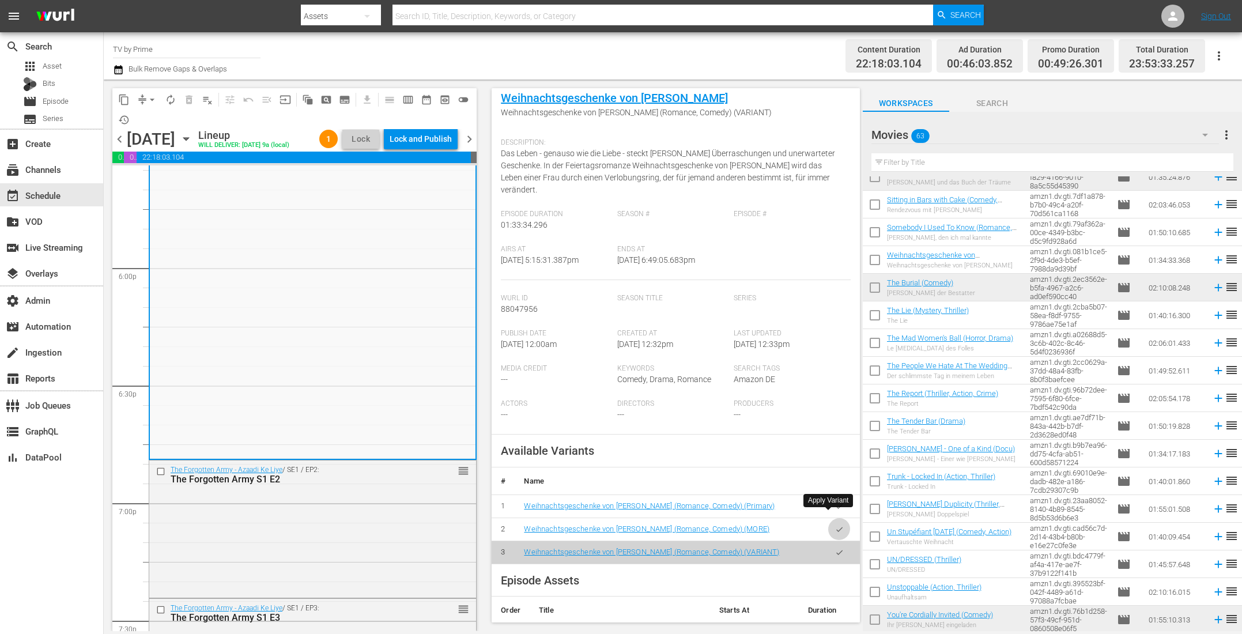
click at [835, 525] on icon "button" at bounding box center [839, 529] width 9 height 9
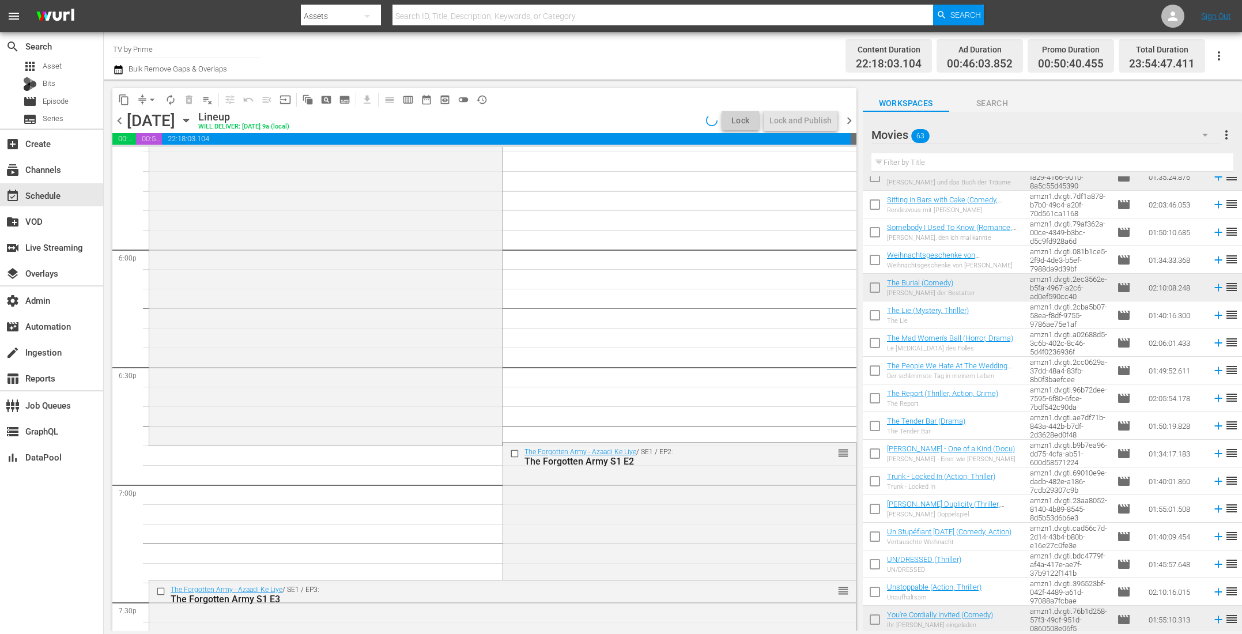
click at [270, 406] on div "Weihnachtsgeschenke von Tiffany (Romance, Comedy) Weihnachtsgeschenke von Tiffa…" at bounding box center [325, 259] width 353 height 368
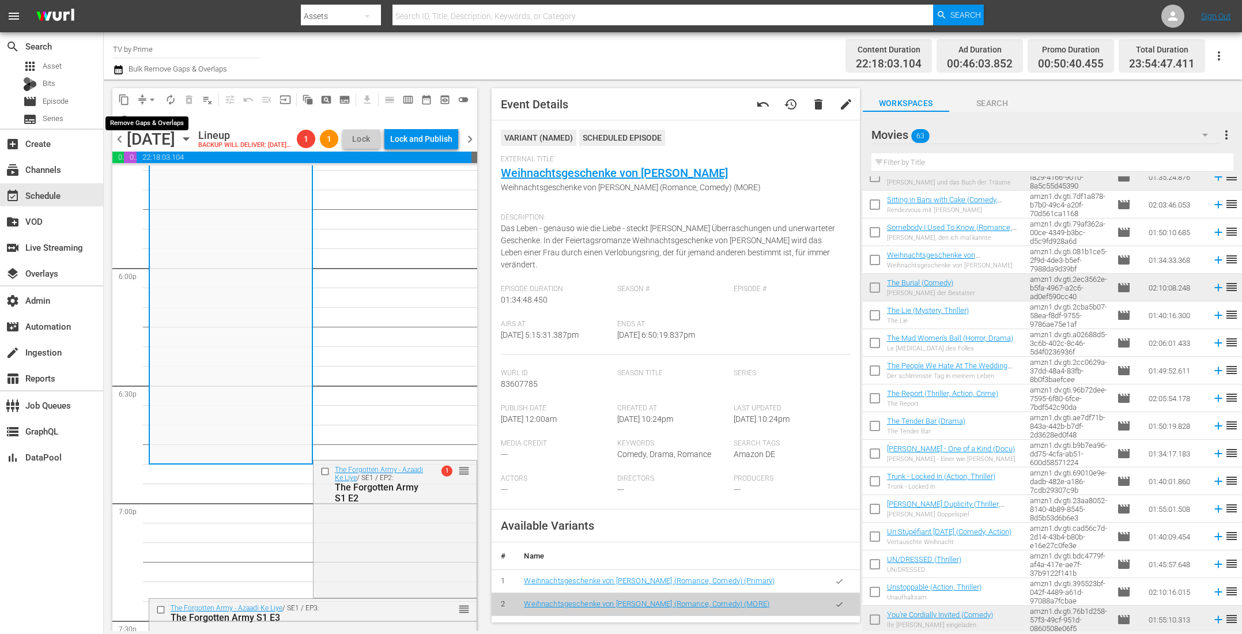
click at [147, 96] on span "arrow_drop_down" at bounding box center [152, 100] width 12 height 12
click at [161, 160] on li "Align to End of Previous Day" at bounding box center [152, 160] width 121 height 19
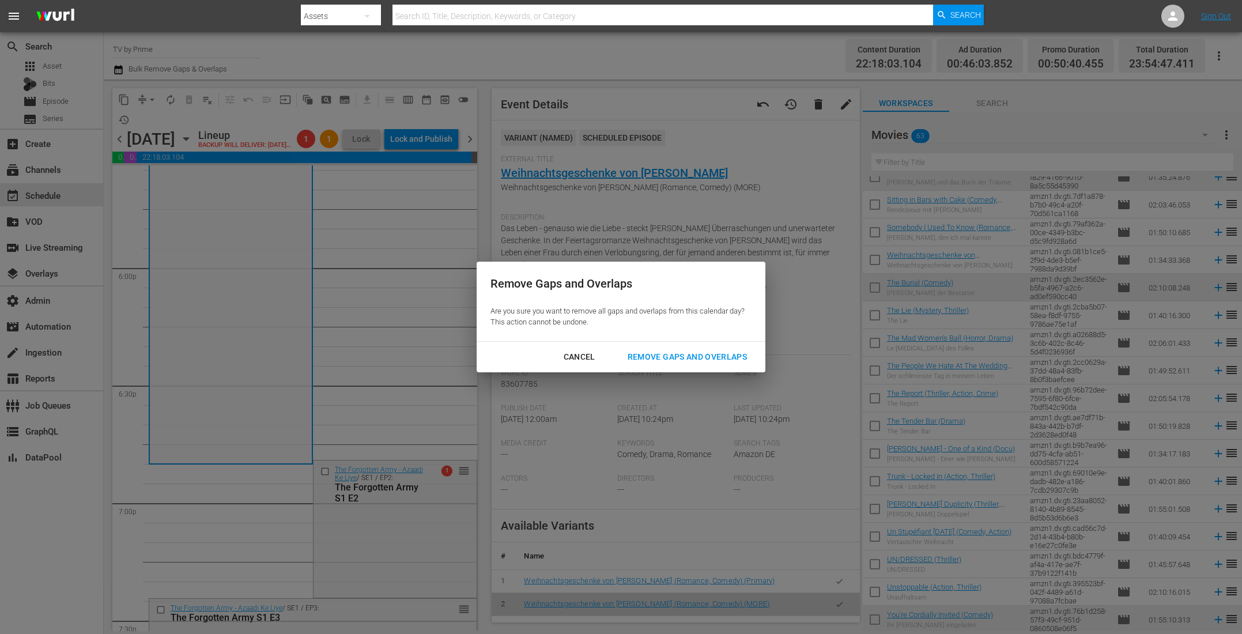
click at [711, 351] on div "Remove Gaps and Overlaps" at bounding box center [687, 357] width 138 height 14
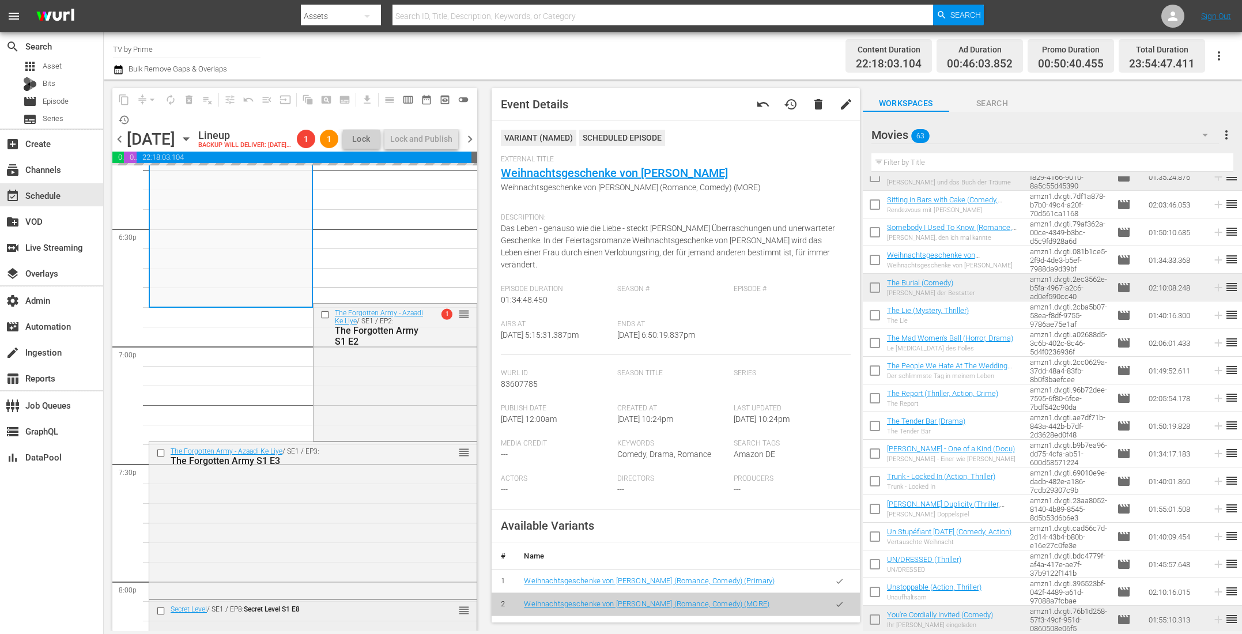
scroll to position [4276, 0]
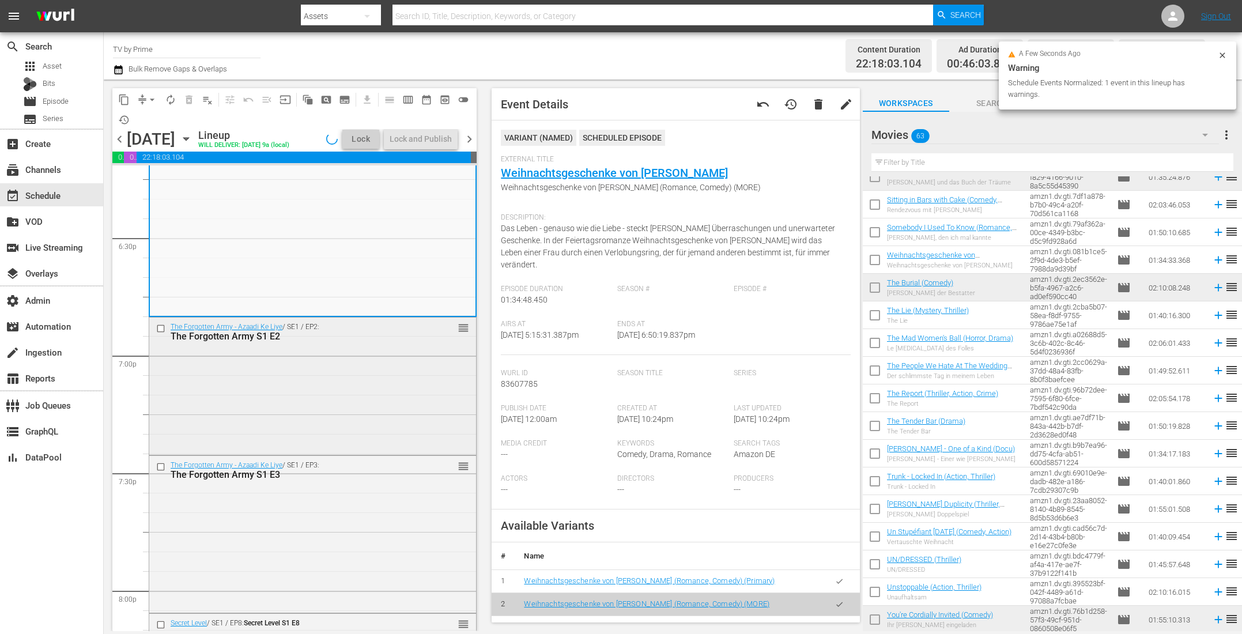
click at [365, 421] on div "The Forgotten Army - Azaadi Ke Liye / SE1 / EP2: The Forgotten Army S1 E2 reord…" at bounding box center [312, 384] width 327 height 135
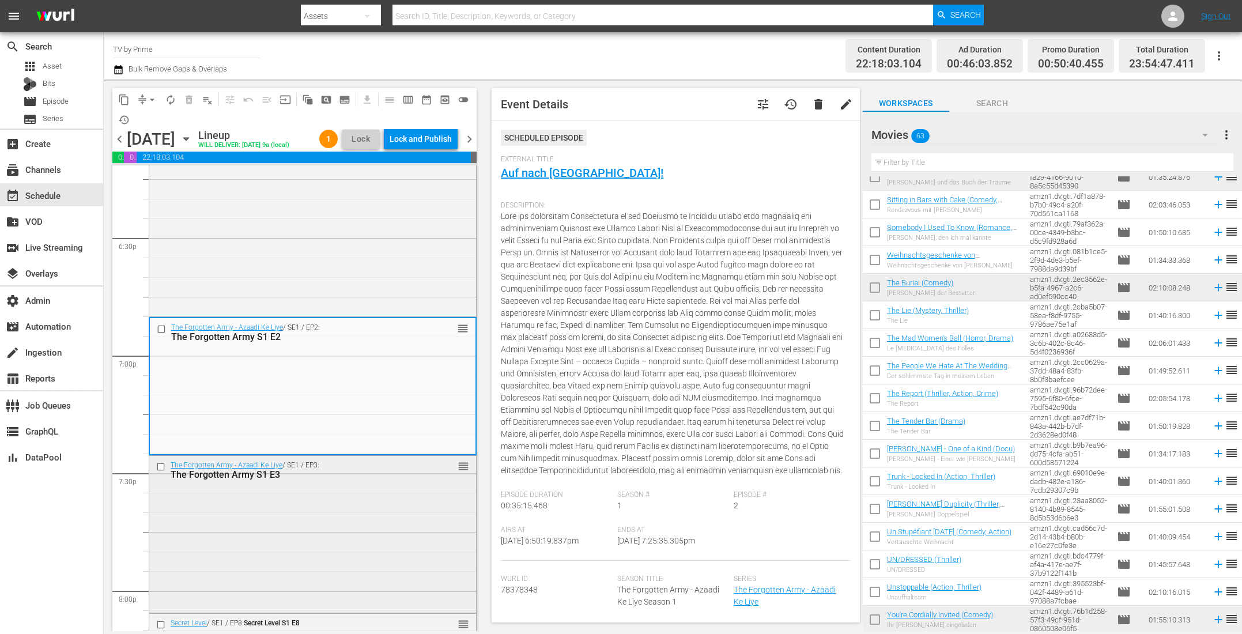
click at [292, 490] on div "The Forgotten Army - Azaadi Ke Liye / SE1 / EP3: The Forgotten Army S1 E3 reord…" at bounding box center [312, 533] width 327 height 154
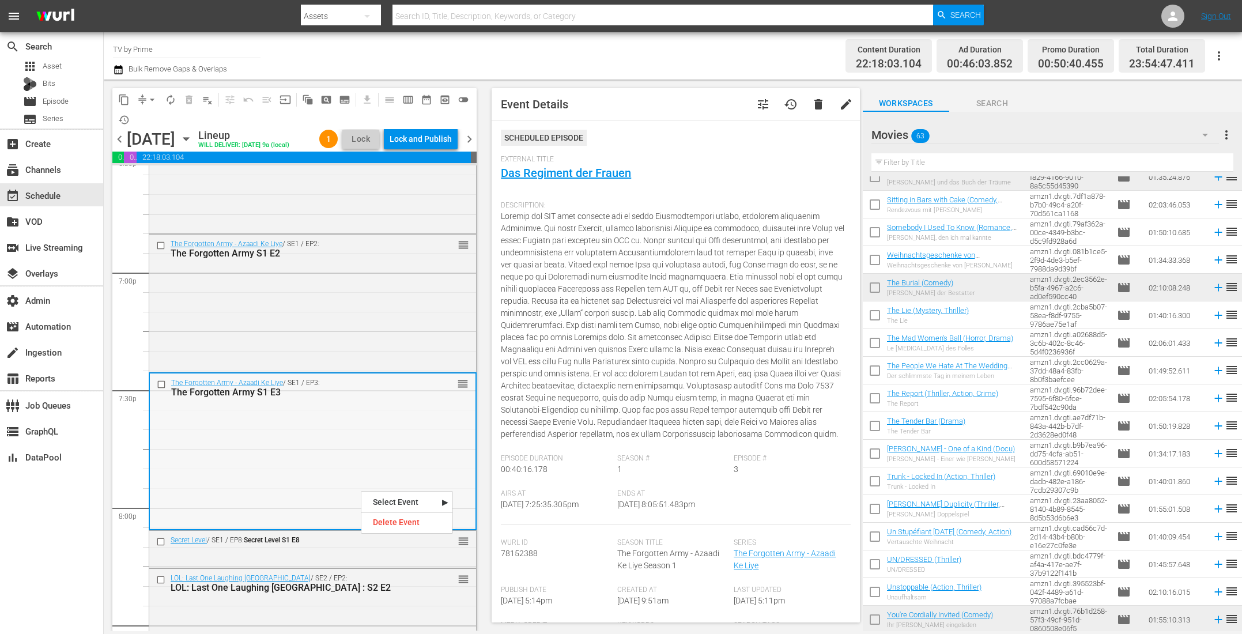
scroll to position [4518, 0]
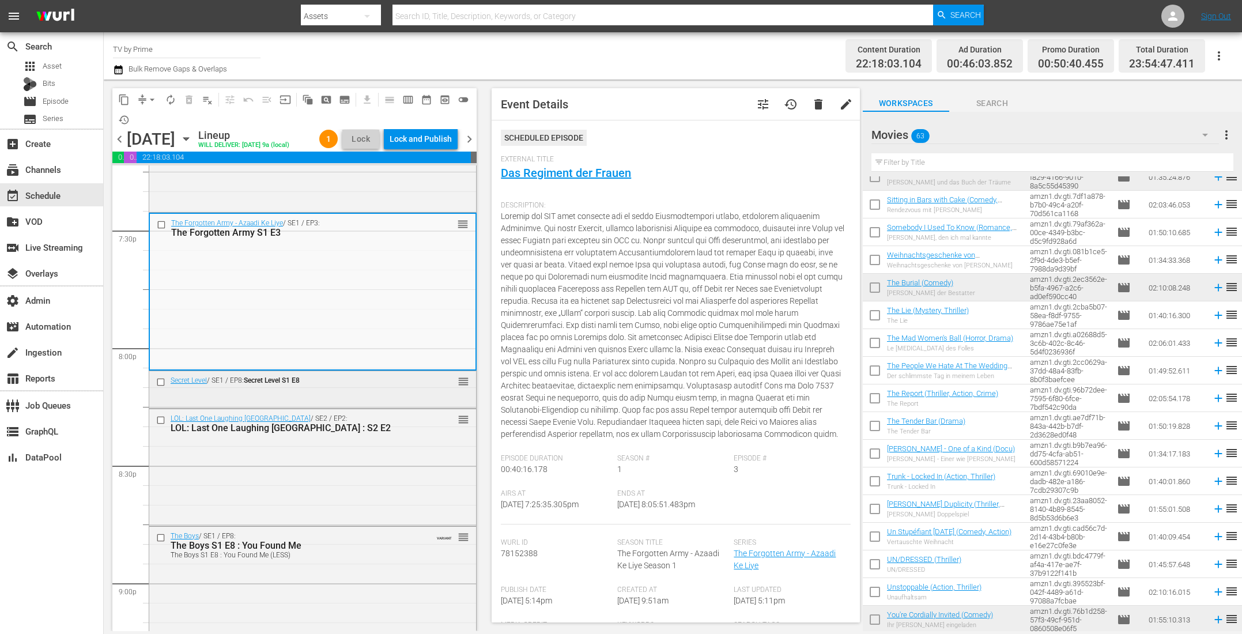
click at [315, 385] on div "Secret Level / SE1 / EP8: Secret Level S1 E8" at bounding box center [284, 382] width 263 height 14
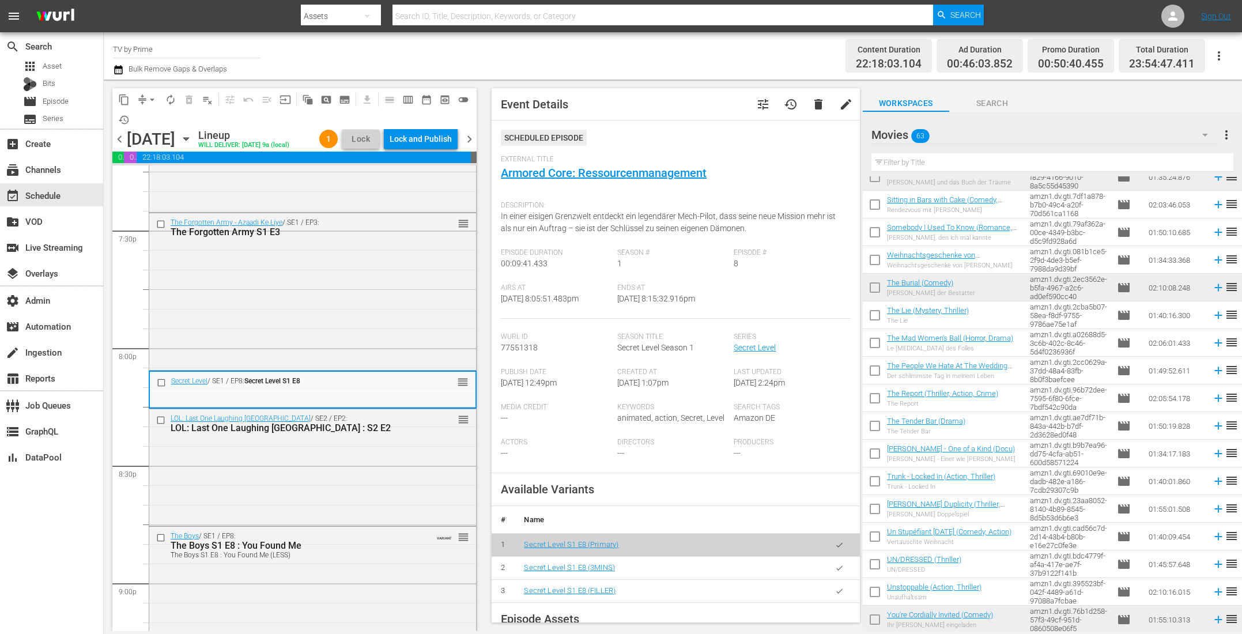
click at [307, 458] on div "LOL: Last One Laughing Germany / SE2 / EP2: LOL: Last One Laughing Germany : S2…" at bounding box center [312, 466] width 327 height 114
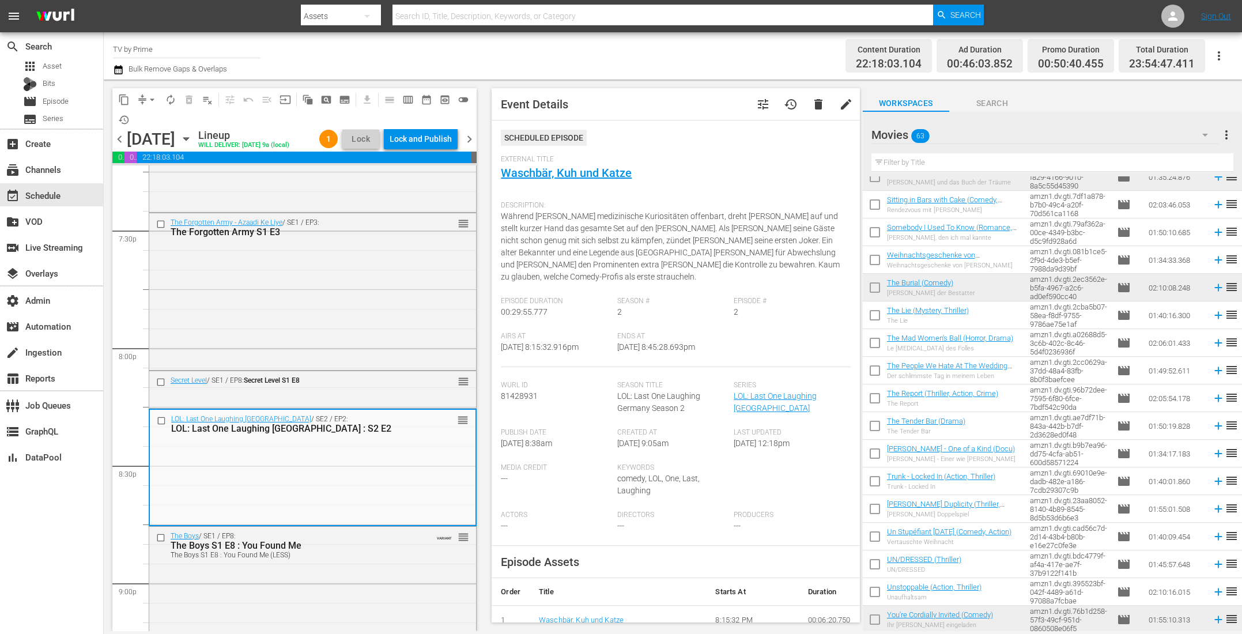
scroll to position [4820, 0]
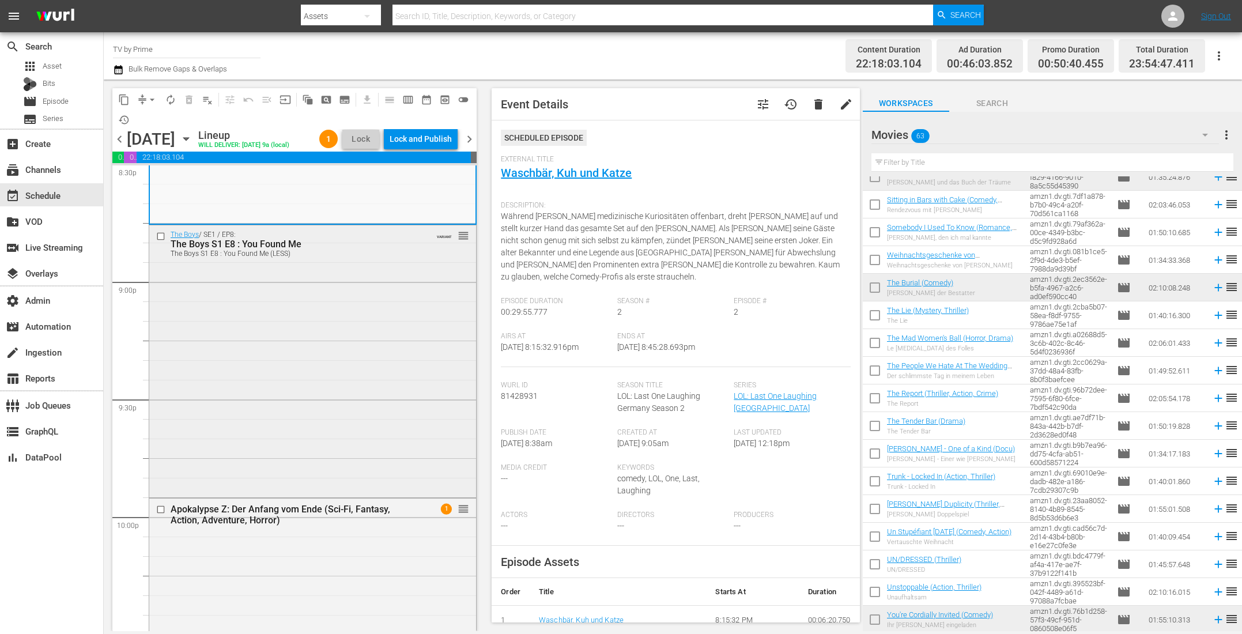
click at [309, 414] on div "The Boys / SE1 / EP8: The Boys S1 E8 : You Found Me The Boys S1 E8 : You Found …" at bounding box center [312, 360] width 327 height 270
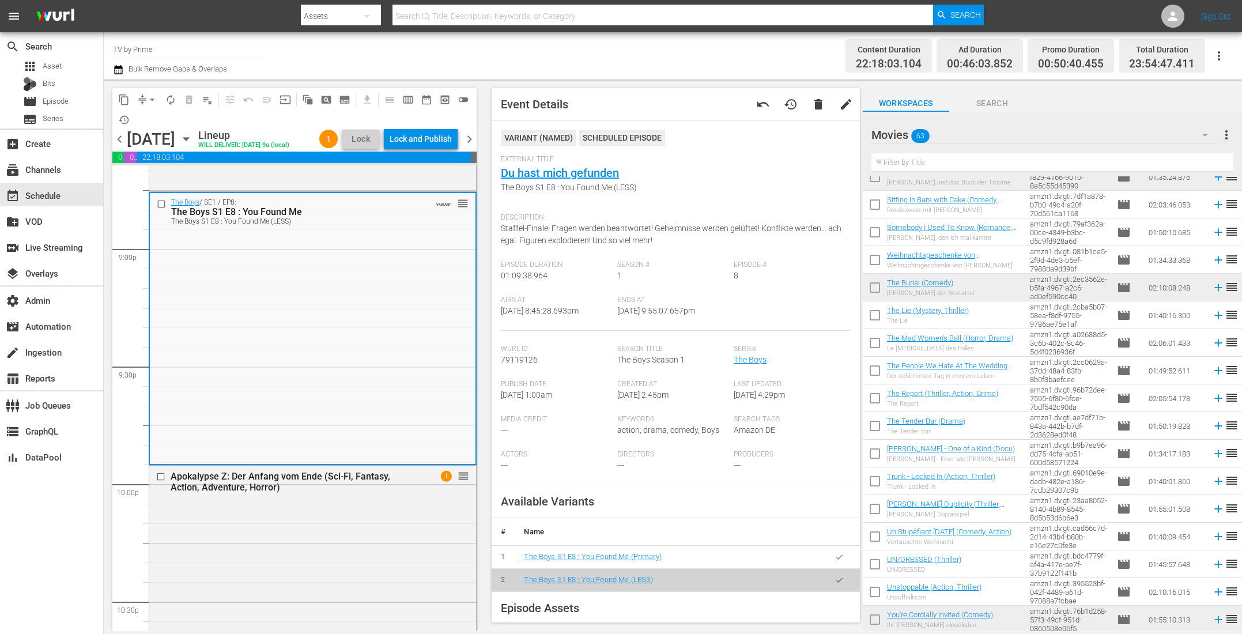
scroll to position [4995, 0]
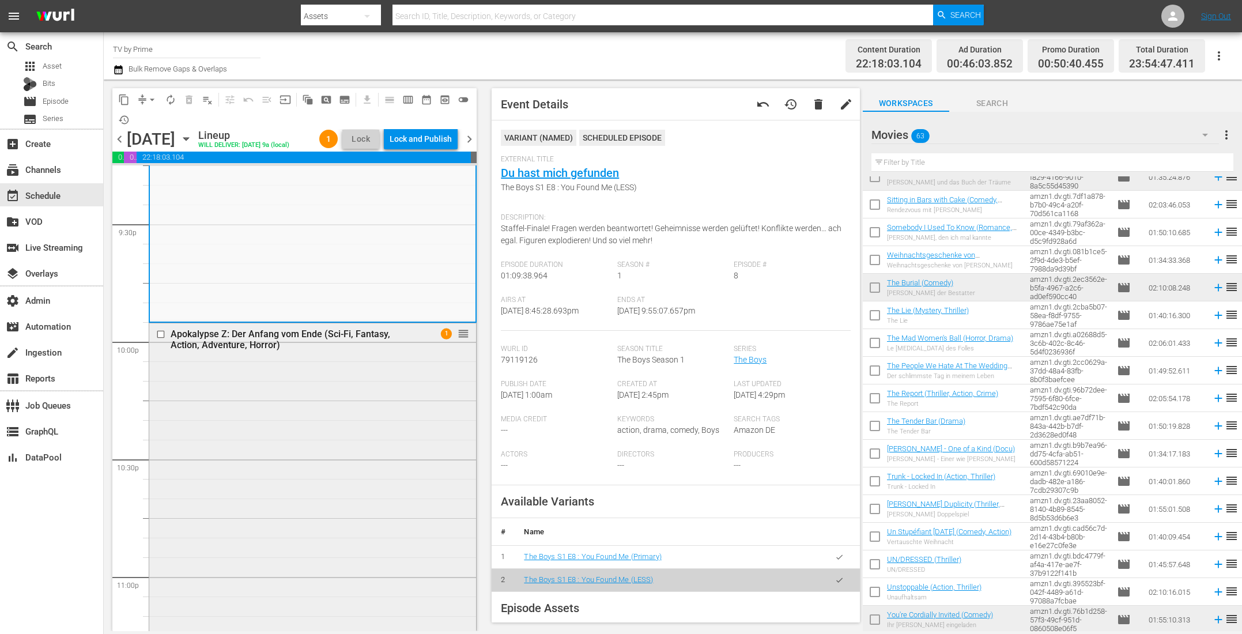
click at [316, 478] on div "Apokalypse Z: Der Anfang vom Ende (Sci-Fi, Fantasy, Action, Adventure, Horror) …" at bounding box center [312, 566] width 327 height 486
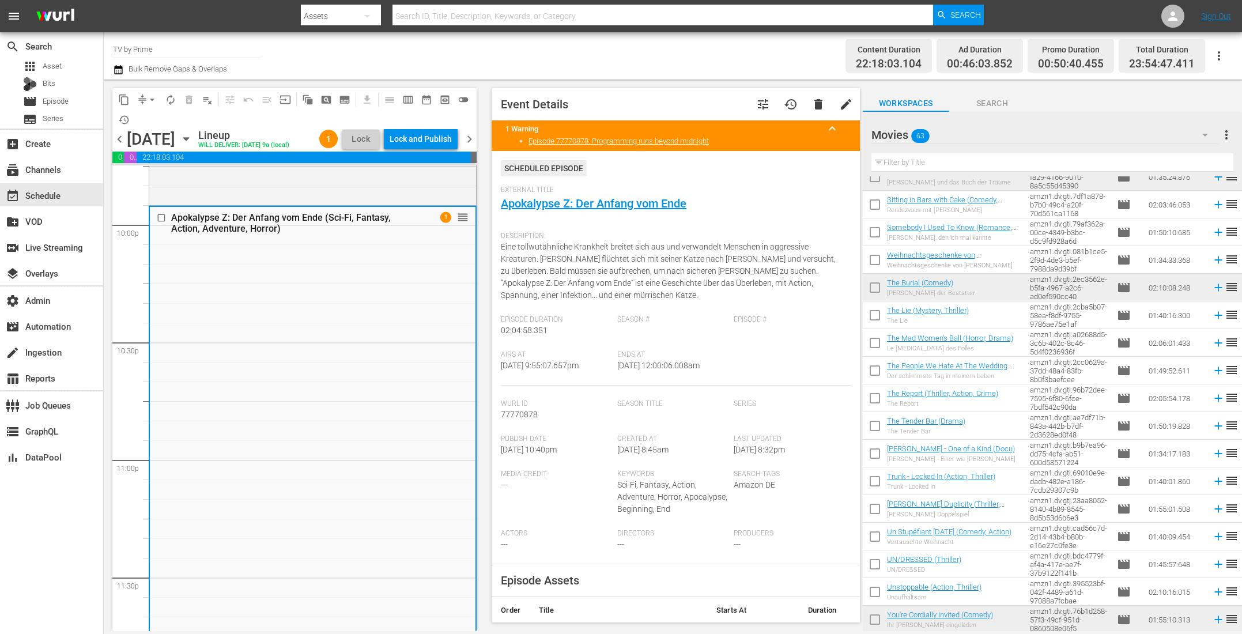
scroll to position [5176, 0]
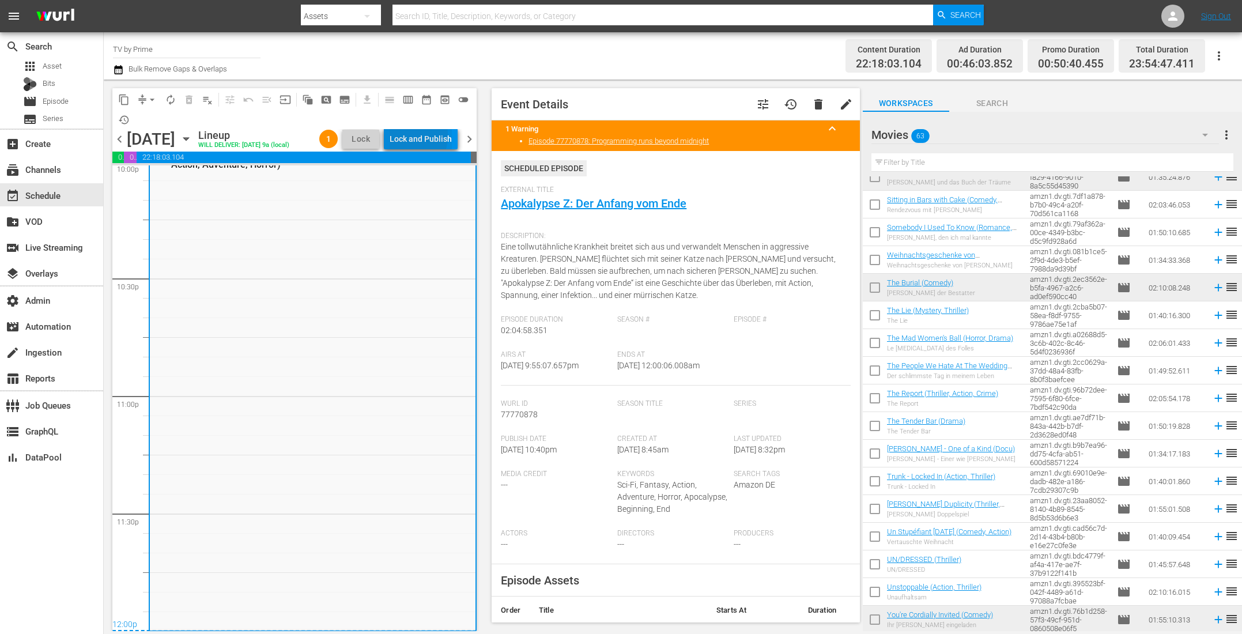
click at [399, 135] on div "Lock and Publish" at bounding box center [420, 138] width 62 height 21
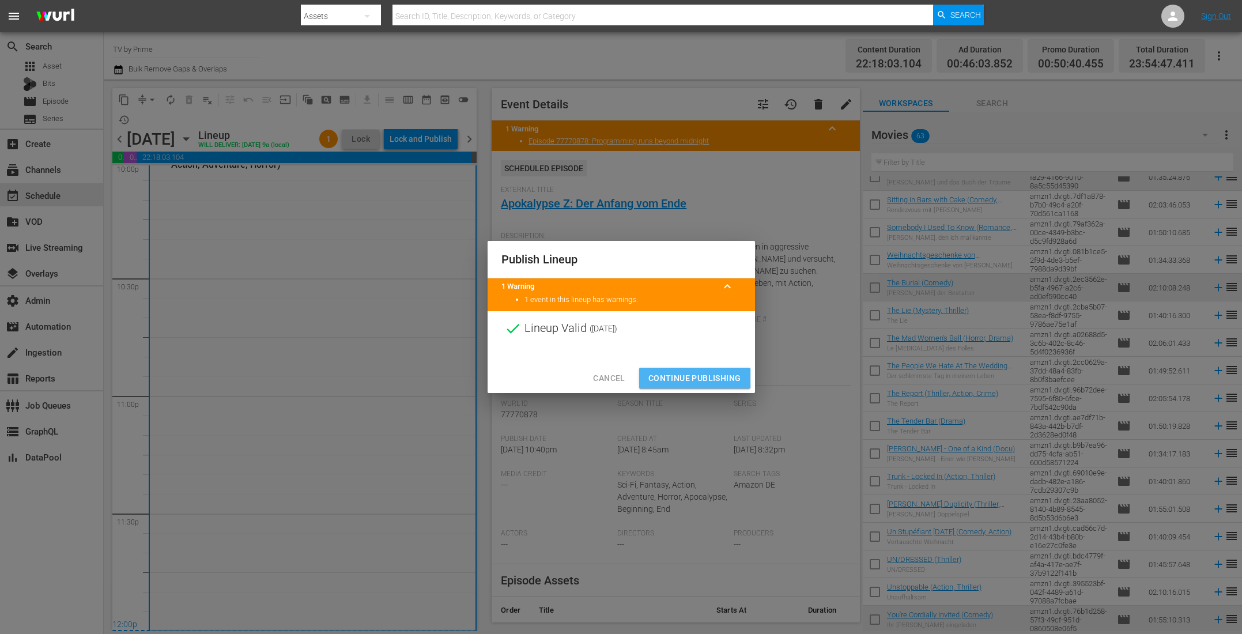
click at [663, 378] on span "Continue Publishing" at bounding box center [694, 378] width 93 height 14
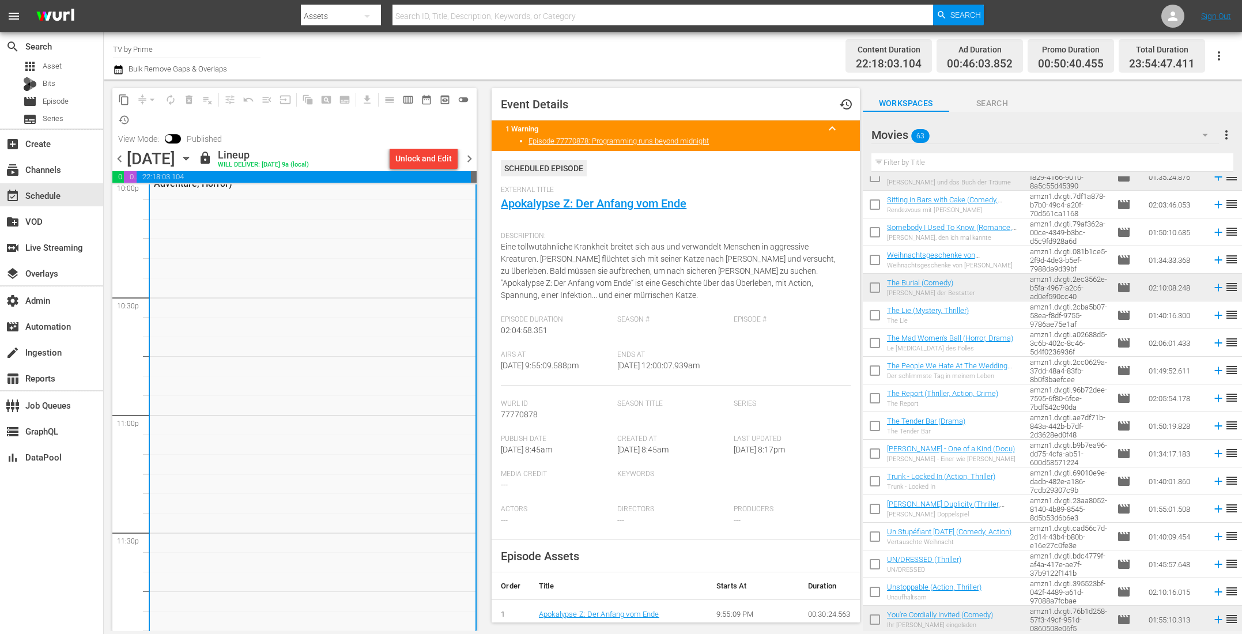
click at [192, 161] on icon "button" at bounding box center [186, 158] width 13 height 13
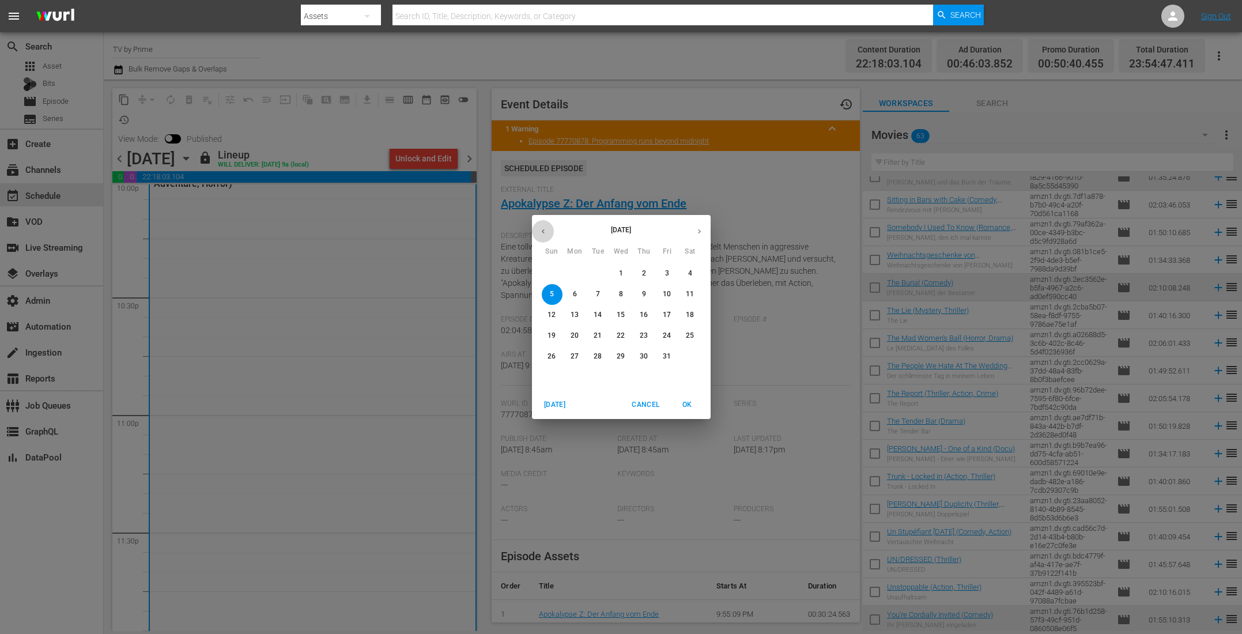
click at [541, 234] on icon "button" at bounding box center [543, 231] width 9 height 9
click at [592, 293] on span "9" at bounding box center [598, 294] width 21 height 10
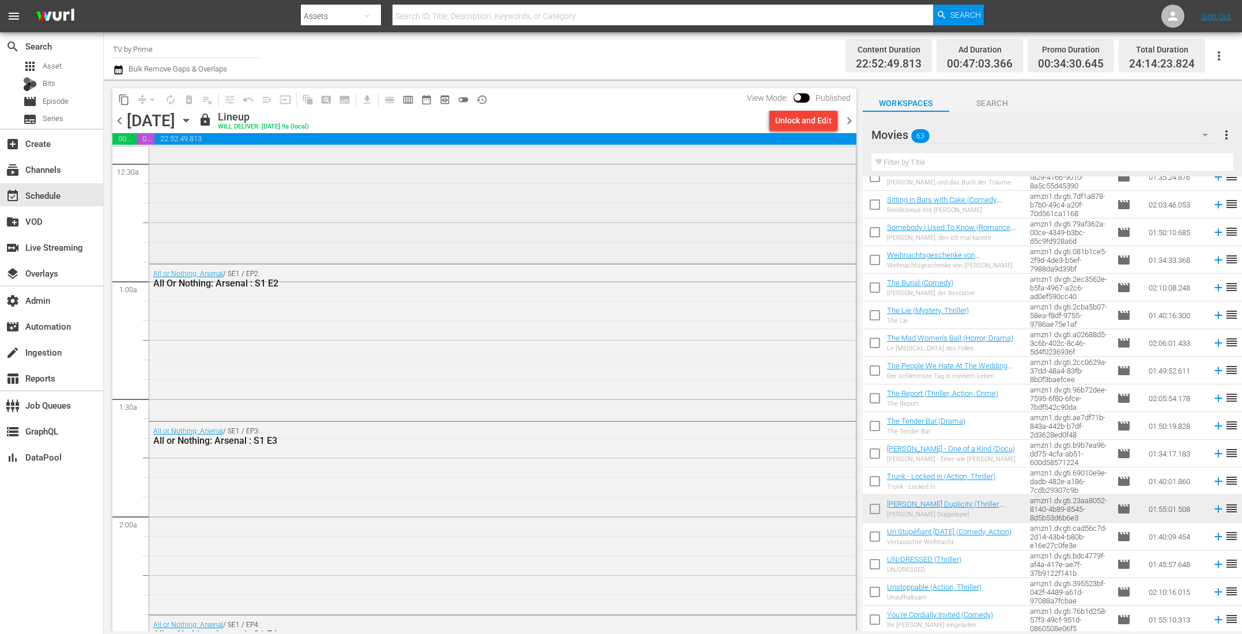
scroll to position [91, 0]
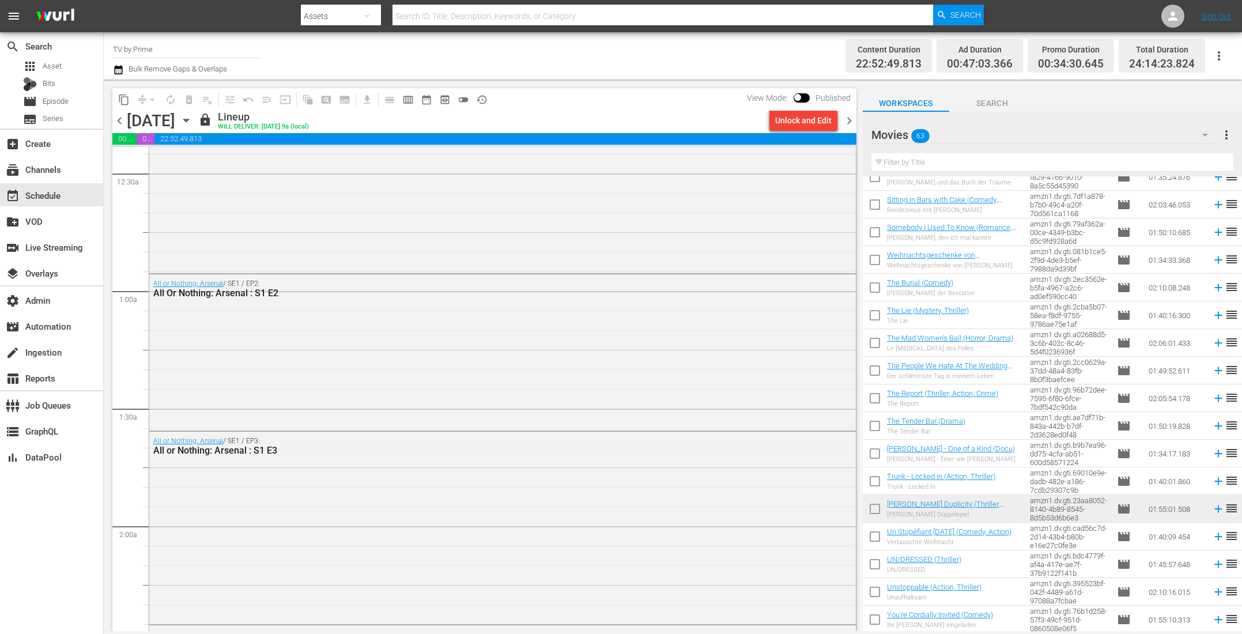
click at [845, 119] on span "chevron_right" at bounding box center [849, 120] width 14 height 14
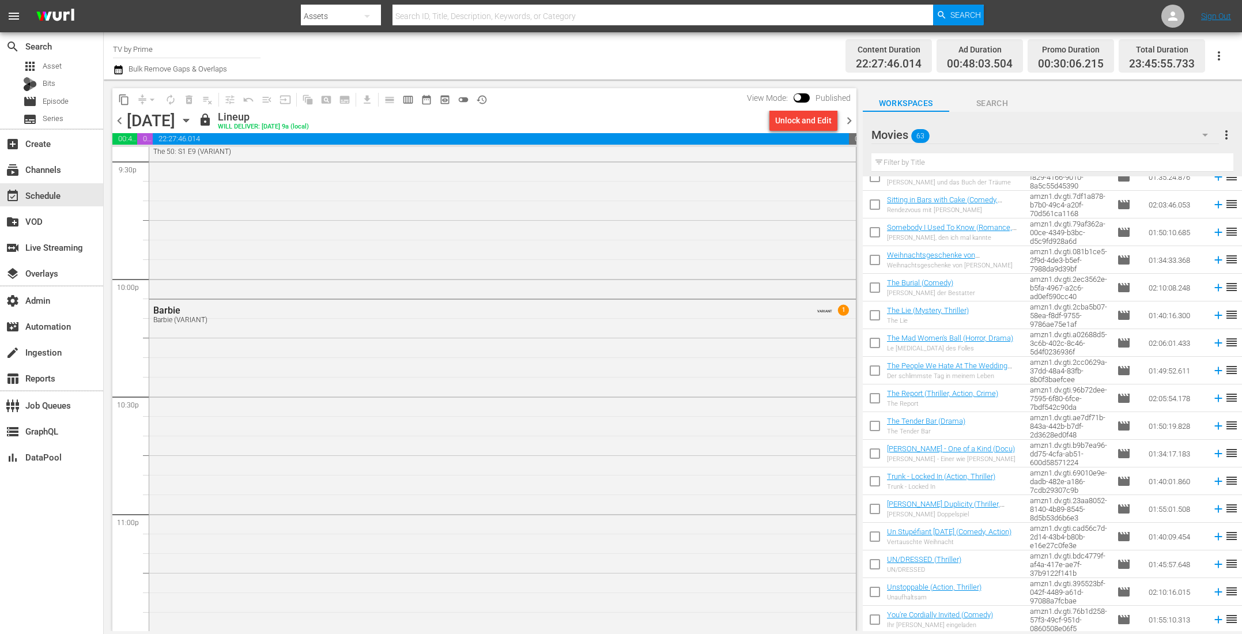
scroll to position [5162, 0]
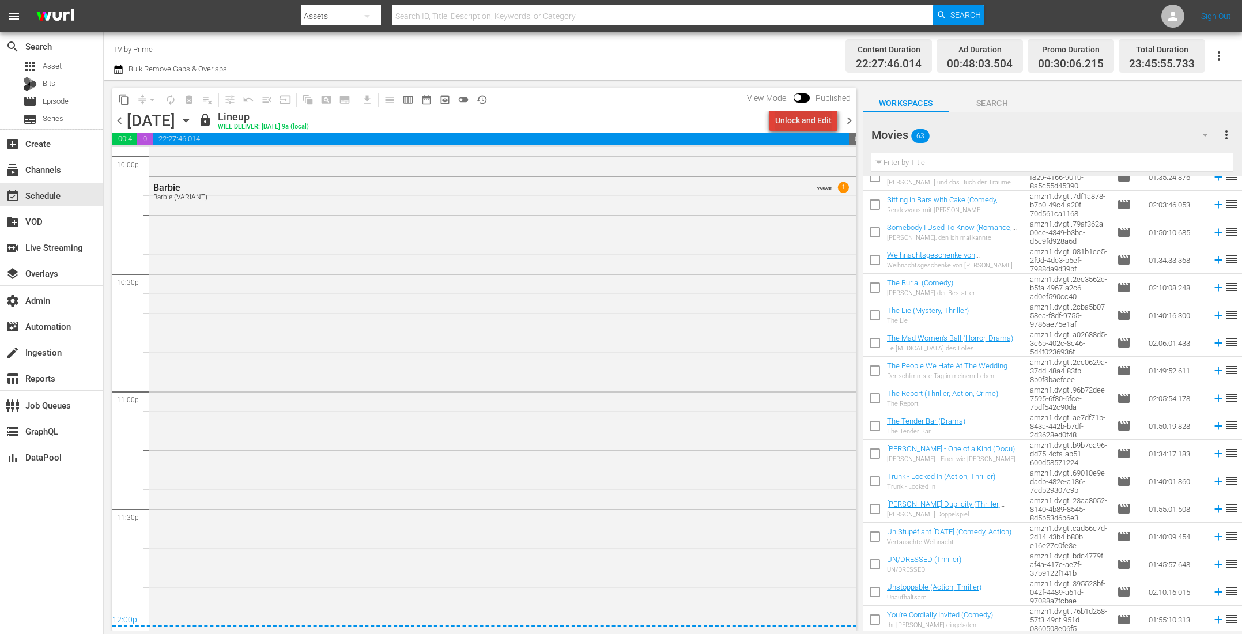
click at [814, 126] on div "Unlock and Edit" at bounding box center [803, 120] width 56 height 21
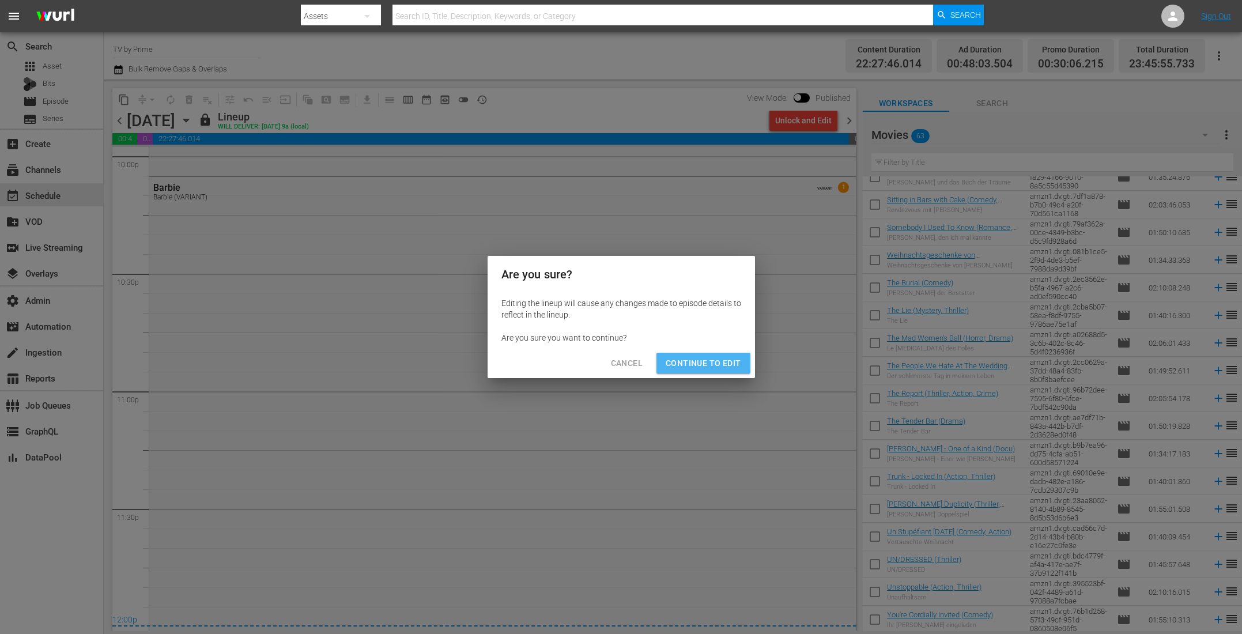
click at [715, 363] on span "Continue to Edit" at bounding box center [702, 363] width 75 height 14
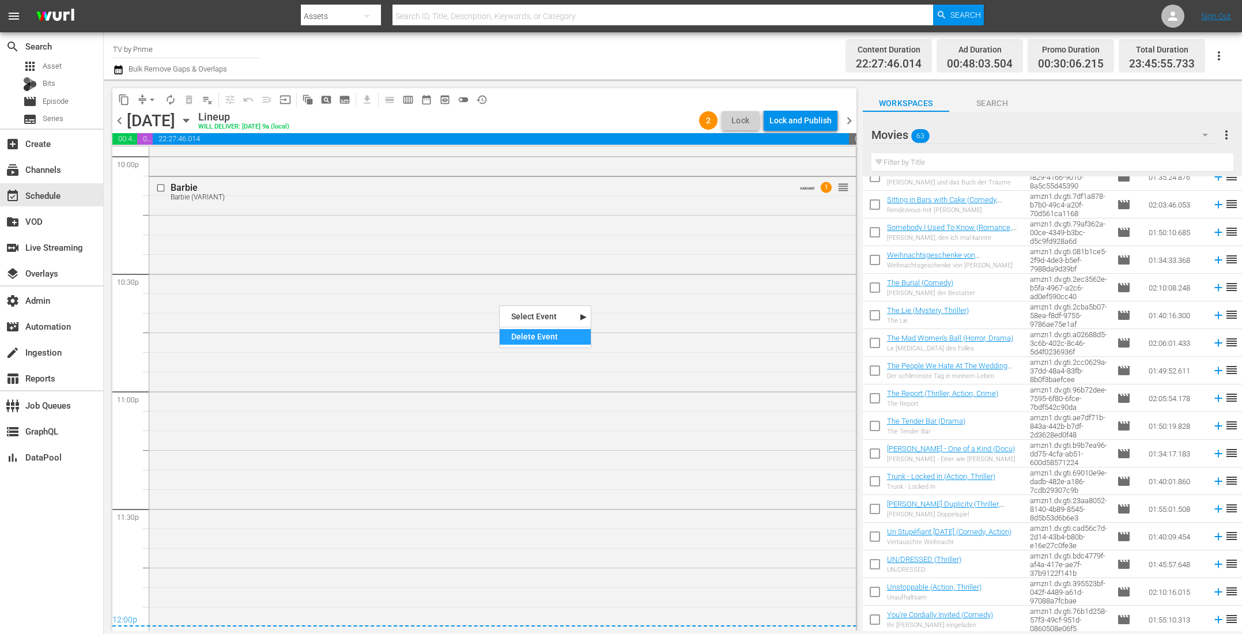
click at [520, 330] on div "Delete Event" at bounding box center [544, 337] width 91 height 16
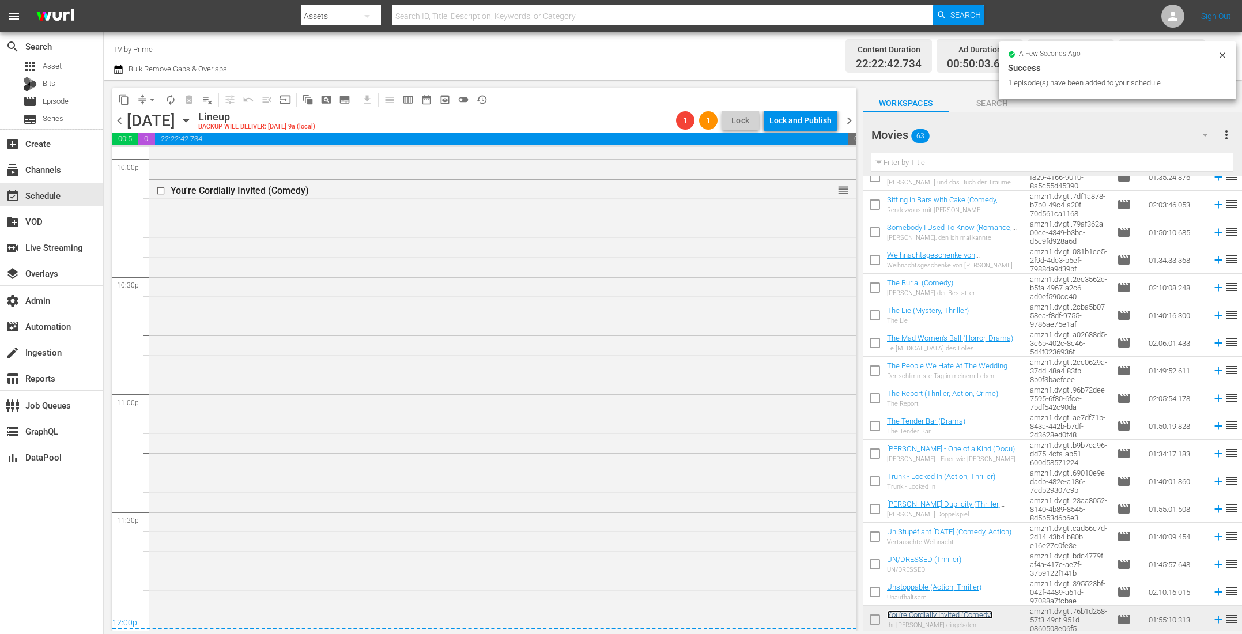
scroll to position [5159, 0]
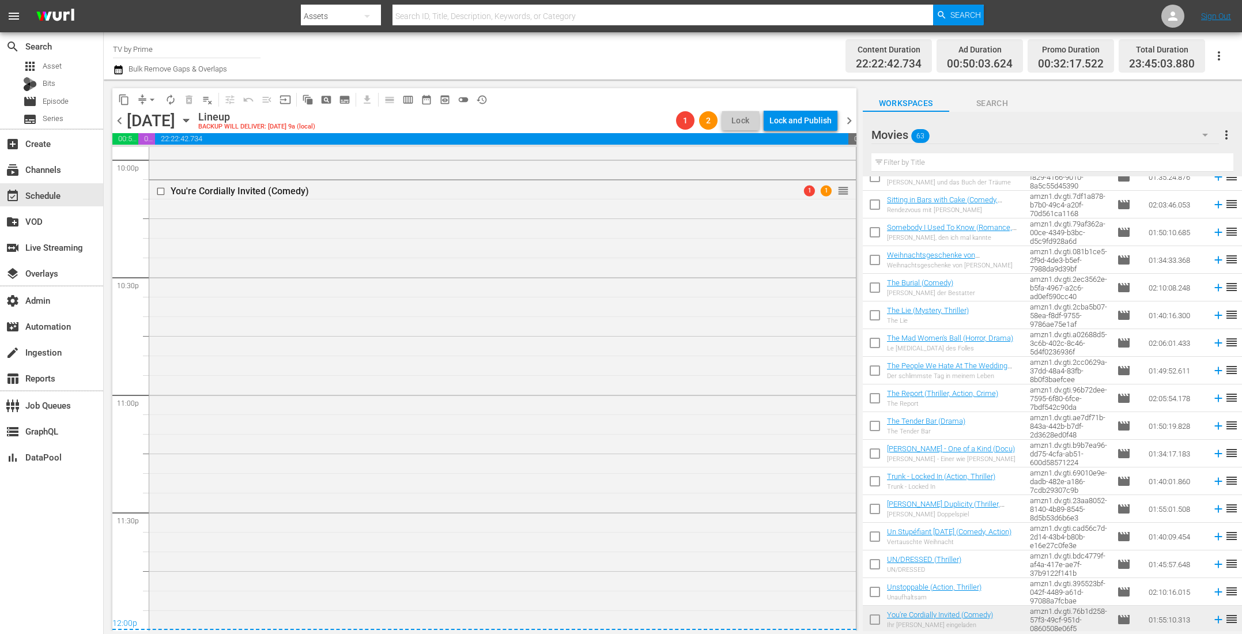
click at [847, 119] on span "chevron_right" at bounding box center [849, 120] width 14 height 14
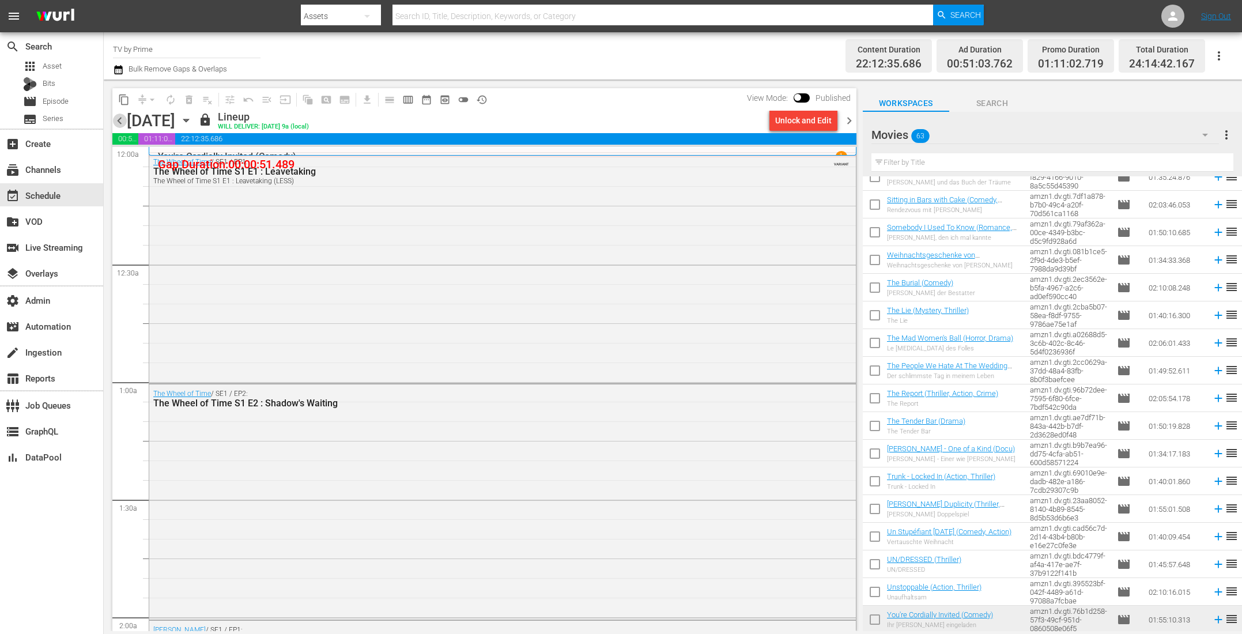
click at [119, 118] on span "chevron_left" at bounding box center [119, 120] width 14 height 14
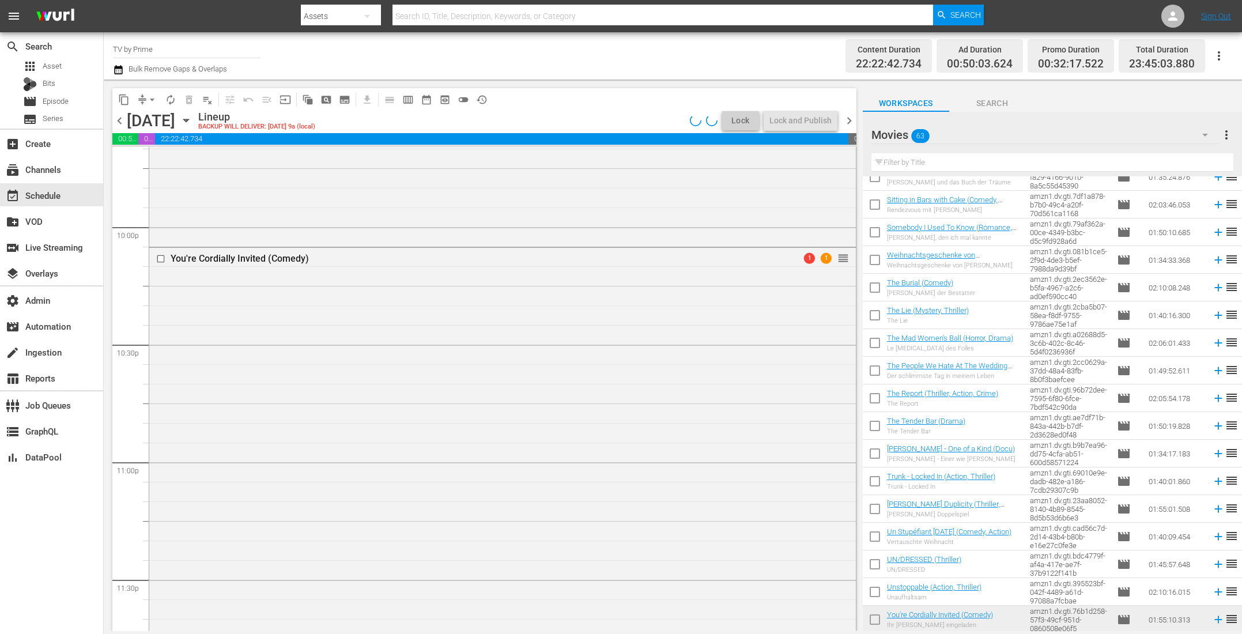
scroll to position [5159, 0]
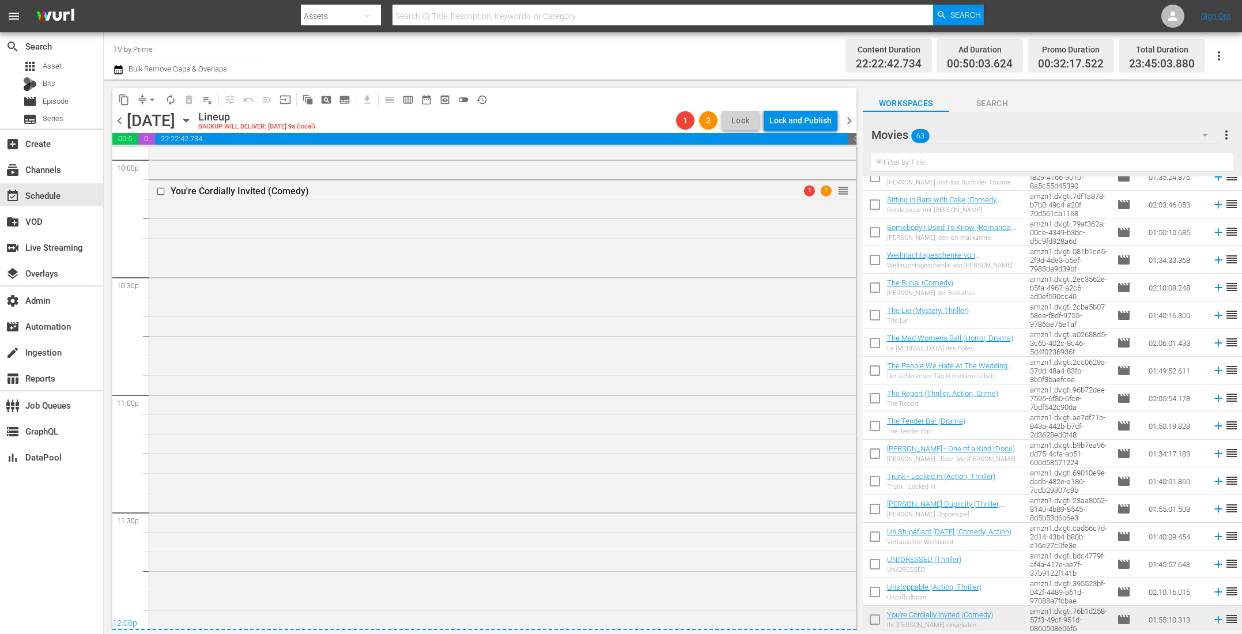
click at [478, 407] on div "You're Cordially Invited (Comedy) 1 1 reorder" at bounding box center [502, 404] width 706 height 448
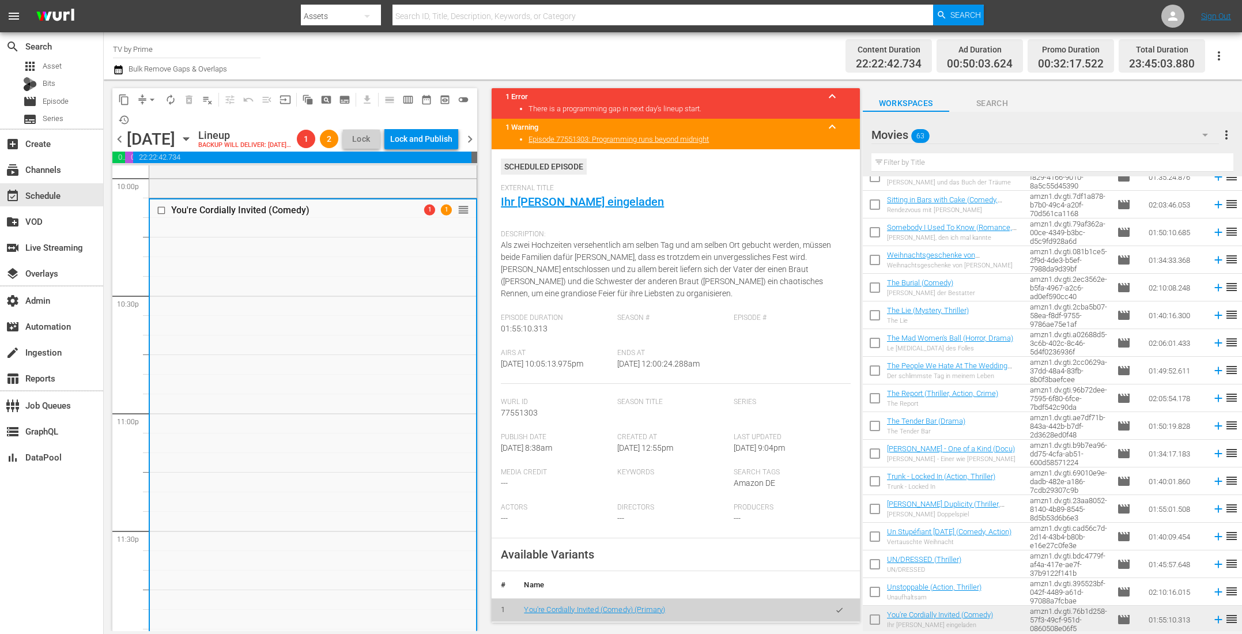
scroll to position [217, 0]
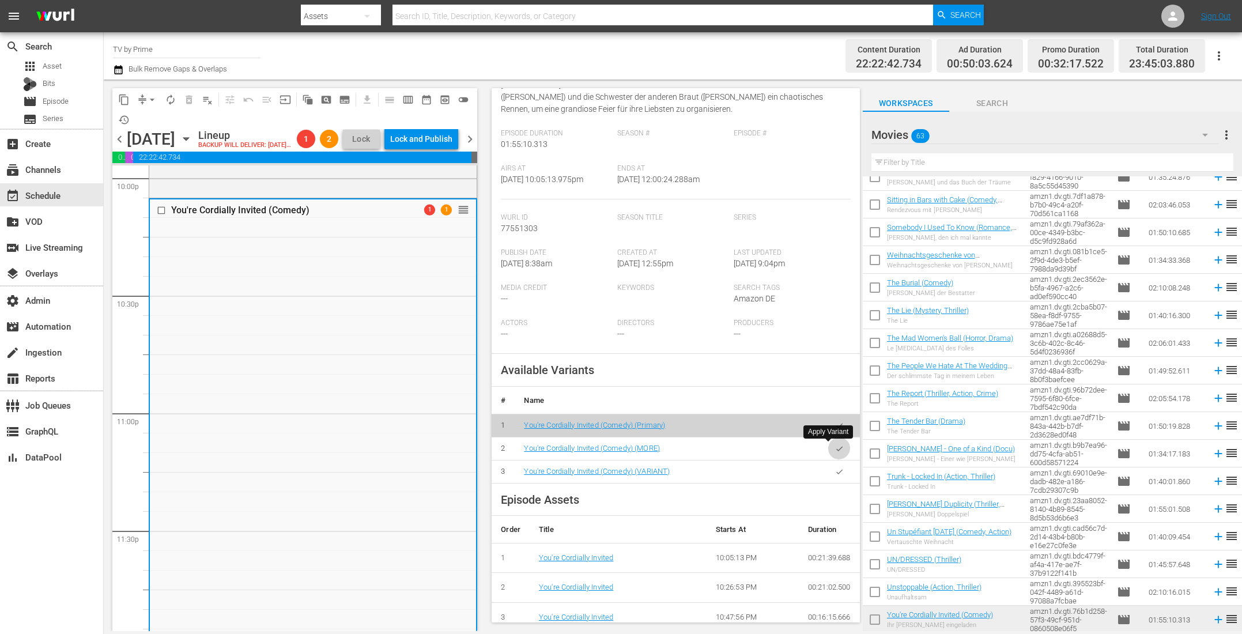
click at [833, 447] on button "button" at bounding box center [839, 448] width 22 height 22
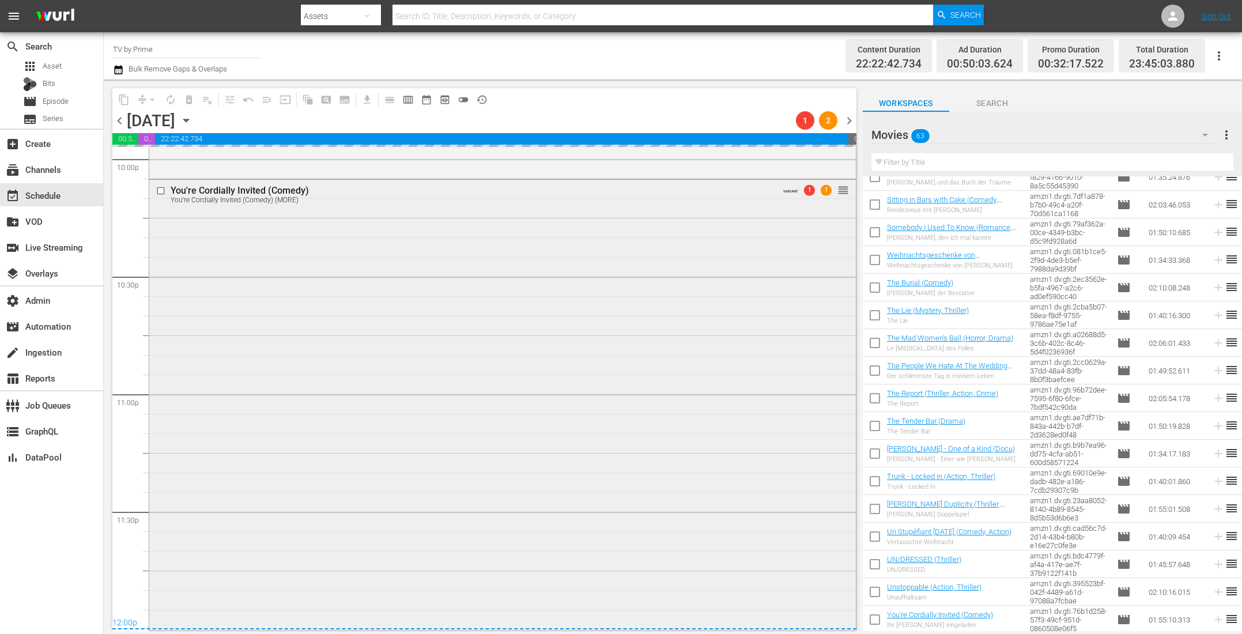
scroll to position [5159, 0]
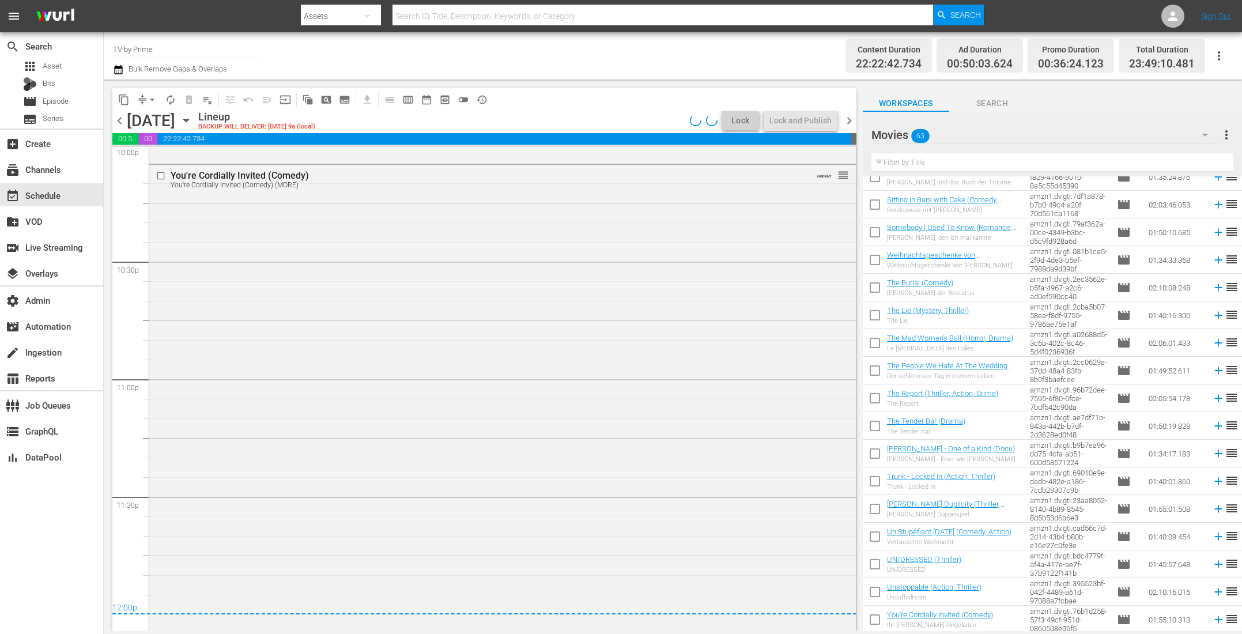
click at [383, 410] on div "You're Cordially Invited (Comedy) You're Cordially Invited (Comedy) (MORE) VARI…" at bounding box center [502, 397] width 706 height 464
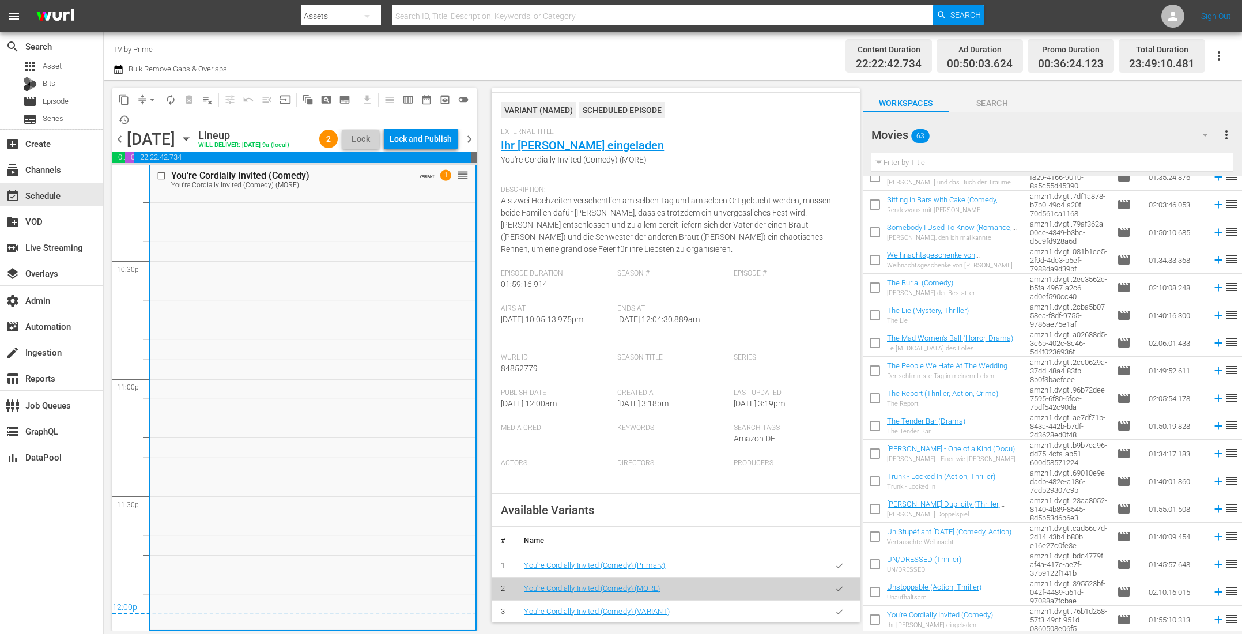
scroll to position [157, 0]
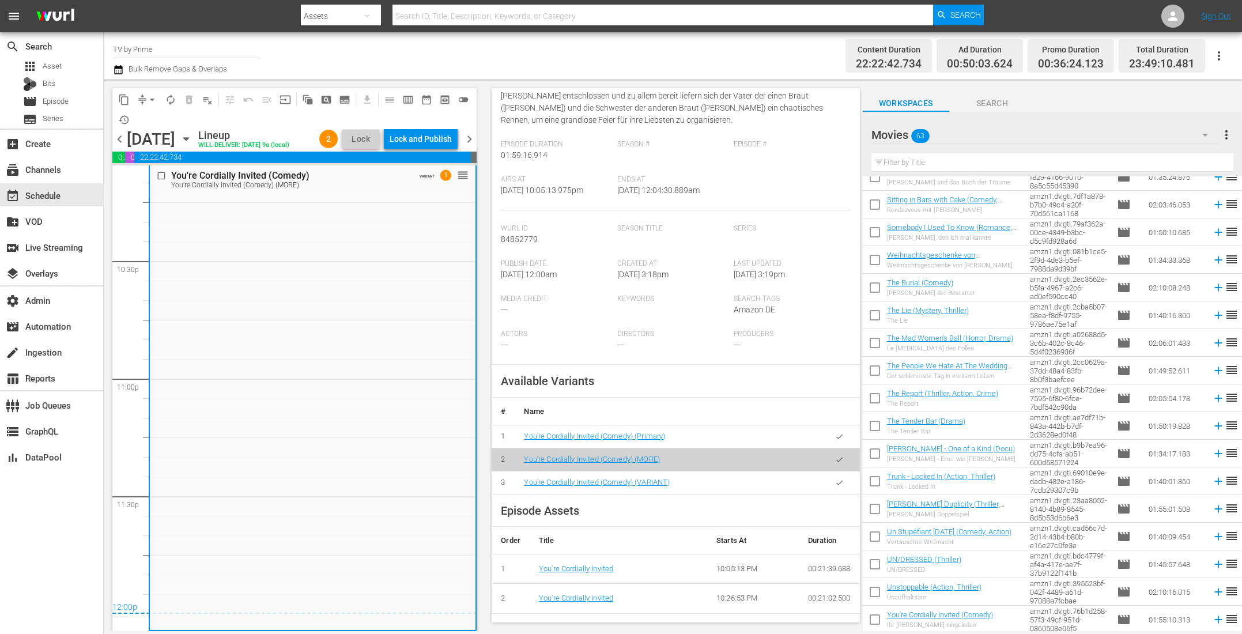
click at [835, 483] on icon "button" at bounding box center [839, 482] width 9 height 9
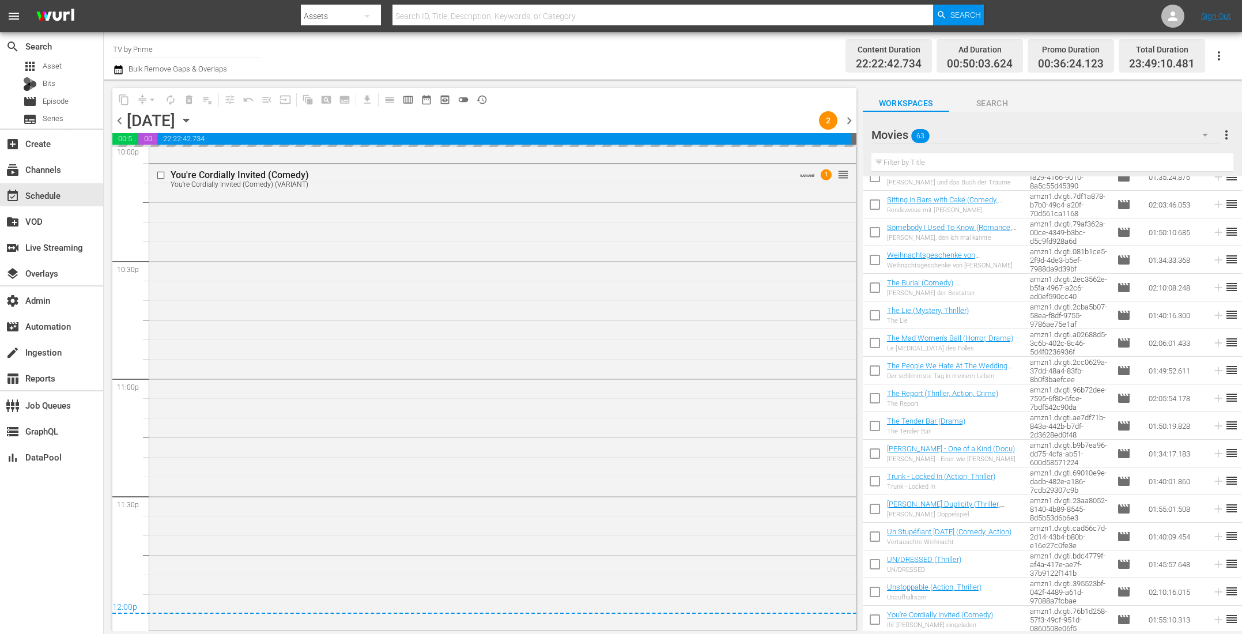
scroll to position [5174, 0]
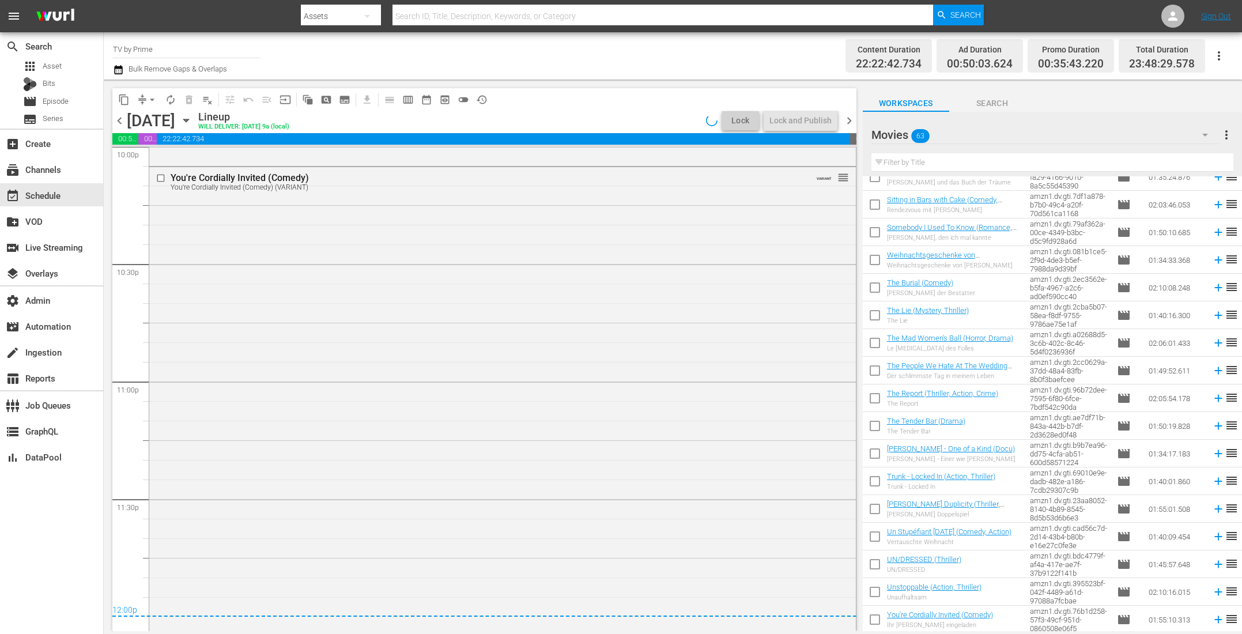
click at [372, 446] on div "You're Cordially Invited (Comedy) You're Cordially Invited (Comedy) (VARIANT) V…" at bounding box center [502, 397] width 706 height 461
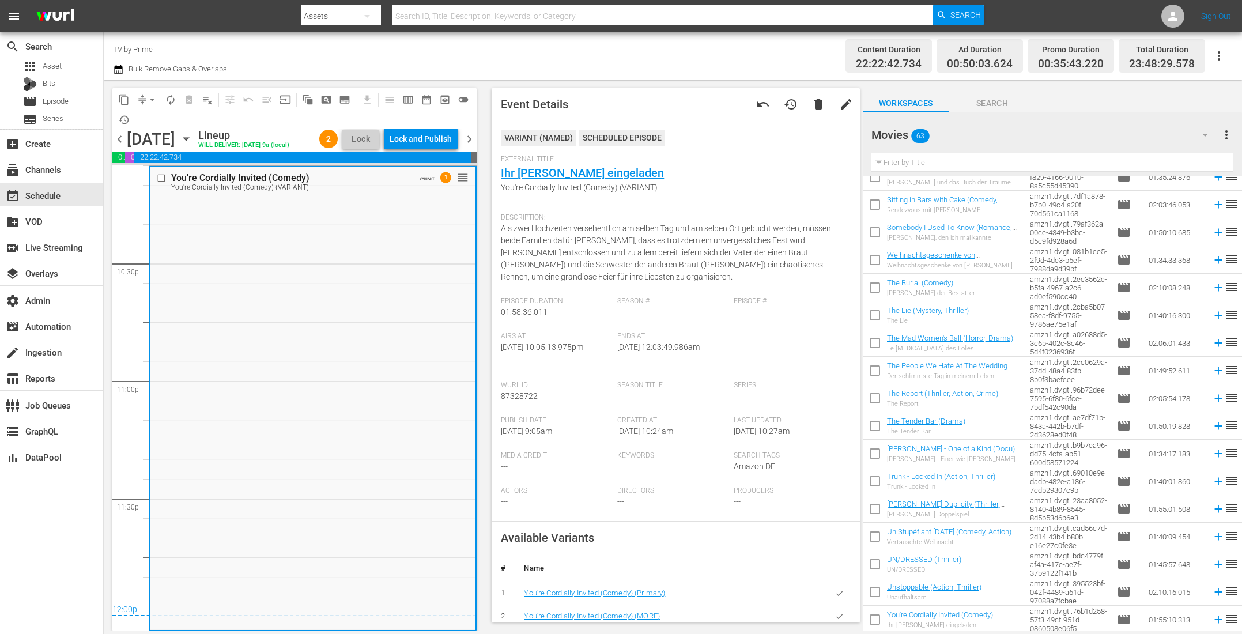
click at [834, 592] on button "button" at bounding box center [839, 593] width 22 height 22
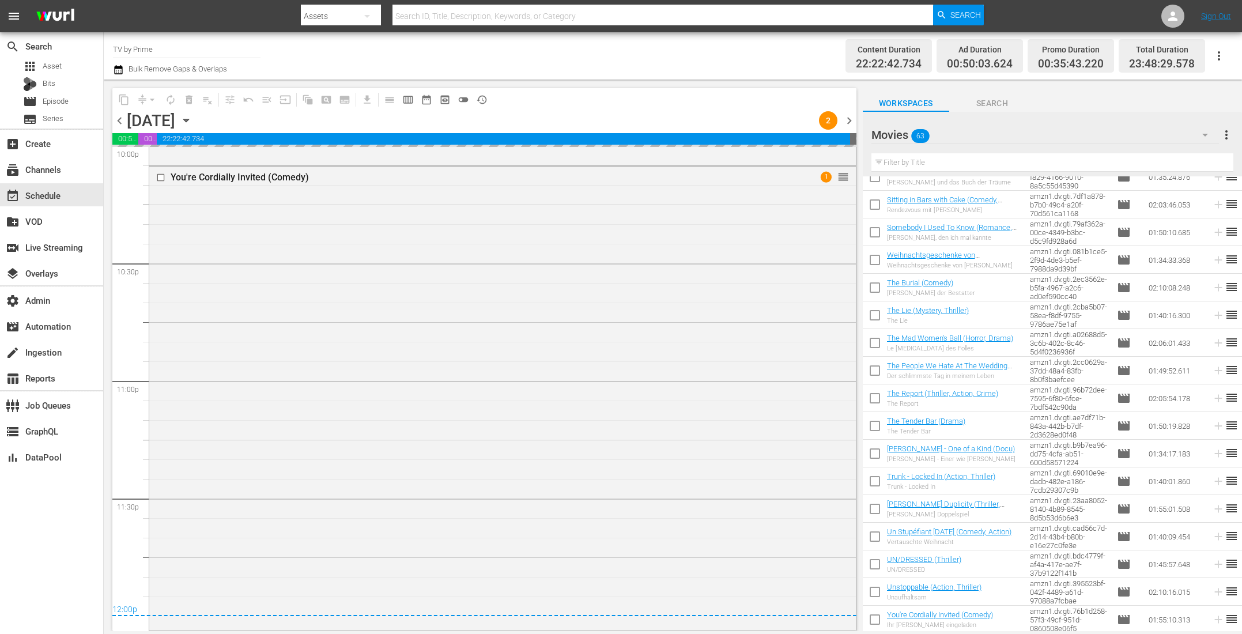
scroll to position [5172, 0]
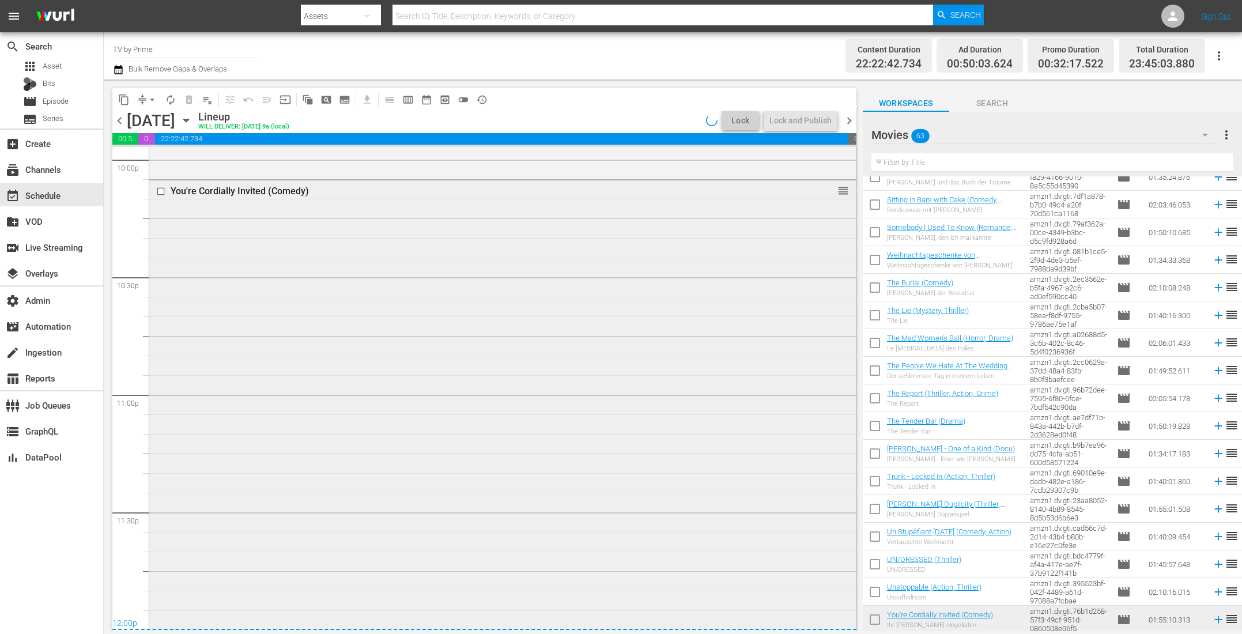
click at [312, 427] on div "You're Cordially Invited (Comedy) reorder" at bounding box center [502, 404] width 706 height 448
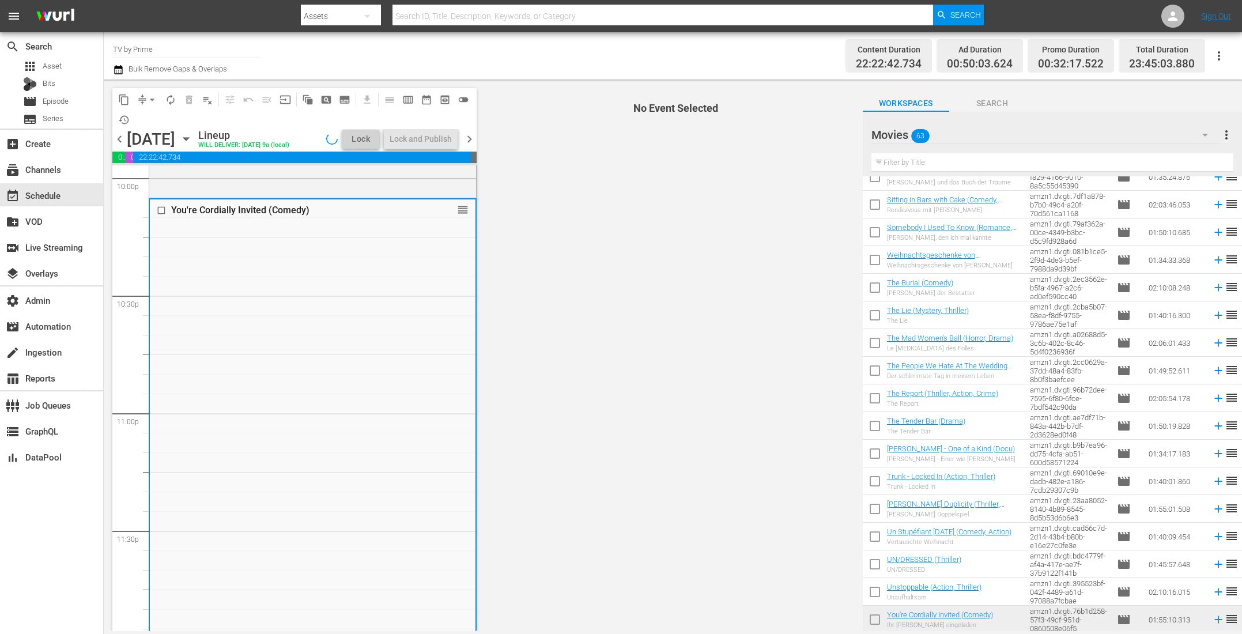
scroll to position [5195, 0]
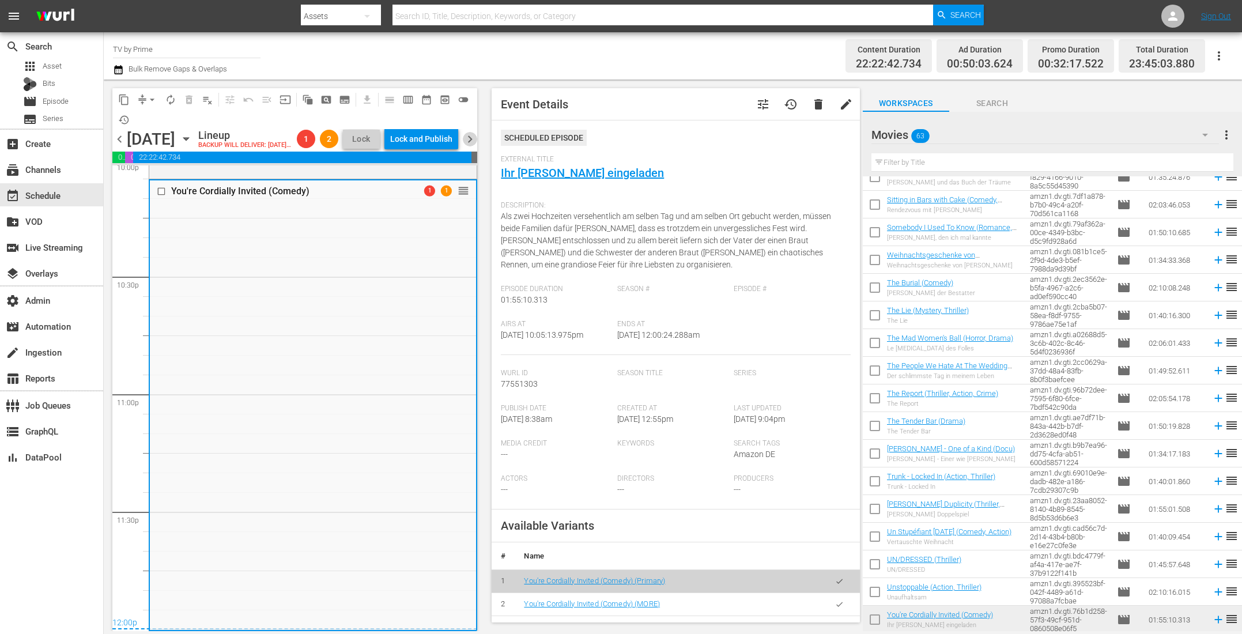
click at [471, 146] on span "chevron_right" at bounding box center [470, 139] width 14 height 14
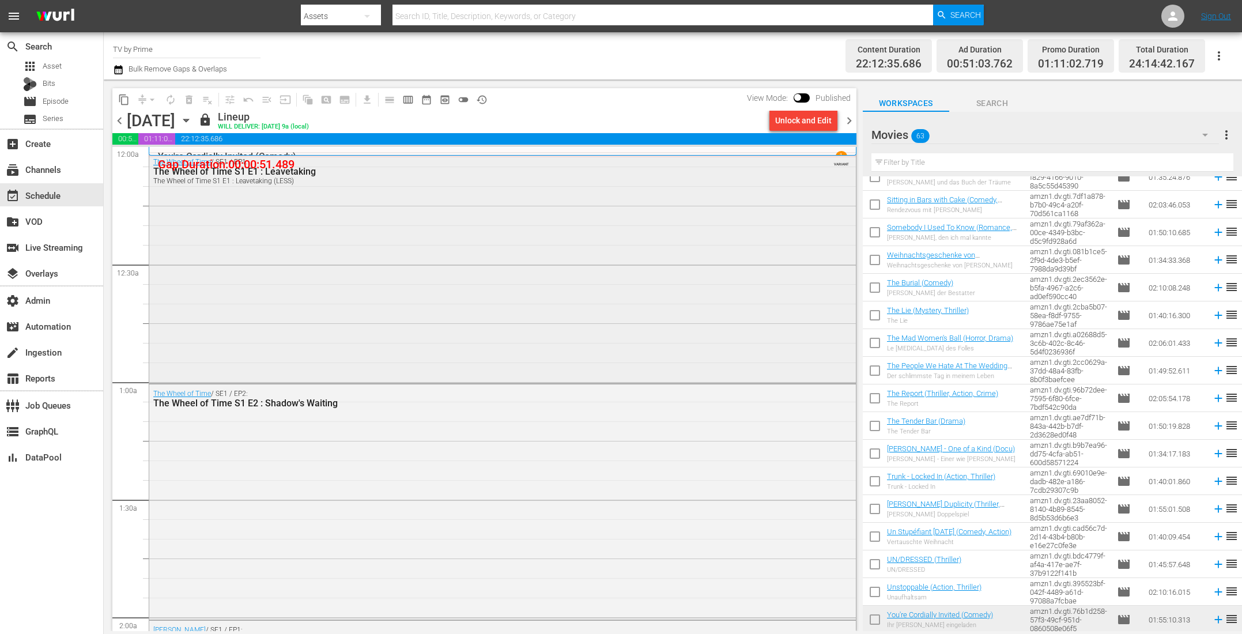
scroll to position [18, 0]
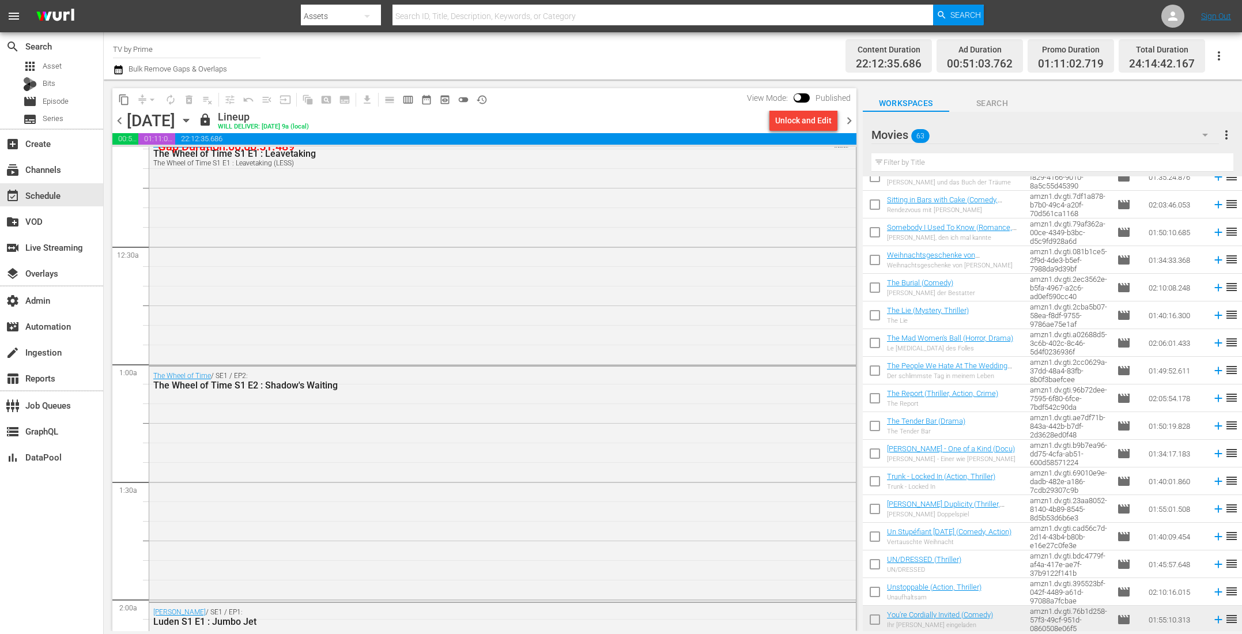
click at [119, 122] on span "chevron_left" at bounding box center [119, 120] width 14 height 14
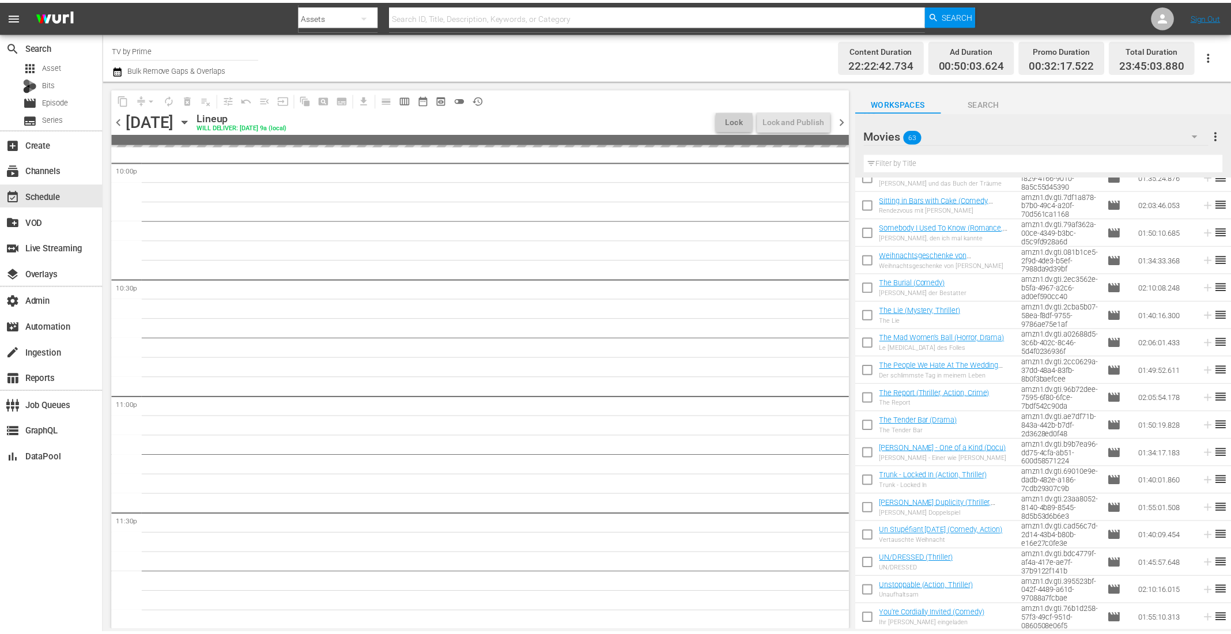
scroll to position [5136, 0]
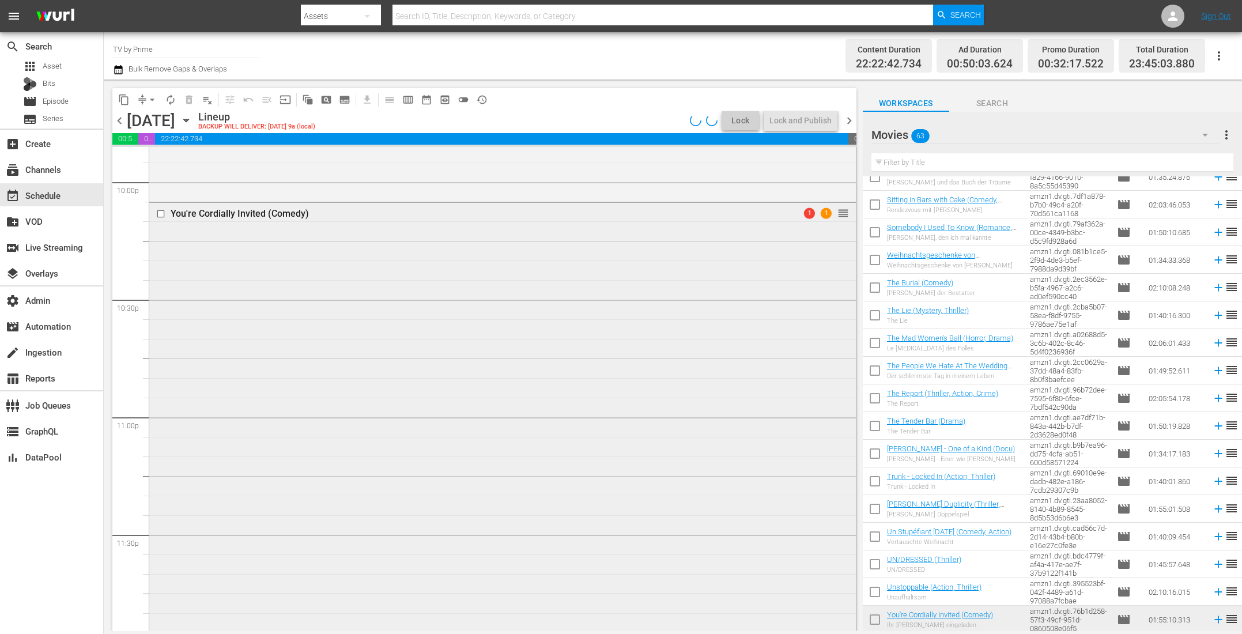
click at [368, 445] on div "You're Cordially Invited (Comedy) 1 1 reorder" at bounding box center [502, 427] width 706 height 448
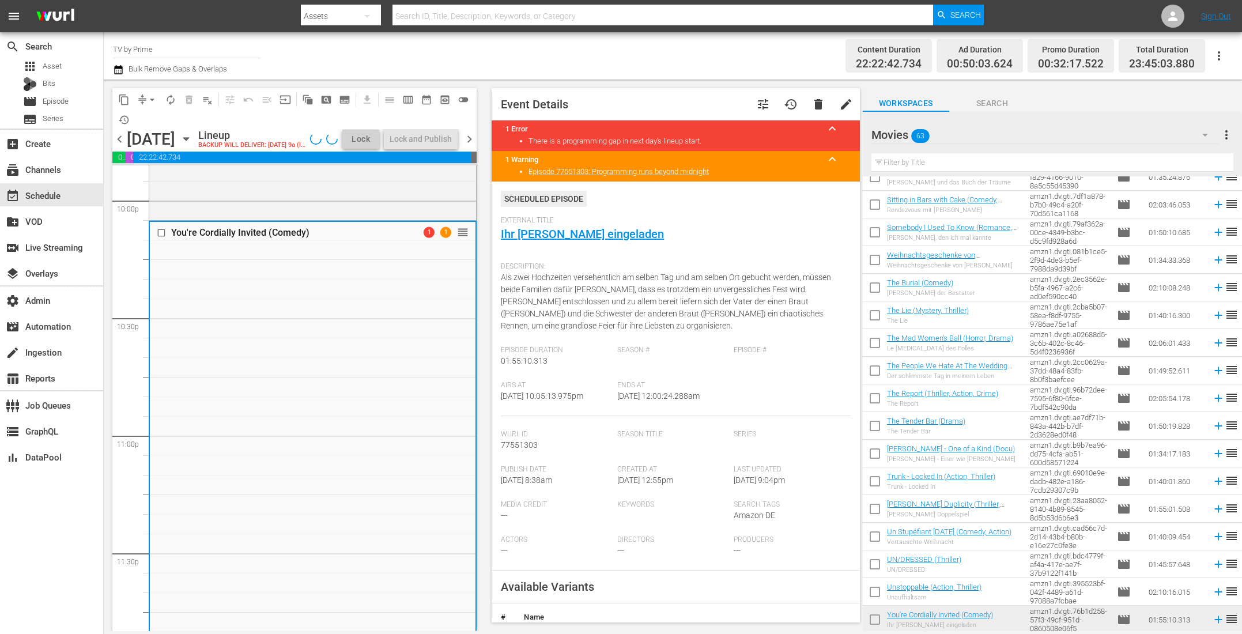
click at [756, 99] on span "tune" at bounding box center [763, 104] width 14 height 14
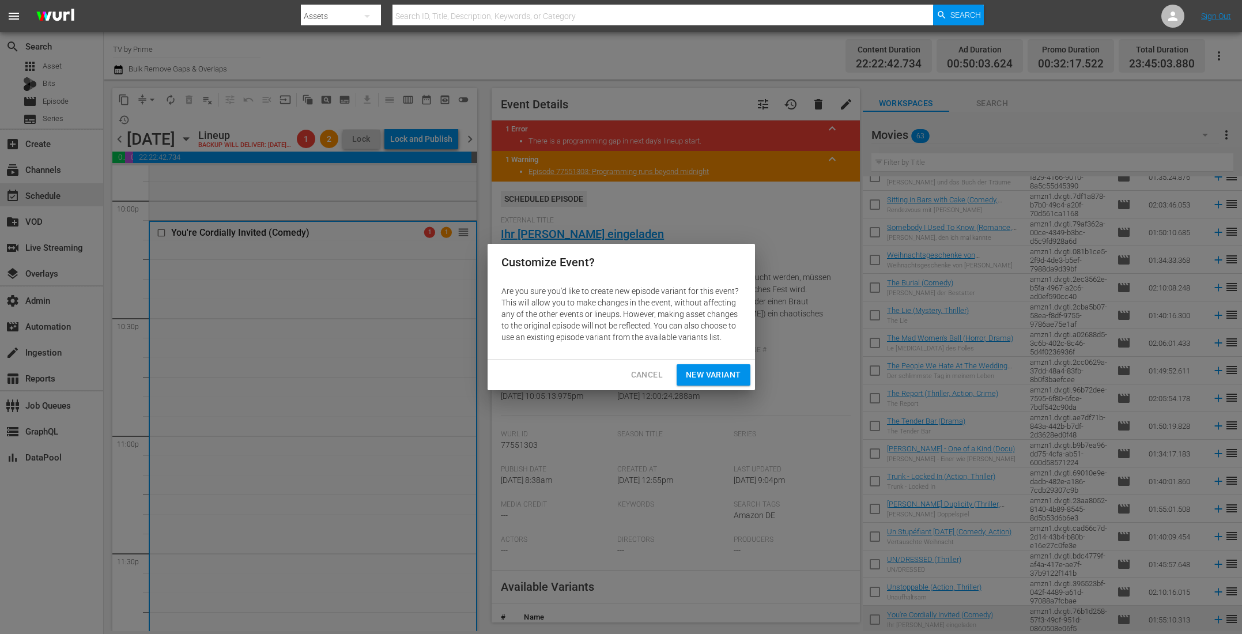
click at [712, 382] on button "New Variant" at bounding box center [712, 374] width 73 height 21
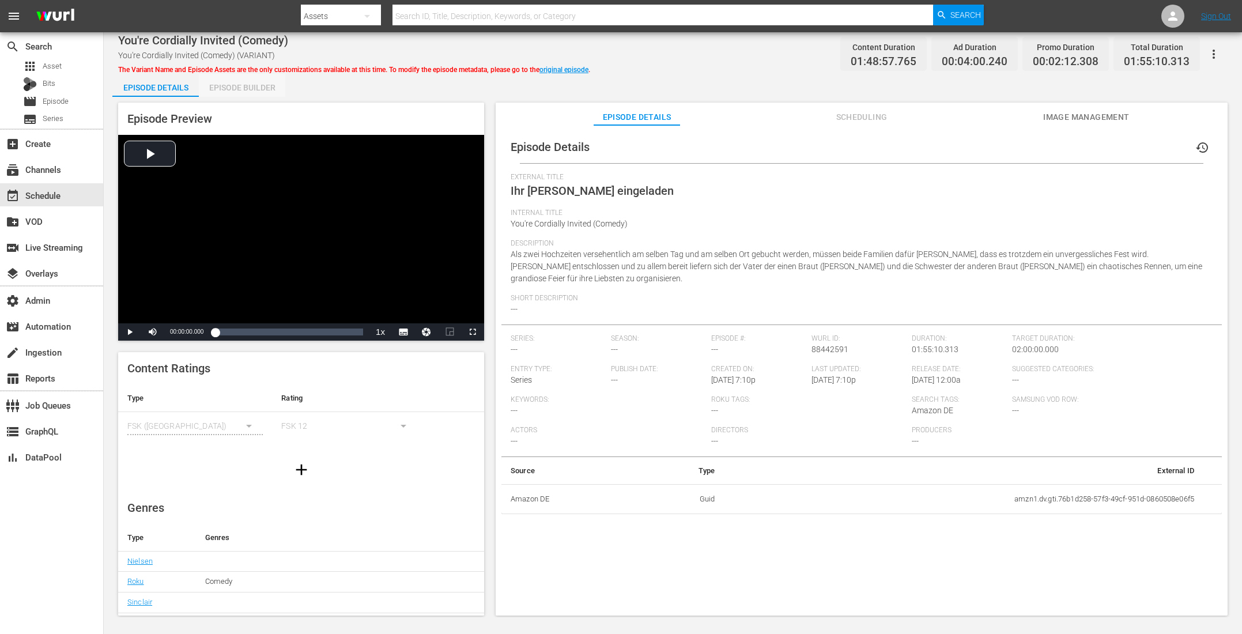
click at [250, 85] on div "Episode Builder" at bounding box center [242, 88] width 86 height 28
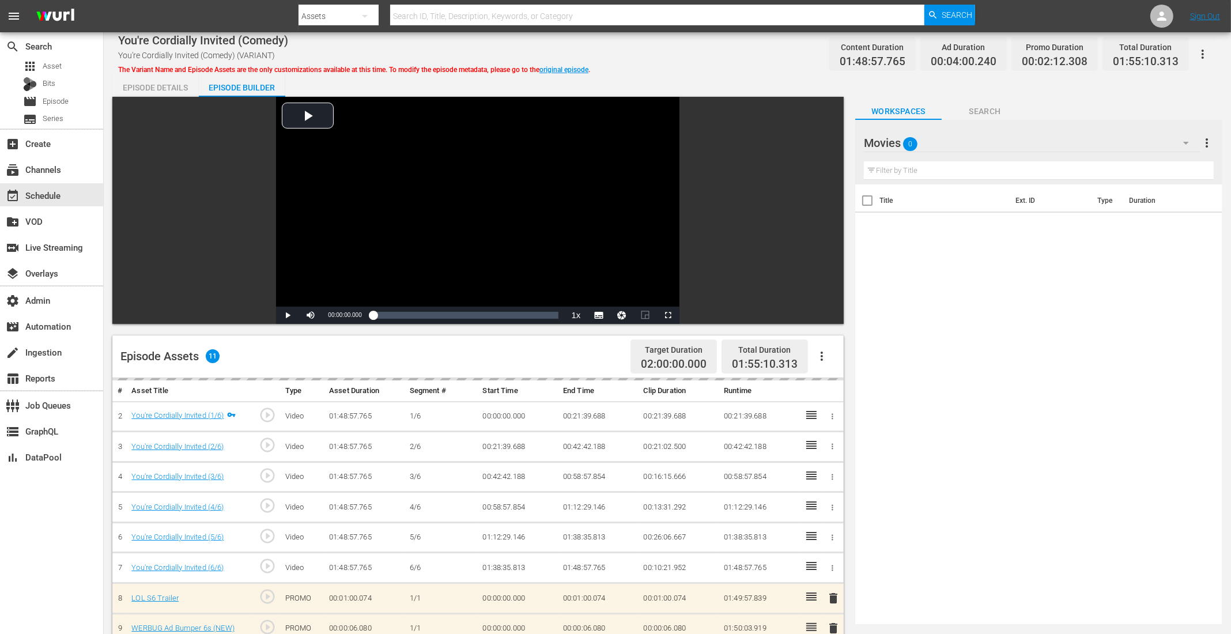
scroll to position [267, 0]
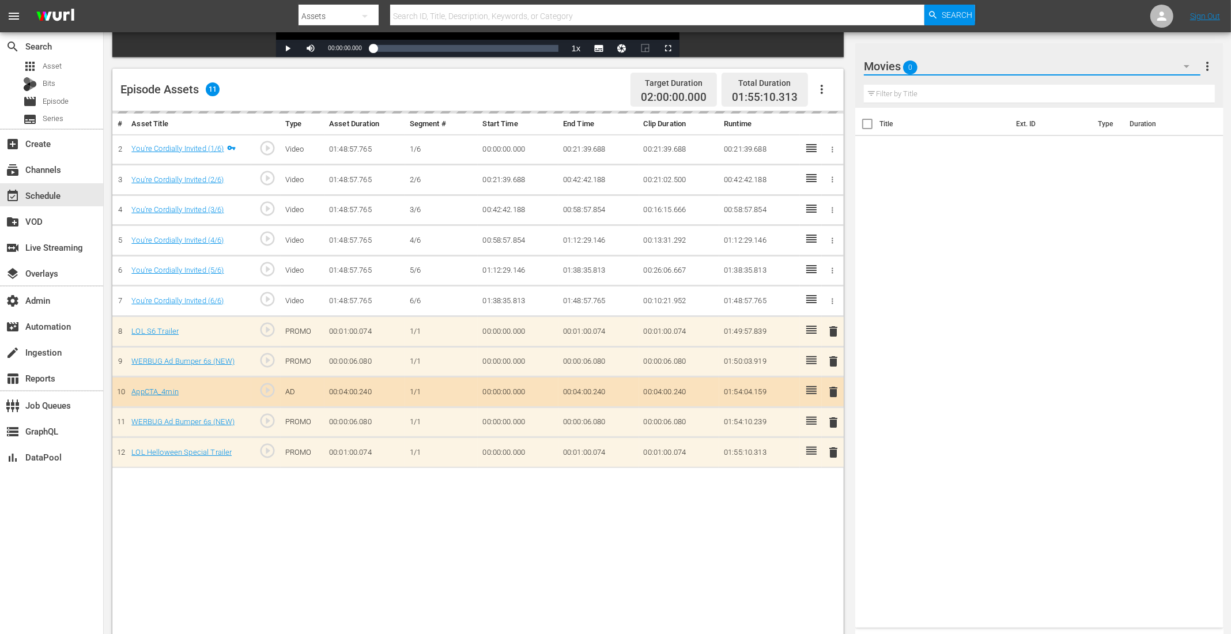
click at [1194, 64] on button "button" at bounding box center [1186, 66] width 28 height 28
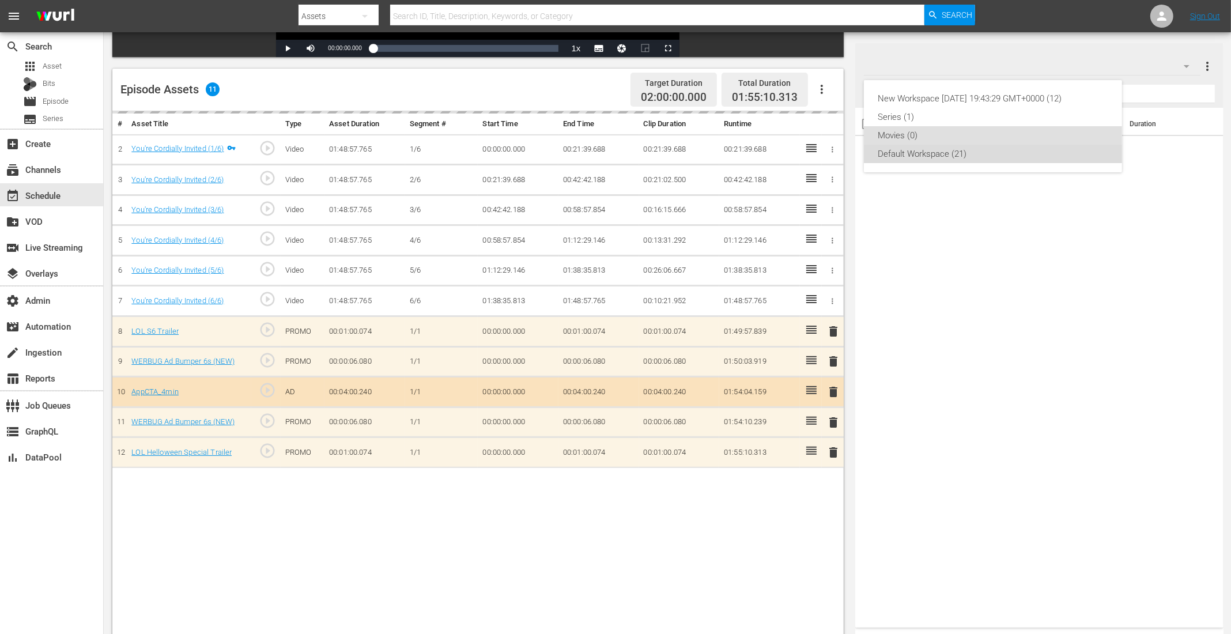
click at [947, 160] on div "Default Workspace (21)" at bounding box center [992, 154] width 230 height 18
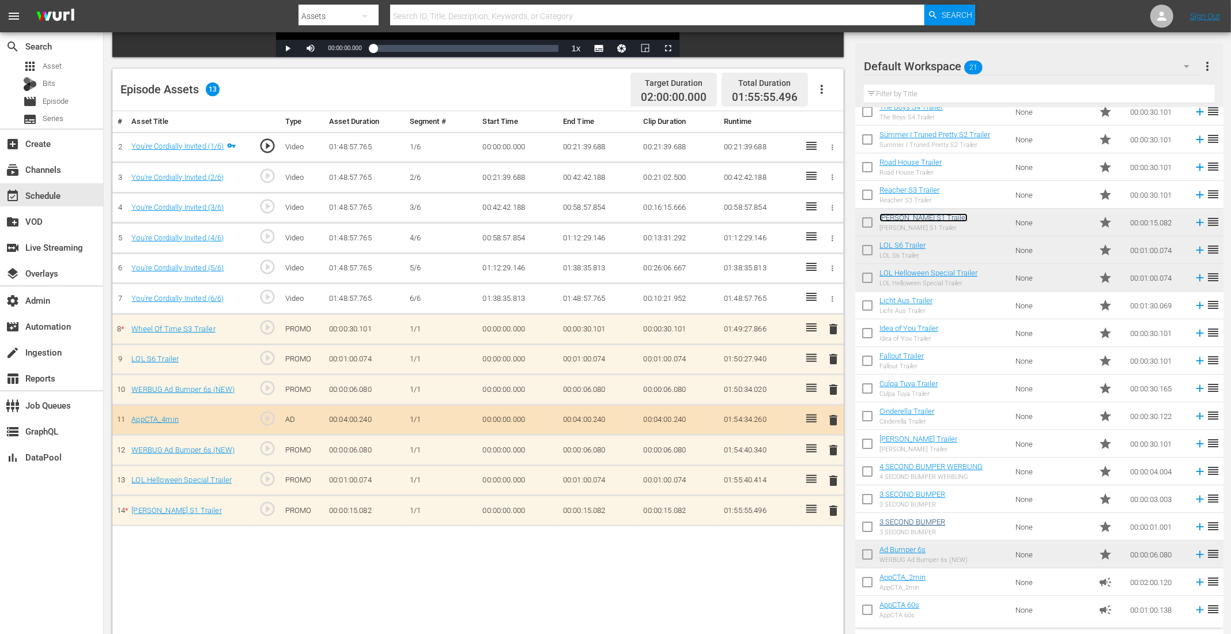
scroll to position [286, 0]
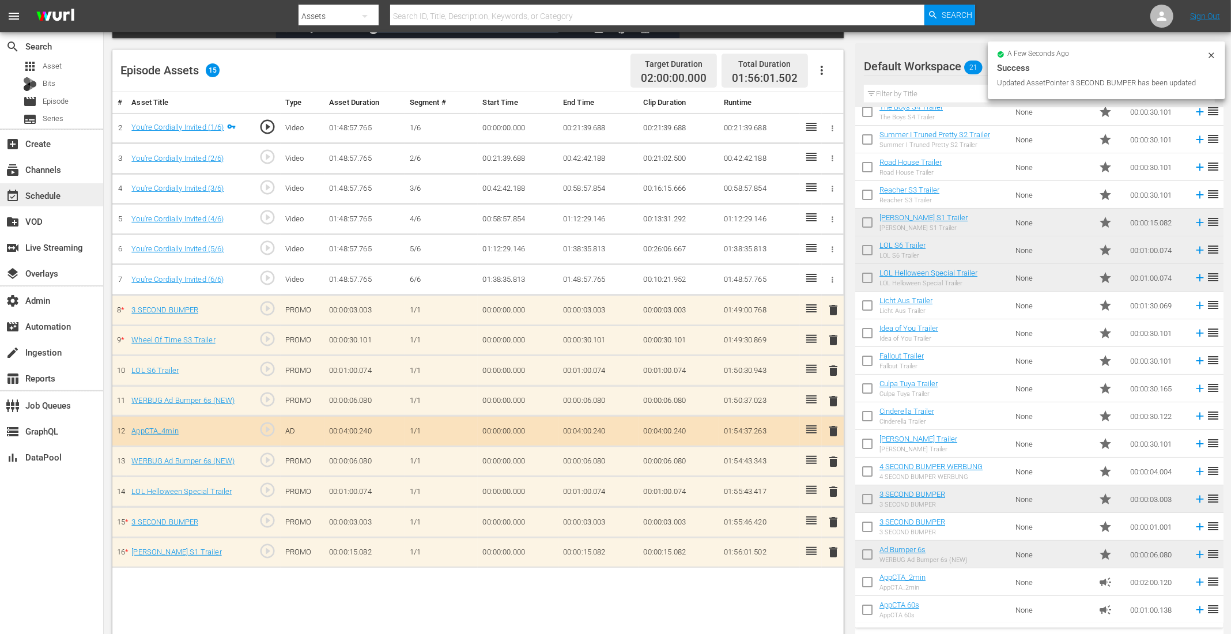
click at [49, 190] on div "event_available Schedule" at bounding box center [32, 193] width 65 height 10
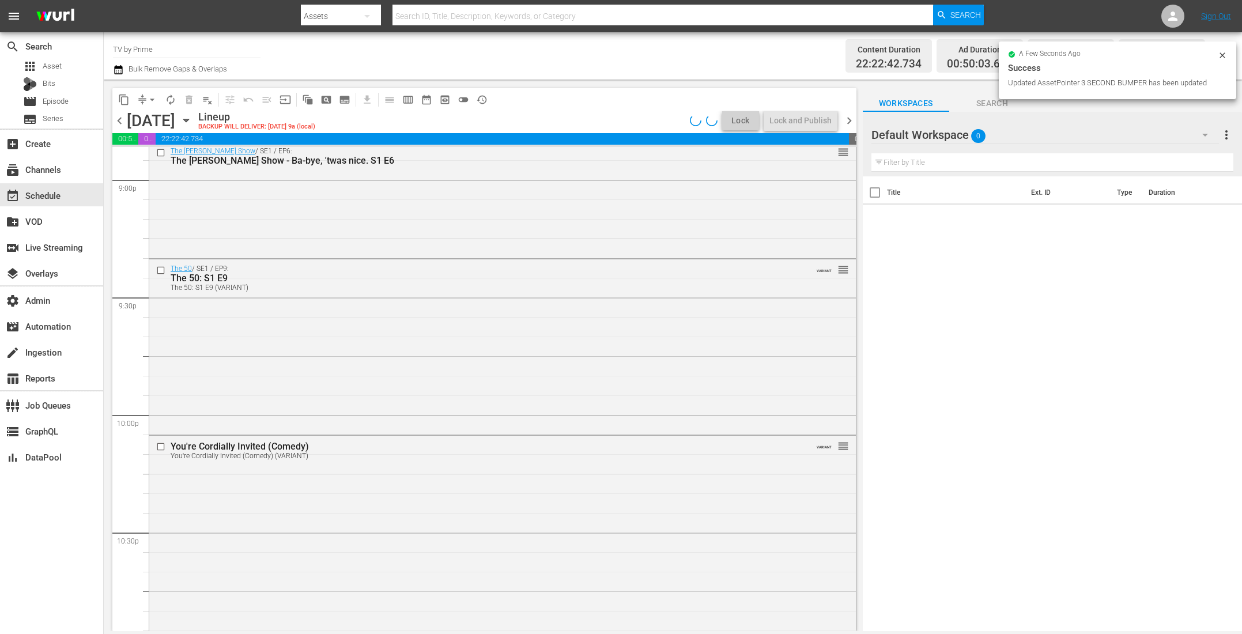
scroll to position [5162, 0]
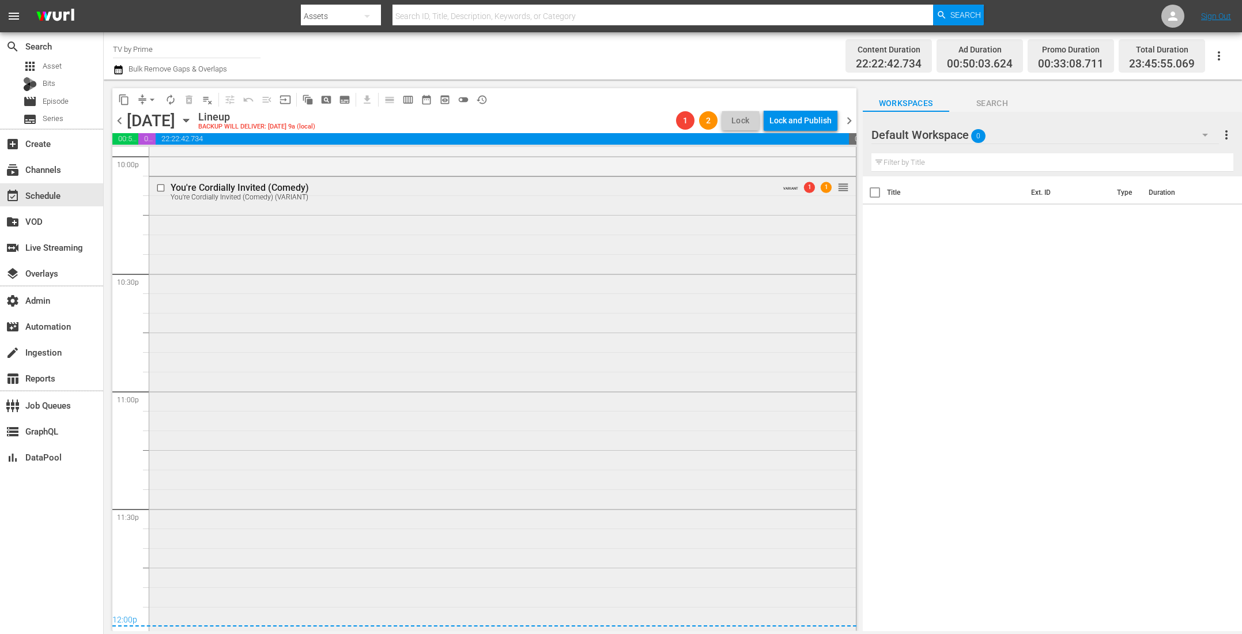
click at [432, 412] on div "You're Cordially Invited (Comedy) You're Cordially Invited (Comedy) (VARIANT) V…" at bounding box center [502, 402] width 706 height 451
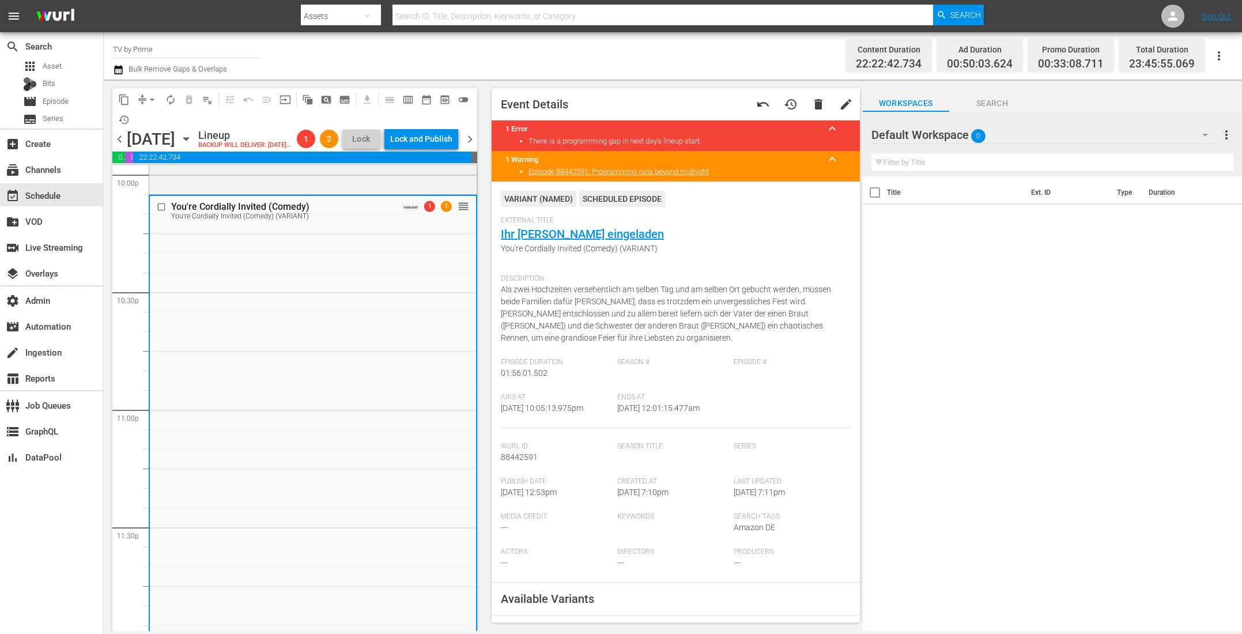
click at [472, 146] on span "chevron_right" at bounding box center [470, 139] width 14 height 14
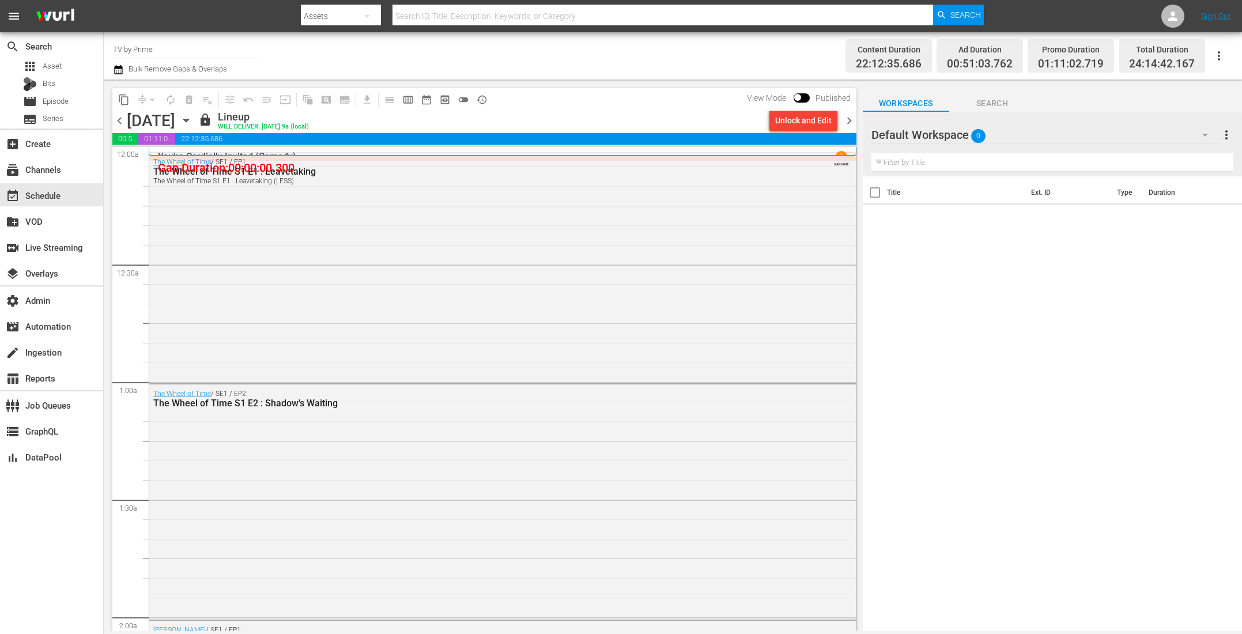
click at [119, 123] on span "chevron_left" at bounding box center [119, 120] width 14 height 14
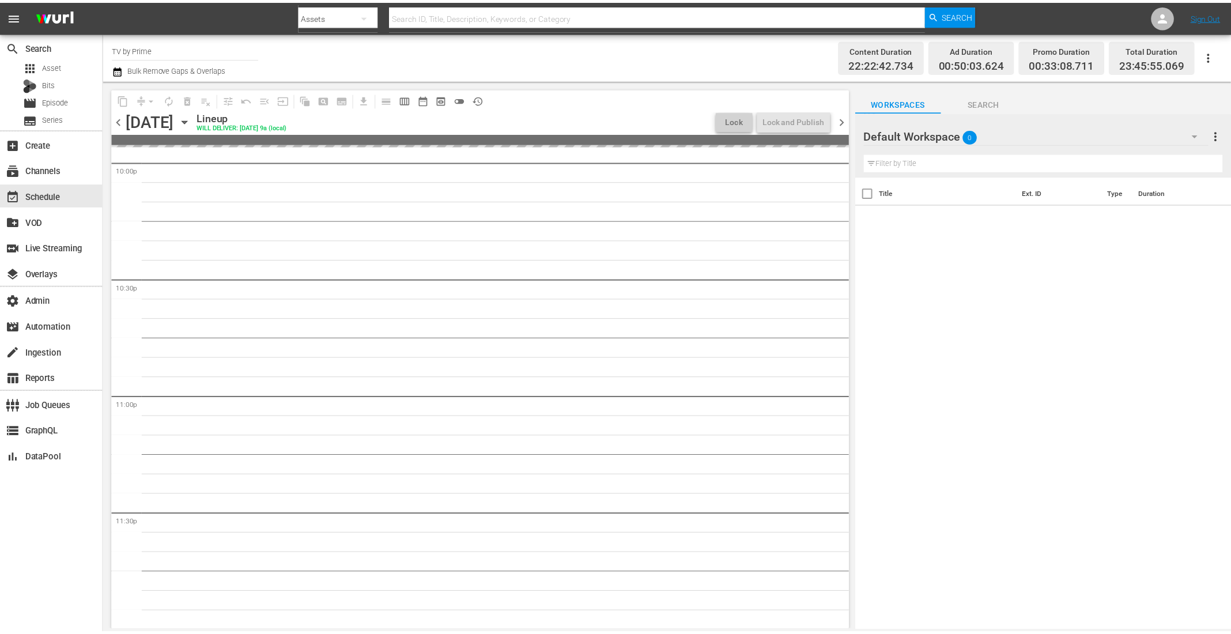
scroll to position [5162, 0]
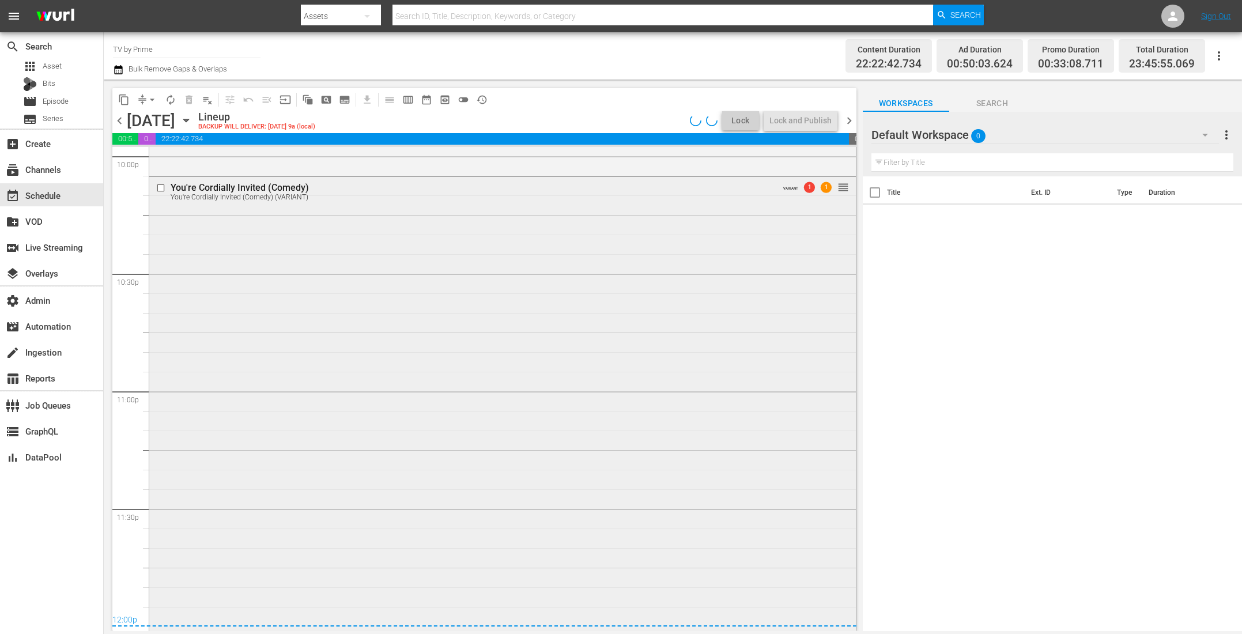
click at [430, 468] on div "You're Cordially Invited (Comedy) You're Cordially Invited (Comedy) (VARIANT) V…" at bounding box center [502, 402] width 706 height 451
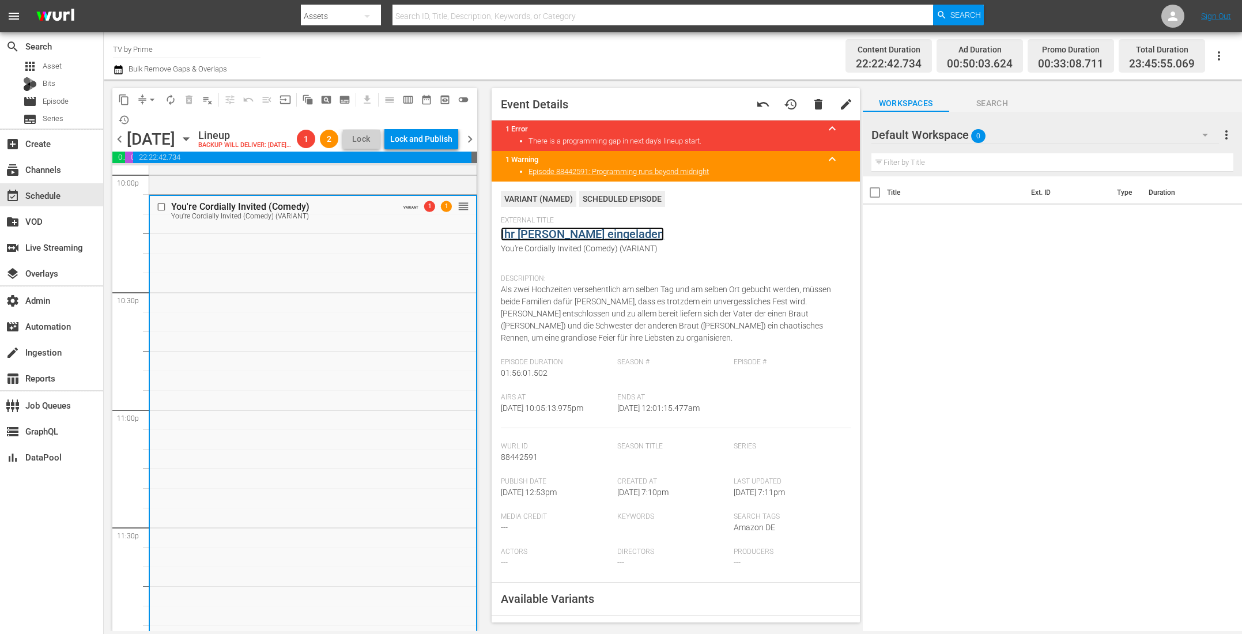
click at [529, 228] on link "Ihr seid herzlich eingeladen" at bounding box center [582, 234] width 163 height 14
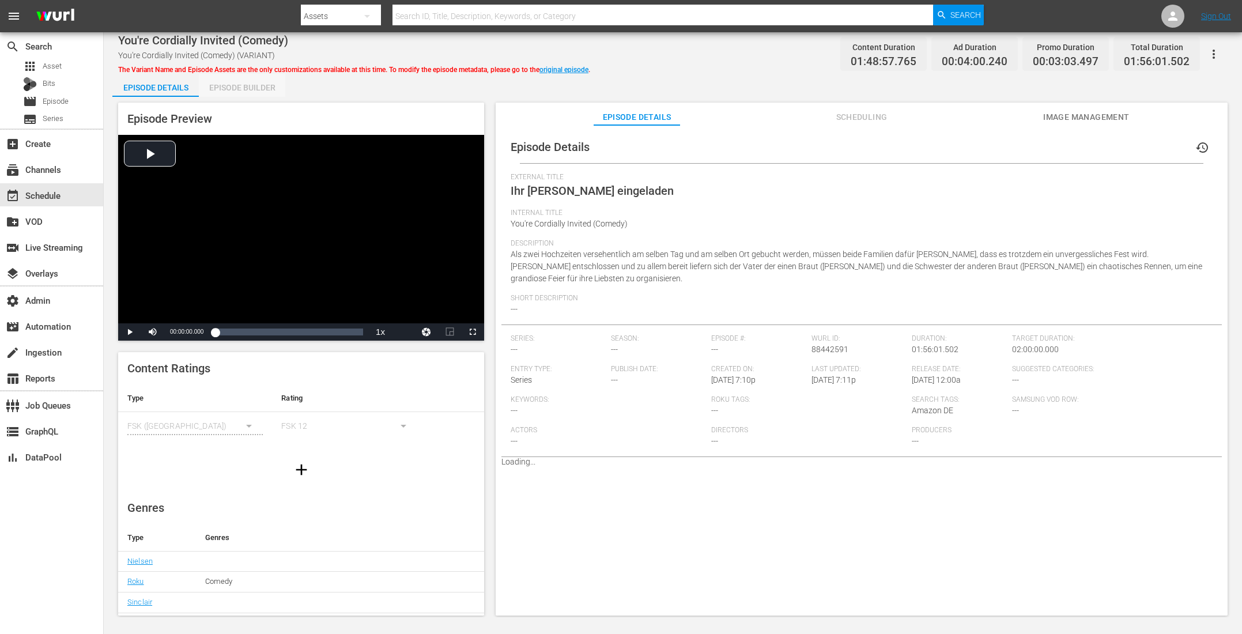
click at [244, 89] on div "Episode Builder" at bounding box center [242, 88] width 86 height 28
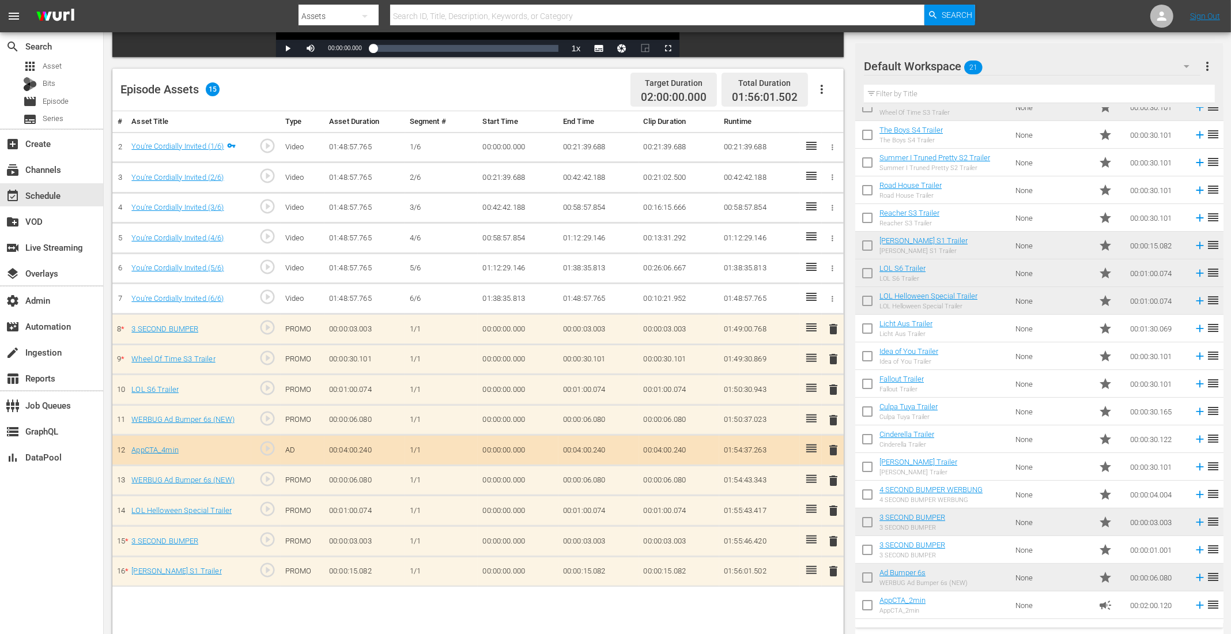
scroll to position [93, 0]
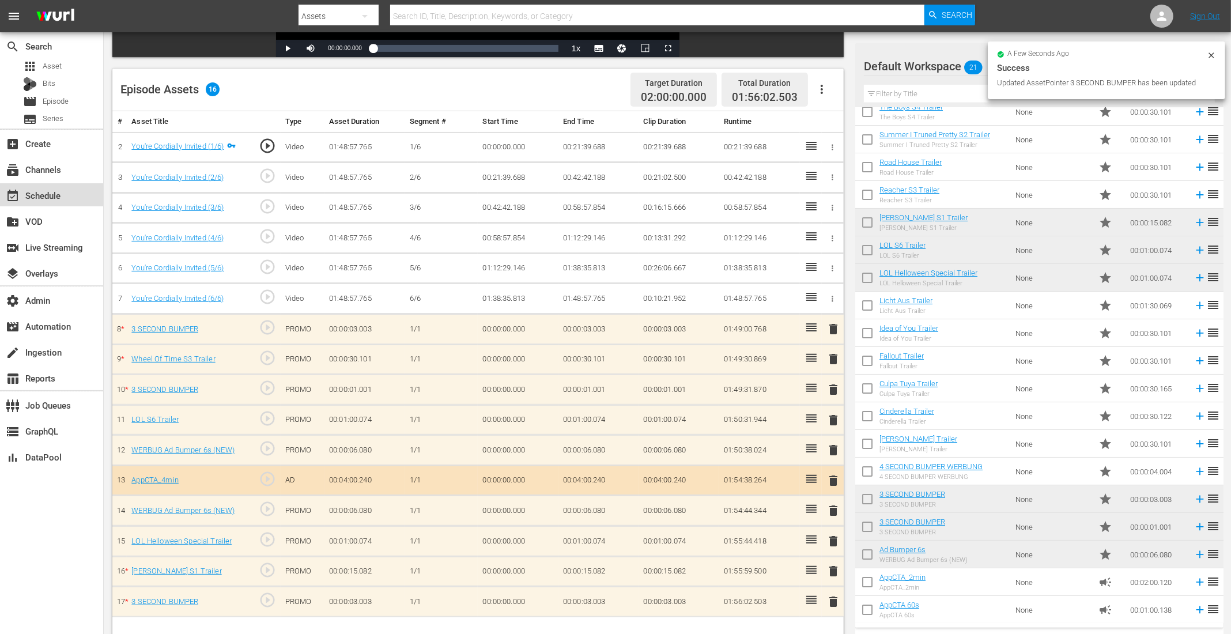
click at [76, 198] on div "event_available Schedule" at bounding box center [51, 194] width 103 height 23
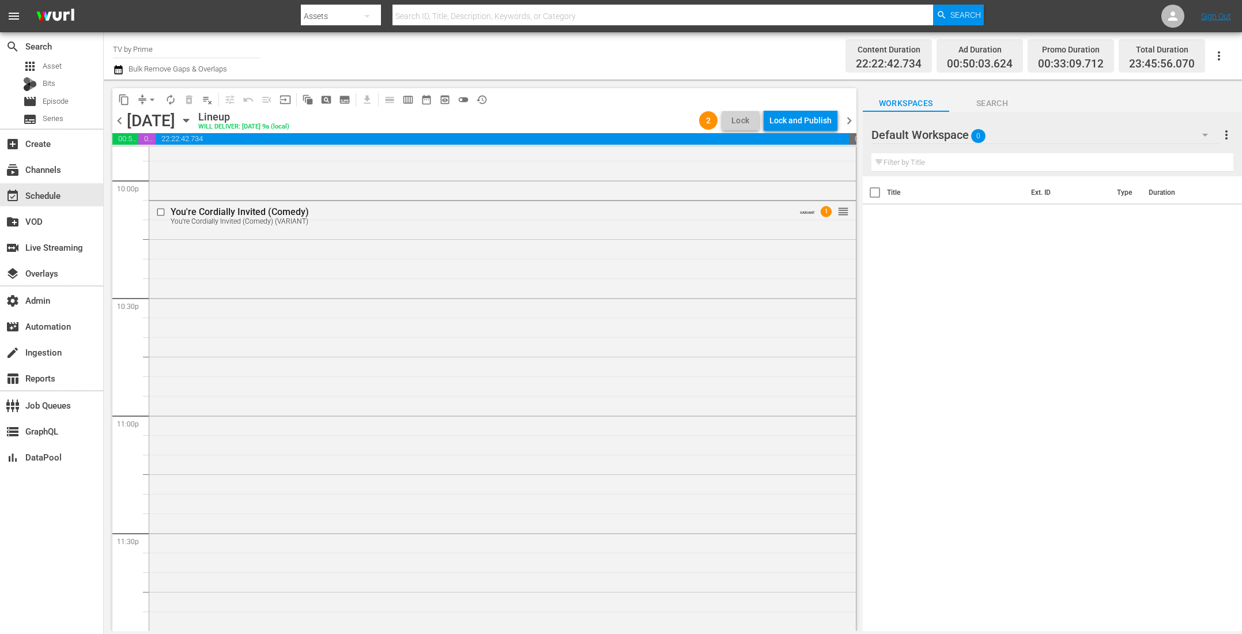
scroll to position [5162, 0]
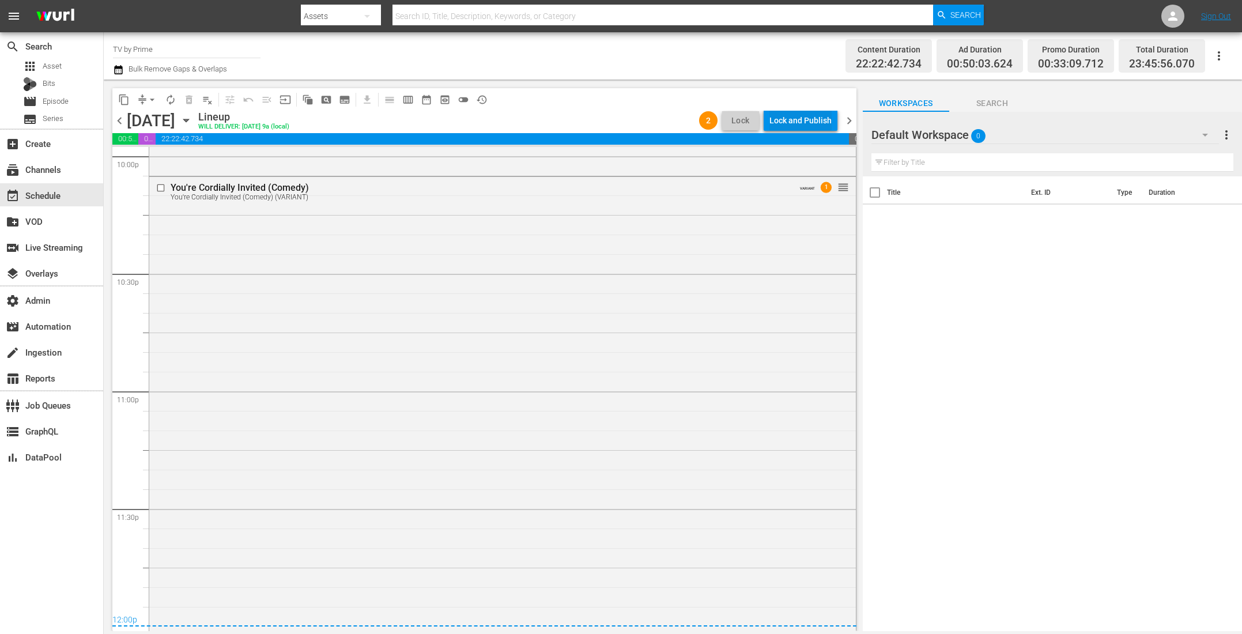
click at [790, 115] on div "Lock and Publish" at bounding box center [800, 120] width 62 height 21
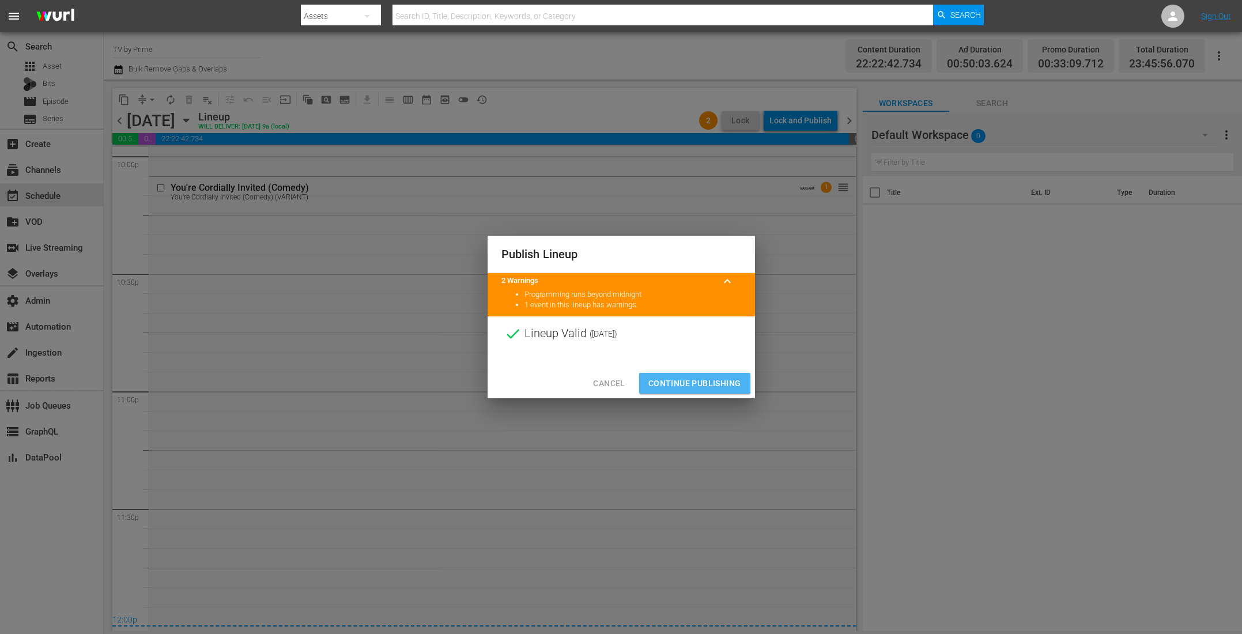
click at [702, 385] on span "Continue Publishing" at bounding box center [694, 383] width 93 height 14
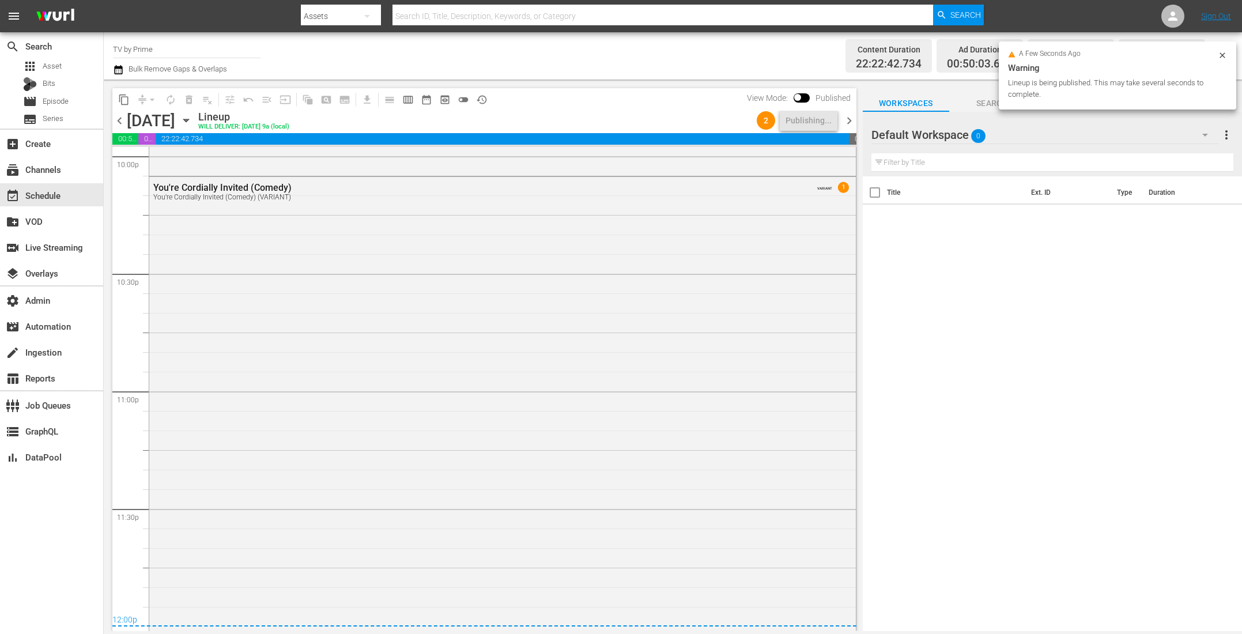
click at [847, 116] on span "chevron_right" at bounding box center [849, 120] width 14 height 14
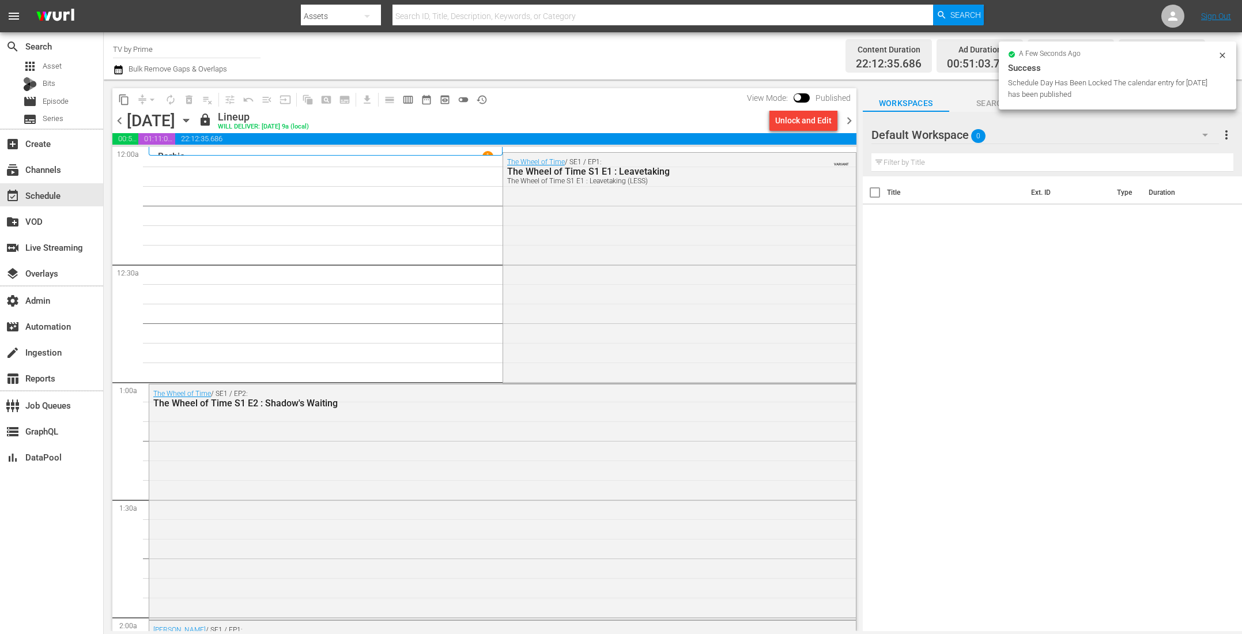
click at [118, 119] on span "chevron_left" at bounding box center [119, 120] width 14 height 14
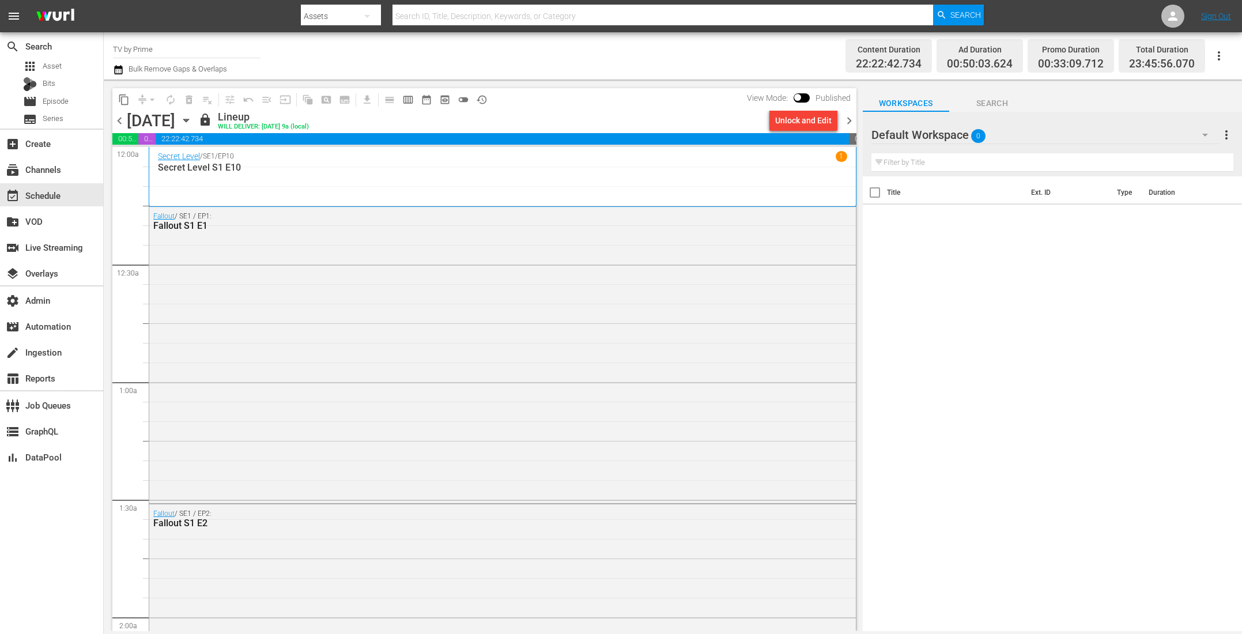
click at [851, 121] on span "chevron_right" at bounding box center [849, 120] width 14 height 14
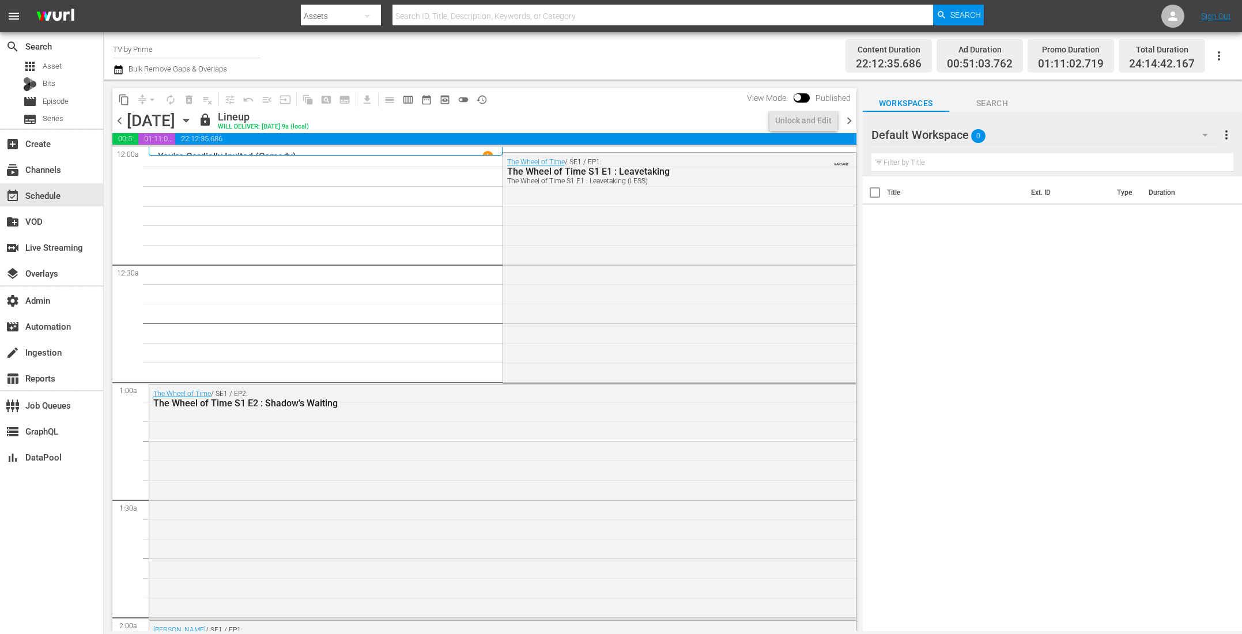
click at [456, 149] on div "You're Cordially Invited (Comedy) 1" at bounding box center [326, 151] width 354 height 9
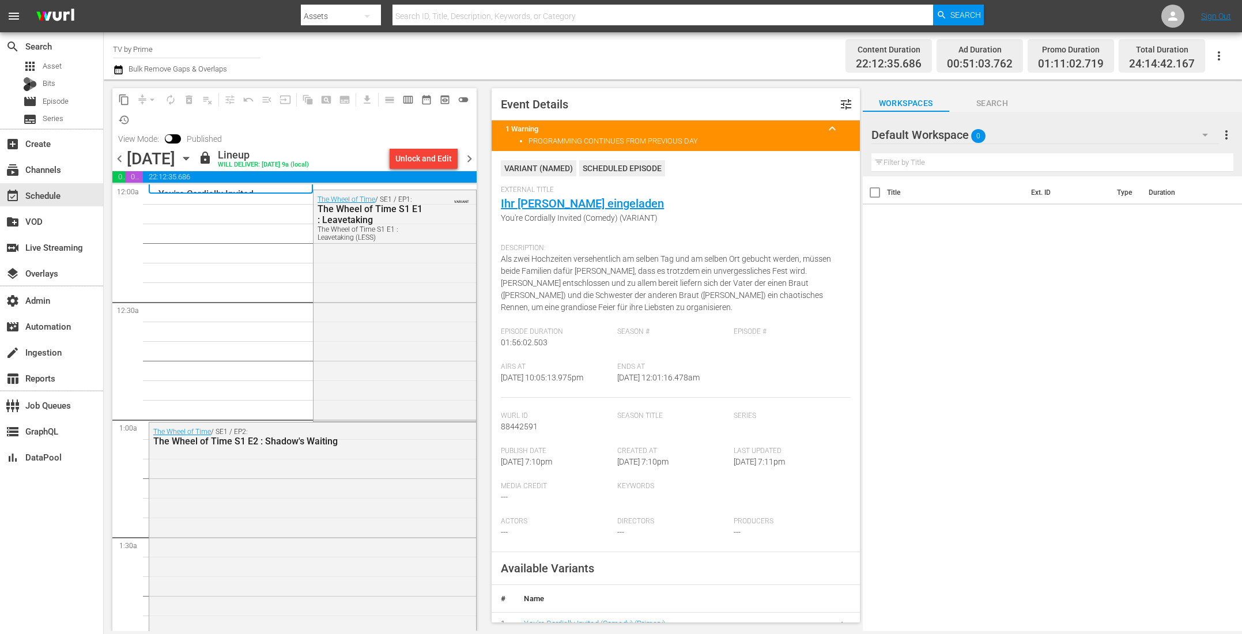
click at [358, 313] on div "The Wheel of Time / SE1 / EP1: The Wheel of Time S1 E1 : Leavetaking The Wheel …" at bounding box center [394, 304] width 163 height 229
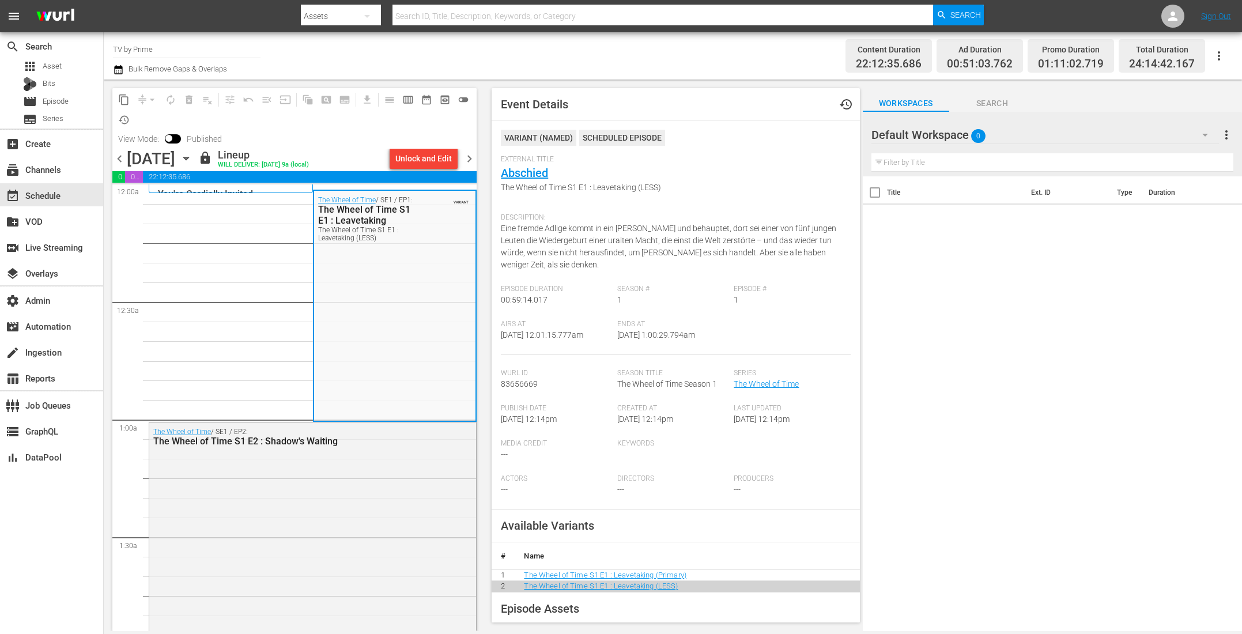
click at [115, 160] on span "chevron_left" at bounding box center [119, 159] width 14 height 14
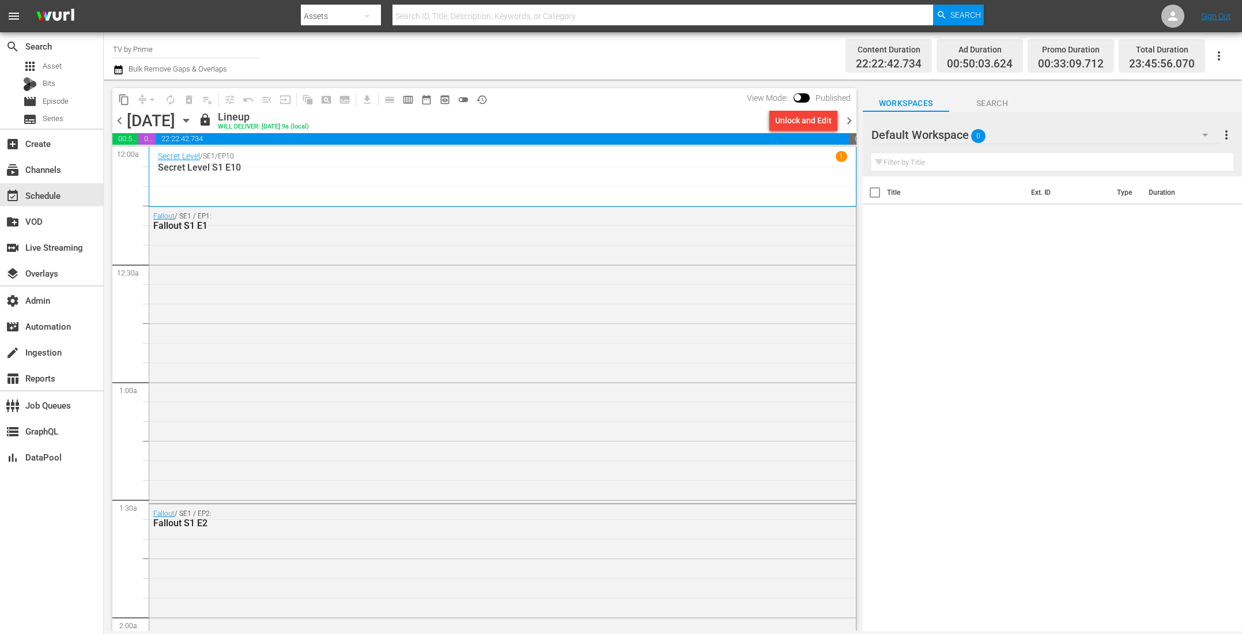
click at [1206, 131] on icon "button" at bounding box center [1205, 135] width 14 height 14
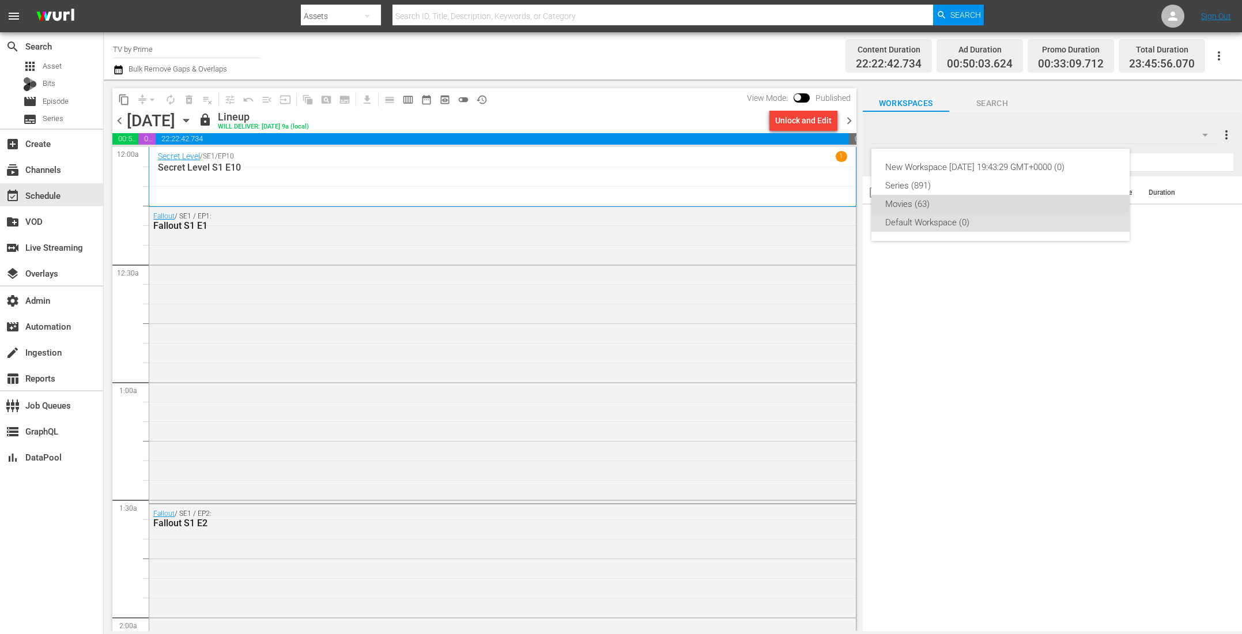
click at [944, 200] on div "Movies (63)" at bounding box center [1000, 204] width 230 height 18
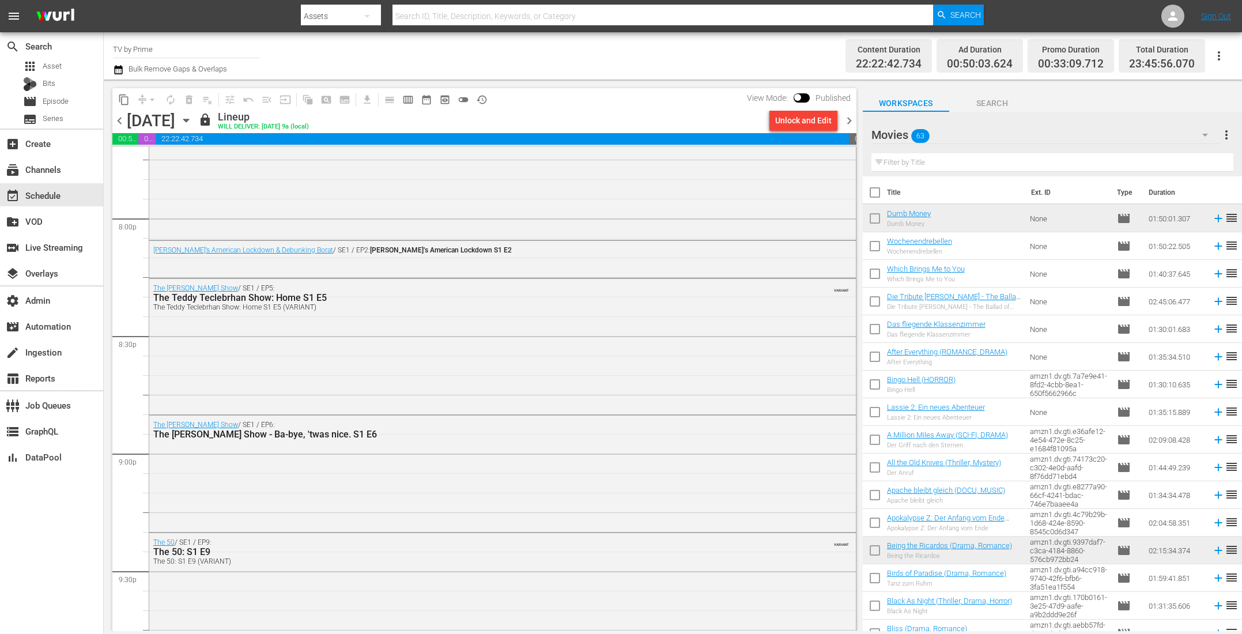
scroll to position [5162, 0]
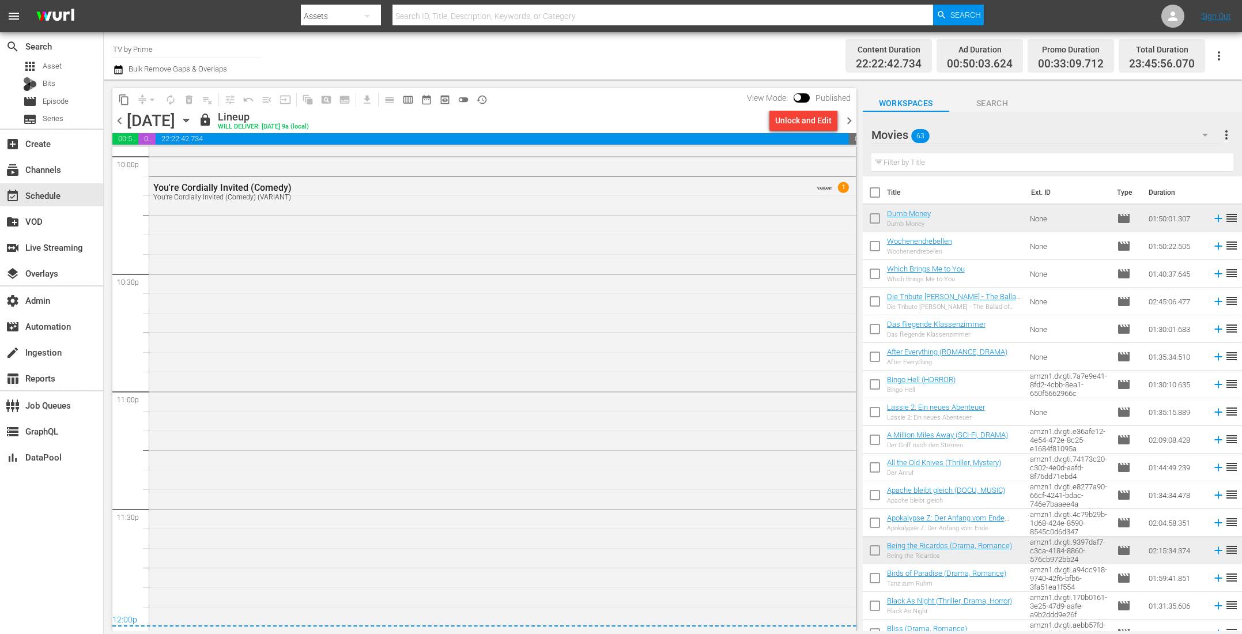
click at [408, 391] on div "You're Cordially Invited (Comedy) You're Cordially Invited (Comedy) (VARIANT) V…" at bounding box center [502, 402] width 706 height 451
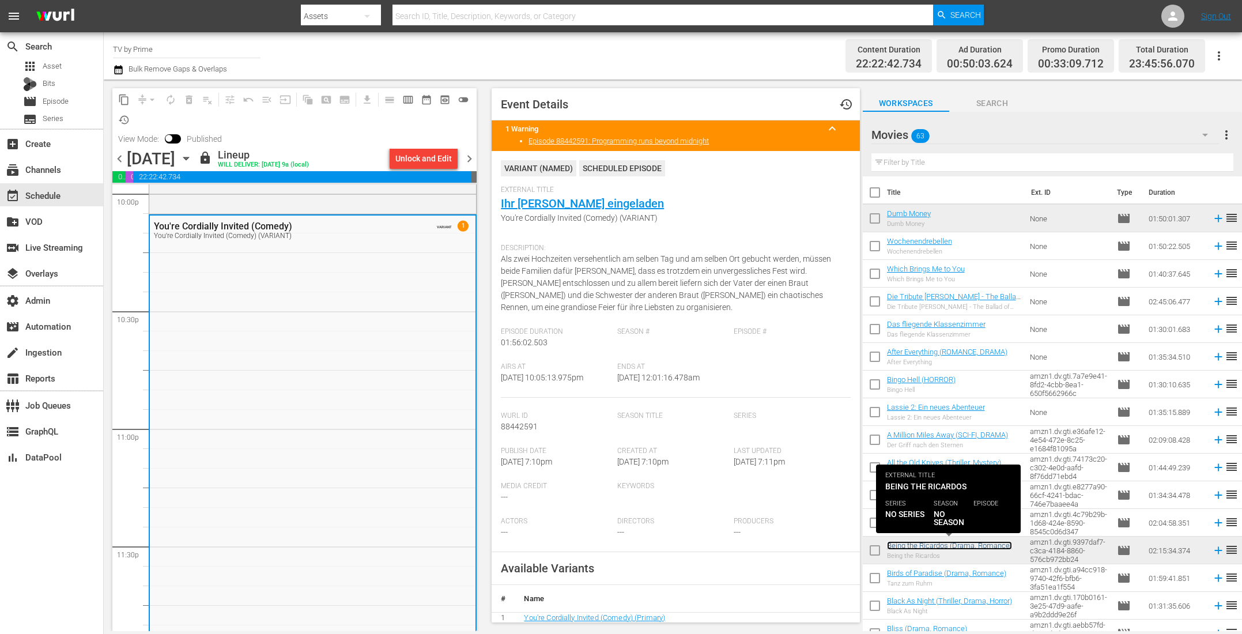
click at [953, 548] on link "Being the Ricardos (Drama, Romance)" at bounding box center [949, 545] width 125 height 9
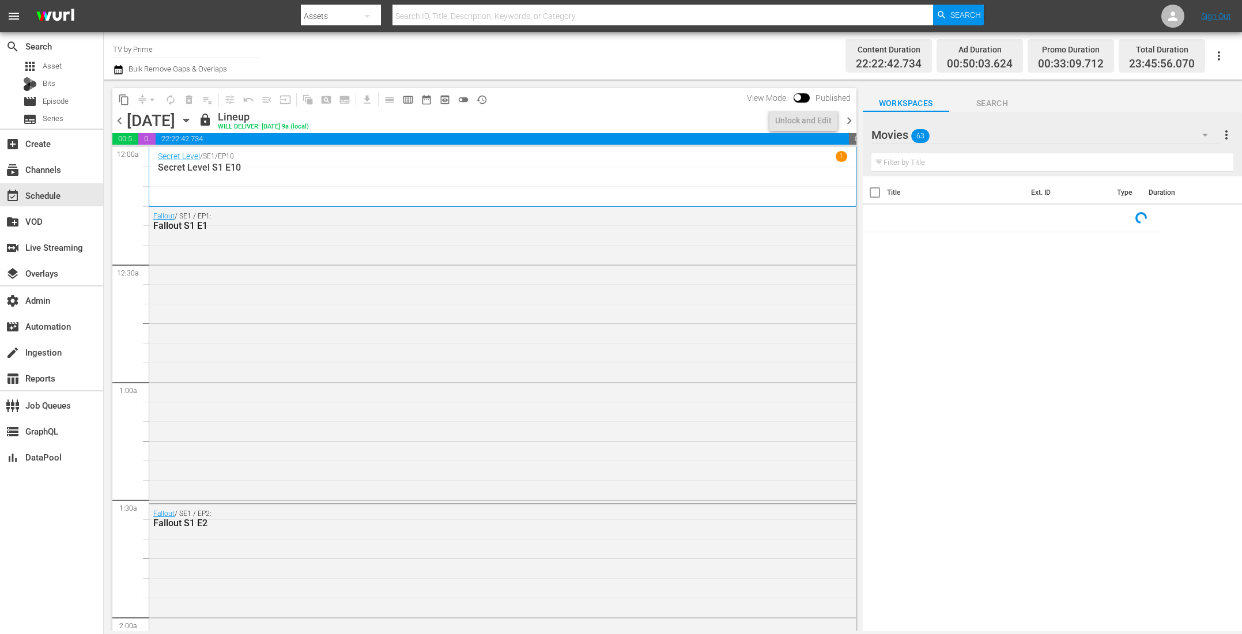
click at [320, 333] on div "Fallout / SE1 / EP1: Fallout S1 E1" at bounding box center [502, 353] width 706 height 293
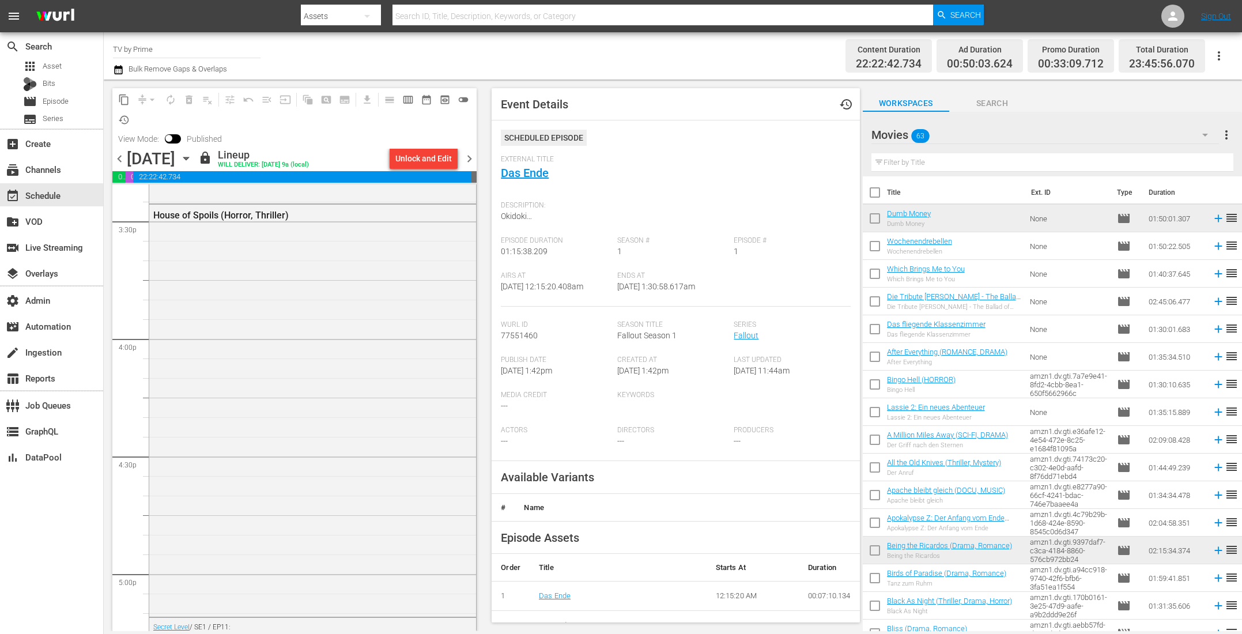
scroll to position [5200, 0]
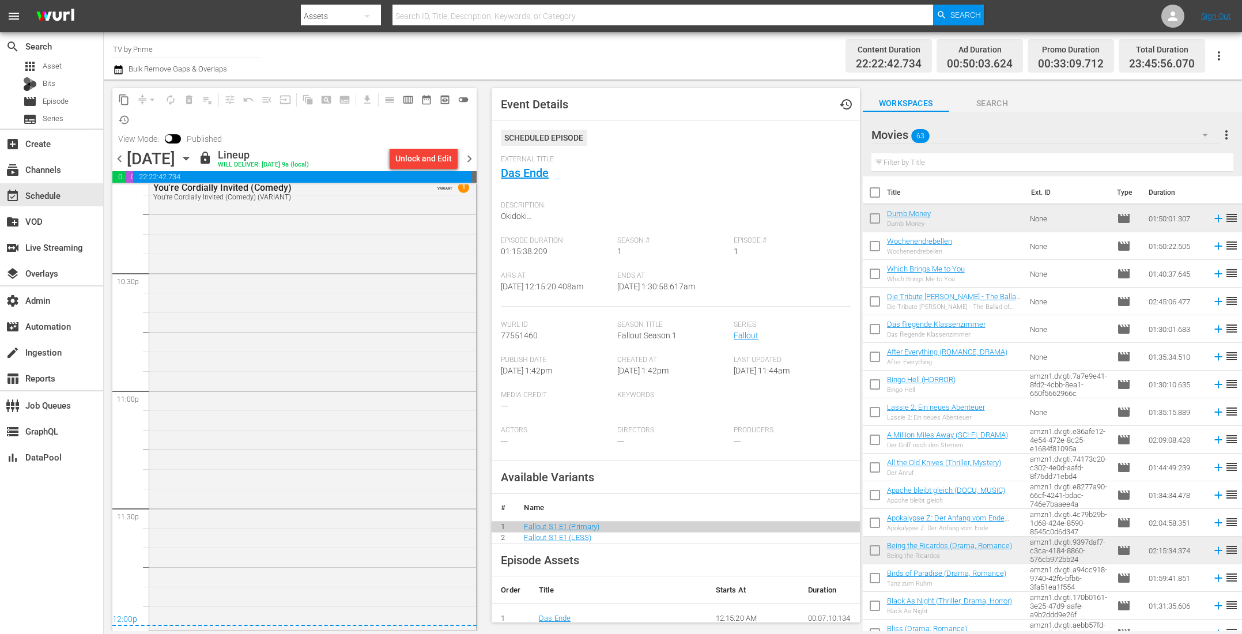
click at [352, 364] on div "You're Cordially Invited (Comedy) You're Cordially Invited (Comedy) (VARIANT) V…" at bounding box center [312, 402] width 327 height 451
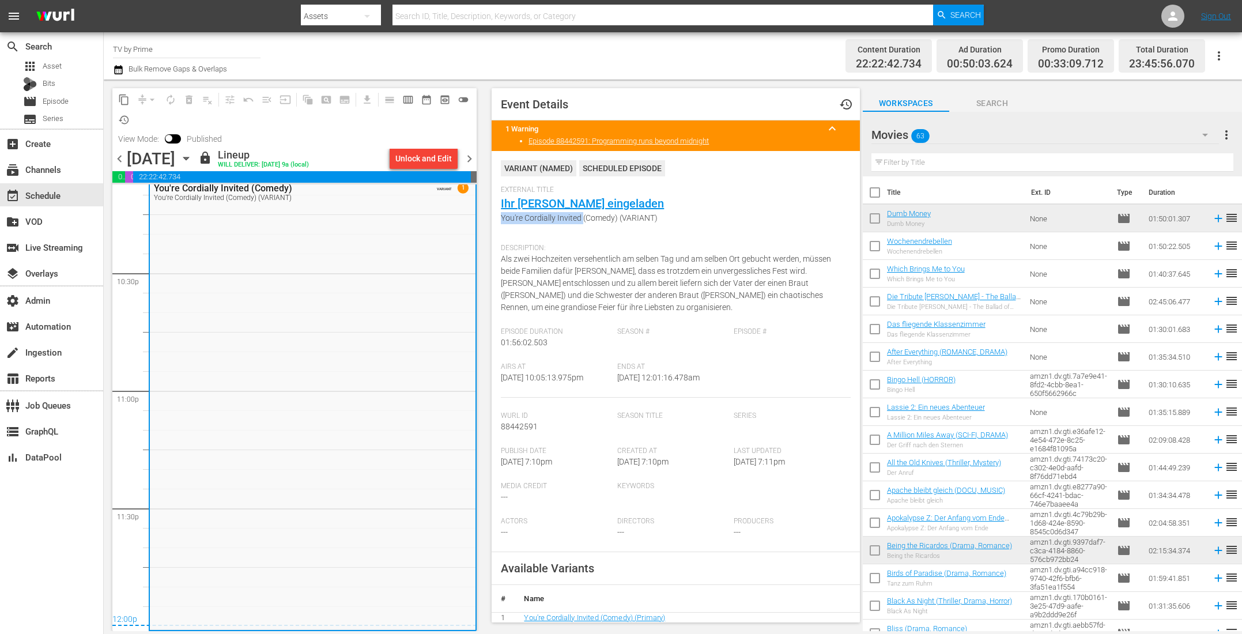
drag, startPoint x: 583, startPoint y: 219, endPoint x: 498, endPoint y: 220, distance: 85.3
click at [498, 220] on div "Event Details history 1 Warning keyboard_arrow_up Episode 88442591: Programming…" at bounding box center [675, 355] width 368 height 534
copy span "You're Cordially Invited"
click at [116, 67] on icon "button" at bounding box center [118, 69] width 8 height 9
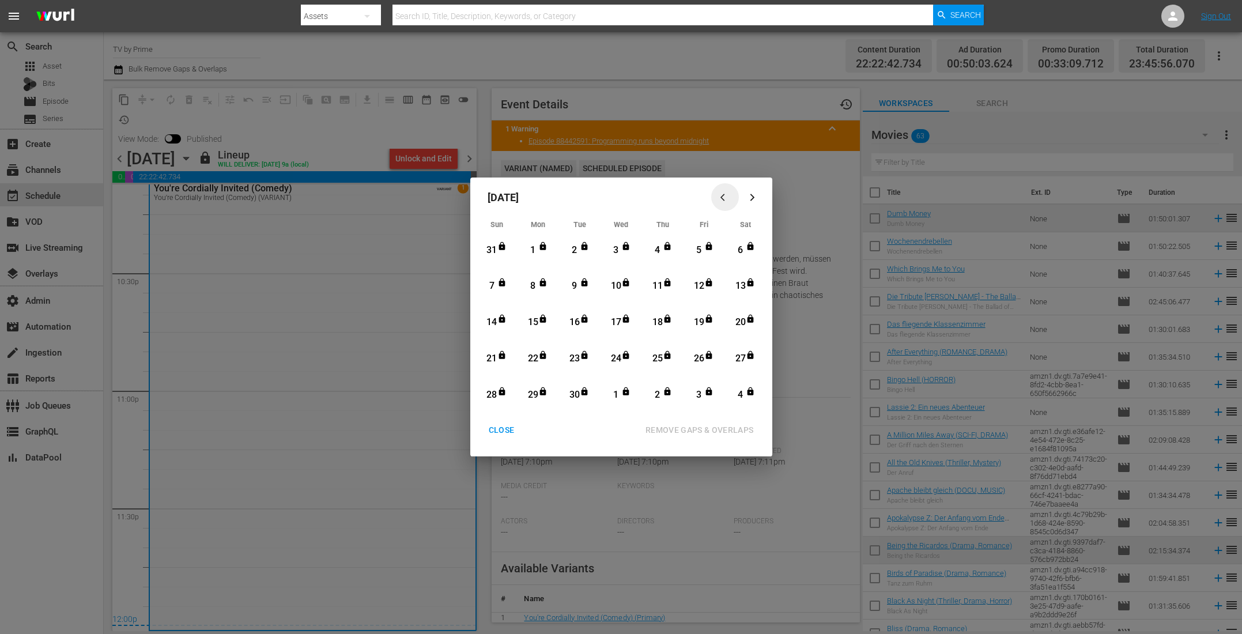
click at [721, 197] on icon "button" at bounding box center [724, 197] width 9 height 9
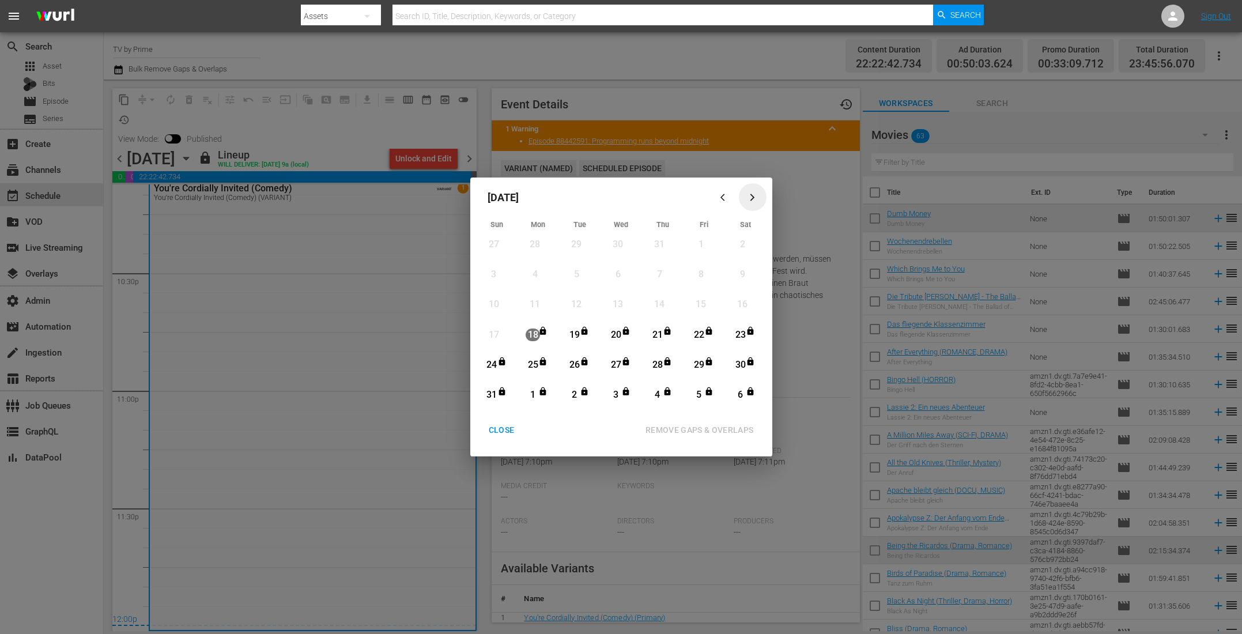
click at [753, 196] on icon "button" at bounding box center [752, 197] width 5 height 7
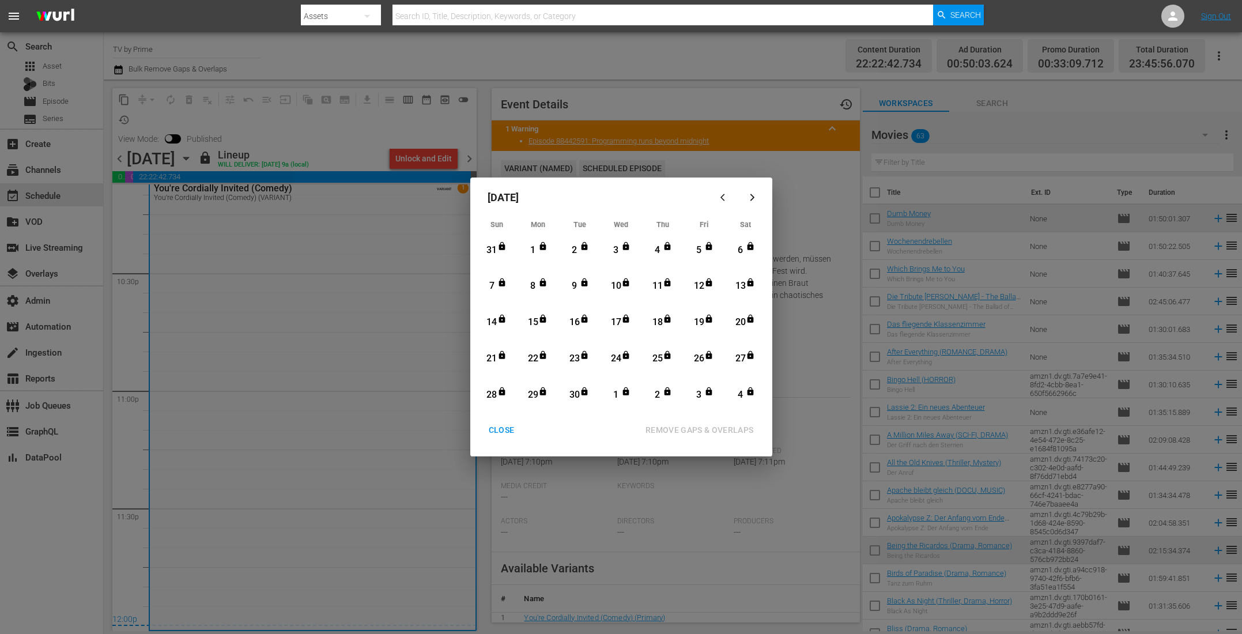
click at [498, 431] on div "CLOSE" at bounding box center [501, 430] width 44 height 14
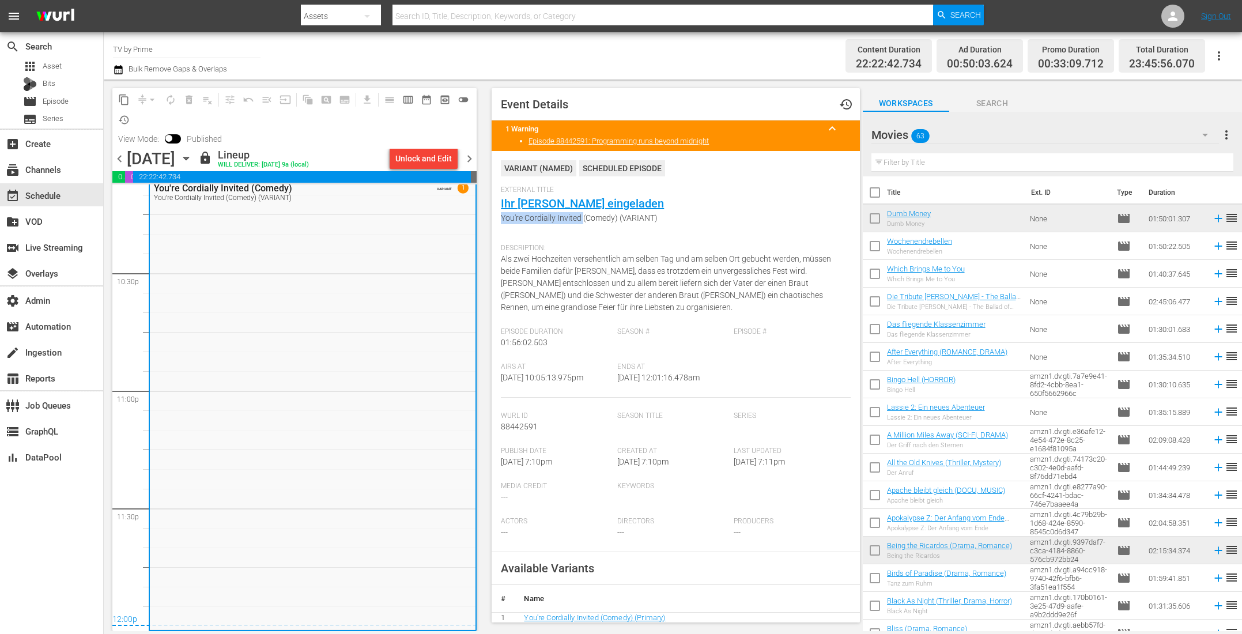
click at [115, 69] on icon "button" at bounding box center [118, 70] width 11 height 14
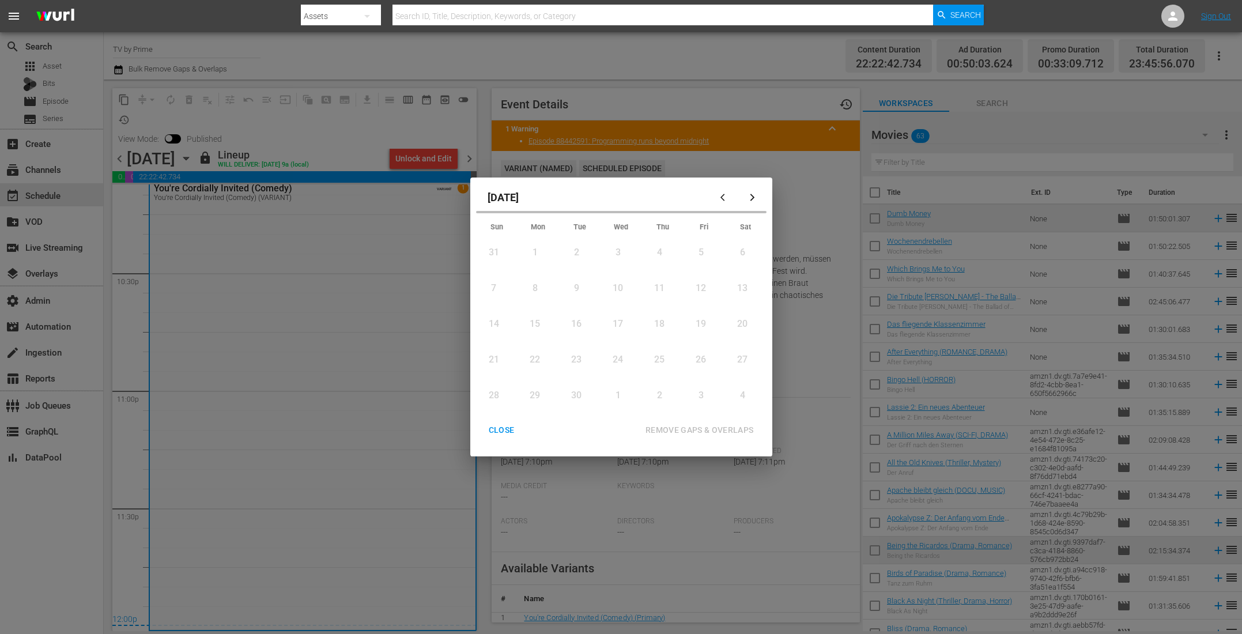
click at [751, 199] on icon "button" at bounding box center [752, 197] width 9 height 9
click at [501, 428] on div "CLOSE" at bounding box center [501, 430] width 44 height 14
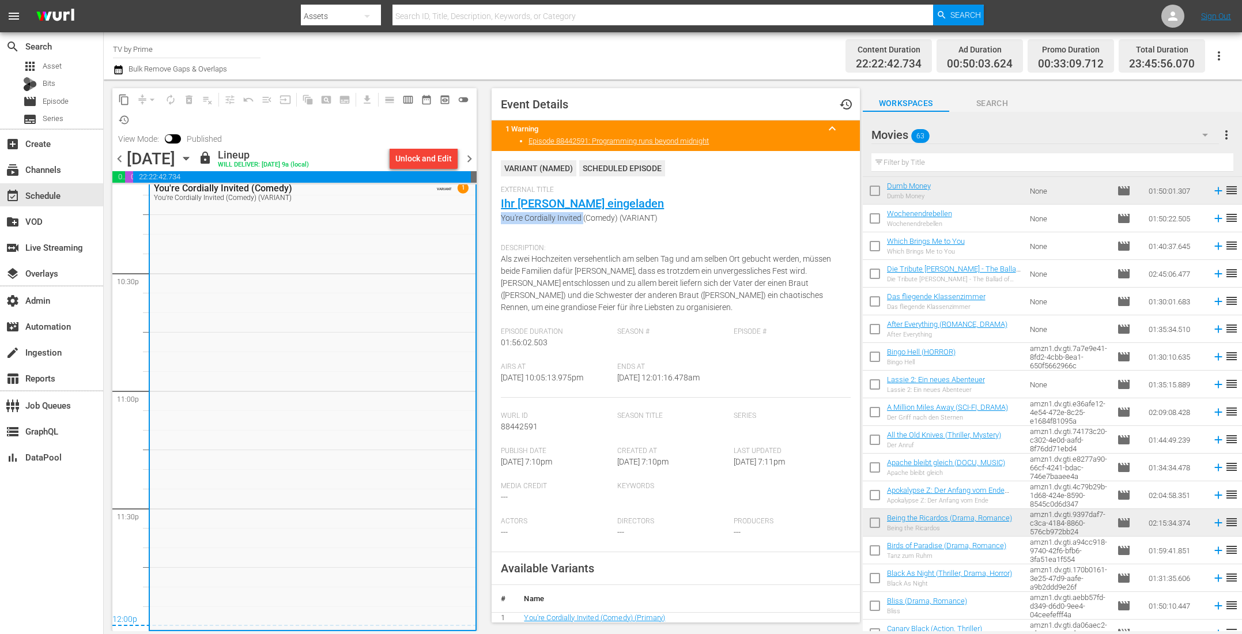
scroll to position [37, 0]
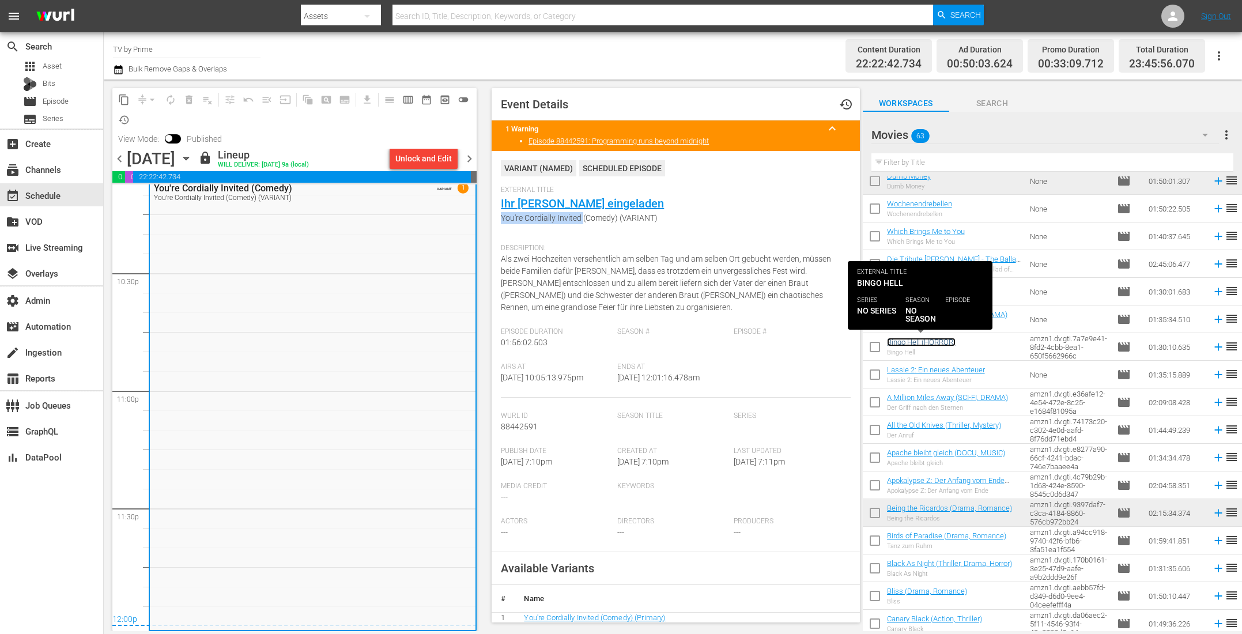
click at [926, 346] on link "Bingo Hell (HORROR)" at bounding box center [921, 342] width 69 height 9
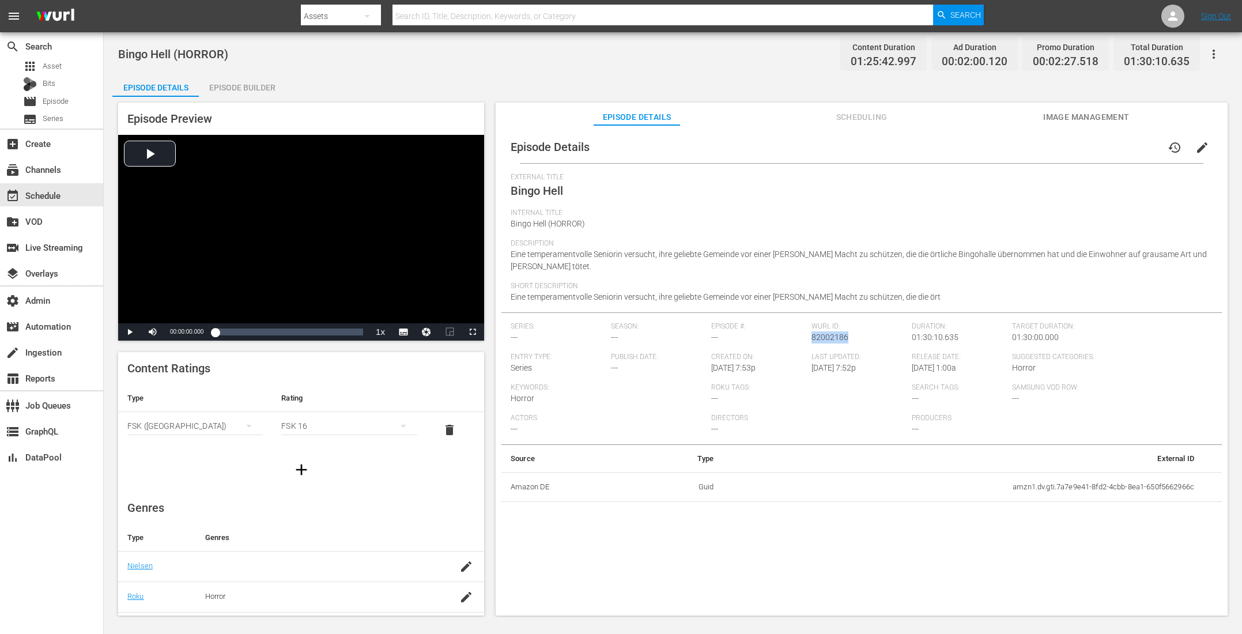
drag, startPoint x: 846, startPoint y: 338, endPoint x: 808, endPoint y: 338, distance: 38.0
click at [811, 338] on div "Wurl ID: 82002186" at bounding box center [861, 337] width 100 height 31
copy span "82002186"
click at [38, 195] on div "event_available Schedule" at bounding box center [32, 193] width 65 height 10
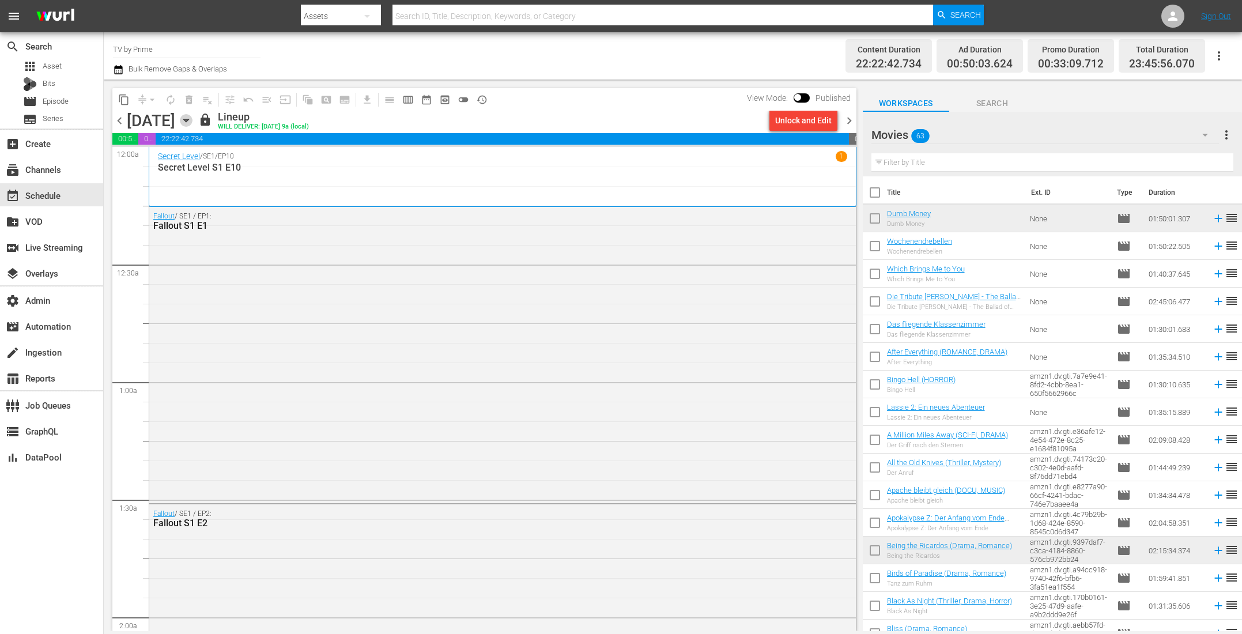
click at [192, 124] on icon "button" at bounding box center [186, 120] width 13 height 13
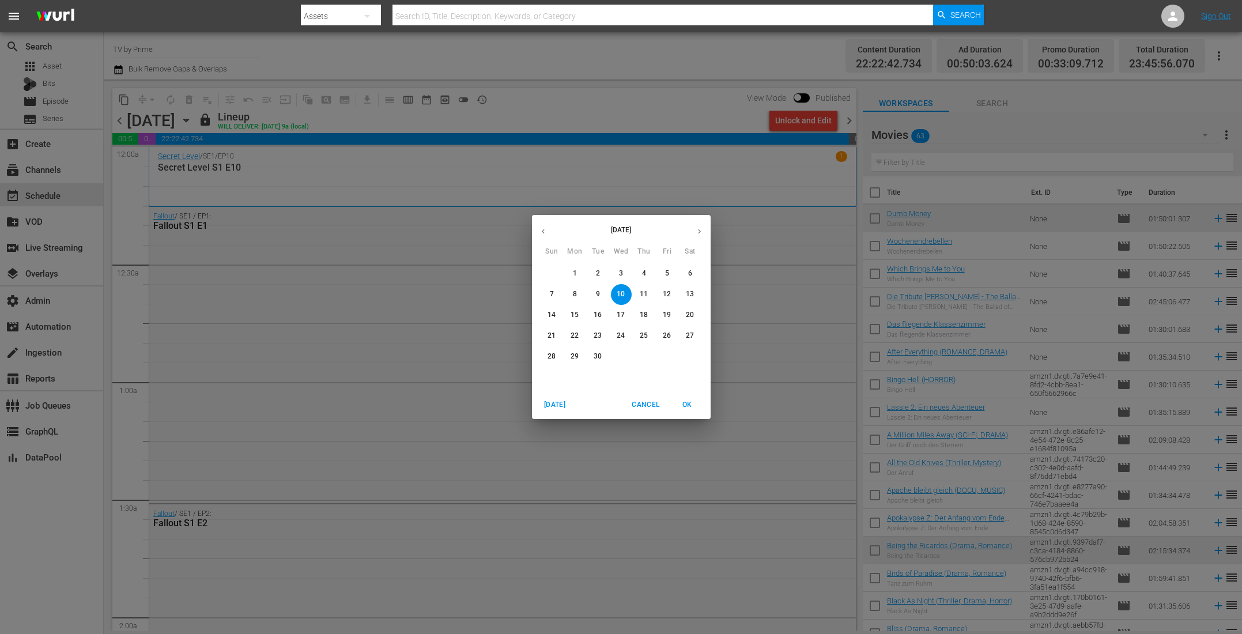
click at [694, 225] on button "button" at bounding box center [699, 231] width 22 height 22
click at [572, 353] on p "27" at bounding box center [574, 356] width 8 height 10
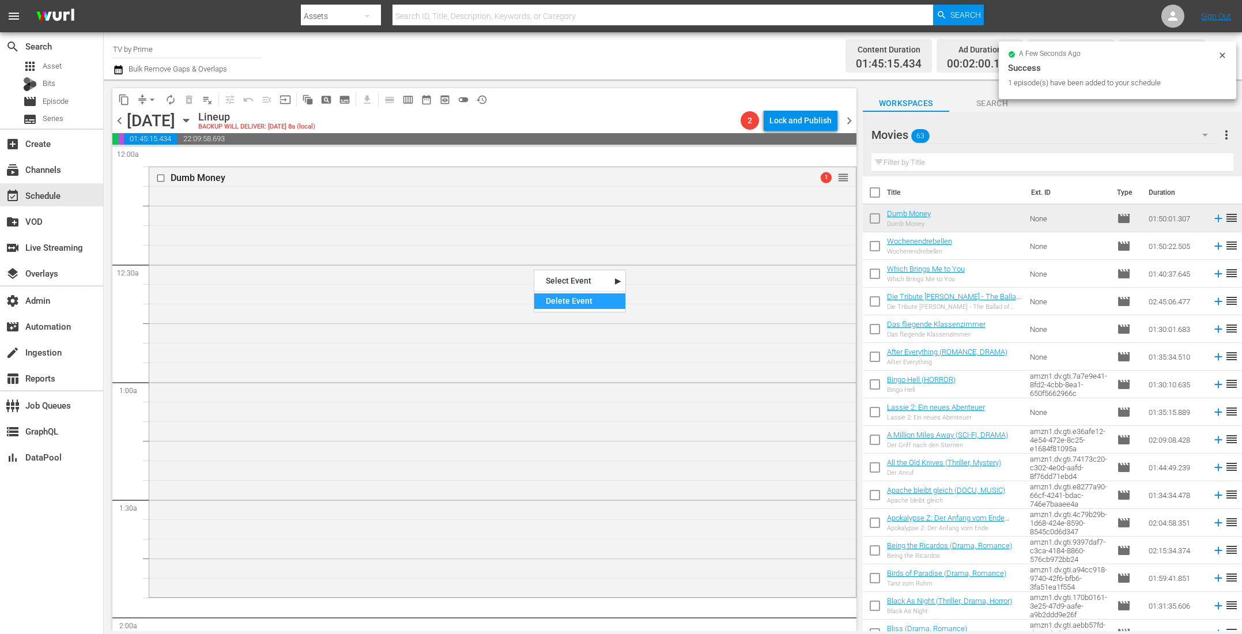
click at [572, 302] on div "Delete Event" at bounding box center [579, 301] width 91 height 16
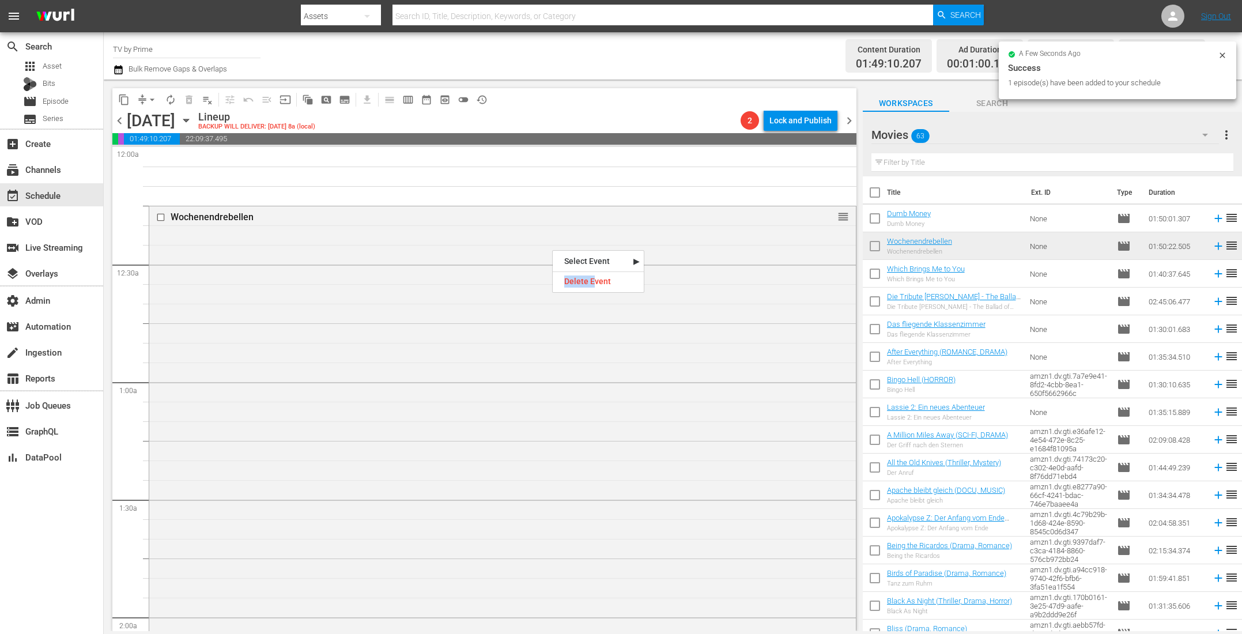
click at [594, 275] on div "Delete Event" at bounding box center [597, 282] width 91 height 16
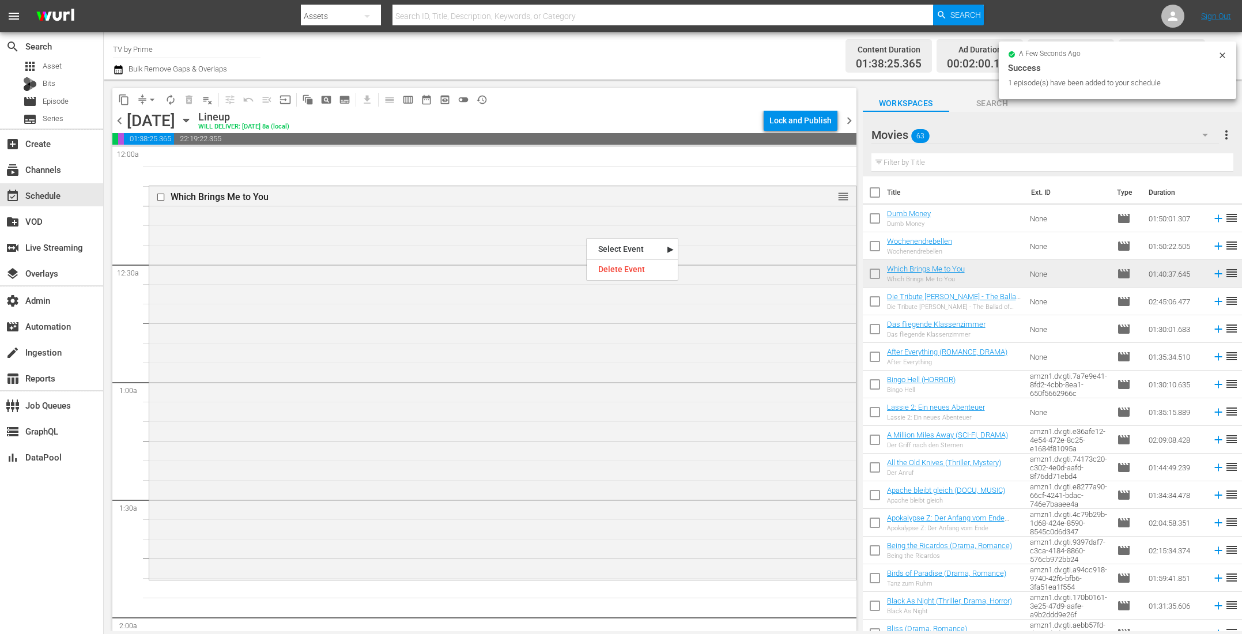
drag, startPoint x: 586, startPoint y: 237, endPoint x: 626, endPoint y: 267, distance: 50.2
click at [627, 270] on div "Delete Event" at bounding box center [631, 270] width 91 height 16
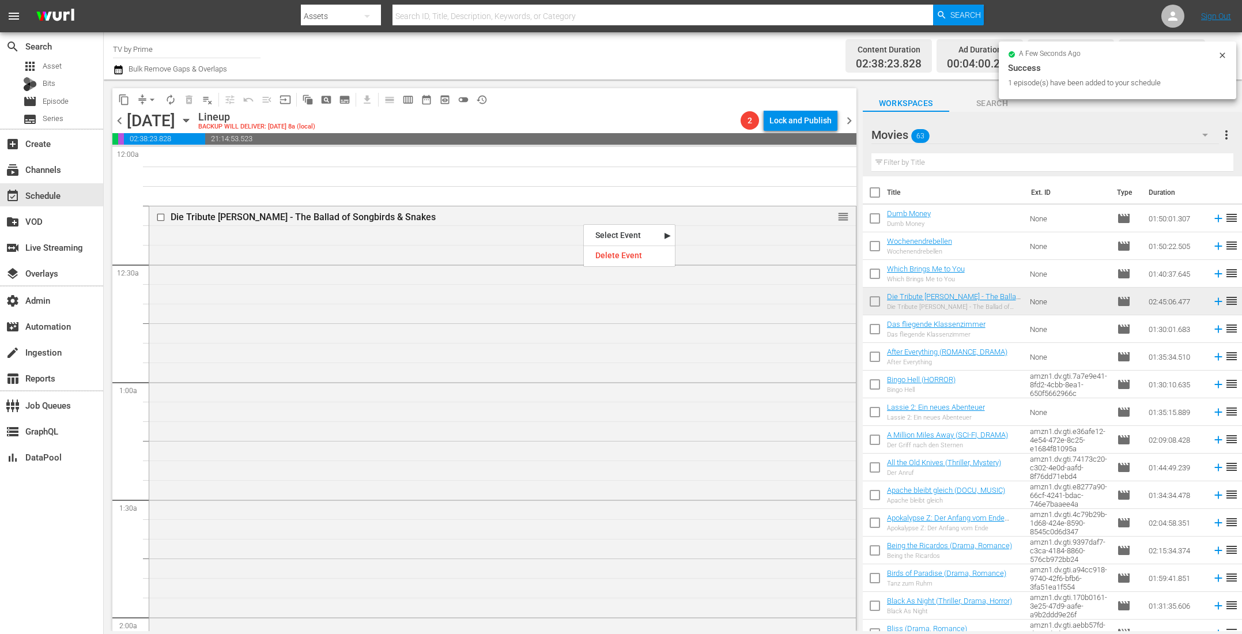
click at [637, 260] on div "Delete Event" at bounding box center [629, 256] width 91 height 16
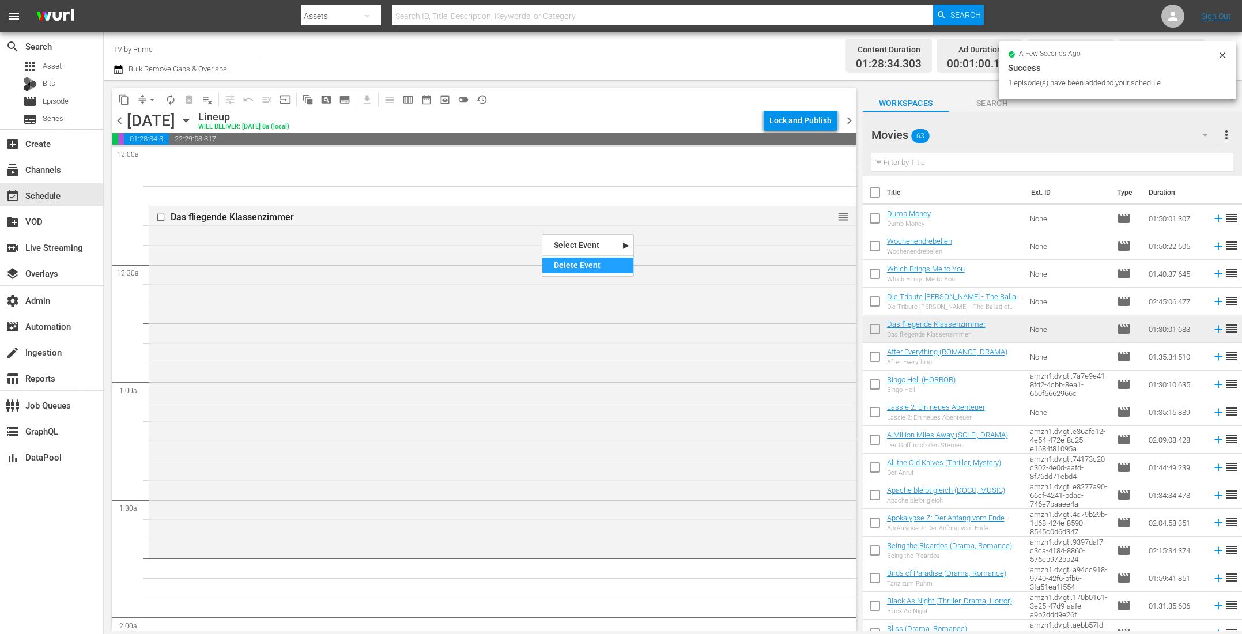
click at [589, 267] on div "Delete Event" at bounding box center [587, 266] width 91 height 16
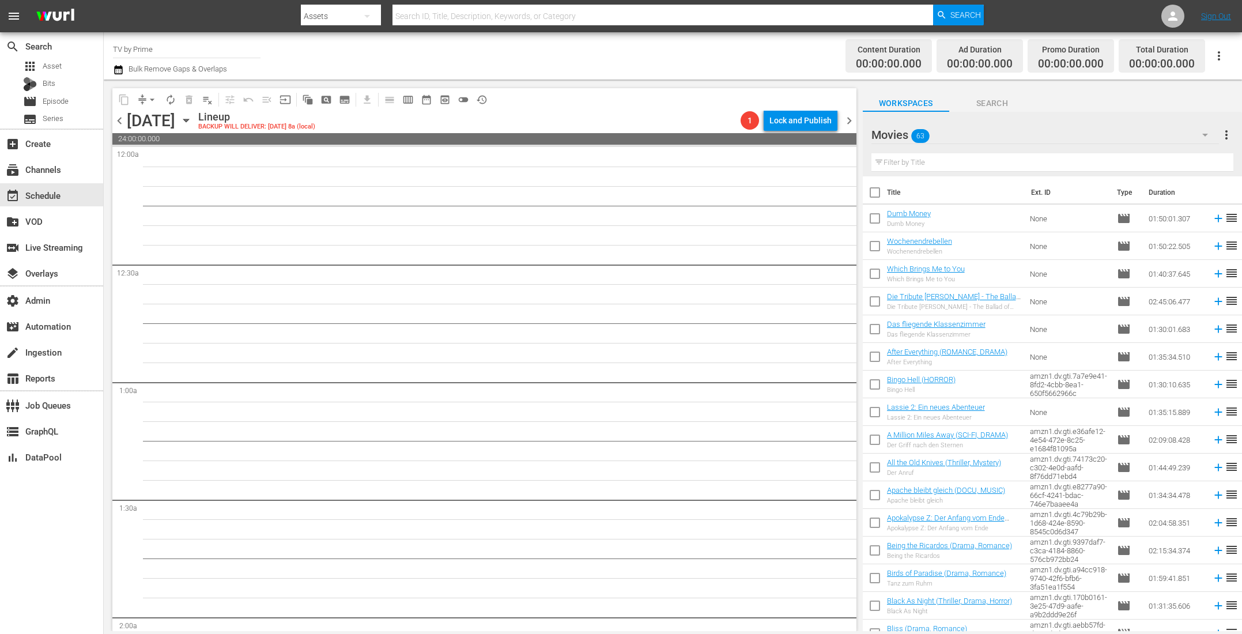
scroll to position [9, 0]
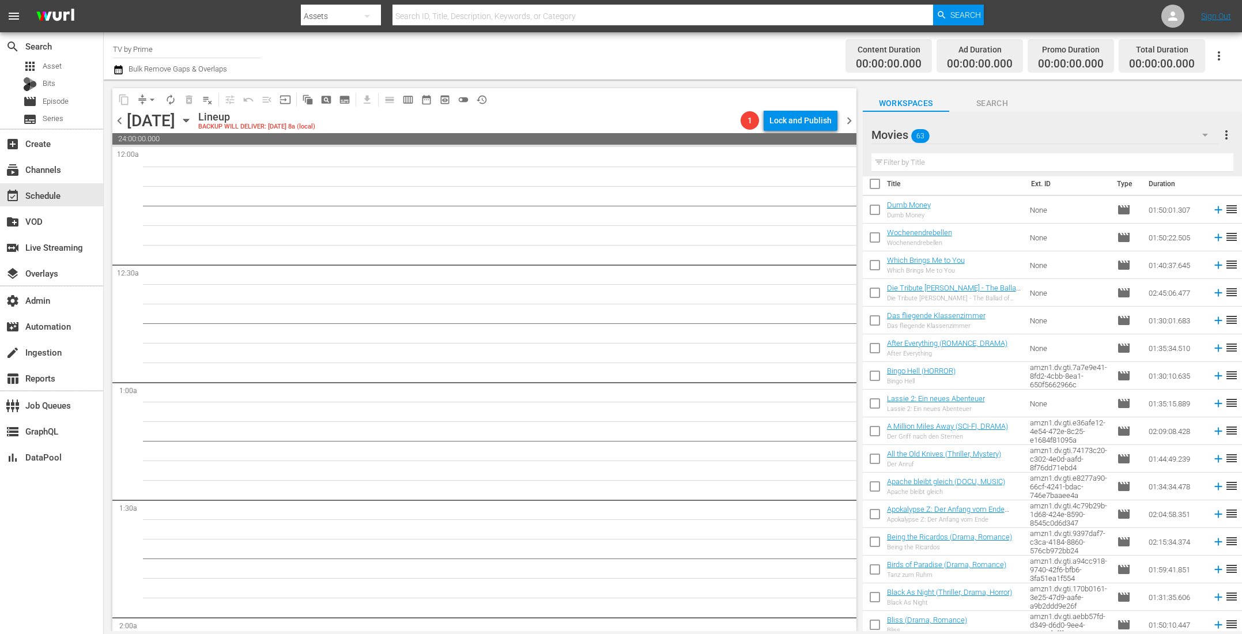
click at [914, 163] on input "text" at bounding box center [1052, 162] width 362 height 18
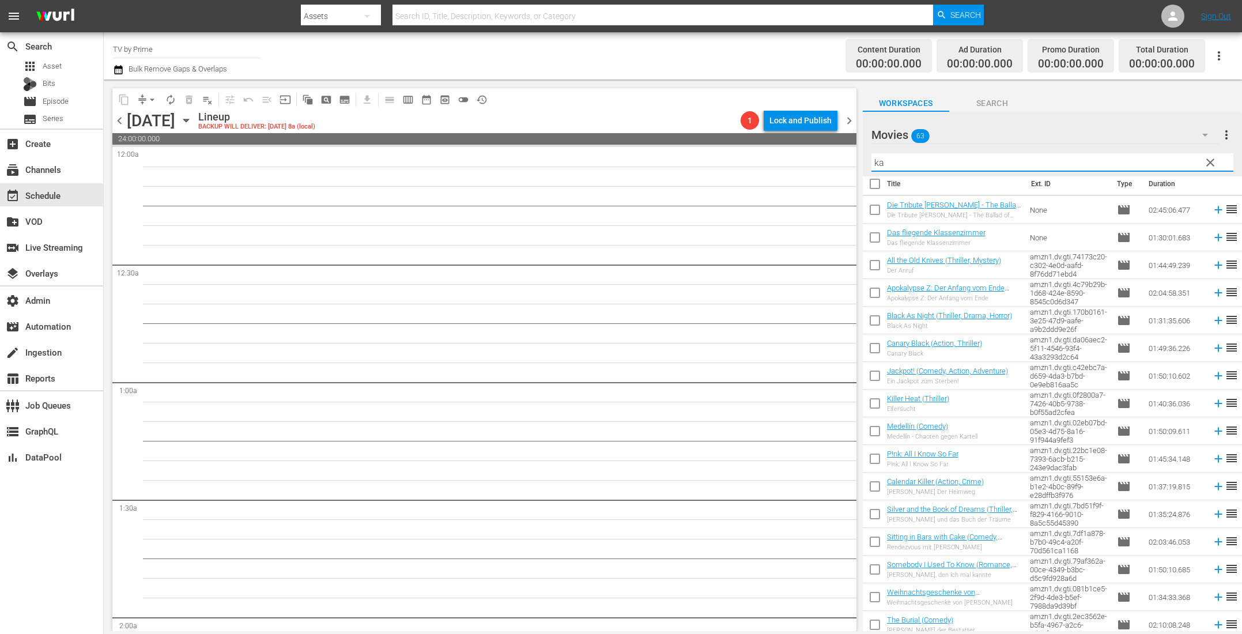
scroll to position [0, 0]
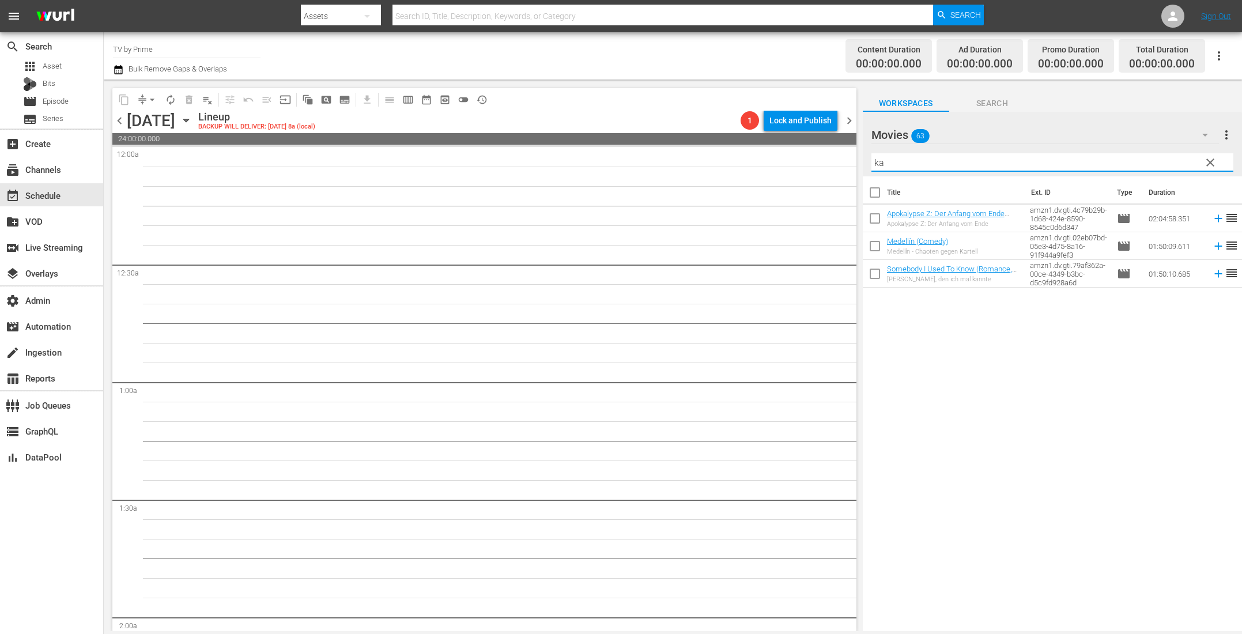
type input "k"
type input "lass"
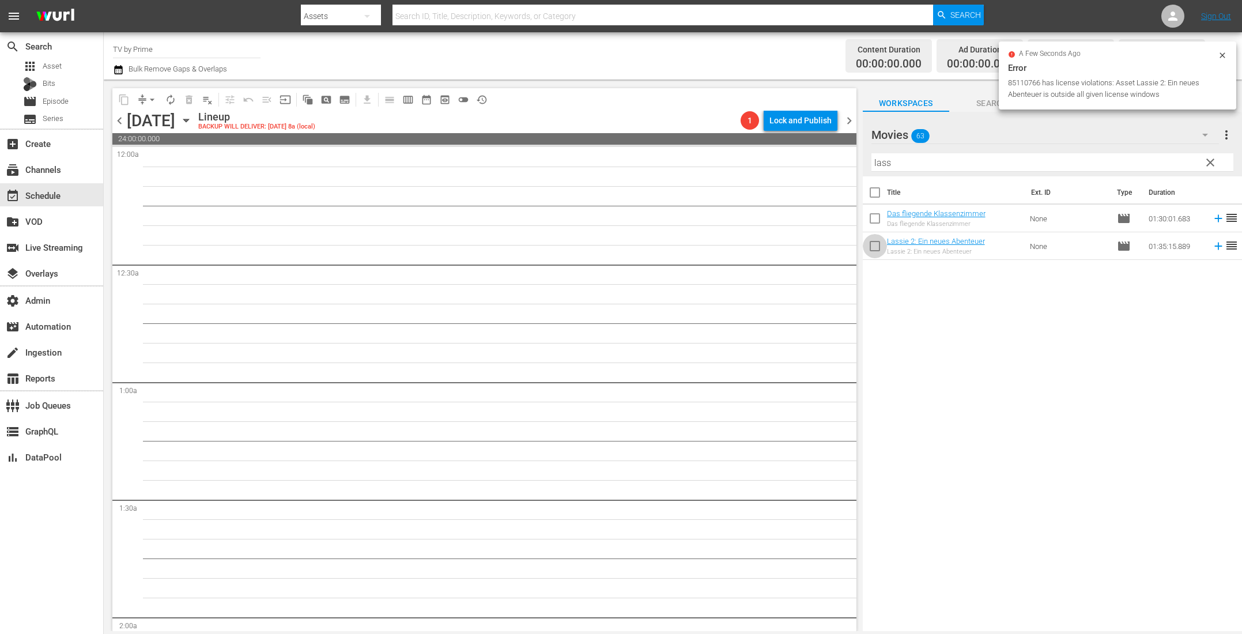
click at [876, 249] on input "checkbox" at bounding box center [874, 248] width 24 height 24
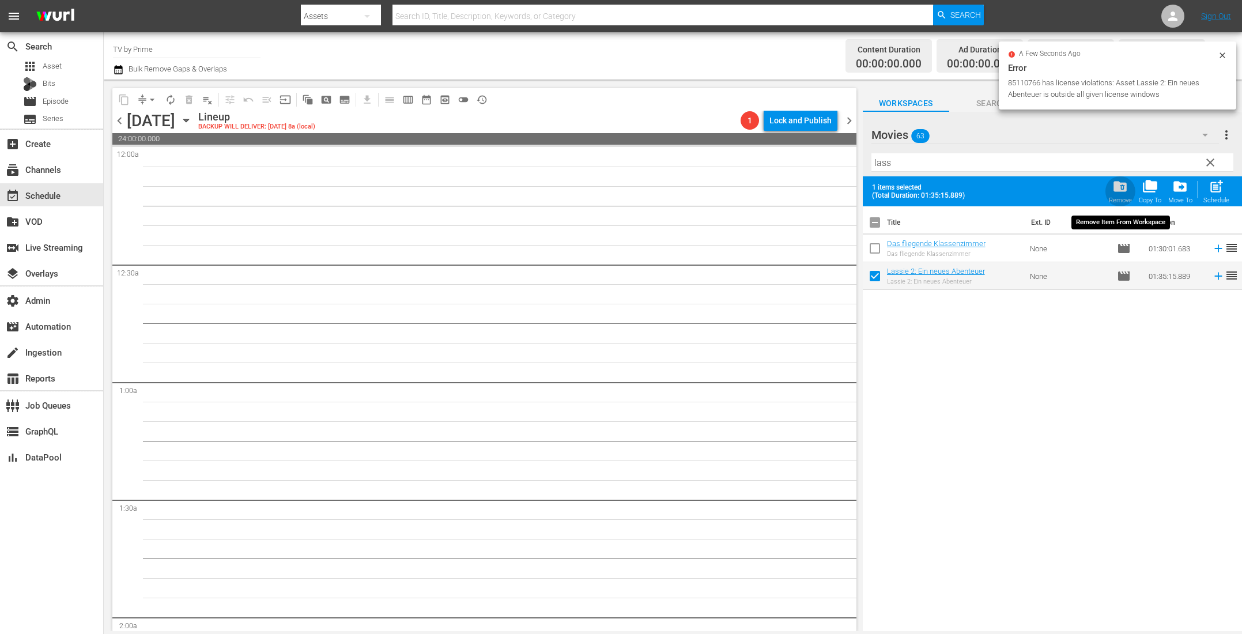
click at [1119, 181] on span "folder_delete" at bounding box center [1120, 187] width 16 height 16
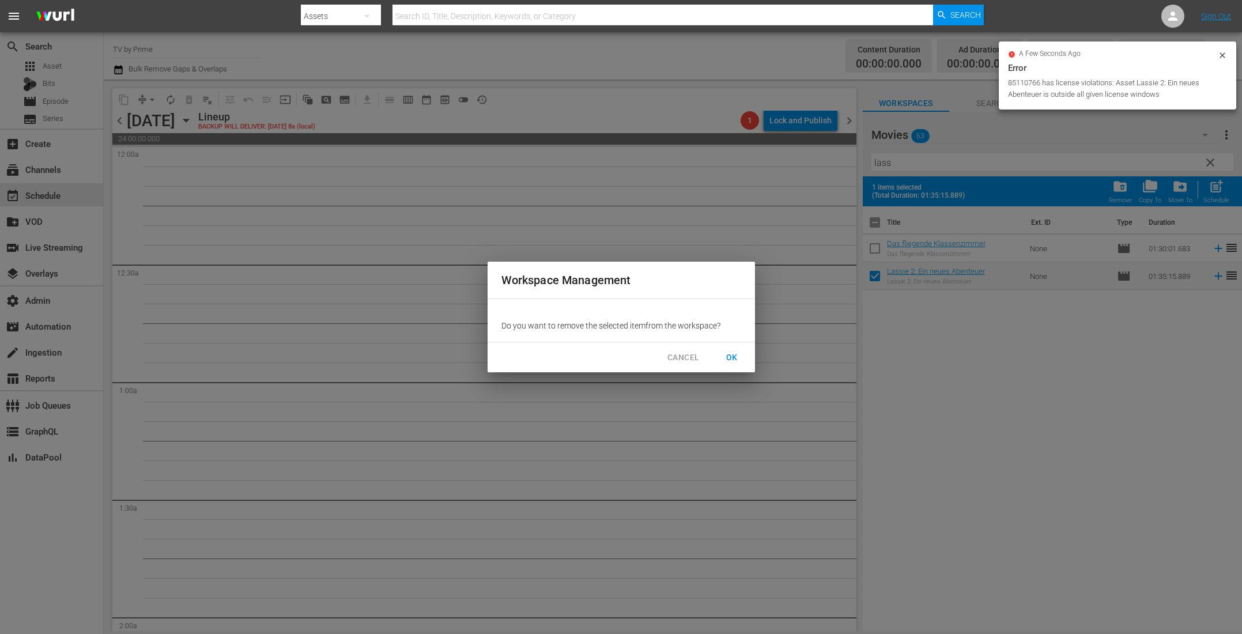
click at [731, 359] on span "OK" at bounding box center [731, 357] width 18 height 14
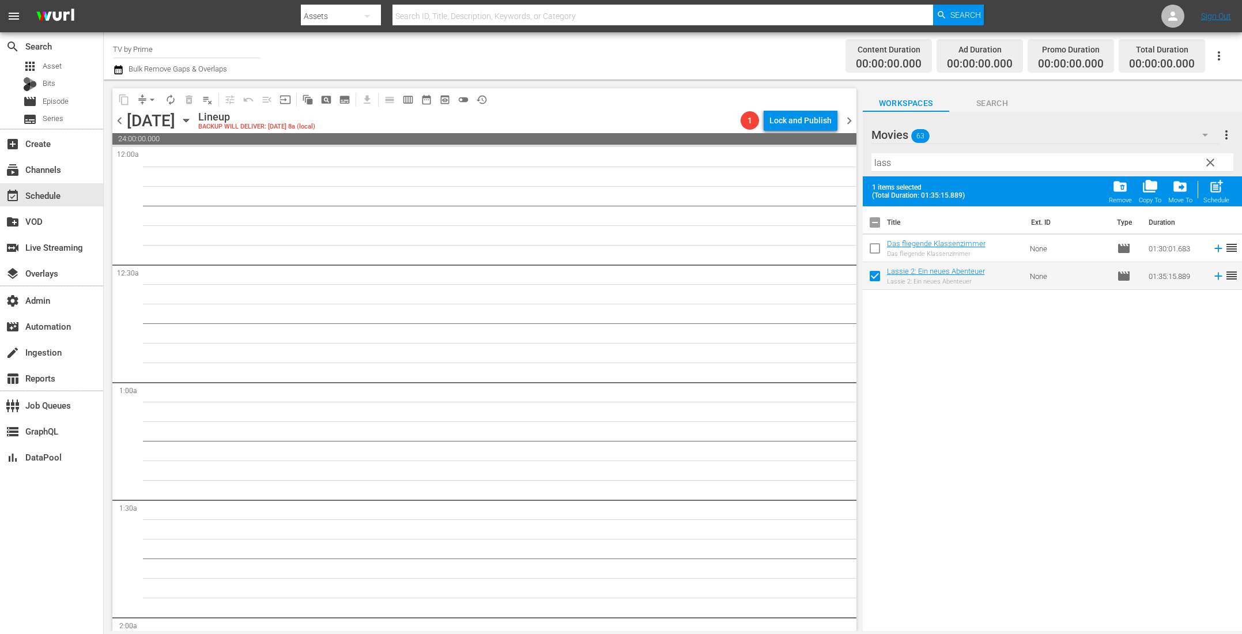
checkbox input "false"
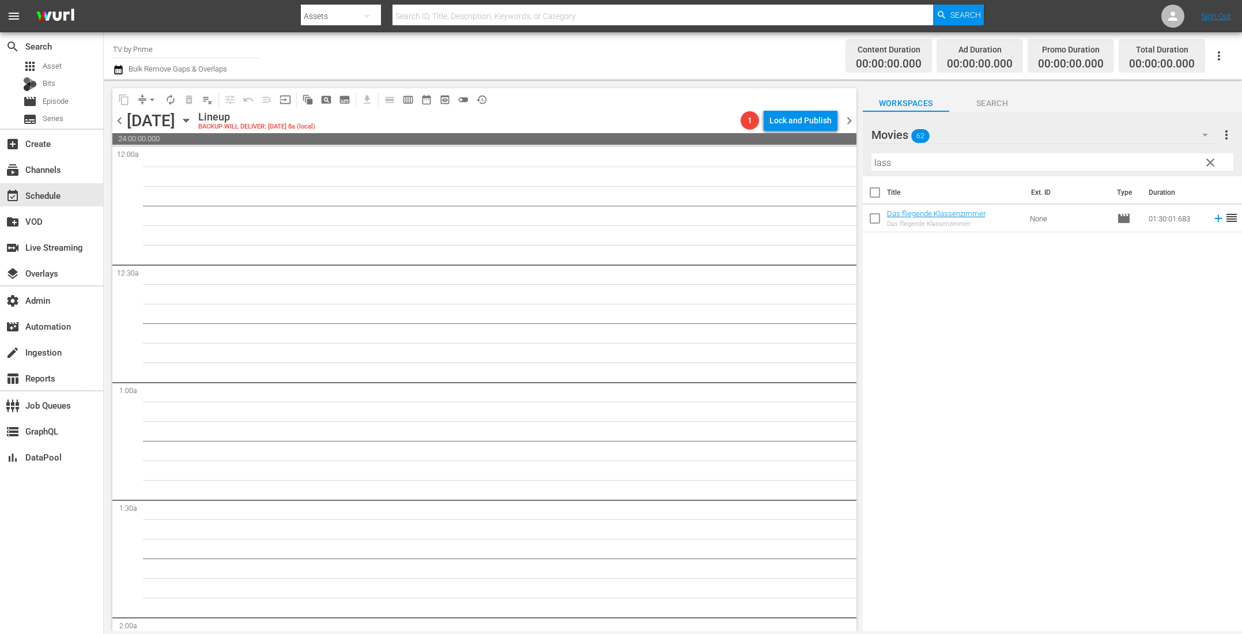
drag, startPoint x: 907, startPoint y: 165, endPoint x: 723, endPoint y: 135, distance: 186.2
click at [737, 137] on div "content_copy compress arrow_drop_down autorenew_outlined delete_forever_outline…" at bounding box center [673, 355] width 1138 height 551
drag, startPoint x: 914, startPoint y: 162, endPoint x: 771, endPoint y: 154, distance: 143.1
click at [775, 154] on div "content_copy compress arrow_drop_down autorenew_outlined delete_forever_outline…" at bounding box center [673, 355] width 1138 height 551
click at [1202, 134] on icon "button" at bounding box center [1205, 135] width 14 height 14
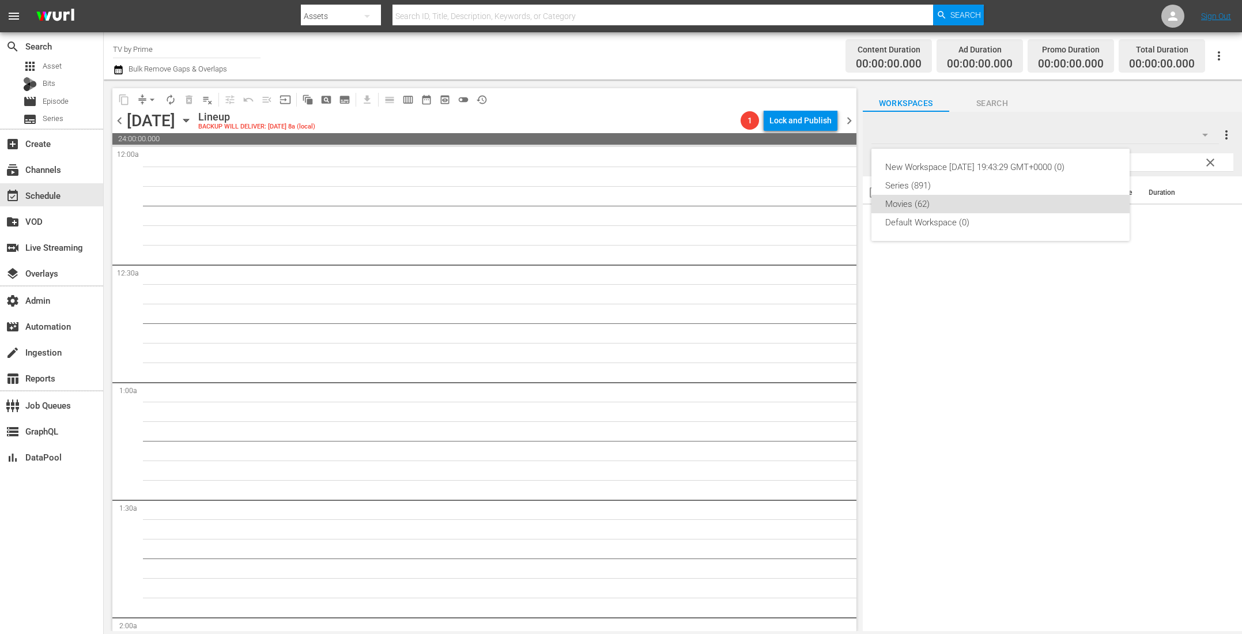
click at [1114, 114] on div "New Workspace [DATE] 19:43:29 GMT+0000 (0) Series (891) Movies (62) Default Wor…" at bounding box center [621, 317] width 1242 height 634
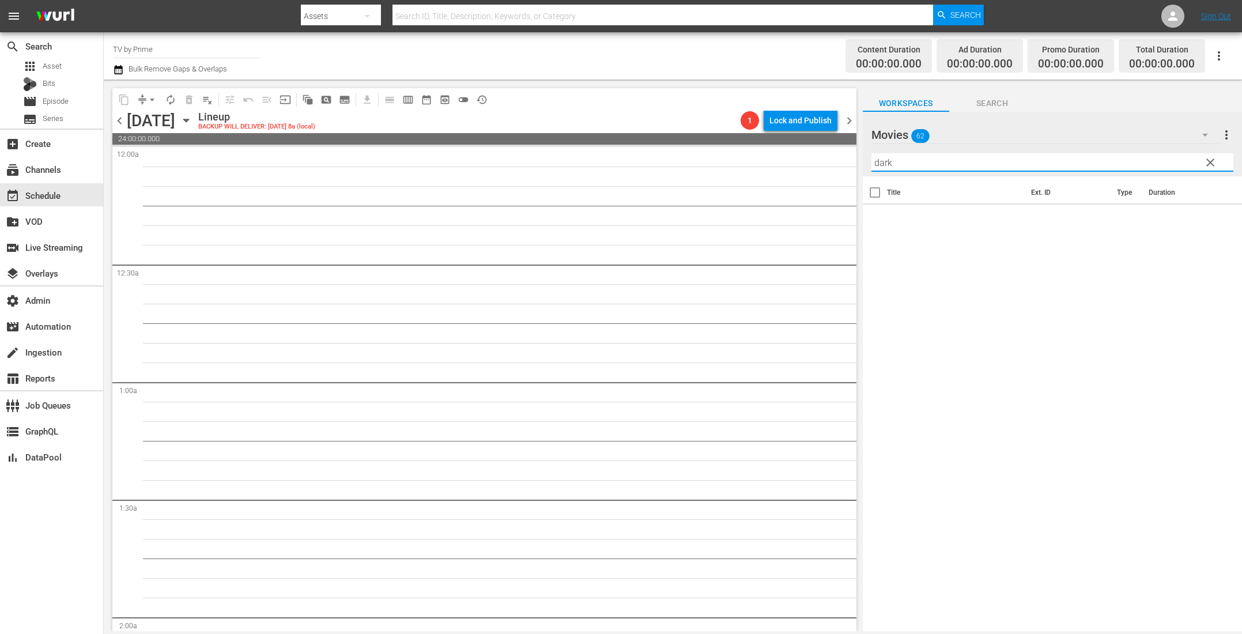
drag, startPoint x: 919, startPoint y: 160, endPoint x: 770, endPoint y: 141, distance: 150.3
click at [770, 142] on div "content_copy compress arrow_drop_down autorenew_outlined delete_forever_outline…" at bounding box center [673, 355] width 1138 height 551
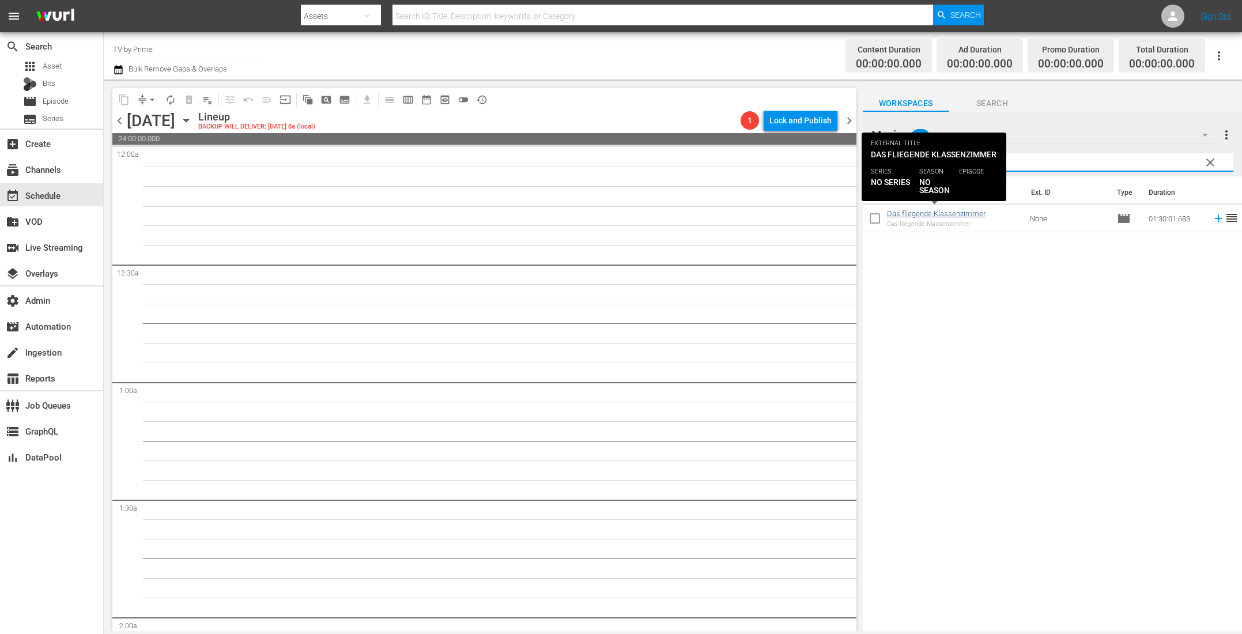
type input "FL"
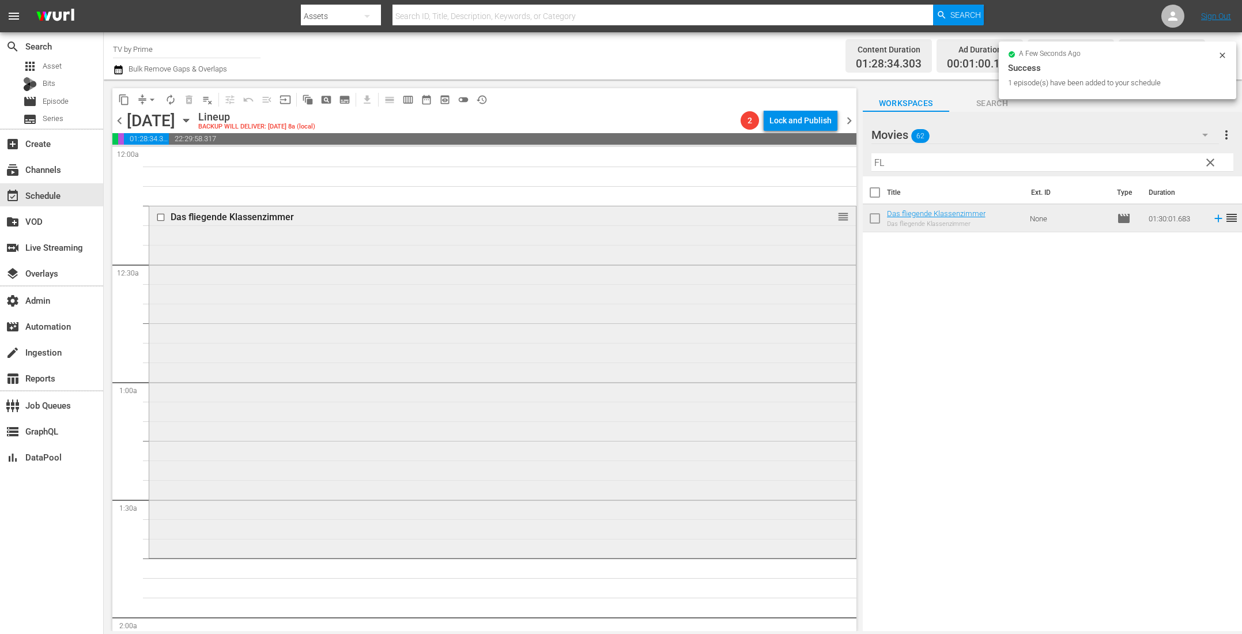
click at [580, 248] on div "Das fliegende Klassenzimmer reorder" at bounding box center [502, 380] width 706 height 349
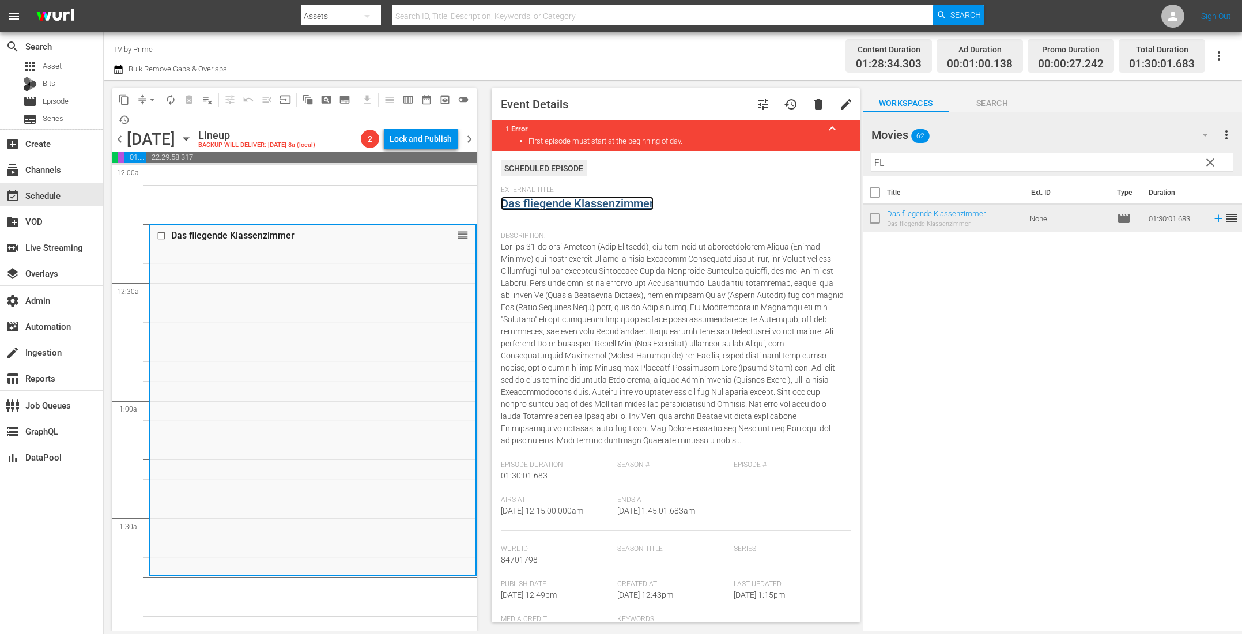
click at [637, 205] on link "Das fliegende Klassenzimmer" at bounding box center [577, 203] width 153 height 14
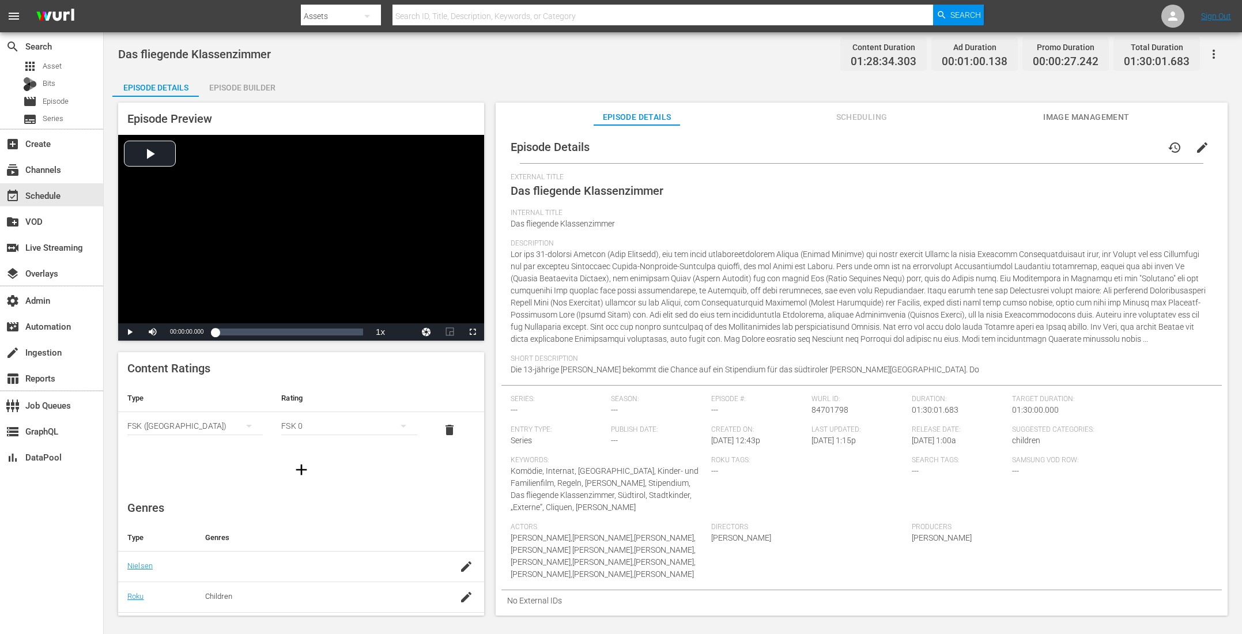
click at [865, 115] on span "Scheduling" at bounding box center [861, 117] width 86 height 14
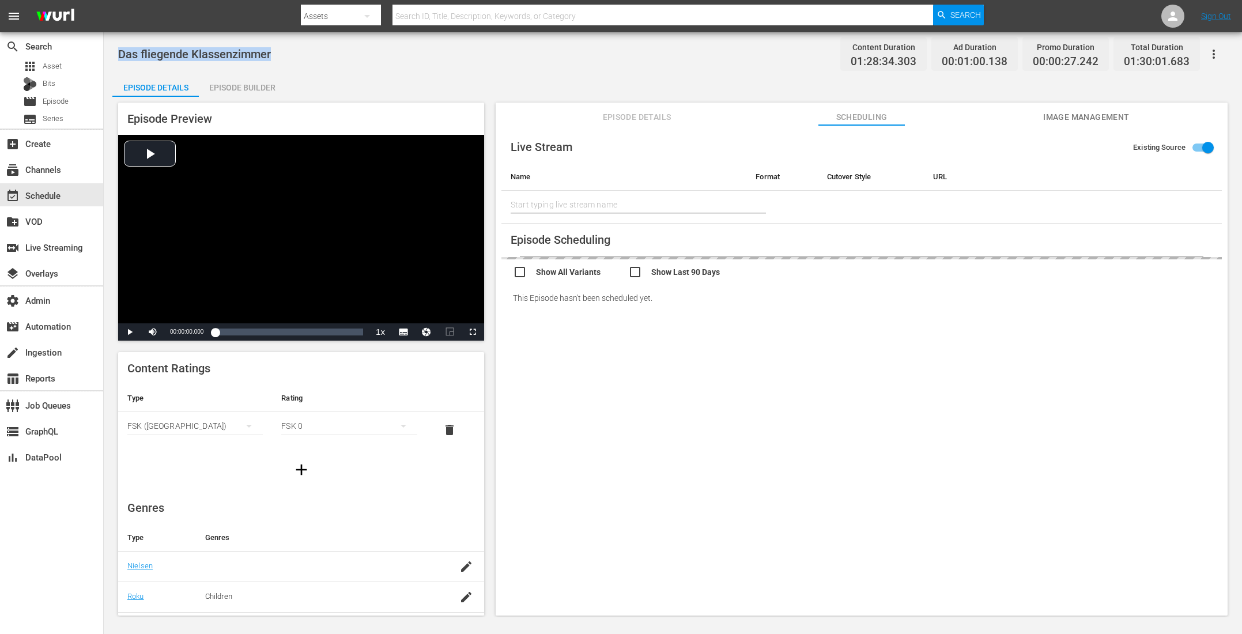
drag, startPoint x: 272, startPoint y: 56, endPoint x: 107, endPoint y: 50, distance: 165.5
click at [107, 50] on div "Das fliegende Klassenzimmer Content Duration 01:28:34.303 Ad Duration 00:01:00.…" at bounding box center [673, 324] width 1138 height 585
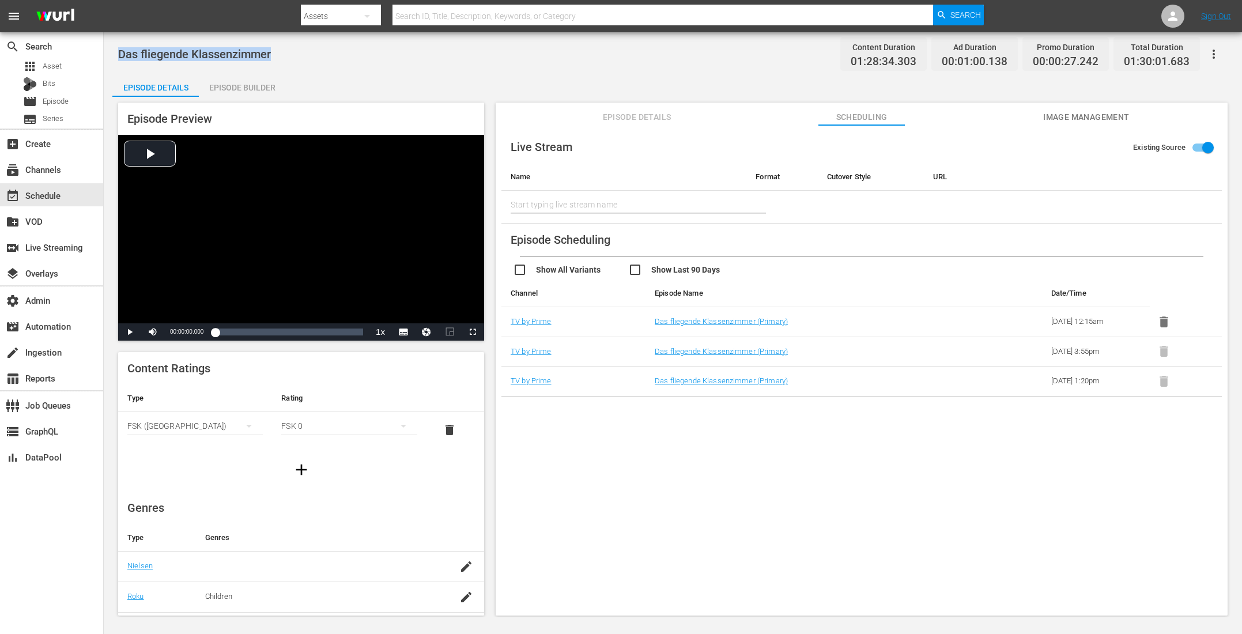
click at [632, 112] on span "Episode Details" at bounding box center [636, 117] width 86 height 14
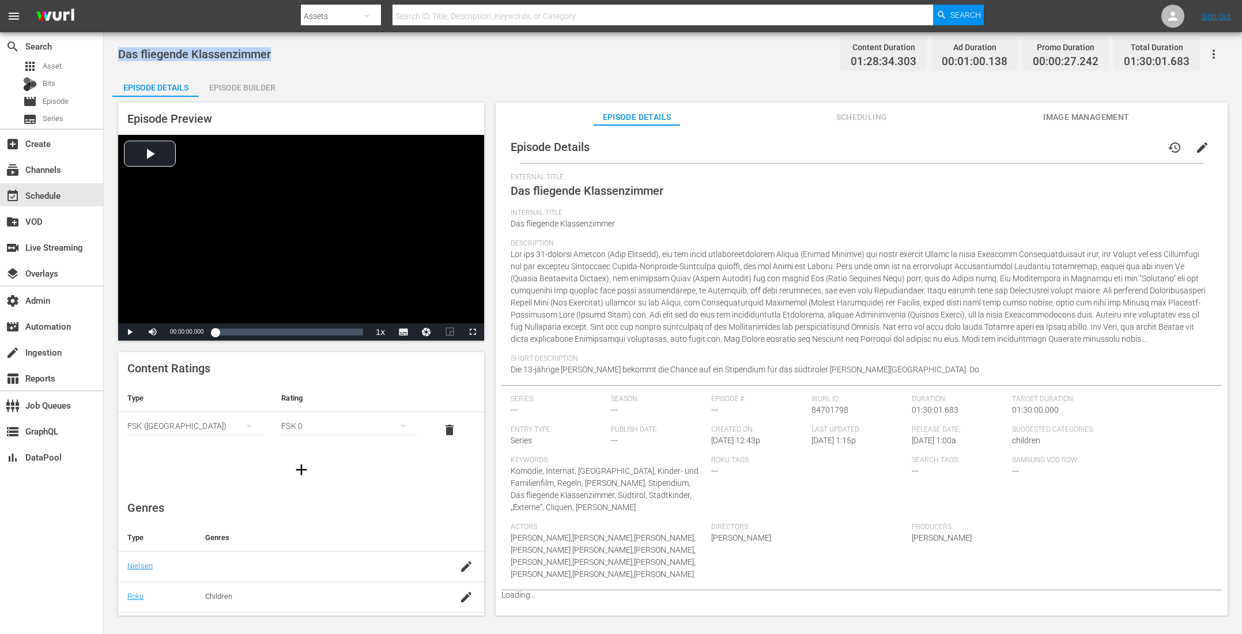
copy span "Das fliegende Klassenzimmer"
drag, startPoint x: 847, startPoint y: 410, endPoint x: 809, endPoint y: 407, distance: 38.1
click at [811, 407] on div "Wurl ID: 84701798" at bounding box center [861, 410] width 100 height 31
copy span "84701798"
click at [53, 198] on div "event_available Schedule" at bounding box center [32, 193] width 65 height 10
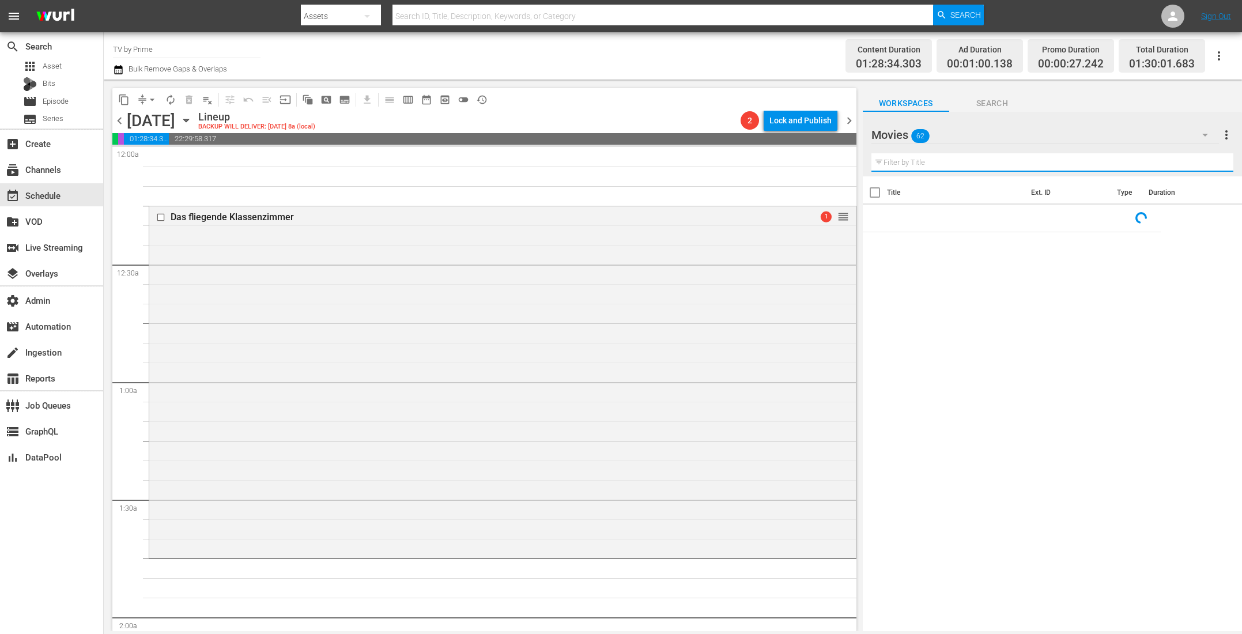
click at [927, 155] on input "text" at bounding box center [1052, 162] width 362 height 18
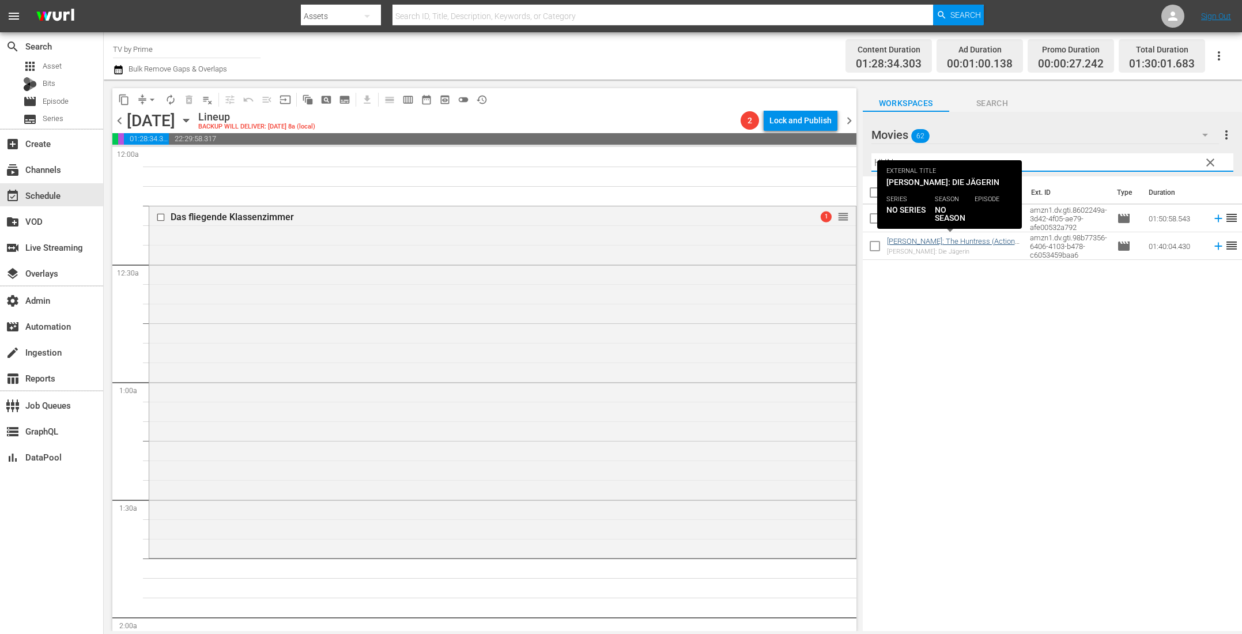
type input "HUN"
click at [911, 238] on link "Sayen: The Huntress (Action, Adventure)" at bounding box center [952, 245] width 130 height 17
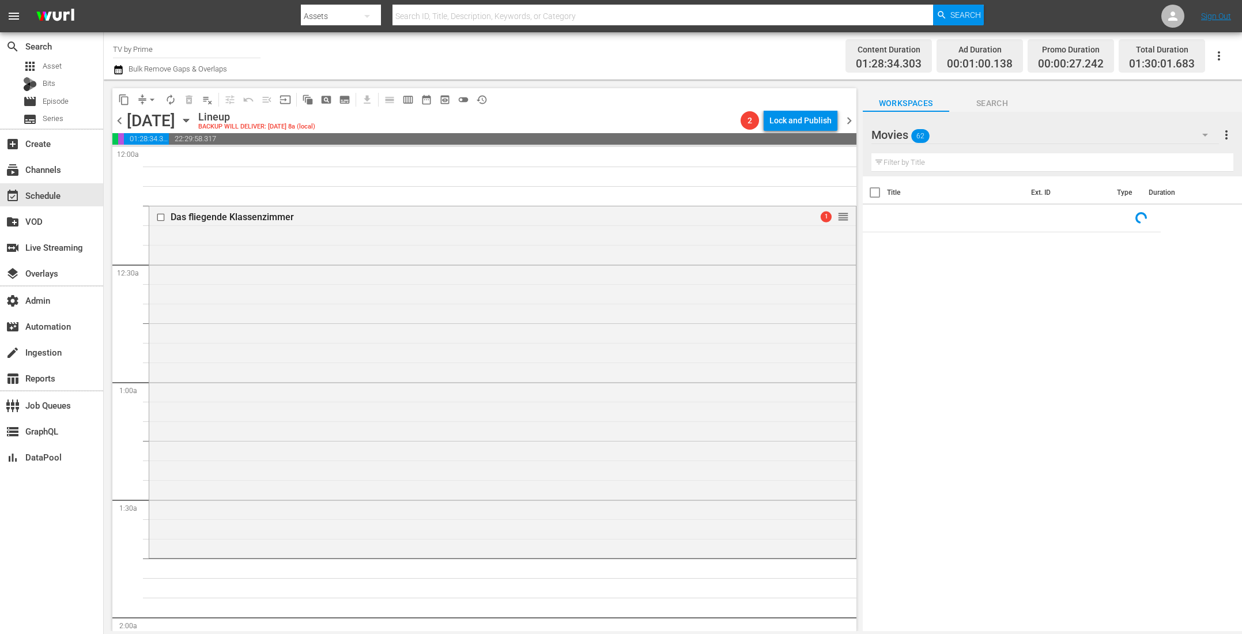
click at [1206, 132] on icon "button" at bounding box center [1205, 135] width 14 height 14
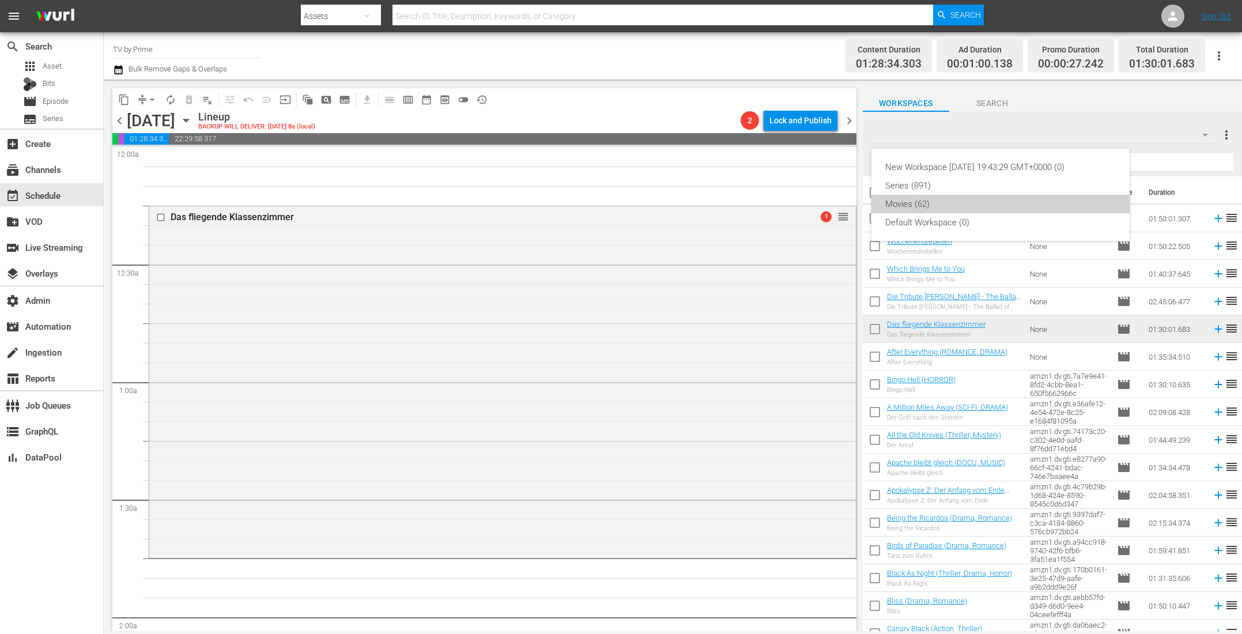
click at [968, 204] on div "Movies (62)" at bounding box center [1000, 204] width 230 height 18
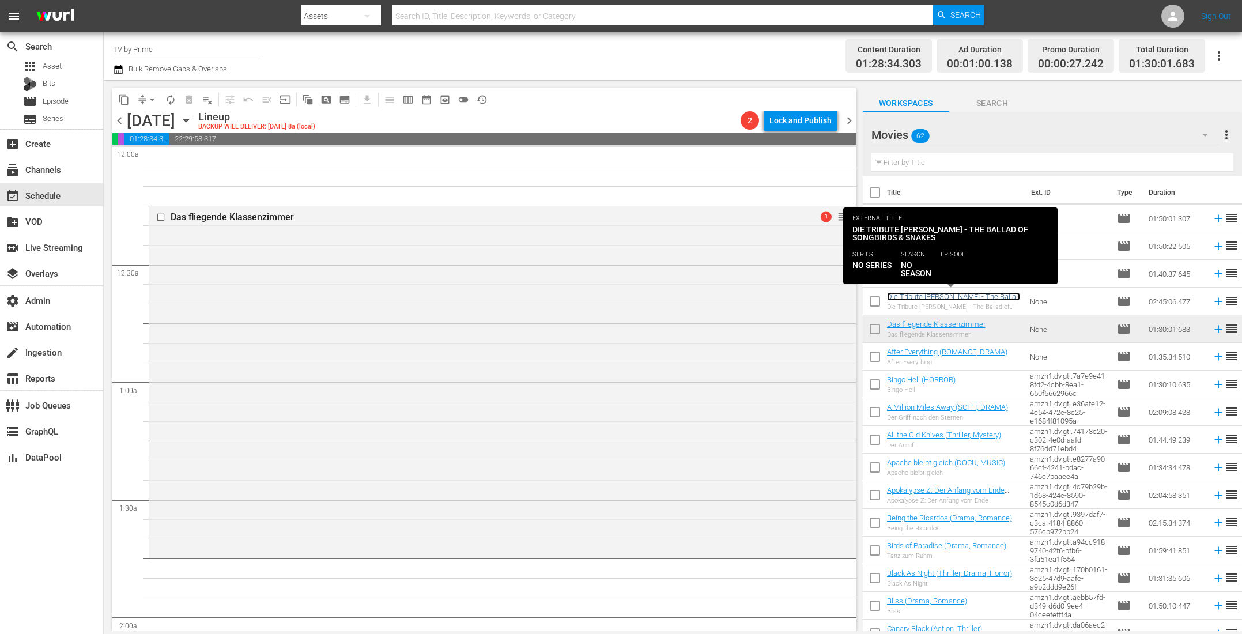
click at [948, 296] on link "Die Tribute von [PERSON_NAME] - The Ballad of Songbirds & Snakes" at bounding box center [953, 300] width 133 height 17
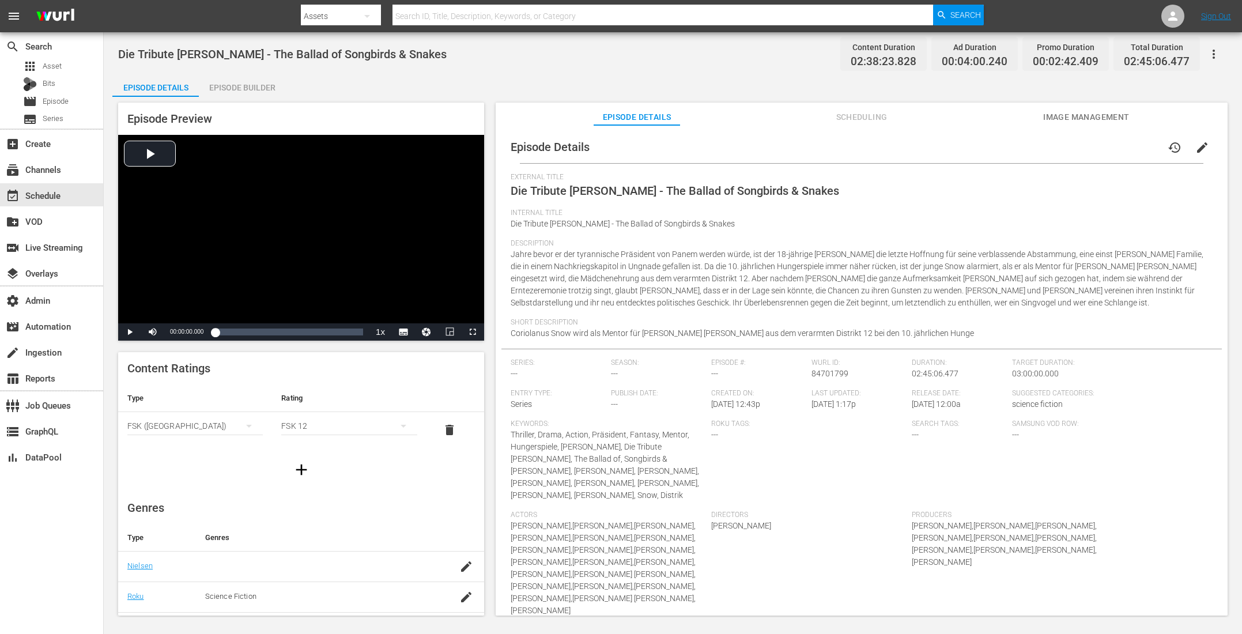
scroll to position [14, 0]
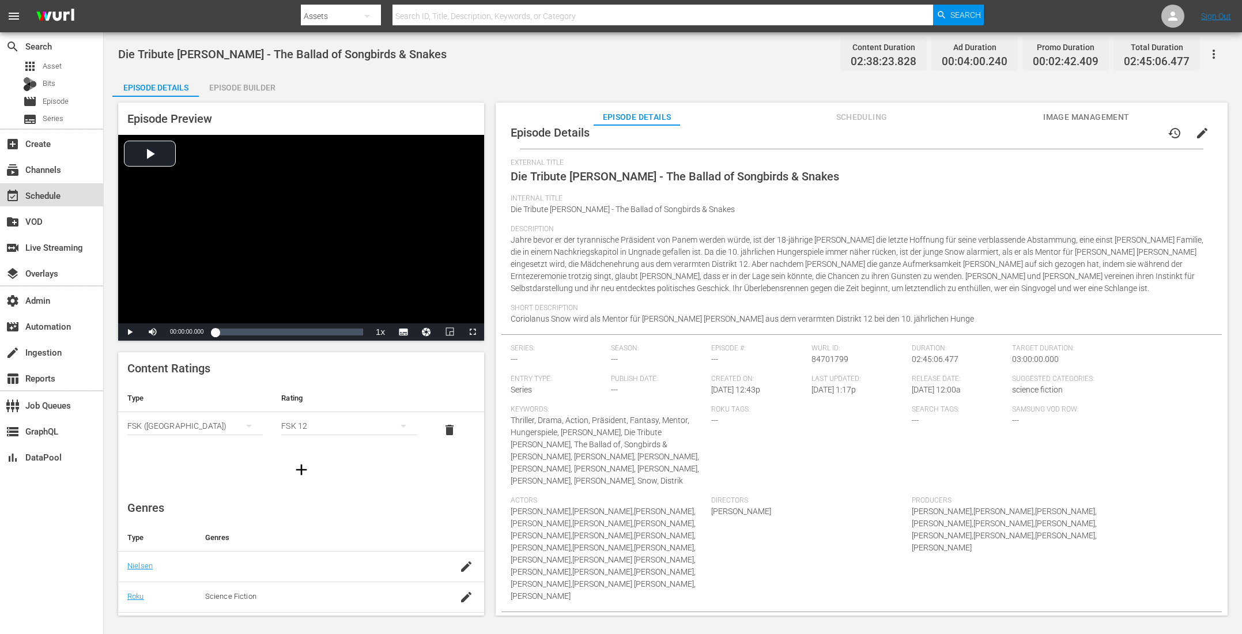
click at [63, 195] on div "event_available Schedule" at bounding box center [32, 193] width 65 height 10
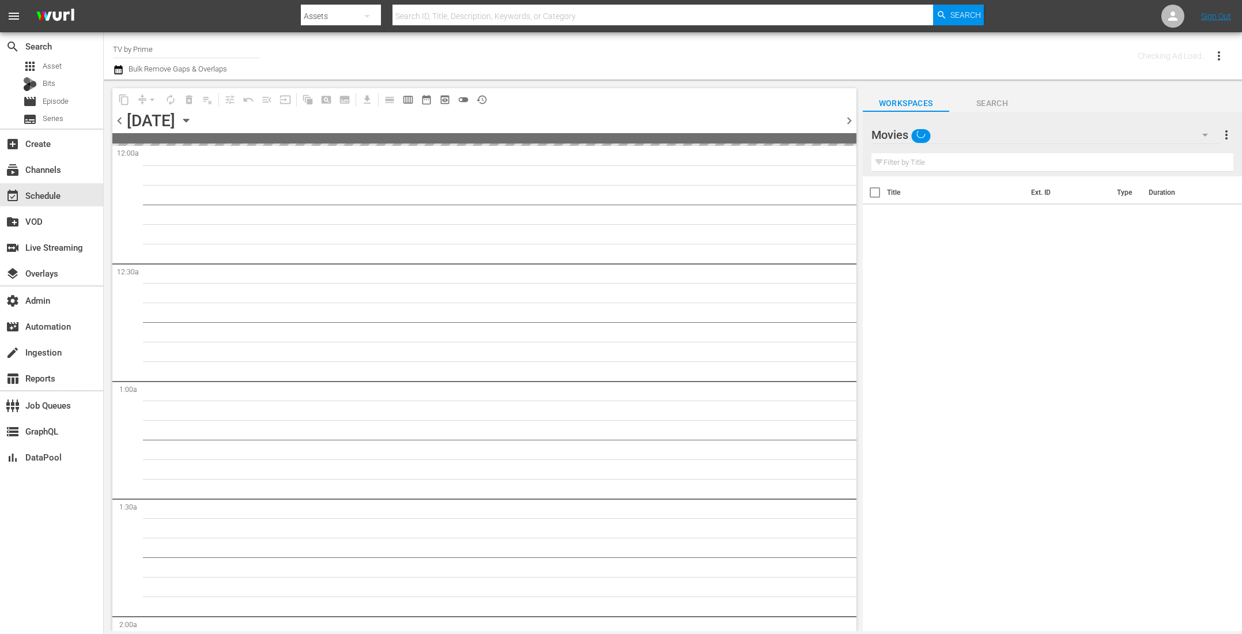
click at [971, 167] on input "text" at bounding box center [1052, 162] width 362 height 18
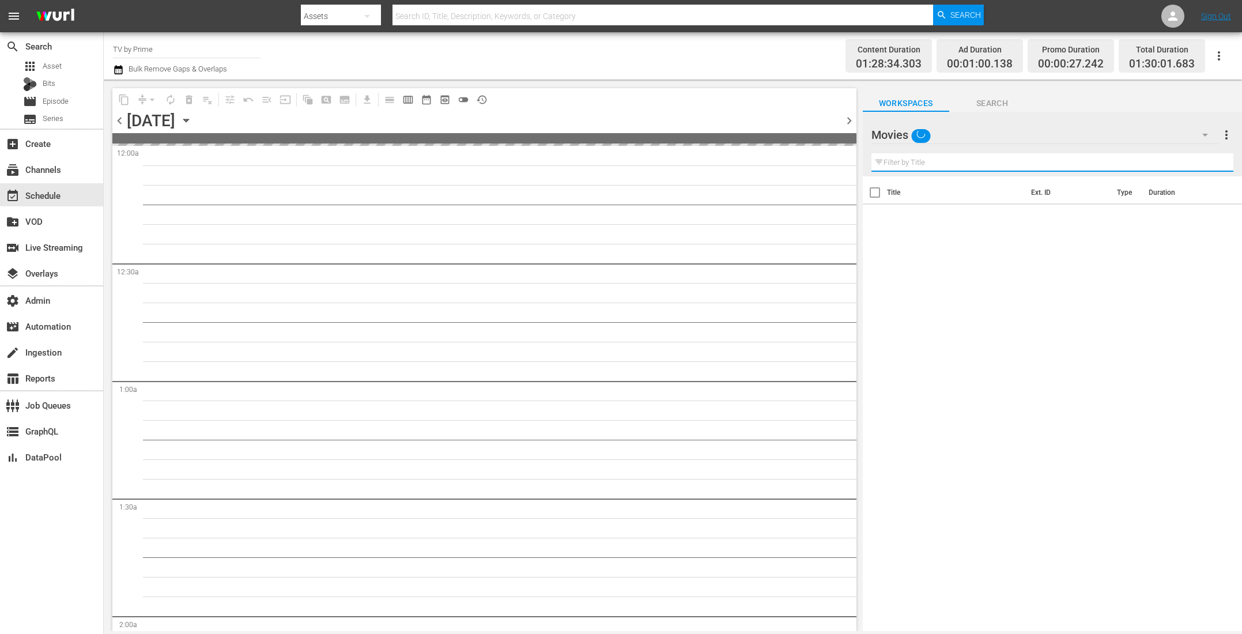
paste input "Das fliegende Klassenzimmer"
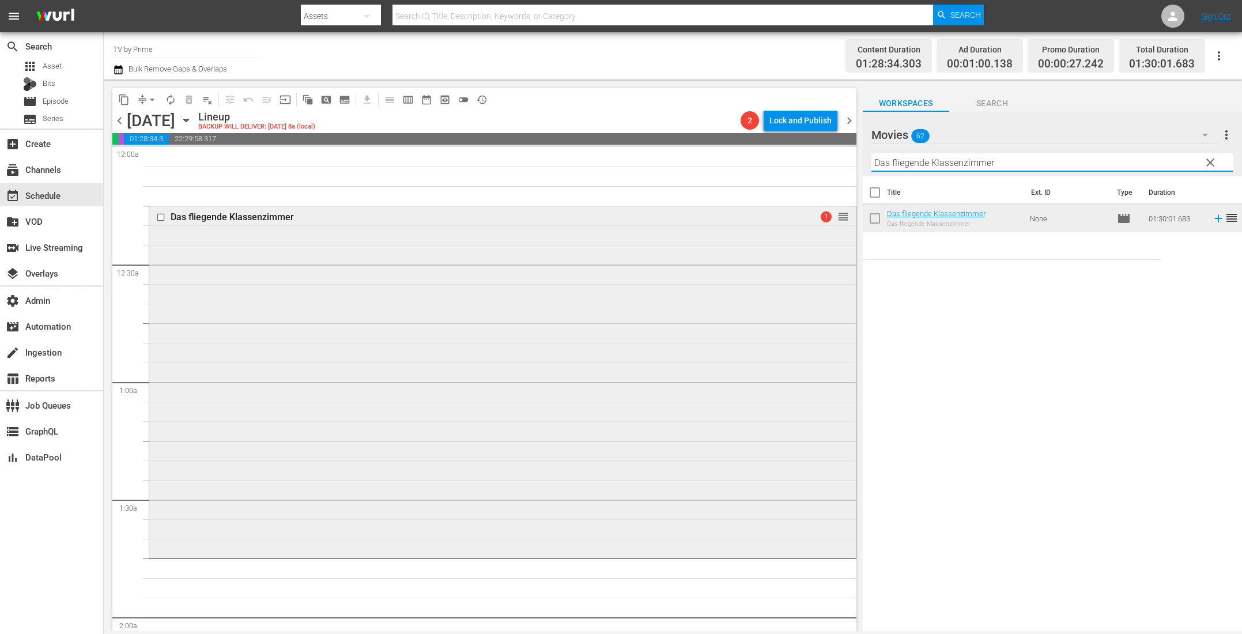
type input "Das fliegende Klassenzimmer"
drag, startPoint x: 540, startPoint y: 331, endPoint x: 596, endPoint y: 346, distance: 57.7
click at [583, 358] on div "Delete Event" at bounding box center [585, 364] width 91 height 16
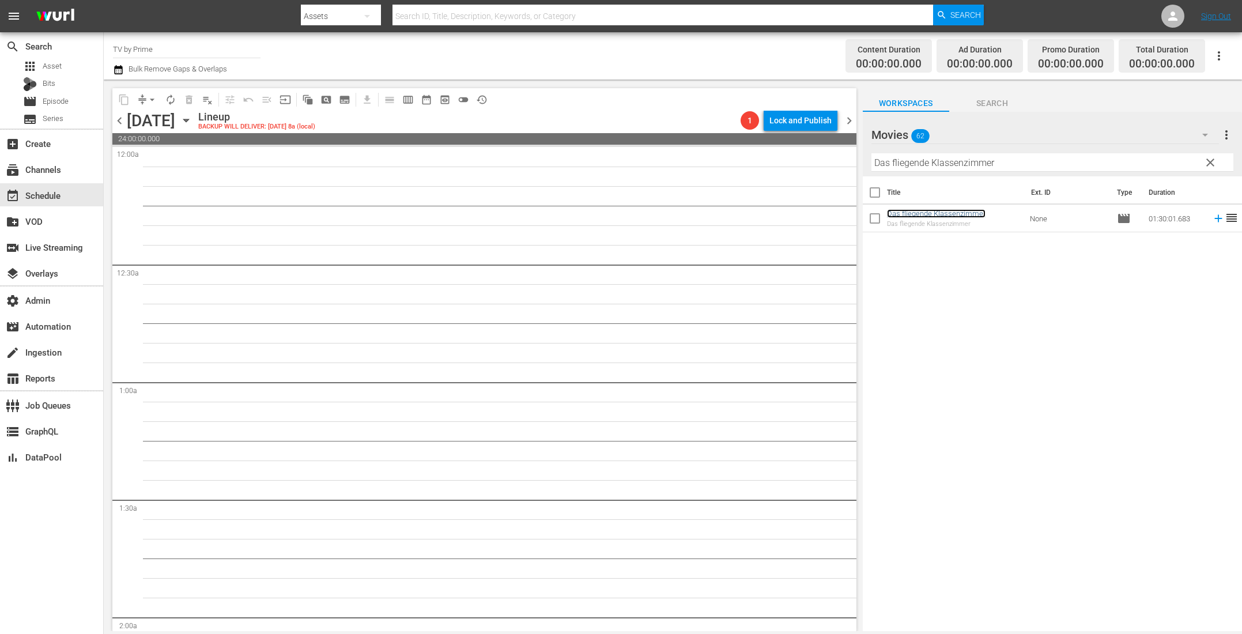
click at [906, 215] on link "Das fliegende Klassenzimmer" at bounding box center [936, 213] width 99 height 9
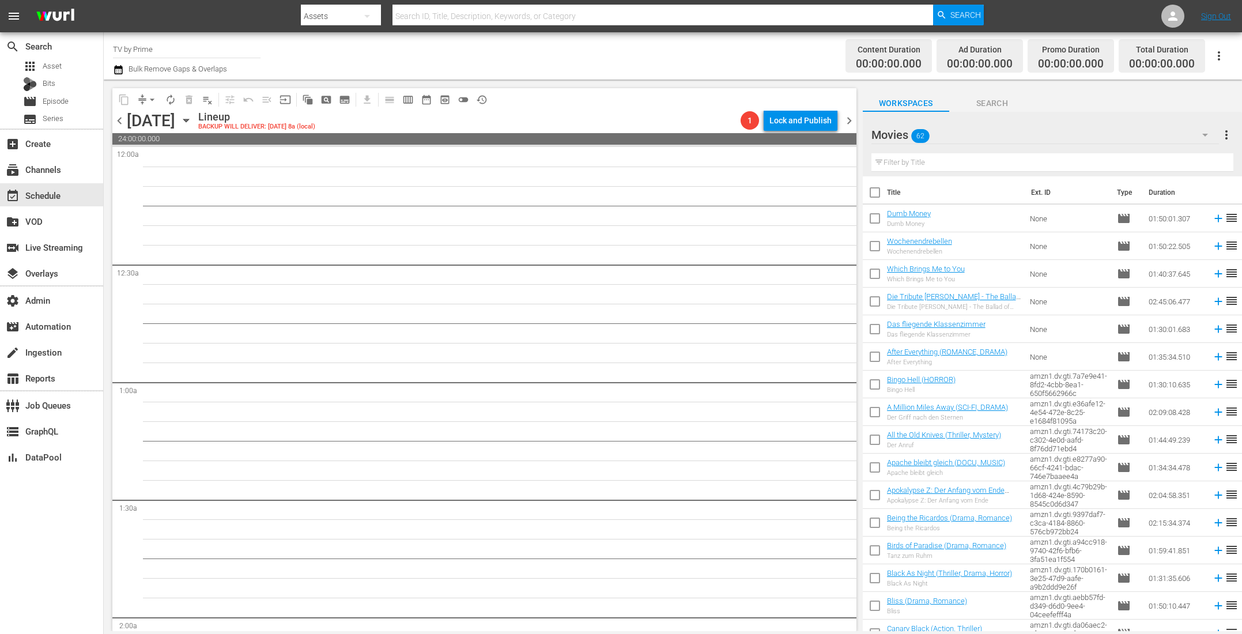
click at [192, 120] on icon "button" at bounding box center [186, 120] width 13 height 13
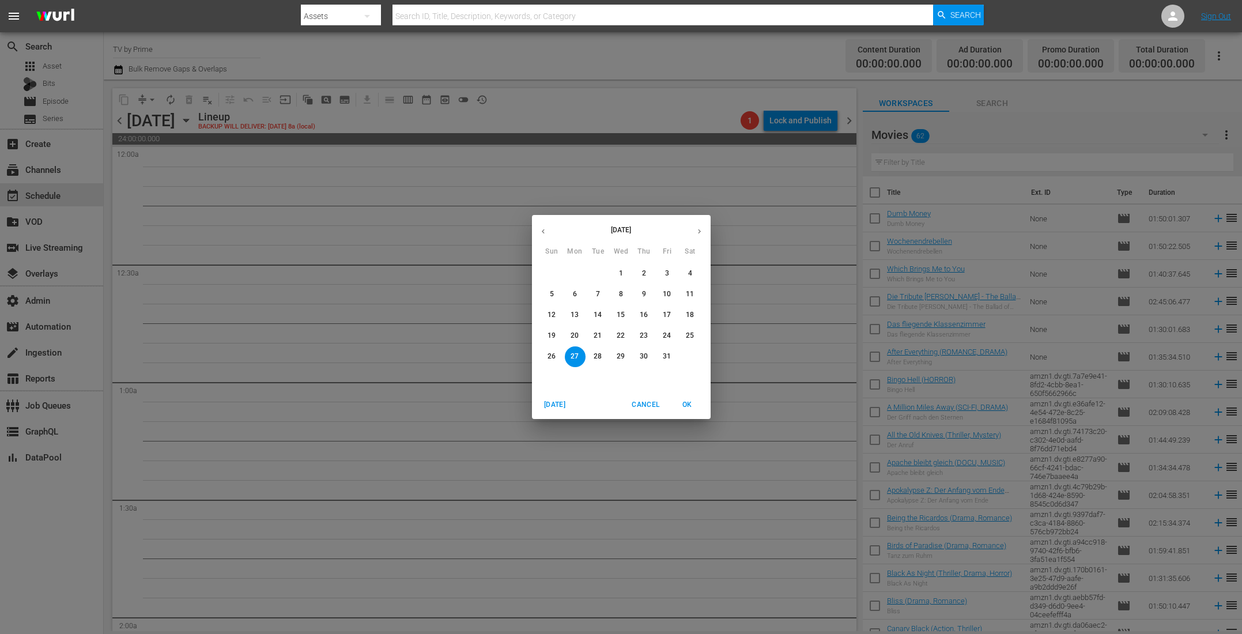
click at [574, 296] on p "6" at bounding box center [575, 294] width 4 height 10
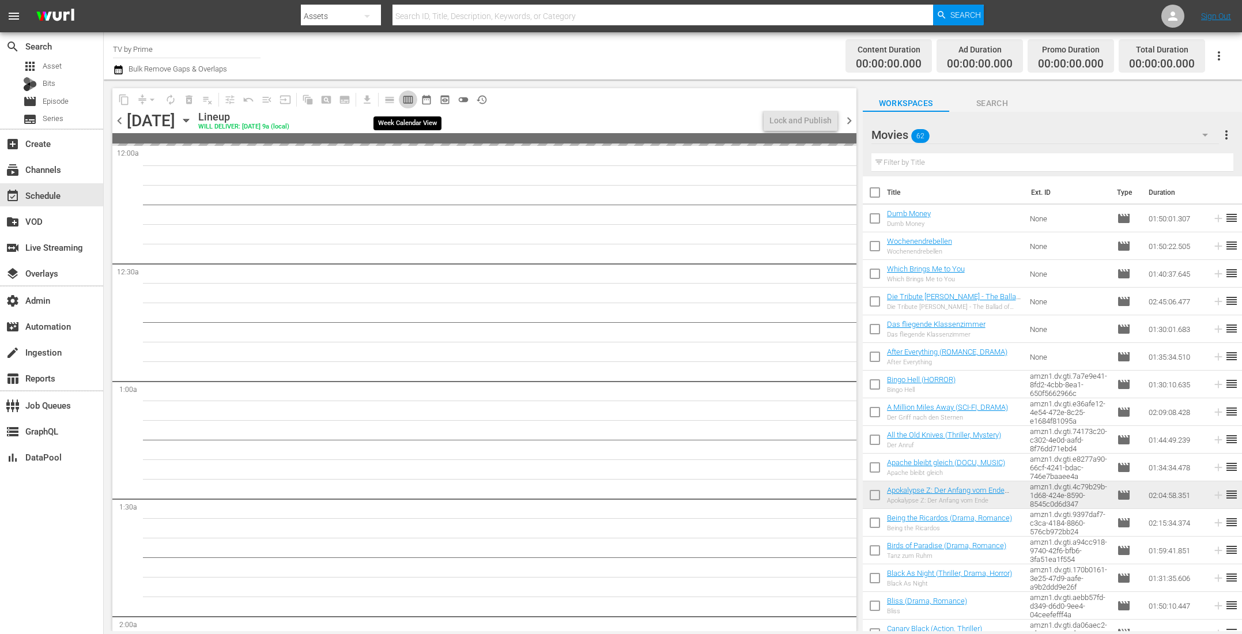
click at [410, 99] on span "calendar_view_week_outlined" at bounding box center [408, 100] width 12 height 12
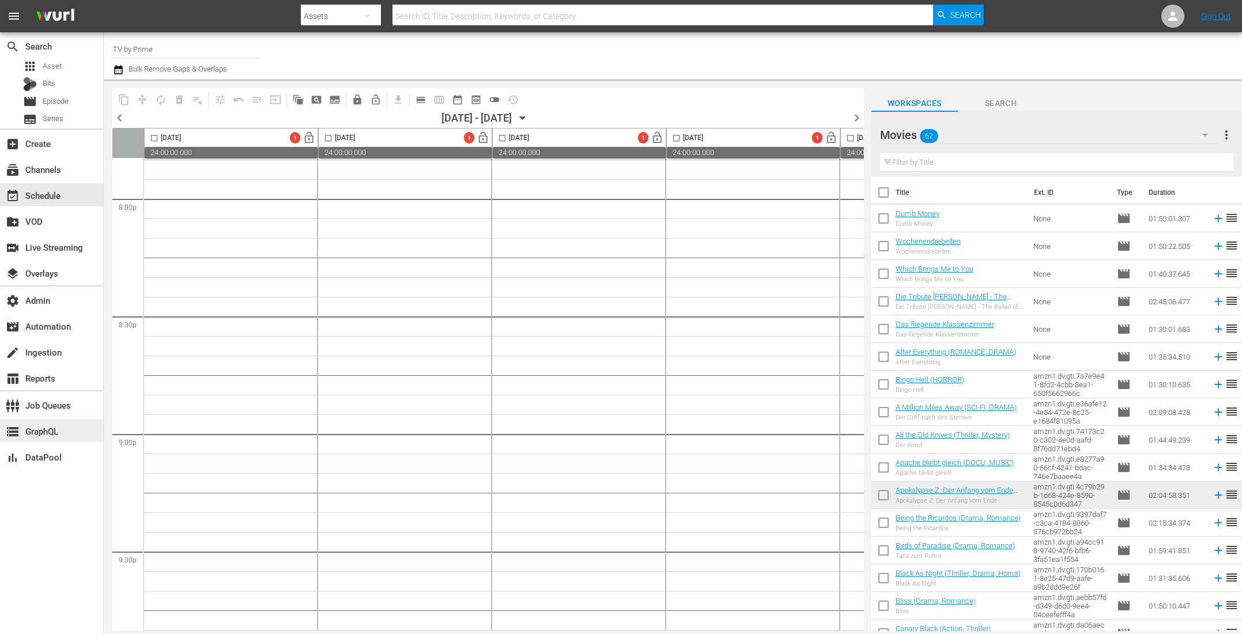
scroll to position [4673, 0]
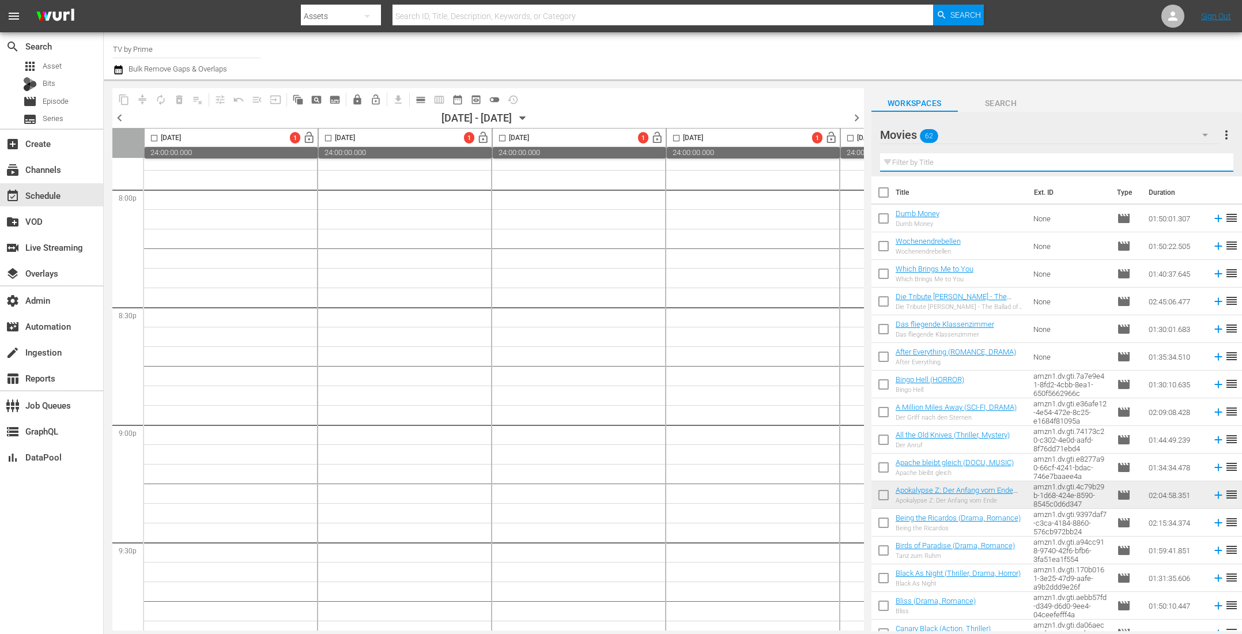
click at [931, 163] on input "text" at bounding box center [1057, 162] width 354 height 18
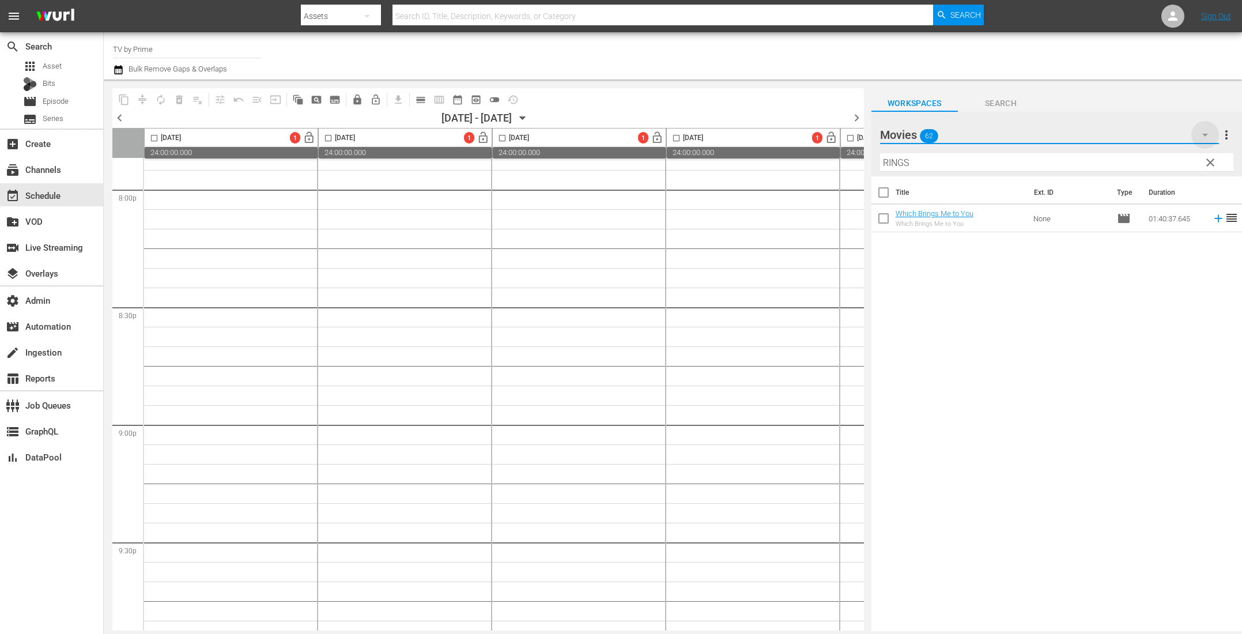
click at [1209, 134] on icon "button" at bounding box center [1205, 135] width 14 height 14
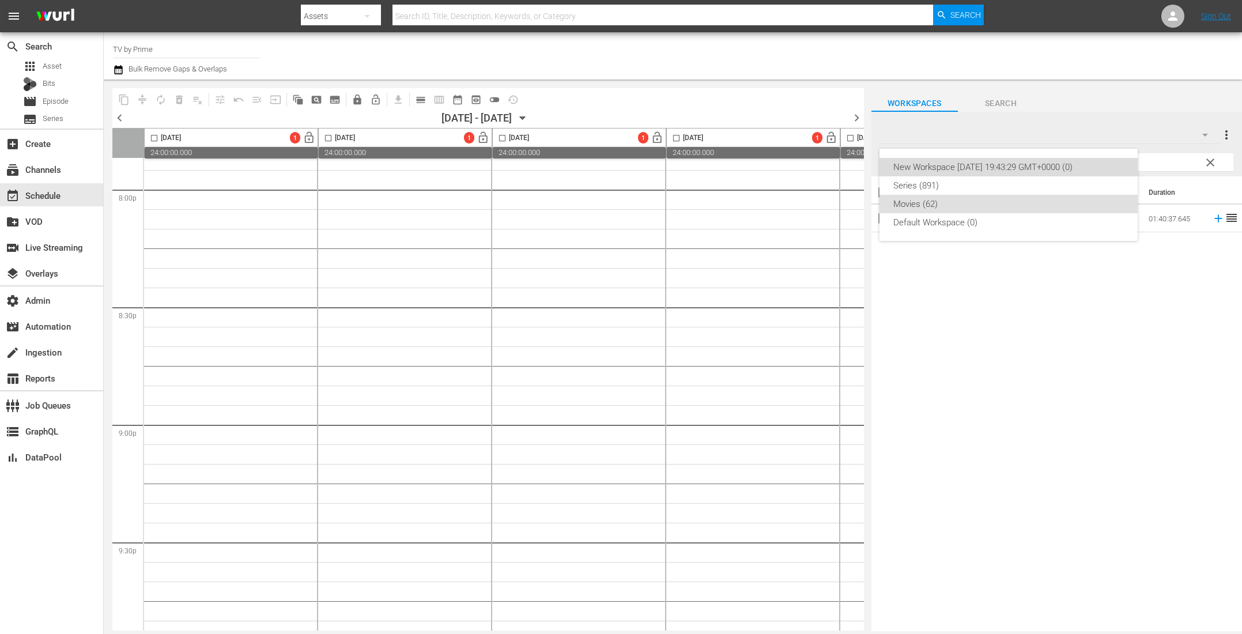
click at [998, 175] on div "New Workspace [DATE] 19:43:29 GMT+0000 (0)" at bounding box center [1008, 167] width 230 height 18
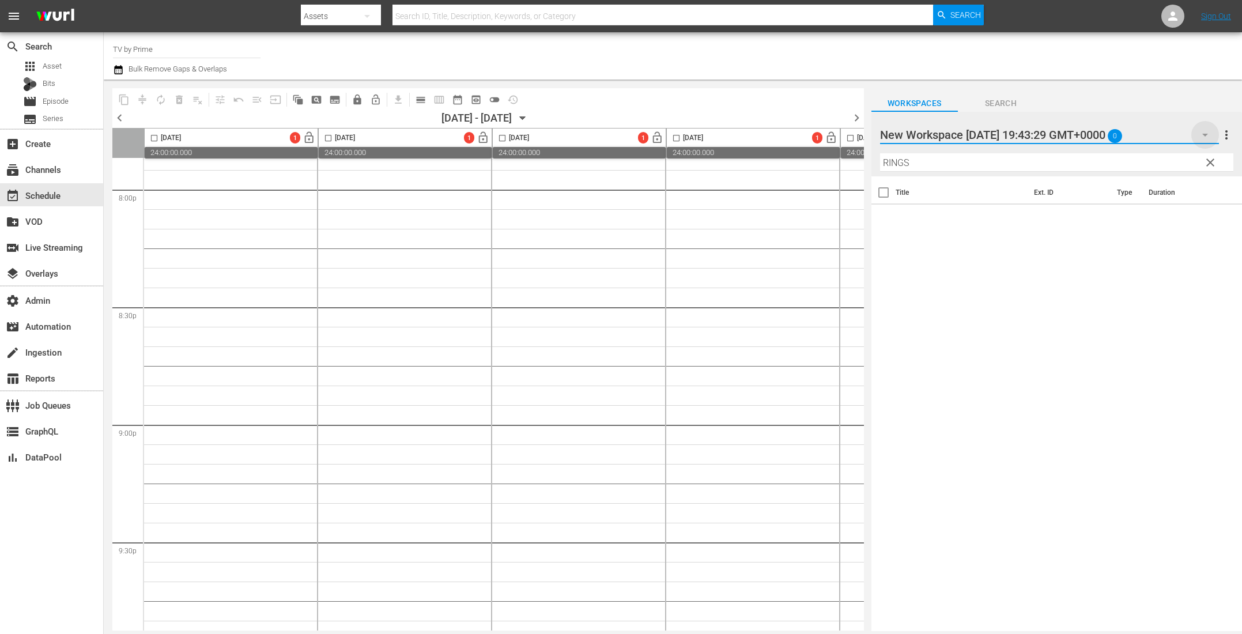
click at [1208, 138] on icon "button" at bounding box center [1205, 135] width 14 height 14
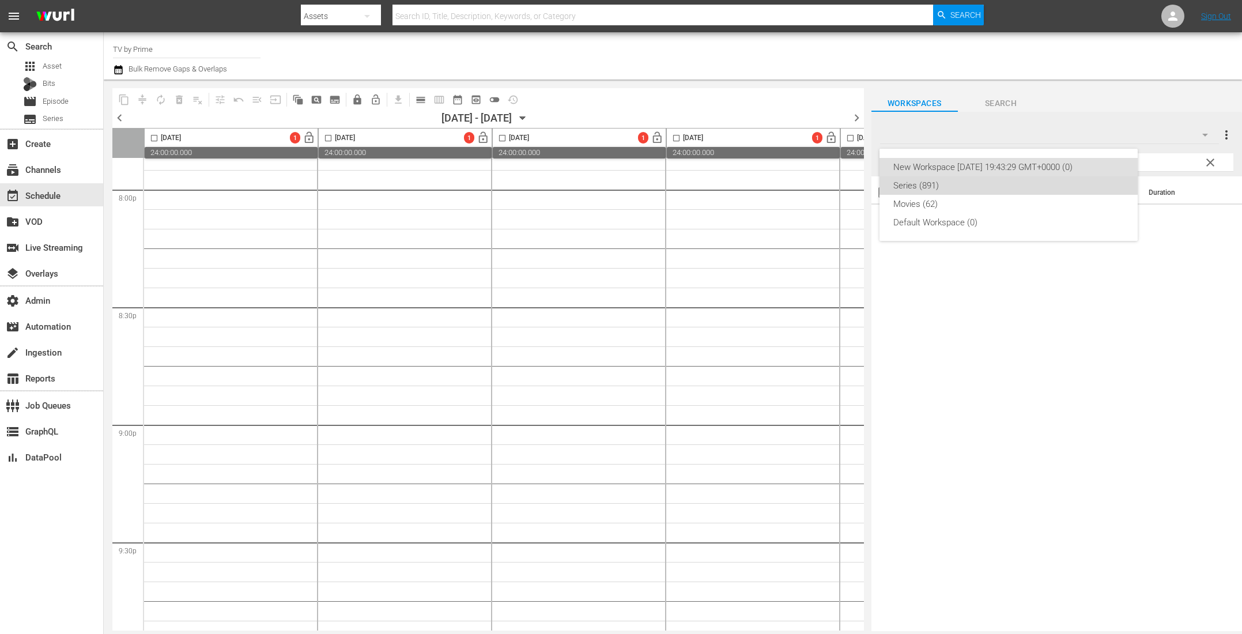
click at [988, 180] on div "Series (891)" at bounding box center [1008, 185] width 230 height 18
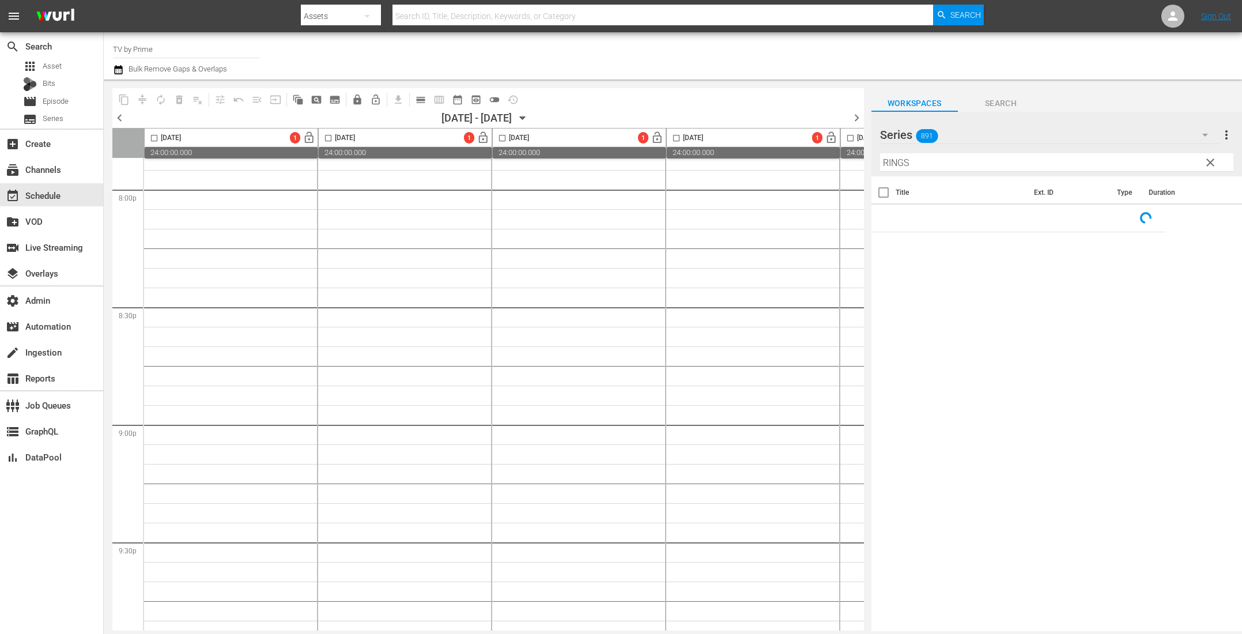
drag, startPoint x: 921, startPoint y: 162, endPoint x: 815, endPoint y: 142, distance: 108.0
click at [822, 143] on div "content_copy compress autorenew_outlined delete_forever_outlined playlist_remov…" at bounding box center [673, 355] width 1138 height 551
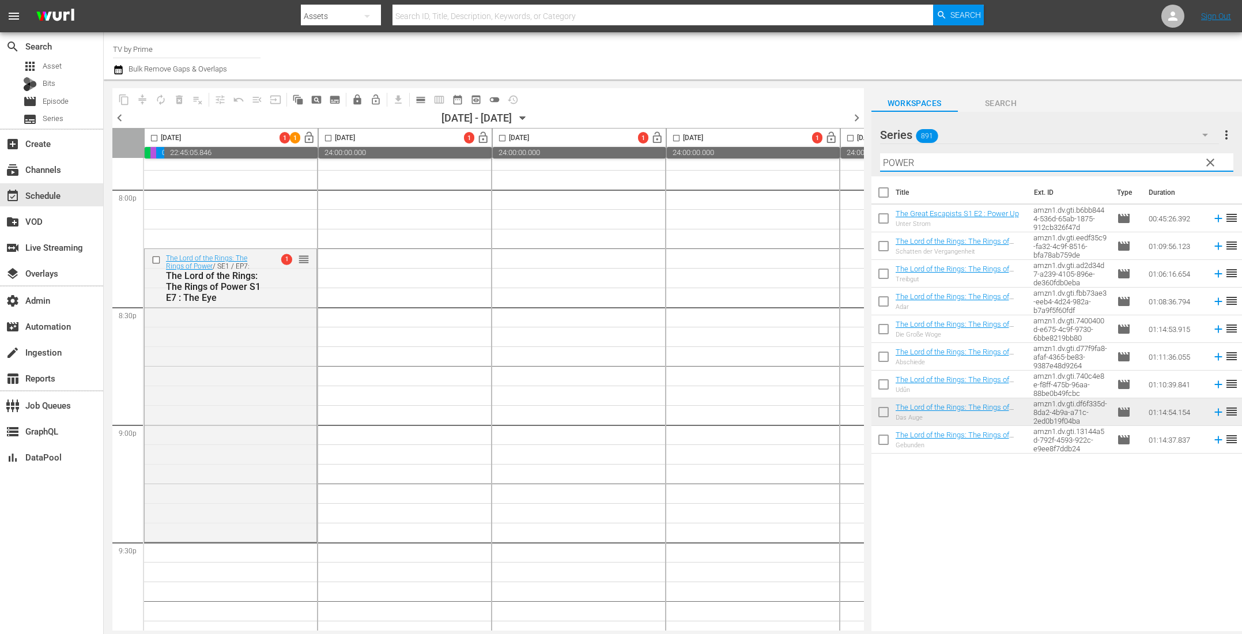
drag, startPoint x: 934, startPoint y: 162, endPoint x: 701, endPoint y: 124, distance: 236.5
click at [765, 132] on div "content_copy compress autorenew_outlined delete_forever_outlined playlist_remov…" at bounding box center [673, 355] width 1138 height 551
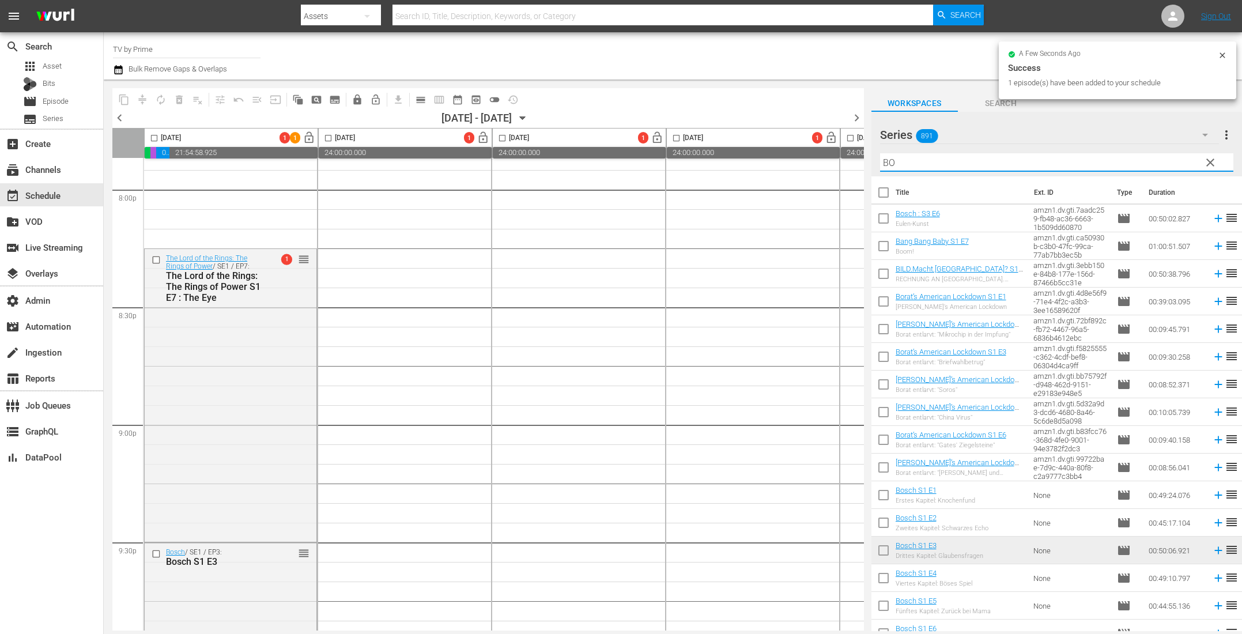
drag, startPoint x: 915, startPoint y: 164, endPoint x: 737, endPoint y: 148, distance: 178.1
click at [744, 149] on div "content_copy compress autorenew_outlined delete_forever_outlined playlist_remov…" at bounding box center [673, 355] width 1138 height 551
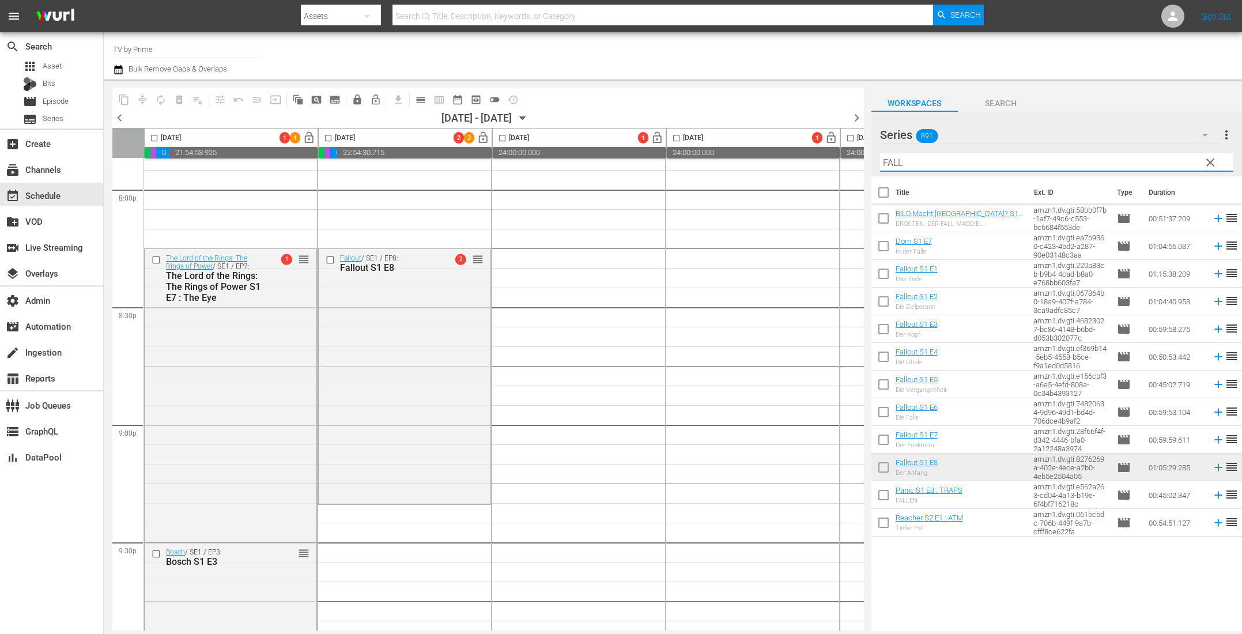
drag, startPoint x: 801, startPoint y: 147, endPoint x: 745, endPoint y: 143, distance: 56.6
click at [745, 143] on div "content_copy compress autorenew_outlined delete_forever_outlined playlist_remov…" at bounding box center [673, 355] width 1138 height 551
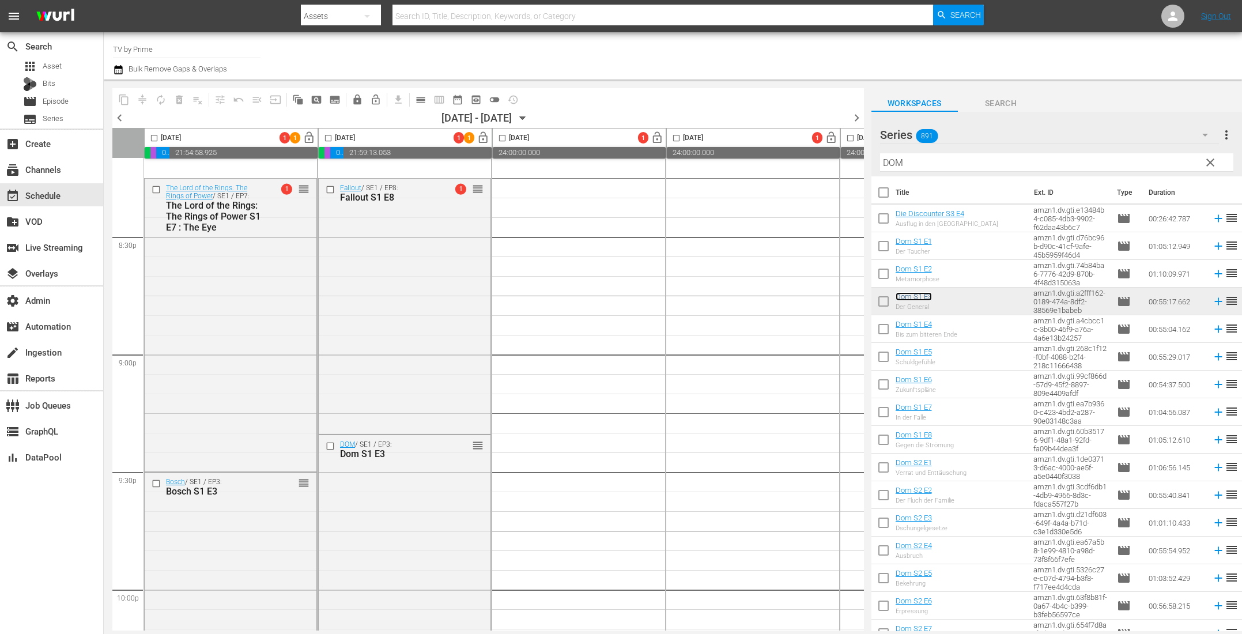
scroll to position [4734, 0]
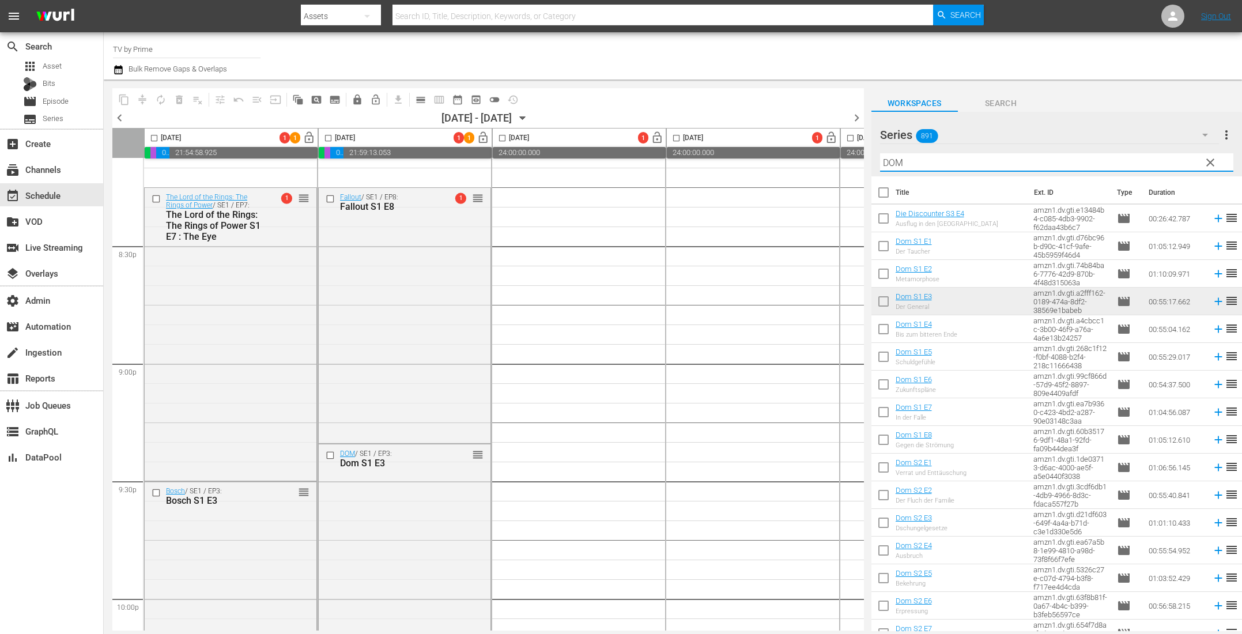
drag, startPoint x: 847, startPoint y: 161, endPoint x: 778, endPoint y: 151, distance: 69.8
click at [783, 153] on div "content_copy compress autorenew_outlined delete_forever_outlined playlist_remov…" at bounding box center [673, 355] width 1138 height 551
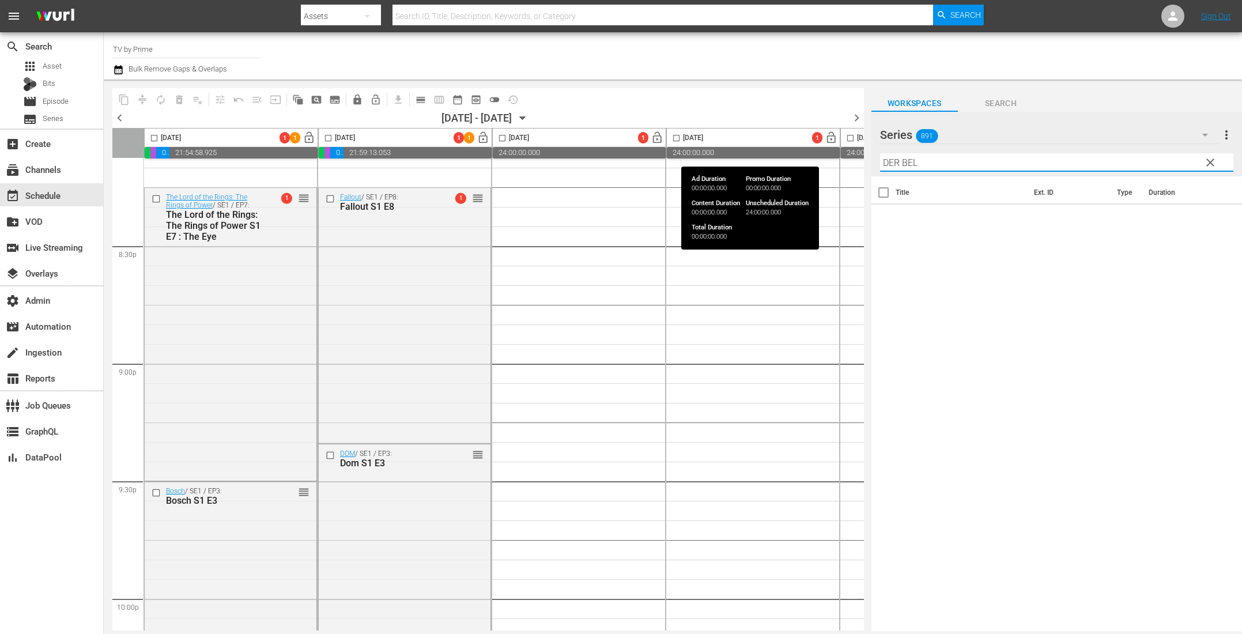
type input "DER BE"
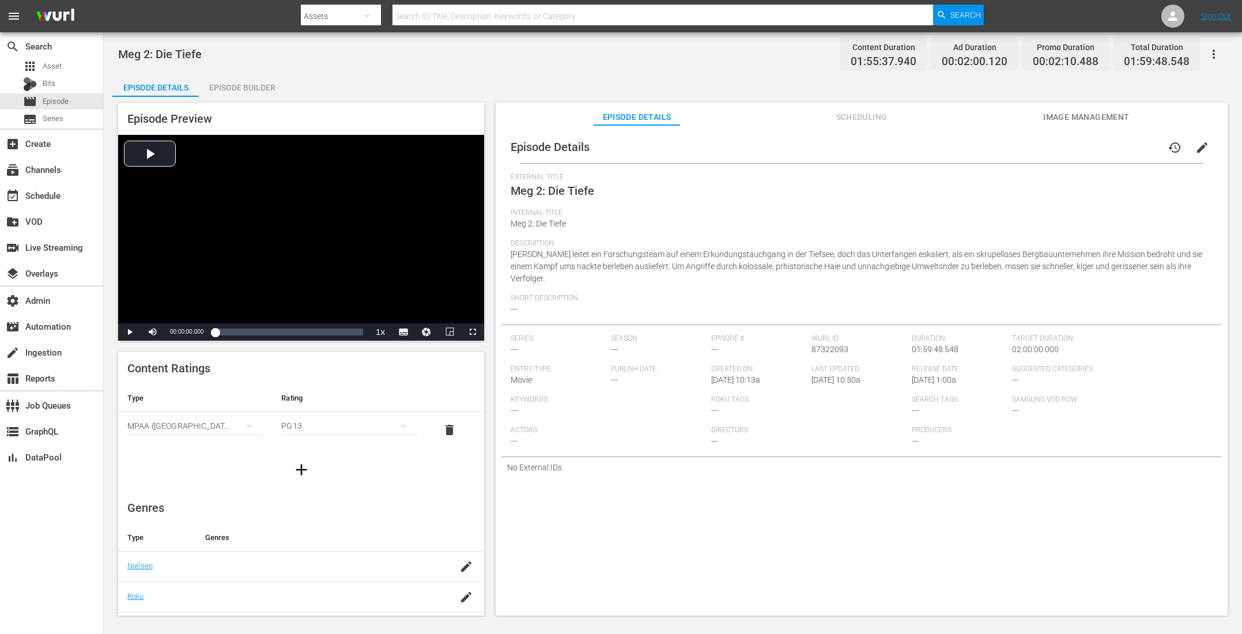
click at [849, 112] on span "Scheduling" at bounding box center [861, 117] width 86 height 14
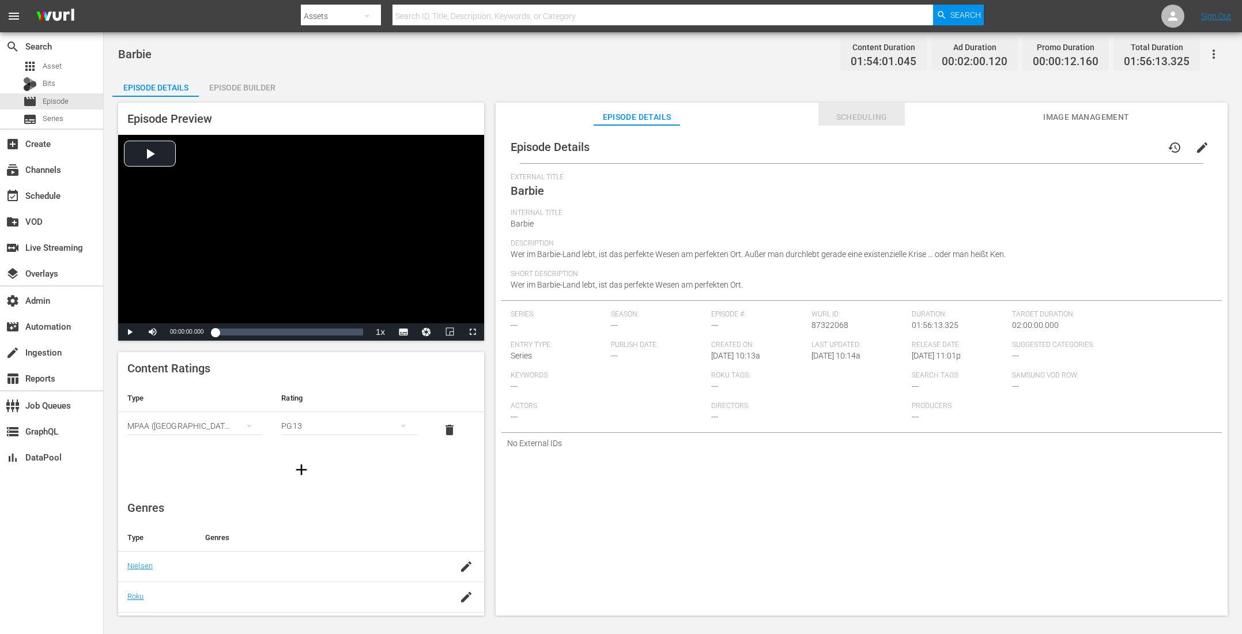
click at [871, 117] on span "Scheduling" at bounding box center [861, 117] width 86 height 14
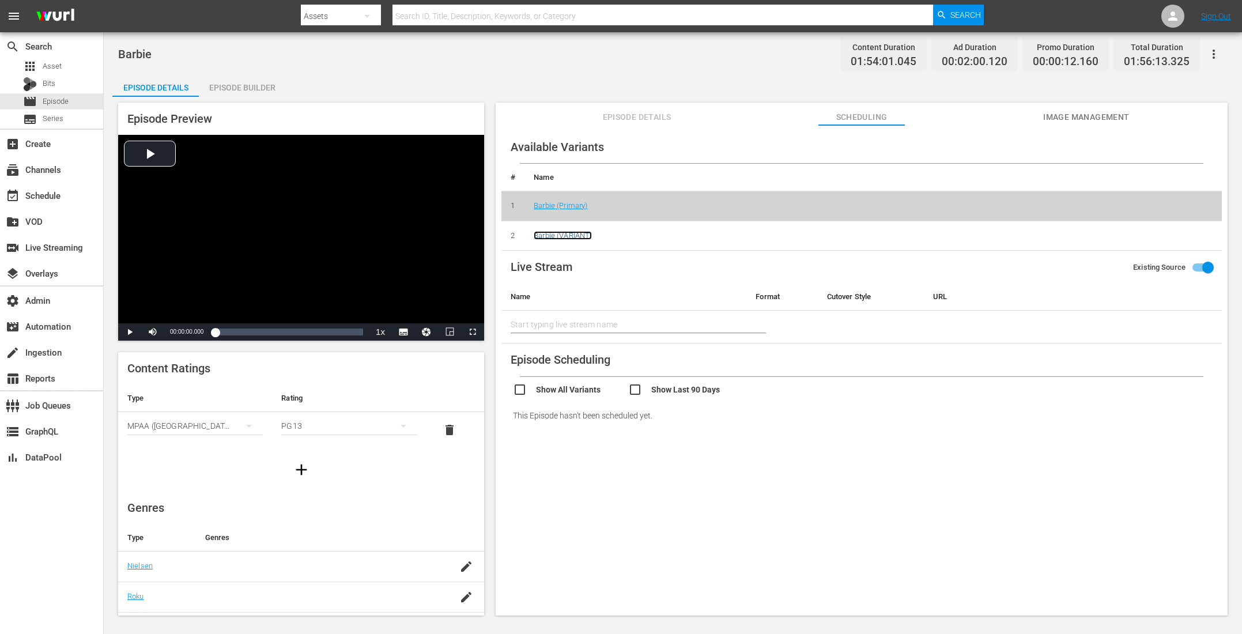
click at [577, 234] on link "Barbie (VARIANT)" at bounding box center [562, 235] width 58 height 9
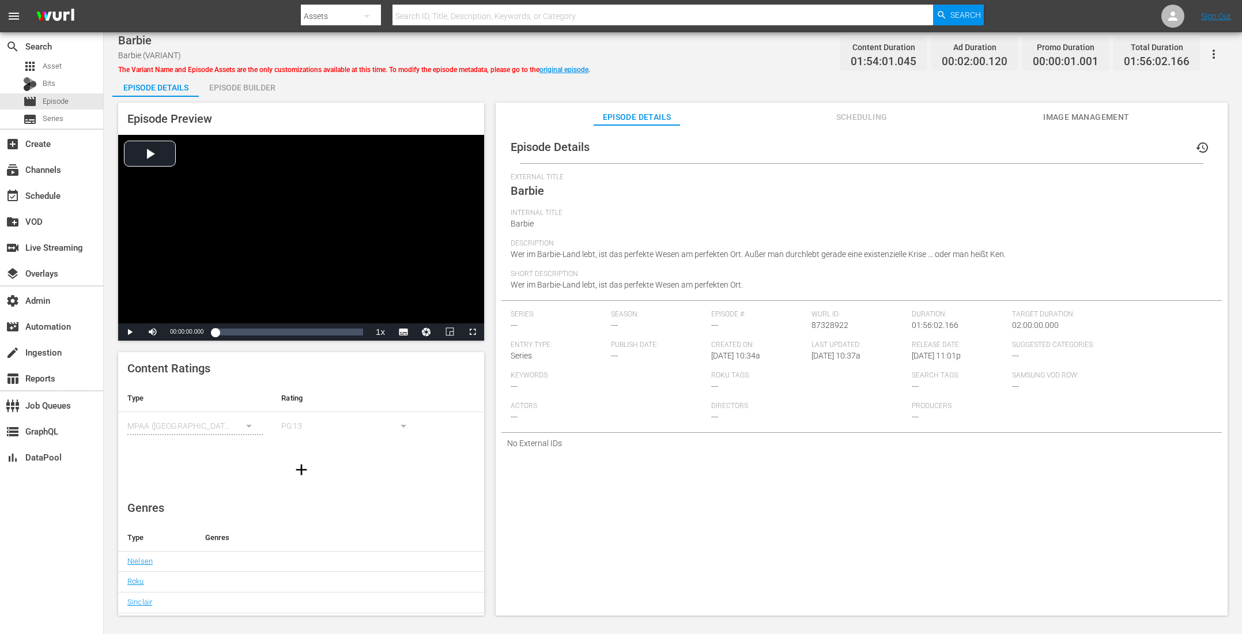
click at [253, 83] on div "Episode Builder" at bounding box center [242, 88] width 86 height 28
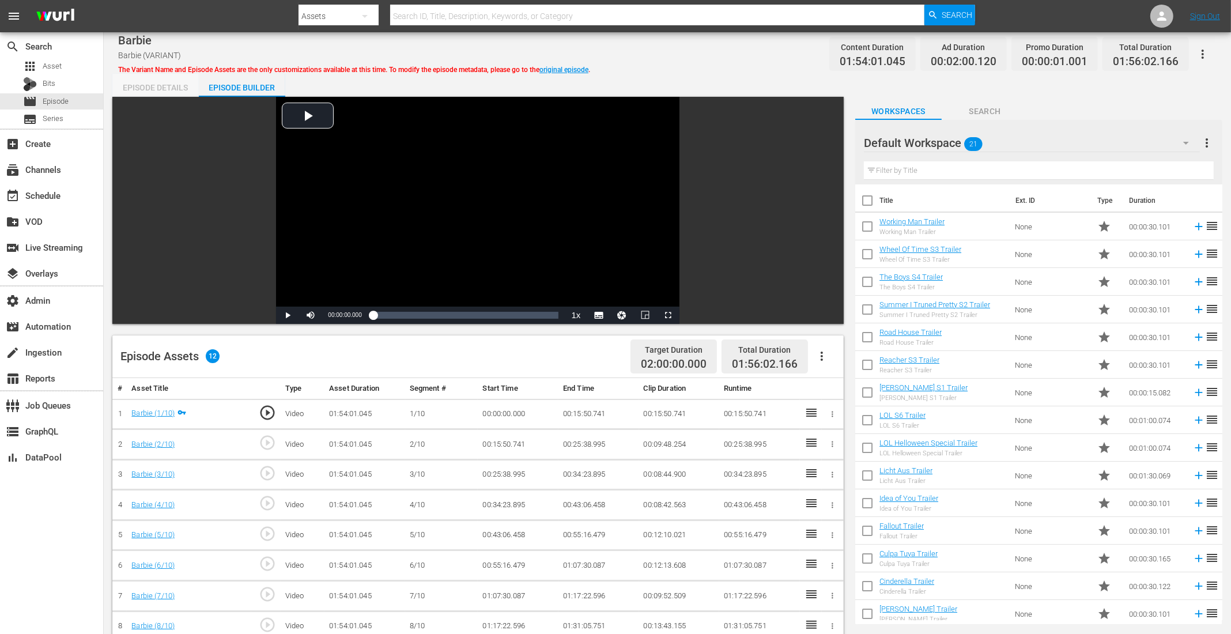
click at [161, 82] on div "Episode Details" at bounding box center [155, 88] width 86 height 28
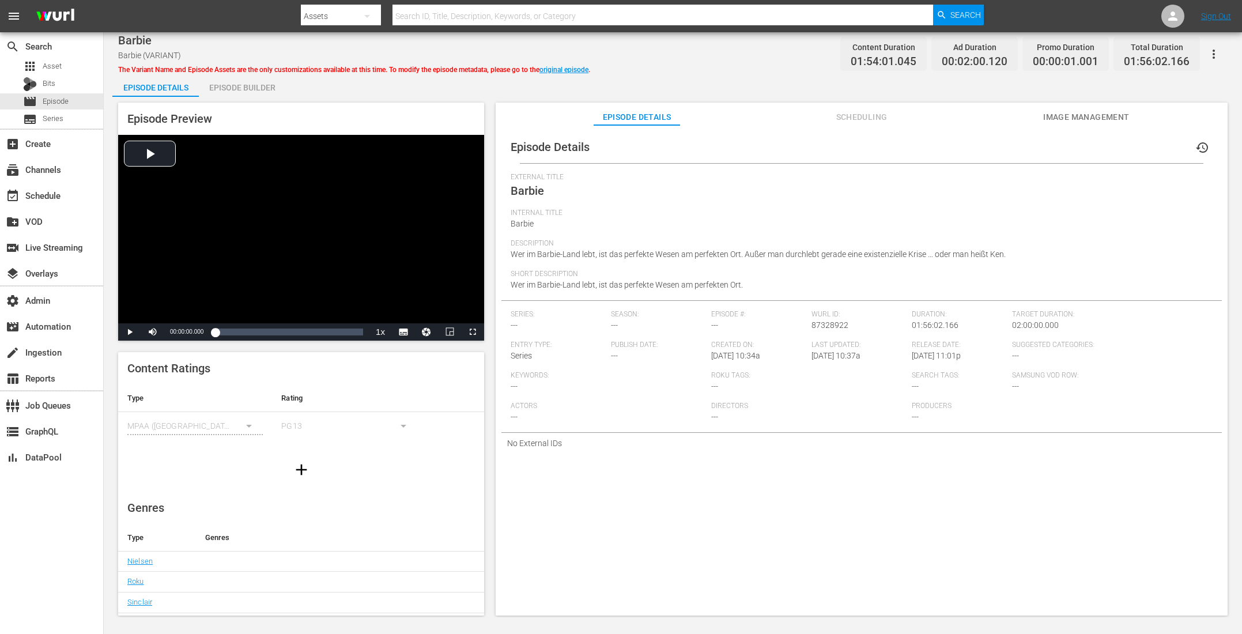
click at [855, 112] on span "Scheduling" at bounding box center [861, 117] width 86 height 14
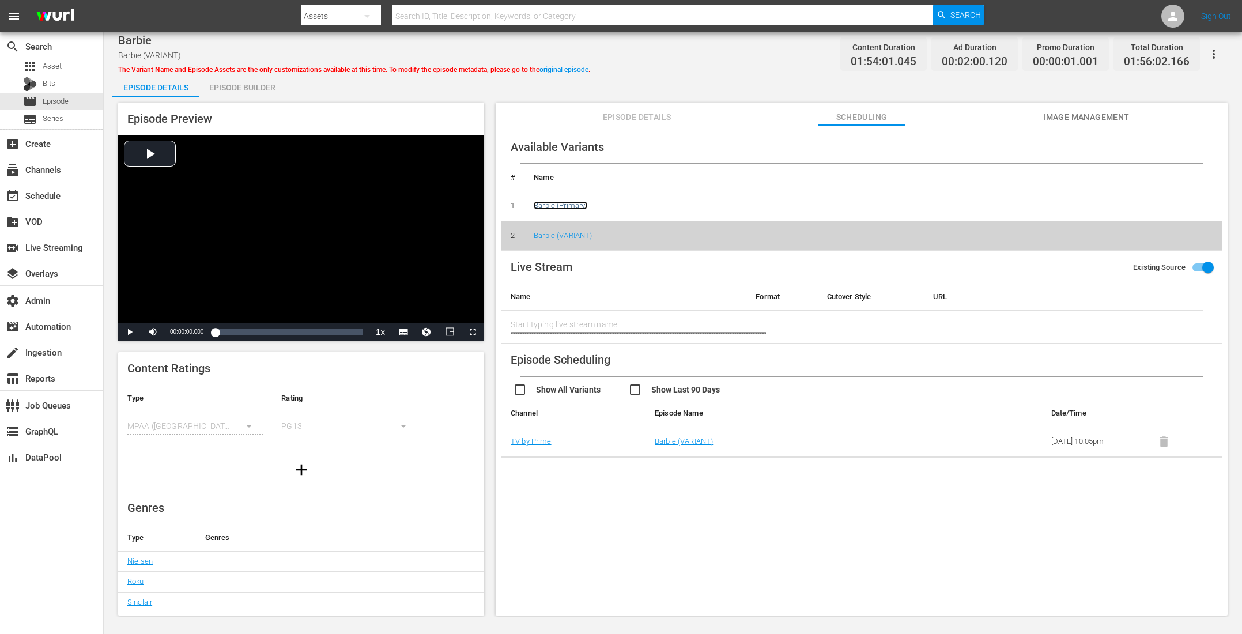
click at [561, 205] on link "Barbie (Primary)" at bounding box center [560, 205] width 54 height 9
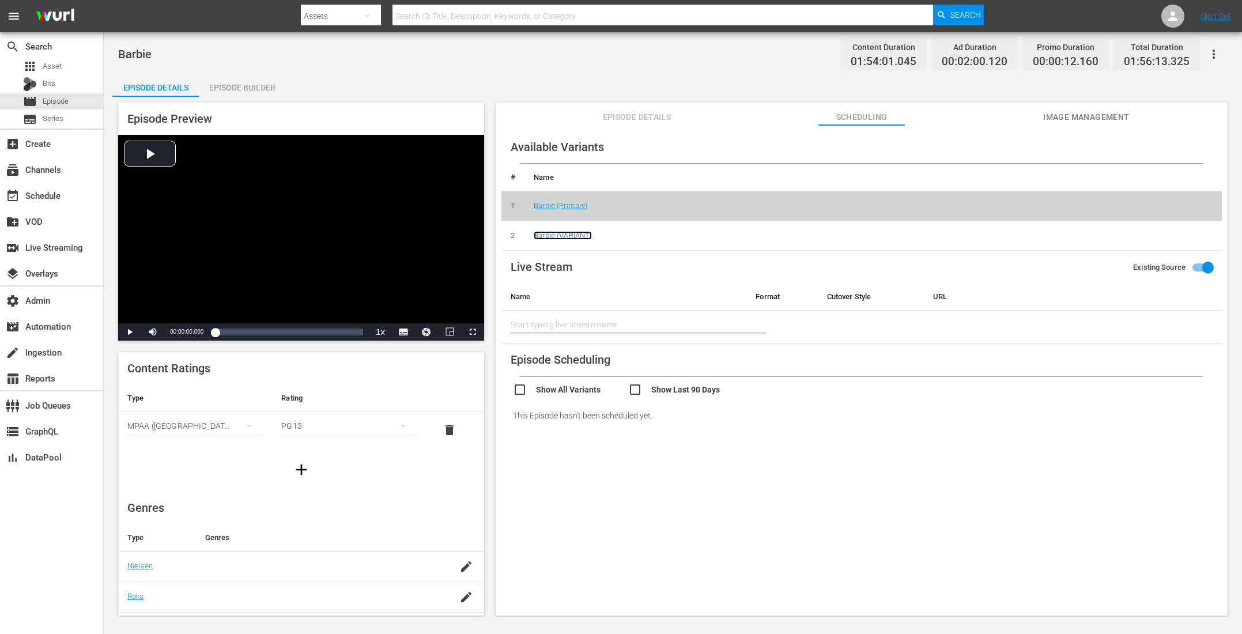
click at [573, 234] on link "Barbie (VARIANT)" at bounding box center [562, 235] width 58 height 9
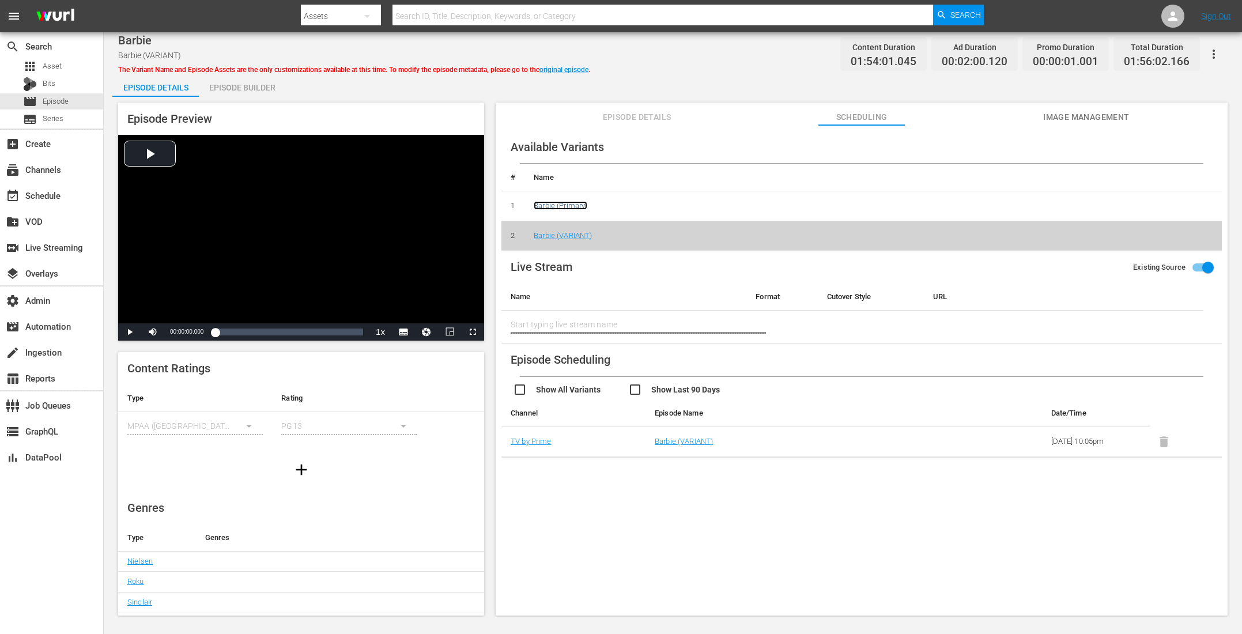
click at [583, 204] on link "Barbie (Primary)" at bounding box center [560, 205] width 54 height 9
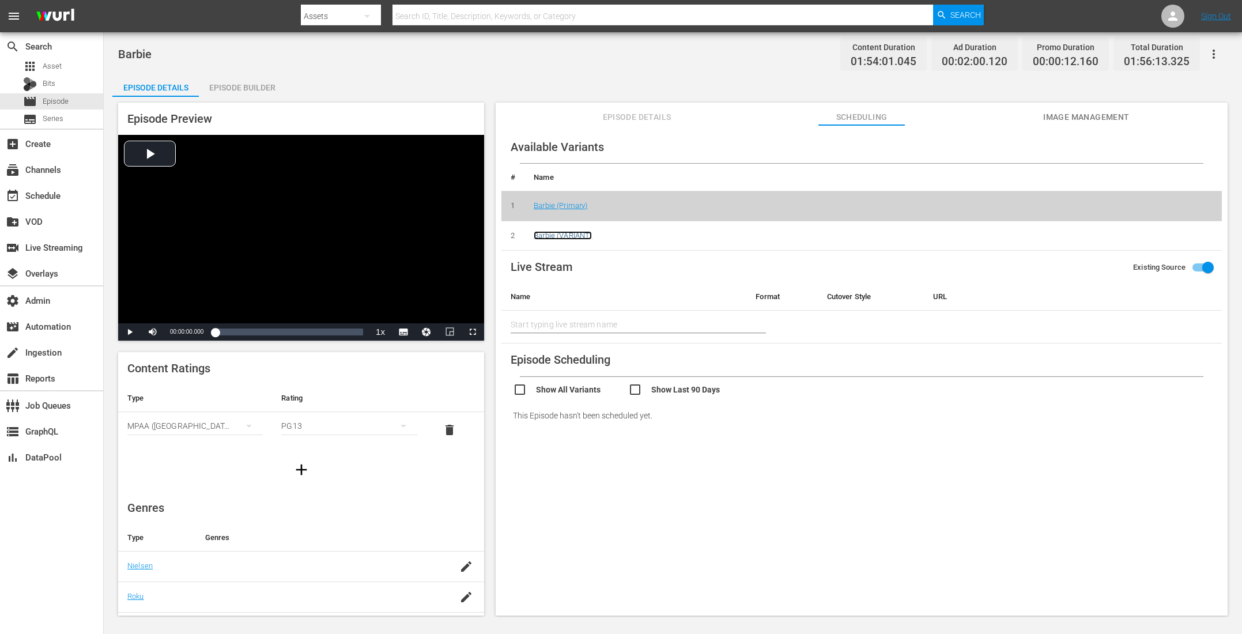
click at [568, 237] on link "Barbie (VARIANT)" at bounding box center [562, 235] width 58 height 9
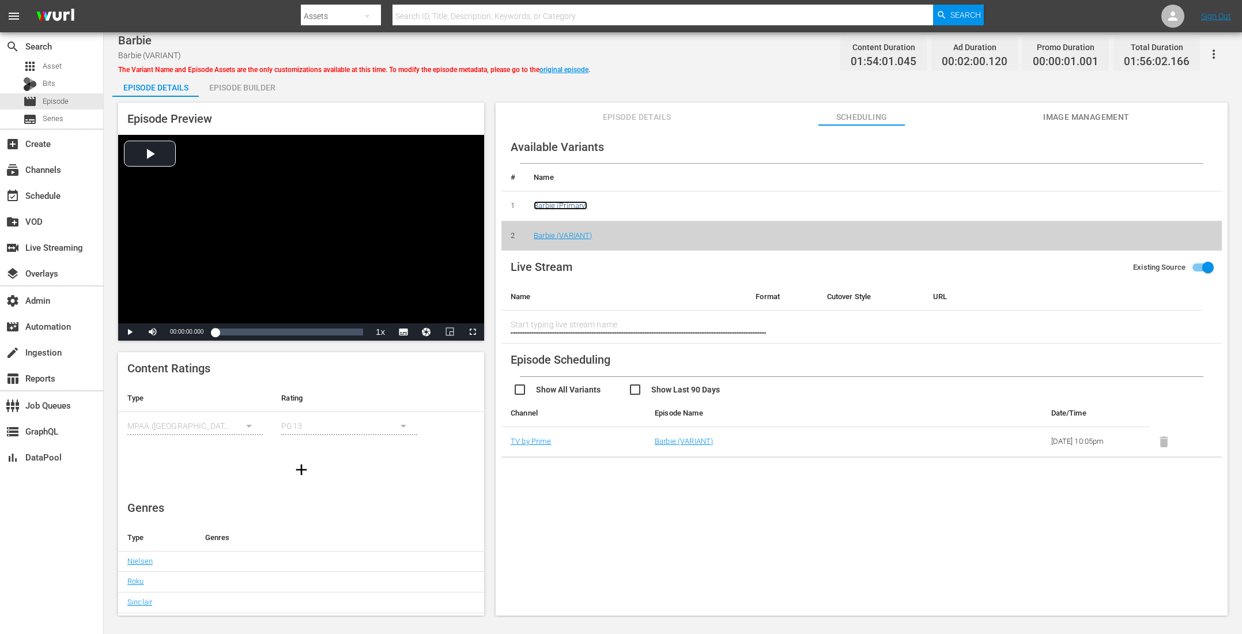
click at [558, 205] on link "Barbie (Primary)" at bounding box center [560, 205] width 54 height 9
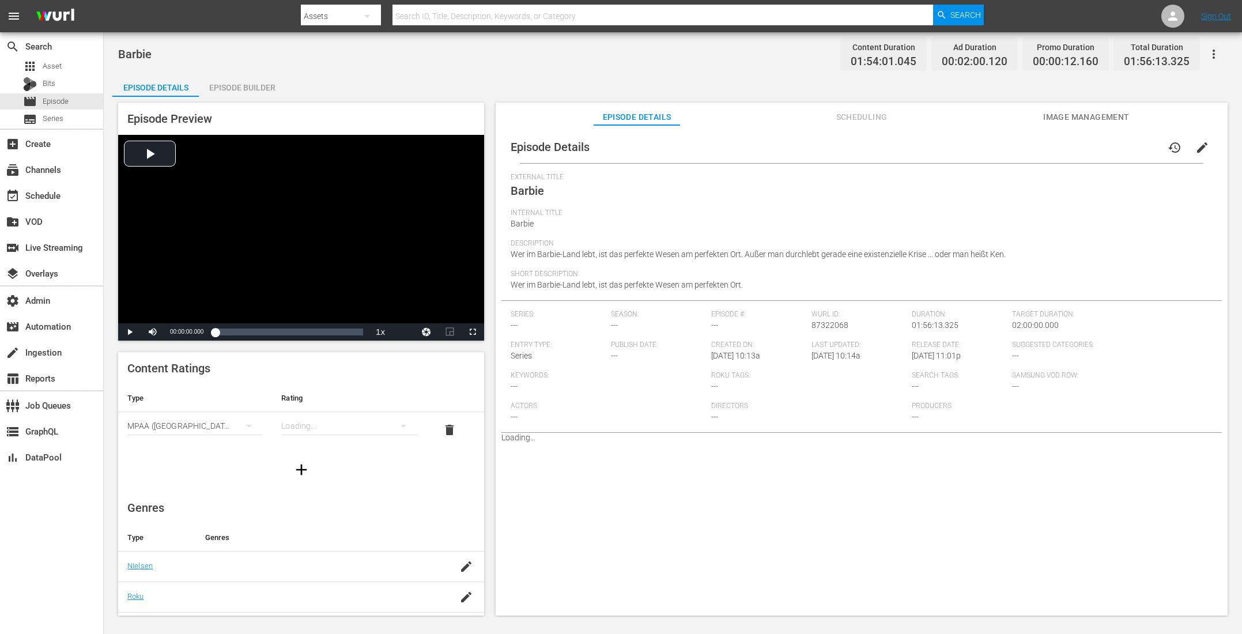
click at [858, 120] on span "Scheduling" at bounding box center [861, 117] width 86 height 14
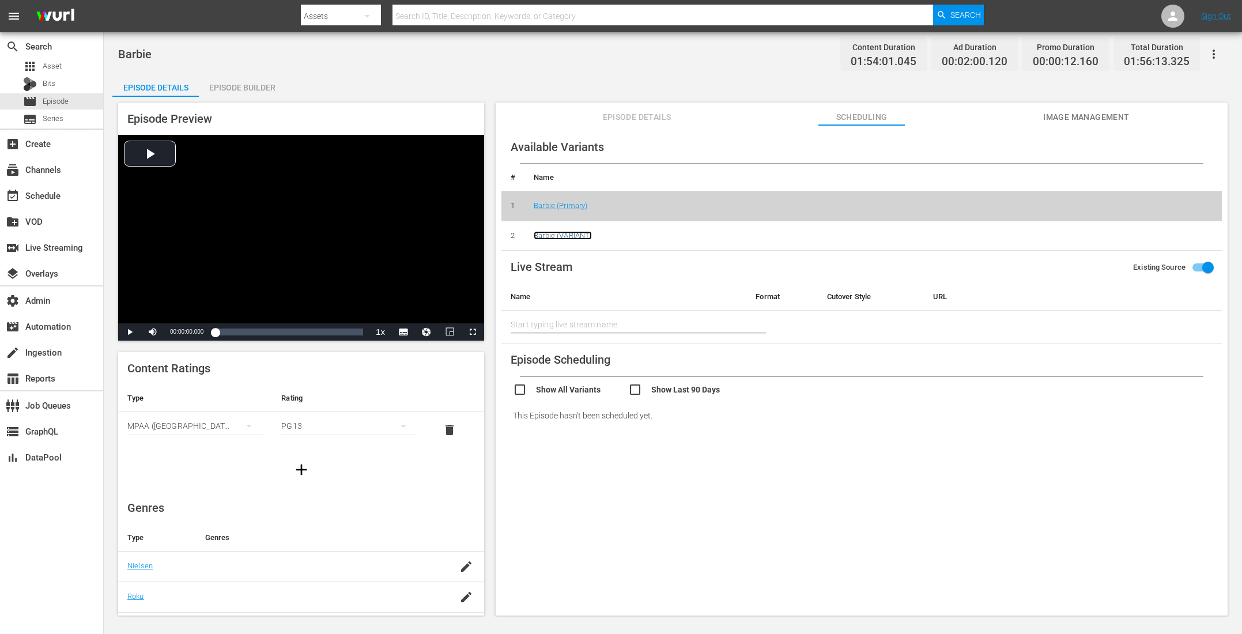
click at [574, 235] on link "Barbie (VARIANT)" at bounding box center [562, 235] width 58 height 9
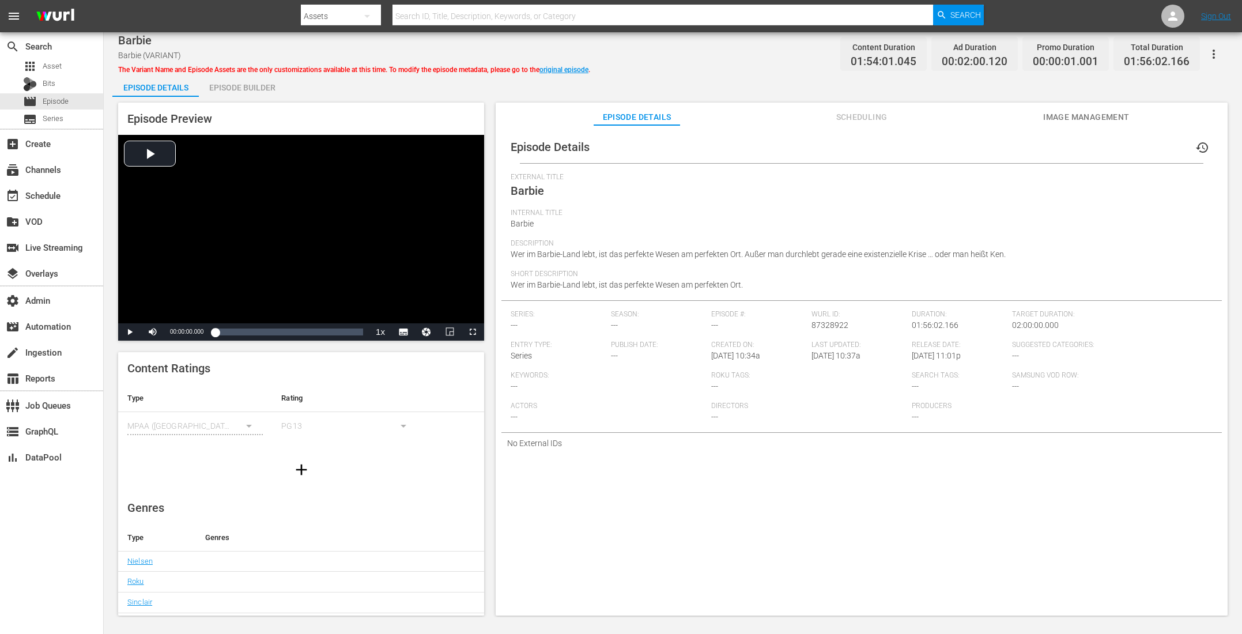
click at [1210, 57] on icon "button" at bounding box center [1213, 54] width 14 height 14
click at [1156, 126] on div "DELETE VARIANT" at bounding box center [1162, 123] width 111 height 28
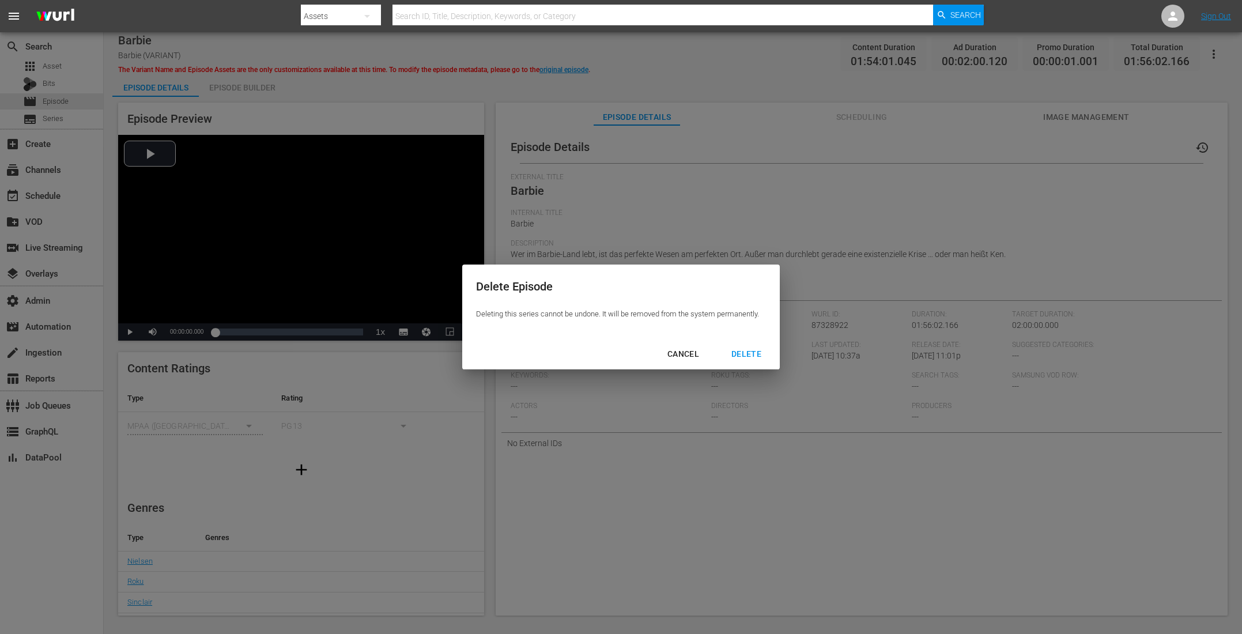
click at [764, 350] on div "DELETE" at bounding box center [746, 354] width 48 height 14
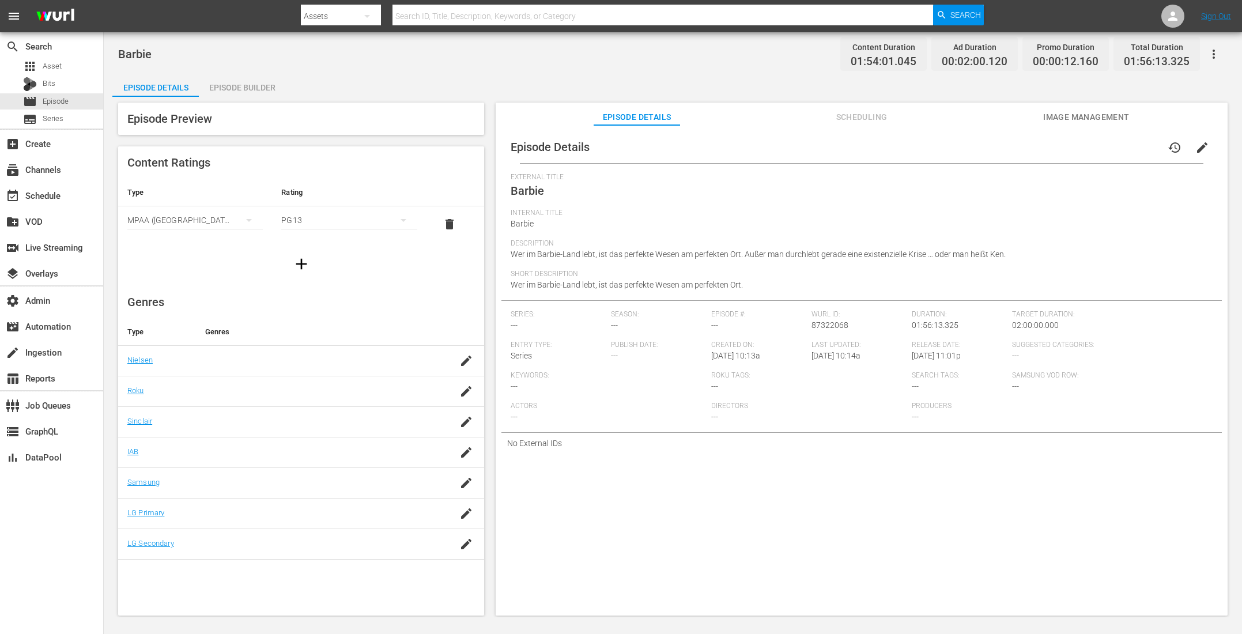
click at [857, 117] on span "Scheduling" at bounding box center [861, 117] width 86 height 14
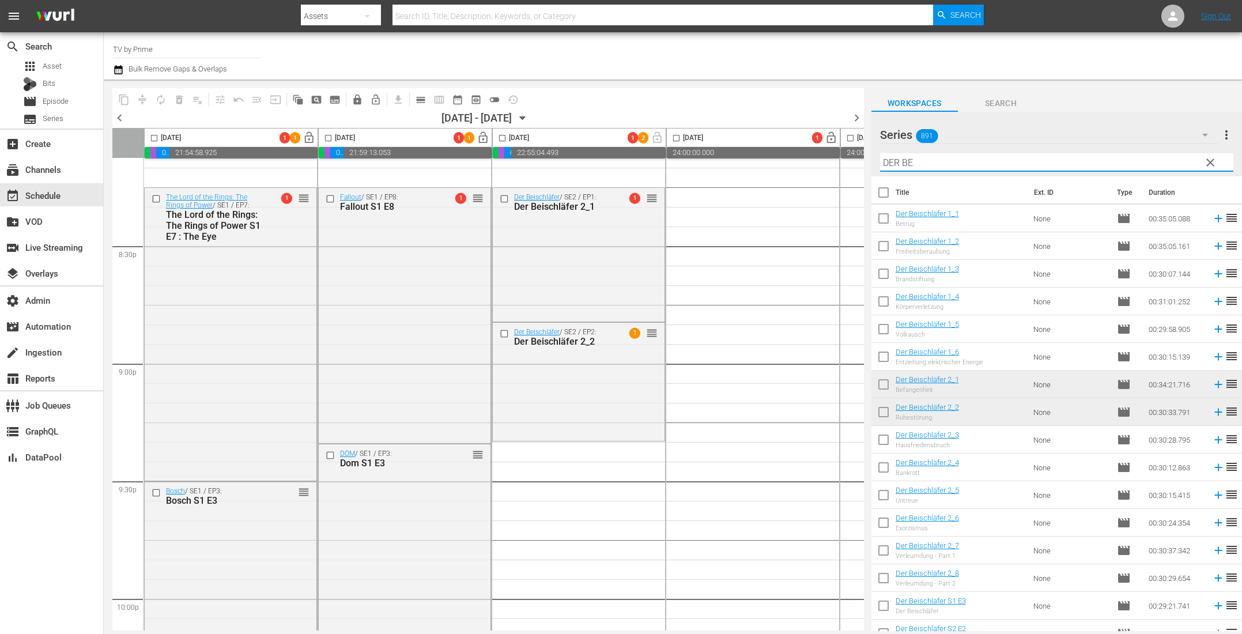
drag, startPoint x: 933, startPoint y: 160, endPoint x: 712, endPoint y: 124, distance: 224.7
click at [754, 132] on div "content_copy compress autorenew_outlined delete_forever_outlined playlist_remov…" at bounding box center [673, 355] width 1138 height 551
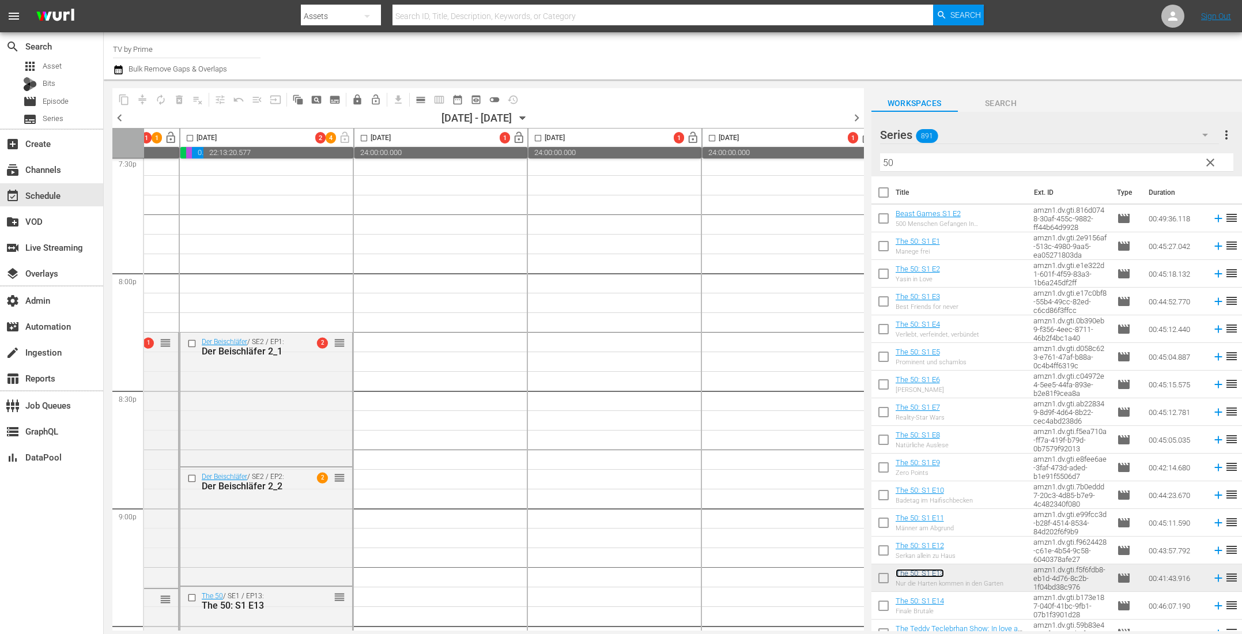
scroll to position [4639, 312]
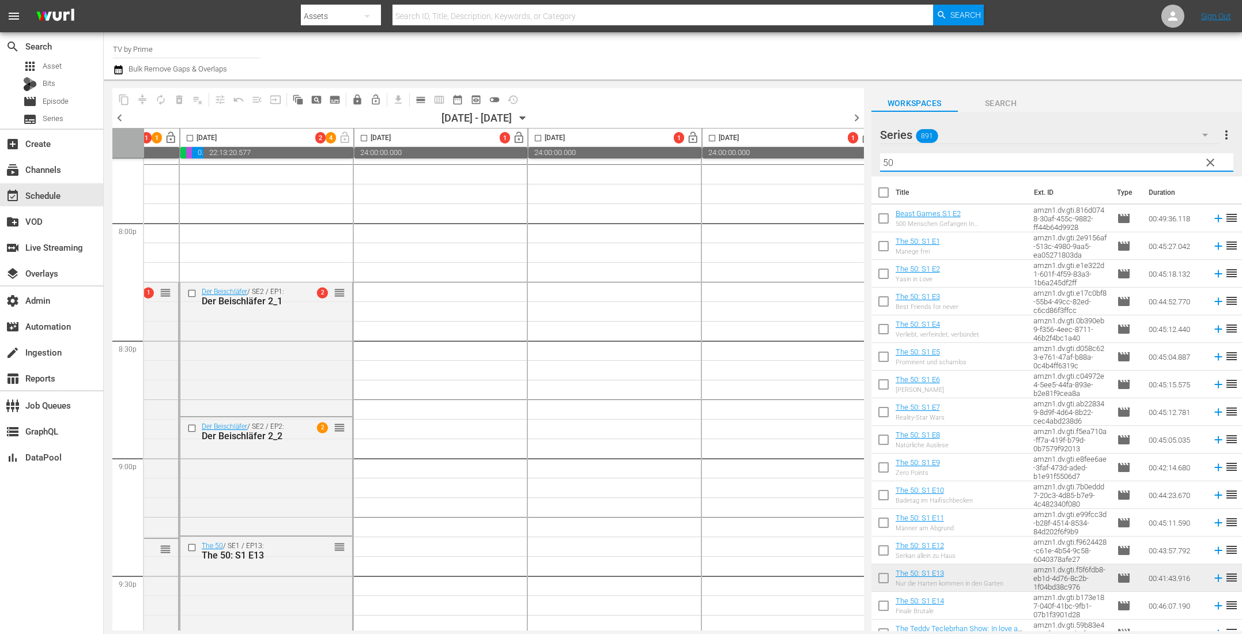
drag, startPoint x: 862, startPoint y: 156, endPoint x: 828, endPoint y: 150, distance: 35.1
click at [832, 150] on div "content_copy compress autorenew_outlined delete_forever_outlined playlist_remov…" at bounding box center [673, 355] width 1138 height 551
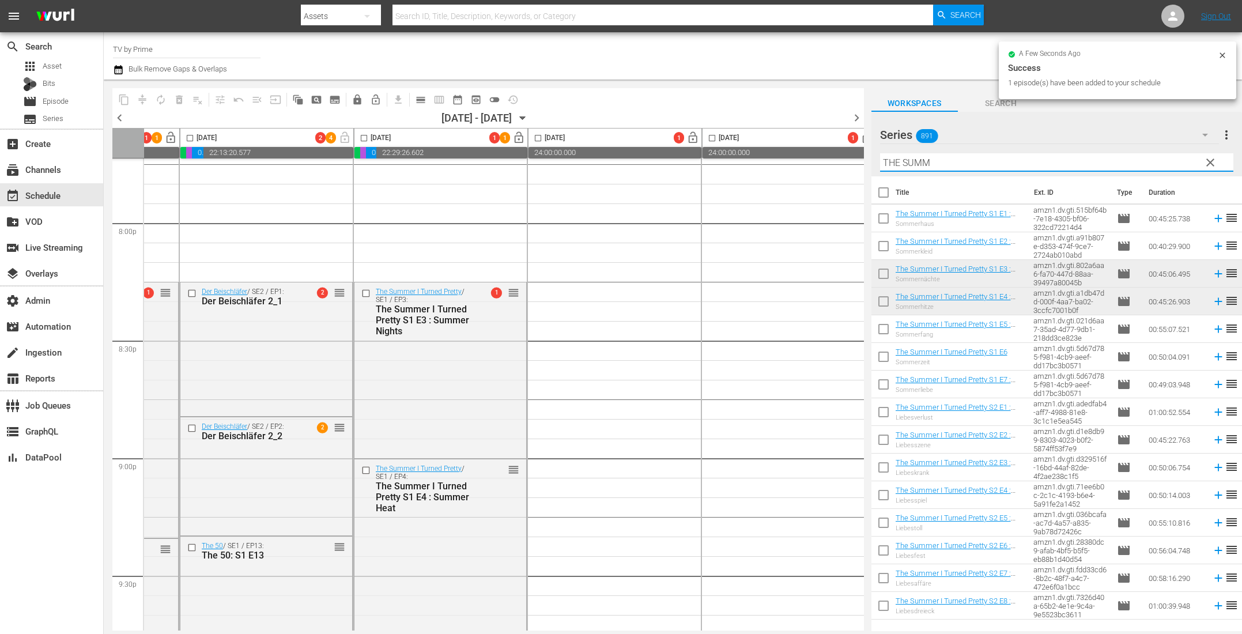
drag, startPoint x: 921, startPoint y: 164, endPoint x: 720, endPoint y: 139, distance: 202.6
click at [720, 139] on div "content_copy compress autorenew_outlined delete_forever_outlined playlist_remov…" at bounding box center [673, 355] width 1138 height 551
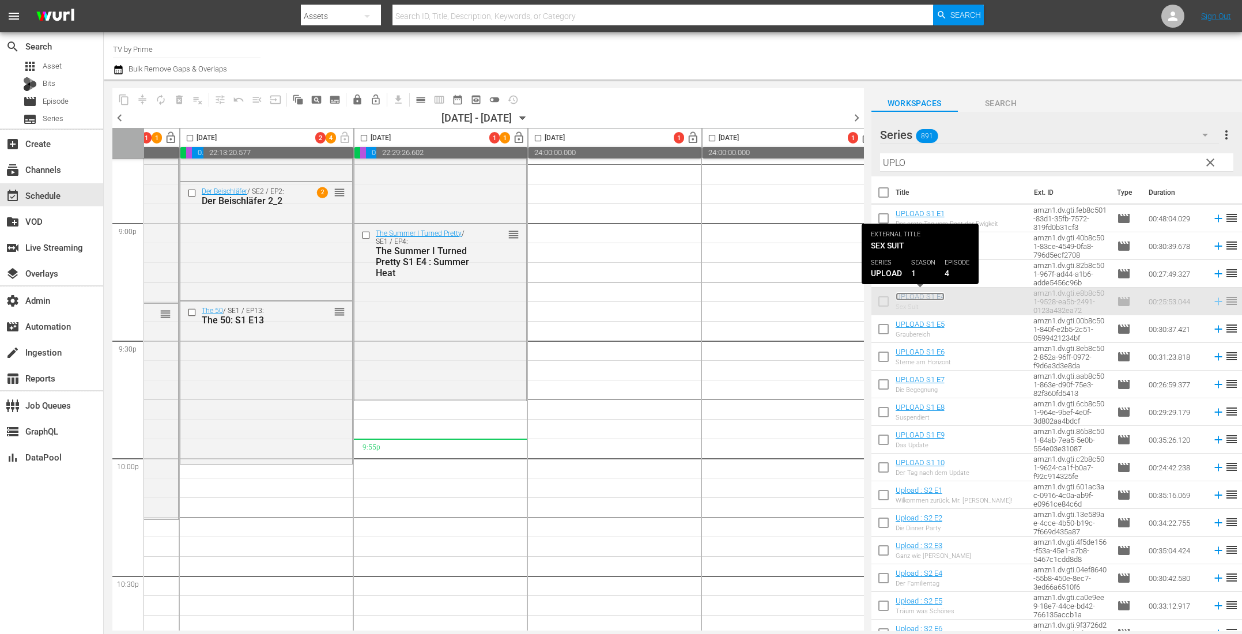
scroll to position [4884, 312]
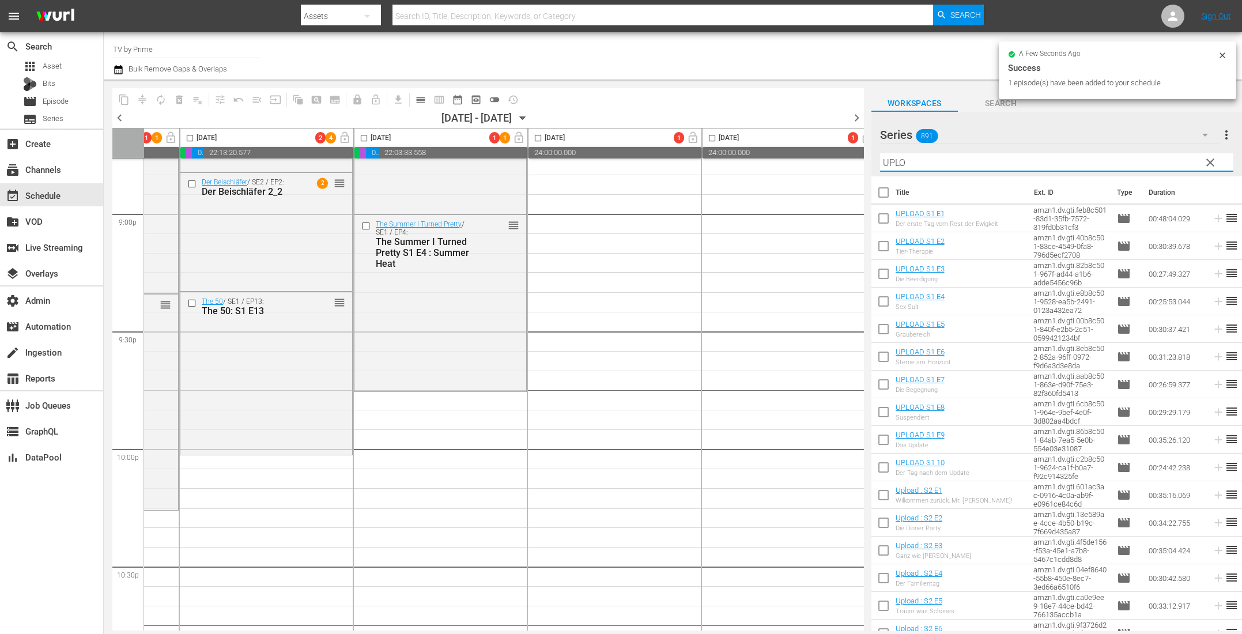
drag, startPoint x: 892, startPoint y: 157, endPoint x: 793, endPoint y: 143, distance: 100.6
click at [793, 143] on div "content_copy compress autorenew_outlined delete_forever_outlined playlist_remov…" at bounding box center [673, 355] width 1138 height 551
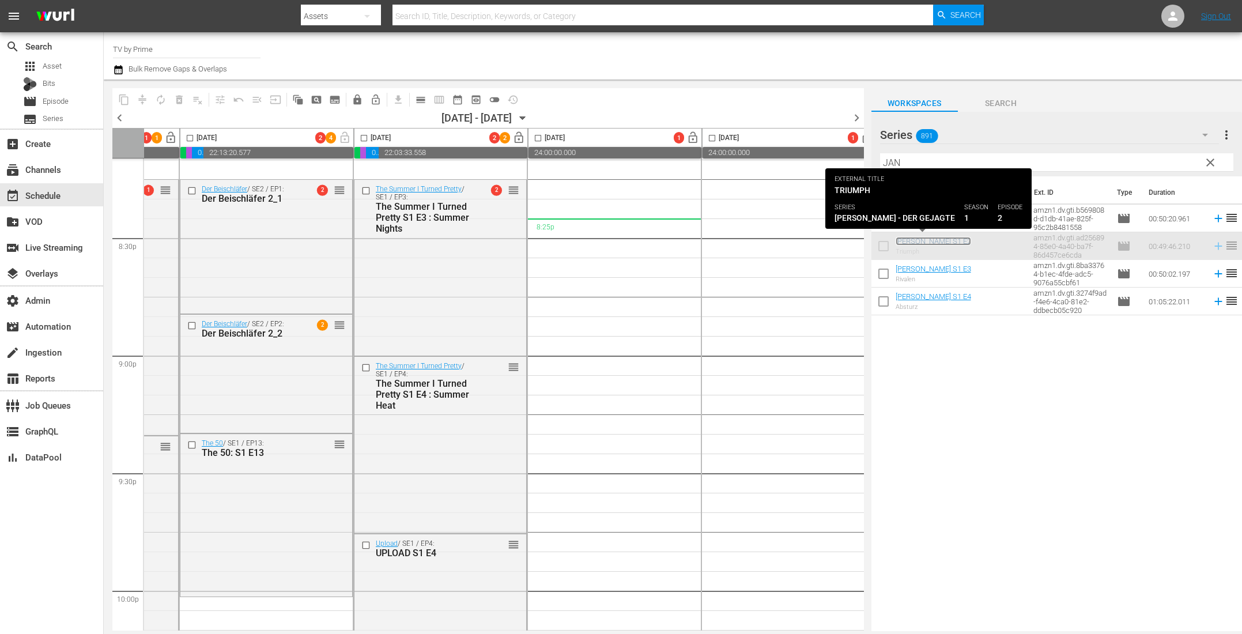
scroll to position [4726, 312]
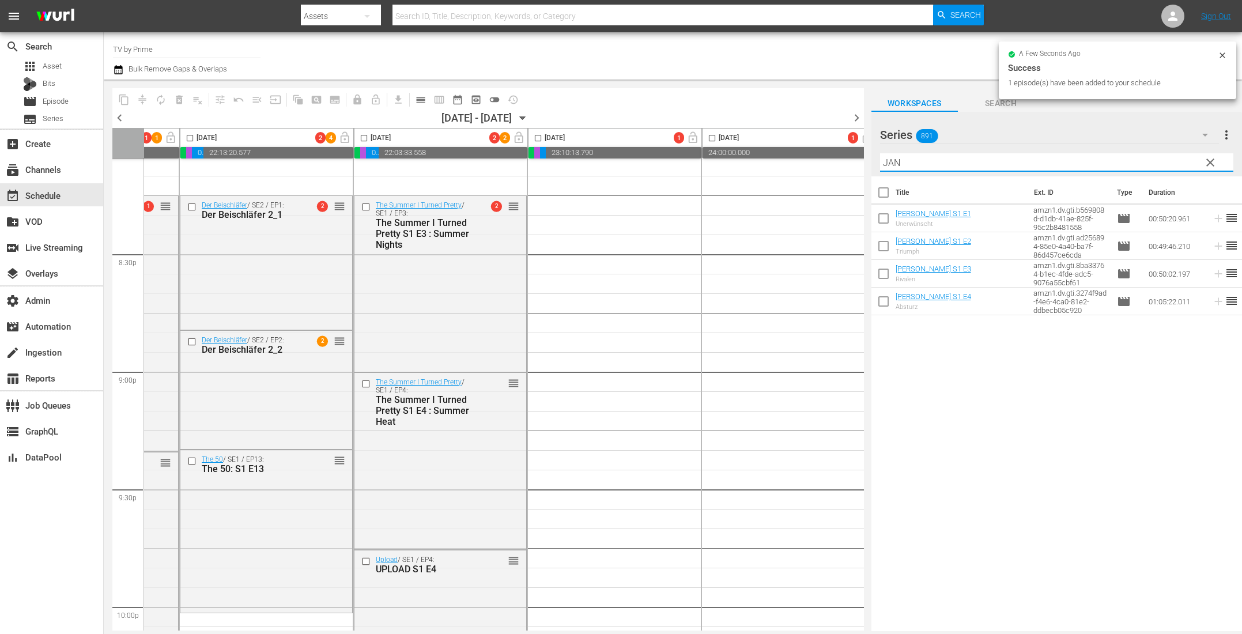
drag, startPoint x: 895, startPoint y: 157, endPoint x: 777, endPoint y: 132, distance: 120.7
click at [777, 132] on div "content_copy compress autorenew_outlined delete_forever_outlined playlist_remov…" at bounding box center [673, 355] width 1138 height 551
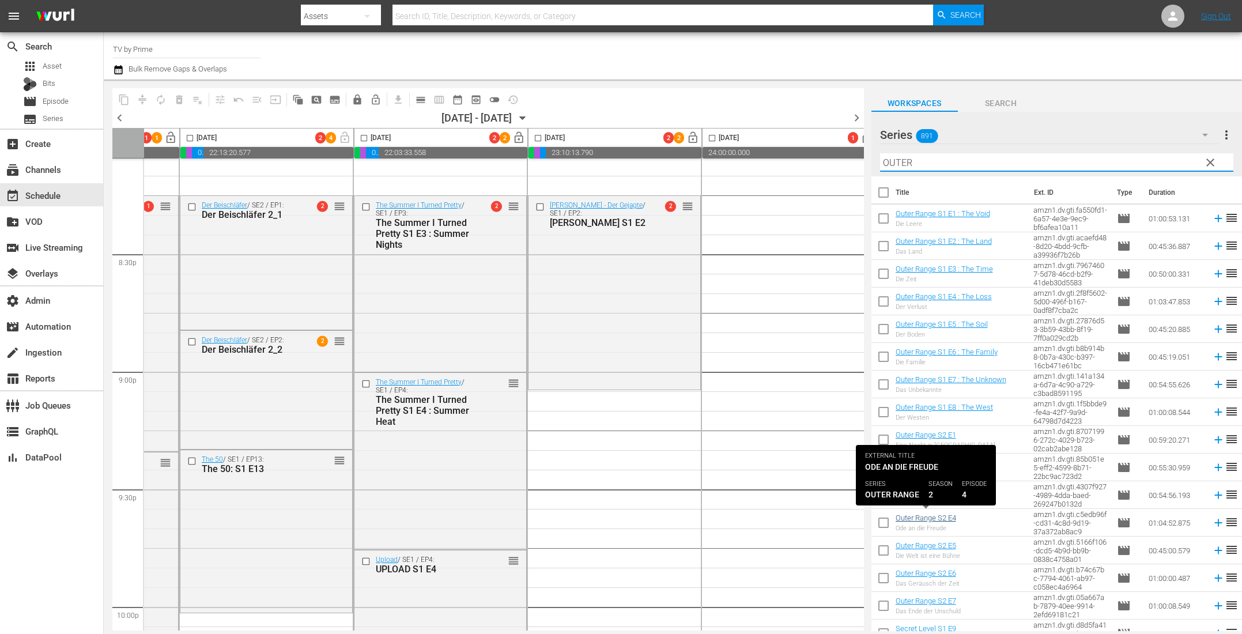
type input "OUTER"
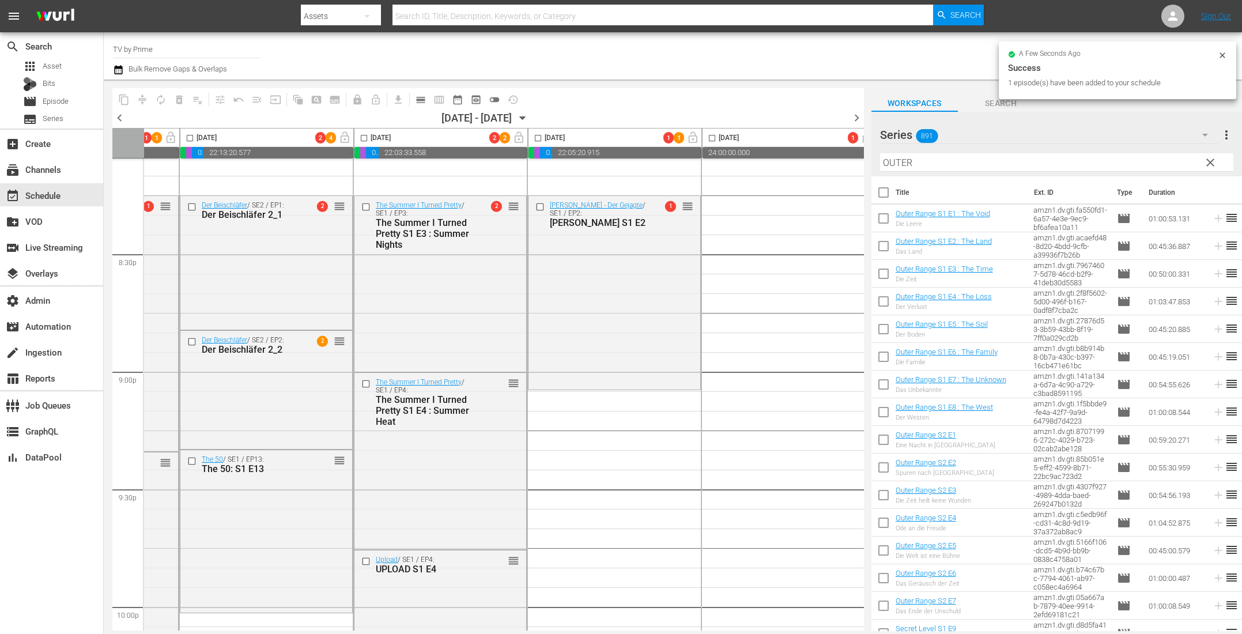
click at [1208, 160] on span "clear" at bounding box center [1210, 163] width 14 height 14
click at [1202, 131] on icon "button" at bounding box center [1205, 135] width 14 height 14
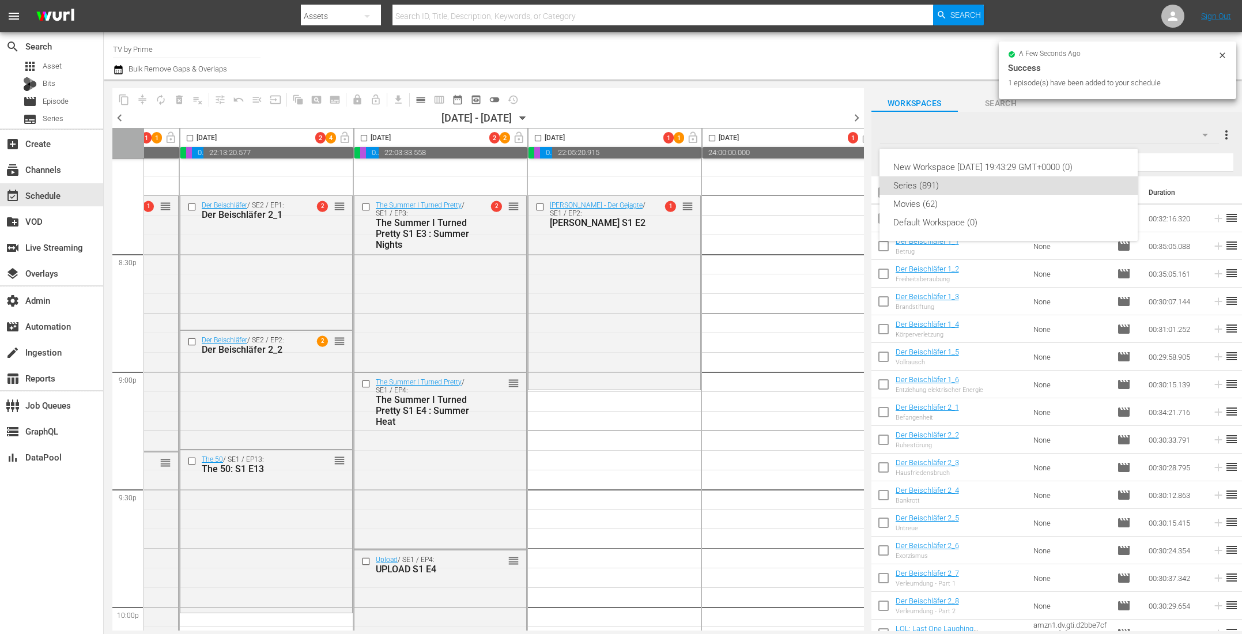
click at [944, 199] on div "New Workspace [DATE] 19:43:29 GMT+0000 (0) Series (891) Movies (62) Default Wor…" at bounding box center [621, 317] width 1242 height 634
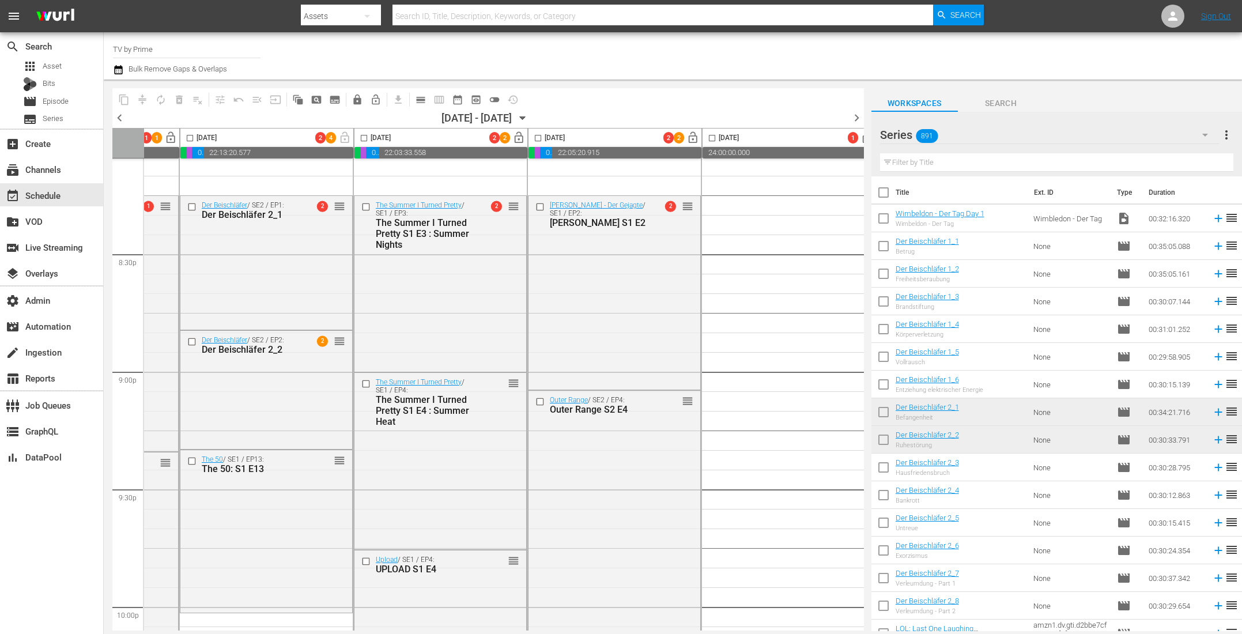
click at [937, 204] on div "New Workspace [DATE] 19:43:29 GMT+0000 (0) Series (891) Movies (62) Default Wor…" at bounding box center [621, 317] width 1242 height 634
click at [1206, 136] on icon "button" at bounding box center [1205, 135] width 14 height 14
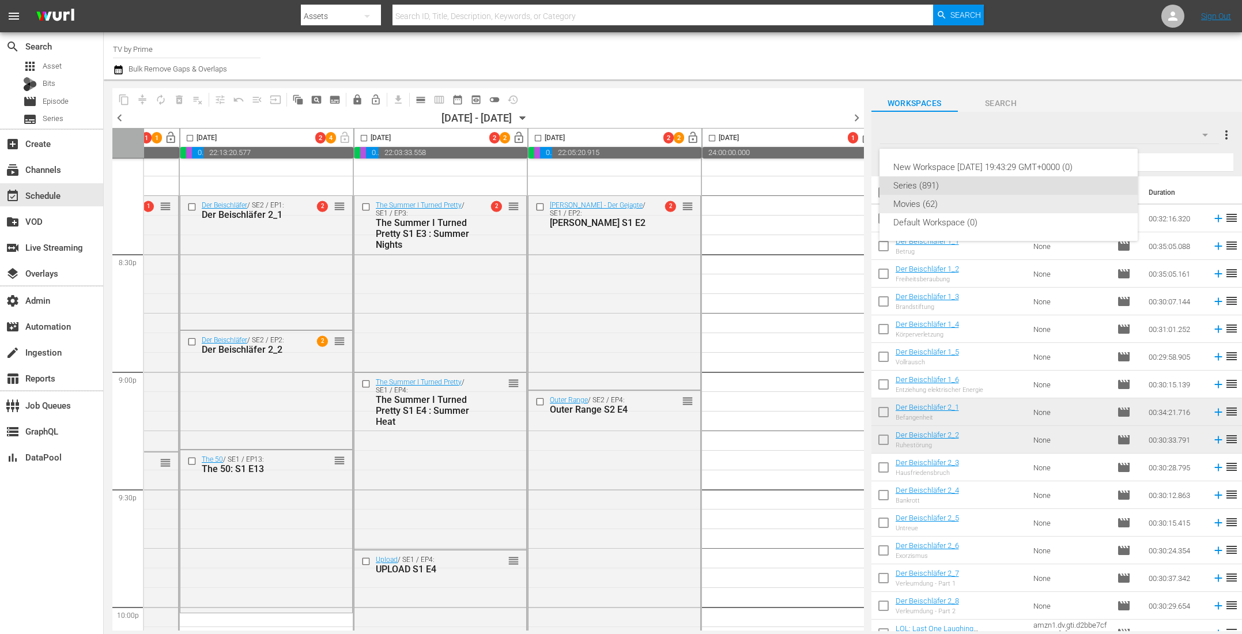
click at [925, 201] on div "Movies (62)" at bounding box center [1008, 204] width 230 height 18
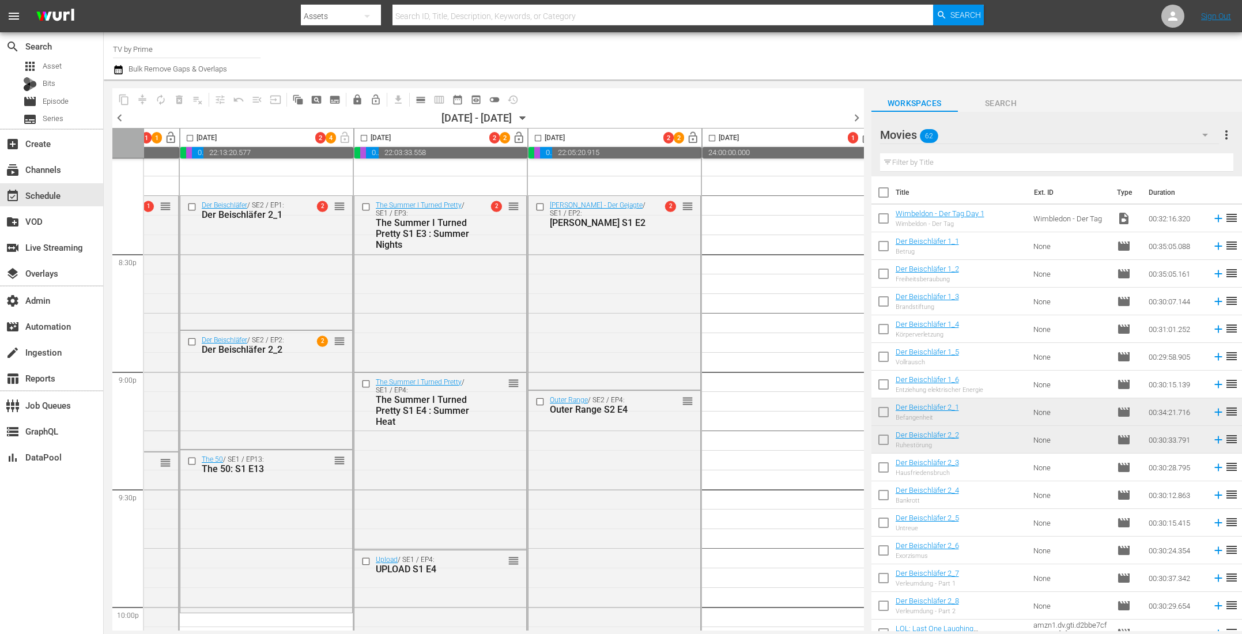
click at [916, 164] on input "text" at bounding box center [1057, 162] width 354 height 18
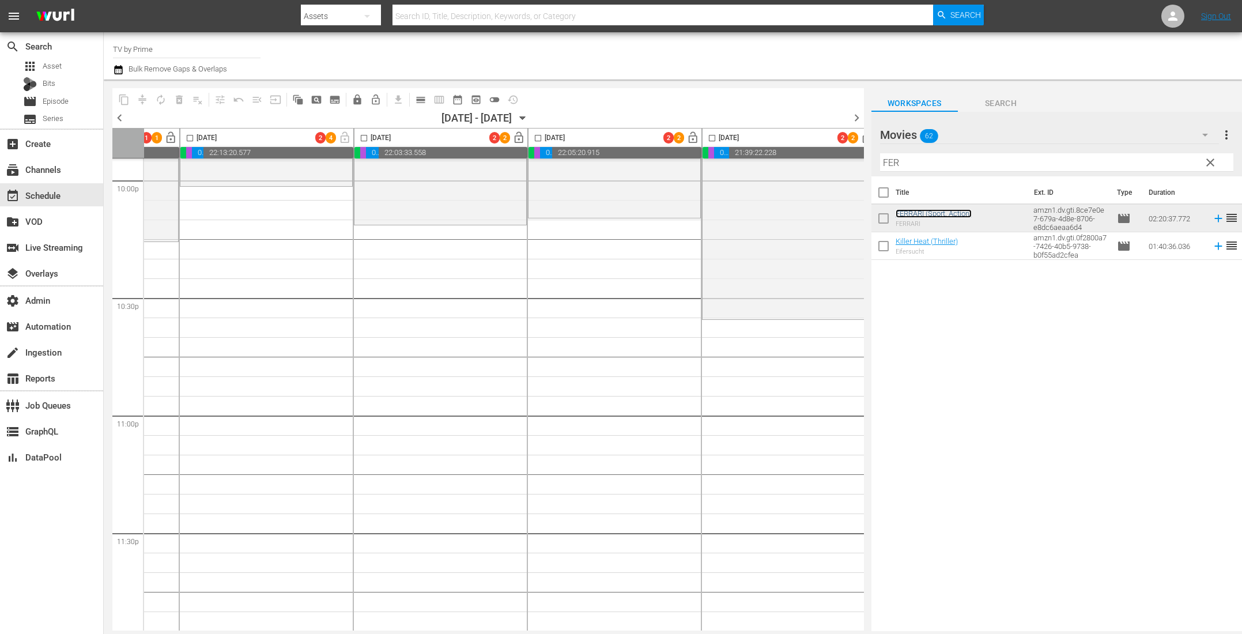
scroll to position [5176, 312]
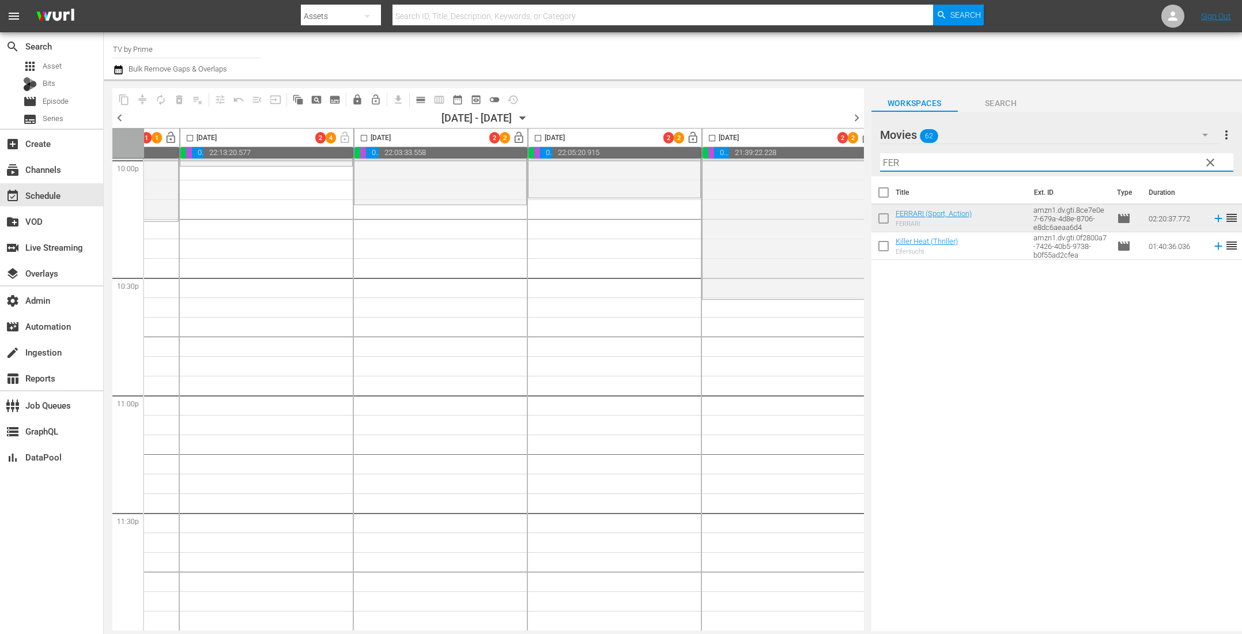
drag, startPoint x: 906, startPoint y: 162, endPoint x: 760, endPoint y: 139, distance: 147.7
click at [760, 139] on div "content_copy compress autorenew_outlined delete_forever_outlined playlist_remov…" at bounding box center [673, 355] width 1138 height 551
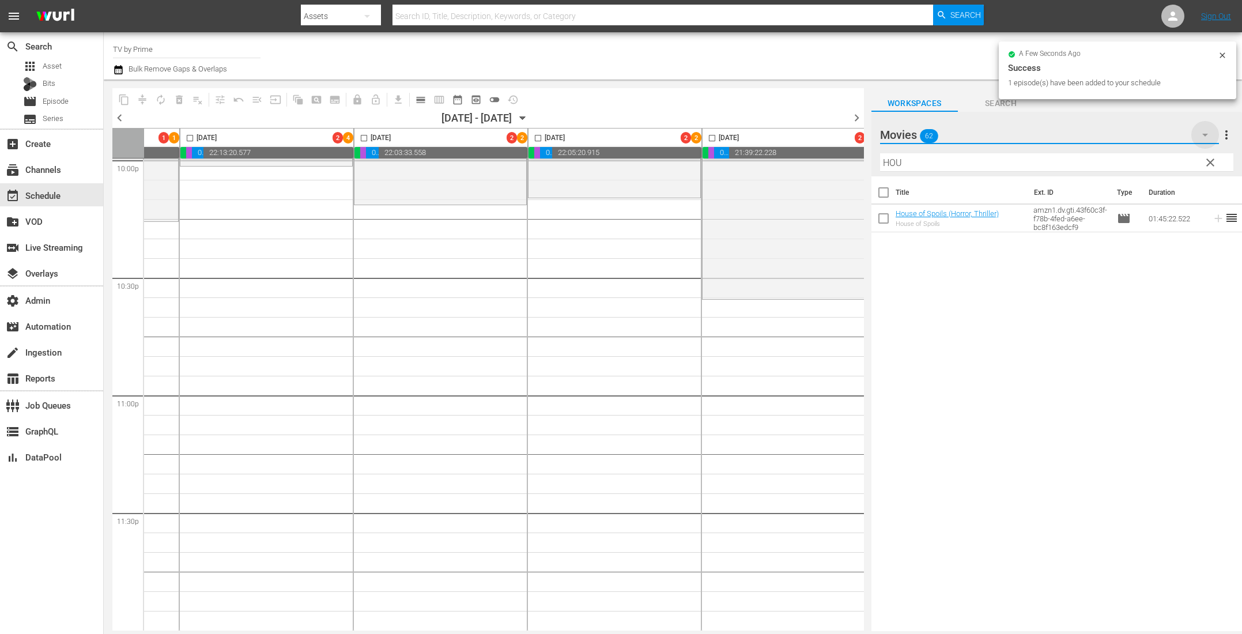
click at [1203, 130] on icon "button" at bounding box center [1205, 135] width 14 height 14
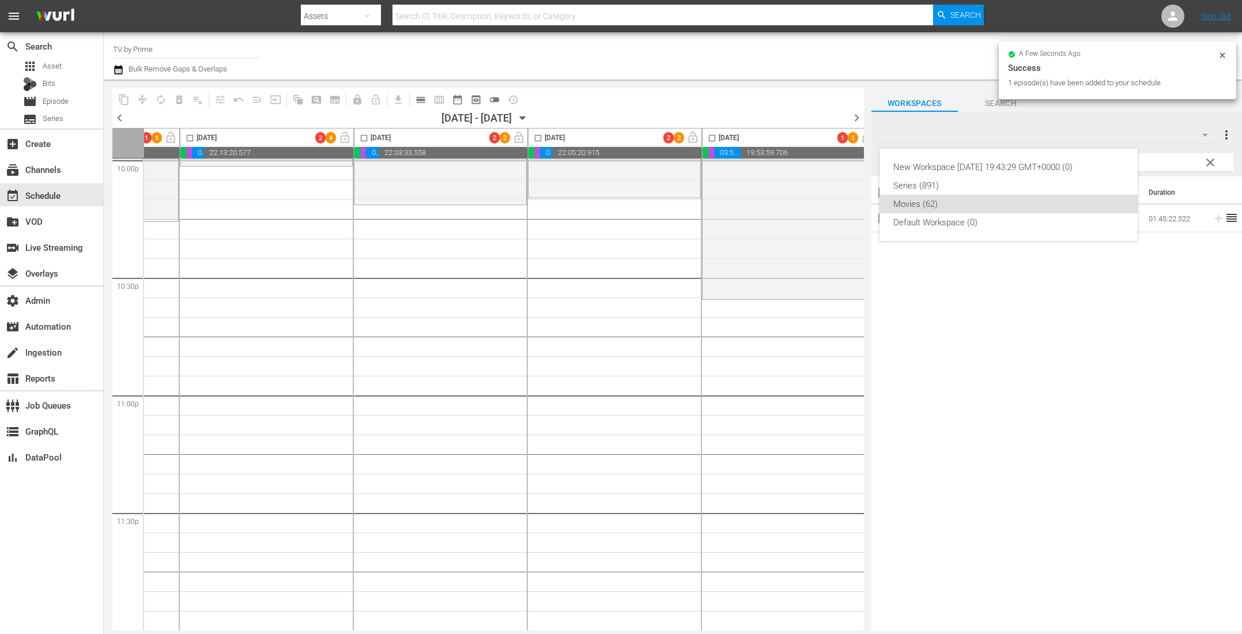
click at [951, 191] on div "Series (891)" at bounding box center [1008, 185] width 230 height 18
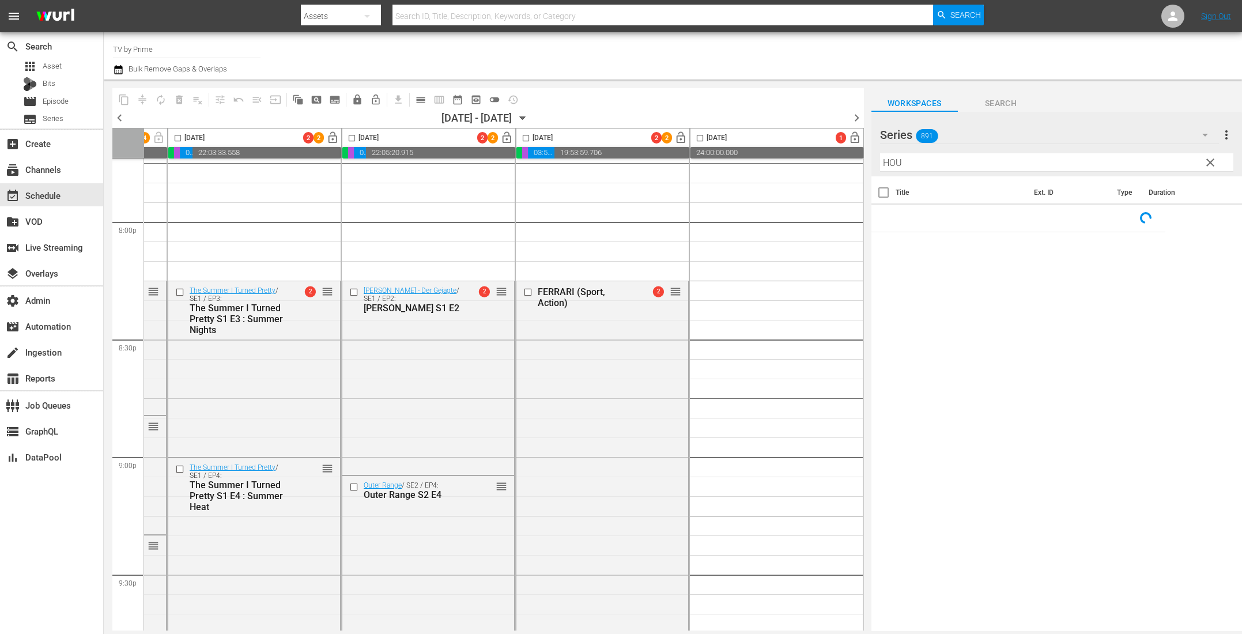
scroll to position [4561, 502]
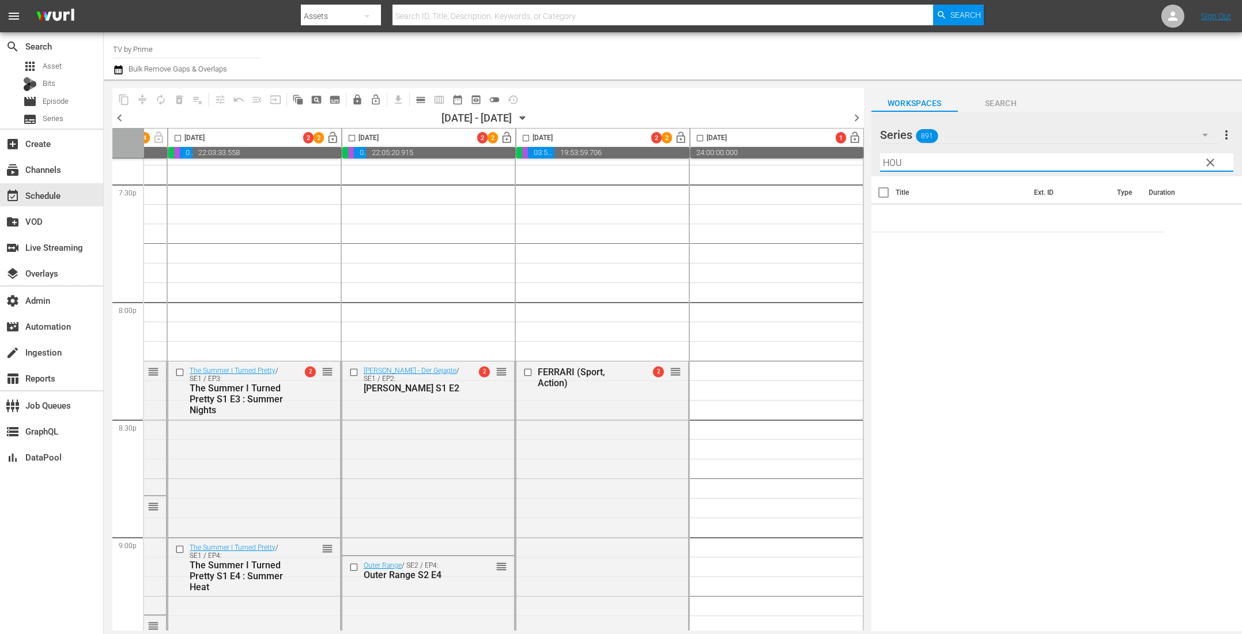
drag, startPoint x: 920, startPoint y: 160, endPoint x: 797, endPoint y: 145, distance: 123.6
click at [802, 145] on div "content_copy compress autorenew_outlined delete_forever_outlined playlist_remov…" at bounding box center [673, 355] width 1138 height 551
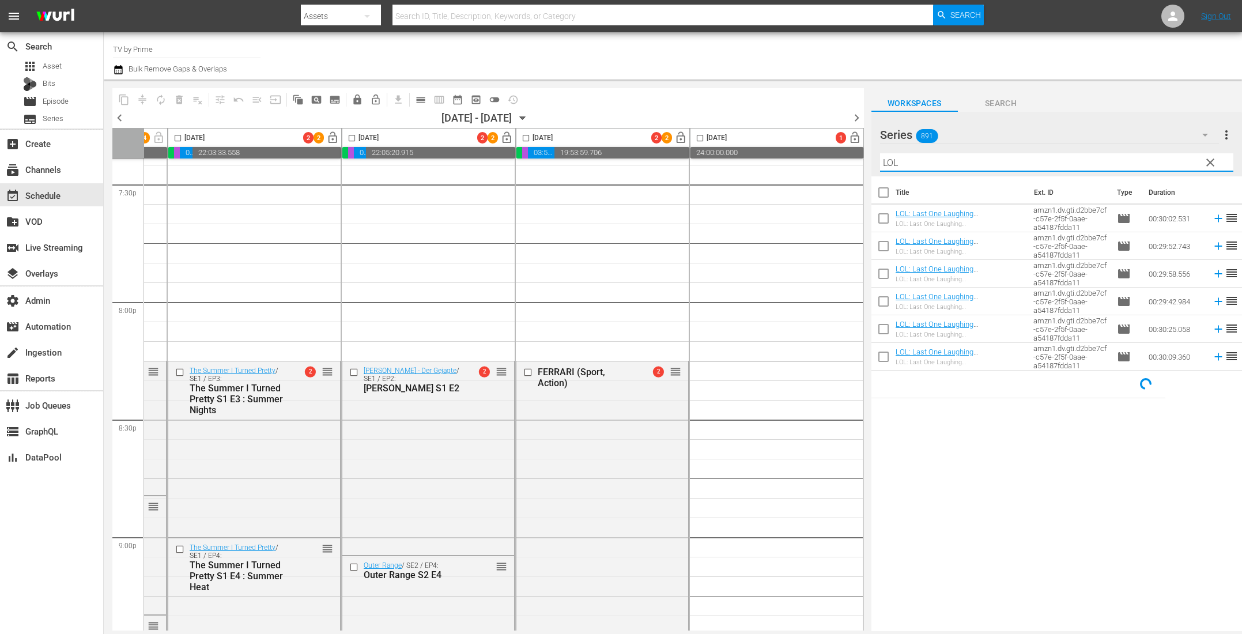
click at [730, 57] on div at bounding box center [978, 55] width 509 height 41
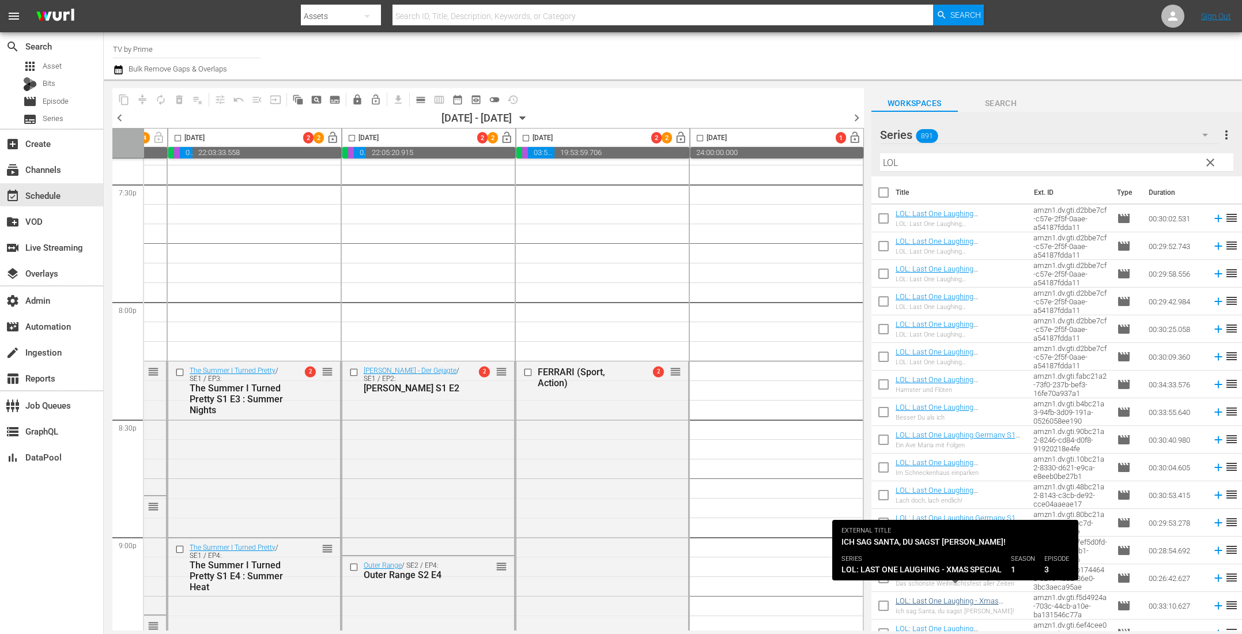
scroll to position [87, 0]
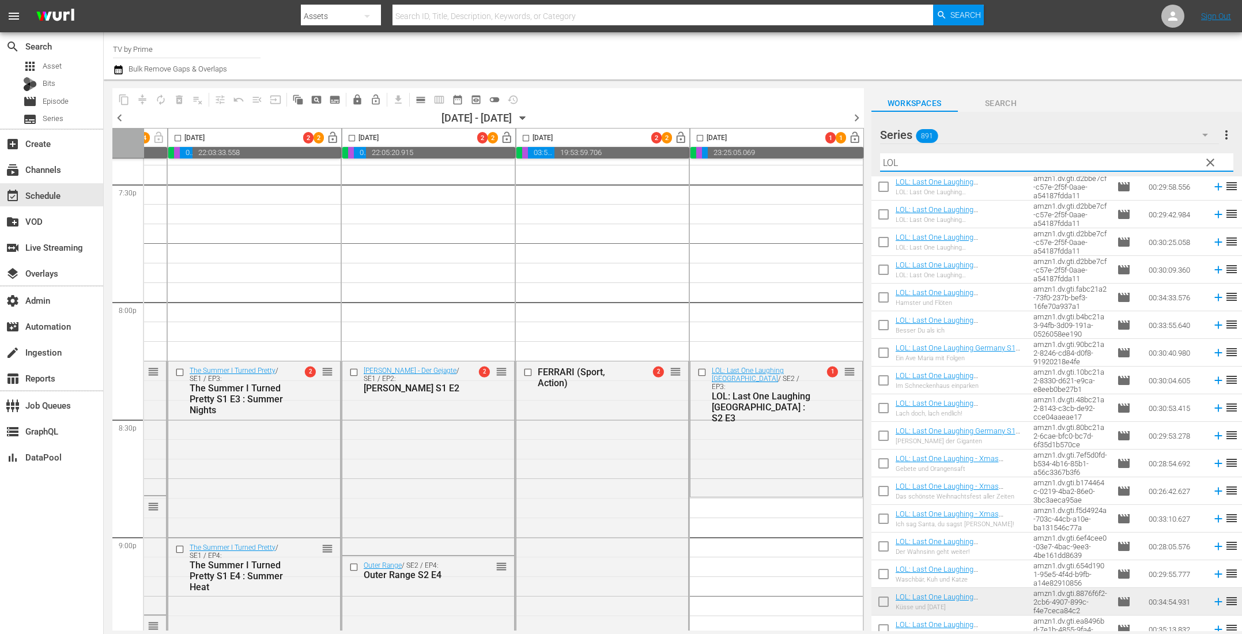
drag, startPoint x: 789, startPoint y: 150, endPoint x: 766, endPoint y: 147, distance: 23.2
click at [770, 147] on div "content_copy compress autorenew_outlined delete_forever_outlined playlist_remov…" at bounding box center [673, 355] width 1138 height 551
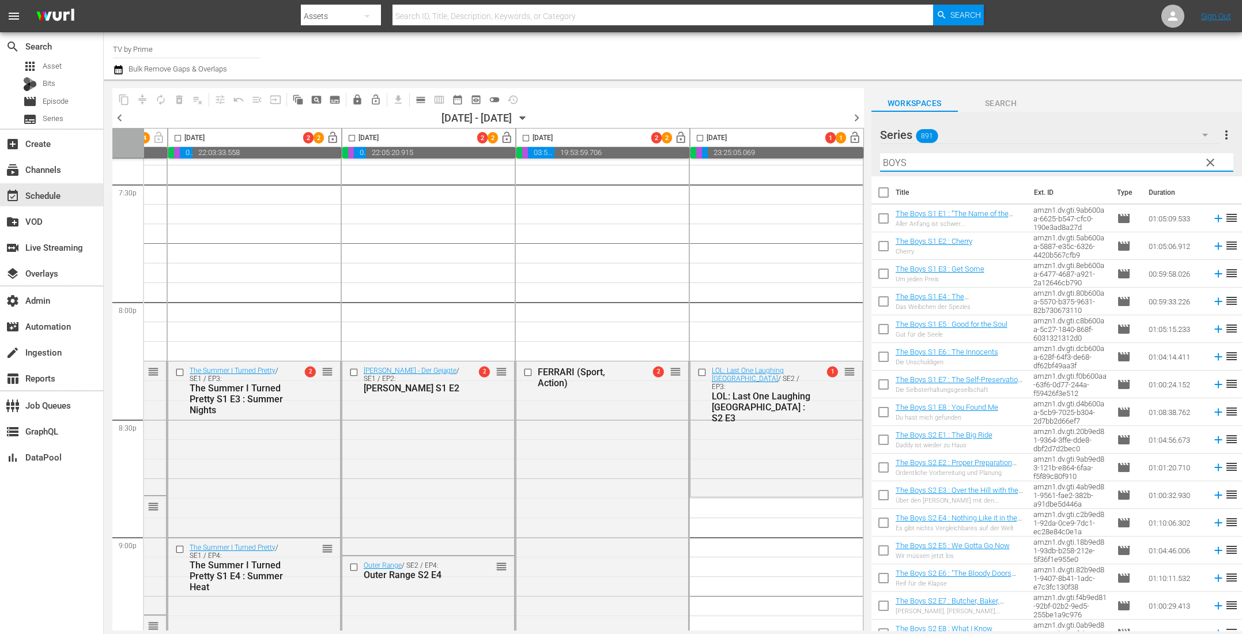
scroll to position [27, 0]
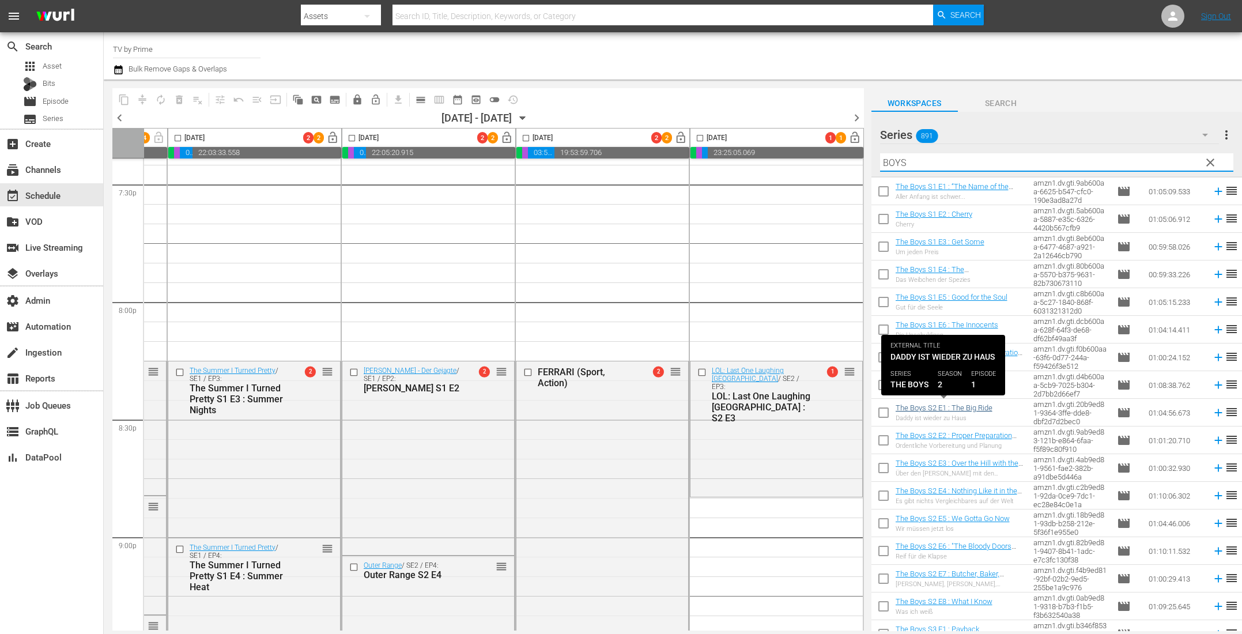
type input "BOYS"
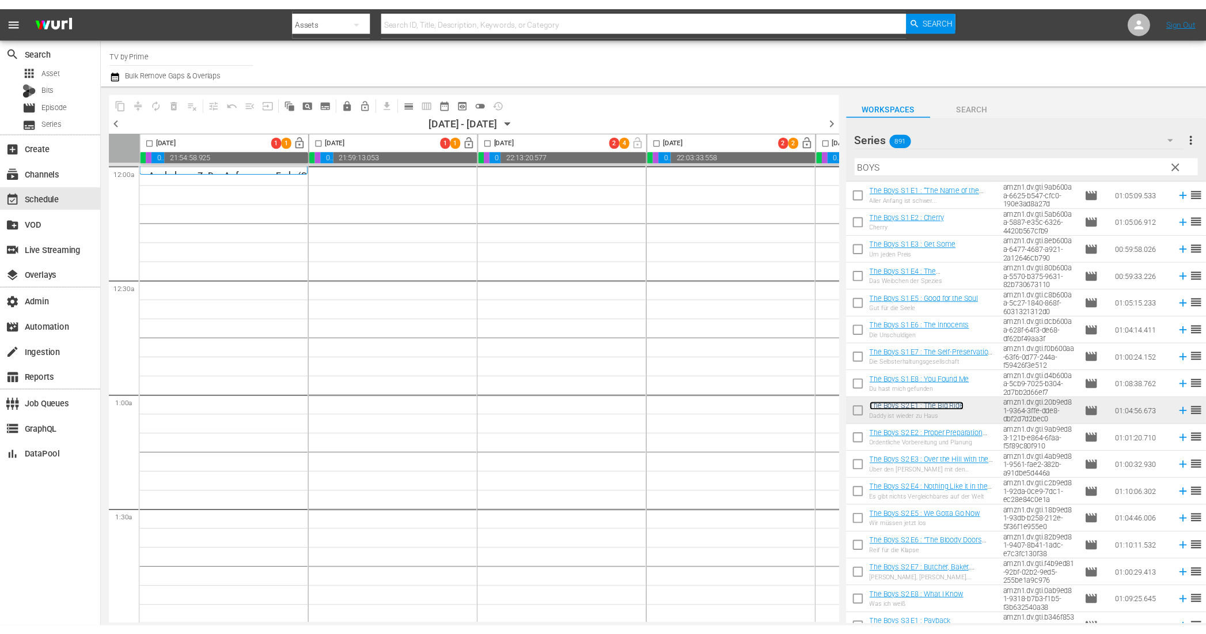
scroll to position [0, 0]
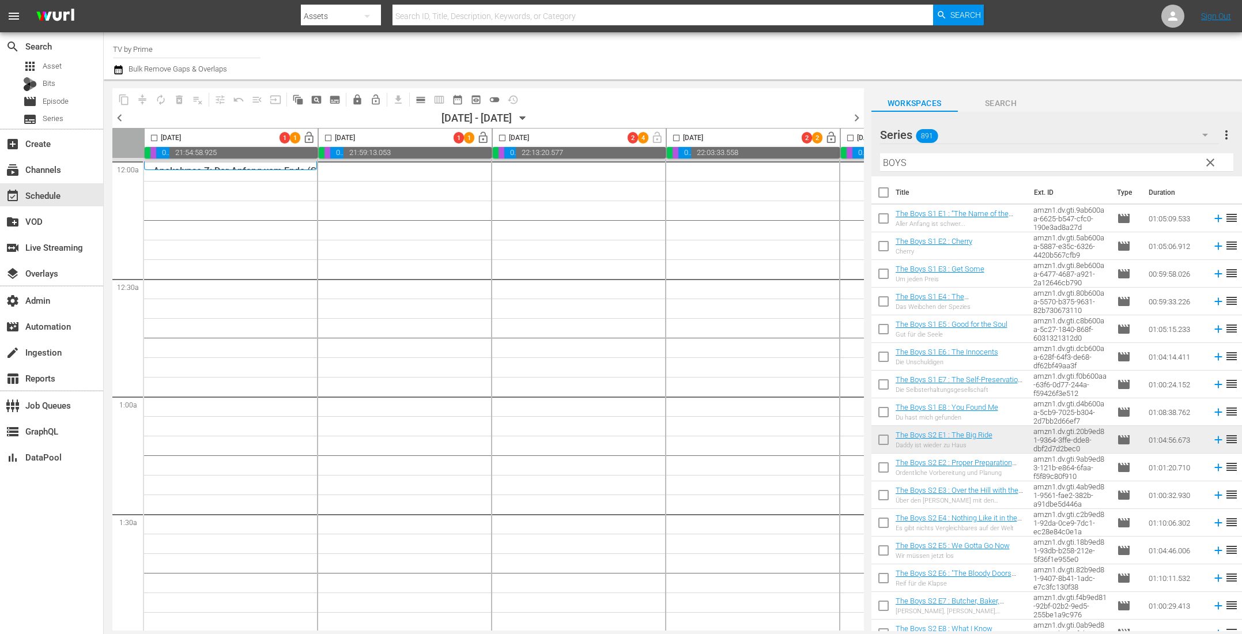
click at [1204, 162] on span "clear" at bounding box center [1210, 163] width 14 height 14
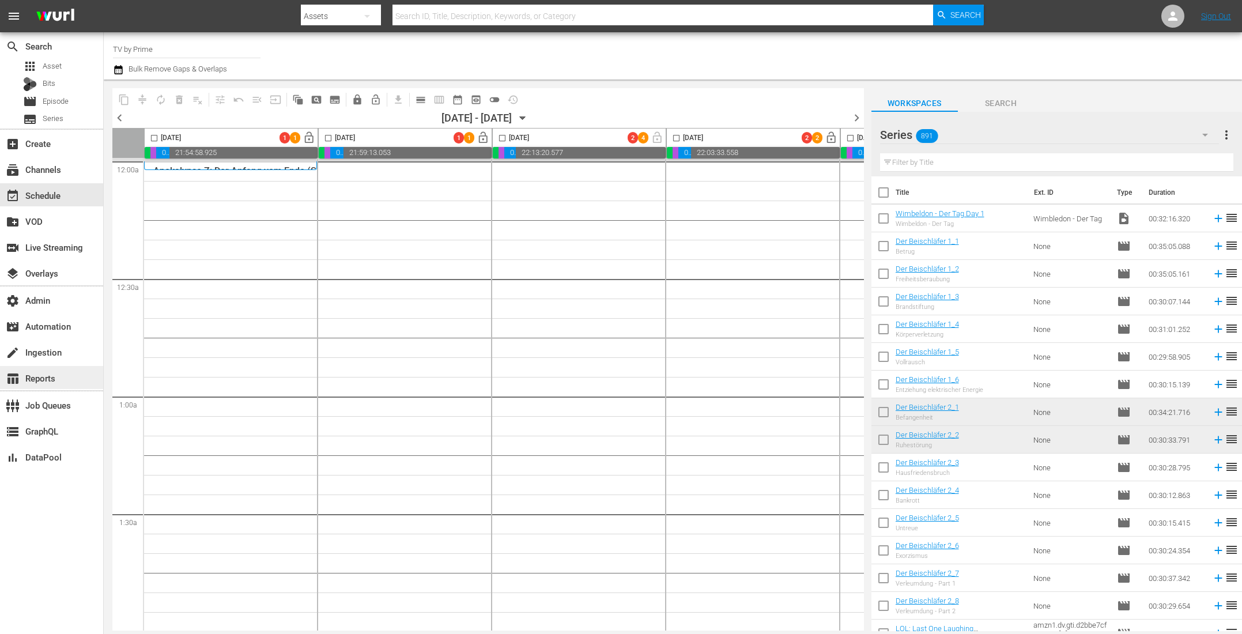
click at [44, 373] on div "table_chart Reports" at bounding box center [32, 376] width 65 height 10
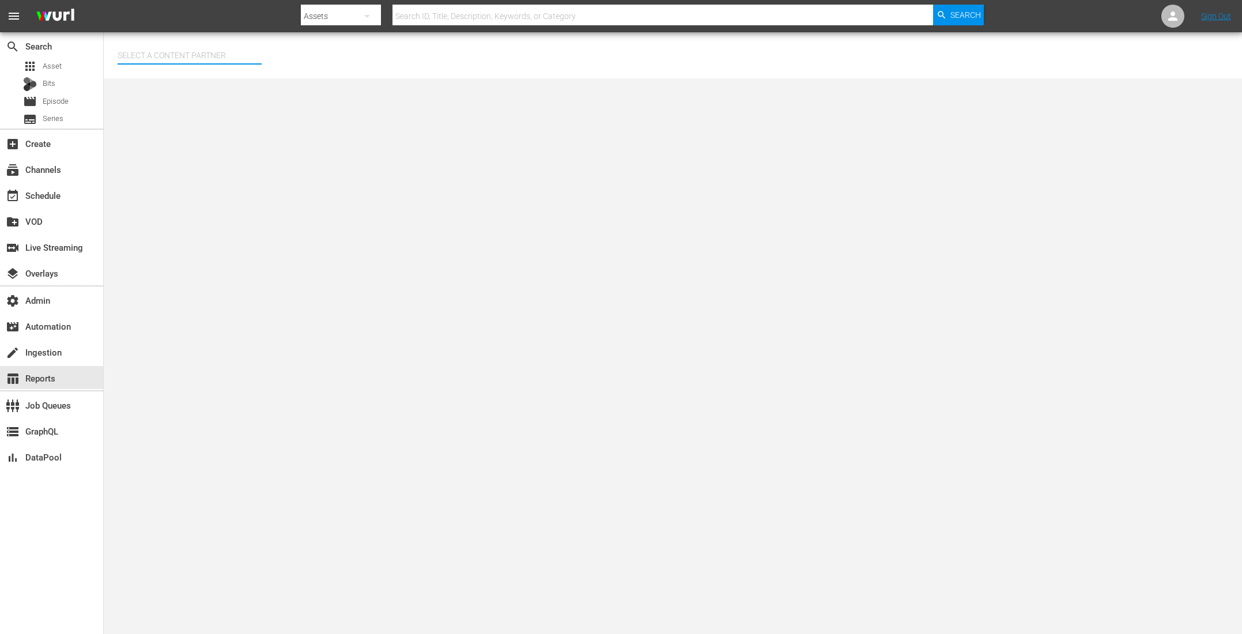
click at [147, 46] on input "text" at bounding box center [190, 55] width 144 height 28
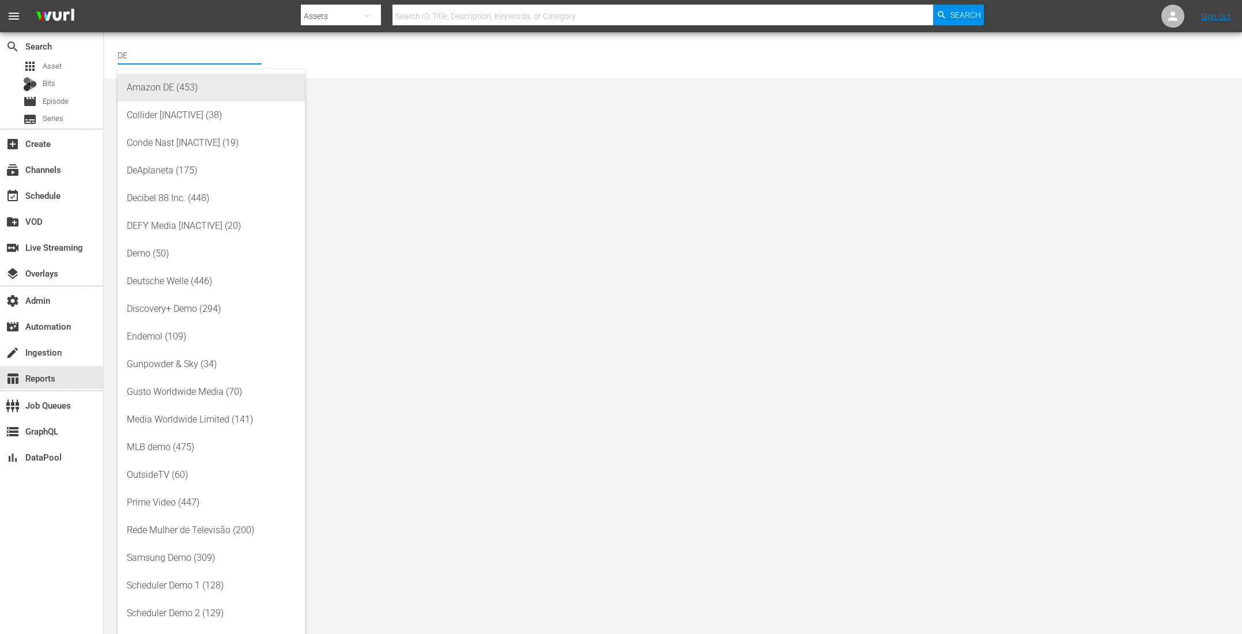
click at [161, 90] on div "Amazon DE (453)" at bounding box center [211, 88] width 169 height 28
type input "Amazon DE (453)"
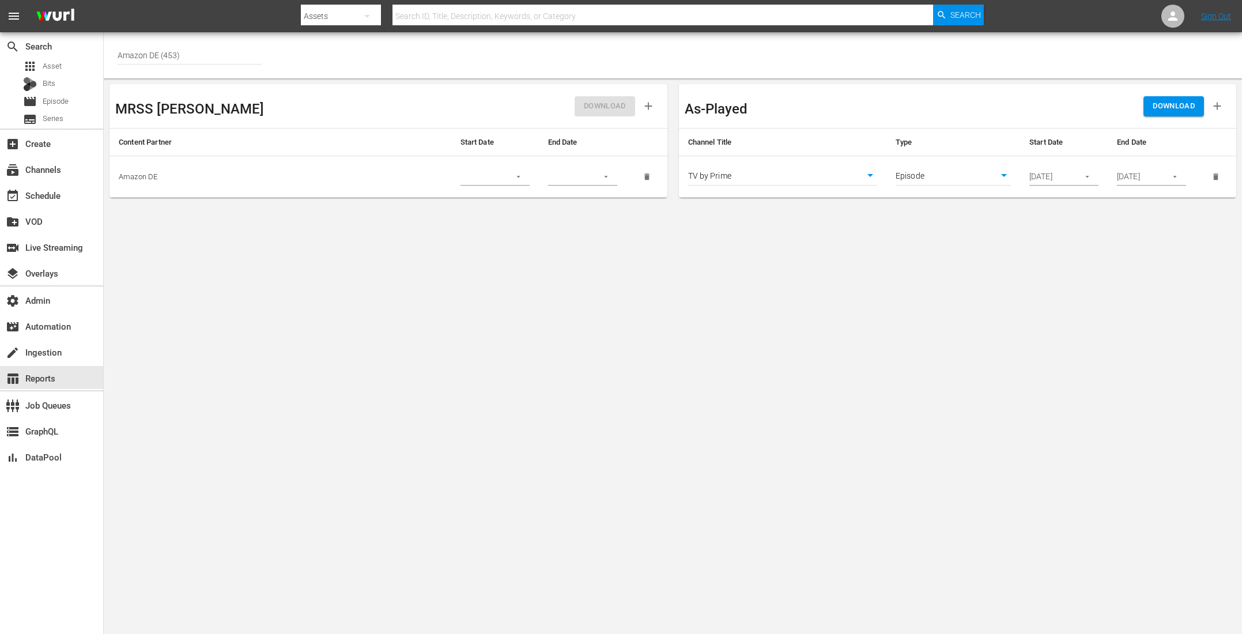
click at [1085, 172] on icon "button" at bounding box center [1087, 176] width 9 height 9
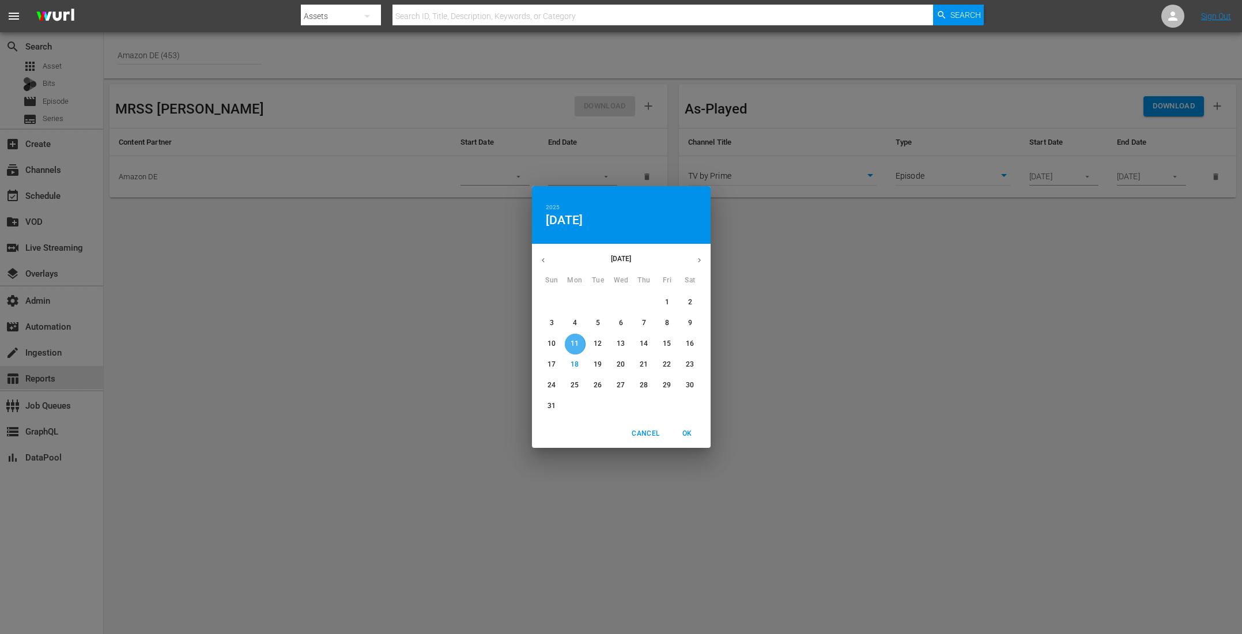
click at [578, 346] on p "11" at bounding box center [574, 344] width 8 height 10
click at [691, 434] on span "OK" at bounding box center [687, 433] width 28 height 12
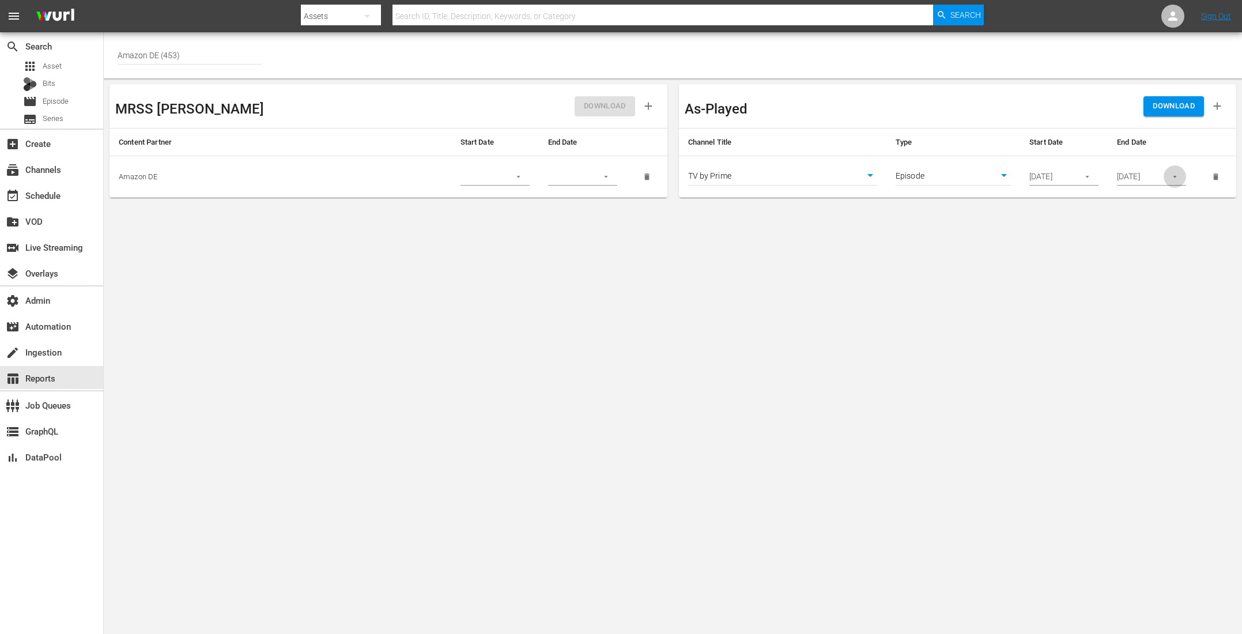
click at [1173, 177] on icon "button" at bounding box center [1174, 176] width 9 height 9
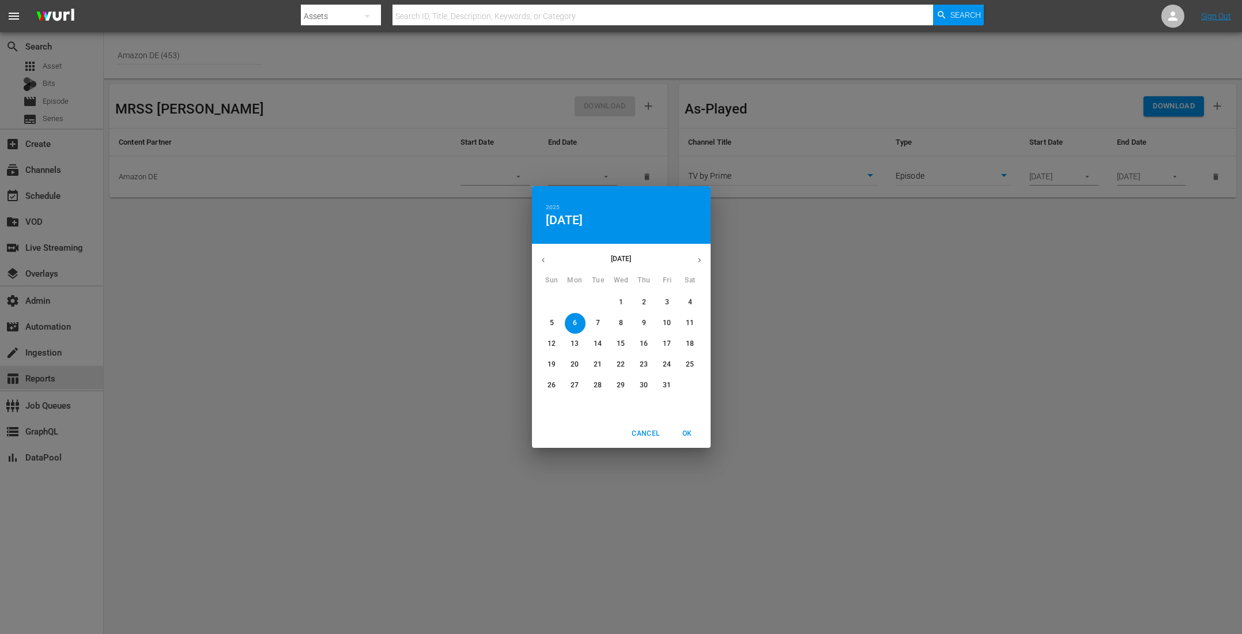
click at [552, 321] on p "5" at bounding box center [552, 323] width 4 height 10
click at [690, 432] on span "OK" at bounding box center [687, 433] width 28 height 12
type input "[DATE]"
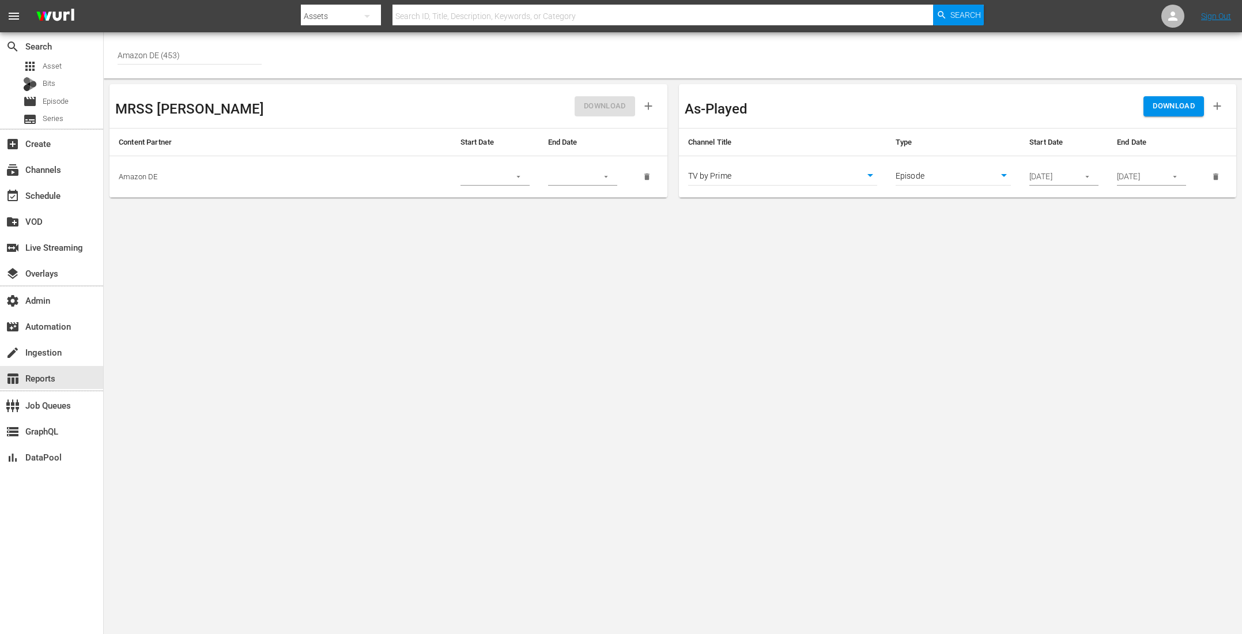
click at [1178, 107] on span "DOWNLOAD" at bounding box center [1173, 106] width 42 height 13
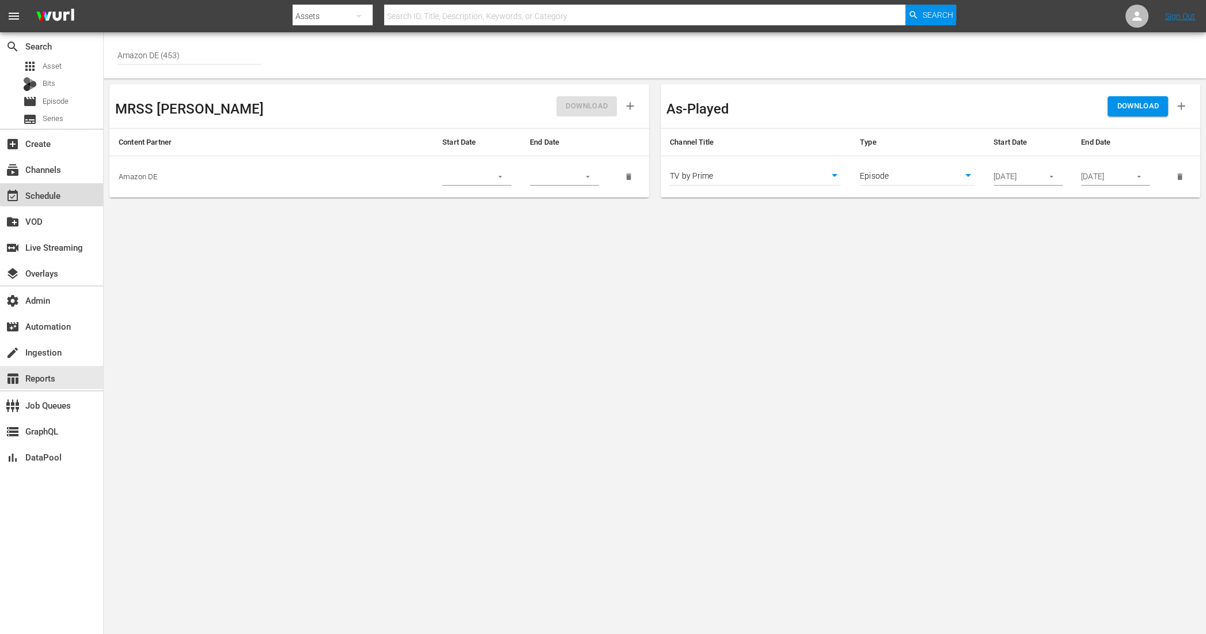
click at [75, 188] on div "event_available Schedule" at bounding box center [51, 194] width 103 height 23
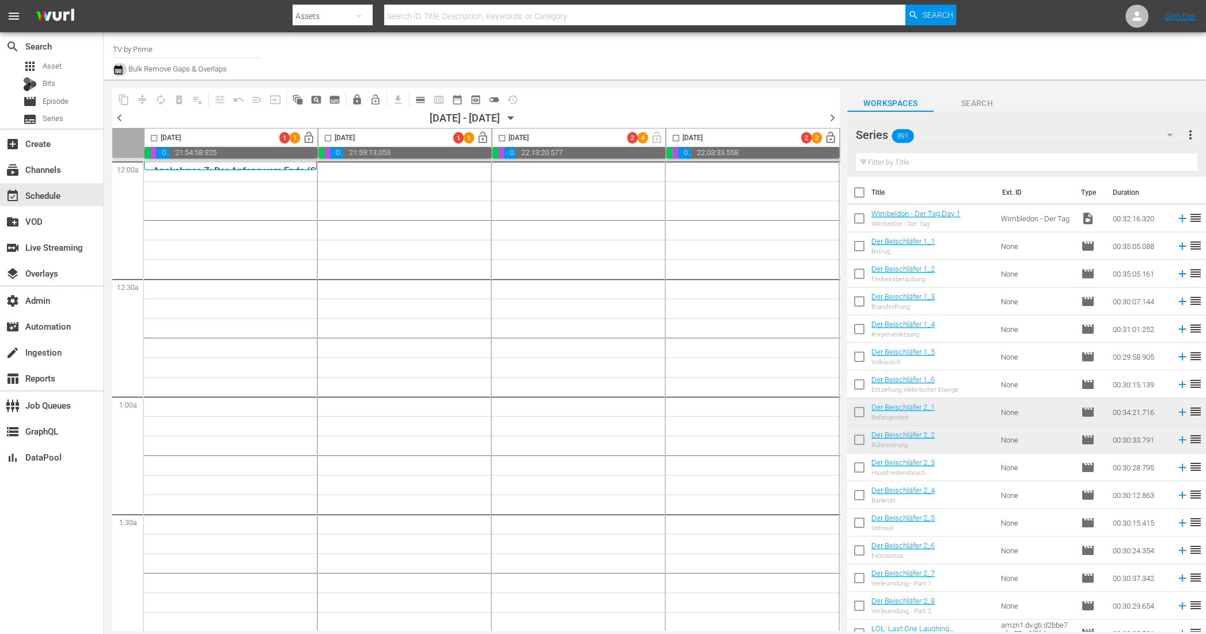
click at [118, 71] on icon "button" at bounding box center [118, 70] width 11 height 14
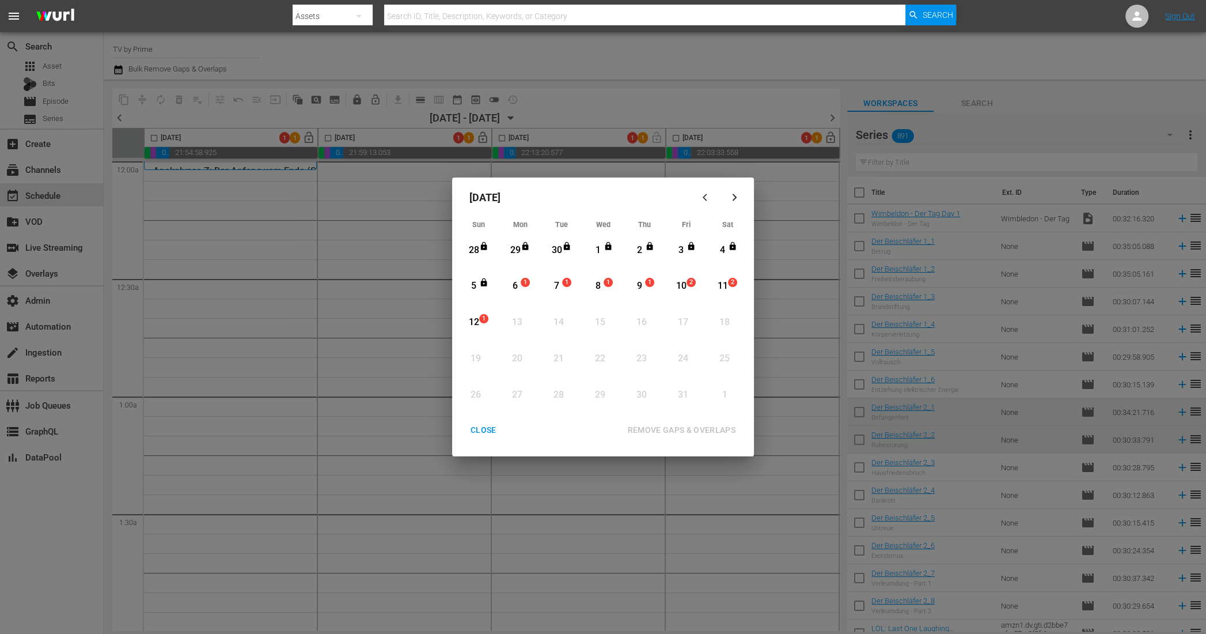
click at [707, 196] on icon "button" at bounding box center [707, 197] width 9 height 9
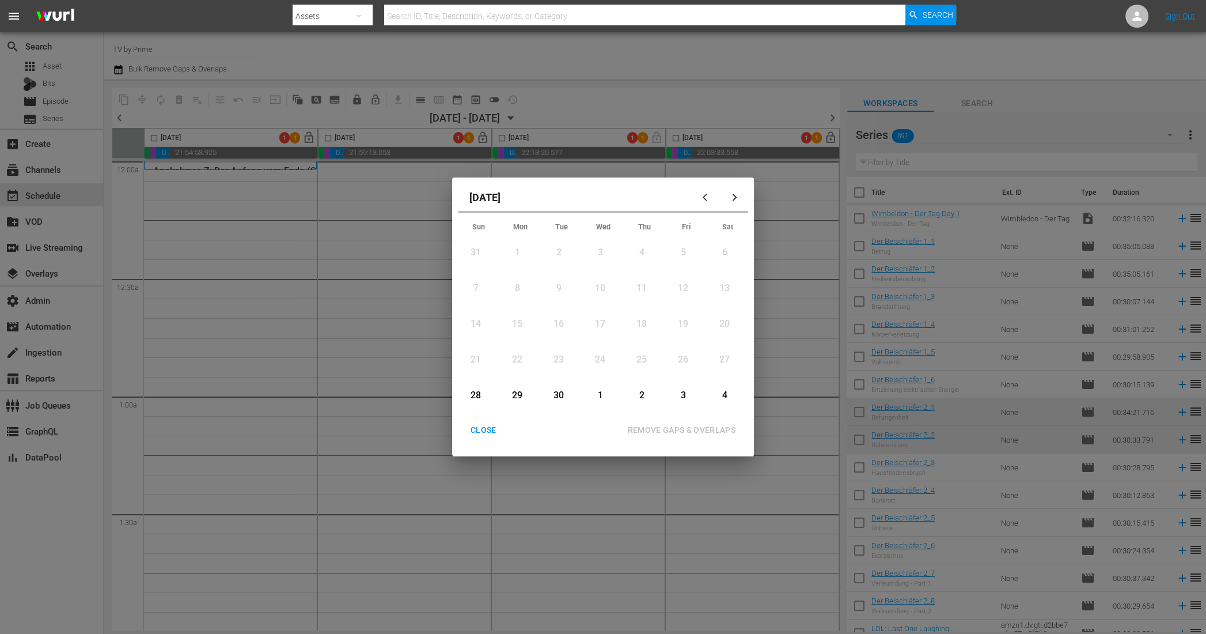
click at [712, 192] on button "button" at bounding box center [707, 197] width 28 height 28
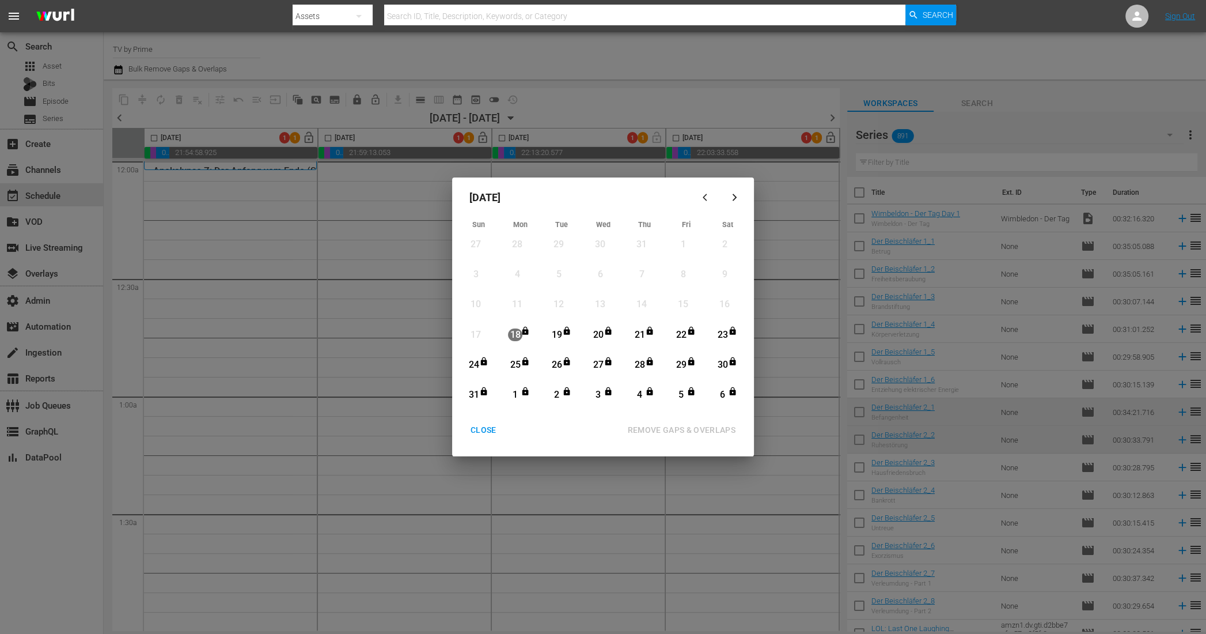
click at [466, 427] on div "CLOSE" at bounding box center [483, 430] width 44 height 14
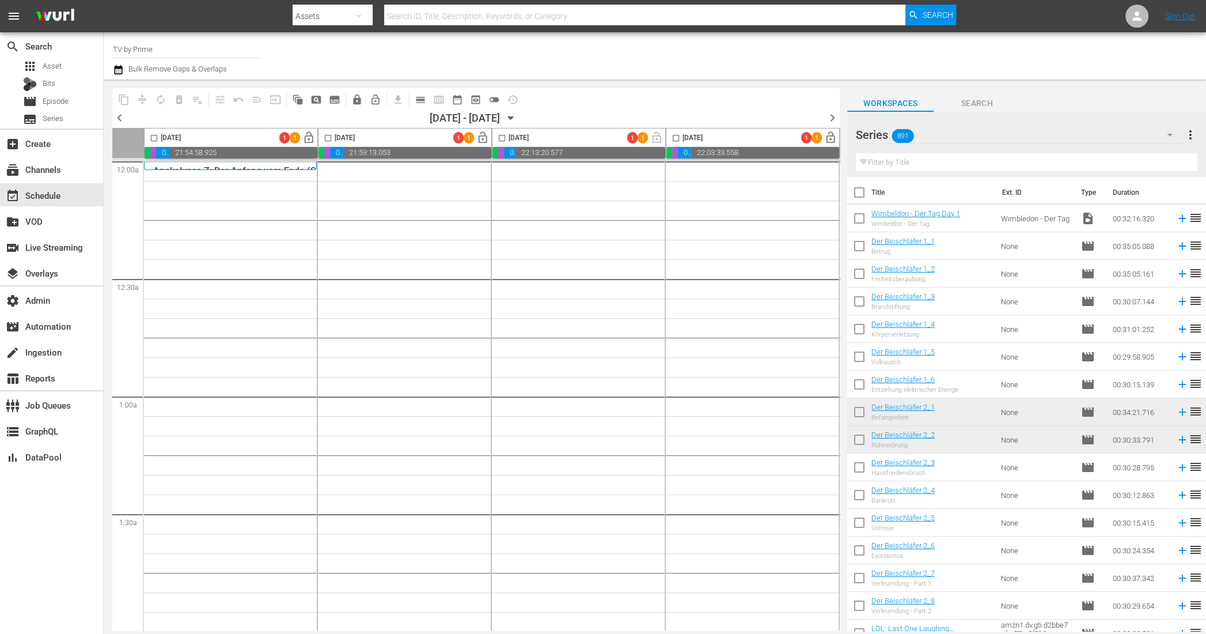
click at [535, 111] on div "chevron_left [DATE] - 10/12/[DATE] chevron_right" at bounding box center [476, 119] width 728 height 17
click at [517, 115] on icon "button" at bounding box center [511, 118] width 13 height 13
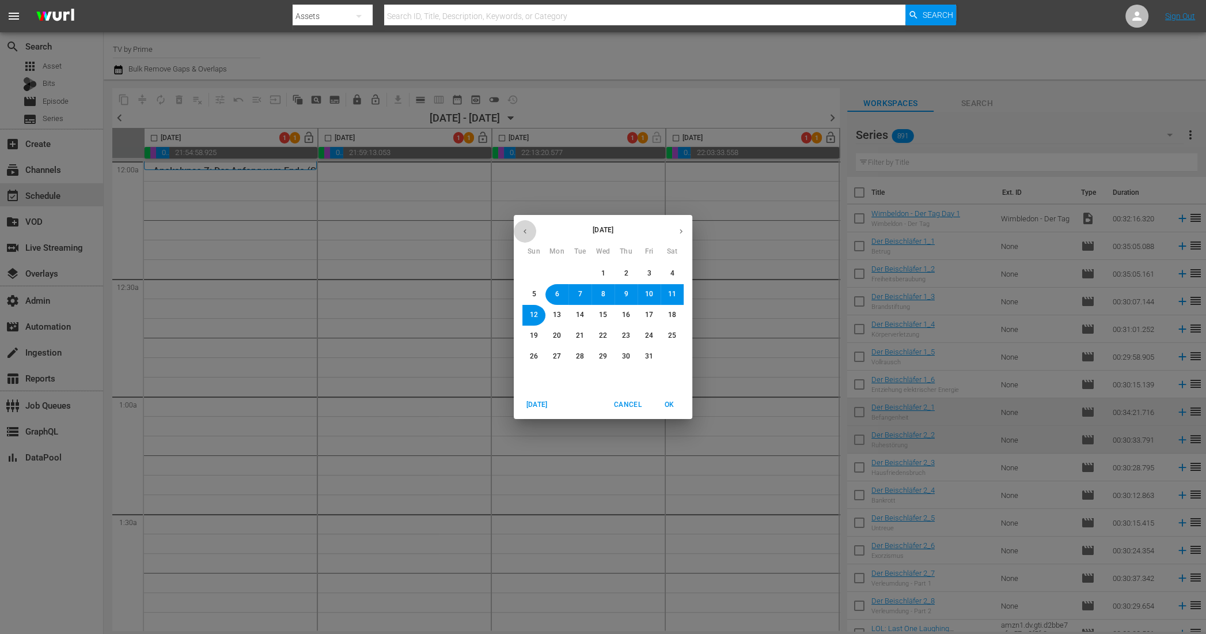
click at [525, 233] on icon "button" at bounding box center [525, 231] width 9 height 9
click at [685, 227] on icon "button" at bounding box center [681, 231] width 9 height 9
click at [618, 405] on span "Cancel" at bounding box center [628, 405] width 28 height 12
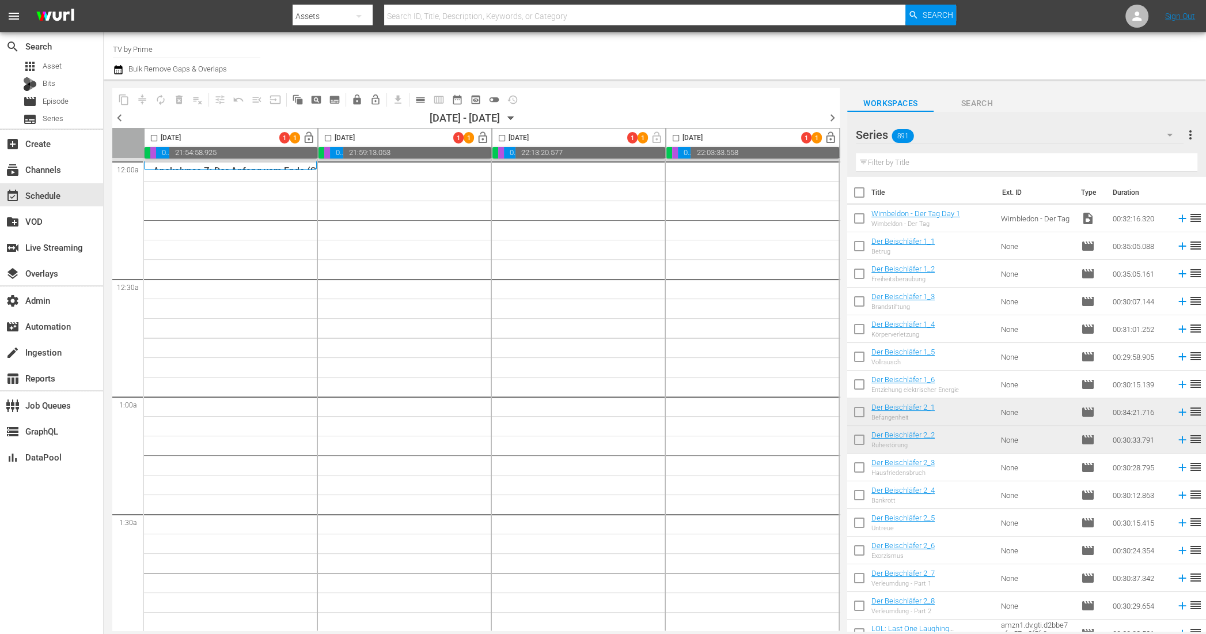
click at [1165, 137] on icon "button" at bounding box center [1170, 135] width 14 height 14
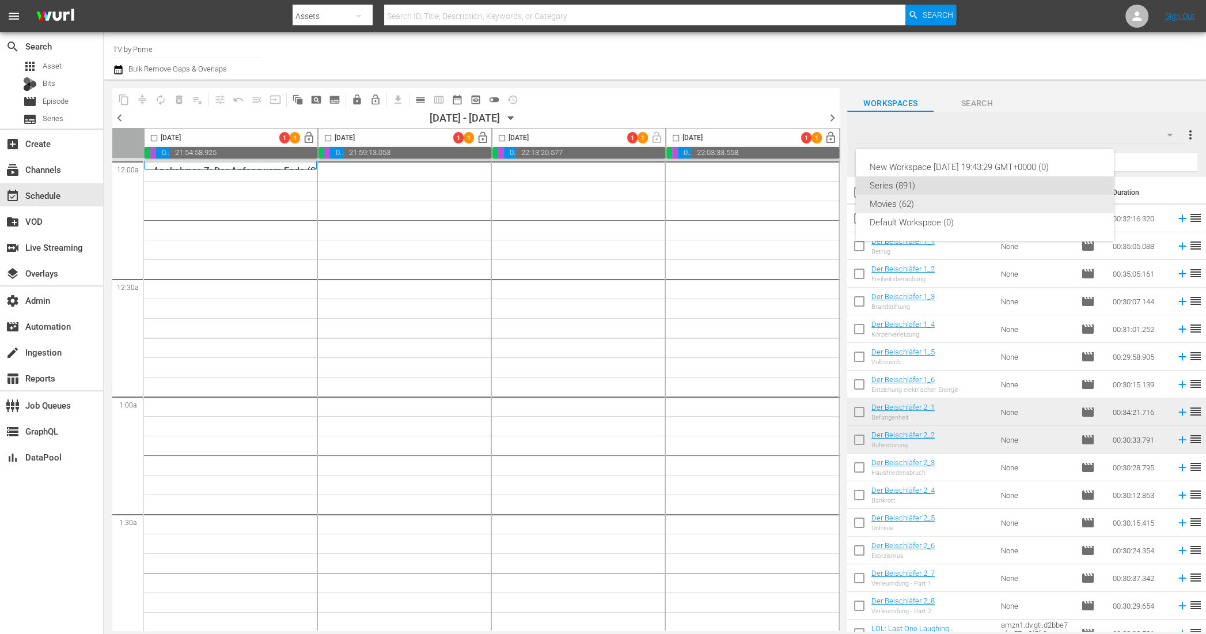
click at [909, 210] on div "Movies (62)" at bounding box center [985, 204] width 230 height 18
